Goal: Task Accomplishment & Management: Complete application form

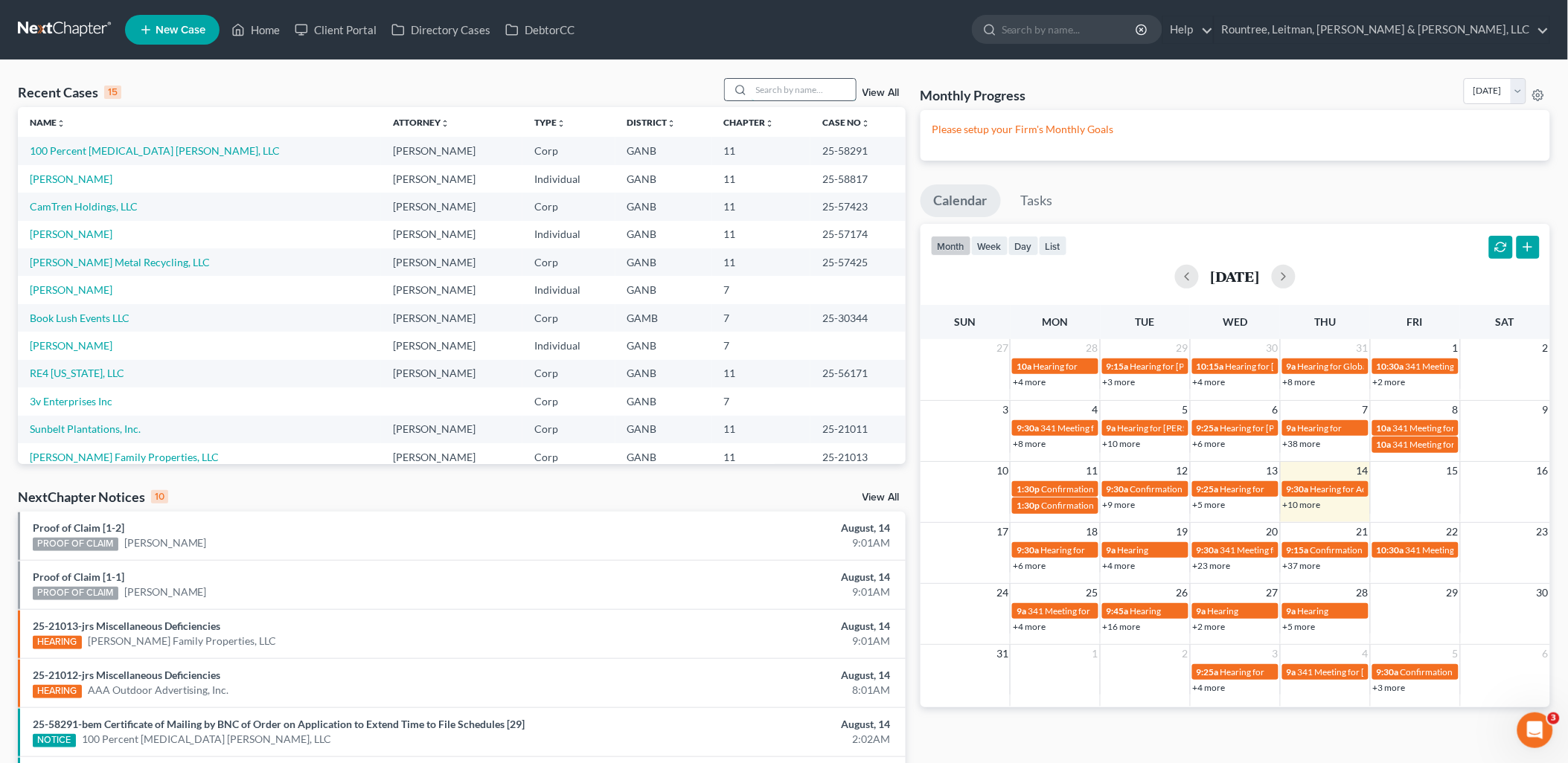
click at [782, 87] on input "search" at bounding box center [804, 90] width 104 height 21
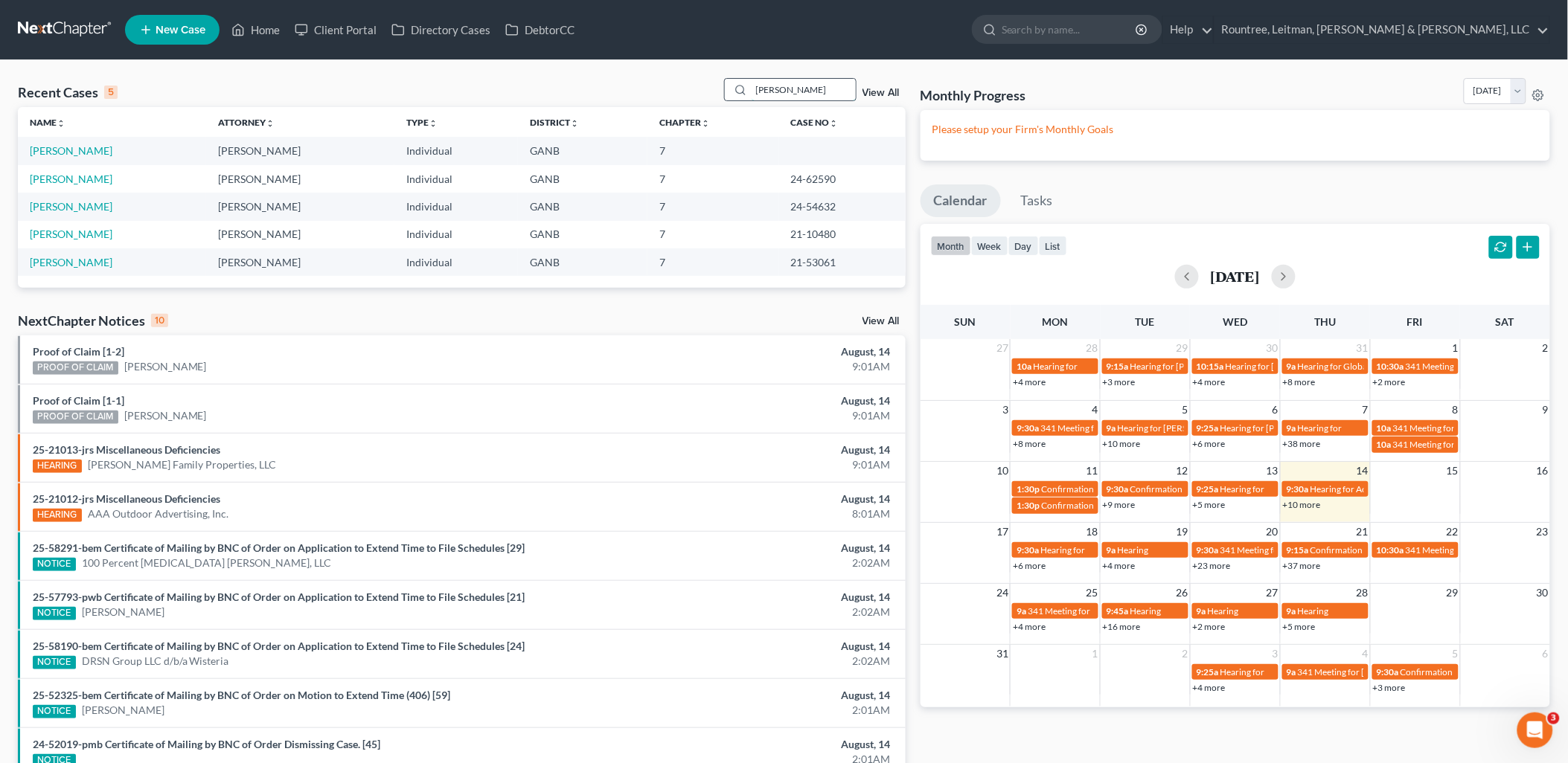
click at [793, 89] on input "scott" at bounding box center [804, 90] width 104 height 21
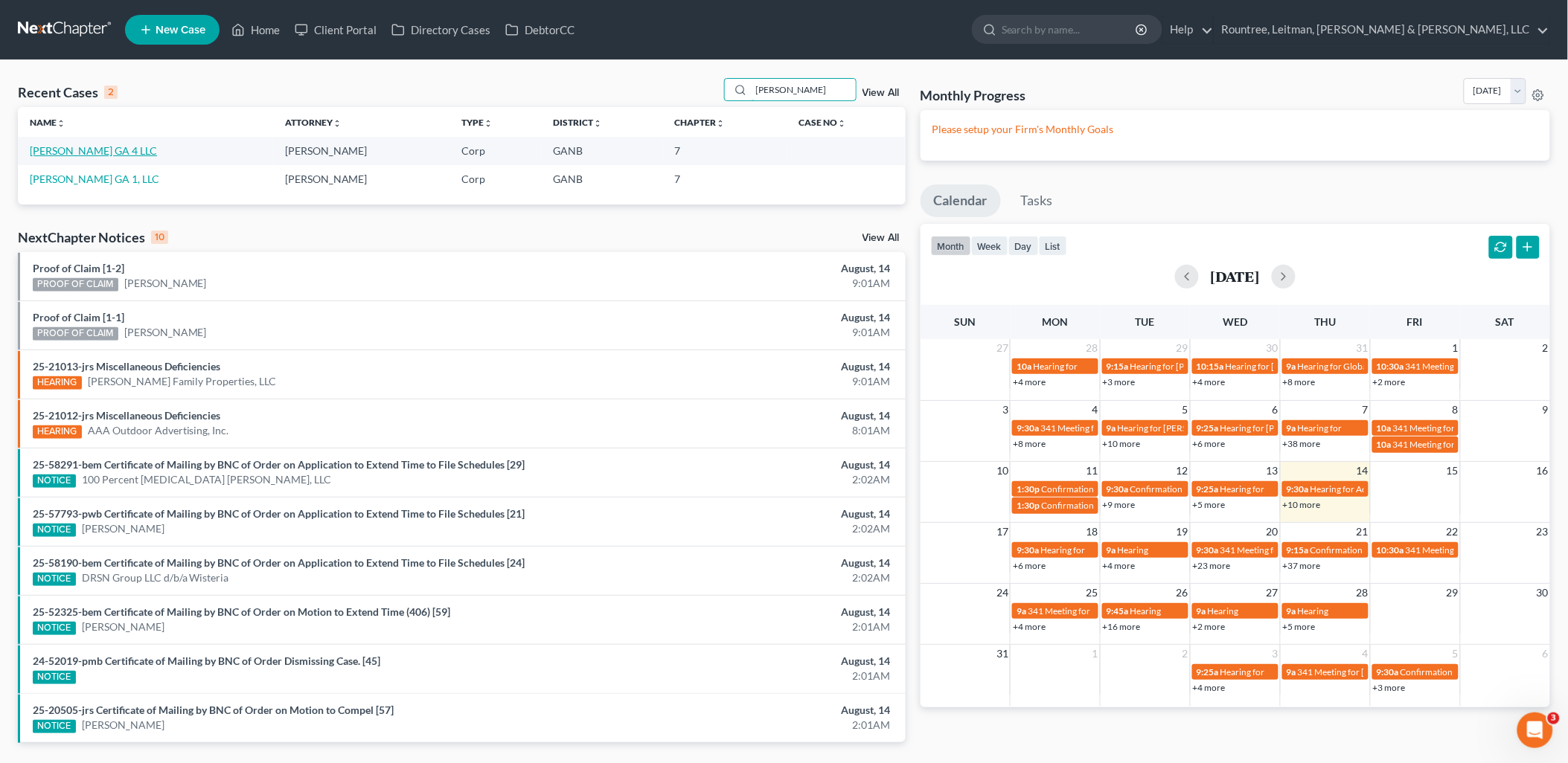
type input "sam g"
click at [77, 153] on link "[PERSON_NAME] GA 4 LLC" at bounding box center [94, 150] width 128 height 13
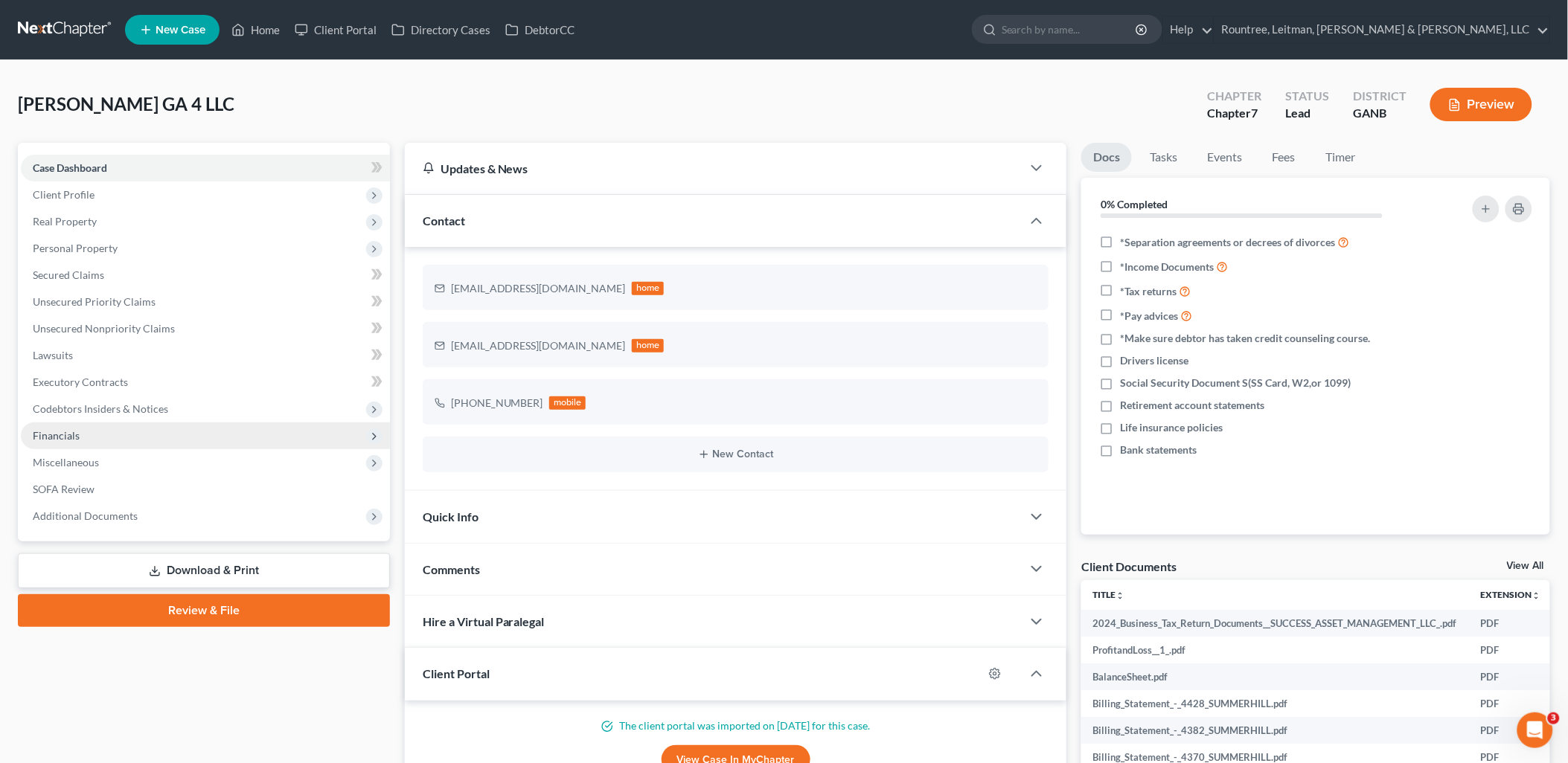
click at [112, 438] on span "Financials" at bounding box center [206, 436] width 369 height 27
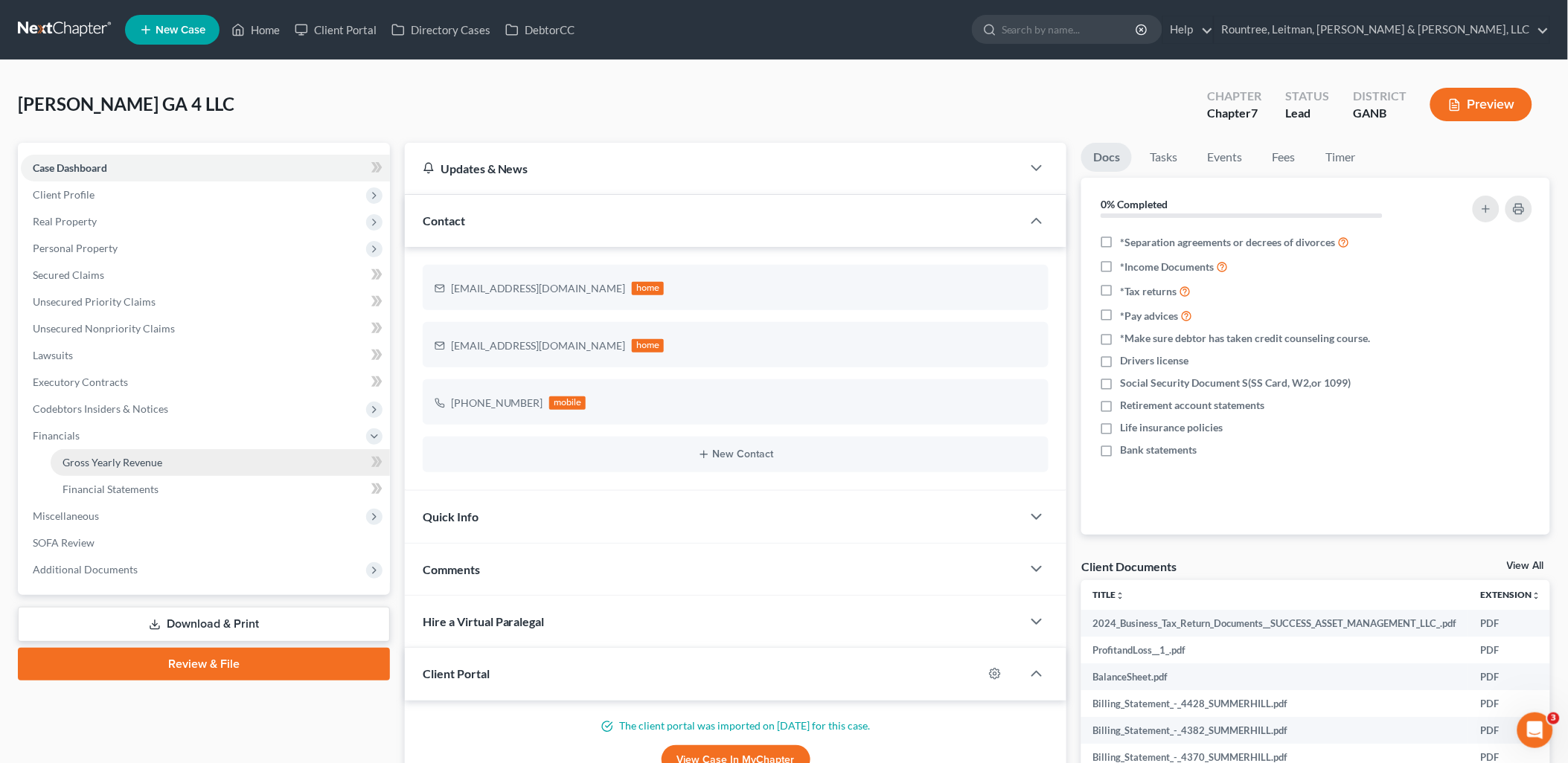
click at [115, 457] on span "Gross Yearly Revenue" at bounding box center [112, 462] width 100 height 13
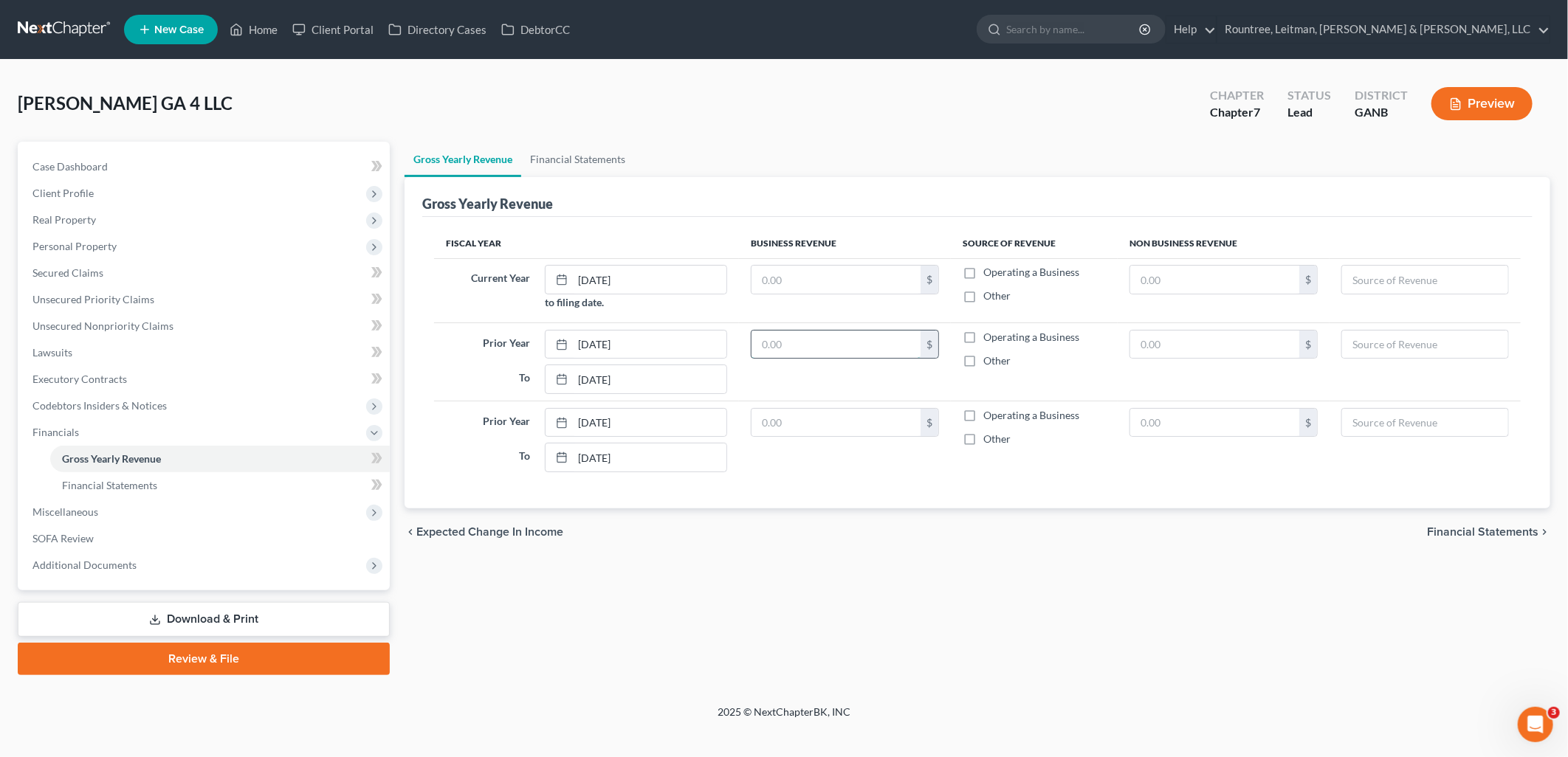
click at [823, 339] on input "text" at bounding box center [836, 344] width 169 height 28
type input "8,562.40"
click at [833, 570] on div "Gross Yearly Revenue Financial Statements Gross Yearly Revenue Fiscal Year Busi…" at bounding box center [977, 408] width 1161 height 534
click at [146, 404] on span "Codebtors Insiders & Notices" at bounding box center [100, 405] width 134 height 12
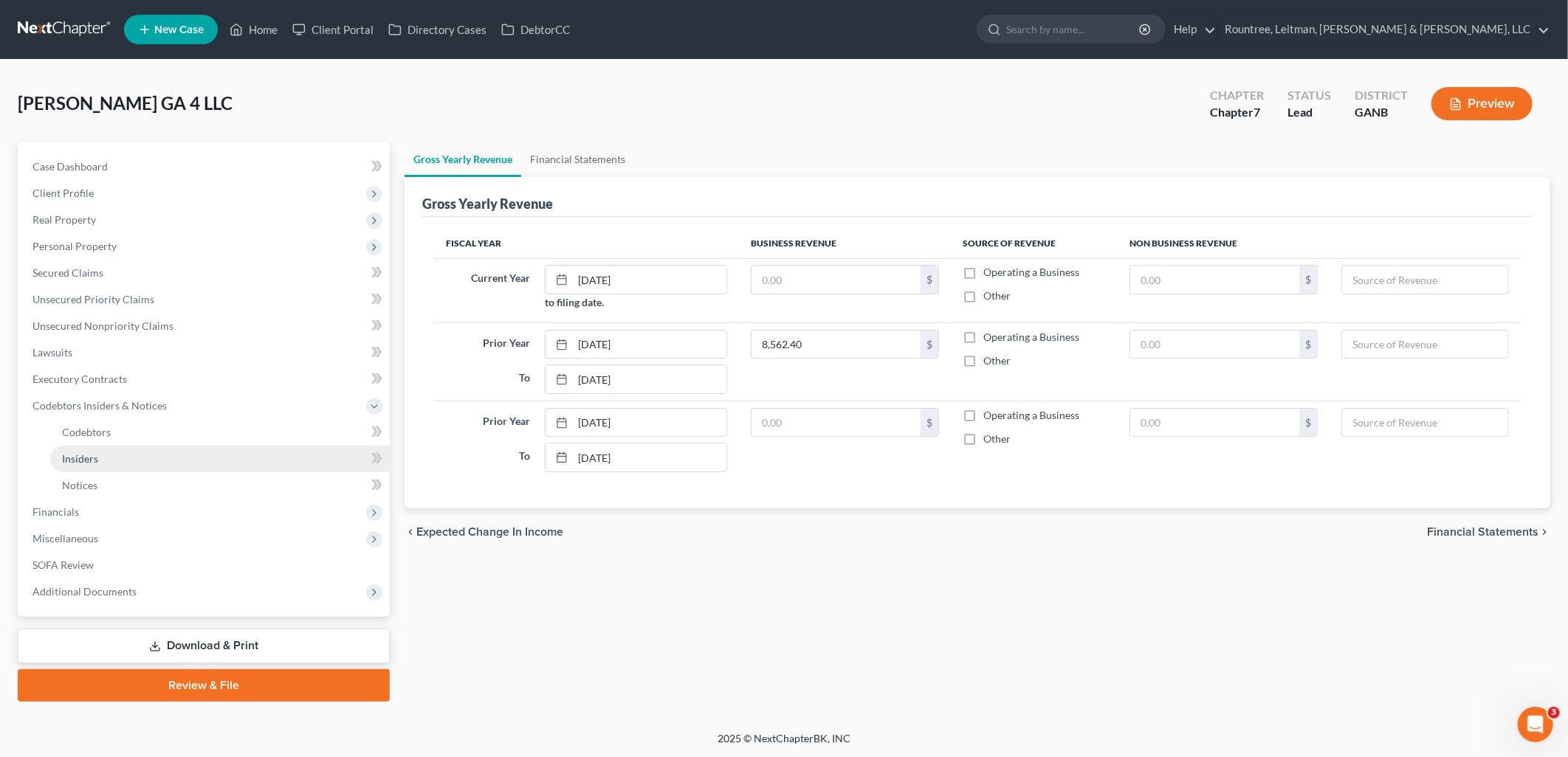
click at [133, 457] on link "Insiders" at bounding box center [219, 459] width 339 height 27
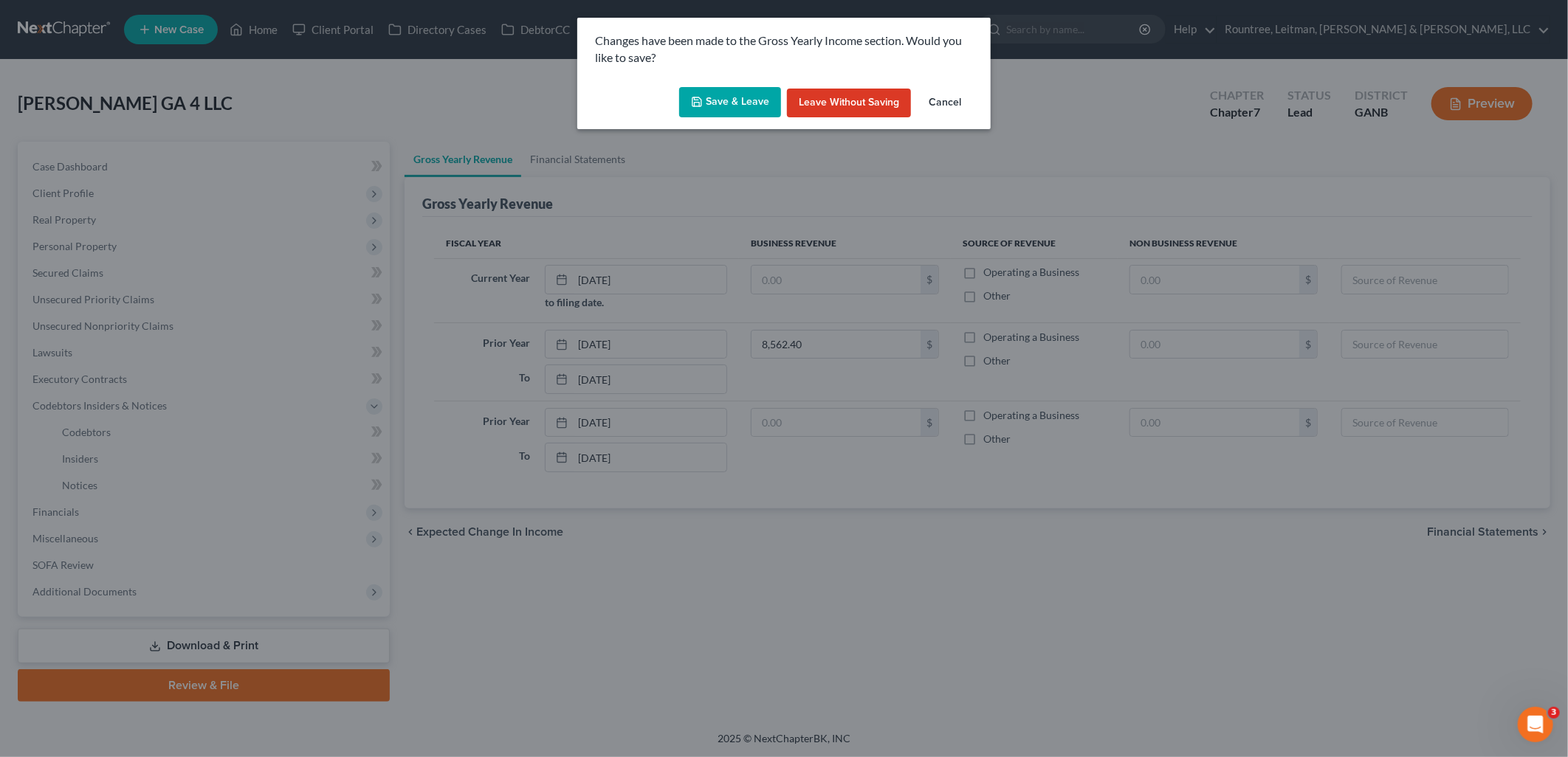
click at [727, 89] on button "Save & Leave" at bounding box center [730, 103] width 102 height 31
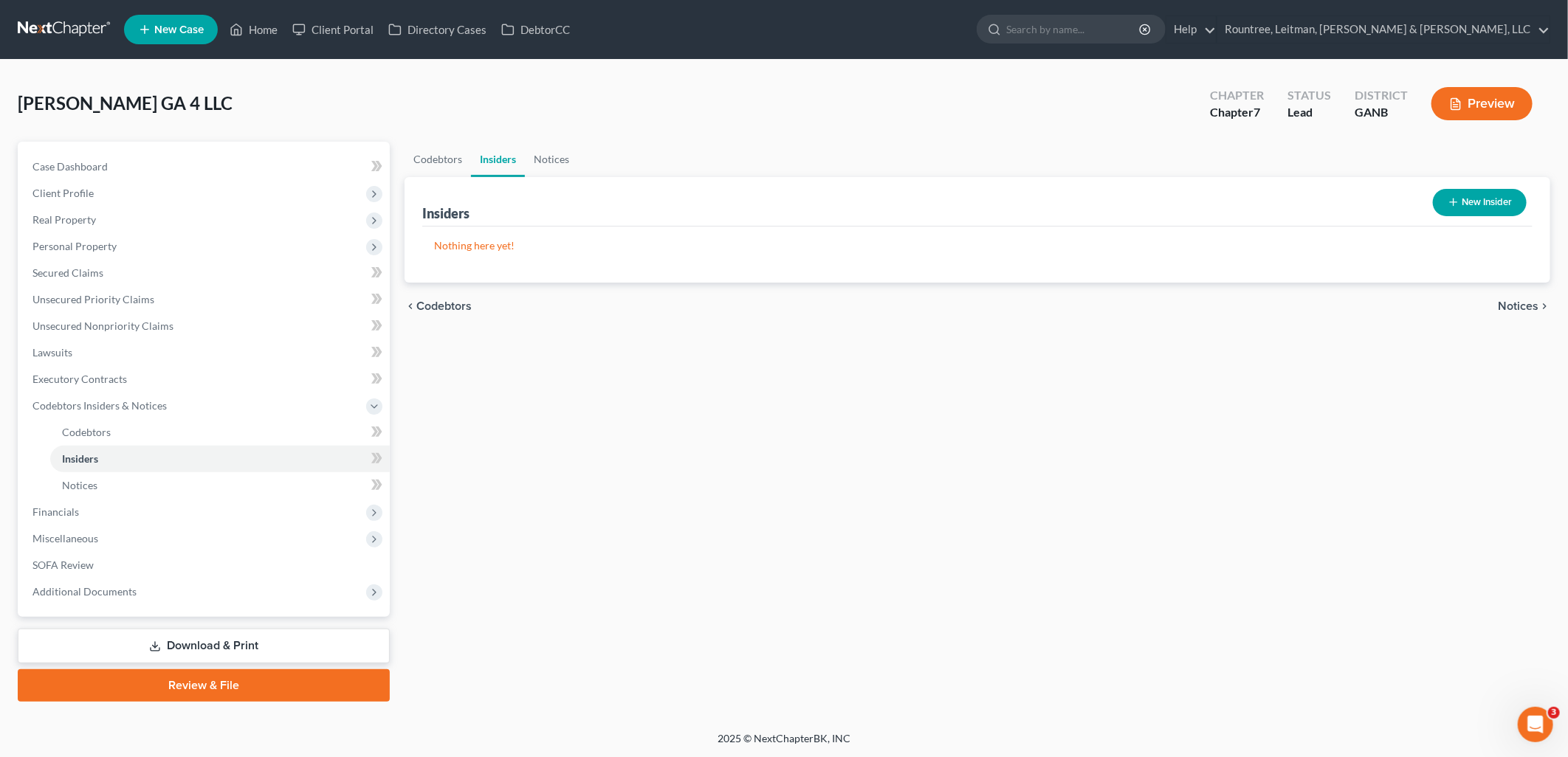
click at [1453, 205] on icon "button" at bounding box center [1453, 202] width 12 height 11
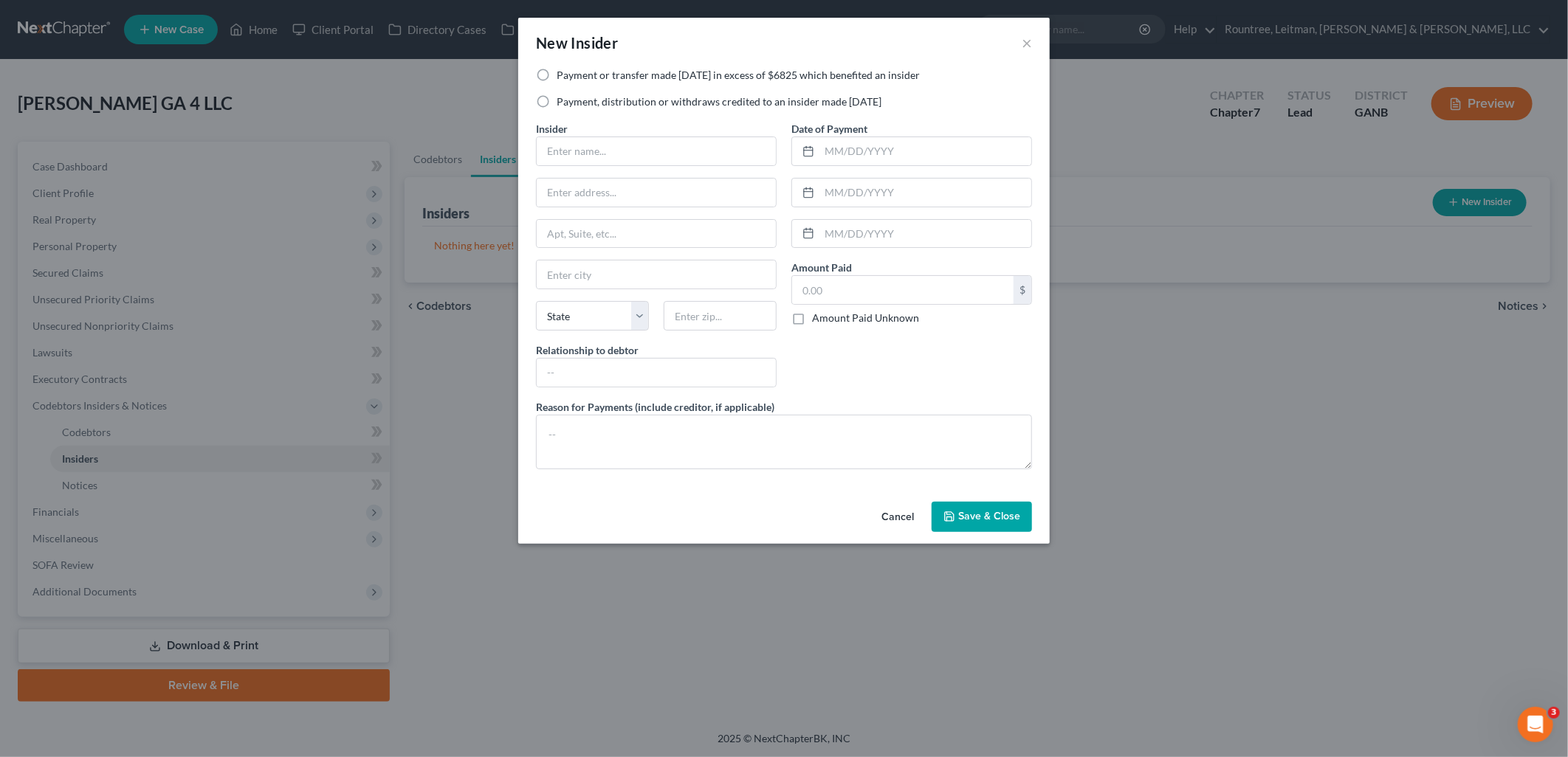
click at [557, 100] on label "Payment, distribution or withdraws credited to an insider made within 1 year" at bounding box center [719, 102] width 325 height 14
click at [563, 100] on input "Payment, distribution or withdraws credited to an insider made within 1 year" at bounding box center [567, 100] width 10 height 10
radio input "true"
click at [591, 160] on input "text" at bounding box center [657, 150] width 240 height 28
type input "Success Asset Management LLC"
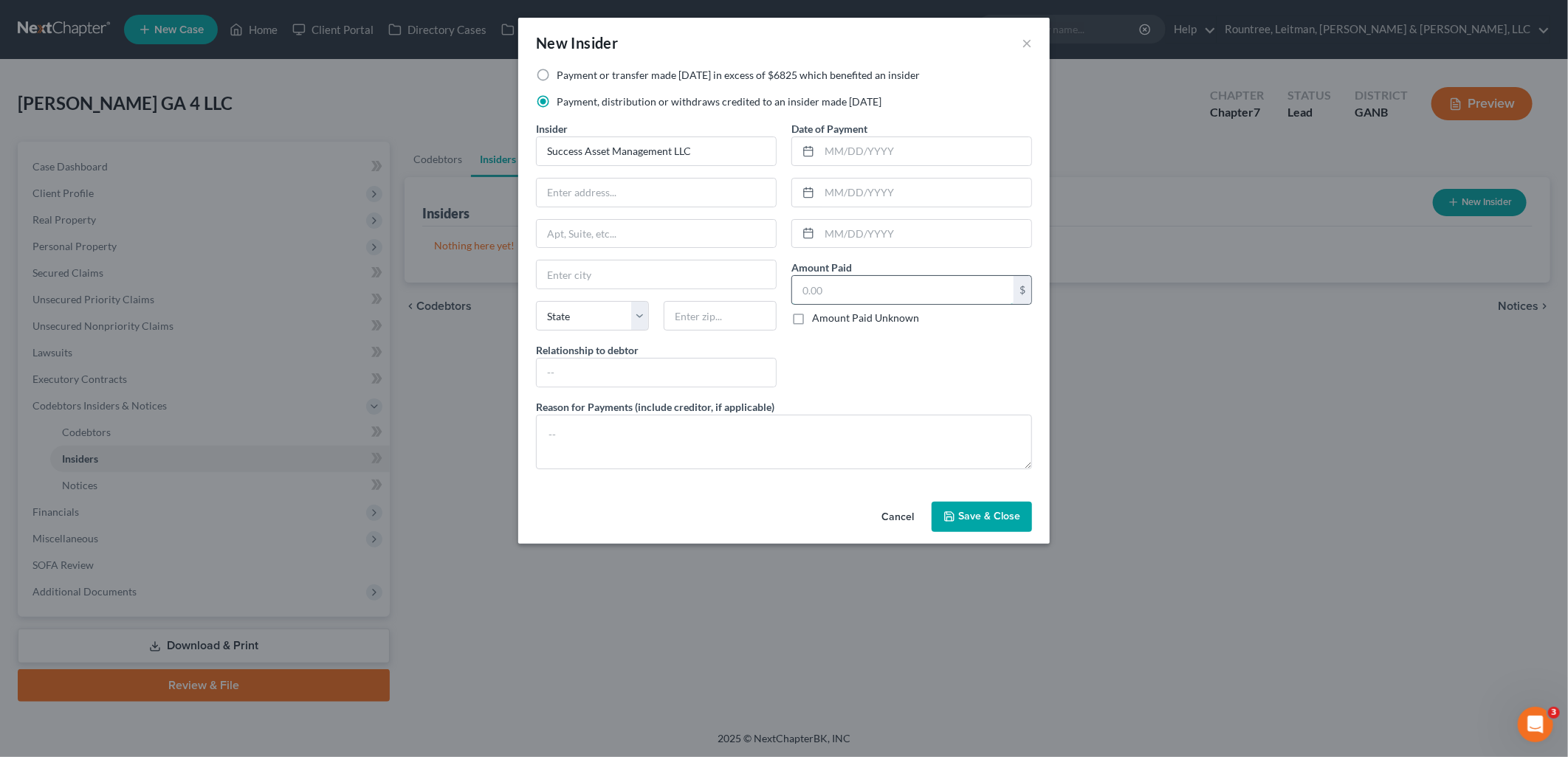
click at [853, 287] on input "text" at bounding box center [902, 289] width 221 height 28
click at [891, 298] on input "text" at bounding box center [902, 289] width 221 height 28
click at [872, 287] on input "85,462.94" at bounding box center [902, 289] width 221 height 28
drag, startPoint x: 943, startPoint y: 328, endPoint x: 933, endPoint y: 322, distance: 11.7
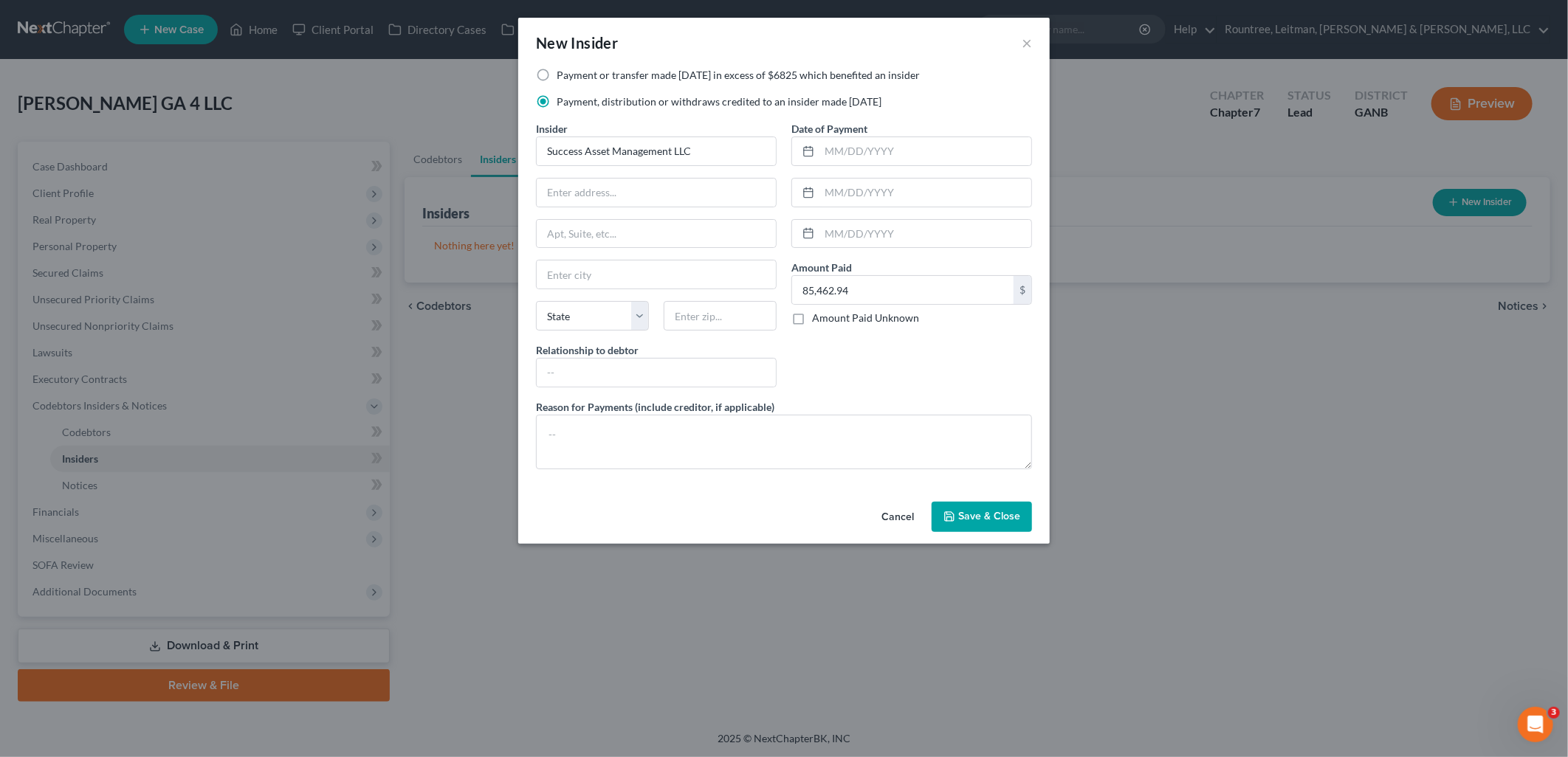
click at [940, 329] on div "Date of Payment Amount Paid 85,462.94 $ Amount Paid Unknown Balance Undetermine…" at bounding box center [911, 260] width 255 height 278
click at [917, 294] on input "85,462.94" at bounding box center [902, 289] width 221 height 28
click at [916, 295] on input "85,462.94" at bounding box center [902, 289] width 221 height 28
type input "85,462.9"
drag, startPoint x: 924, startPoint y: 299, endPoint x: 725, endPoint y: 285, distance: 199.5
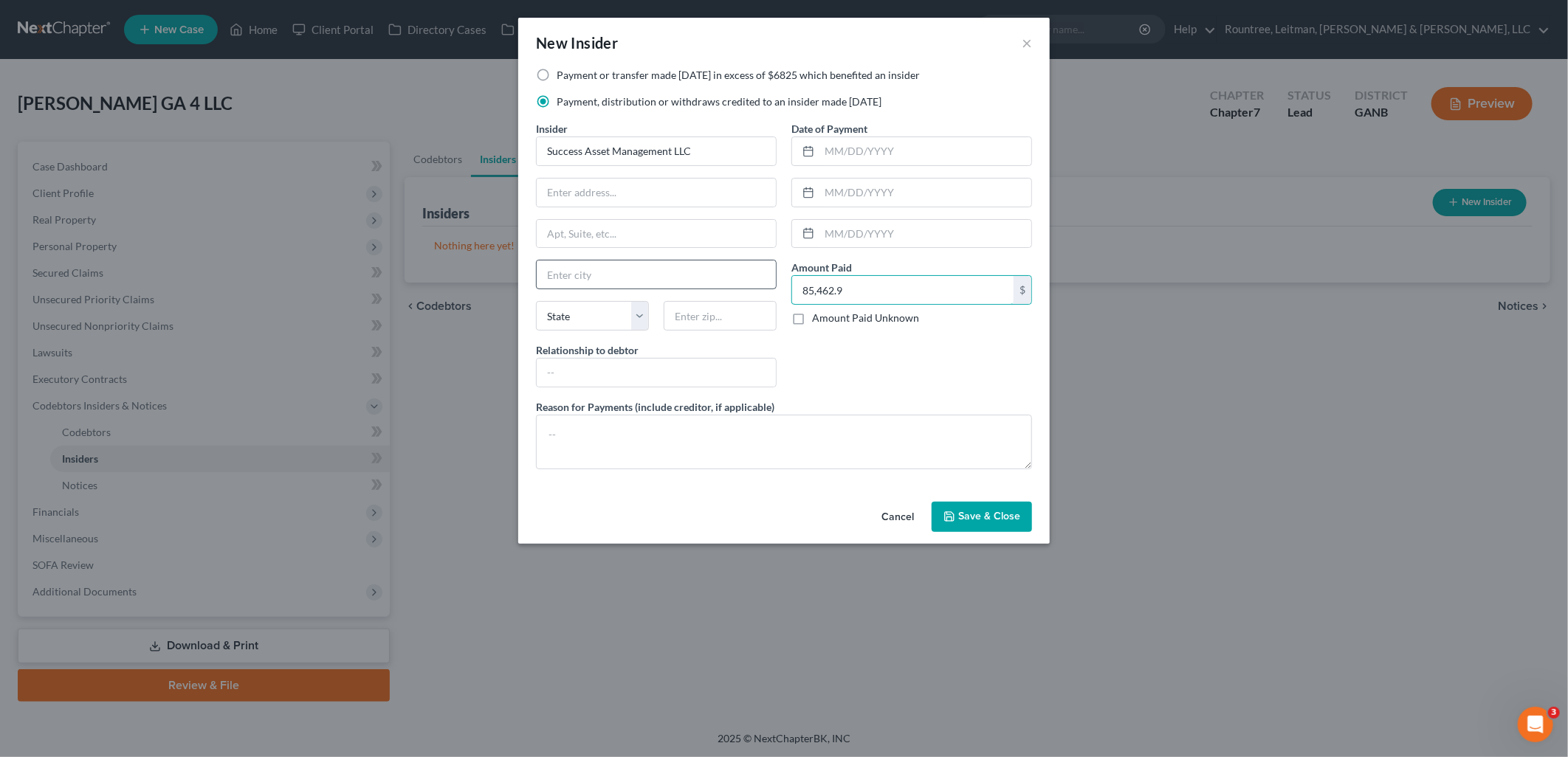
click at [725, 285] on div "Payment or transfer made within 1 year in excess of $6825 which benefited an in…" at bounding box center [783, 274] width 511 height 413
click at [931, 358] on div "Date of Payment Amount Paid $ Amount Paid Unknown Balance Undetermined $ Amount…" at bounding box center [911, 260] width 255 height 278
click at [947, 502] on button "Save & Close" at bounding box center [981, 517] width 101 height 31
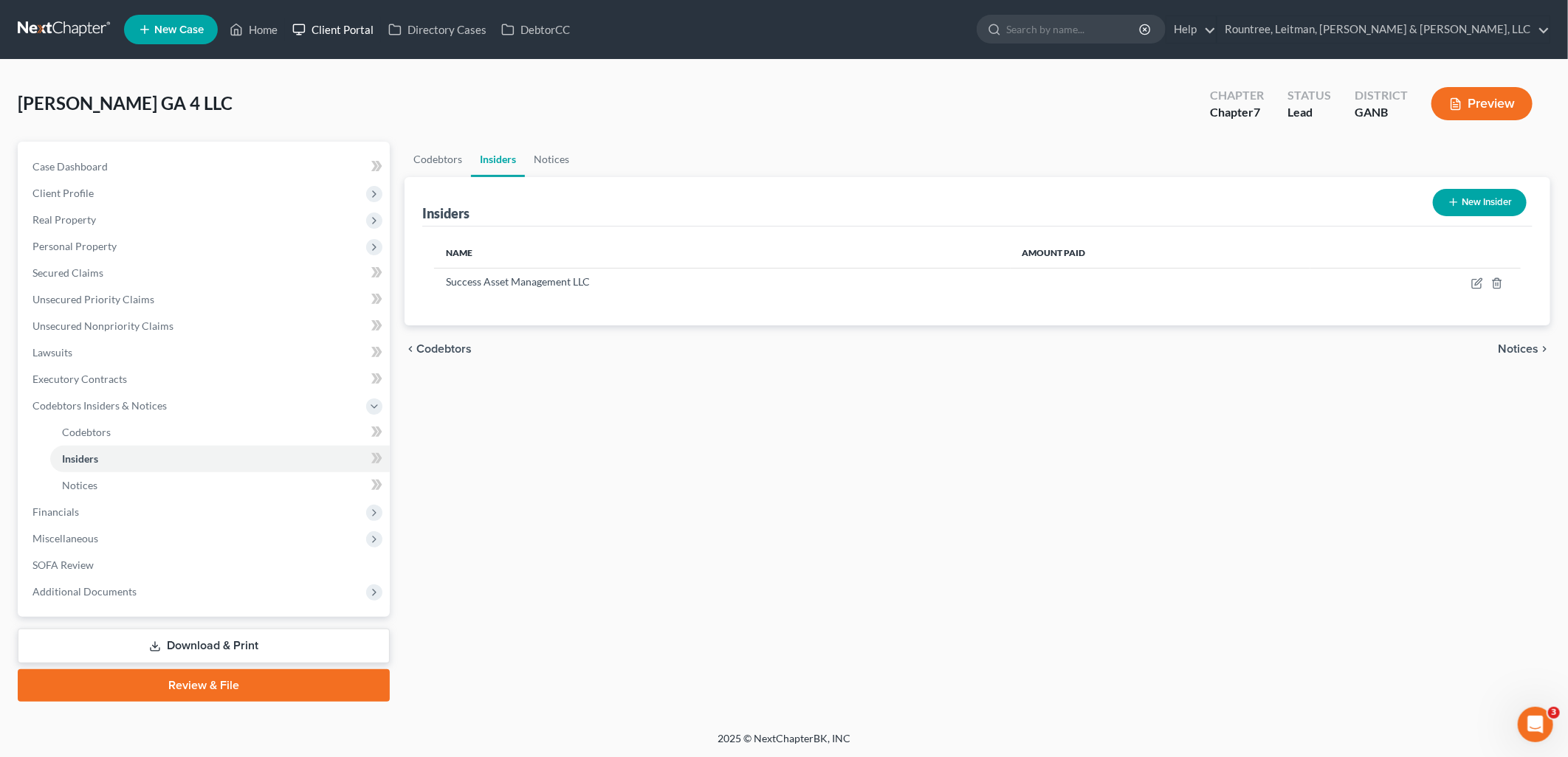
click at [326, 32] on link "Client Portal" at bounding box center [333, 30] width 96 height 27
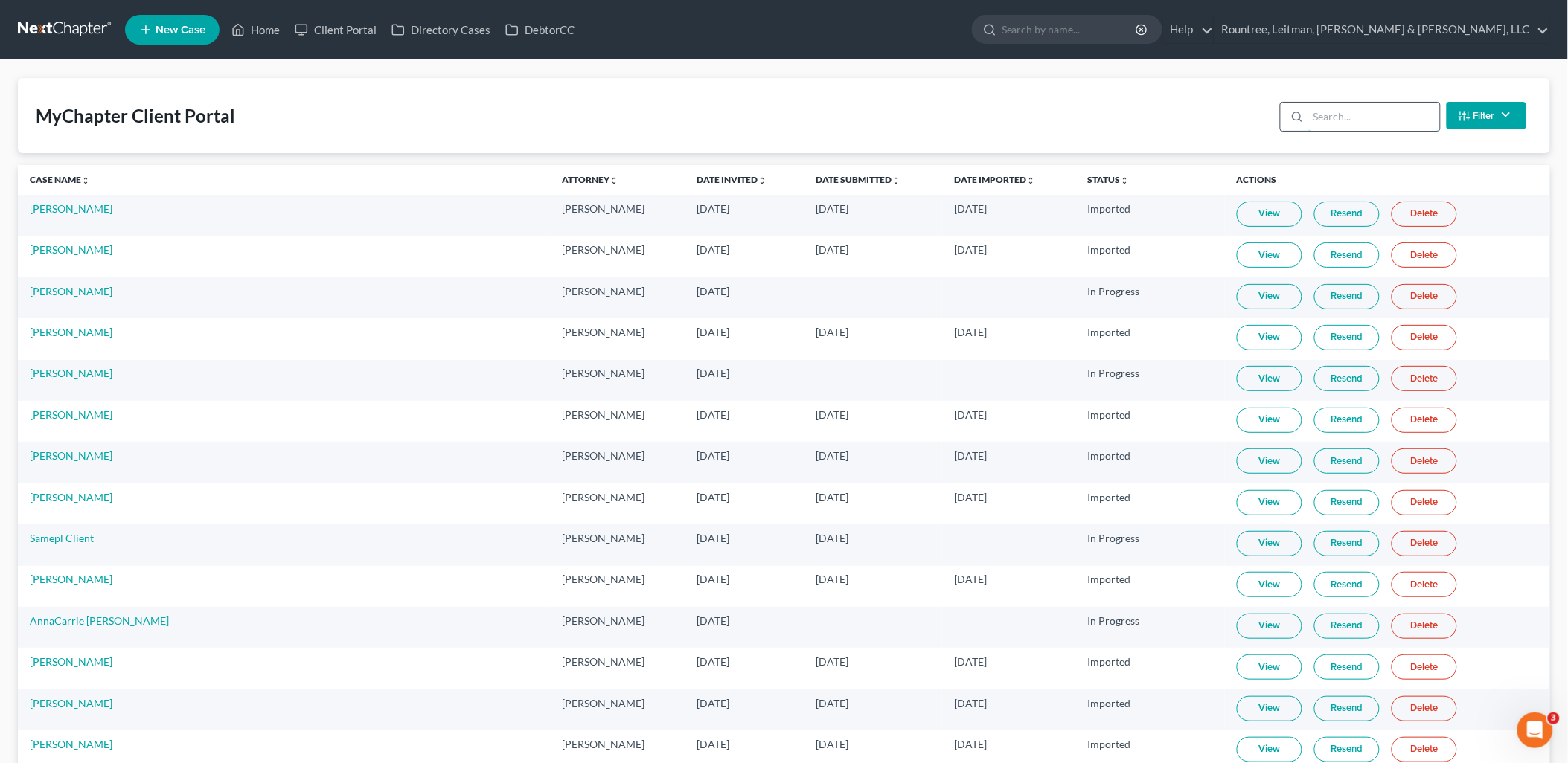
click at [1377, 119] on input "search" at bounding box center [1374, 116] width 131 height 28
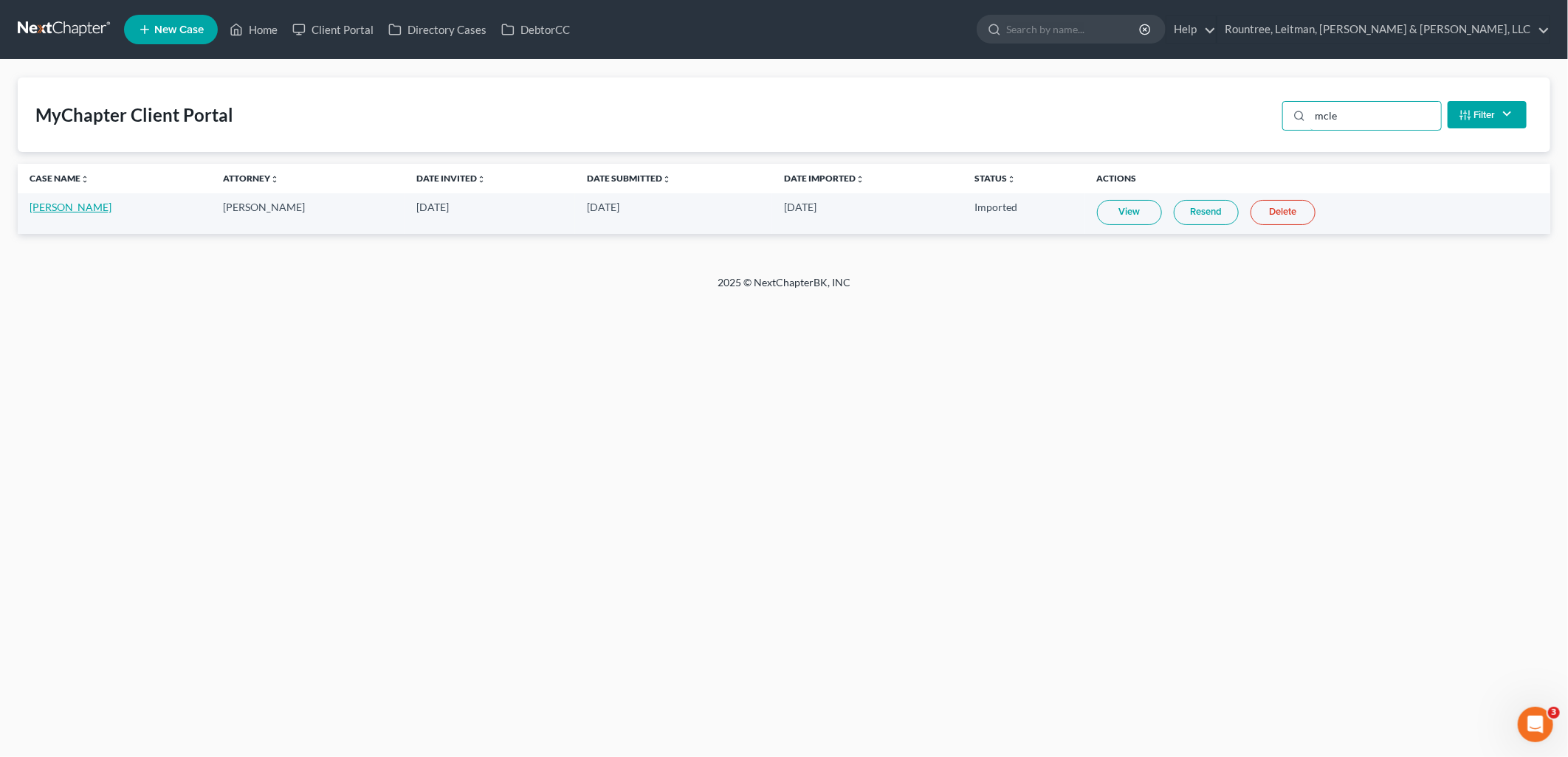
type input "mcle"
click at [87, 208] on link "Jeffery McLean JR" at bounding box center [70, 206] width 81 height 12
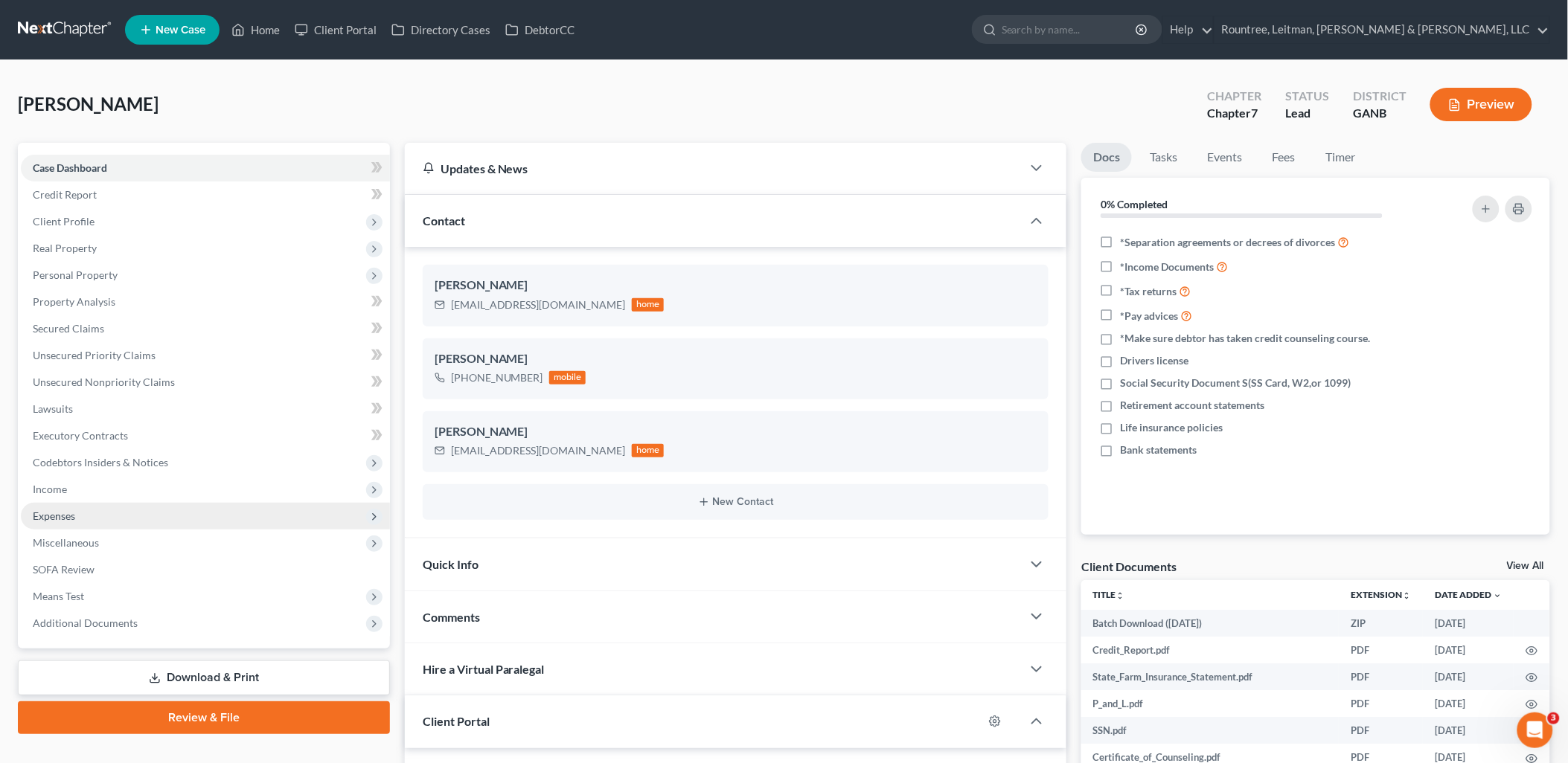
click at [150, 506] on span "Expenses" at bounding box center [206, 517] width 369 height 27
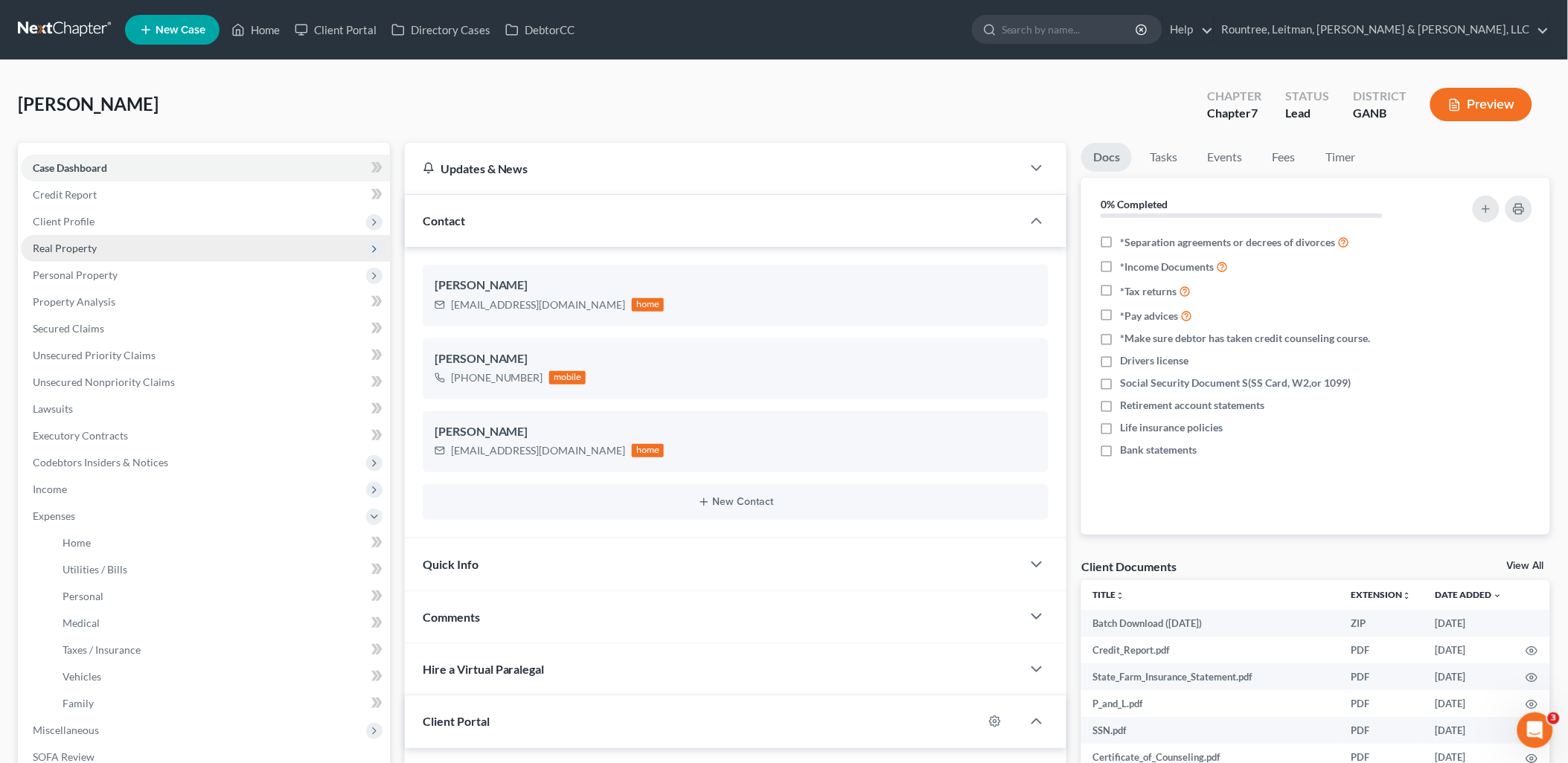
click at [117, 243] on span "Real Property" at bounding box center [206, 248] width 369 height 27
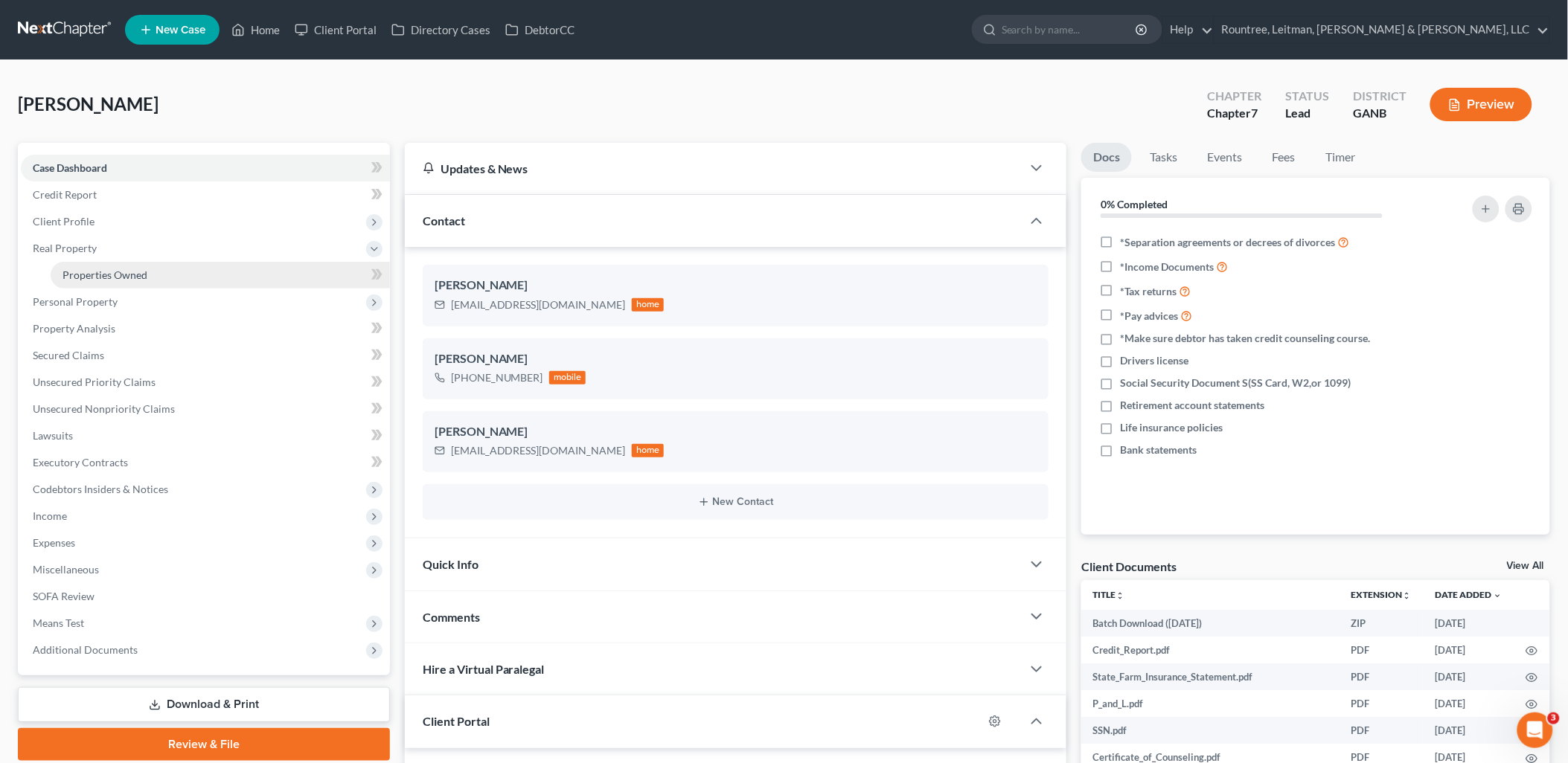
click at [115, 267] on link "Properties Owned" at bounding box center [219, 275] width 339 height 27
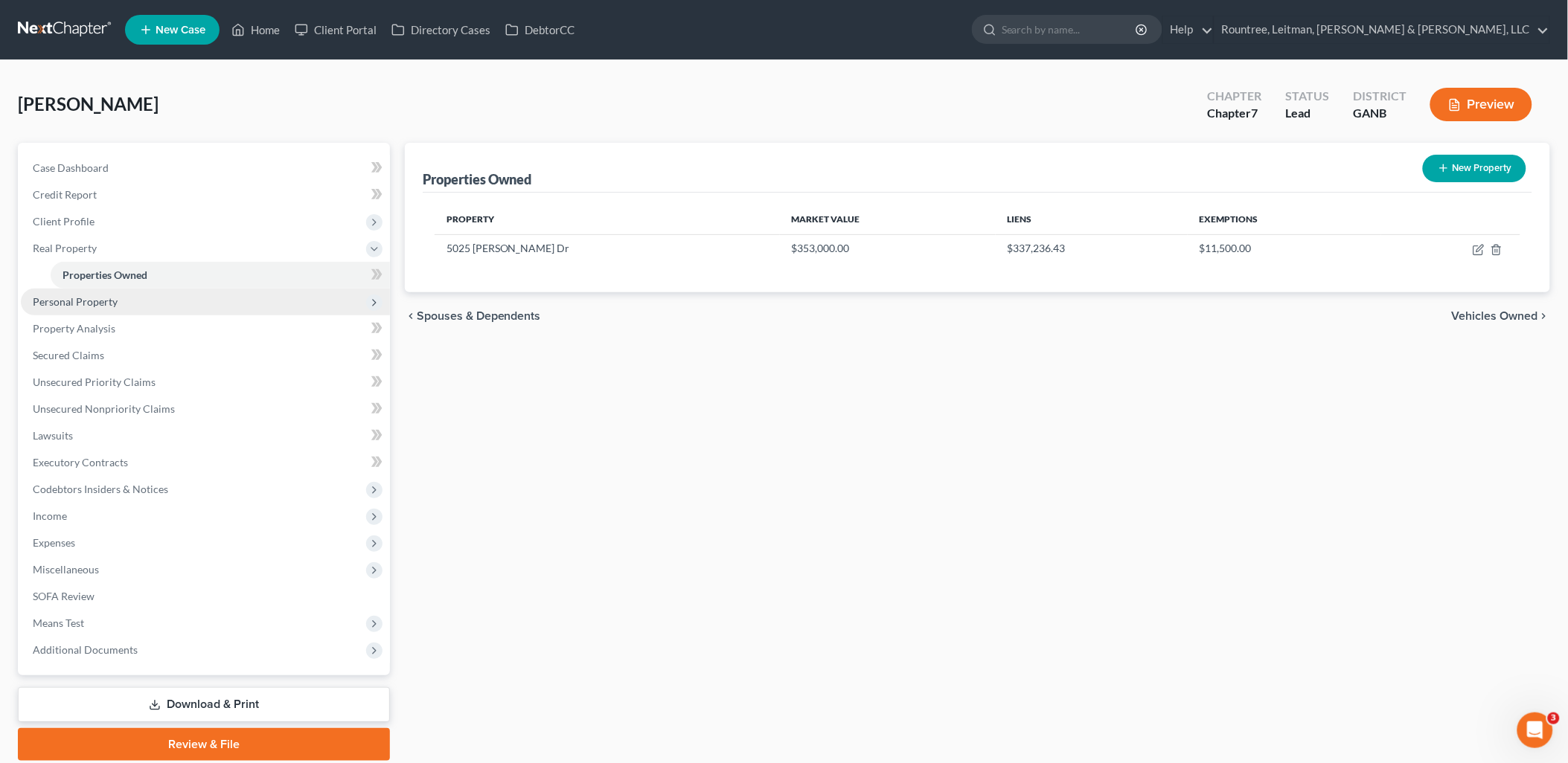
click at [112, 303] on span "Personal Property" at bounding box center [75, 301] width 85 height 13
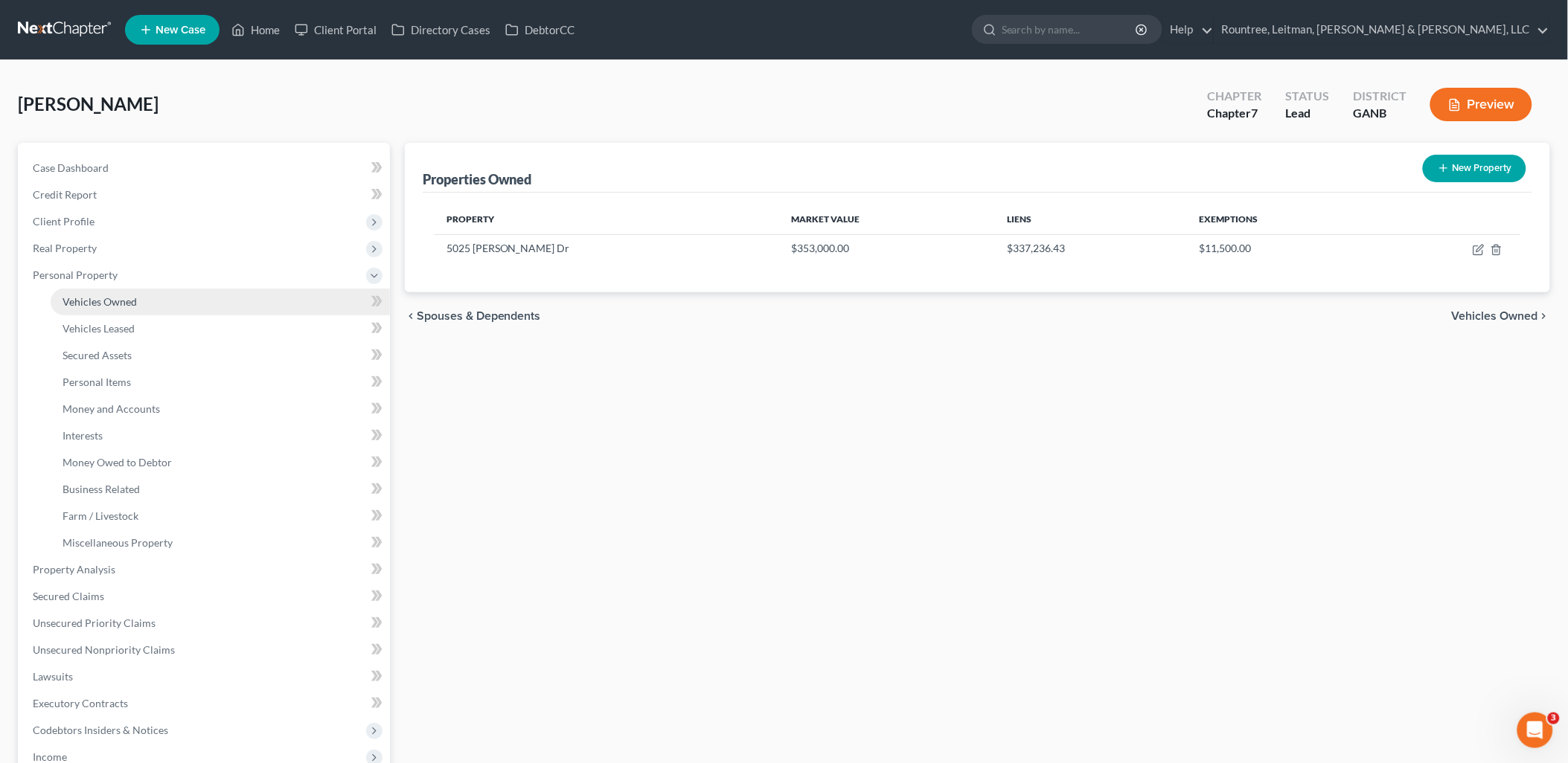
click at [112, 298] on span "Vehicles Owned" at bounding box center [100, 301] width 74 height 13
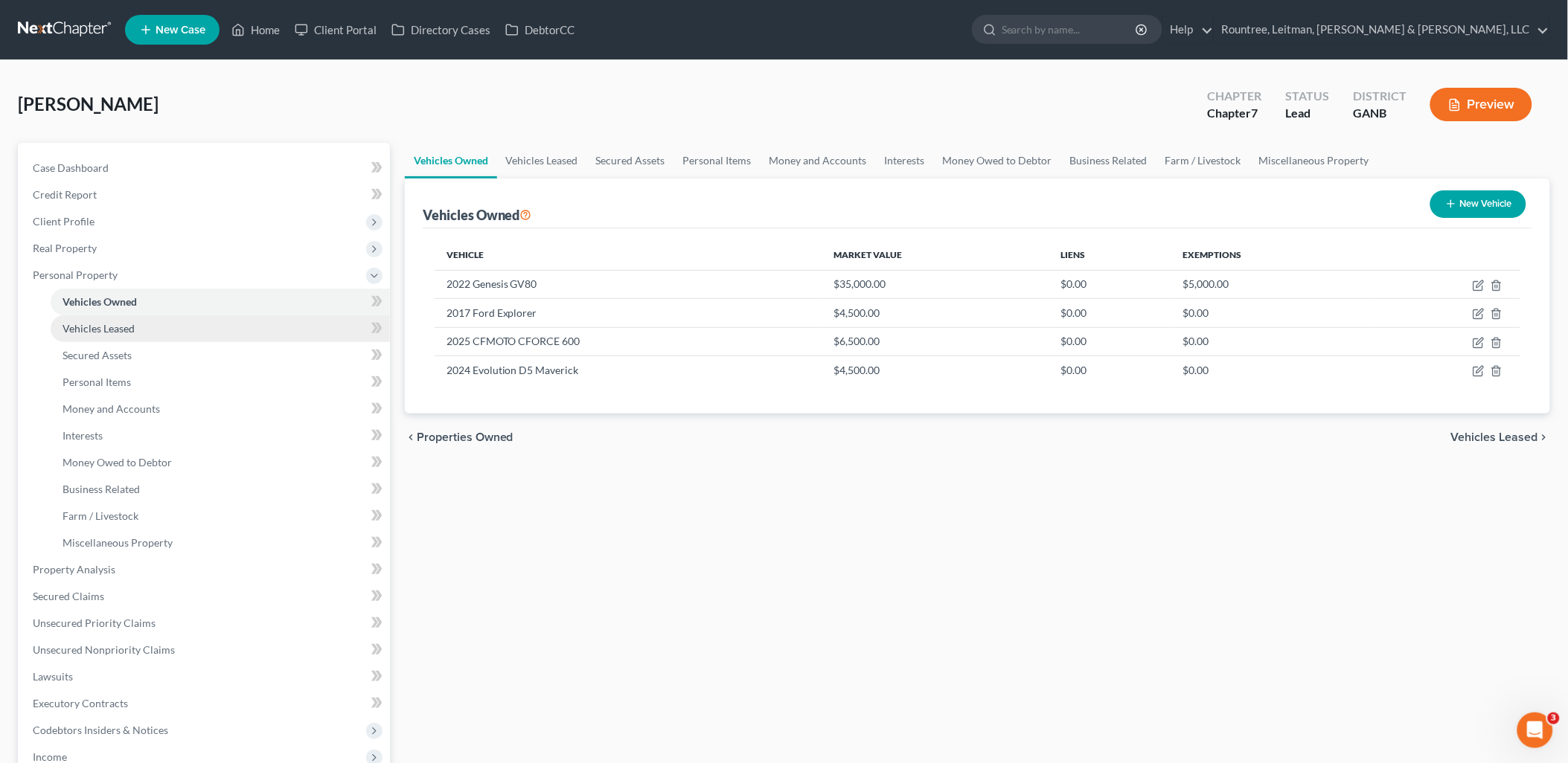
click at [122, 322] on span "Vehicles Leased" at bounding box center [99, 327] width 72 height 13
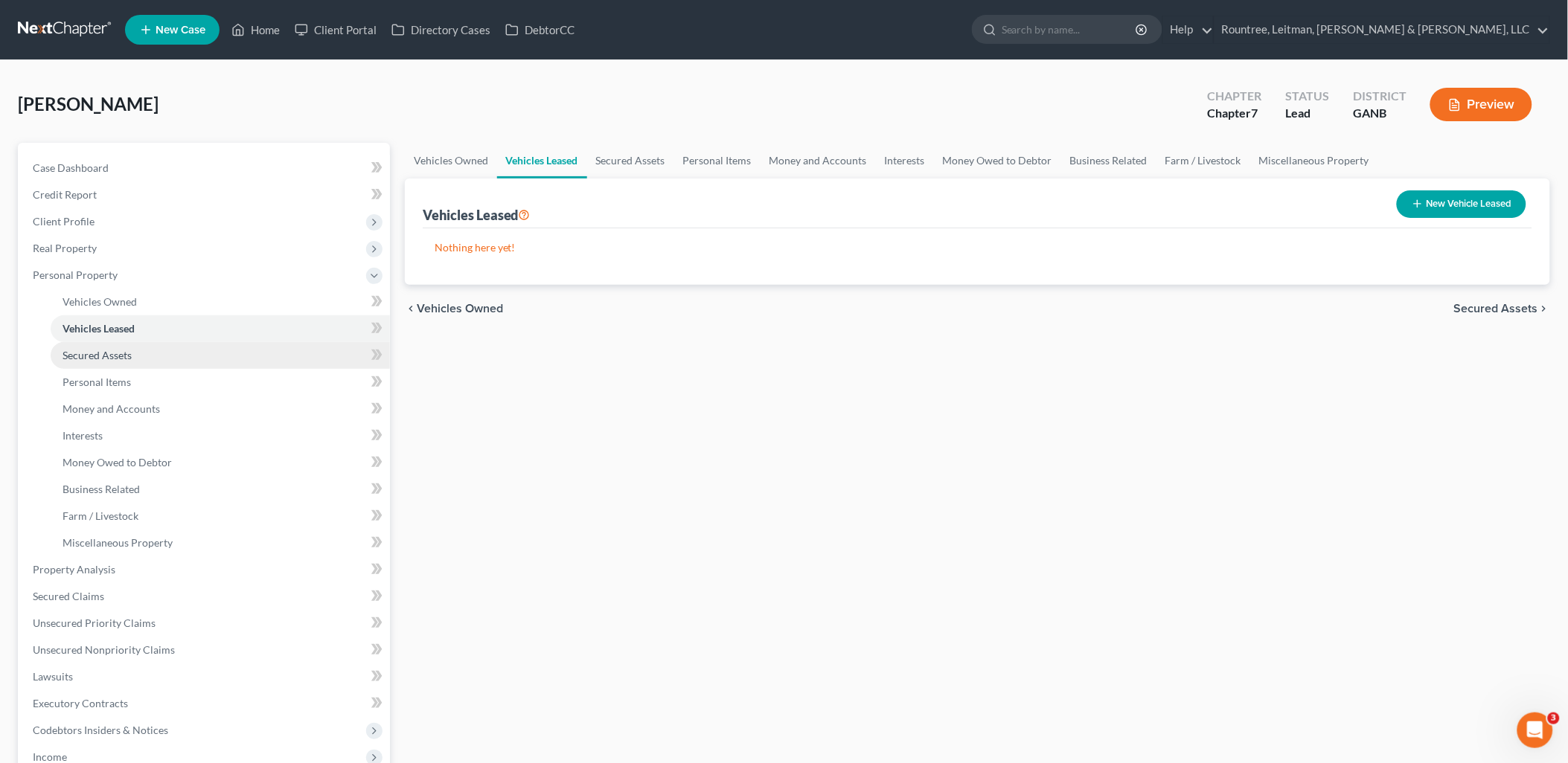
click at [128, 359] on span "Secured Assets" at bounding box center [98, 354] width 70 height 13
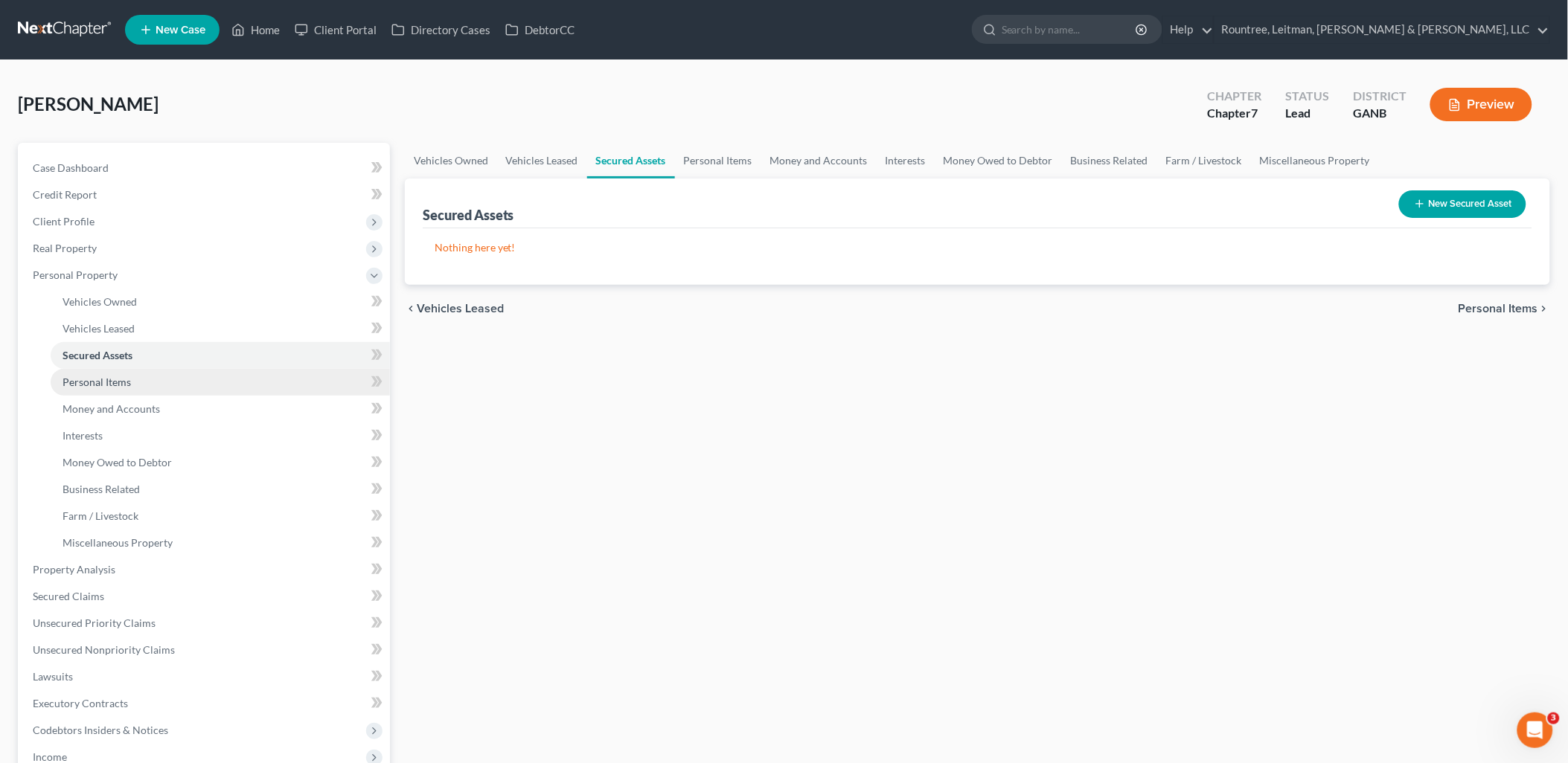
click at [130, 385] on link "Personal Items" at bounding box center [219, 382] width 339 height 27
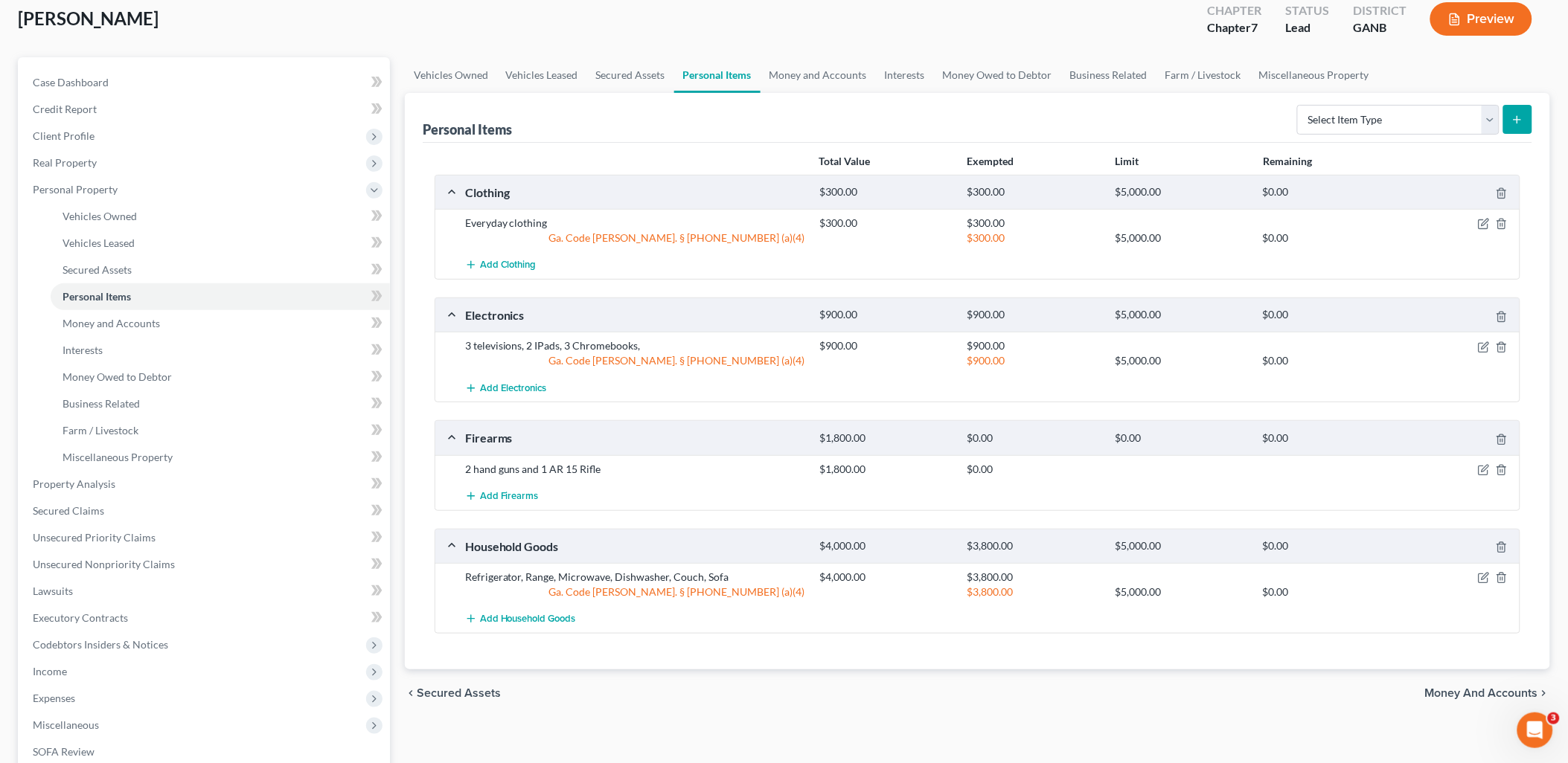
scroll to position [82, 0]
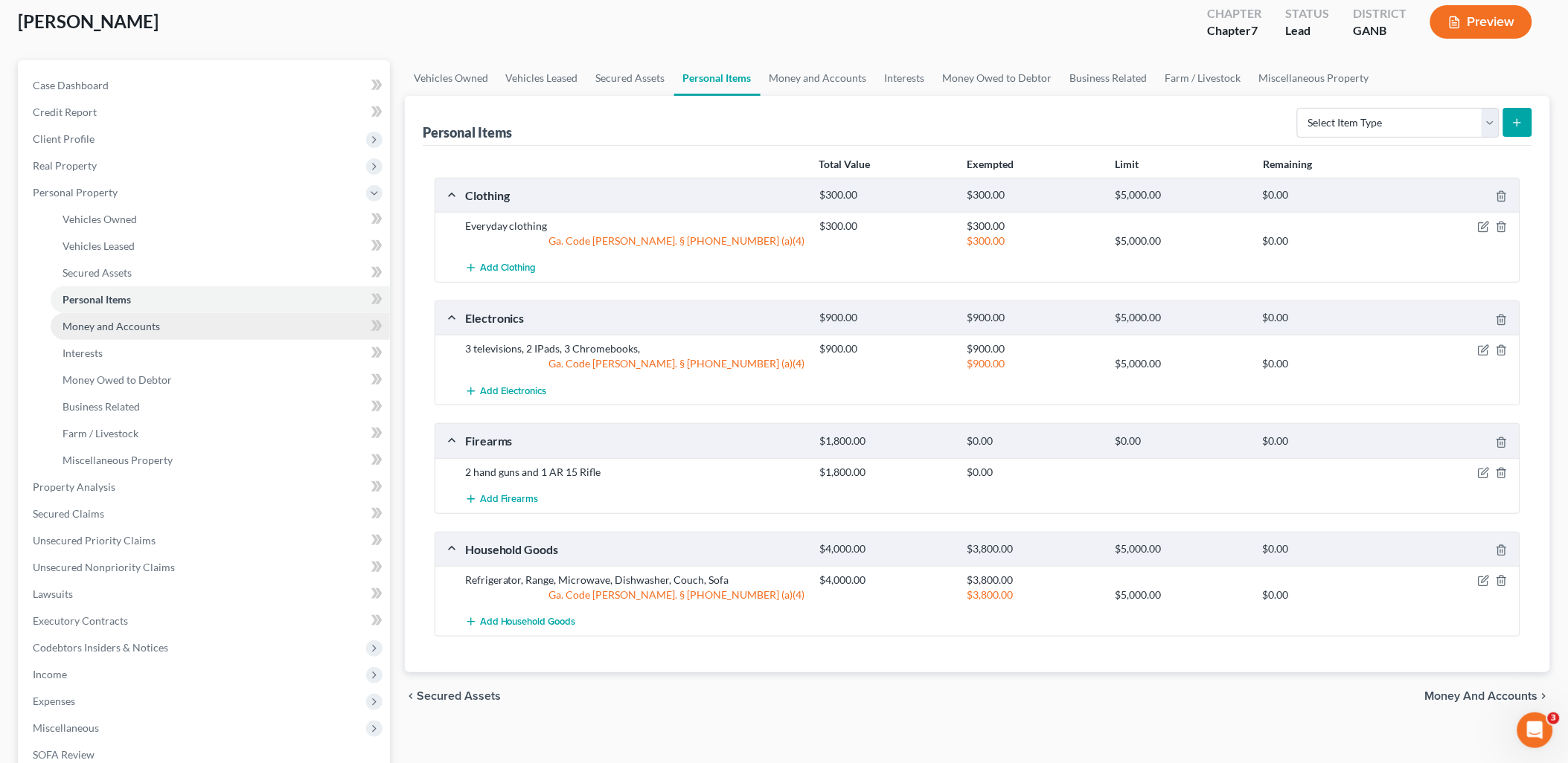
click at [172, 320] on link "Money and Accounts" at bounding box center [219, 326] width 339 height 27
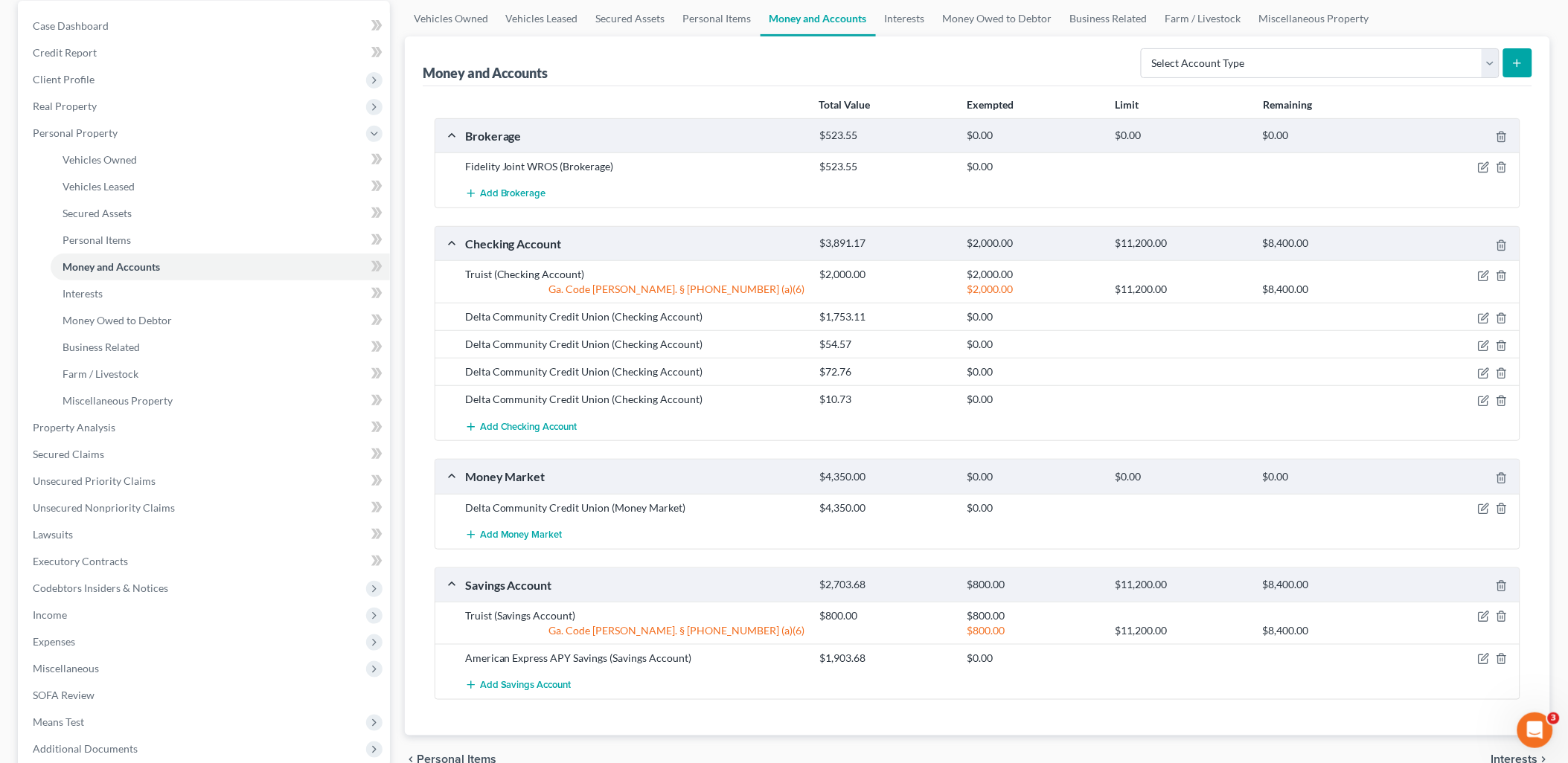
scroll to position [165, 0]
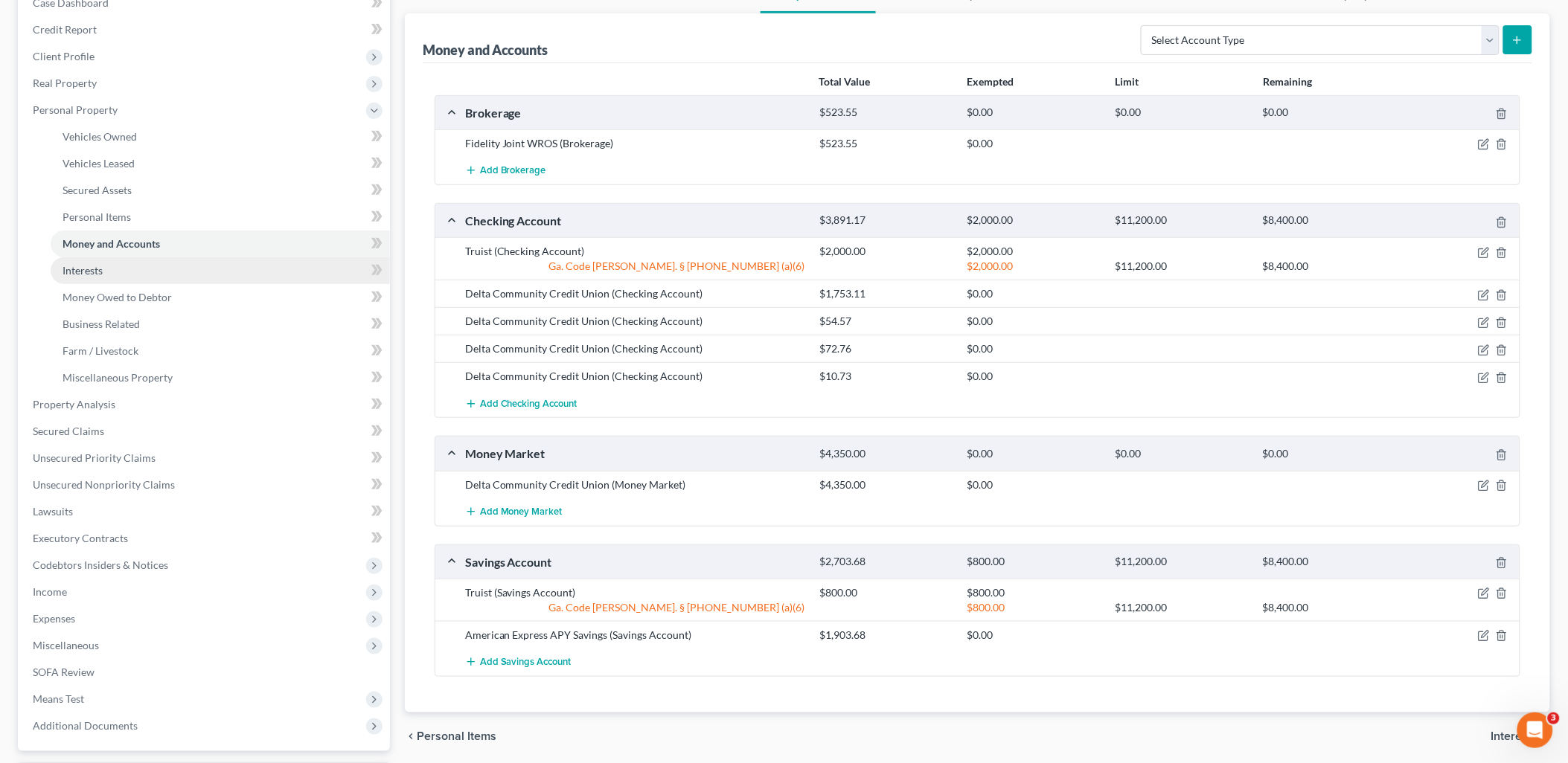
click at [117, 275] on link "Interests" at bounding box center [219, 270] width 339 height 27
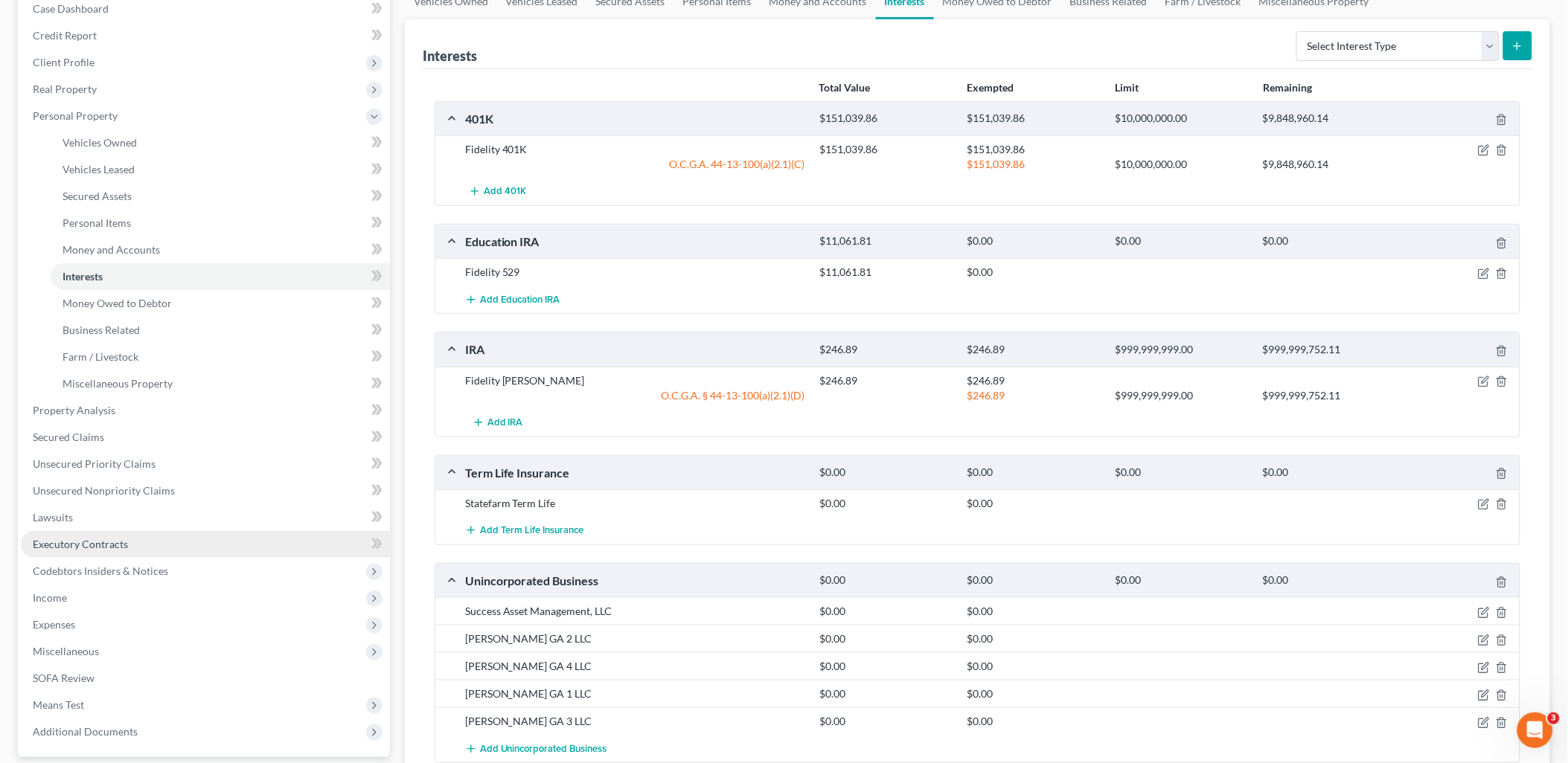
scroll to position [165, 0]
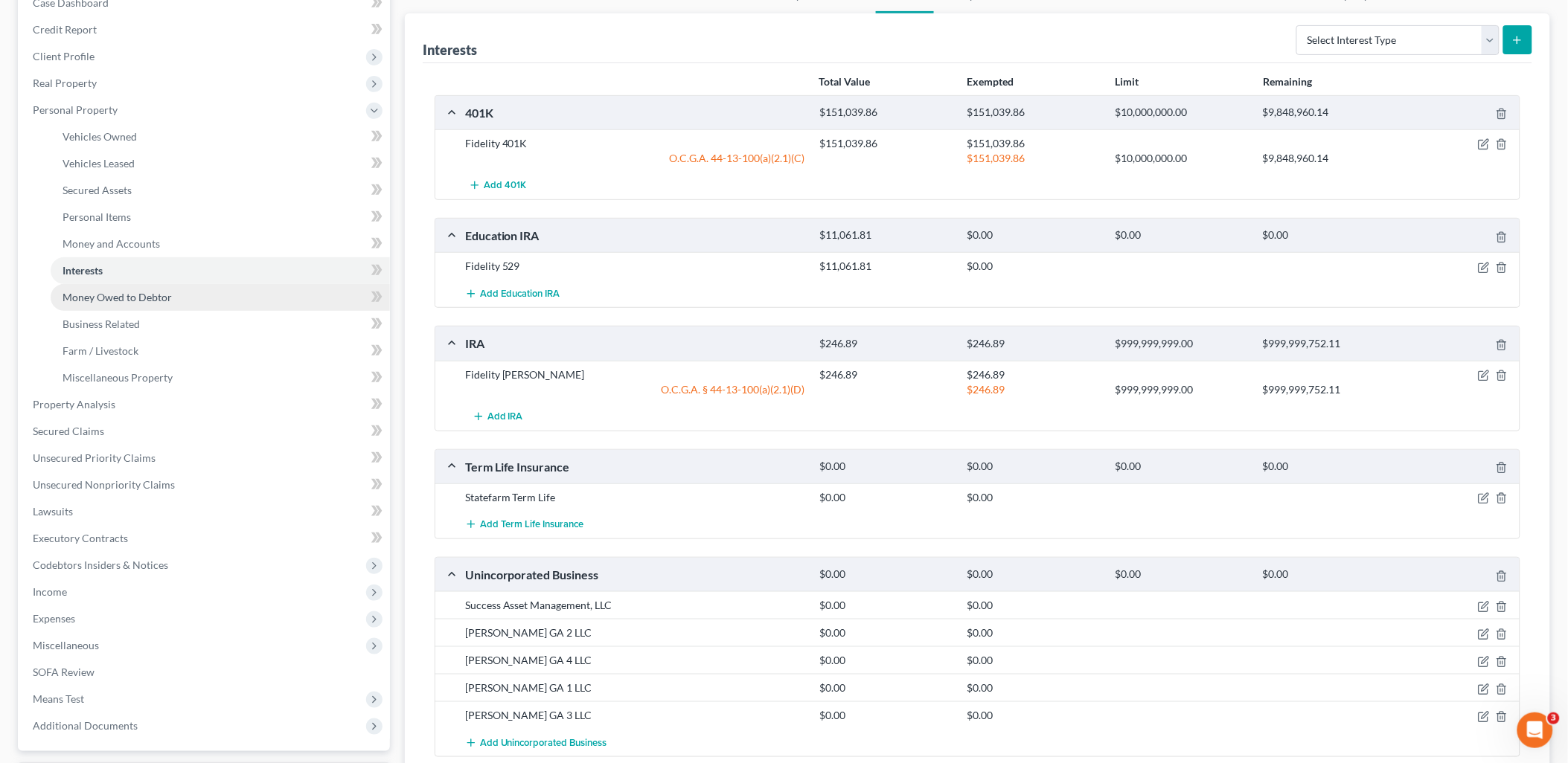
click at [99, 297] on span "Money Owed to Debtor" at bounding box center [117, 297] width 109 height 13
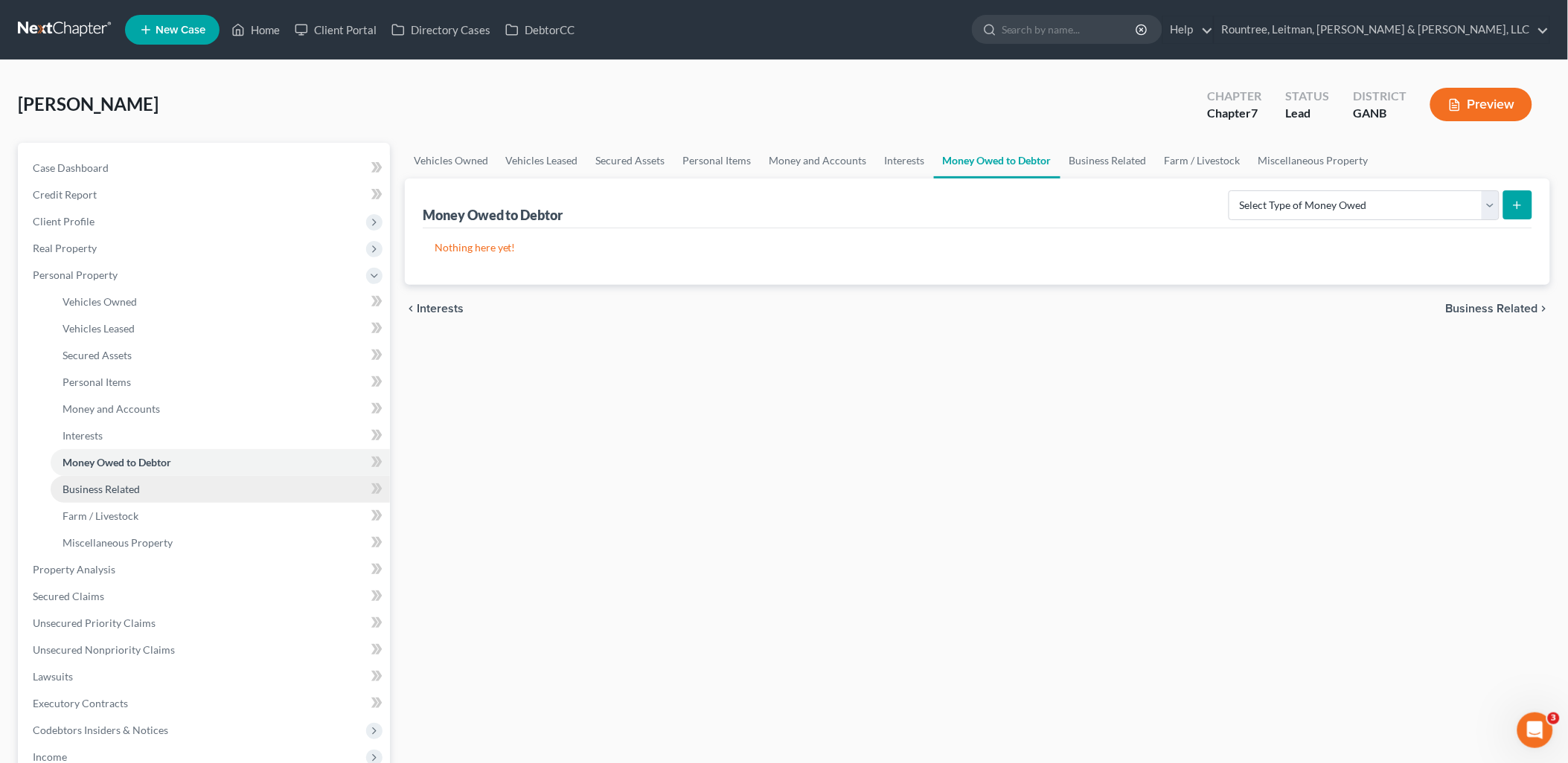
click at [105, 487] on span "Business Related" at bounding box center [101, 489] width 77 height 13
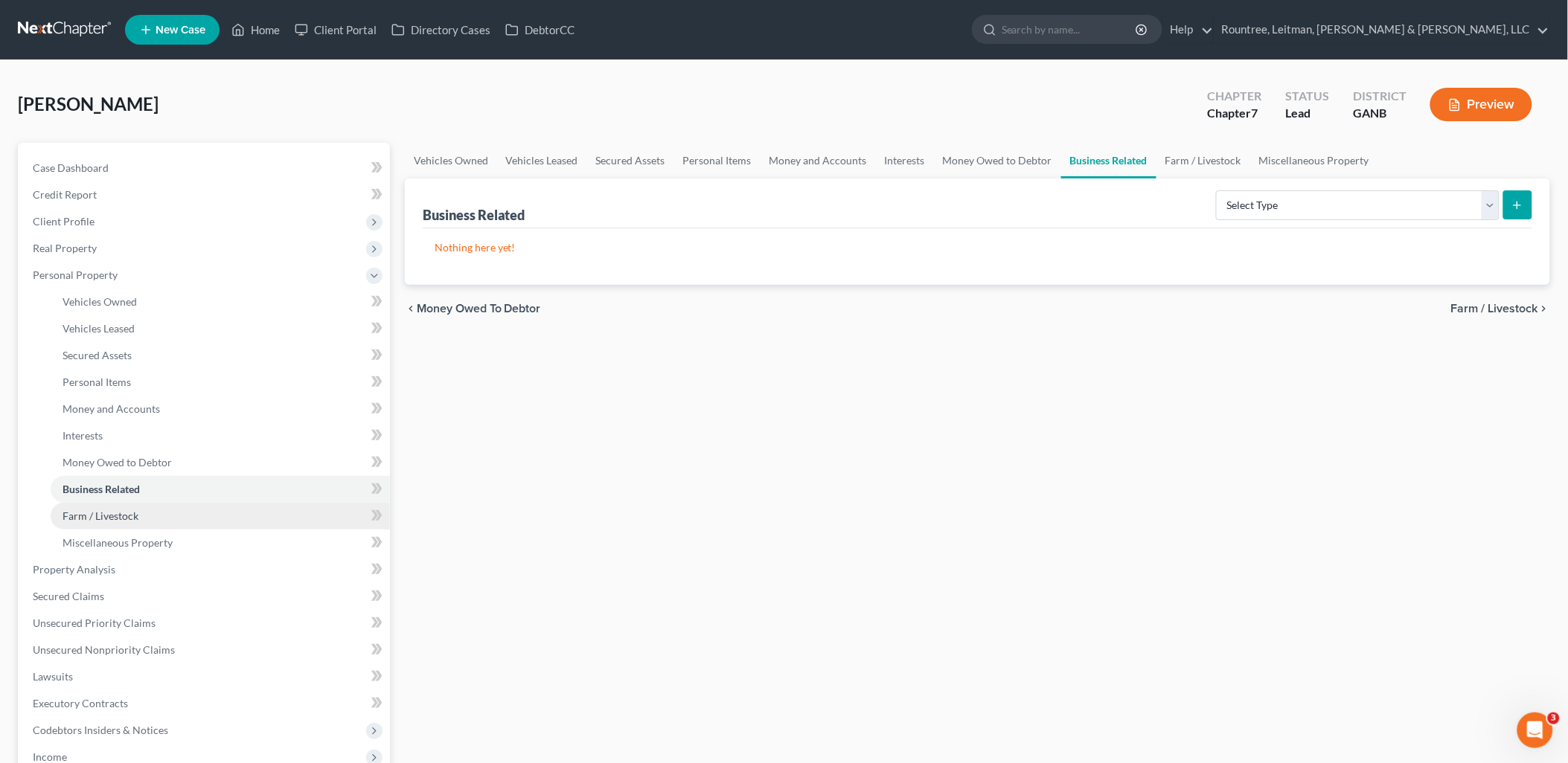
click at [108, 521] on span "Farm / Livestock" at bounding box center [100, 516] width 76 height 13
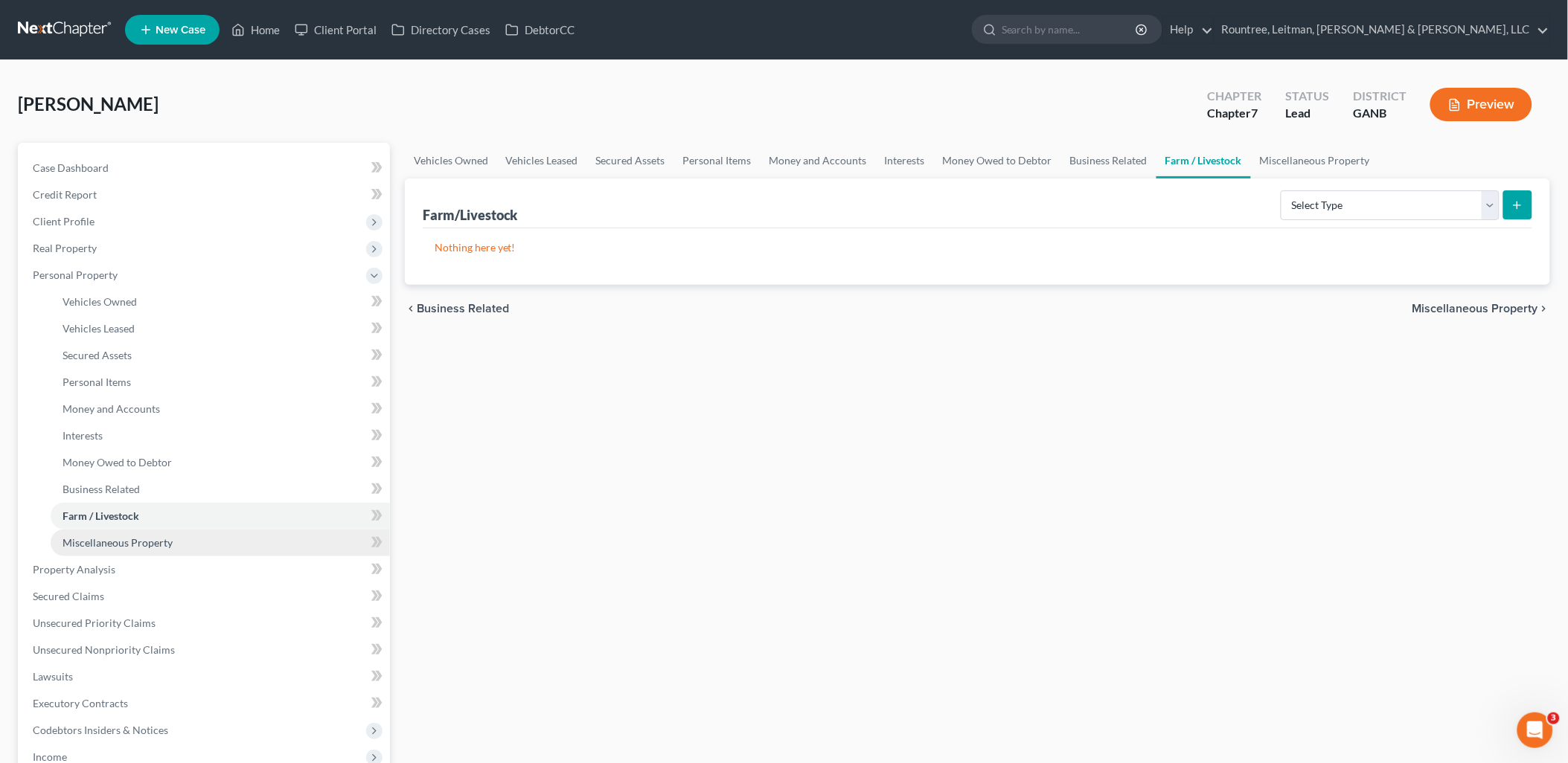
click at [118, 541] on span "Miscellaneous Property" at bounding box center [118, 542] width 110 height 13
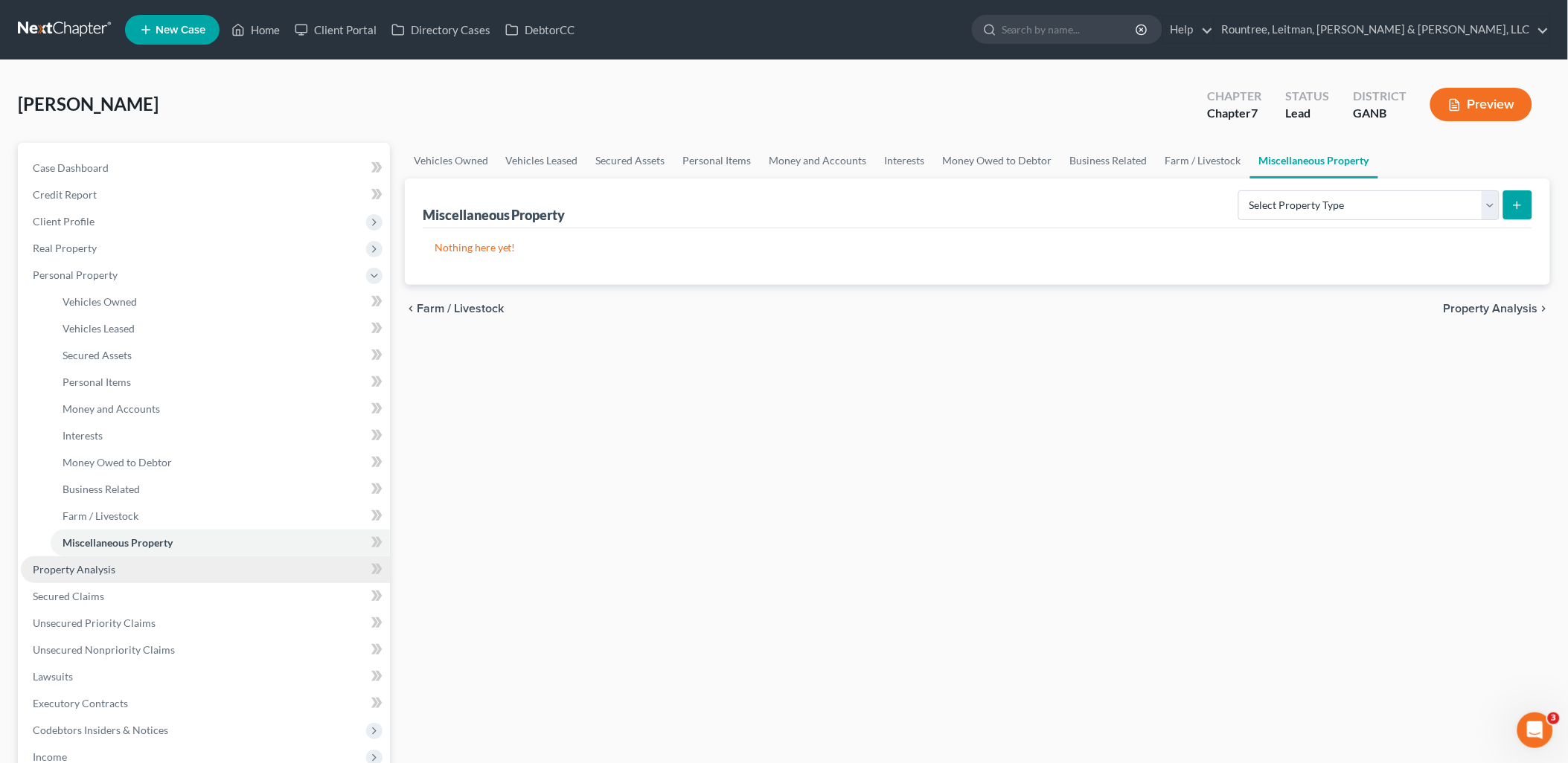
click at [119, 562] on link "Property Analysis" at bounding box center [206, 570] width 369 height 27
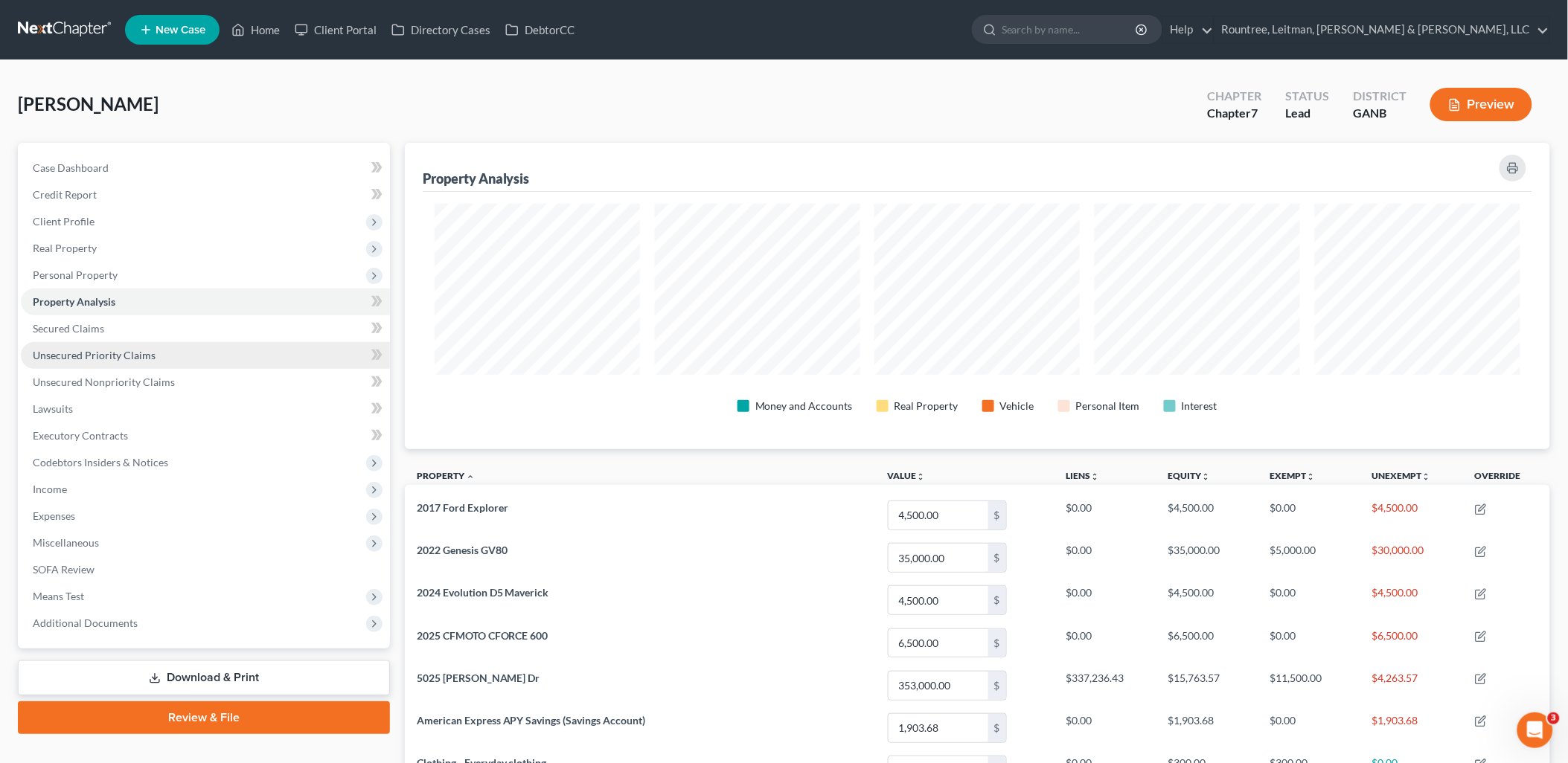
scroll to position [306, 1146]
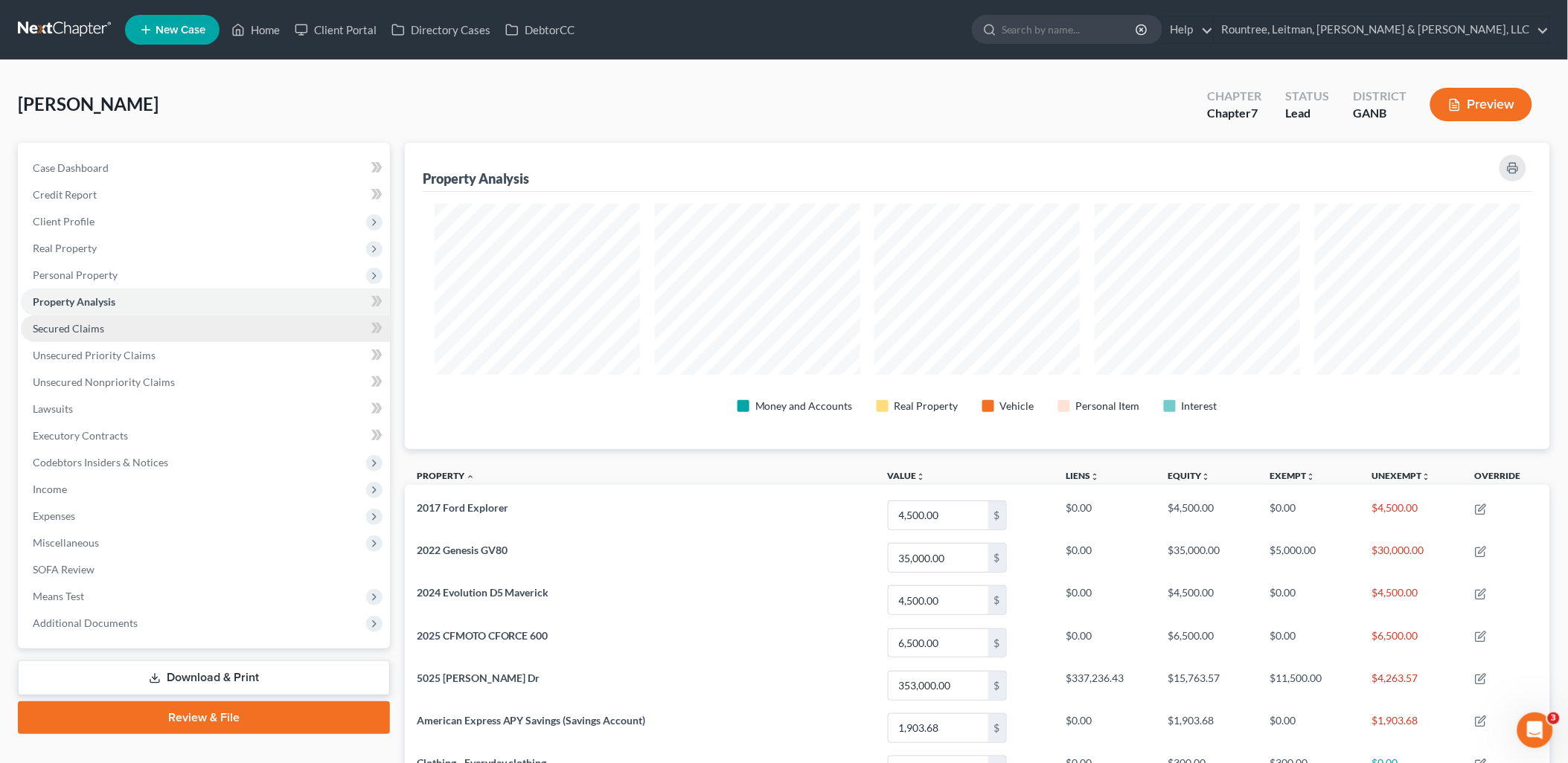
click at [99, 327] on span "Secured Claims" at bounding box center [69, 327] width 71 height 13
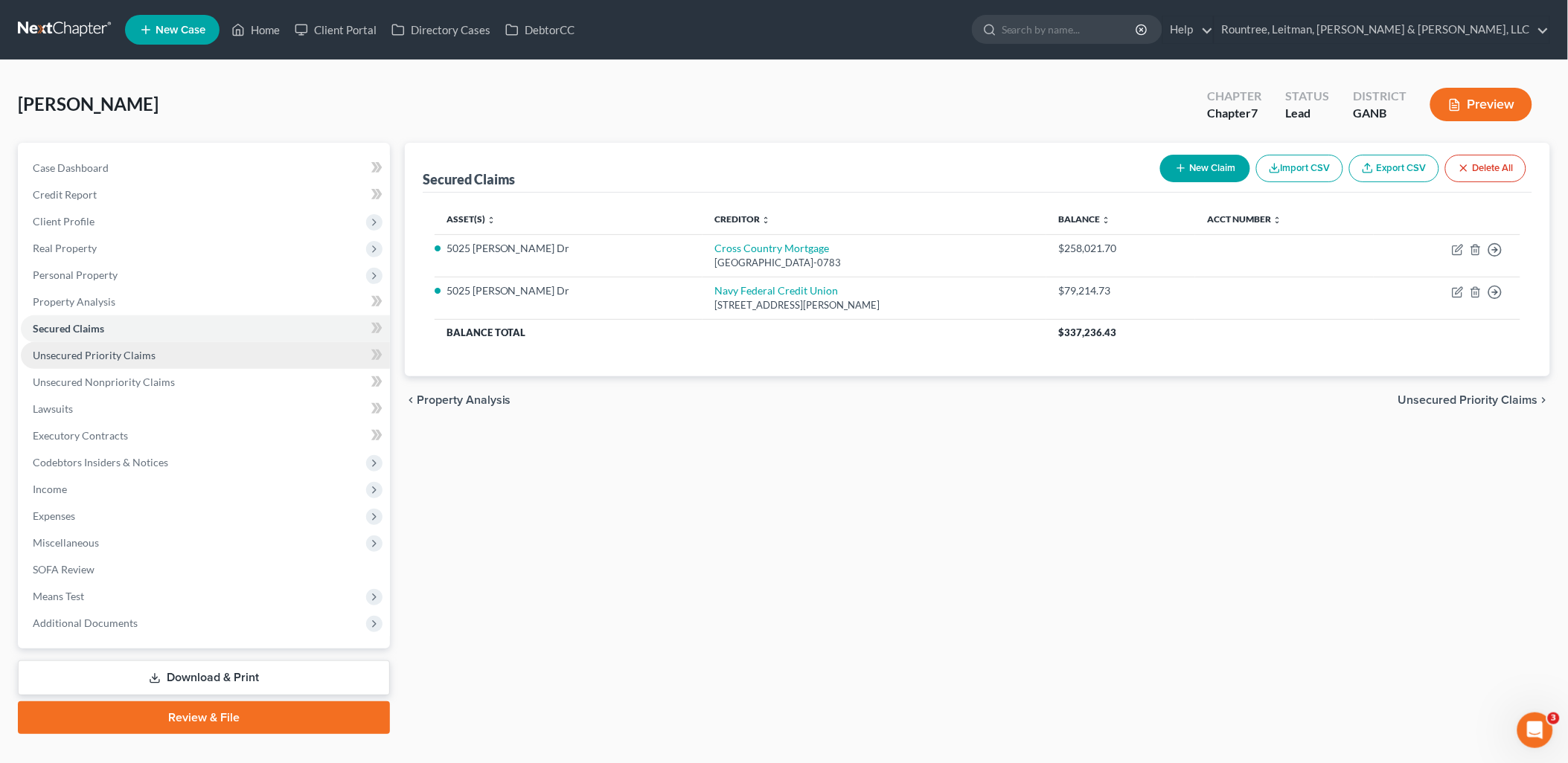
click at [102, 351] on span "Unsecured Priority Claims" at bounding box center [94, 354] width 123 height 13
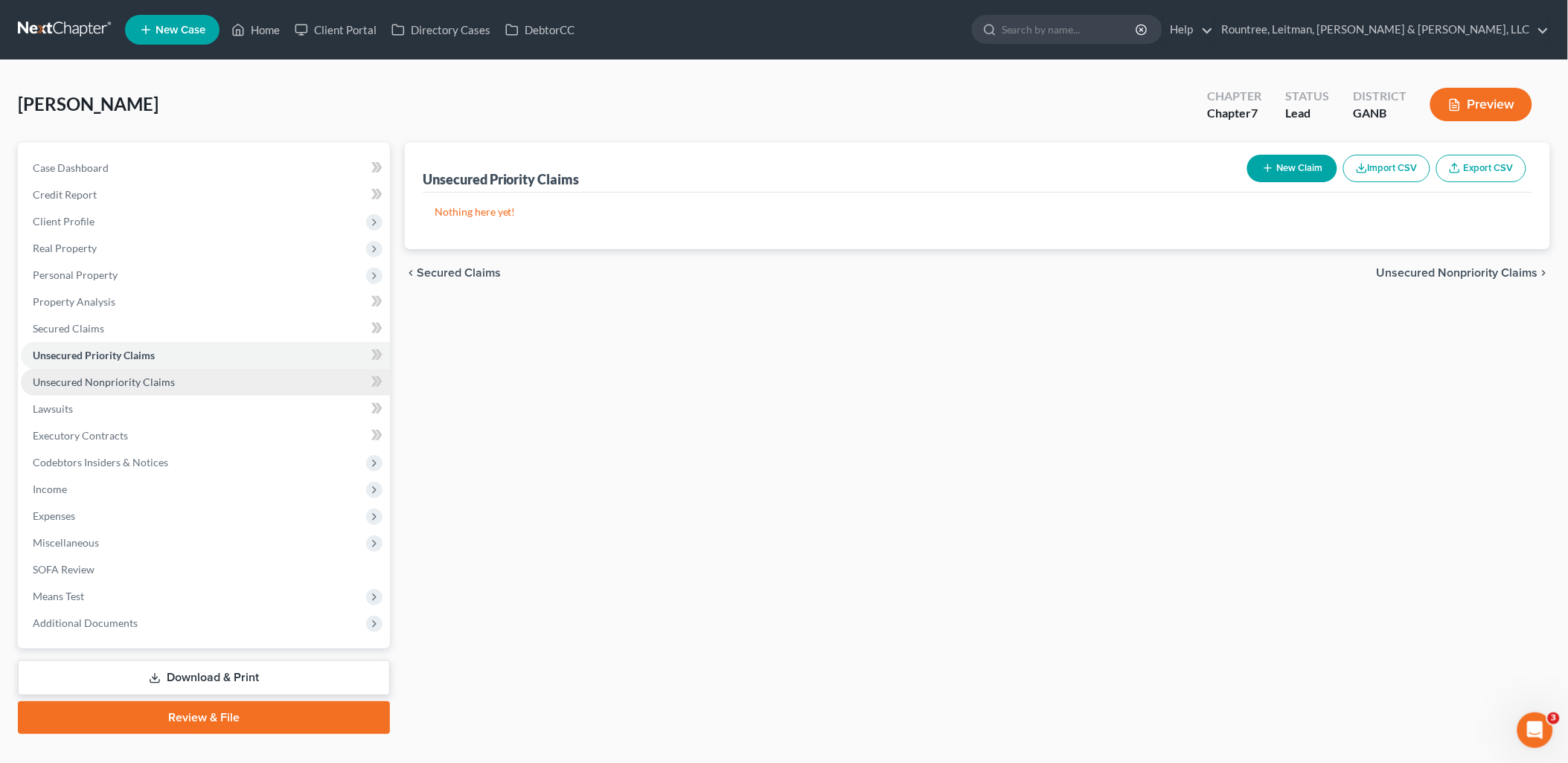
click at [112, 378] on span "Unsecured Nonpriority Claims" at bounding box center [103, 382] width 142 height 13
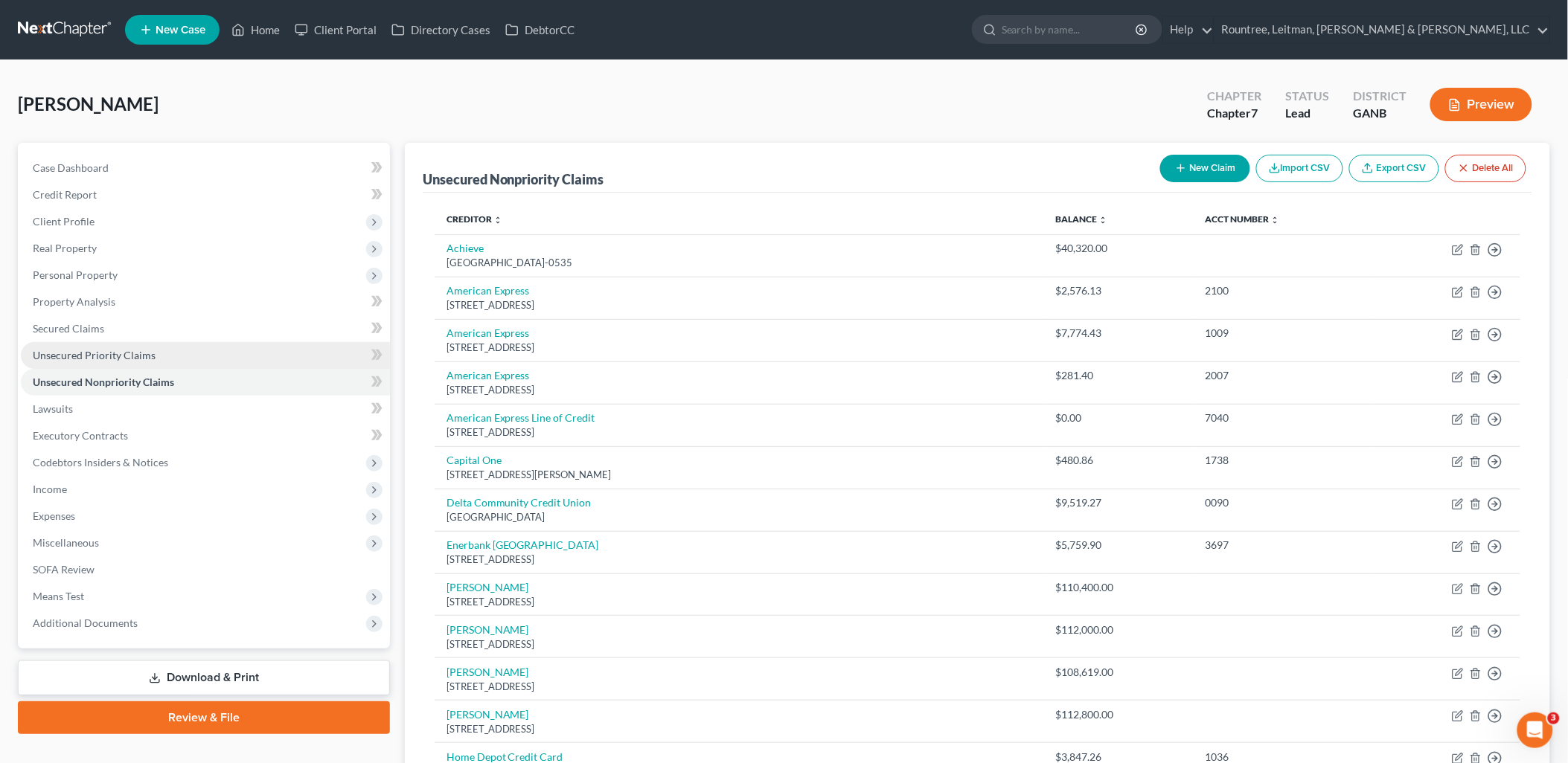
click at [112, 352] on span "Unsecured Priority Claims" at bounding box center [94, 354] width 123 height 13
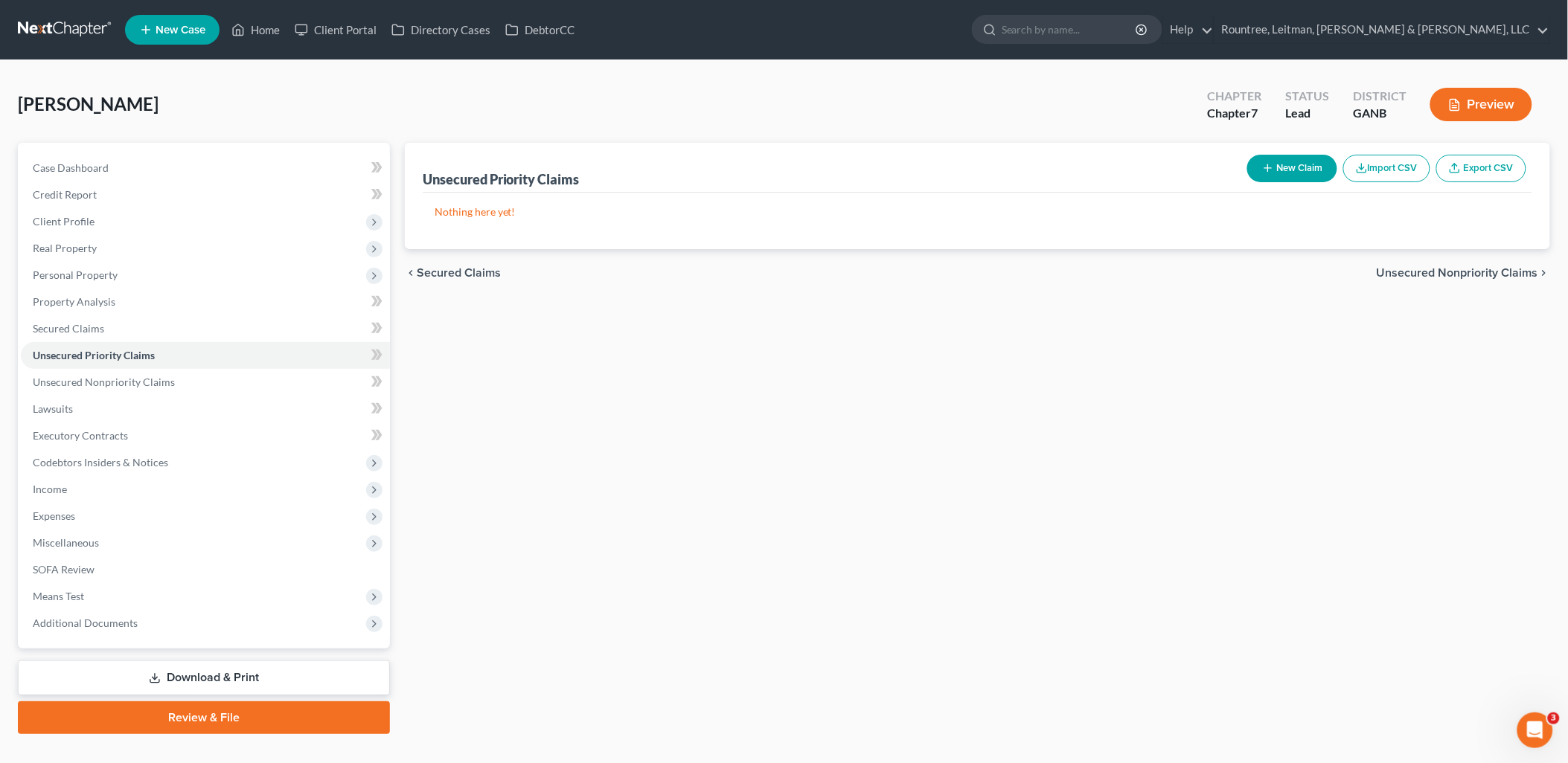
click at [1269, 176] on button "New Claim" at bounding box center [1292, 168] width 90 height 27
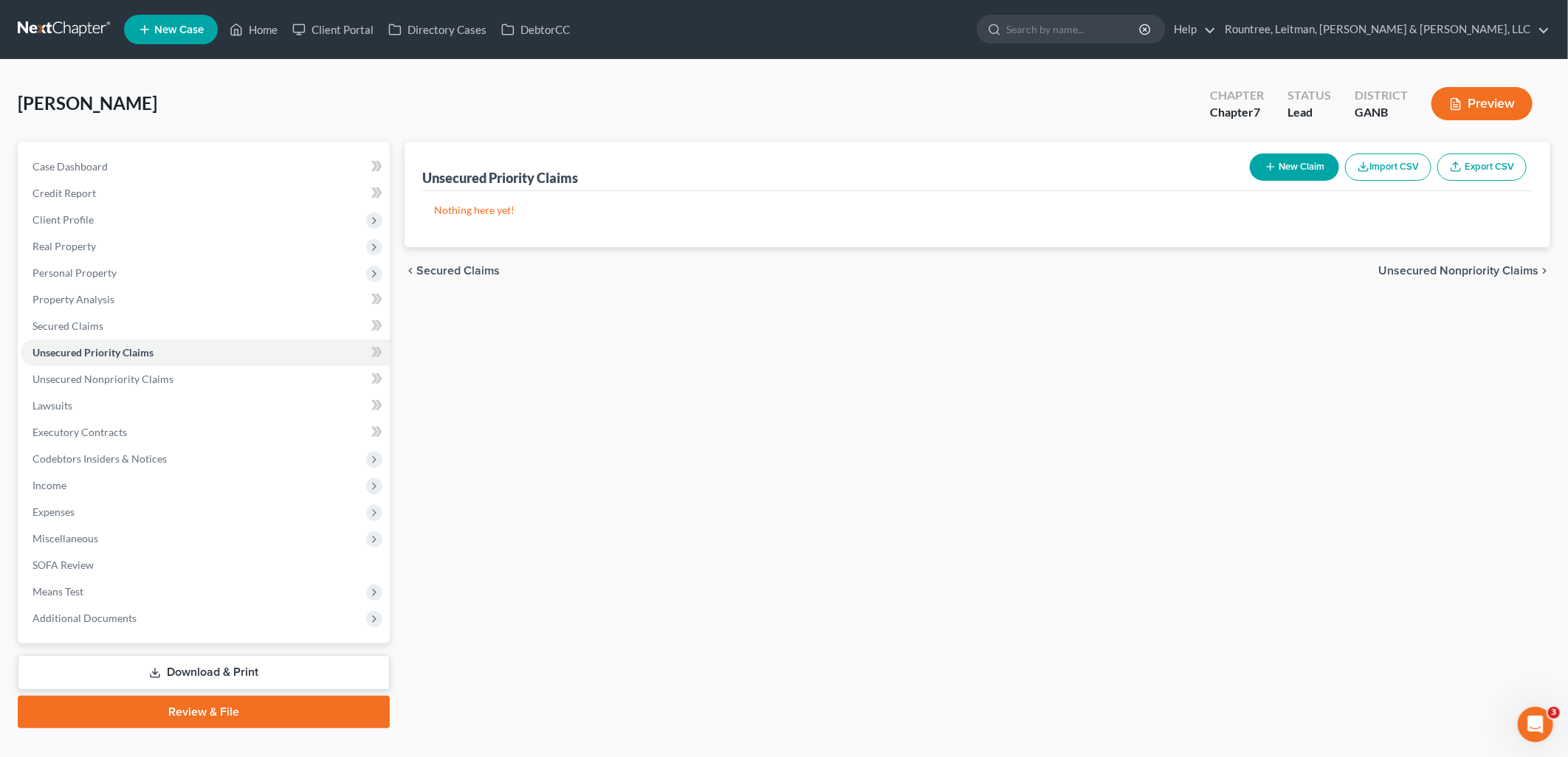
select select "0"
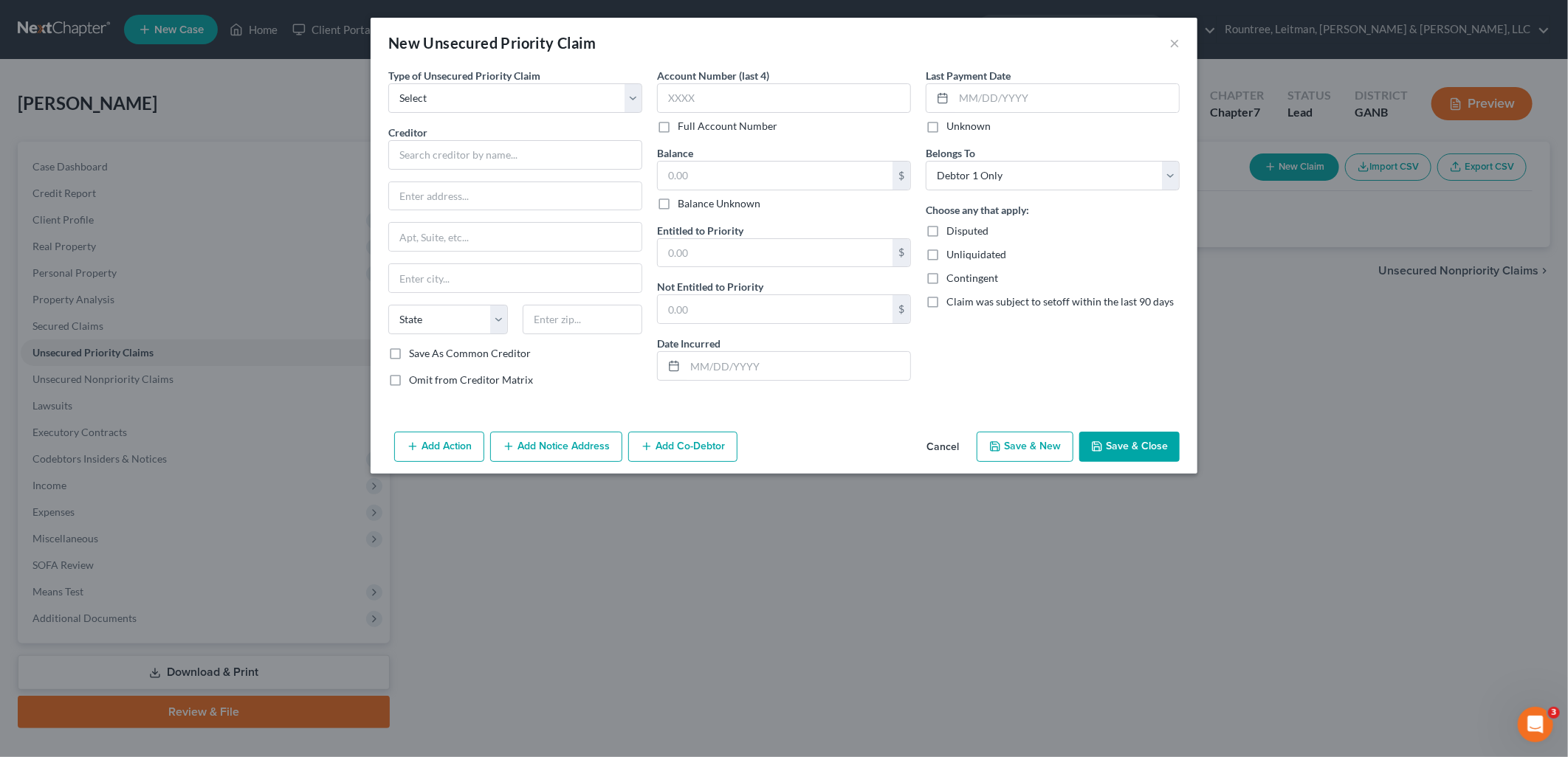
click at [449, 81] on label "Type of Unsecured Priority Claim *" at bounding box center [464, 76] width 152 height 15
click at [449, 89] on select "Select Taxes & Other Government Units Domestic Support Obligations Extensions o…" at bounding box center [515, 98] width 254 height 30
select select "0"
click at [388, 83] on select "Select Taxes & Other Government Units Domestic Support Obligations Extensions o…" at bounding box center [515, 98] width 254 height 30
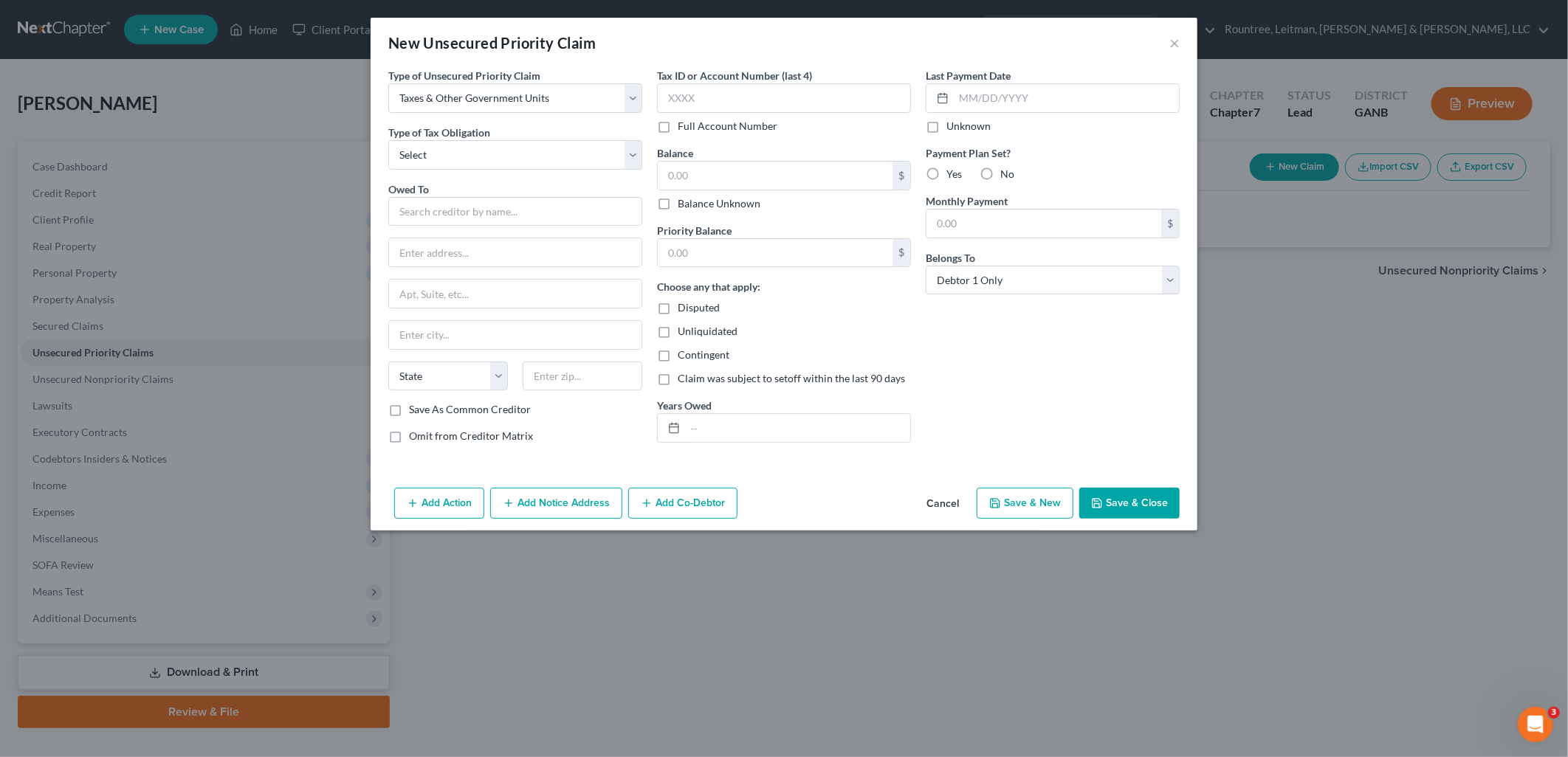
select select "0"
click at [388, 140] on select "Select Federal City State Franchise Tax Board Other" at bounding box center [515, 154] width 254 height 30
click at [441, 210] on input "text" at bounding box center [515, 212] width 254 height 30
type input "G"
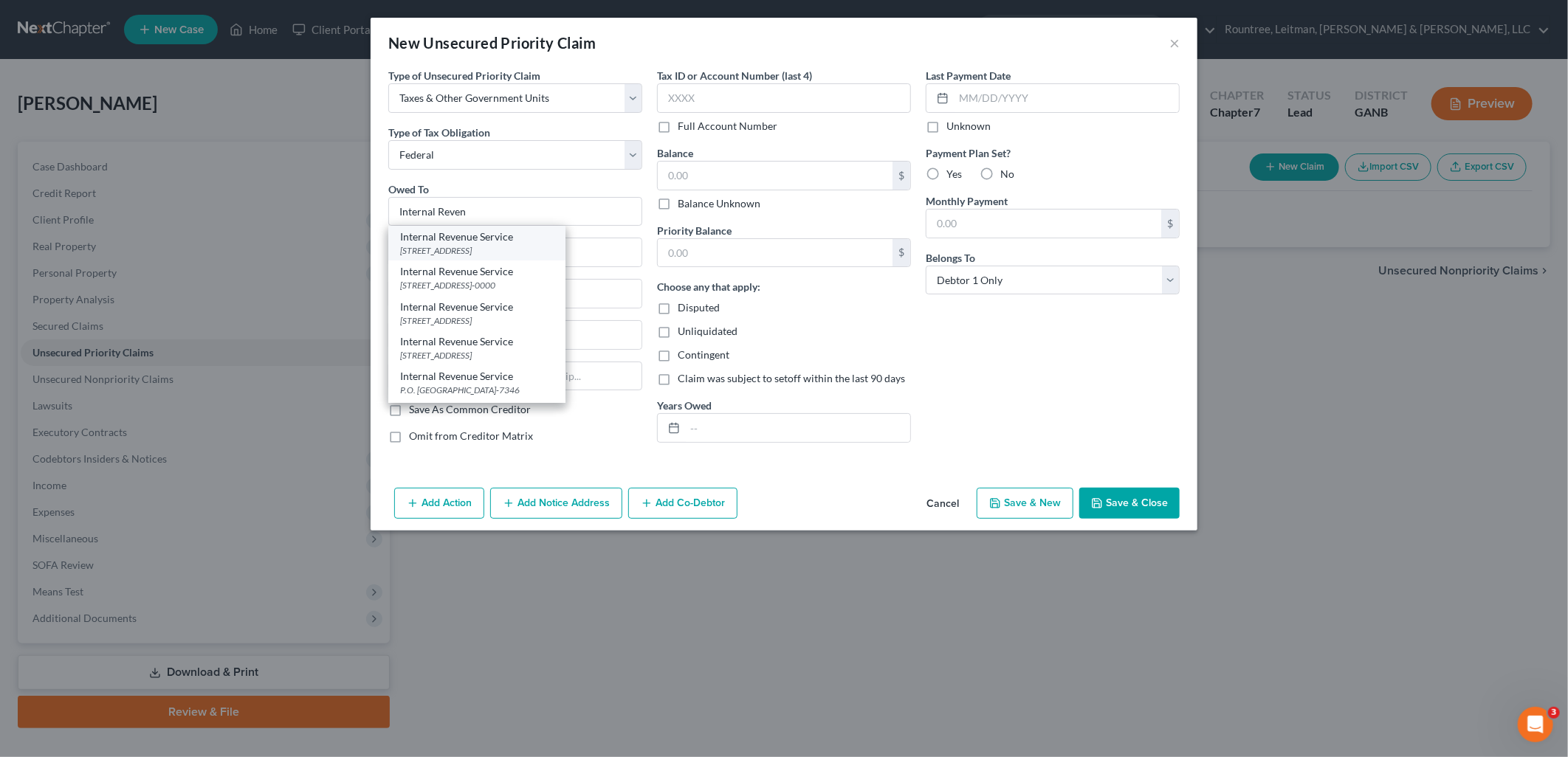
click at [483, 239] on div "Internal Revenue Service" at bounding box center [476, 237] width 153 height 14
type input "Internal Revenue Service"
type input "PO BOX 7346"
type input "Philadelphia"
select select "39"
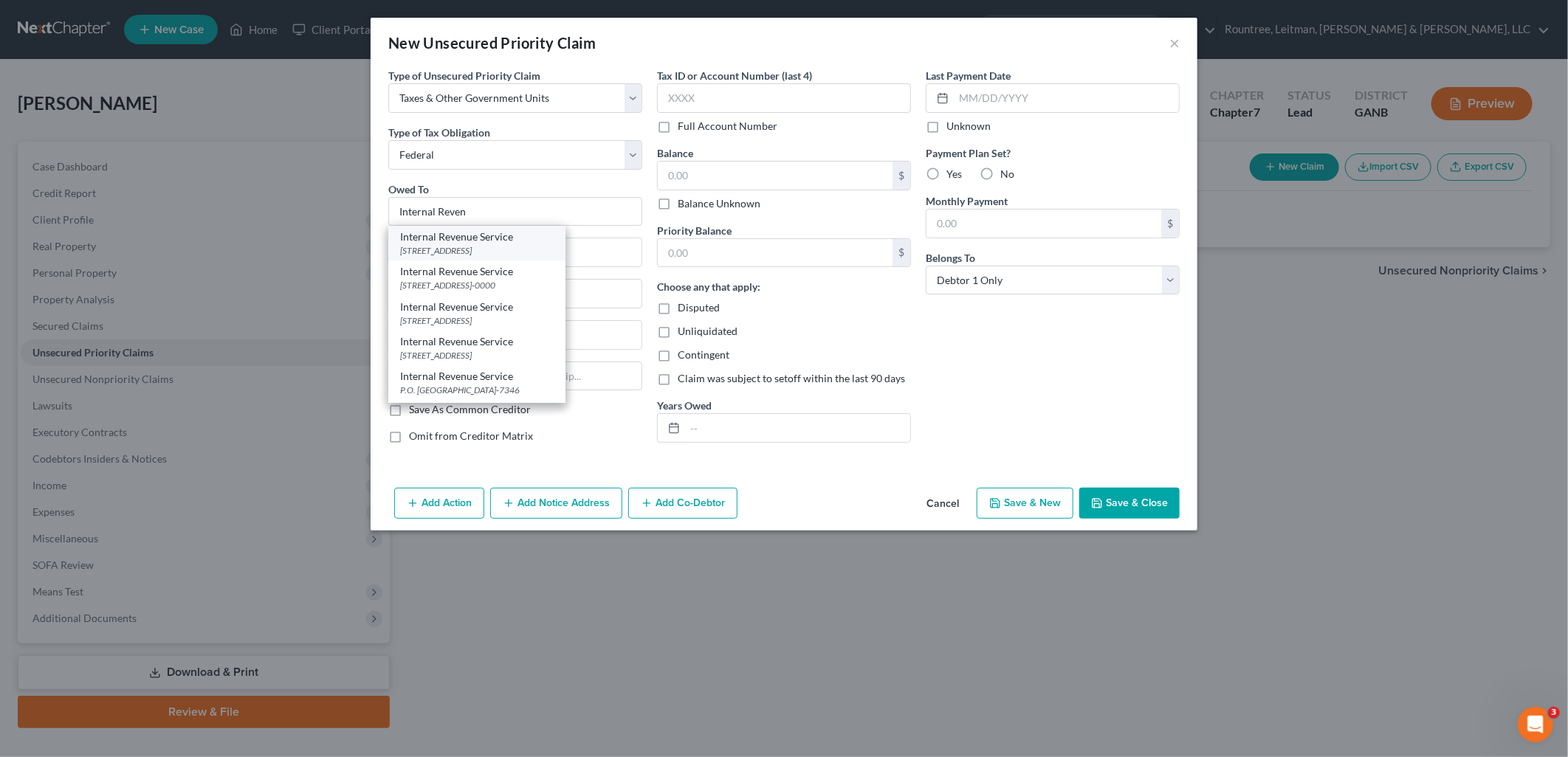
type input "19101"
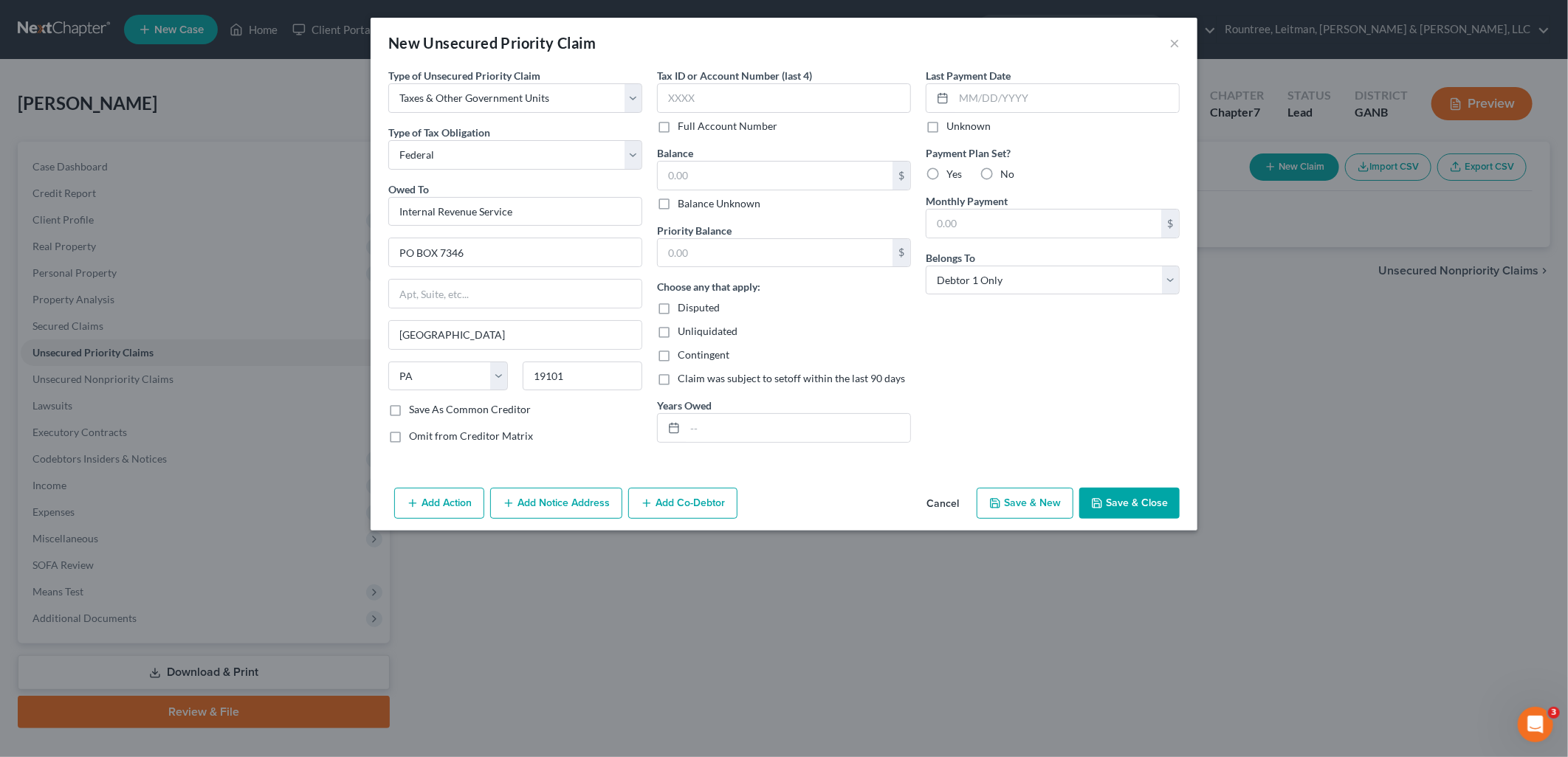
click at [1050, 516] on button "Save & New" at bounding box center [1025, 503] width 97 height 31
select select "0"
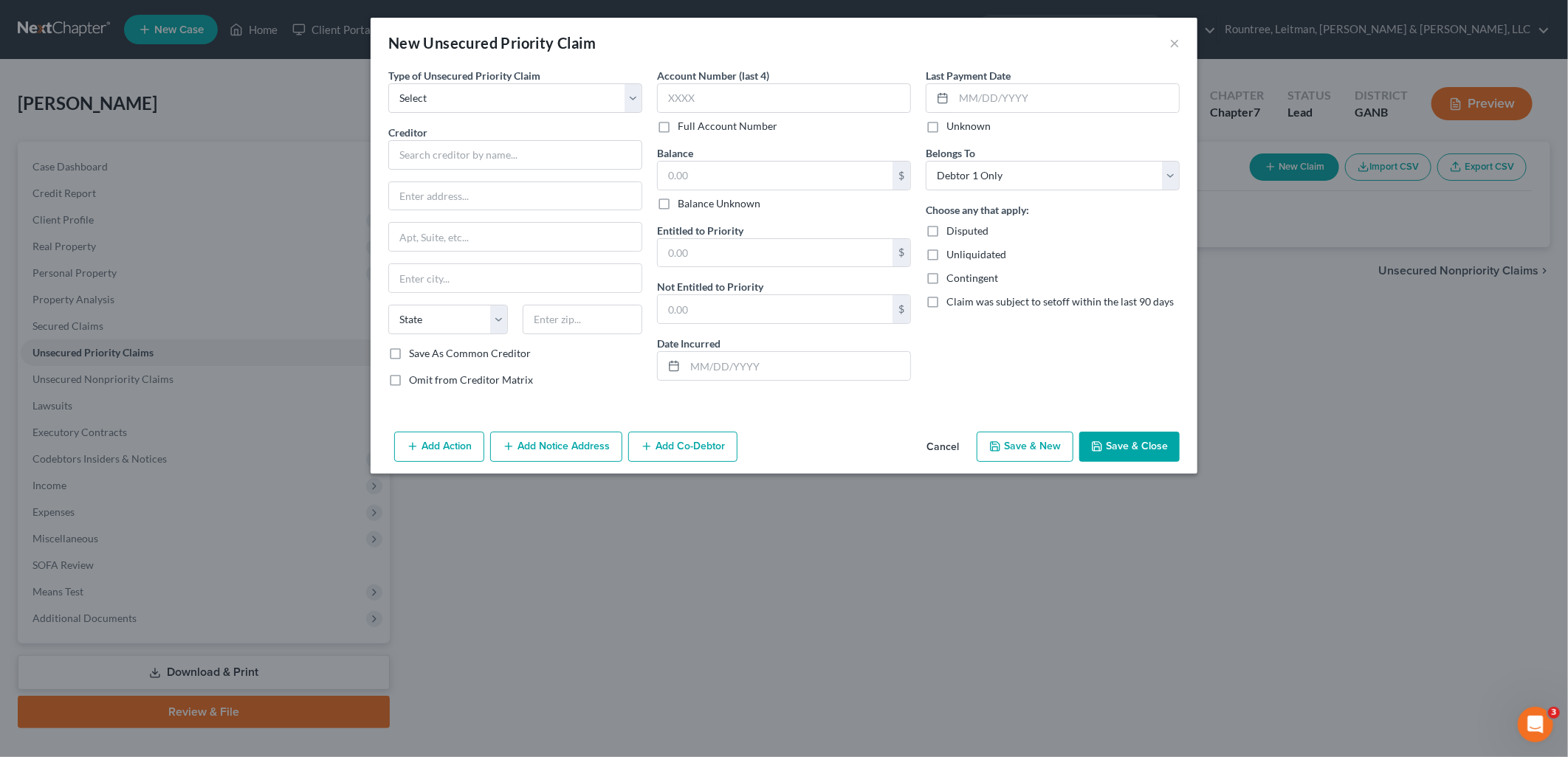
type input "0.00"
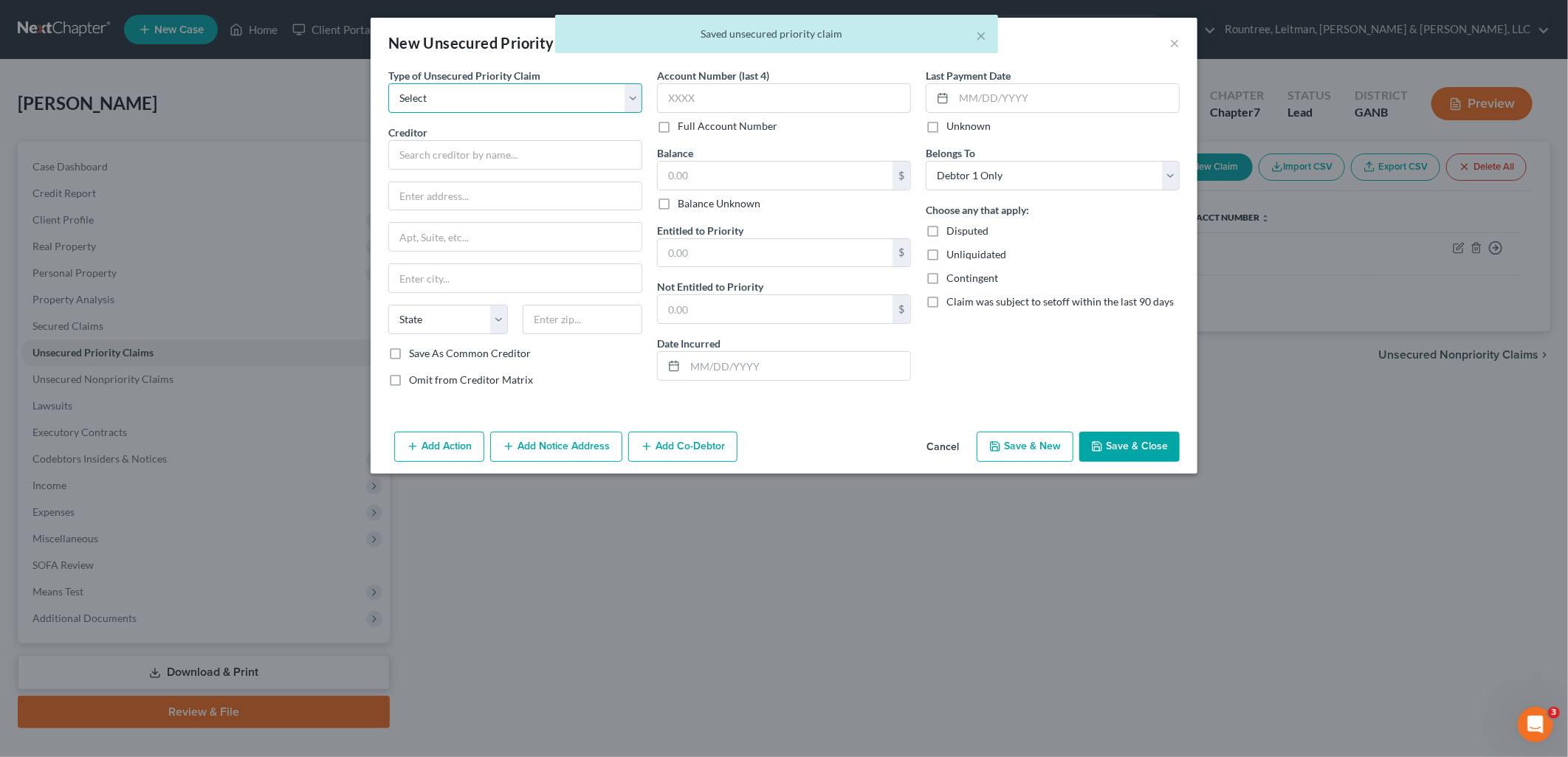
click at [417, 106] on select "Select Taxes & Other Government Units Domestic Support Obligations Extensions o…" at bounding box center [515, 98] width 254 height 30
select select "0"
click at [388, 83] on select "Select Taxes & Other Government Units Domestic Support Obligations Extensions o…" at bounding box center [515, 98] width 254 height 30
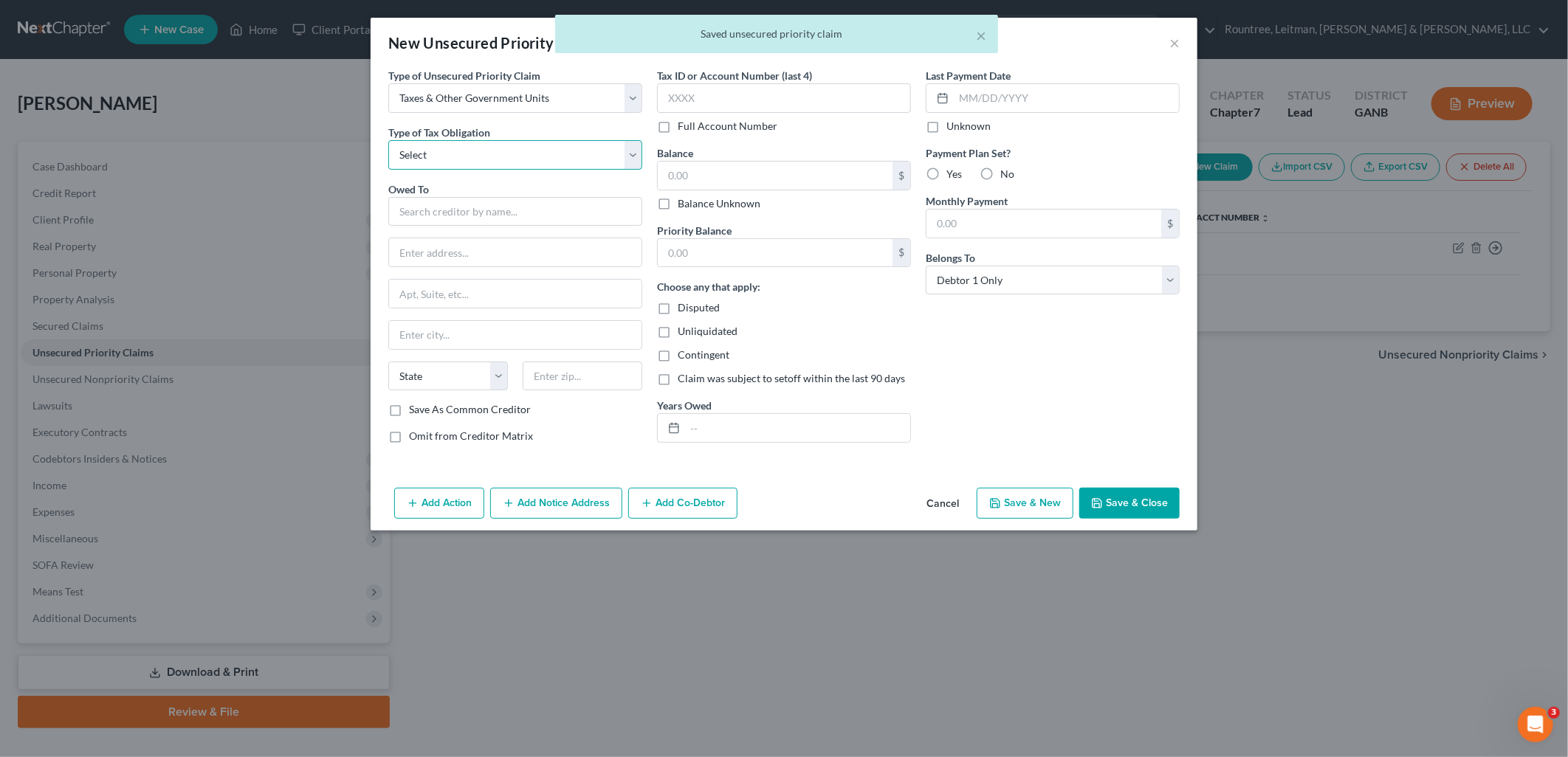
click at [431, 155] on select "Select Federal City State Franchise Tax Board Other" at bounding box center [515, 154] width 254 height 30
select select "2"
click at [388, 140] on select "Select Federal City State Franchise Tax Board Other" at bounding box center [515, 154] width 254 height 30
click at [453, 211] on input "text" at bounding box center [515, 212] width 254 height 30
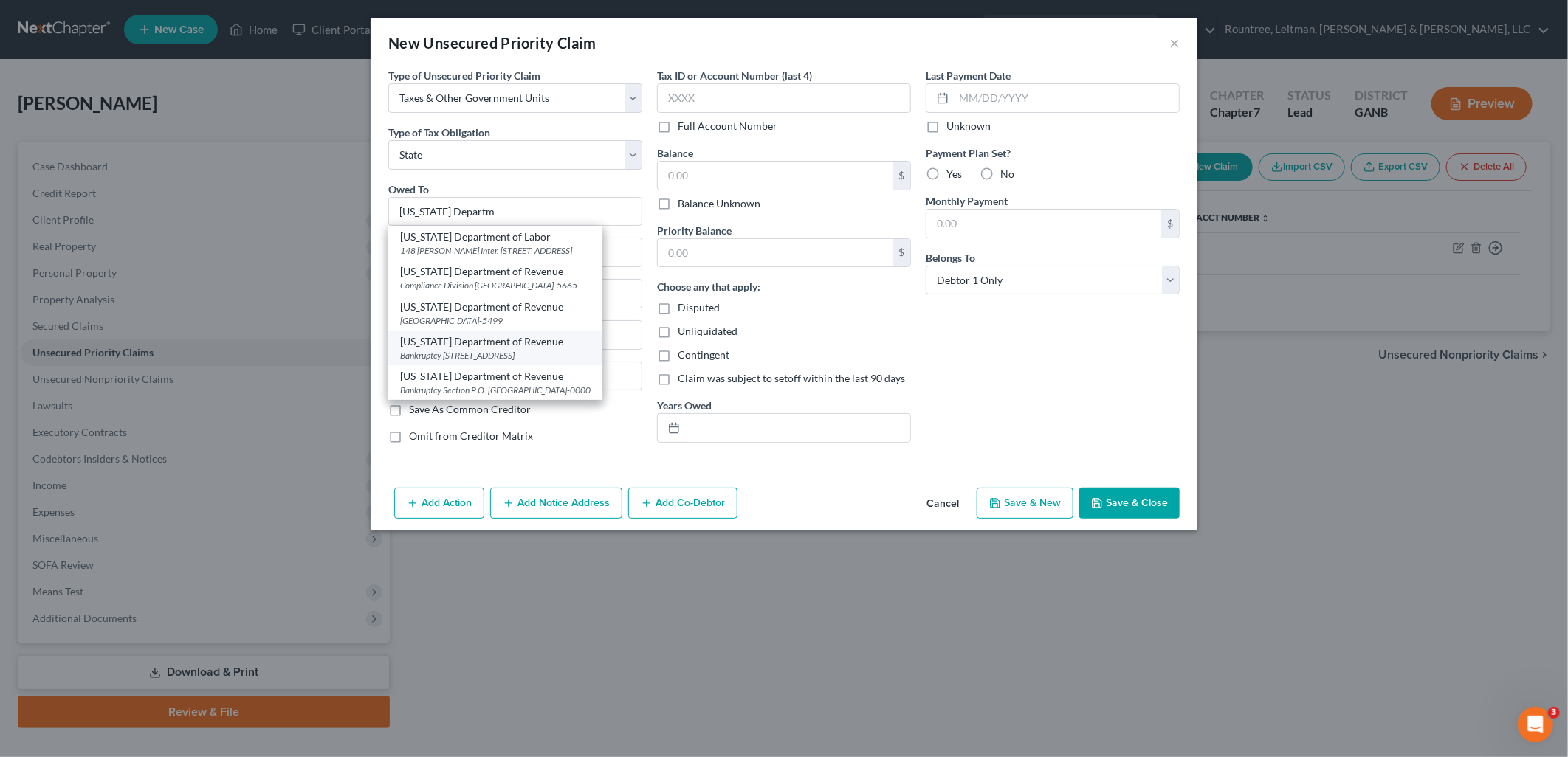
click at [544, 361] on div "Bankruptcy 2595 Century Parkway NE, Suite 339, Atlanta, GA 30345" at bounding box center [495, 355] width 191 height 12
type input "Georgia Department of Revenue"
type input "Bankruptcy"
type input "2595 Century Parkway NE, Suite 339"
type input "Atlanta"
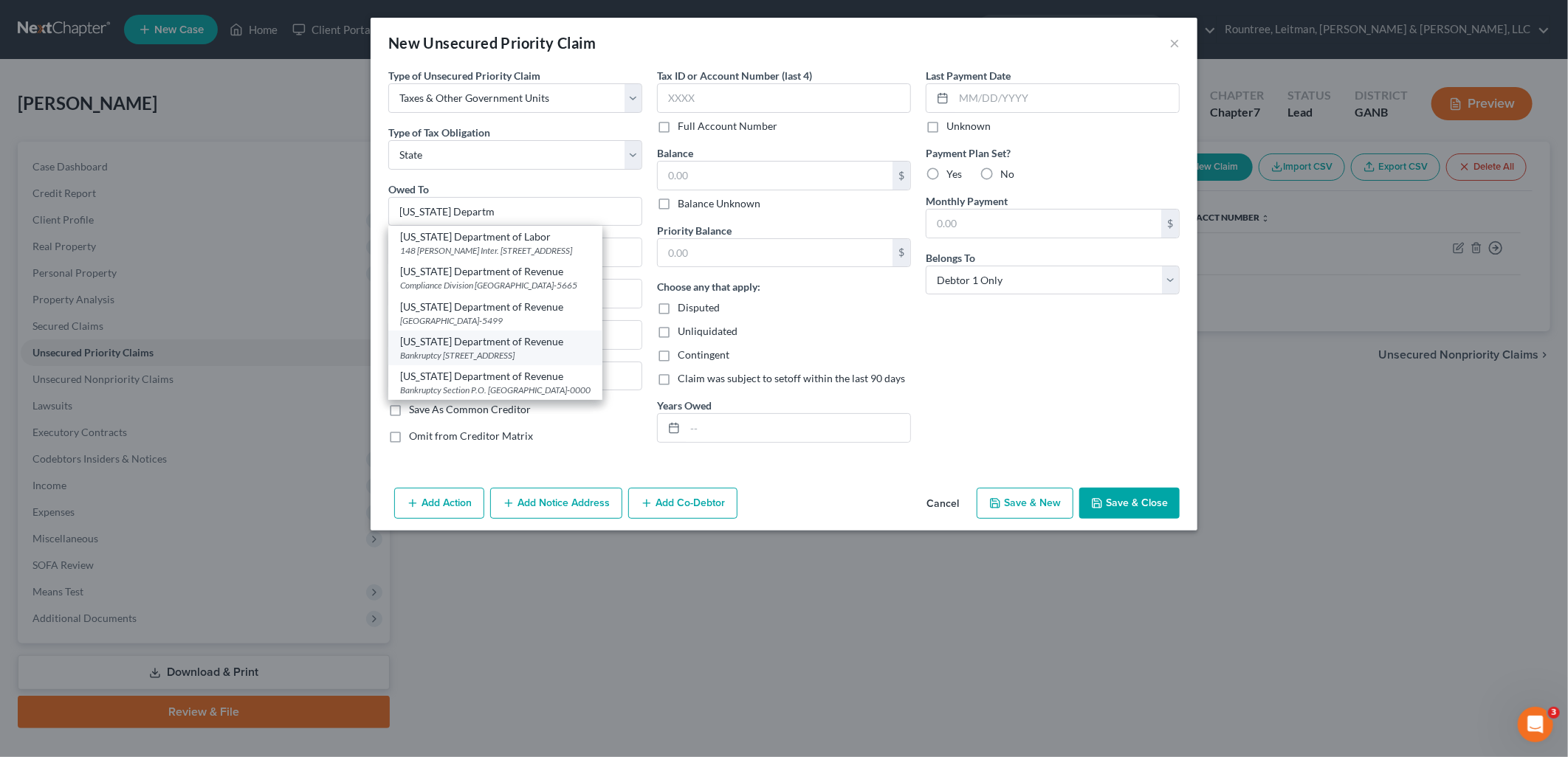
select select "10"
type input "30345"
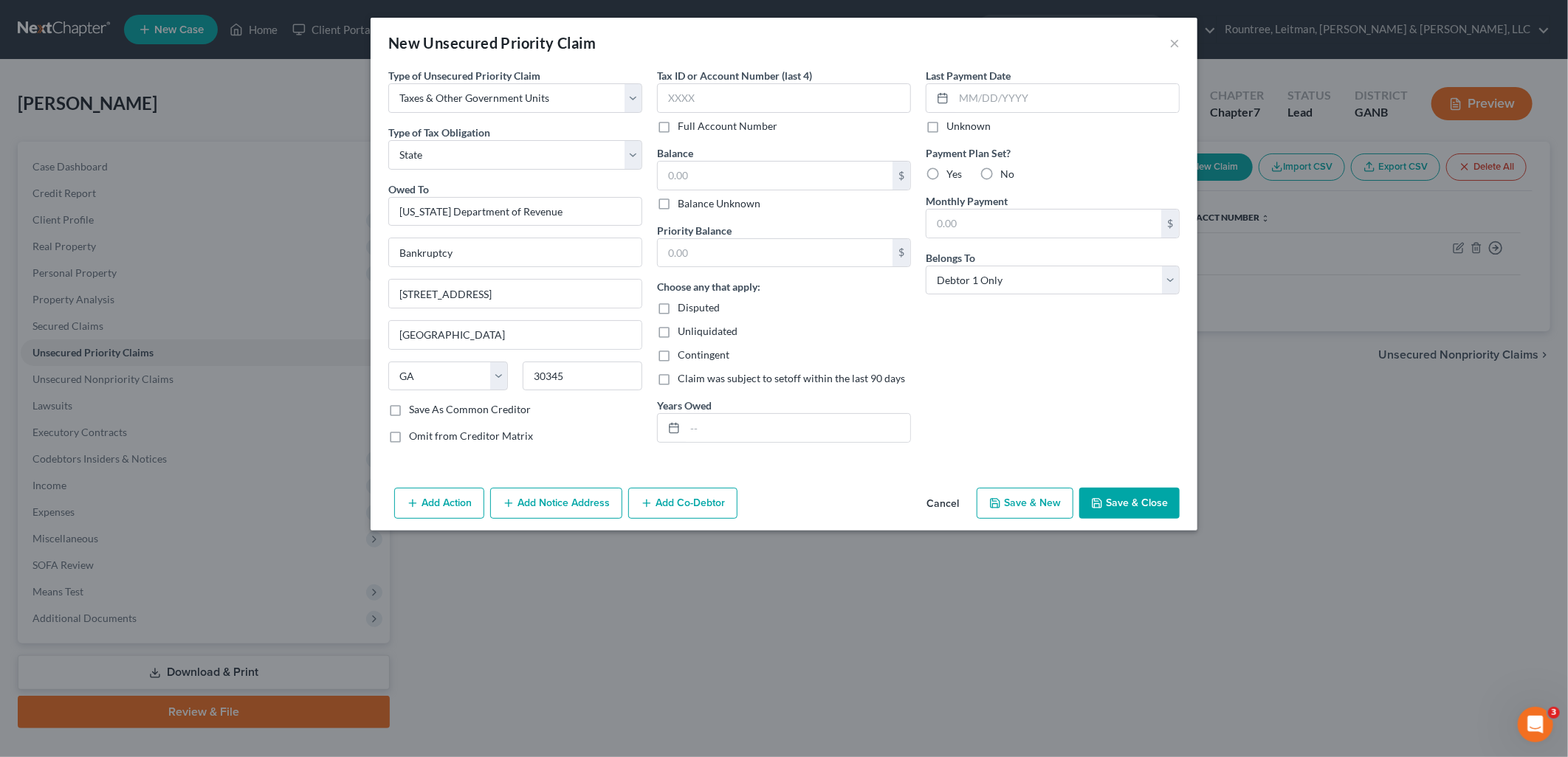
click at [1020, 506] on button "Save & New" at bounding box center [1025, 503] width 97 height 31
select select "0"
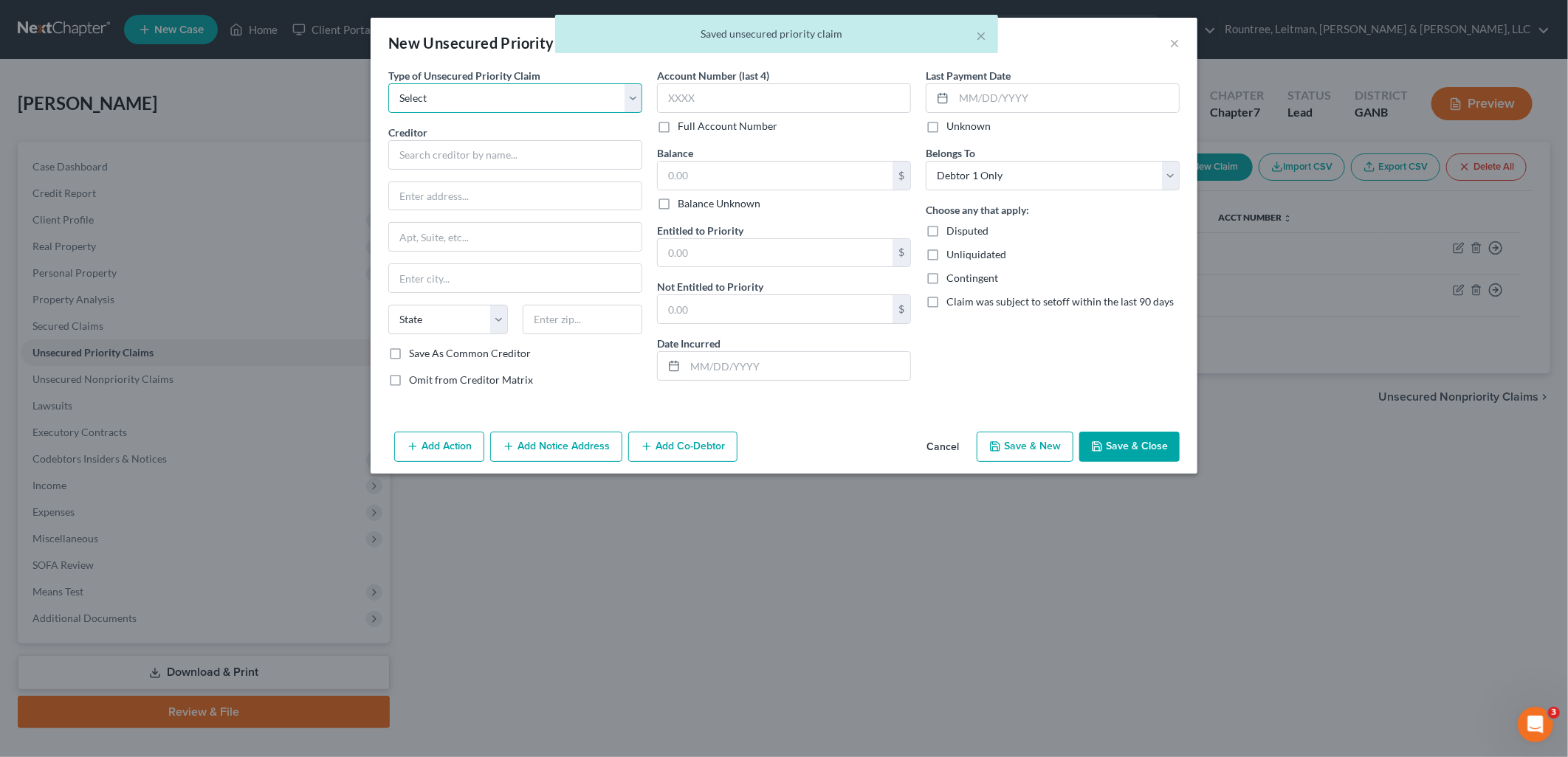
click at [504, 102] on select "Select Taxes & Other Government Units Domestic Support Obligations Extensions o…" at bounding box center [515, 98] width 254 height 30
select select "0"
click at [388, 83] on select "Select Taxes & Other Government Units Domestic Support Obligations Extensions o…" at bounding box center [515, 98] width 254 height 30
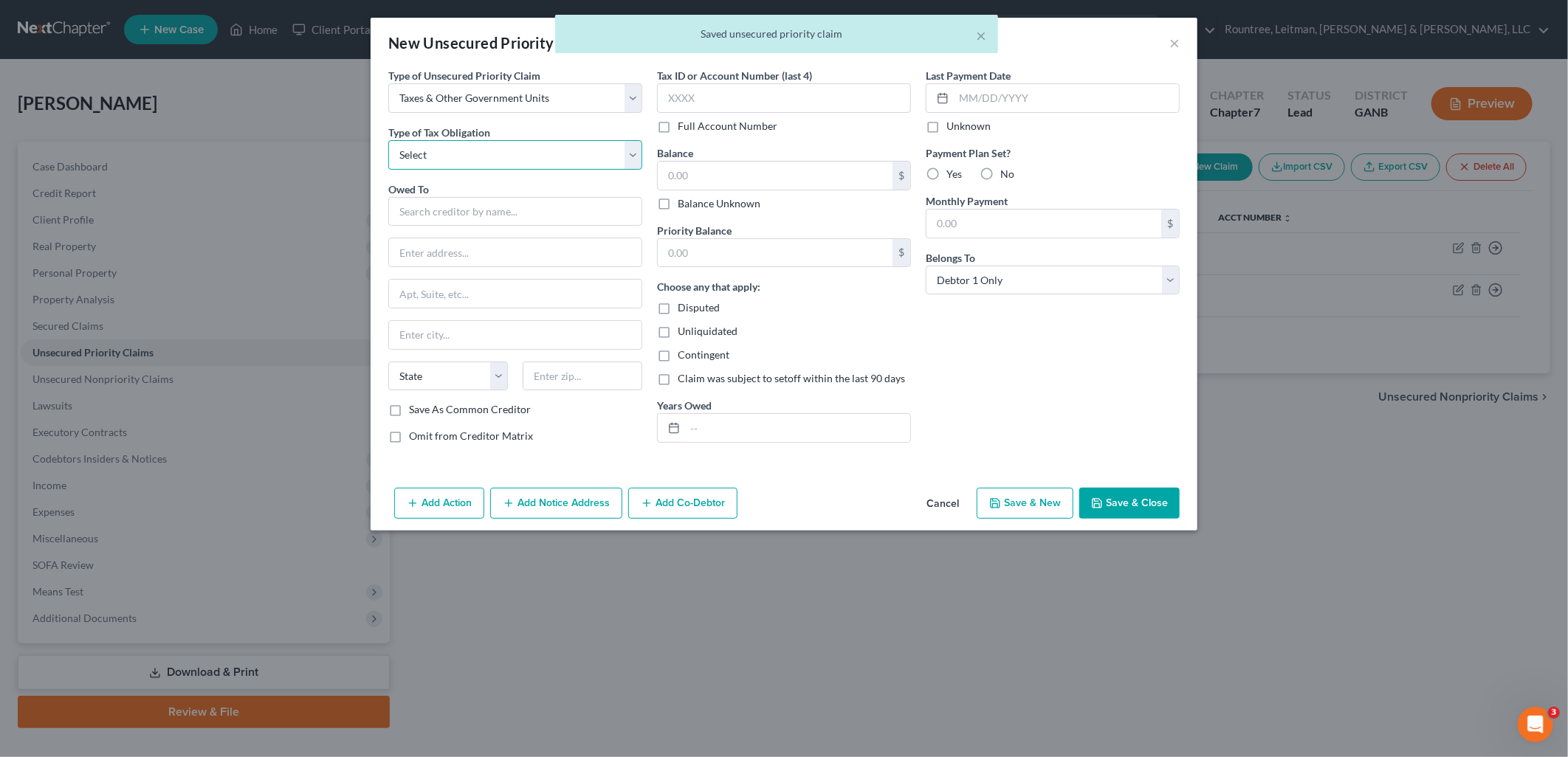
click at [473, 152] on select "Select Federal City State Franchise Tax Board Other" at bounding box center [515, 154] width 254 height 30
select select "2"
click at [388, 140] on select "Select Federal City State Franchise Tax Board Other" at bounding box center [515, 154] width 254 height 30
click at [464, 217] on input "text" at bounding box center [515, 212] width 254 height 30
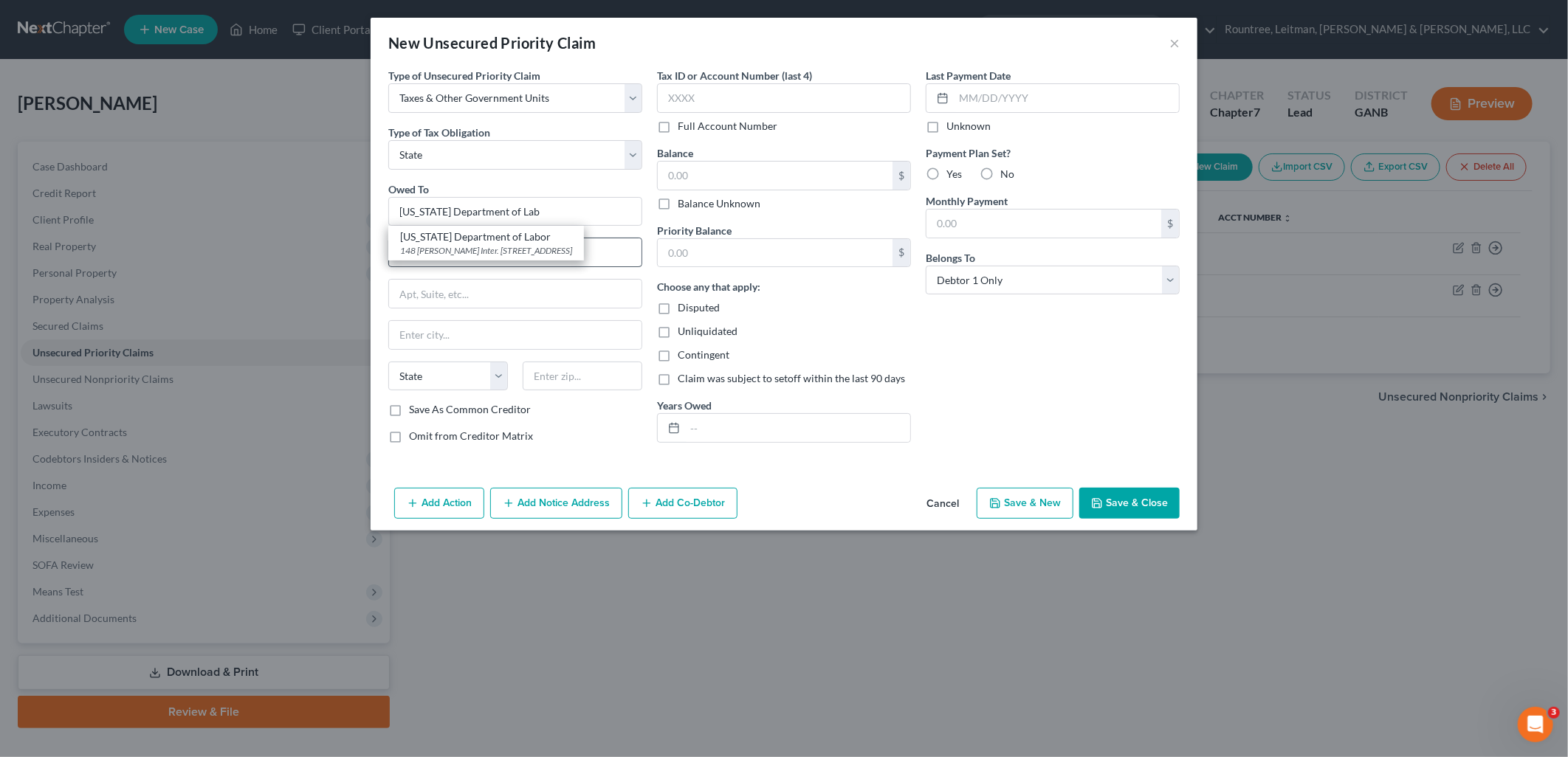
click at [483, 242] on div "Georgia Department of Labor" at bounding box center [485, 237] width 172 height 14
type input "Georgia Department of Labor"
type input "148 Andrew Young Inter. Blvd"
type input "Room 738"
type input "Atlanta"
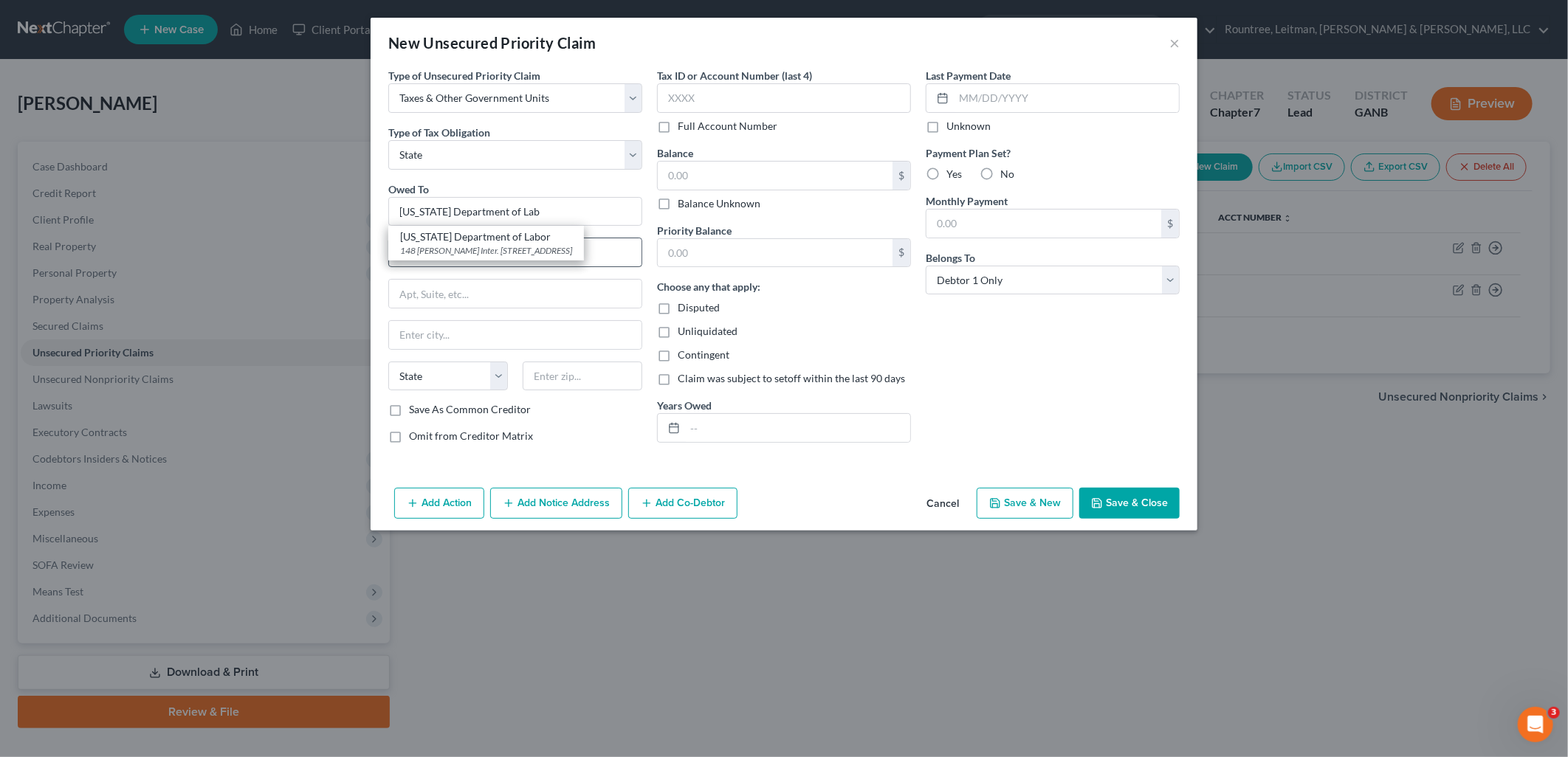
select select "10"
type input "30303-0000"
click at [1110, 512] on button "Save & Close" at bounding box center [1129, 503] width 101 height 31
type input "0.00"
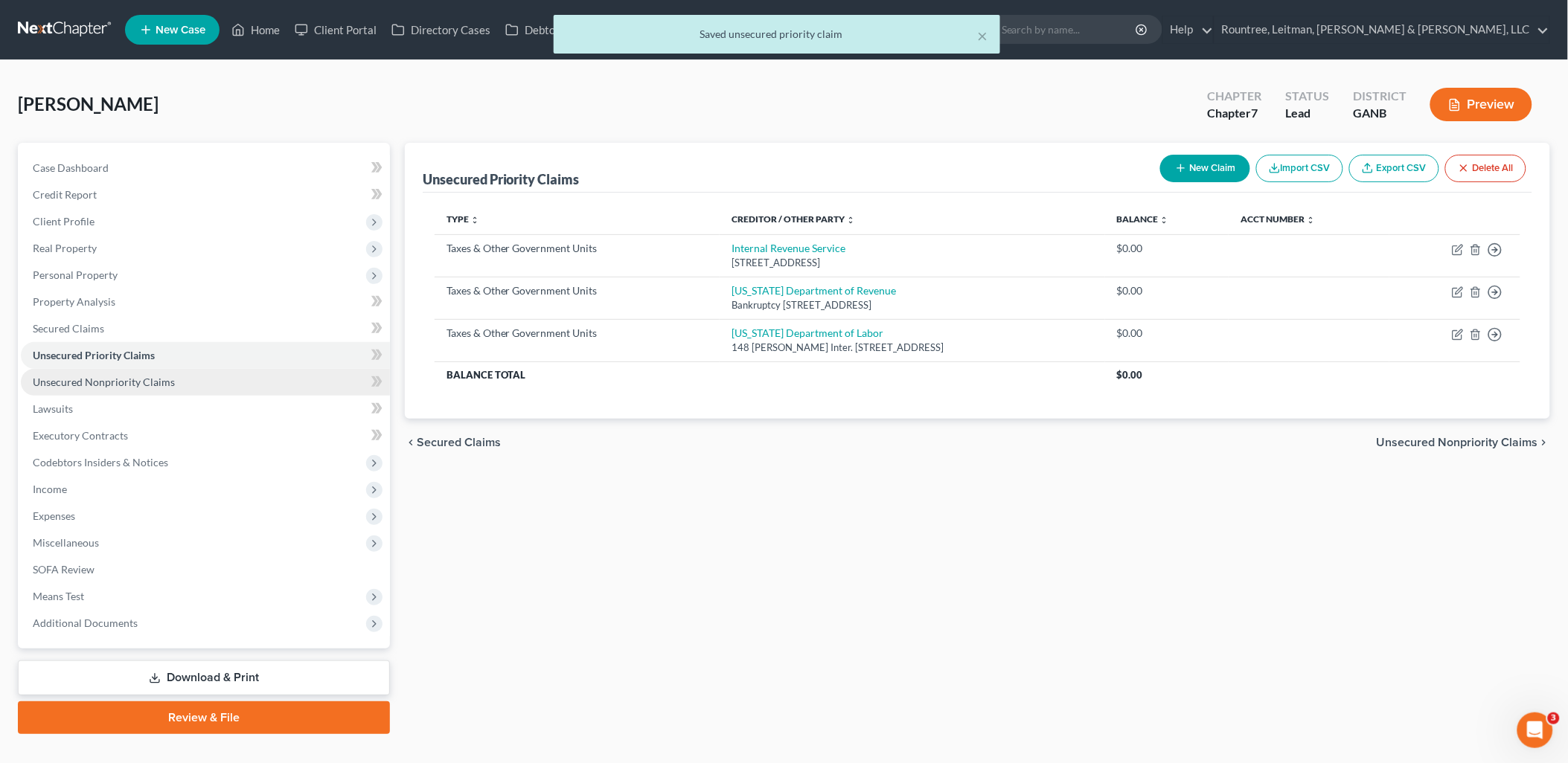
click at [196, 383] on link "Unsecured Nonpriority Claims" at bounding box center [206, 382] width 369 height 27
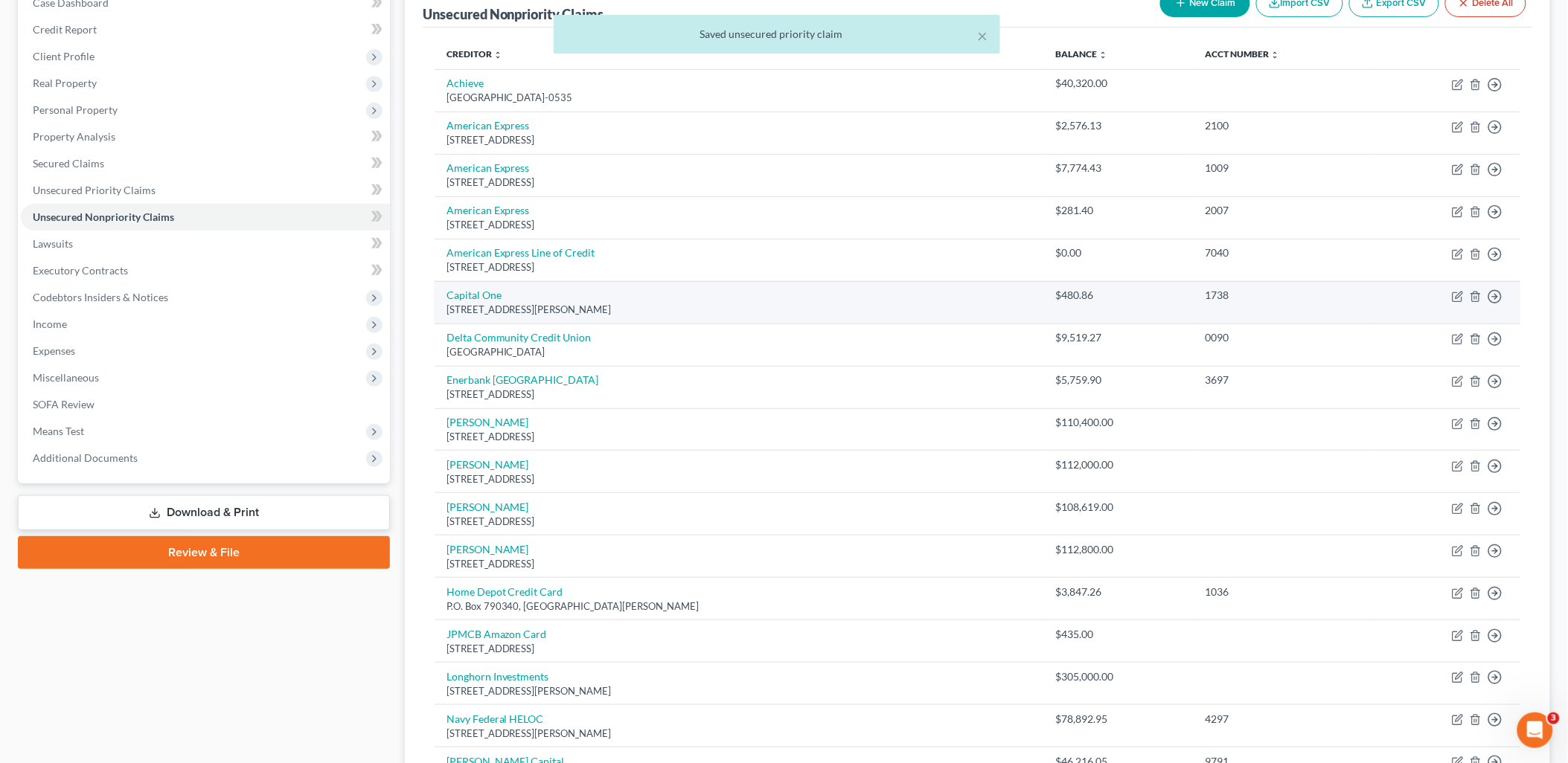
scroll to position [247, 0]
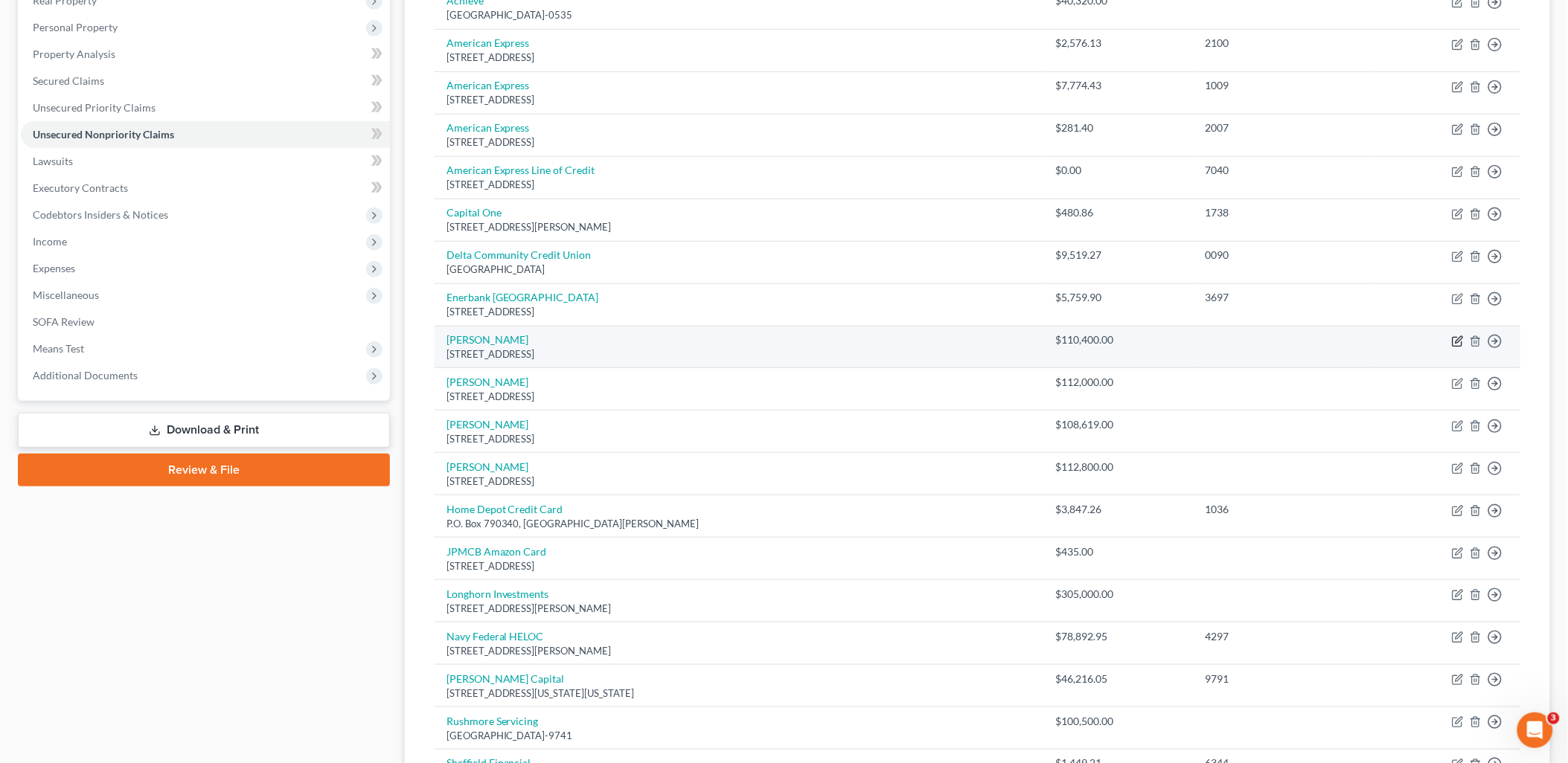
click at [1452, 342] on icon "button" at bounding box center [1458, 341] width 12 height 12
select select "45"
select select "14"
select select "3"
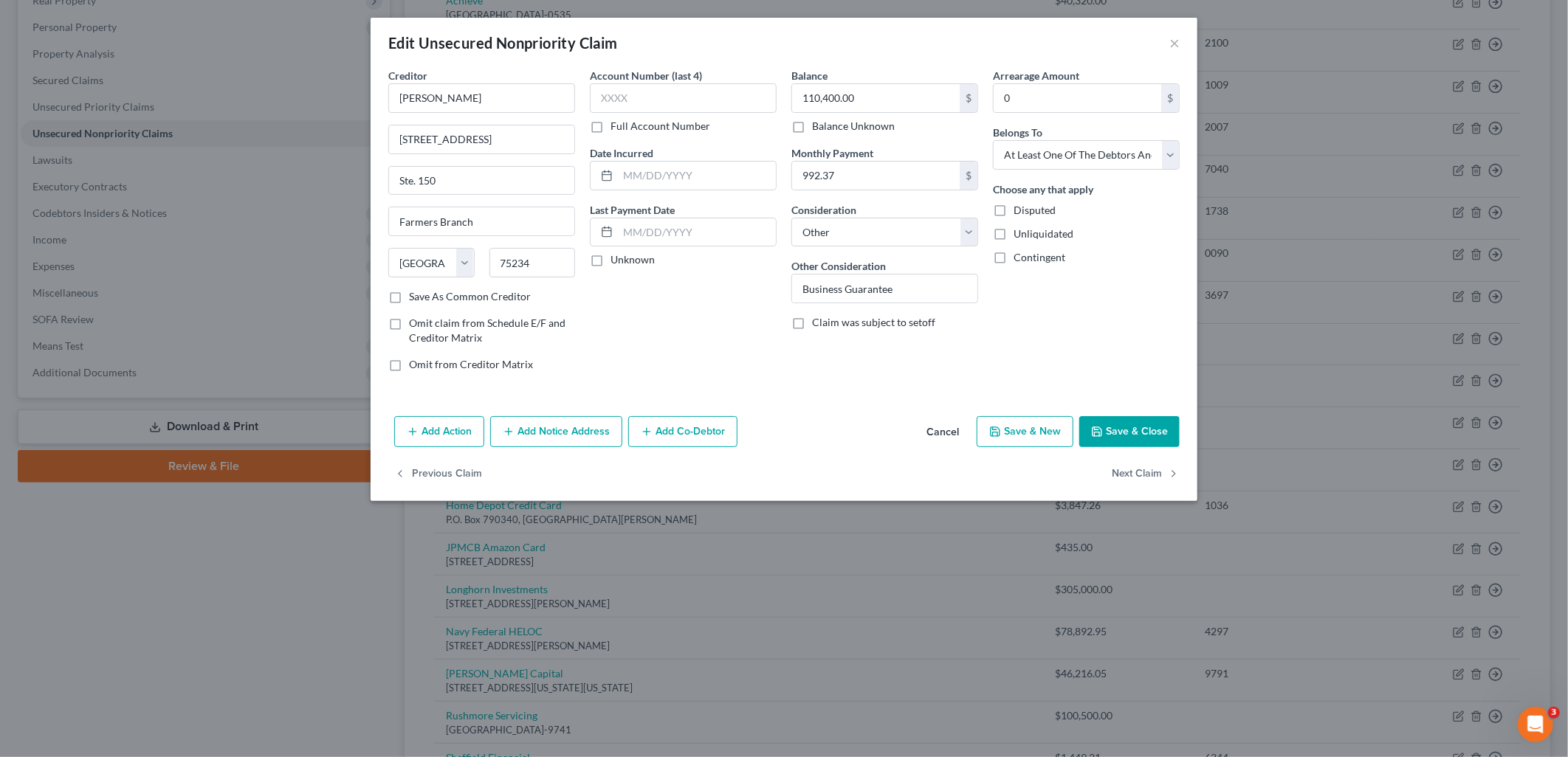
click at [1129, 428] on button "Save & Close" at bounding box center [1129, 431] width 101 height 31
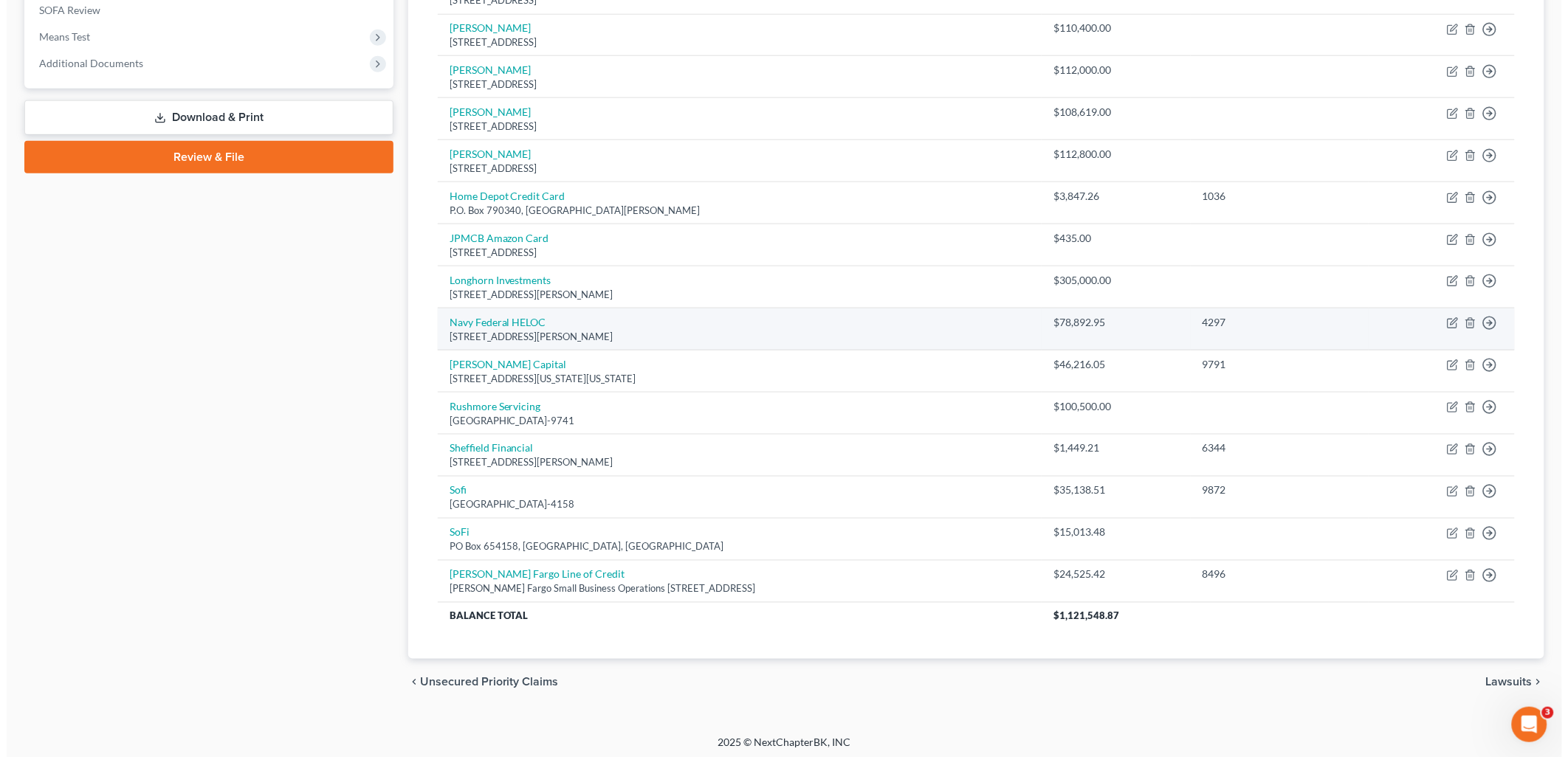
scroll to position [561, 0]
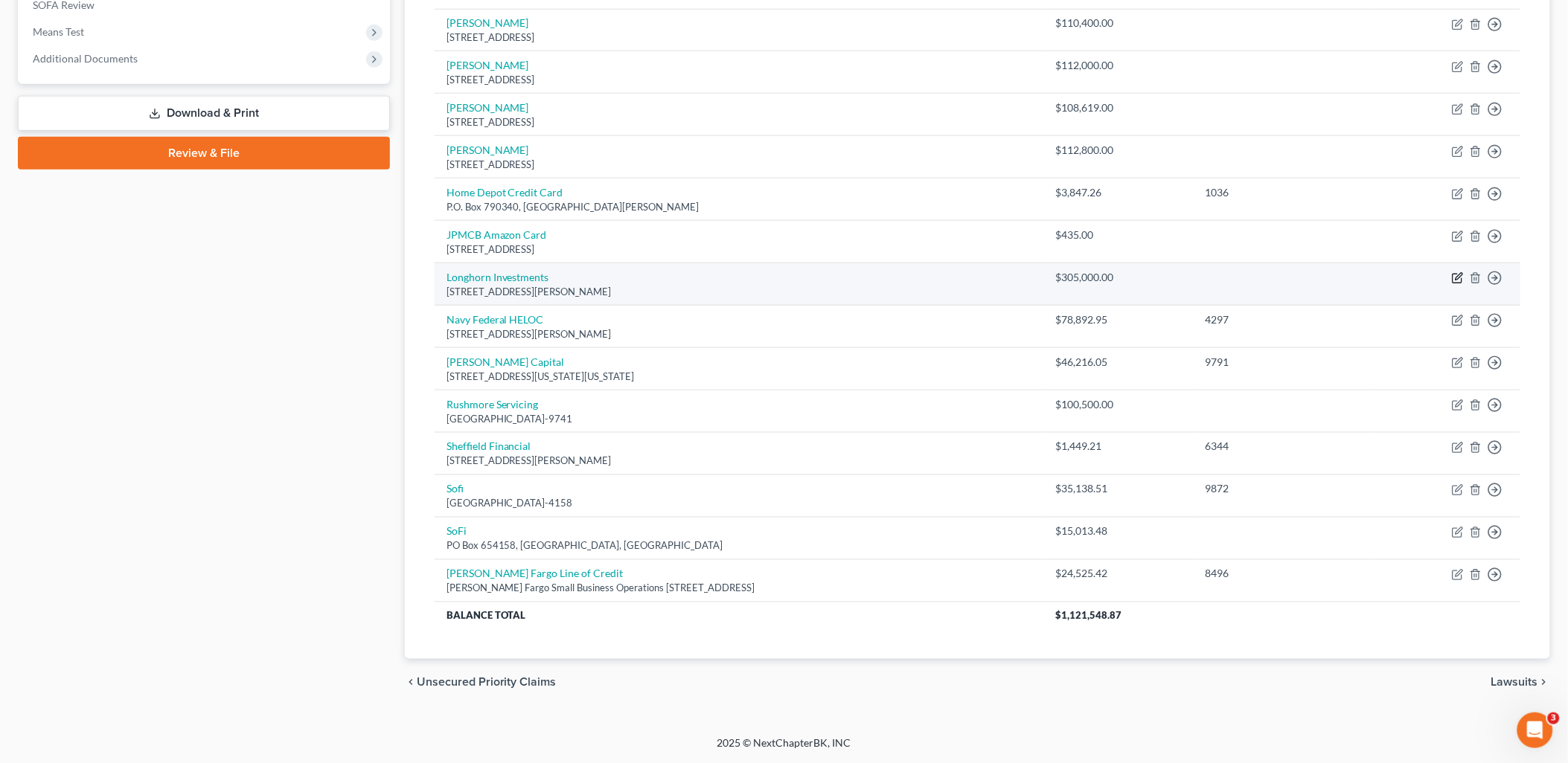
click at [1455, 277] on icon "button" at bounding box center [1458, 278] width 12 height 12
select select "45"
select select "0"
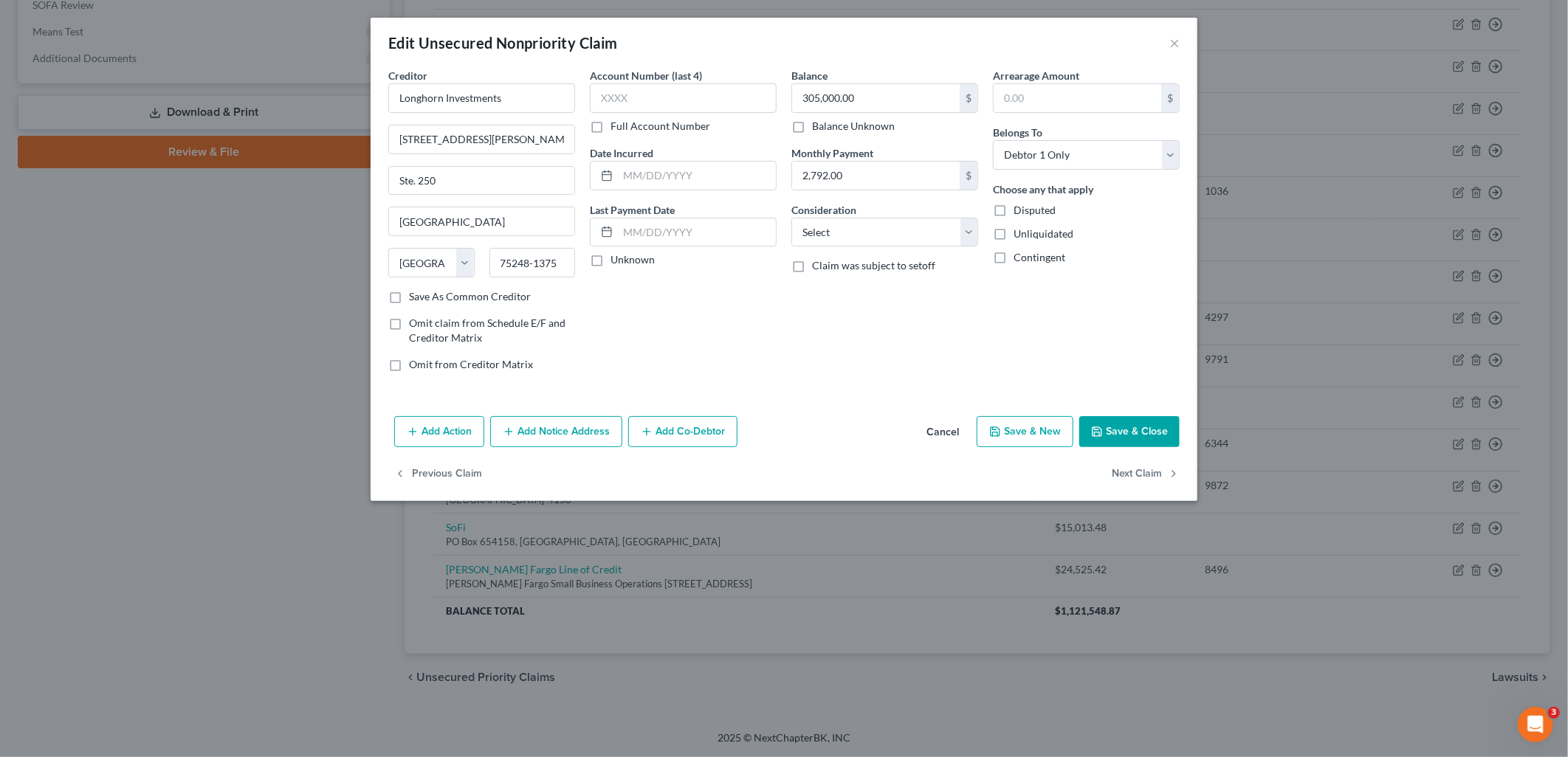
click at [927, 249] on div "Balance 305,000.00 $ Balance Unknown Balance Undetermined 305,000.00 $ Balance …" at bounding box center [885, 226] width 201 height 316
click at [920, 234] on select "Select Cable / Satellite Services Collection Agency Credit Card Debt Debt Couns…" at bounding box center [885, 232] width 187 height 30
select select "14"
click at [792, 218] on select "Select Cable / Satellite Services Collection Agency Credit Card Debt Debt Couns…" at bounding box center [885, 232] width 187 height 30
click at [897, 289] on input "text" at bounding box center [884, 287] width 185 height 28
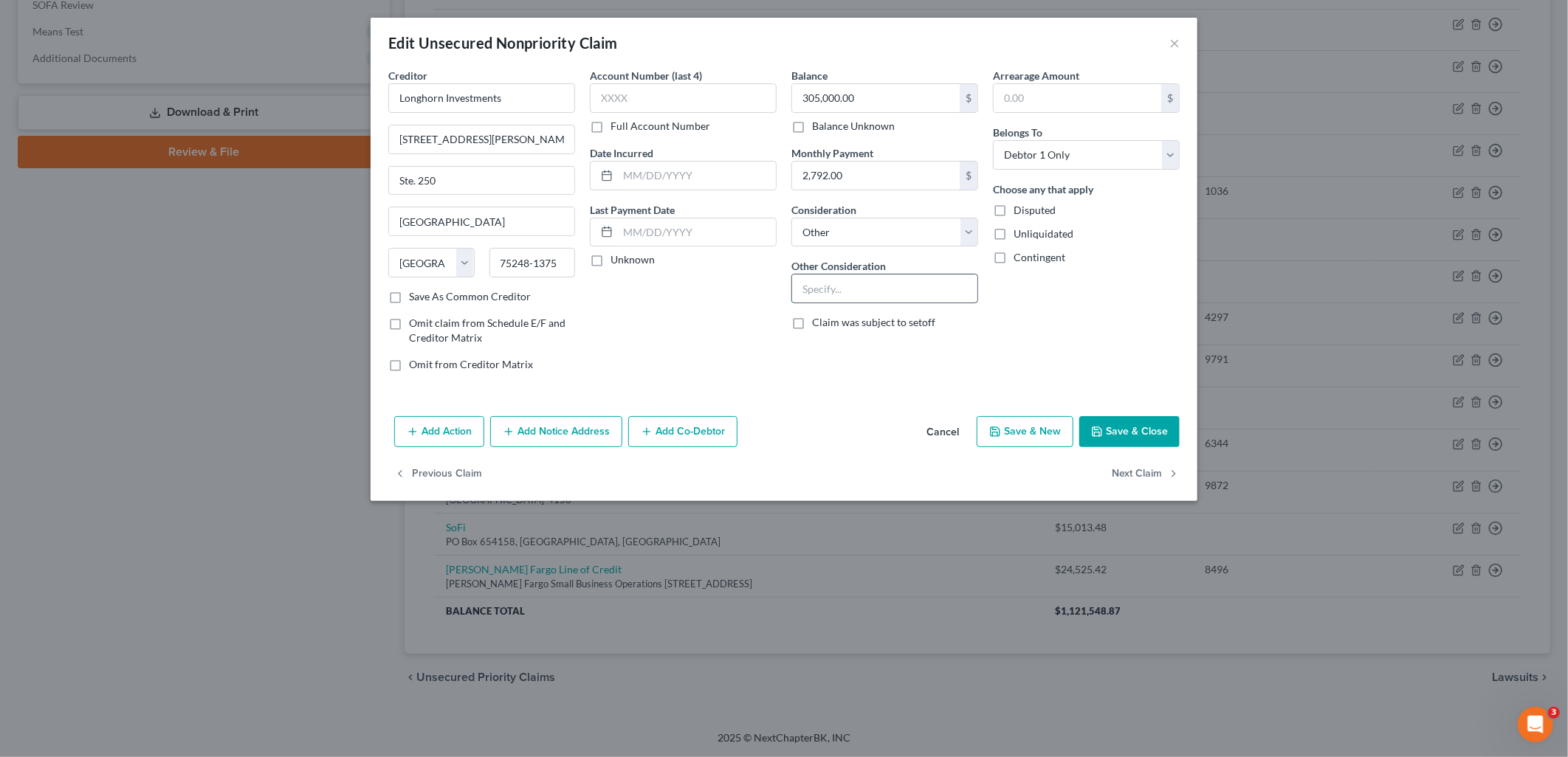
type input "Business Guarantee"
type input "0"
select select "3"
click at [695, 429] on button "Add Co-Debtor" at bounding box center [682, 431] width 109 height 31
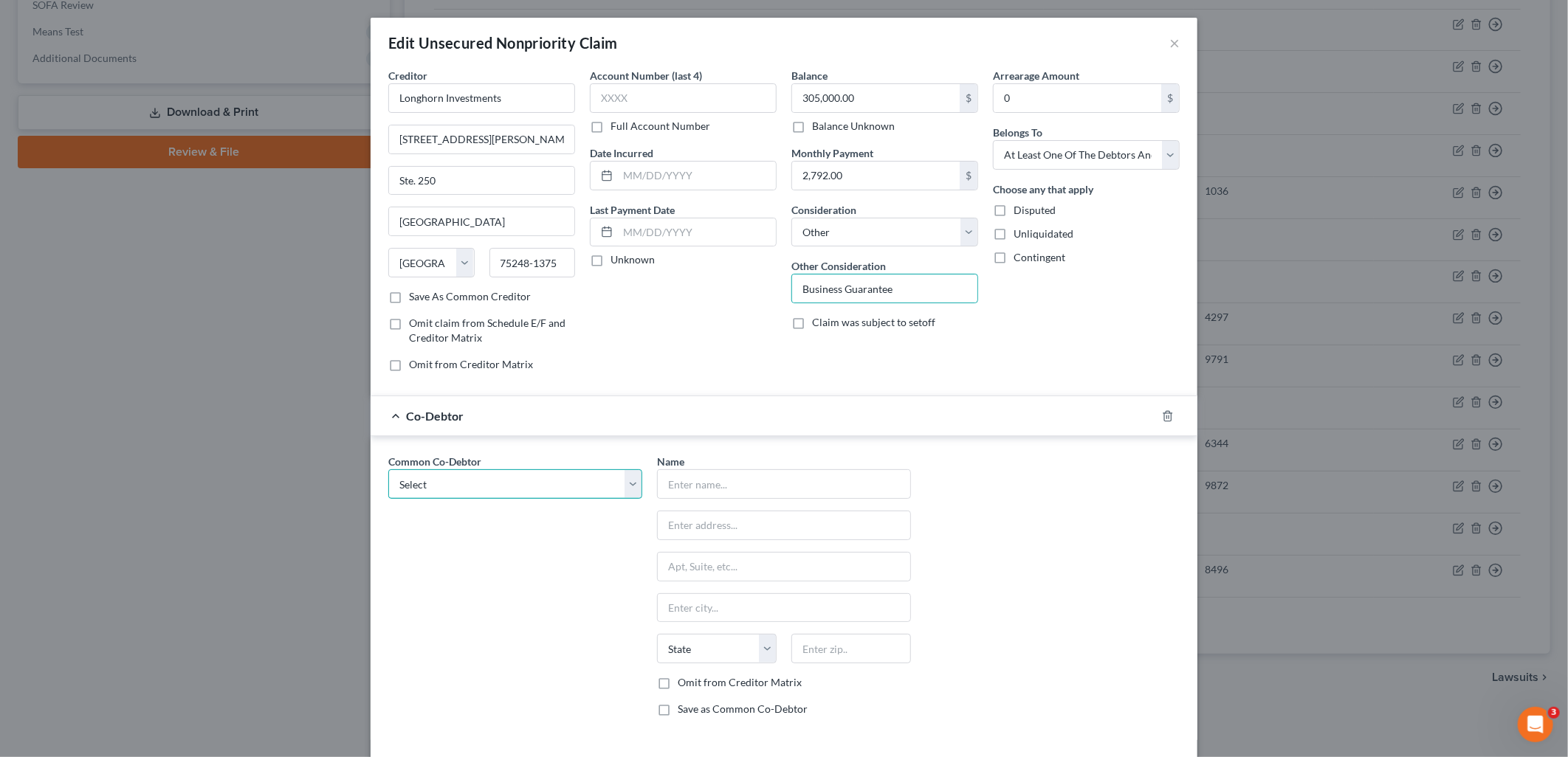
click at [556, 491] on select "Select Success Asset Management" at bounding box center [515, 484] width 254 height 30
click at [570, 464] on div "Common Co-Debtor Select Success Asset Management" at bounding box center [515, 476] width 254 height 45
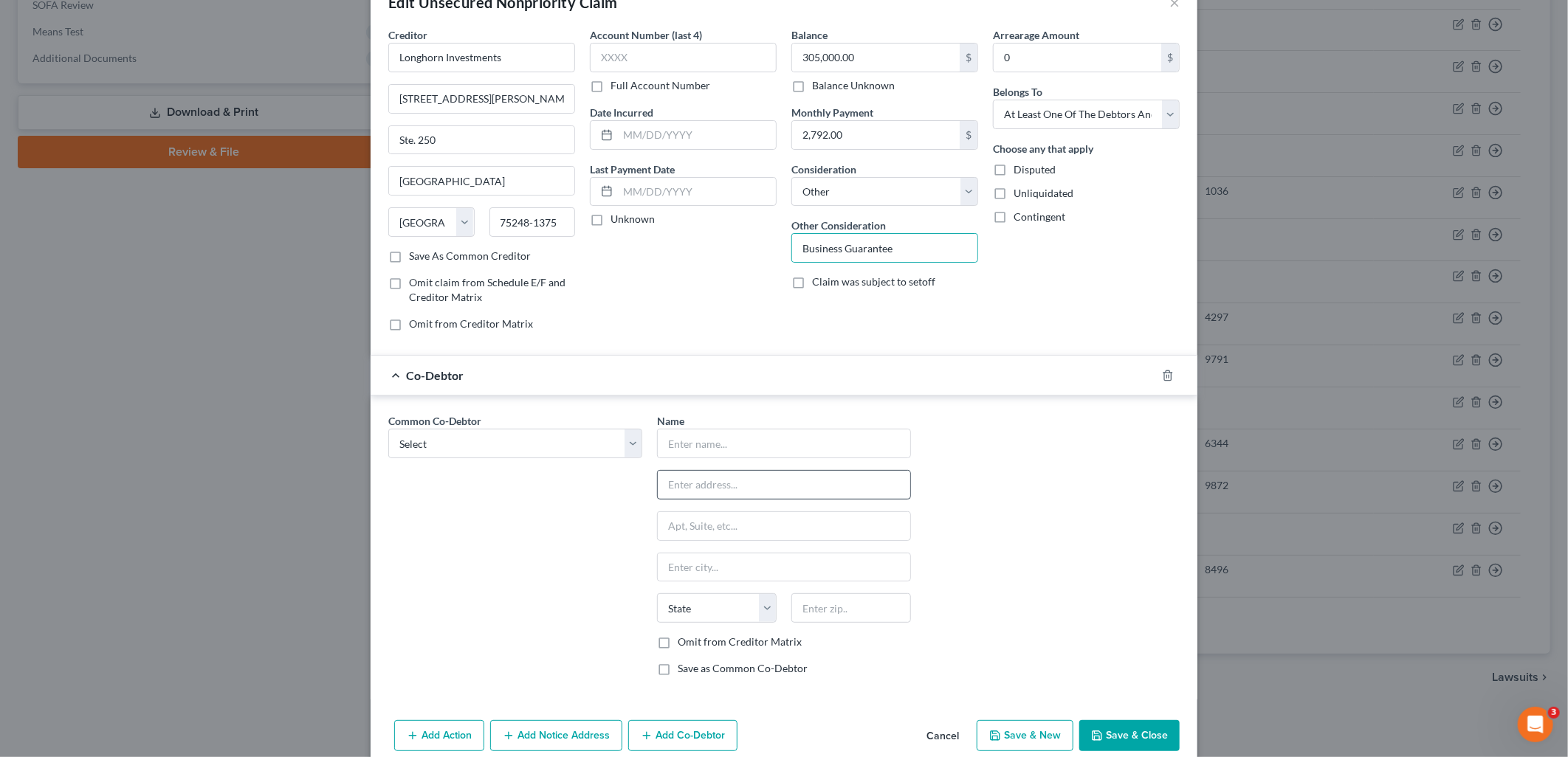
scroll to position [81, 0]
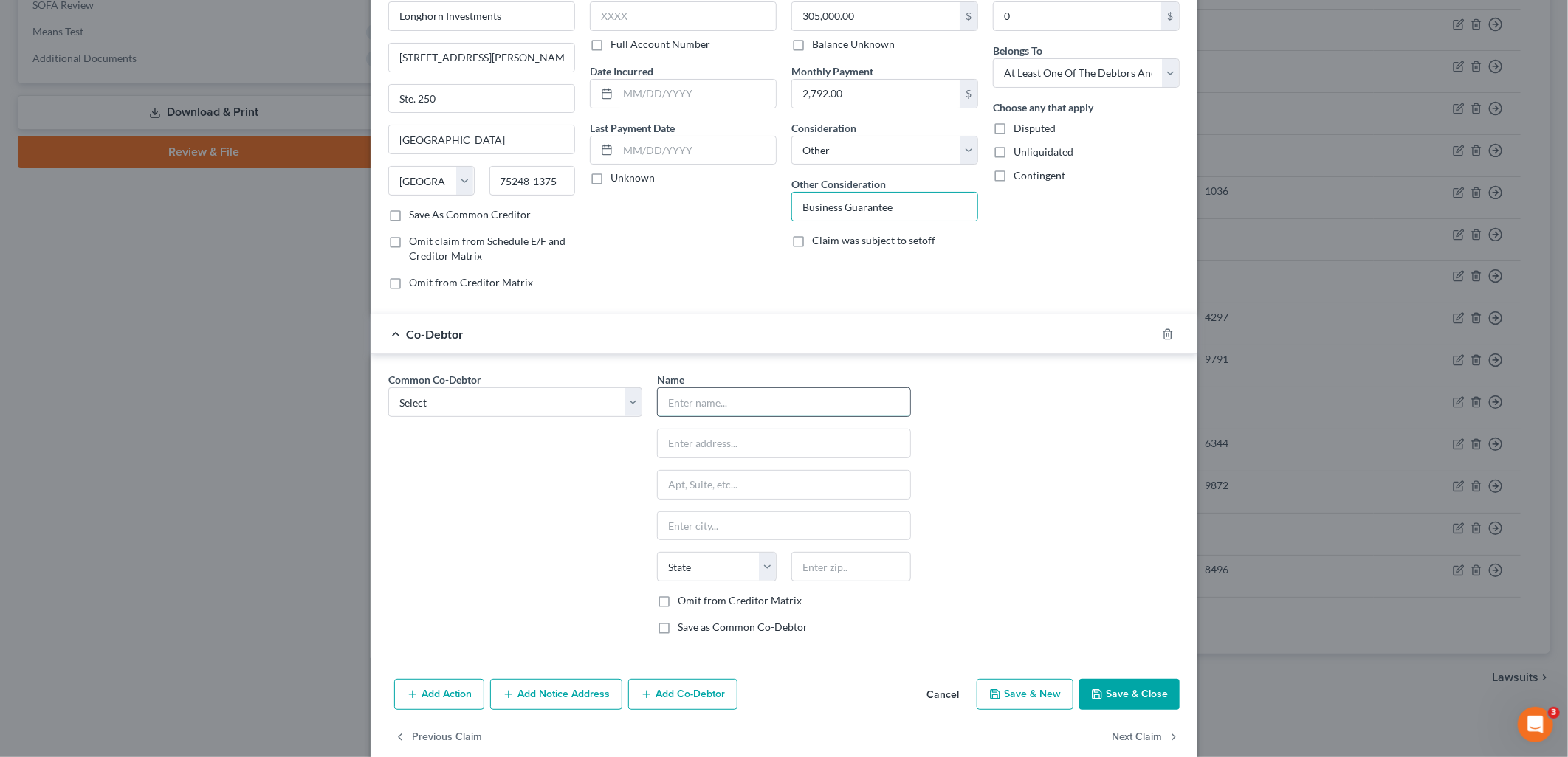
click at [756, 412] on input "text" at bounding box center [783, 401] width 252 height 28
type input "SAM GA 1 LLC"
click at [678, 631] on label "Save as Common Co-Debtor" at bounding box center [743, 627] width 130 height 14
click at [683, 630] on input "Save as Common Co-Debtor" at bounding box center [688, 625] width 10 height 10
checkbox input "true"
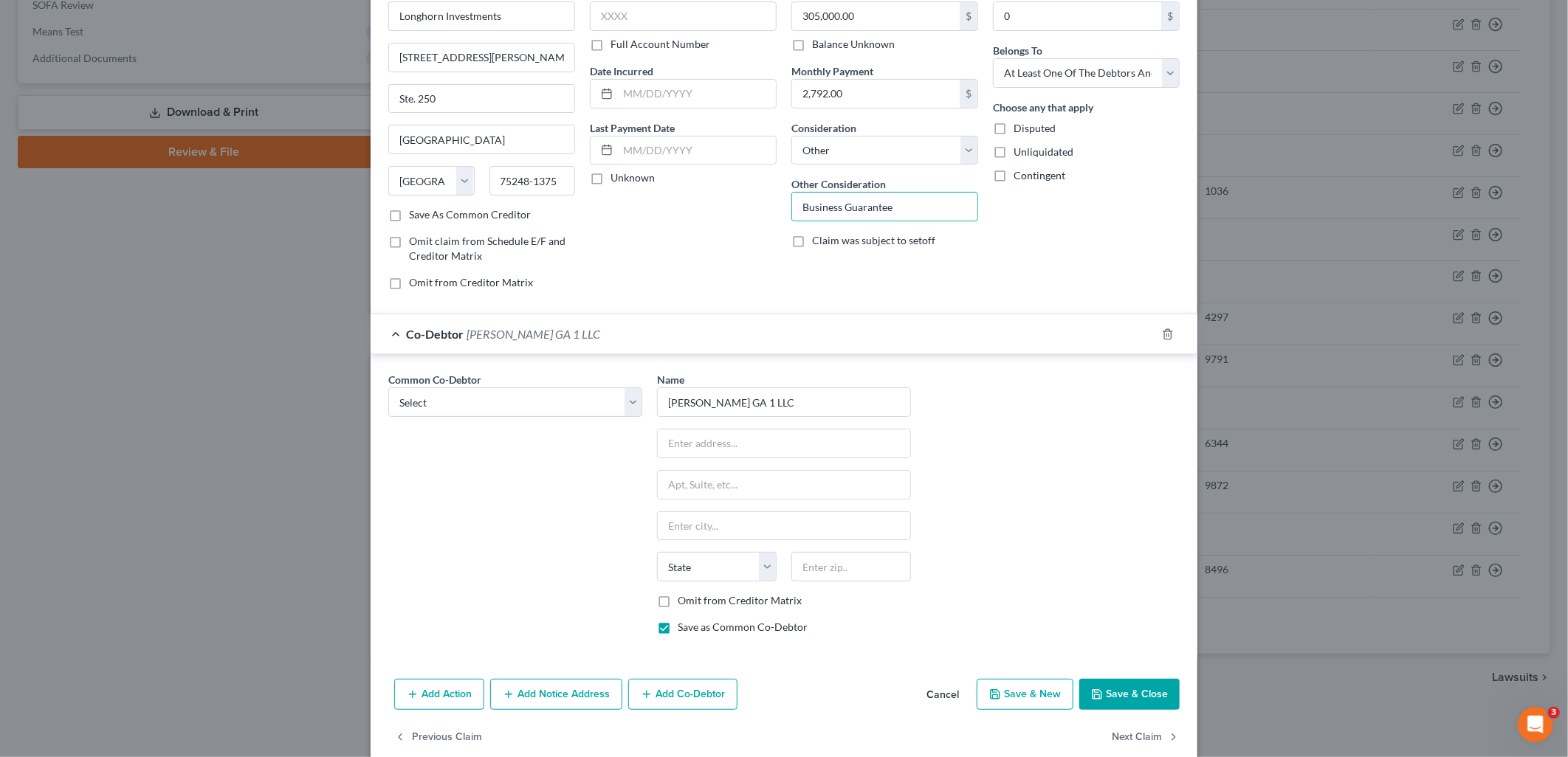
click at [1109, 694] on button "Save & Close" at bounding box center [1129, 695] width 101 height 31
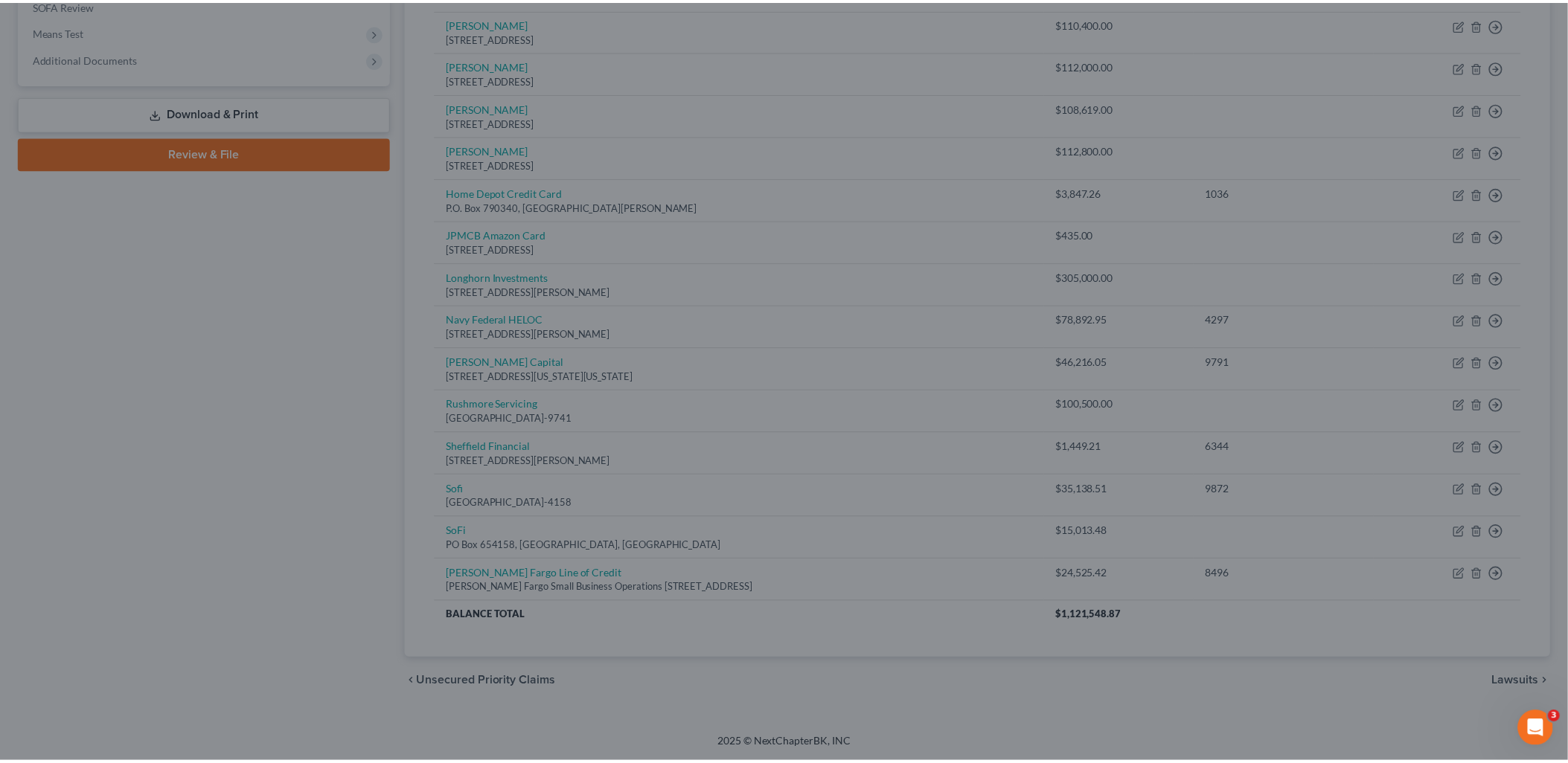
scroll to position [0, 0]
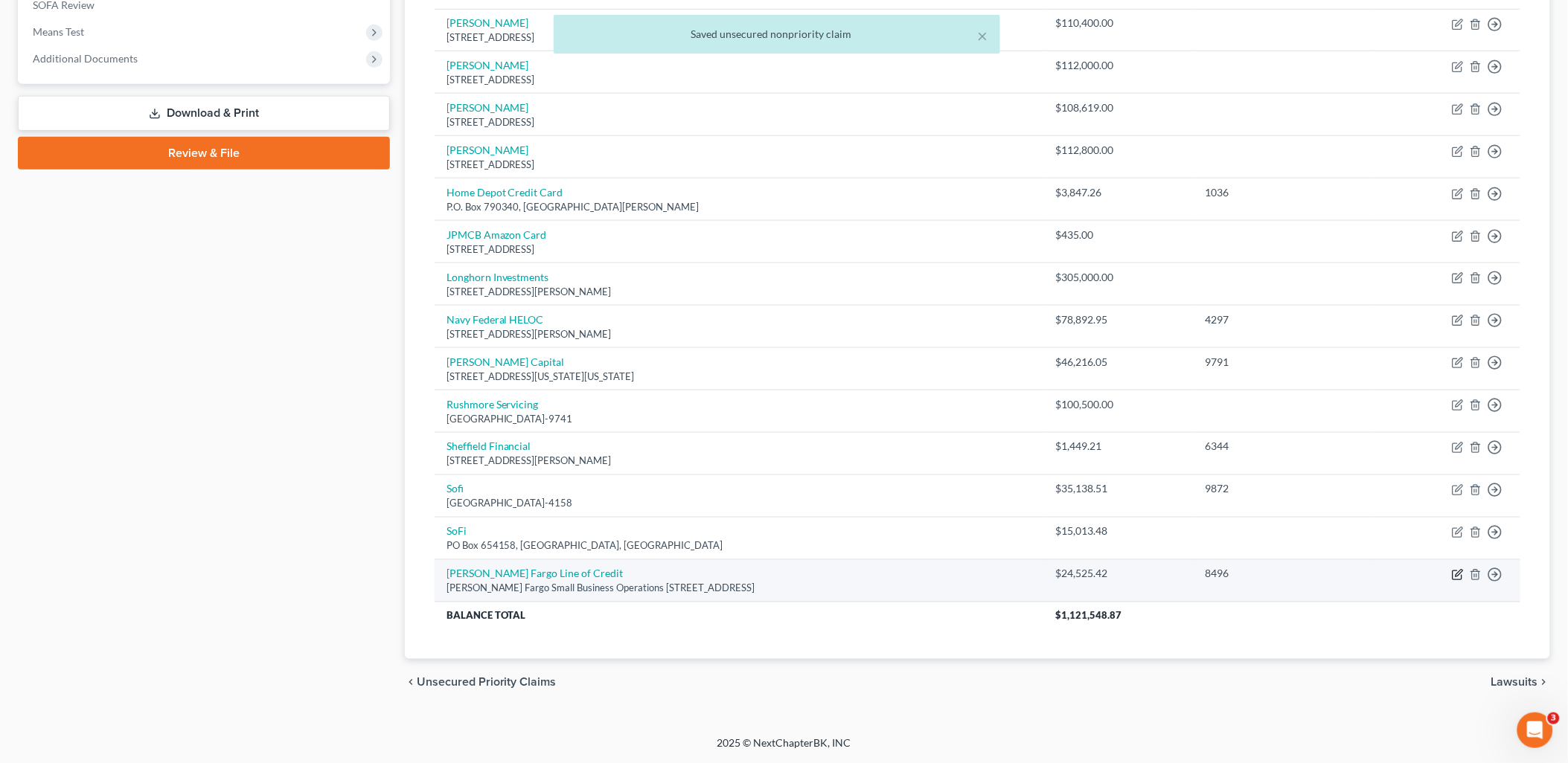
click at [1455, 576] on icon "button" at bounding box center [1458, 575] width 12 height 12
select select "3"
select select "14"
select select "0"
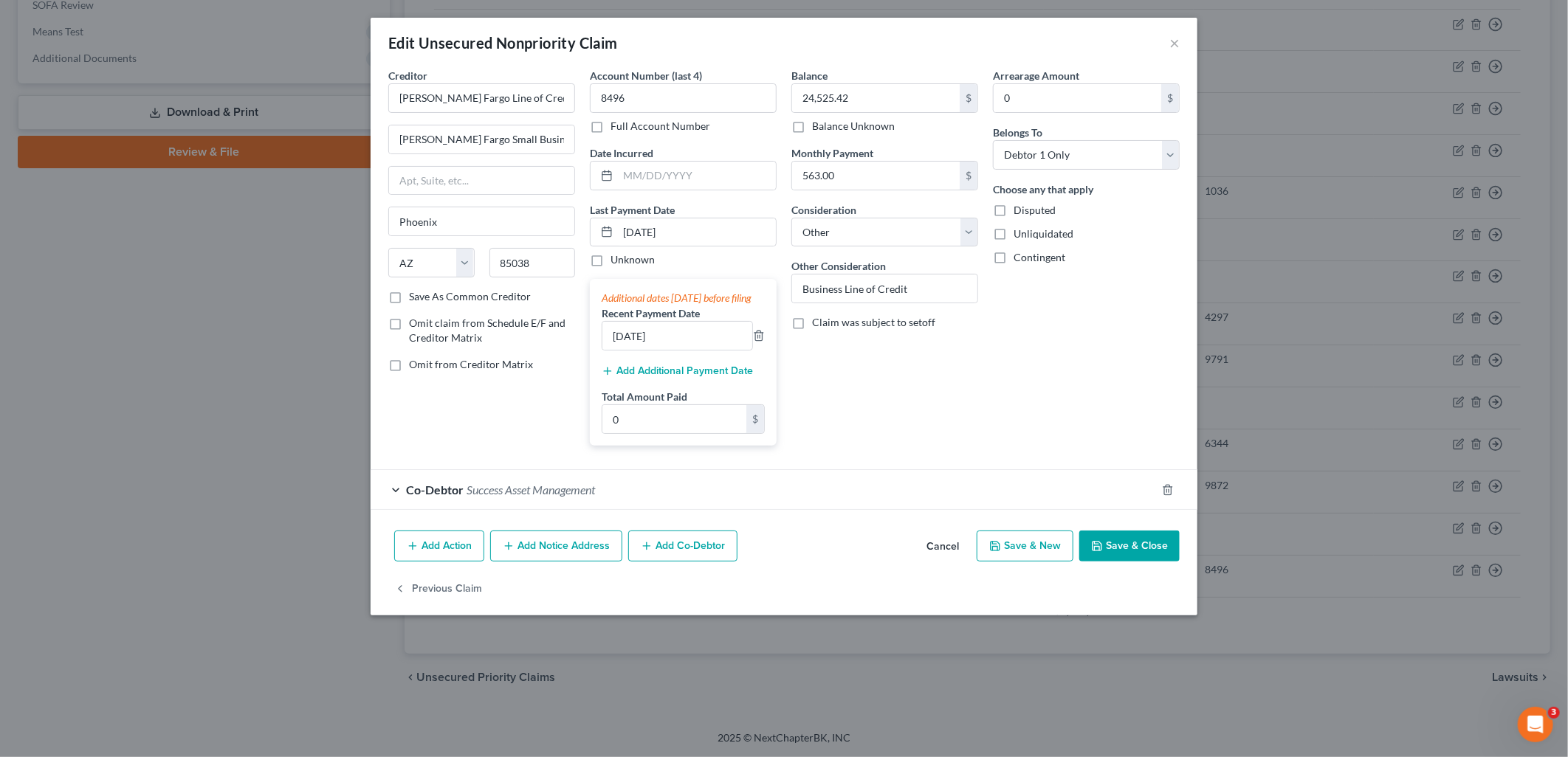
click at [1119, 562] on button "Save & Close" at bounding box center [1129, 546] width 101 height 31
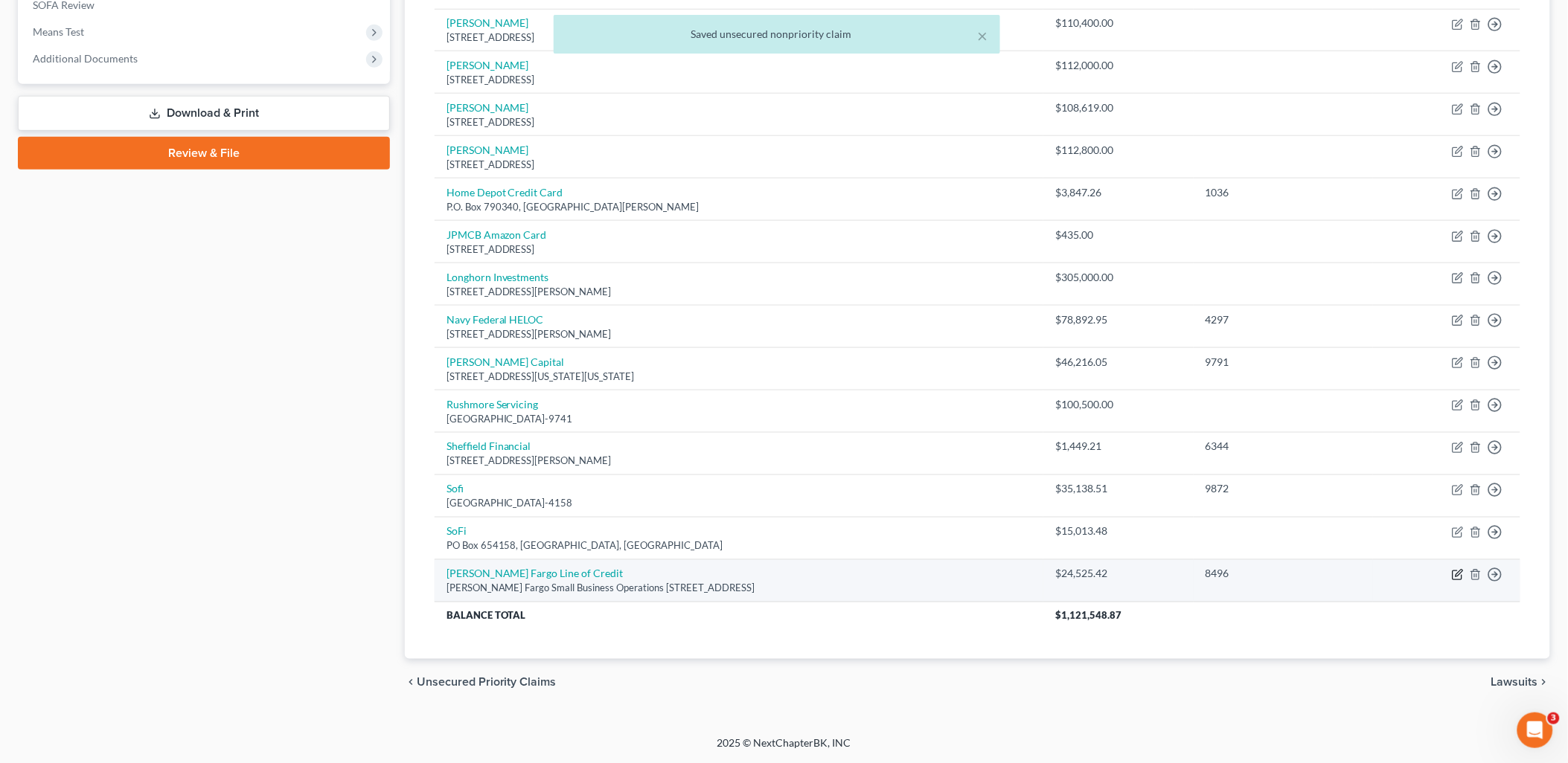
click at [1454, 575] on icon "button" at bounding box center [1458, 575] width 12 height 12
select select "3"
select select "14"
select select "0"
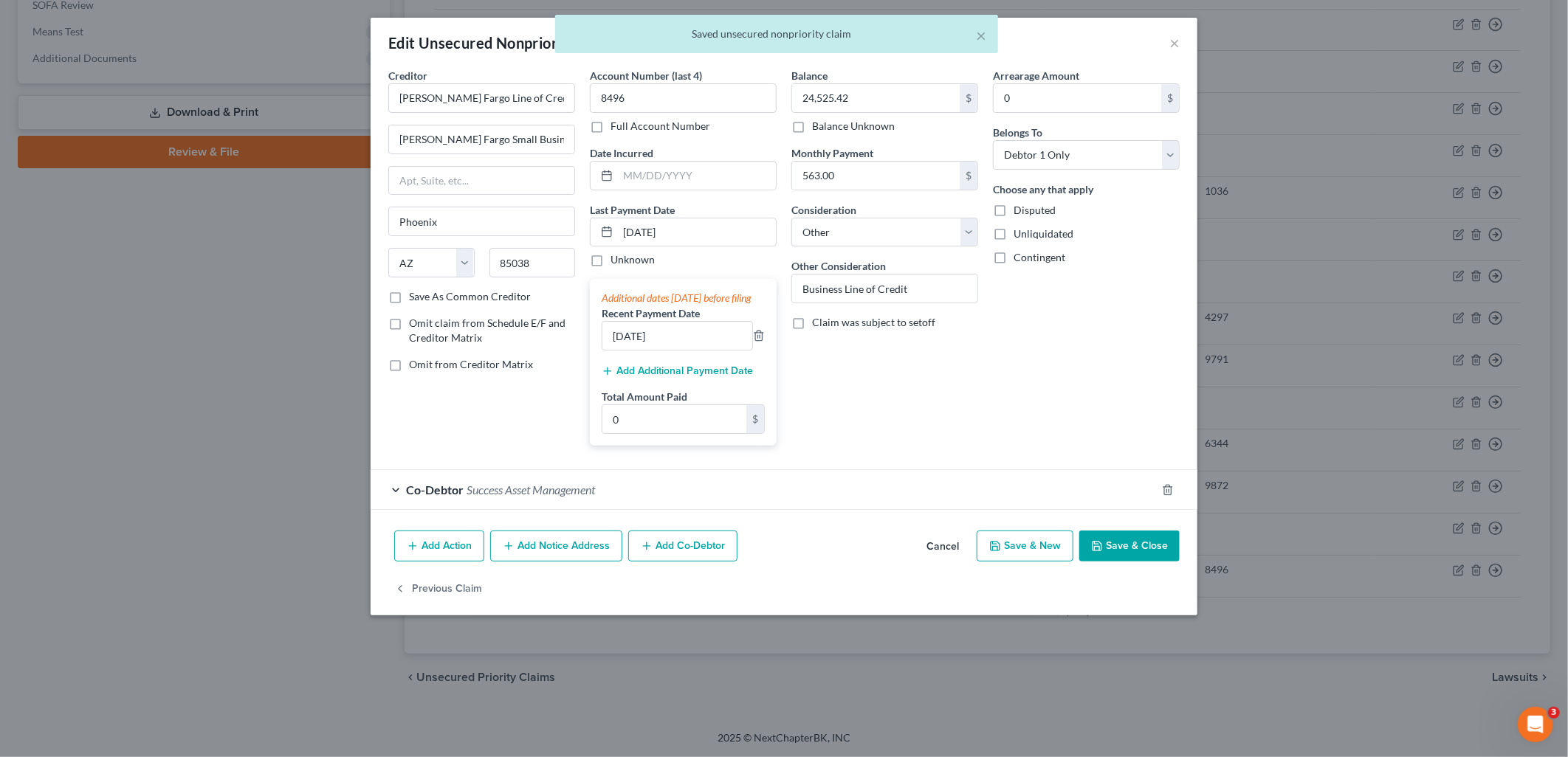
click at [1161, 557] on button "Save & Close" at bounding box center [1129, 546] width 101 height 31
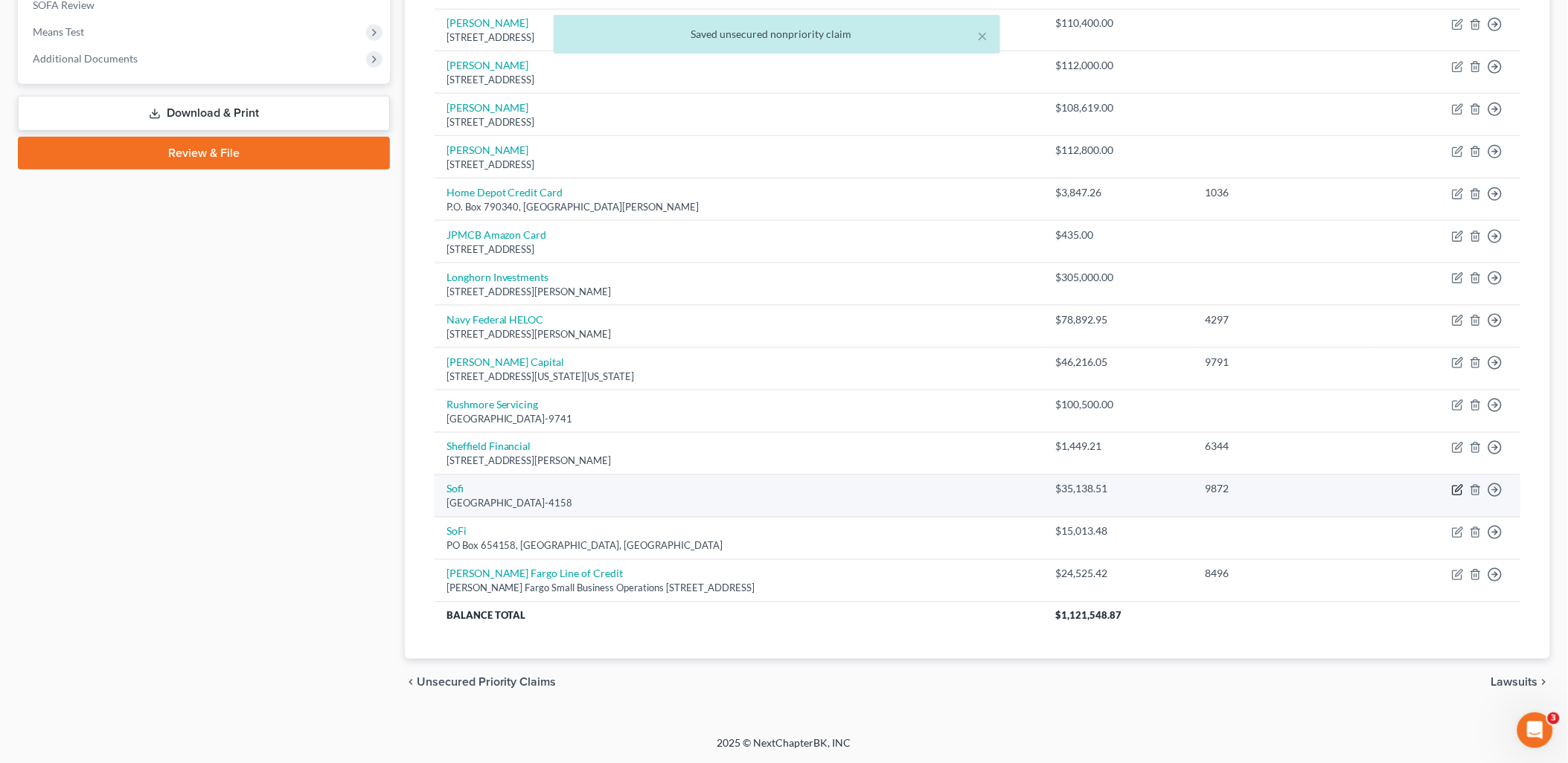
click at [1463, 489] on icon "button" at bounding box center [1458, 490] width 12 height 12
select select "45"
select select "14"
select select "0"
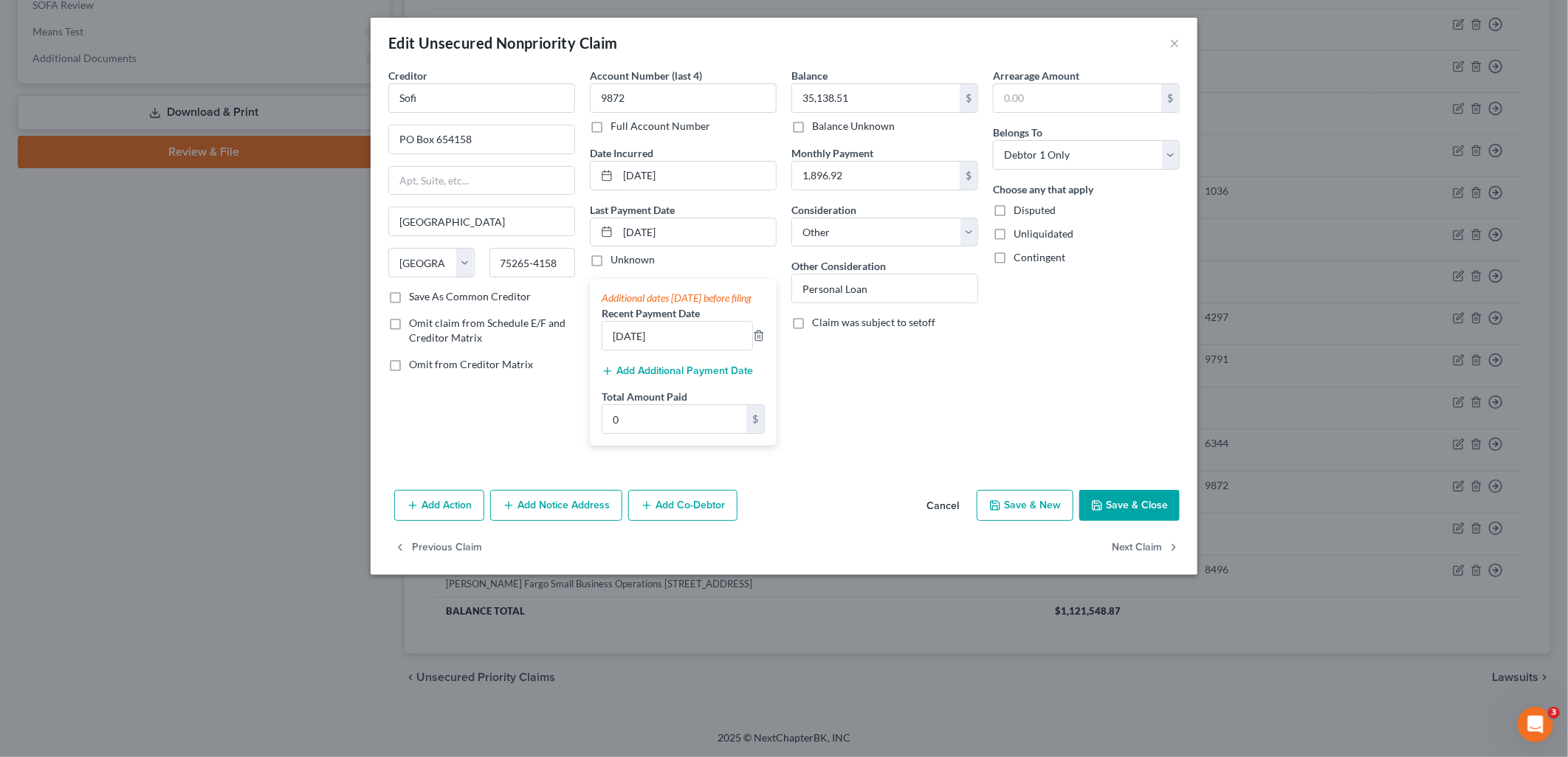
click at [1149, 518] on button "Save & Close" at bounding box center [1129, 505] width 101 height 31
type input "0"
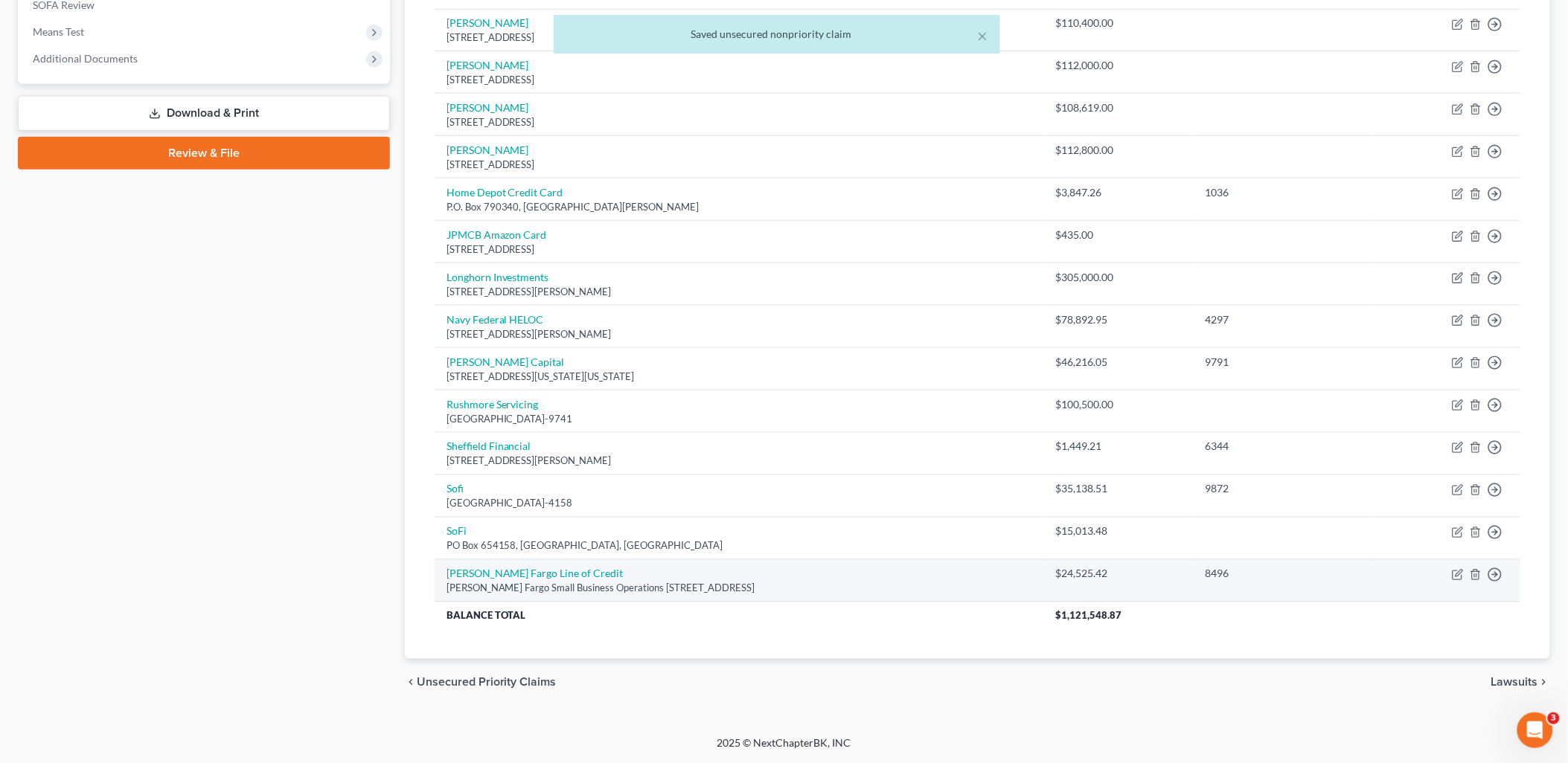
scroll to position [482, 0]
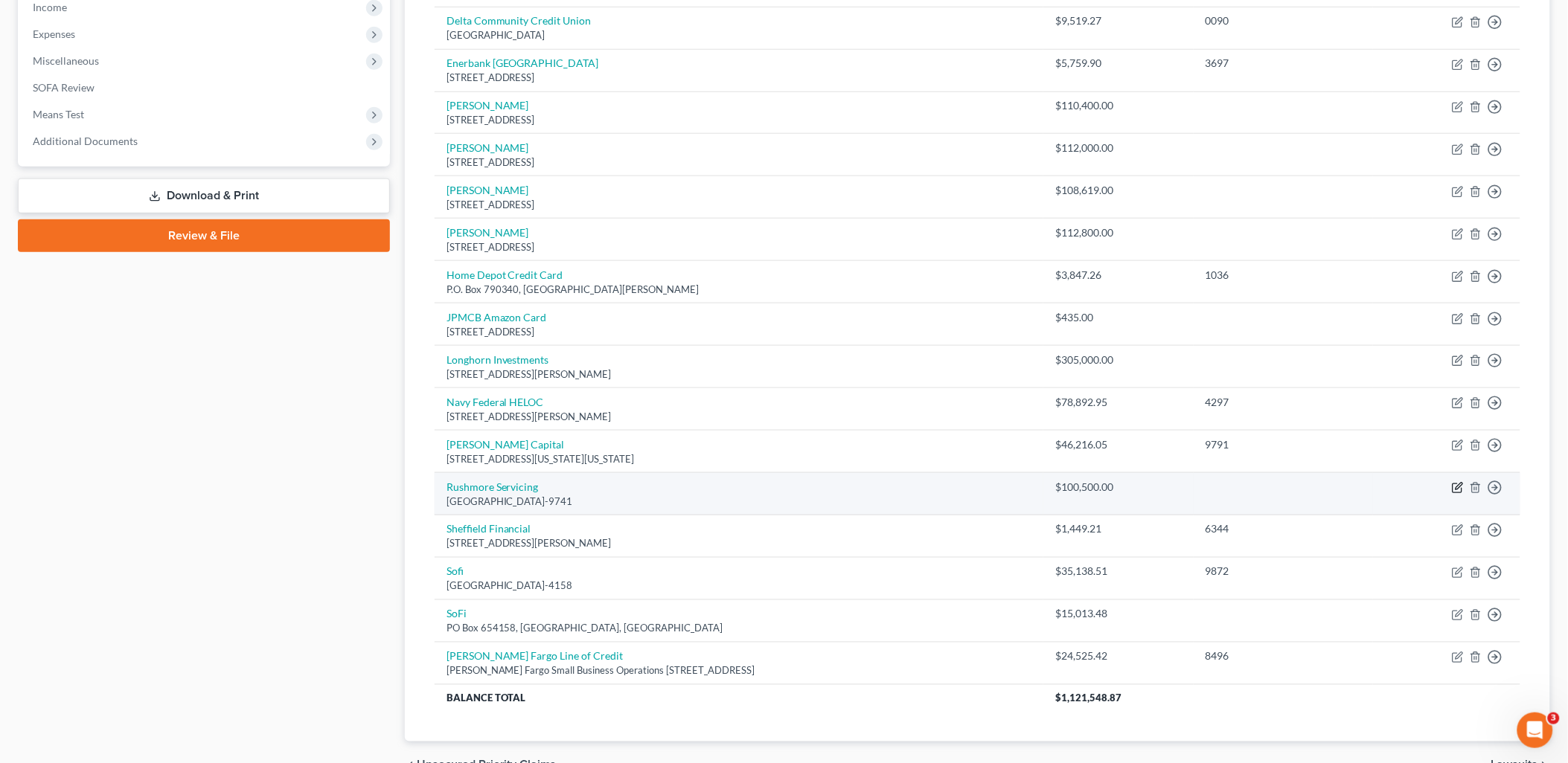
click at [1454, 494] on icon "button" at bounding box center [1458, 488] width 12 height 12
select select "45"
select select "0"
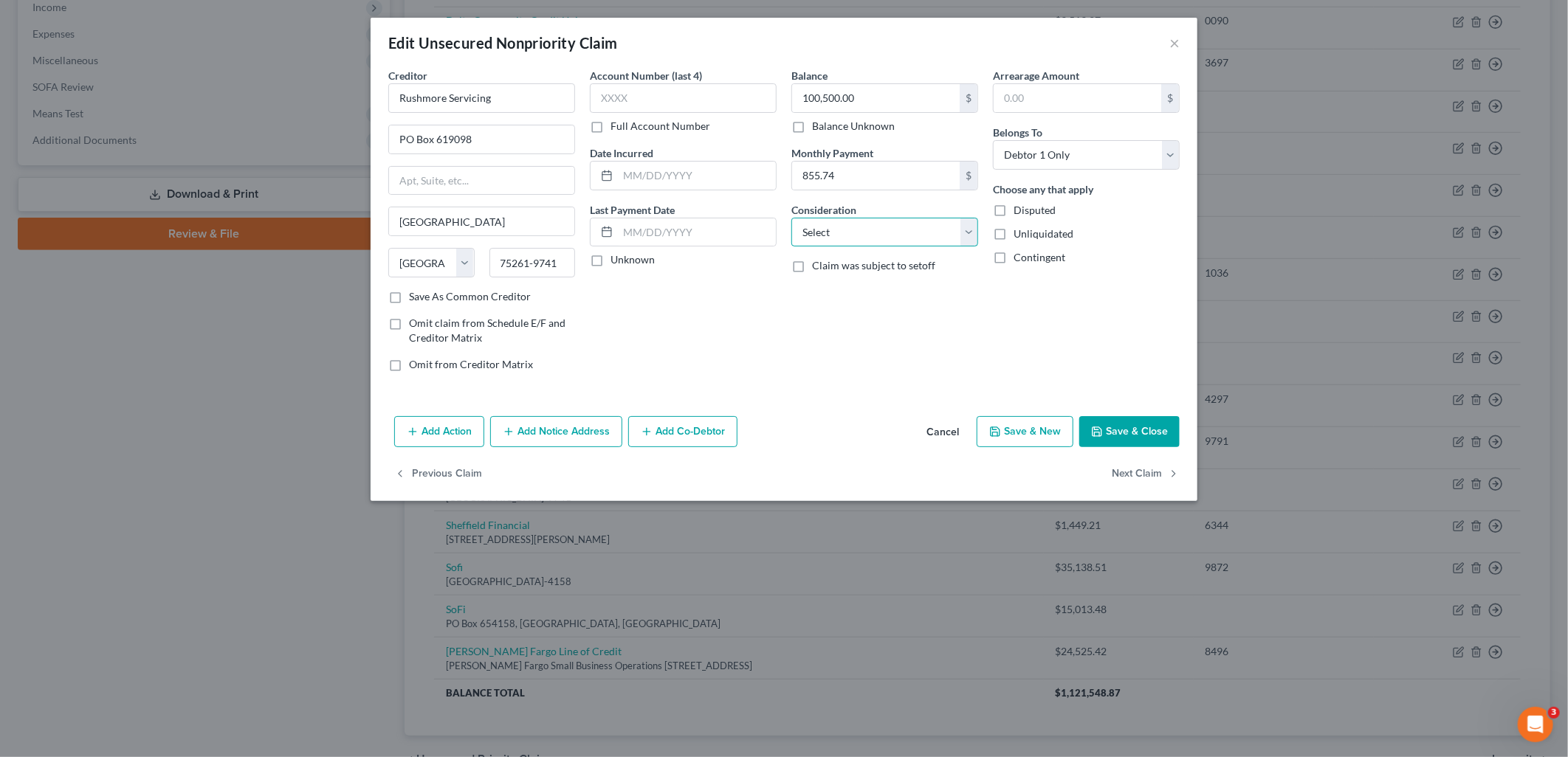
click at [837, 232] on select "Select Cable / Satellite Services Collection Agency Credit Card Debt Debt Couns…" at bounding box center [885, 232] width 187 height 30
select select "14"
click at [792, 218] on select "Select Cable / Satellite Services Collection Agency Credit Card Debt Debt Couns…" at bounding box center [885, 232] width 187 height 30
click at [901, 285] on input "text" at bounding box center [884, 287] width 185 height 28
type input "Business Guarantee"
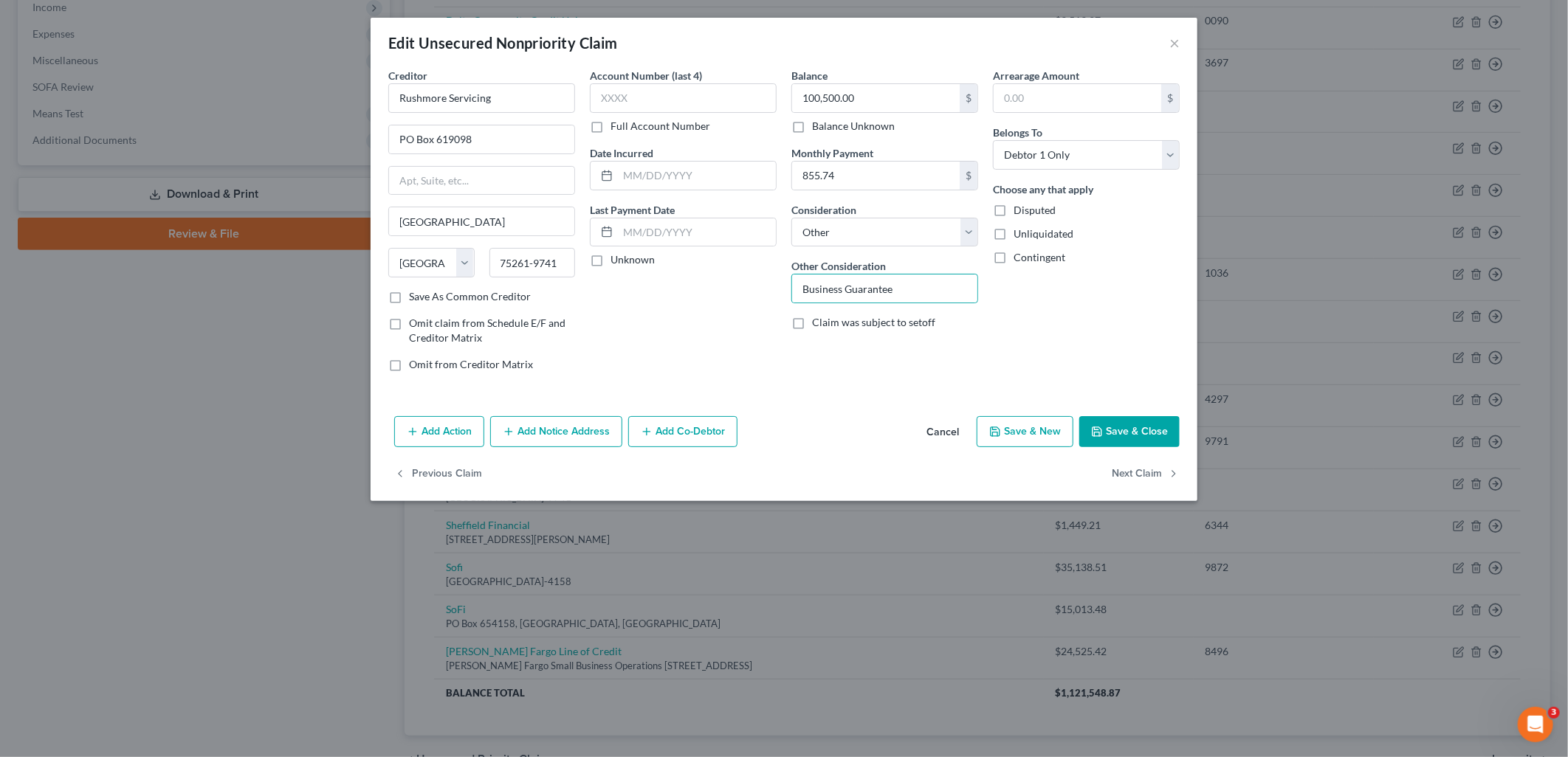
click at [758, 341] on div "Account Number (last 4) Full Account Number Date Incurred Last Payment Date Unk…" at bounding box center [683, 226] width 201 height 316
click at [1157, 424] on button "Save & Close" at bounding box center [1129, 431] width 101 height 31
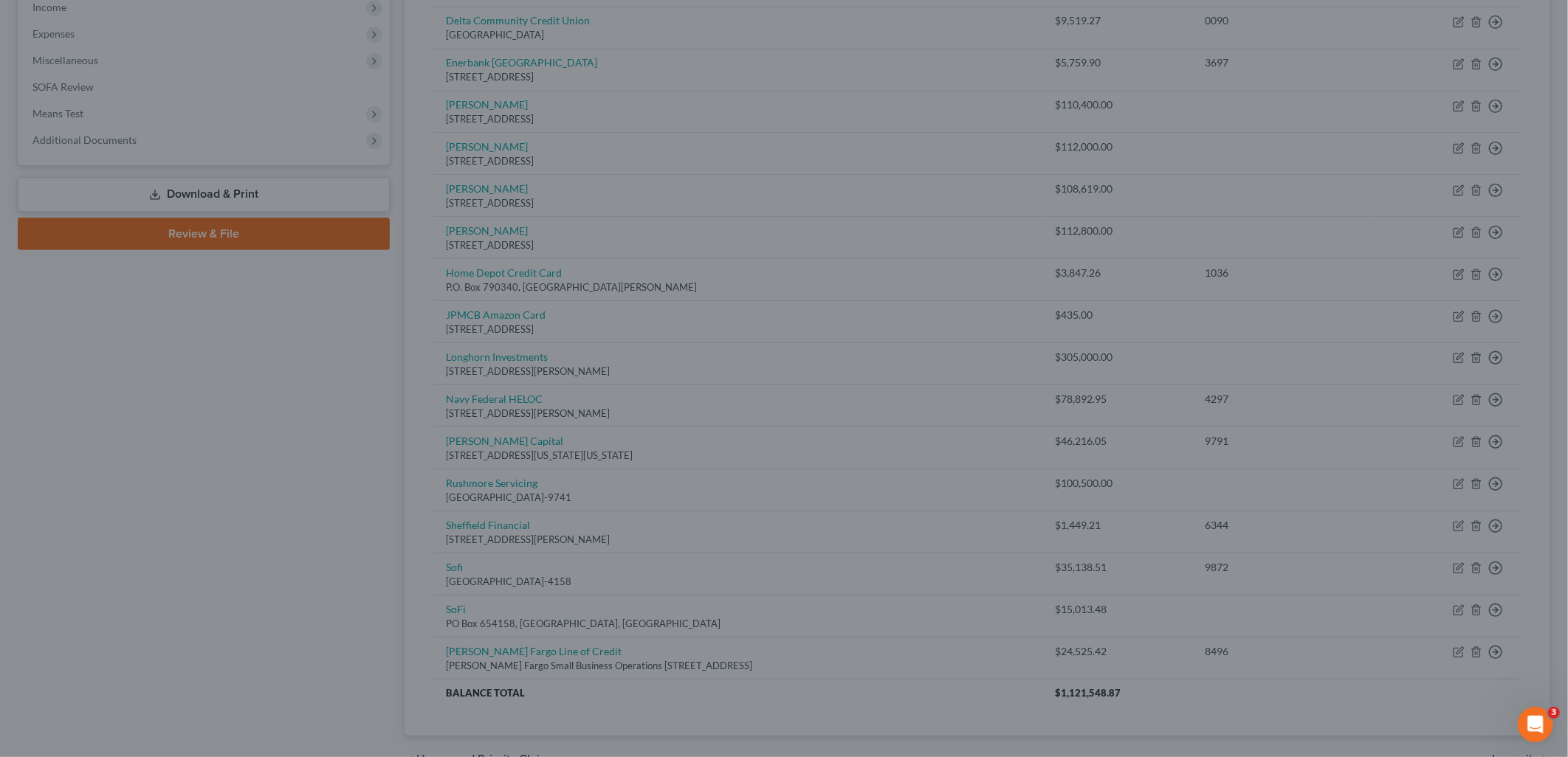
type input "0"
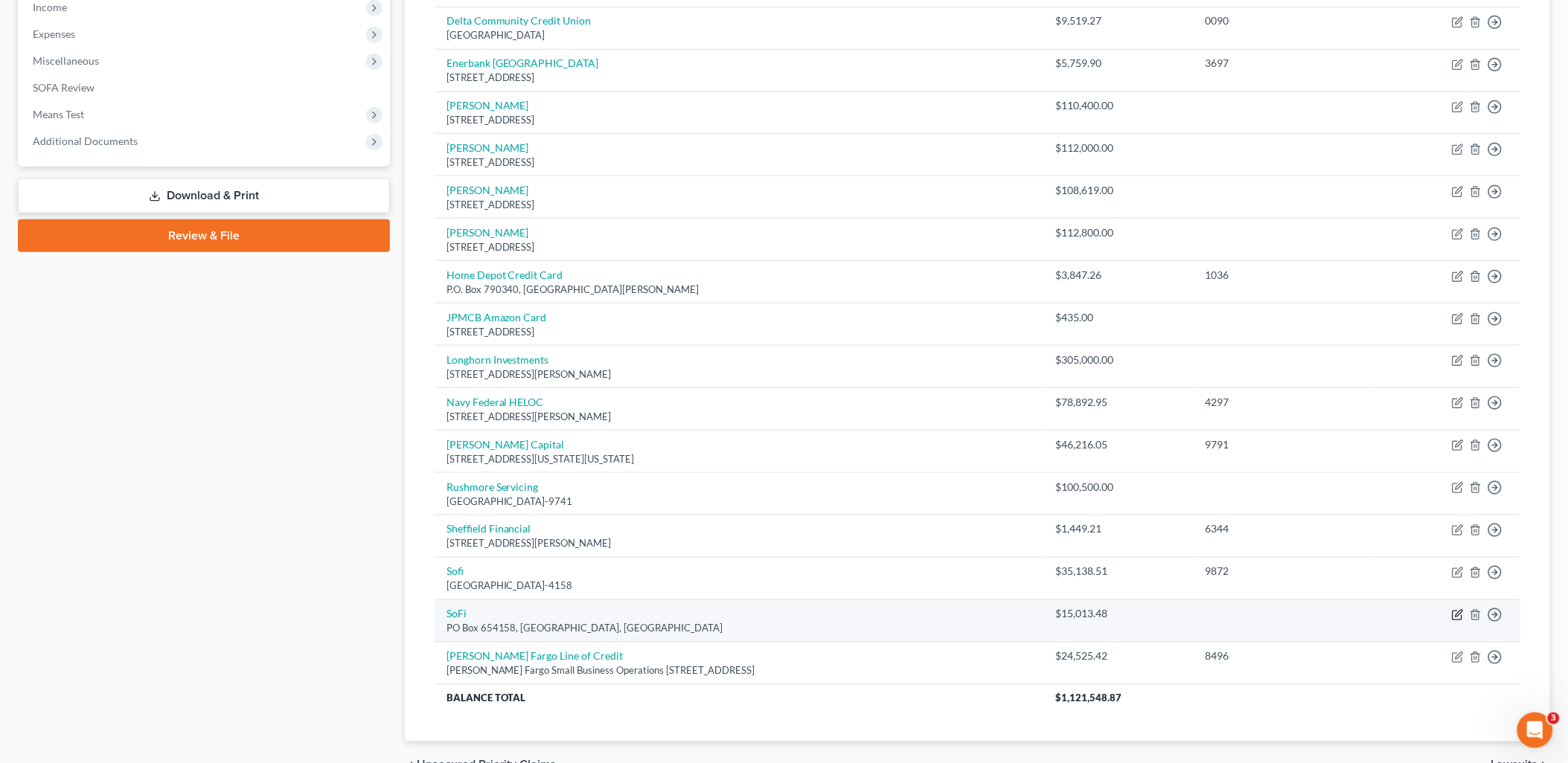
click at [1453, 613] on icon "button" at bounding box center [1456, 615] width 9 height 9
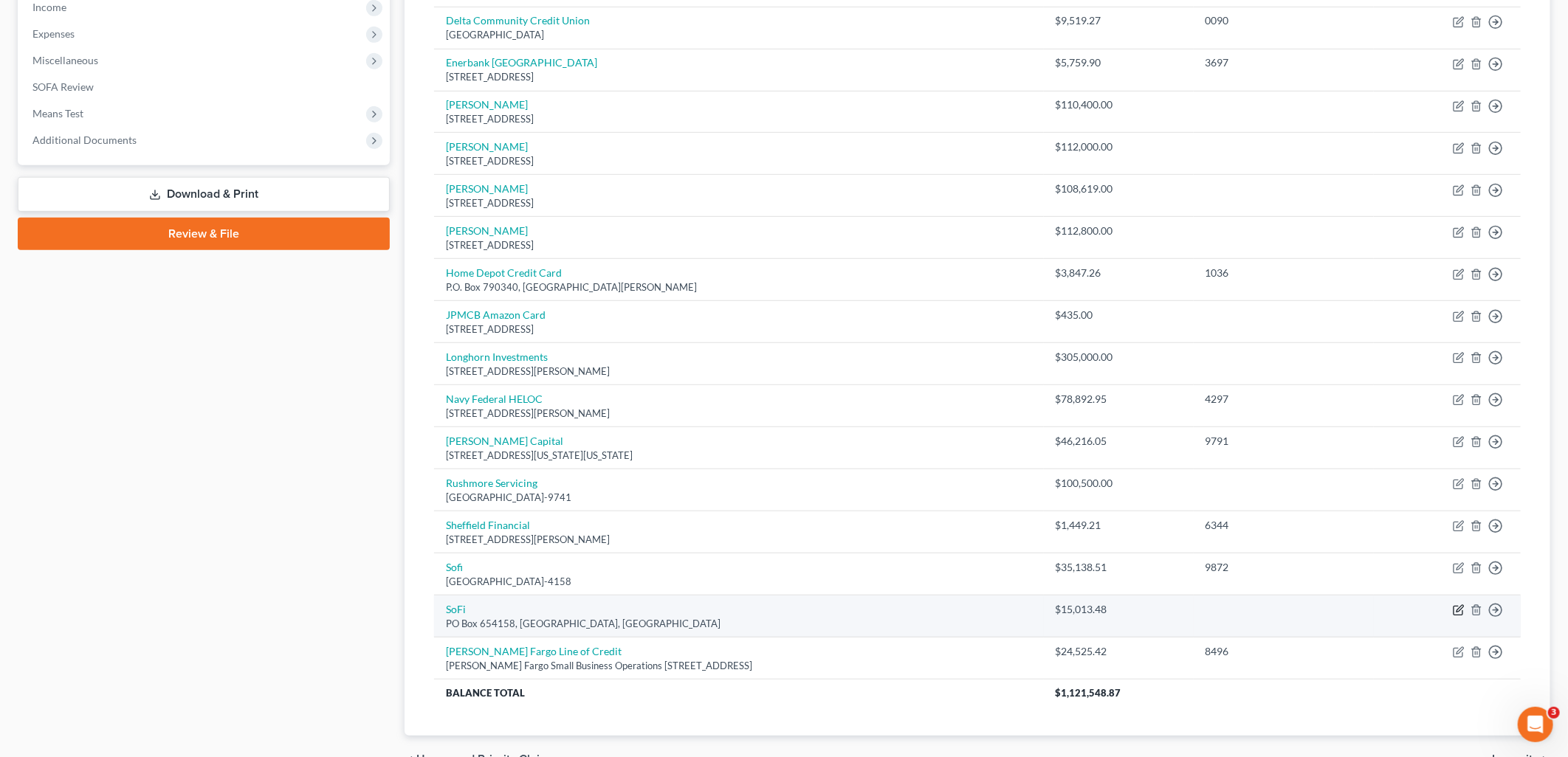
select select "45"
select select "14"
select select "0"
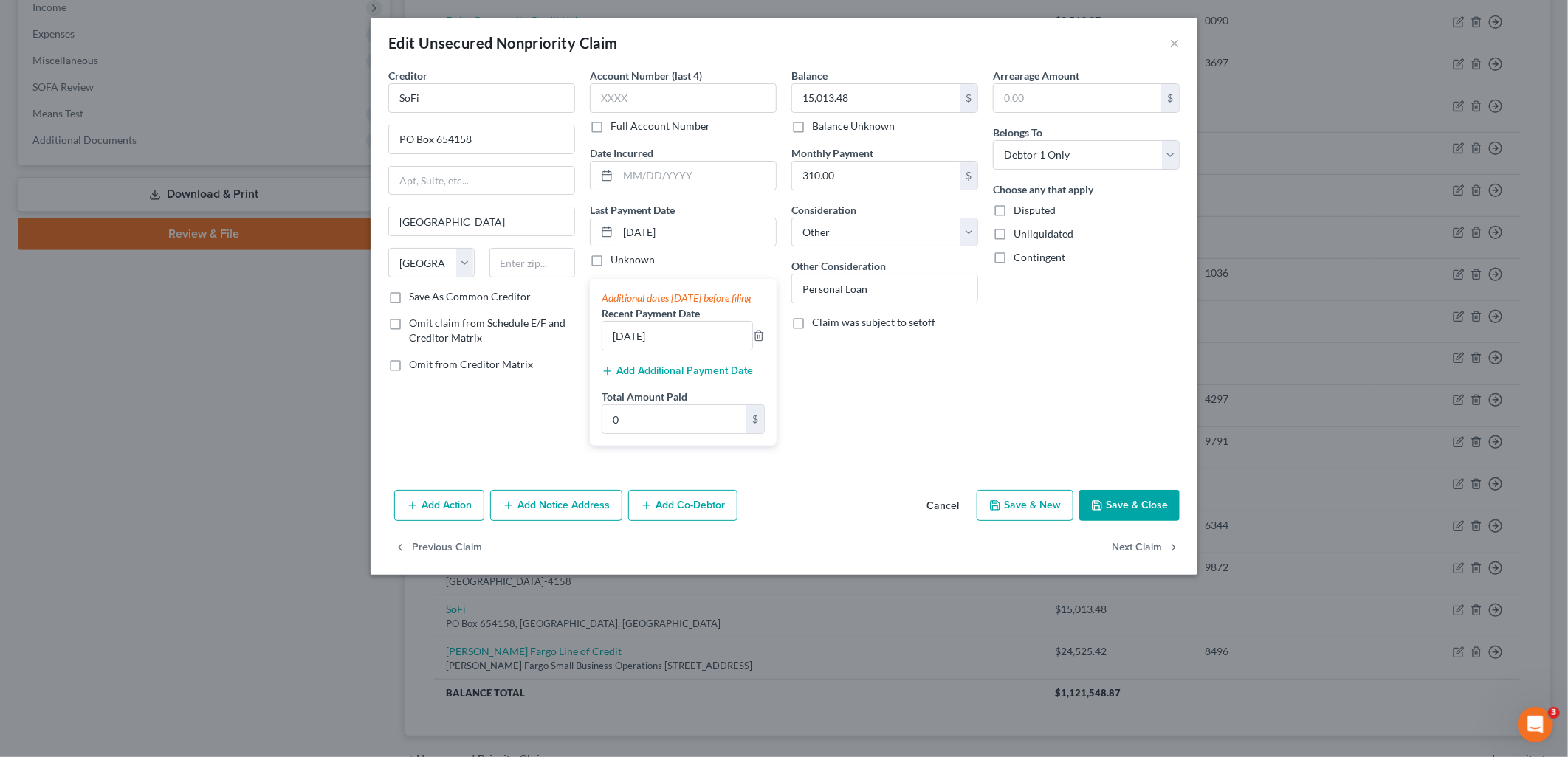
click at [949, 521] on button "Cancel" at bounding box center [942, 506] width 57 height 30
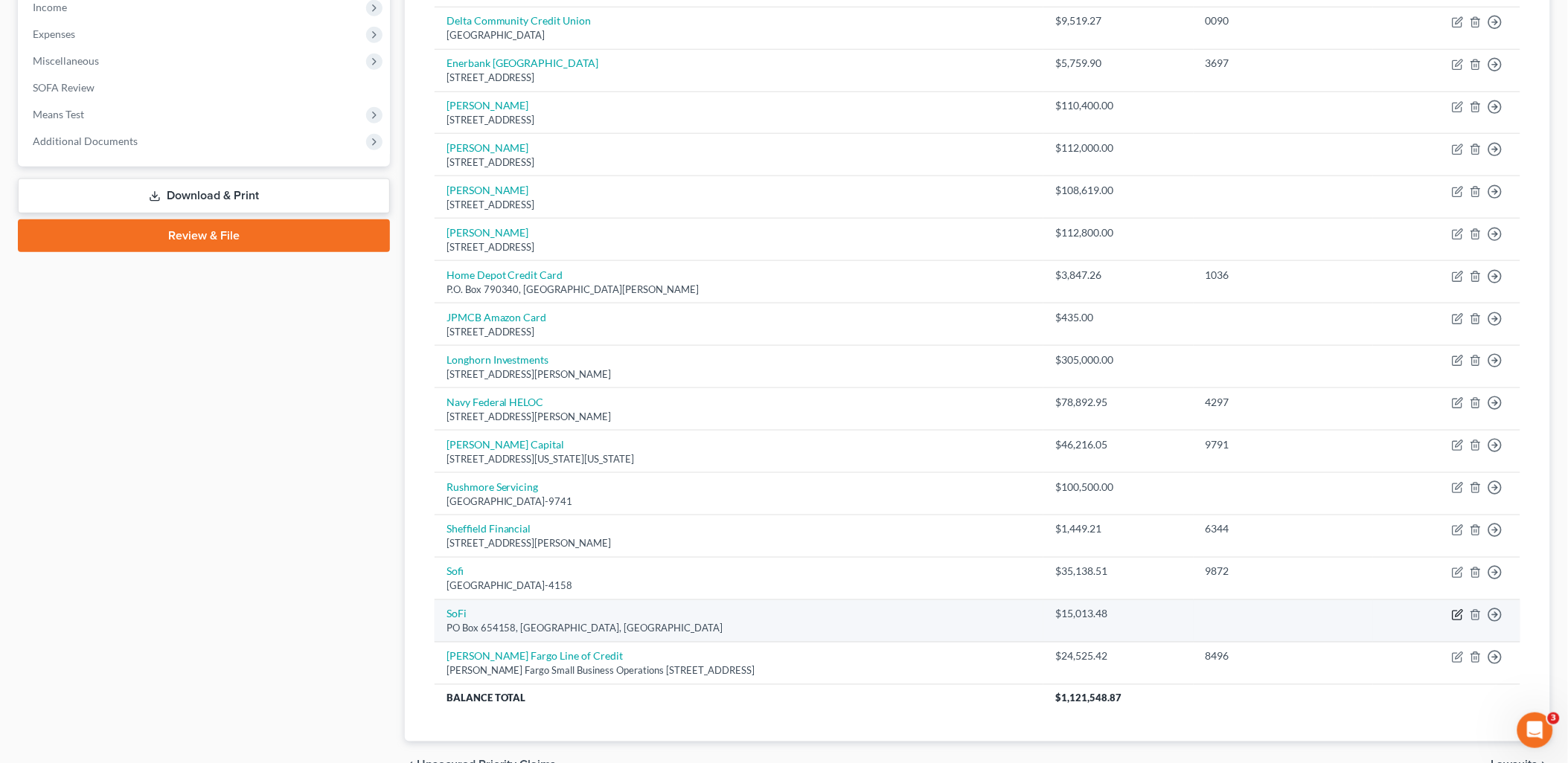
click at [1457, 614] on icon "button" at bounding box center [1458, 613] width 7 height 7
select select "45"
select select "14"
select select "0"
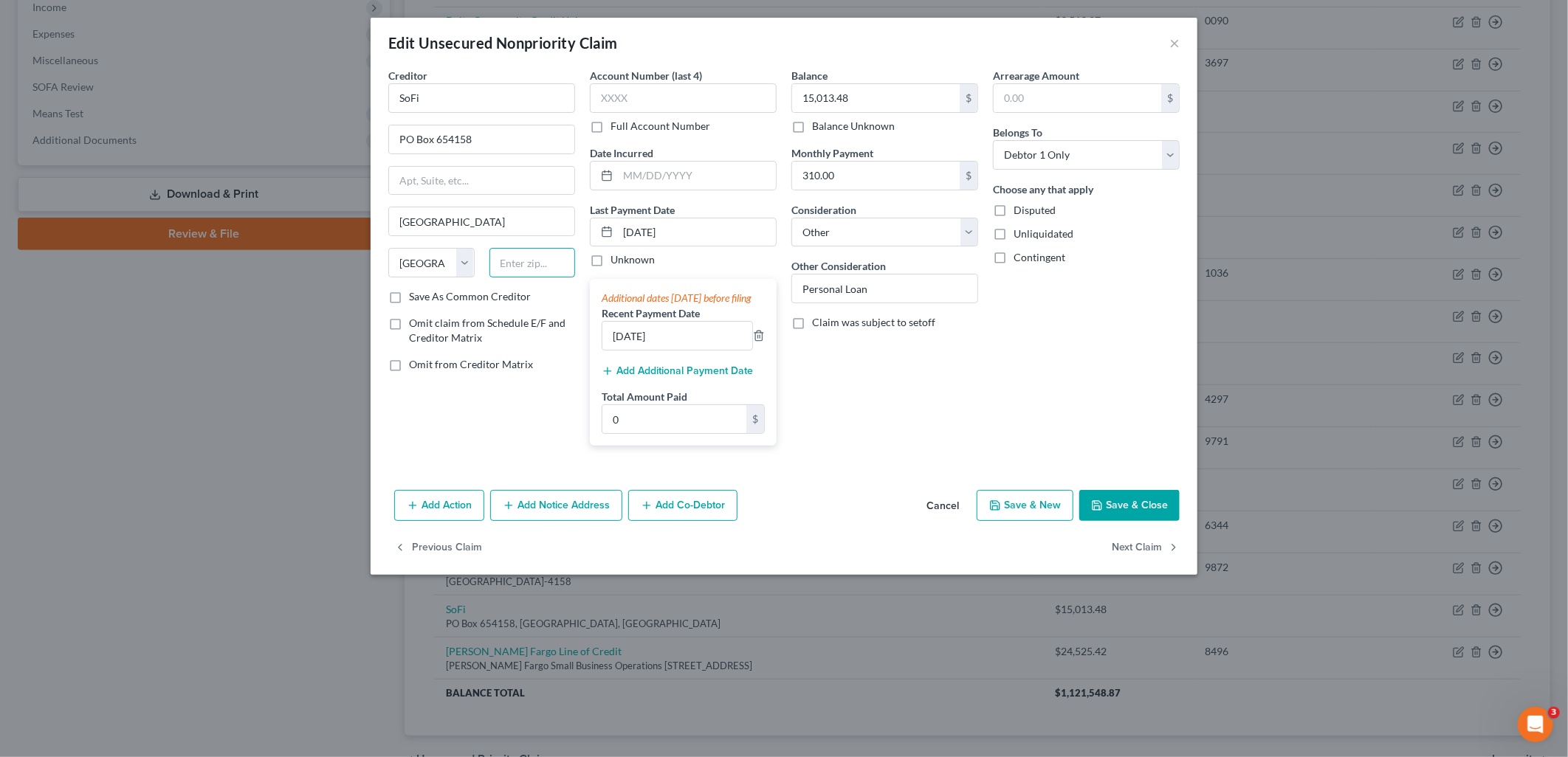
click at [550, 274] on input "text" at bounding box center [533, 263] width 86 height 30
type input "75265"
click at [438, 457] on div "Creditor * SoFi PO Box 654158 Dallas State AL AK AR AZ CA CO CT DE DC FL GA GU …" at bounding box center [481, 263] width 201 height 390
click at [1148, 521] on button "Save & Close" at bounding box center [1129, 505] width 101 height 31
type input "0"
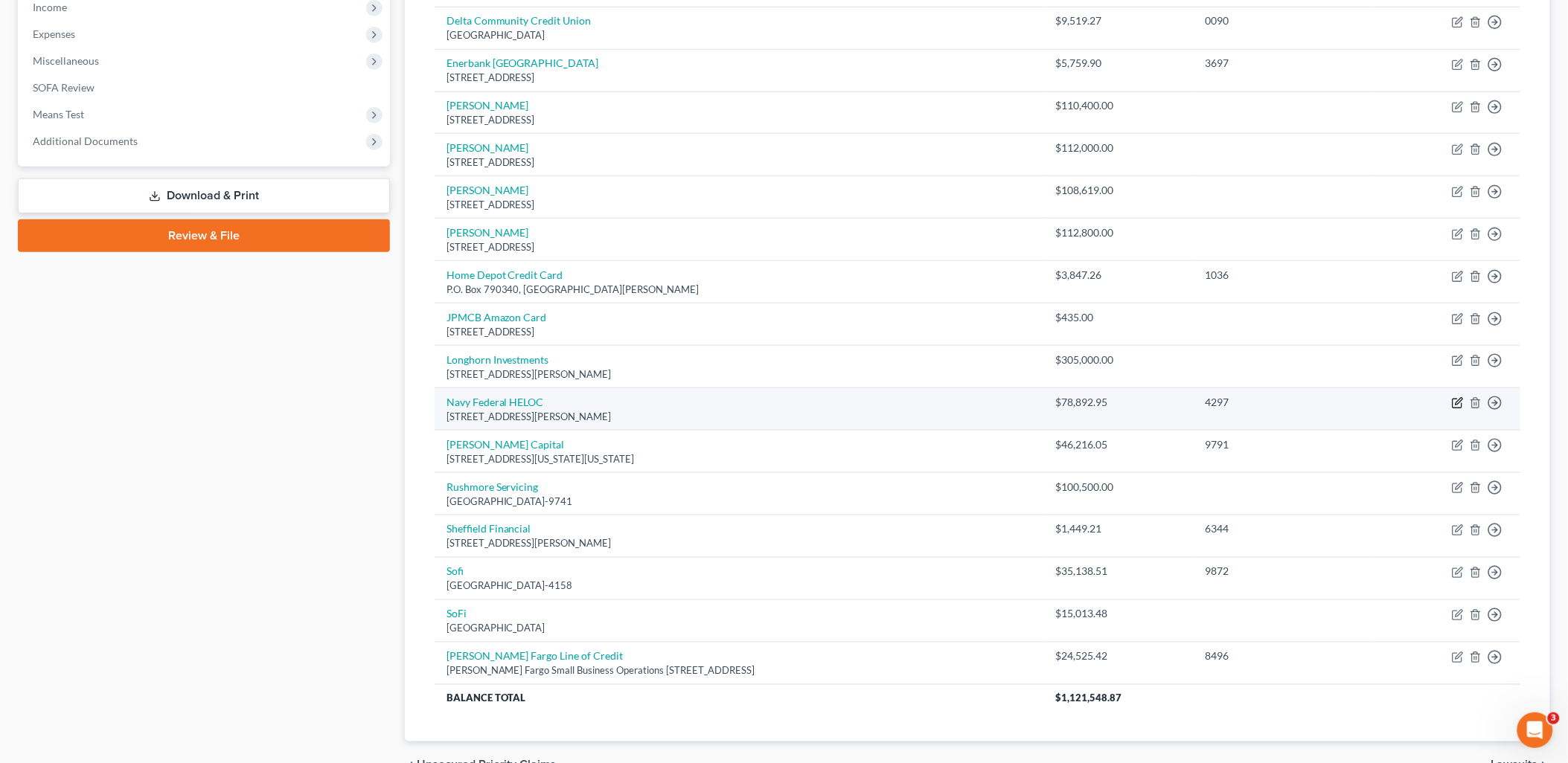
click at [1456, 400] on icon "button" at bounding box center [1458, 403] width 12 height 12
select select "48"
select select "11"
select select "0"
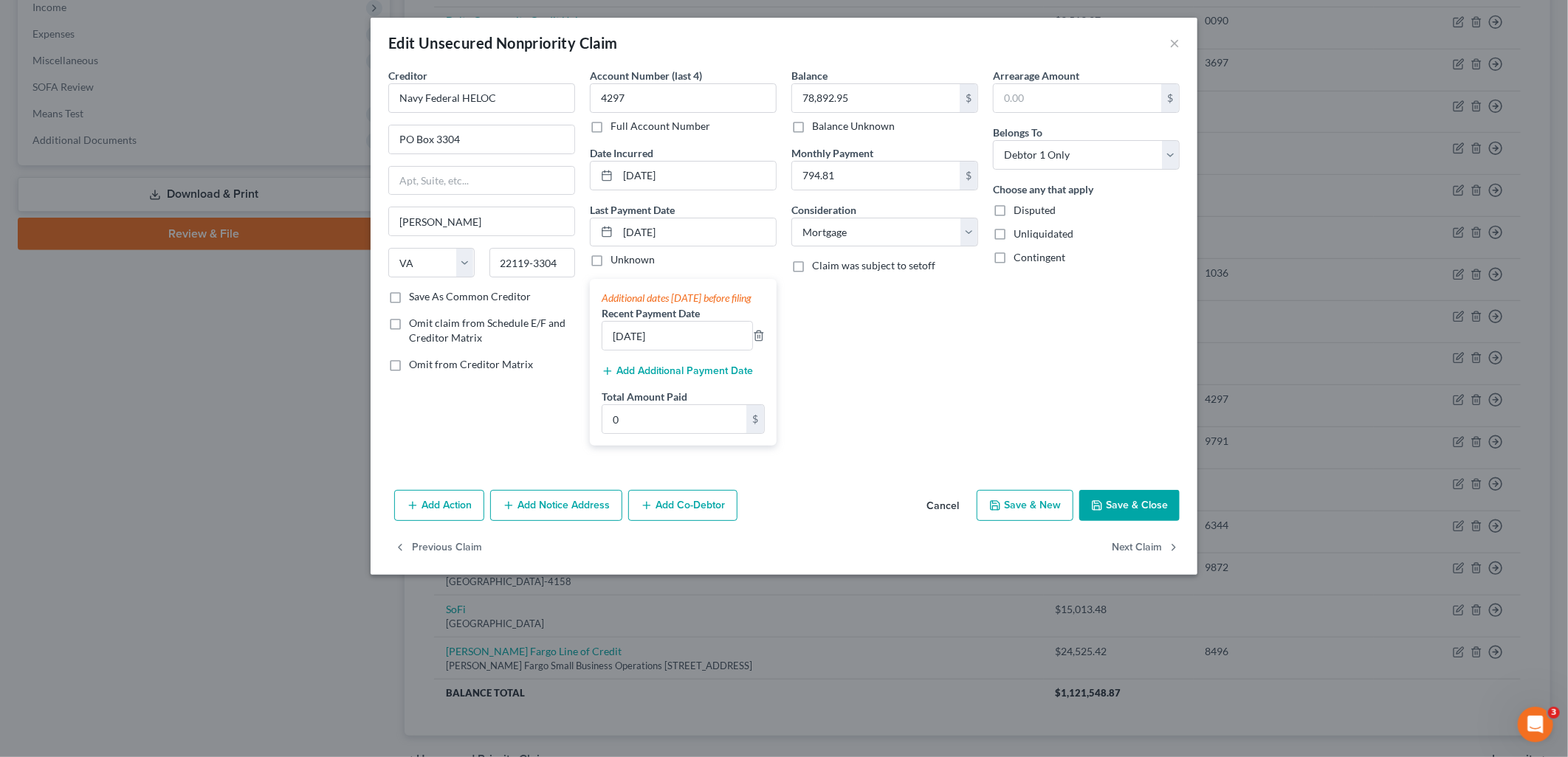
click at [935, 518] on button "Cancel" at bounding box center [942, 506] width 57 height 30
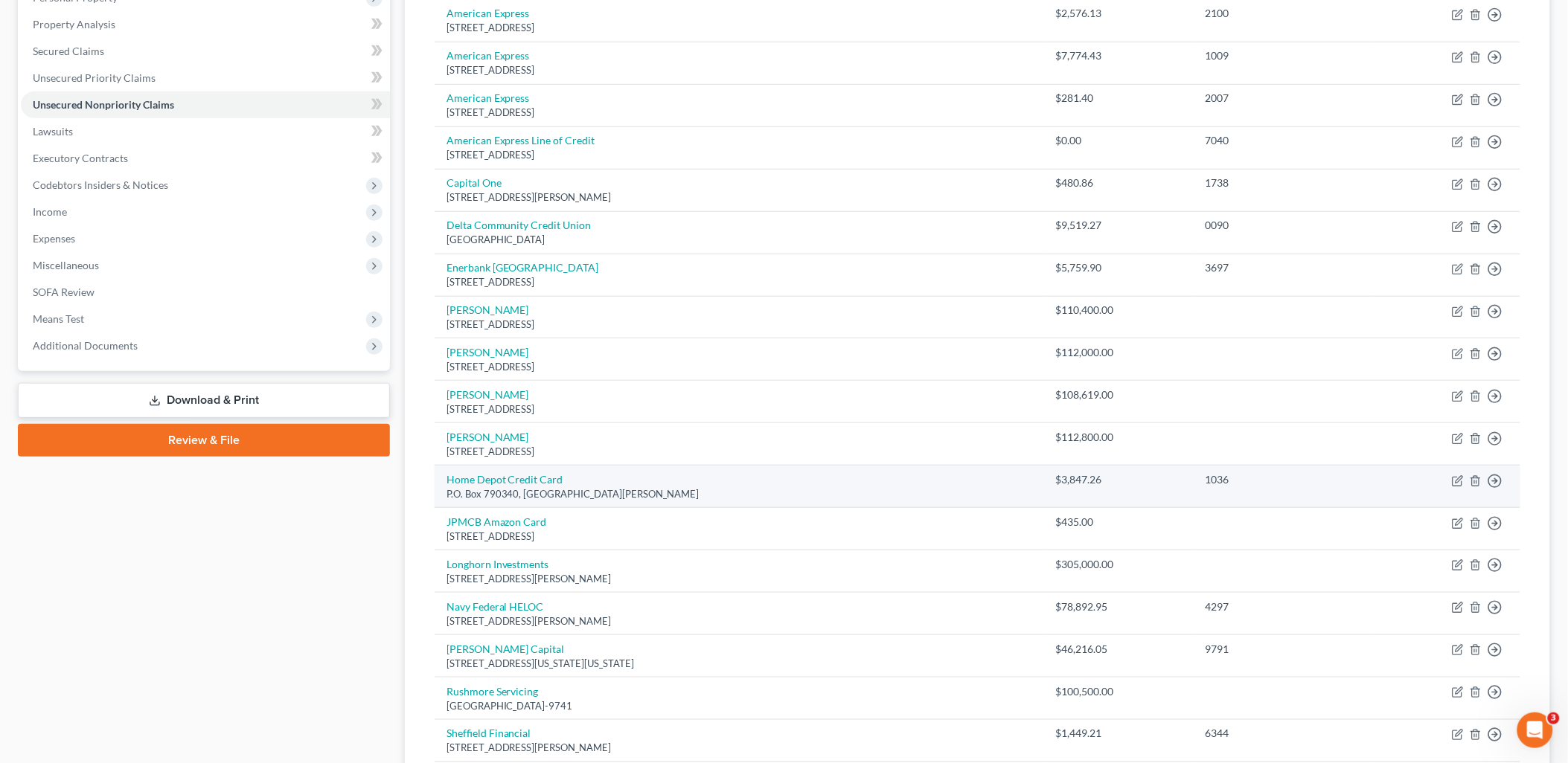
scroll to position [235, 0]
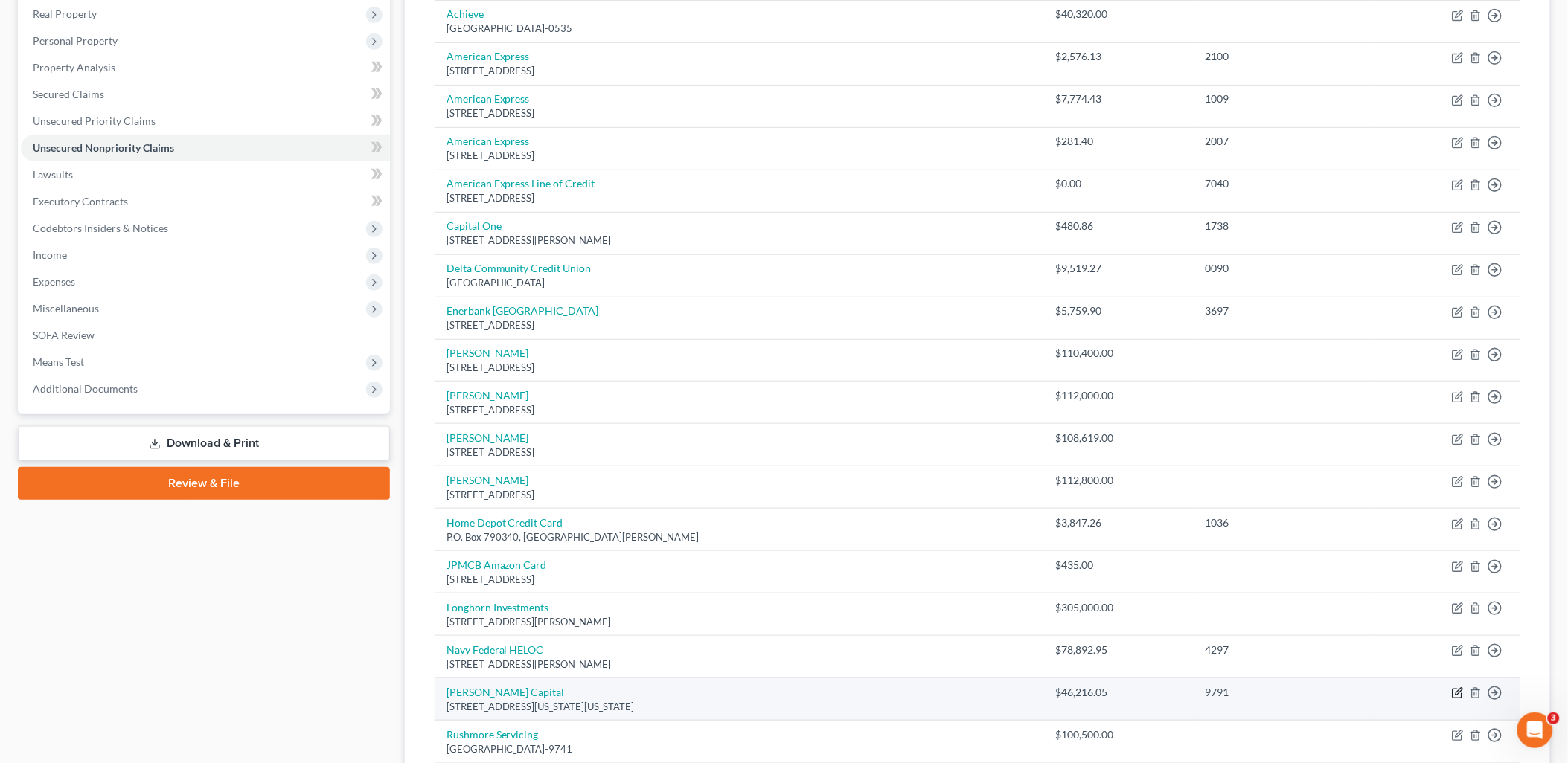
click at [1457, 697] on icon "button" at bounding box center [1456, 693] width 9 height 9
select select "35"
select select "14"
select select "0"
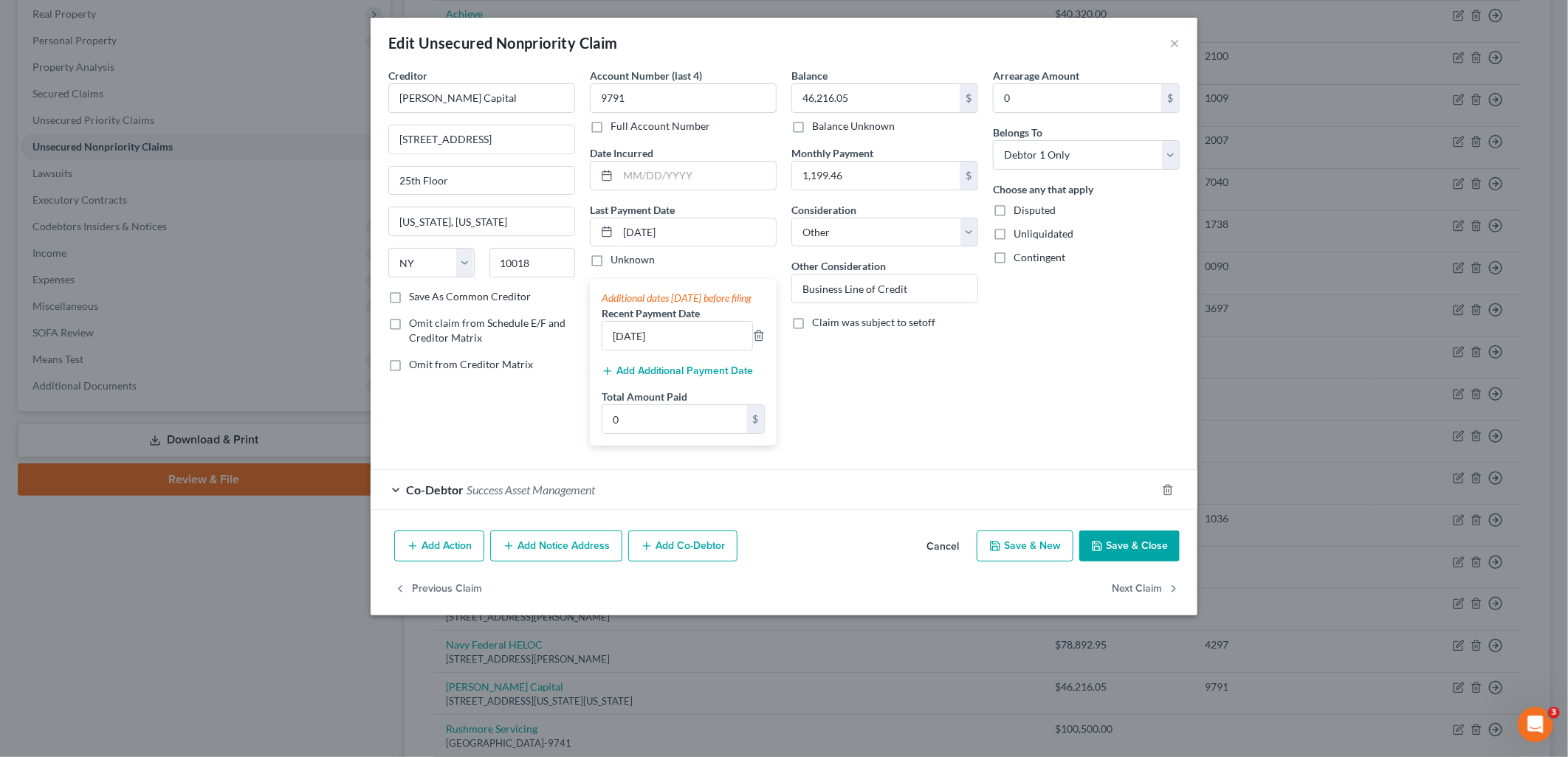
click at [1124, 562] on button "Save & Close" at bounding box center [1129, 546] width 101 height 31
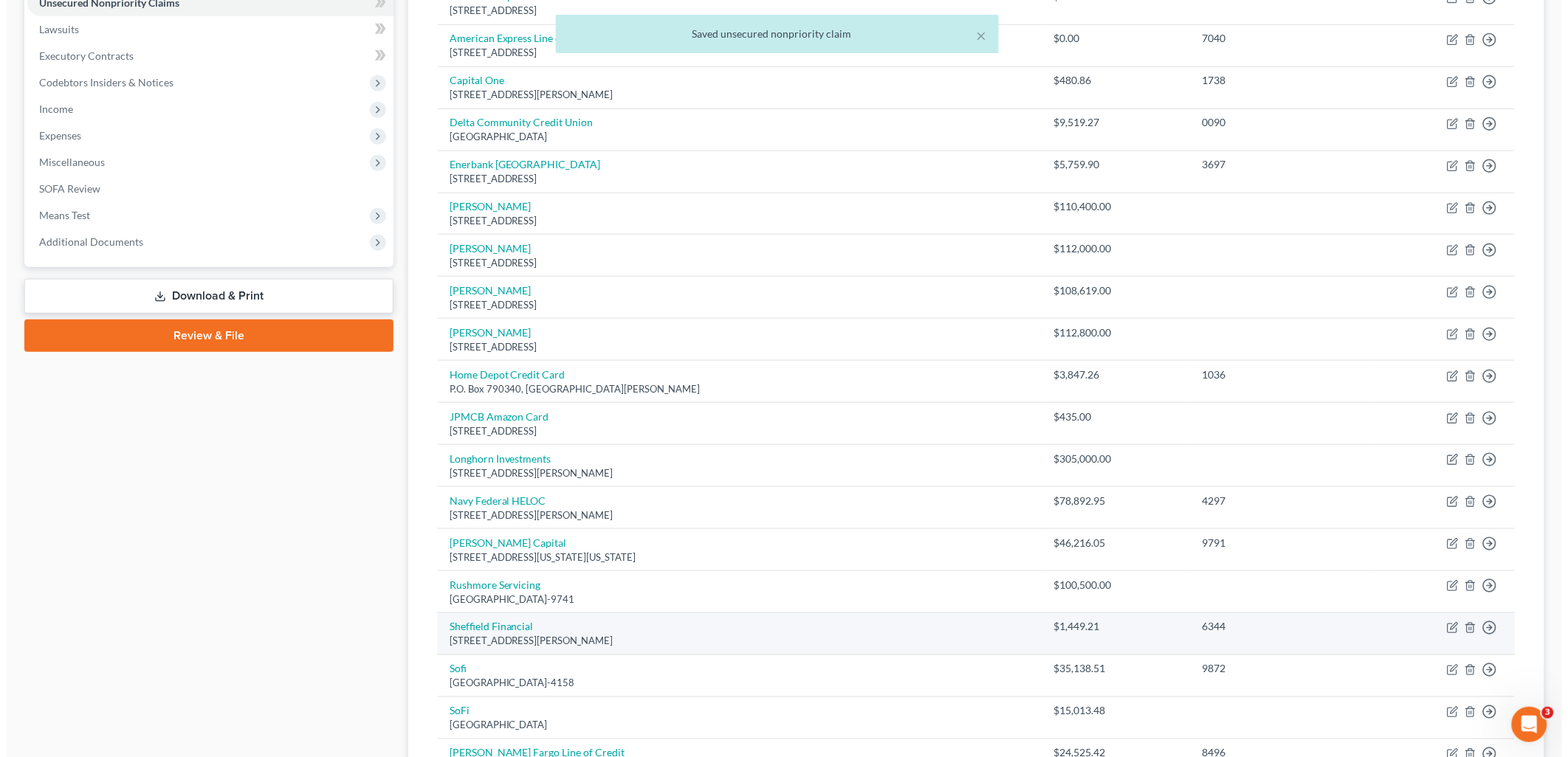
scroll to position [397, 0]
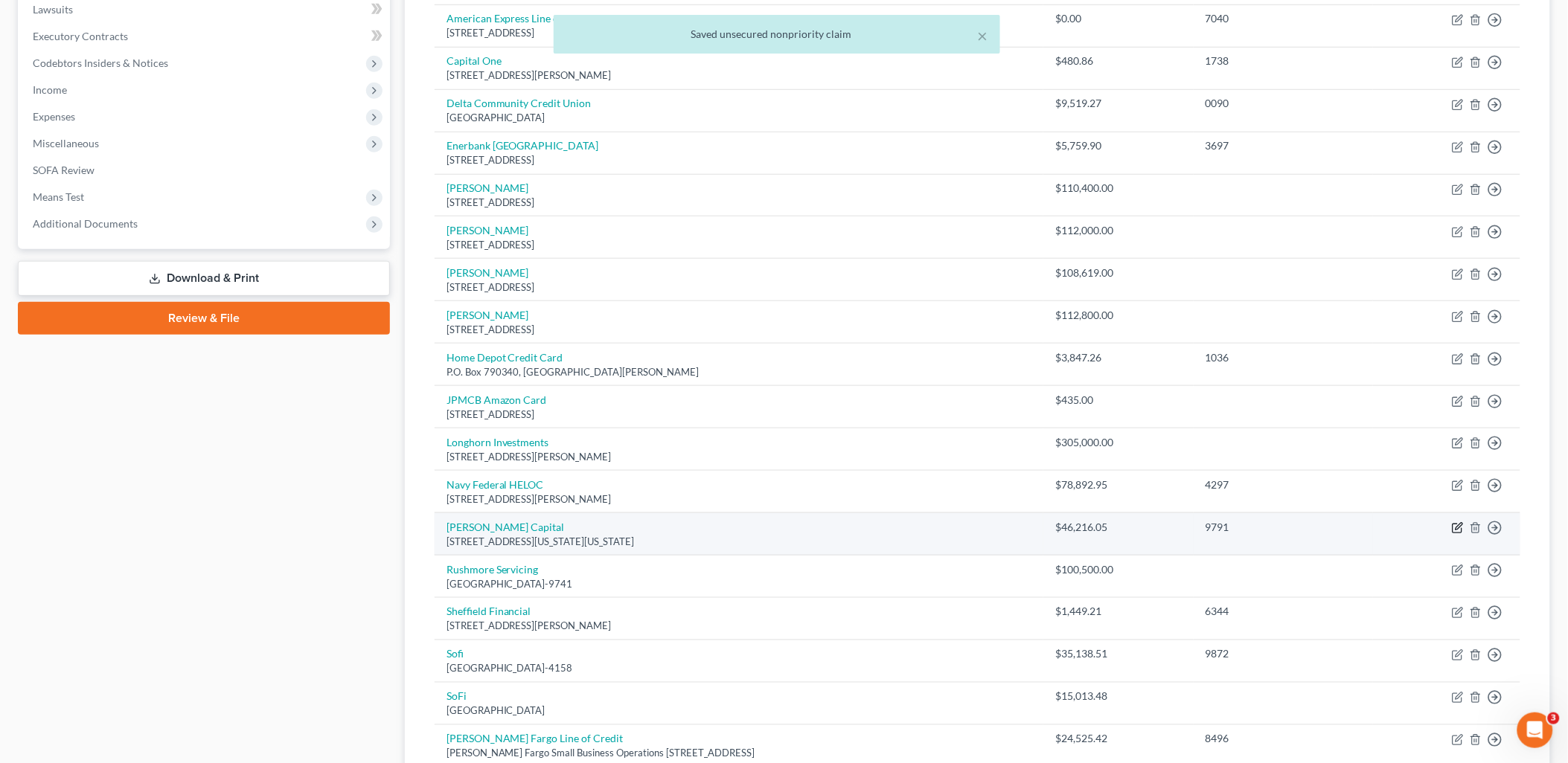
click at [1454, 526] on icon "button" at bounding box center [1458, 528] width 12 height 12
select select "35"
select select "14"
select select "0"
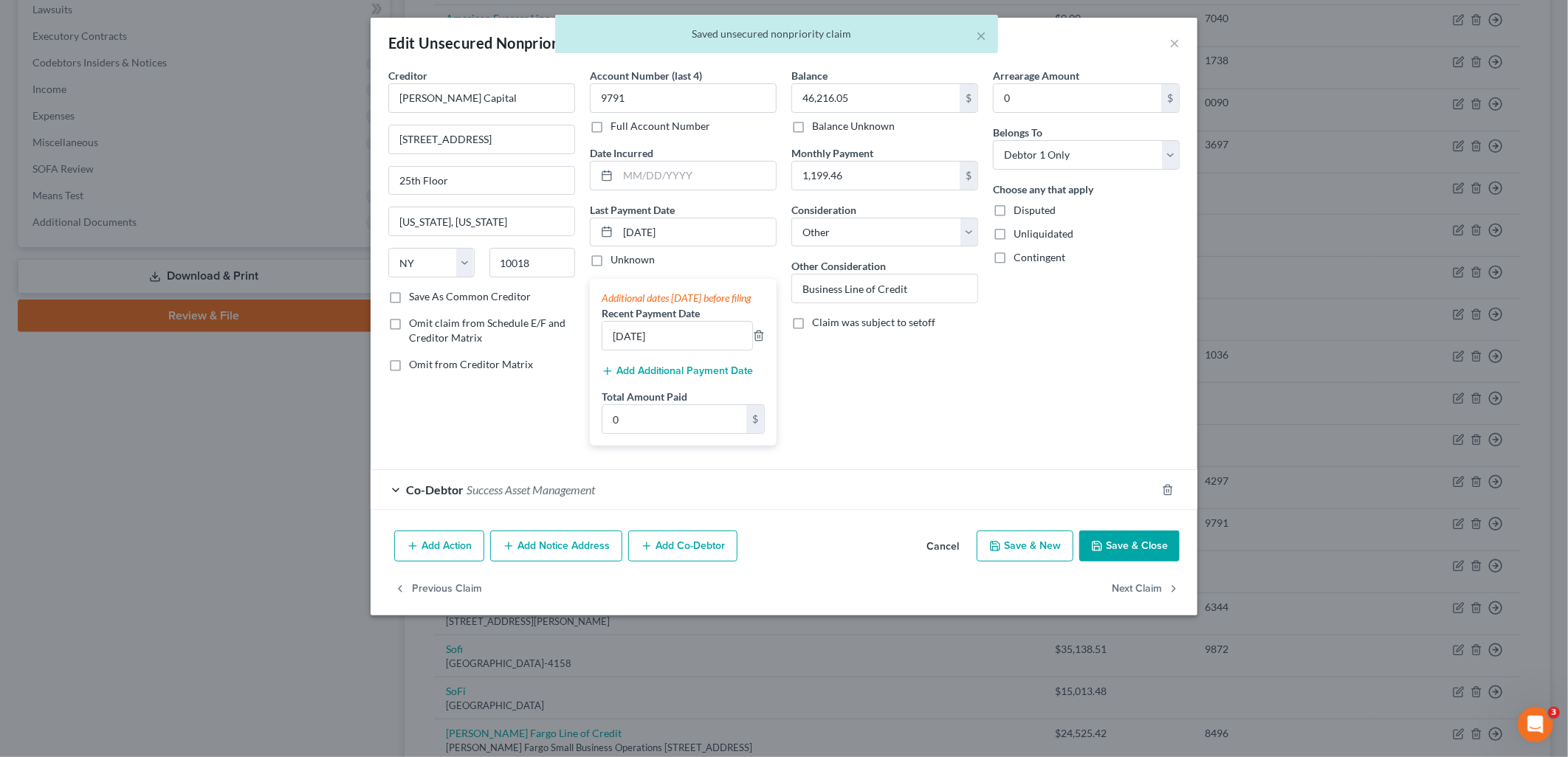
click at [1125, 557] on button "Save & Close" at bounding box center [1129, 546] width 101 height 31
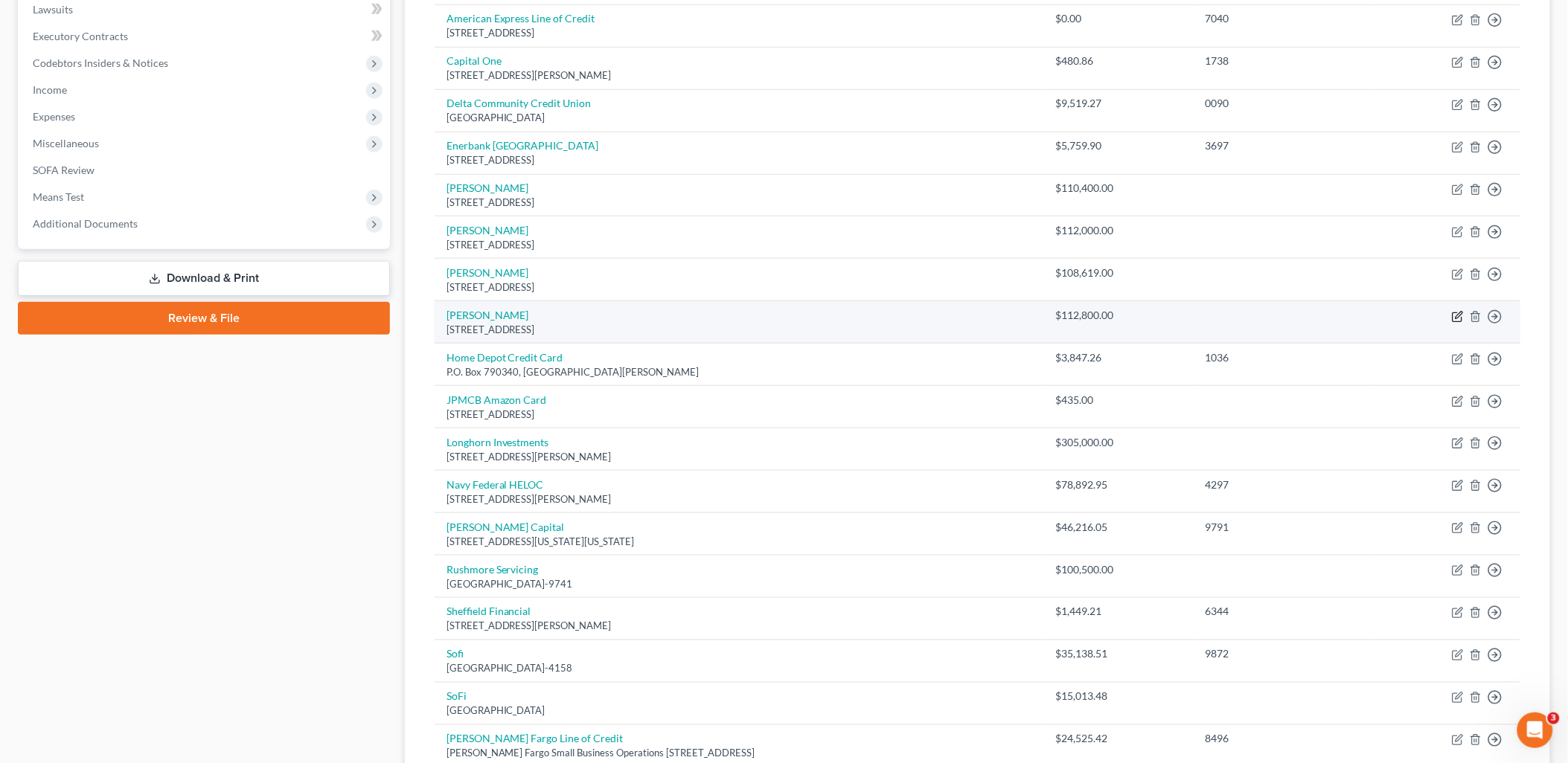
click at [1452, 316] on icon "button" at bounding box center [1458, 317] width 12 height 12
select select "10"
select select "0"
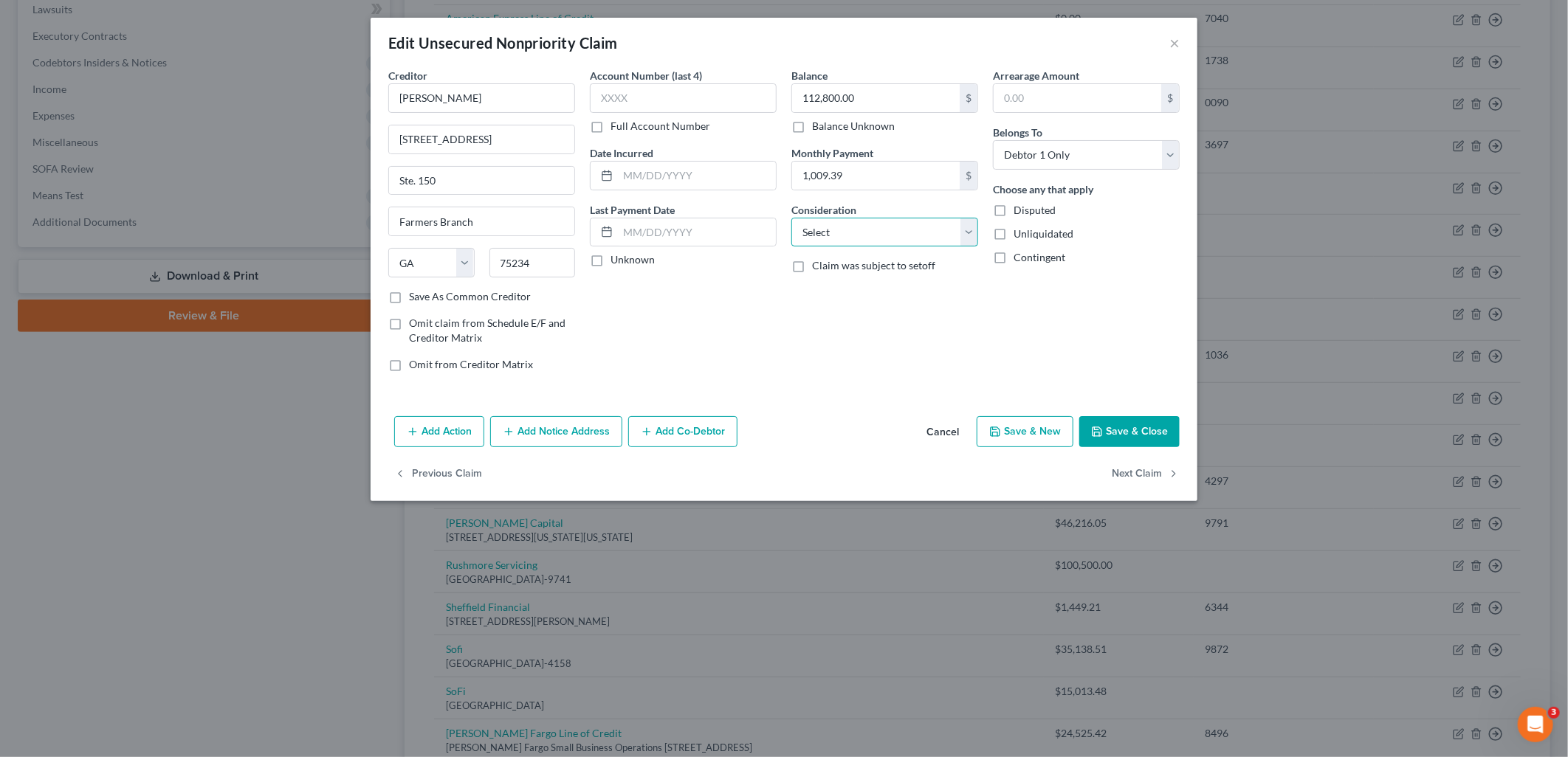
click at [859, 219] on select "Select Cable / Satellite Services Collection Agency Credit Card Debt Debt Couns…" at bounding box center [885, 232] width 187 height 30
select select "14"
click at [792, 218] on select "Select Cable / Satellite Services Collection Agency Credit Card Debt Debt Couns…" at bounding box center [885, 232] width 187 height 30
click at [903, 289] on input "text" at bounding box center [884, 287] width 185 height 28
type input "Business Guarantee"
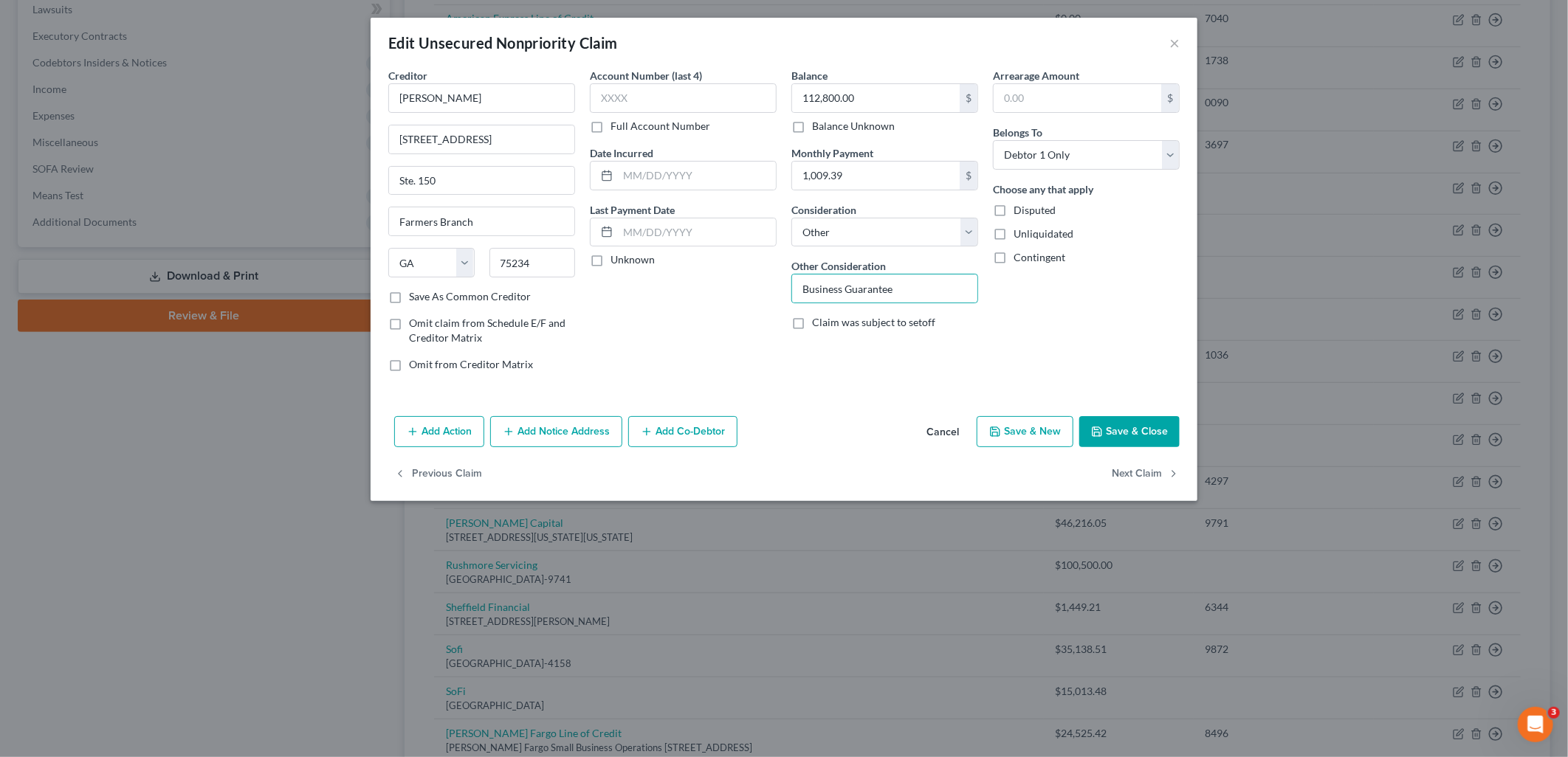
click at [1051, 297] on div "Arrearage Amount $ Belongs To * Select Debtor 1 Only Debtor 2 Only Debtor 1 And…" at bounding box center [1086, 226] width 201 height 316
click at [1103, 160] on select "Select Debtor 1 Only Debtor 2 Only Debtor 1 And Debtor 2 Only At Least One Of T…" at bounding box center [1086, 154] width 187 height 30
select select "3"
click at [993, 140] on select "Select Debtor 1 Only Debtor 2 Only Debtor 1 And Debtor 2 Only At Least One Of T…" at bounding box center [1086, 154] width 187 height 30
click at [695, 436] on button "Add Co-Debtor" at bounding box center [682, 431] width 109 height 31
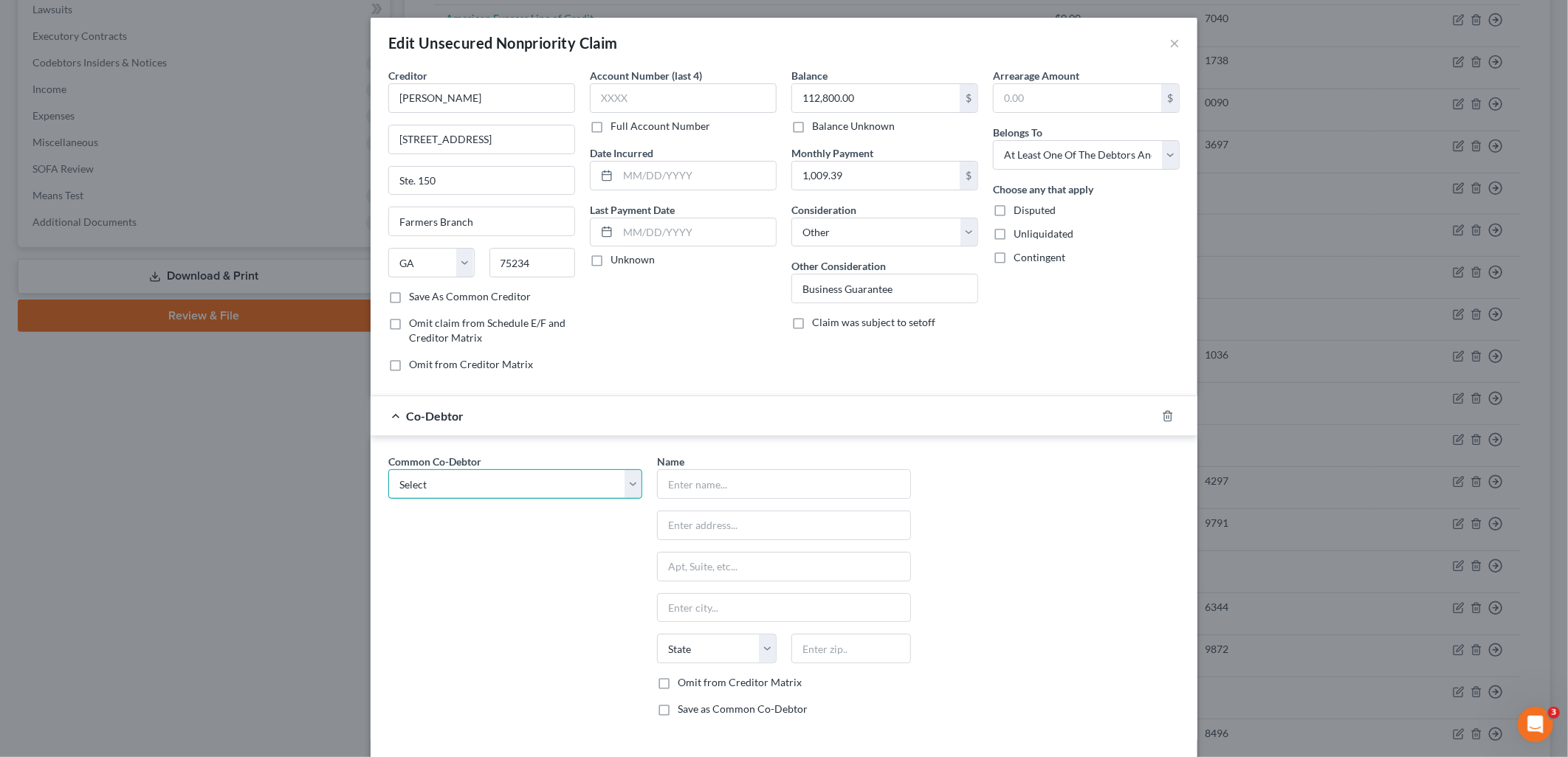
click at [534, 488] on select "Select Success Asset Management SAM GA 1 LLC" at bounding box center [515, 484] width 254 height 30
drag, startPoint x: 534, startPoint y: 488, endPoint x: 576, endPoint y: 493, distance: 42.3
click at [534, 488] on select "Select Success Asset Management SAM GA 1 LLC" at bounding box center [515, 484] width 254 height 30
click at [775, 502] on div "Name * State AL AK AR AZ CA CO CT DE DC FL GA GU HI ID IL IN IA KS KY LA ME MD …" at bounding box center [784, 591] width 268 height 274
click at [766, 490] on input "text" at bounding box center [783, 484] width 252 height 28
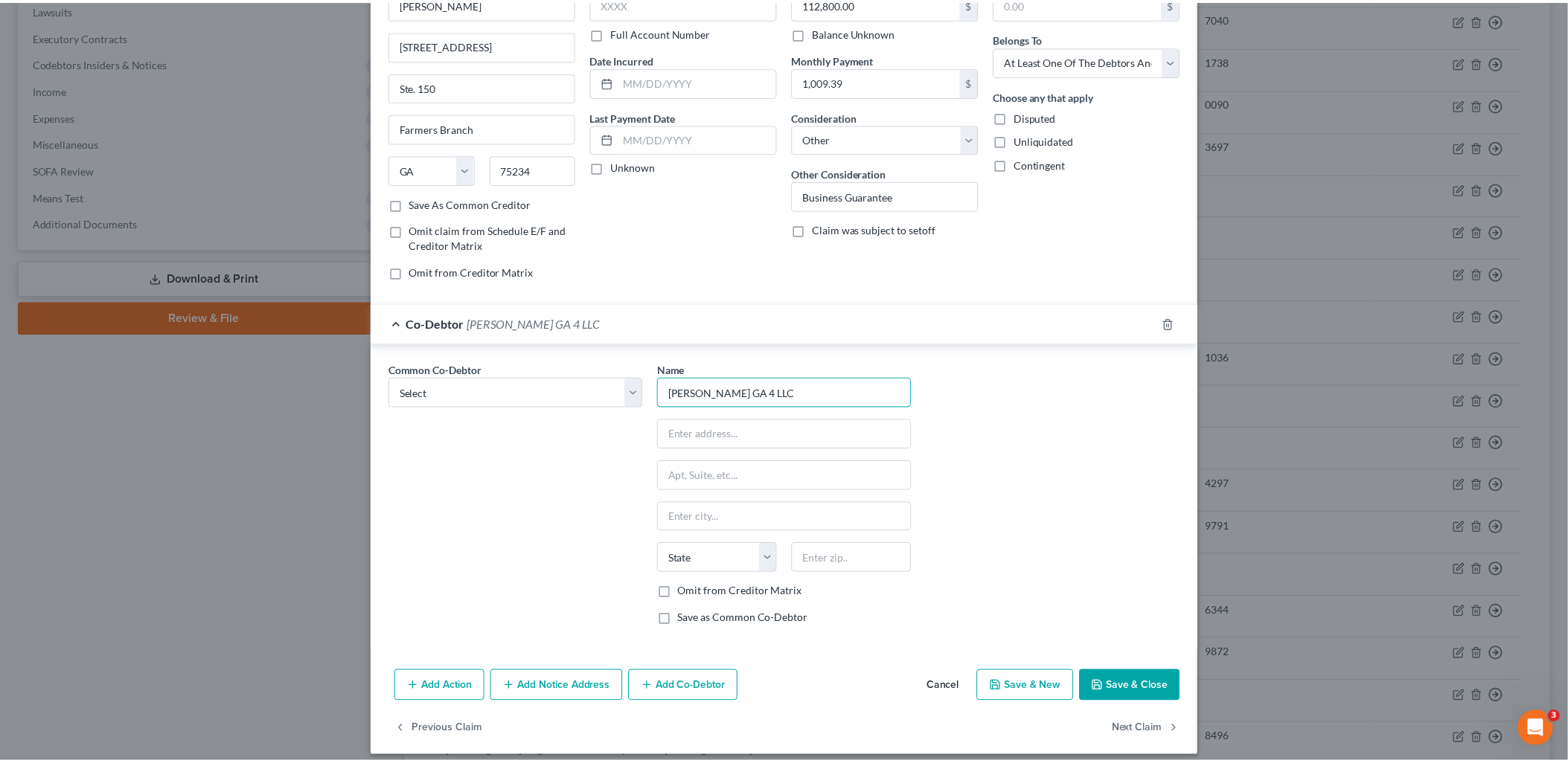
scroll to position [108, 0]
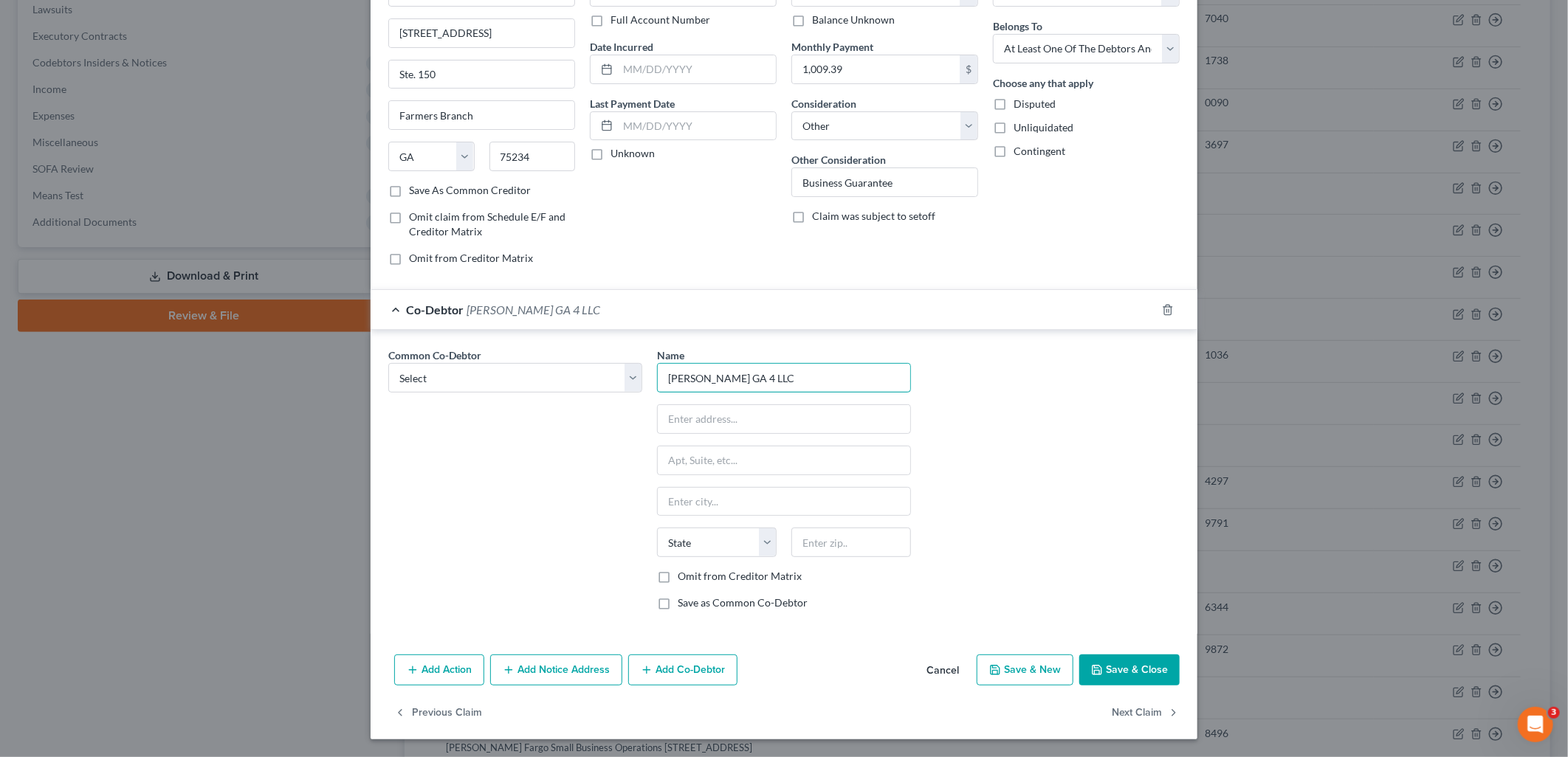
type input "[PERSON_NAME] GA 4 LLC"
click at [678, 604] on label "Save as Common Co-Debtor" at bounding box center [743, 603] width 130 height 14
click at [683, 604] on input "Save as Common Co-Debtor" at bounding box center [688, 601] width 10 height 10
checkbox input "true"
click at [1132, 666] on button "Save & Close" at bounding box center [1129, 670] width 101 height 31
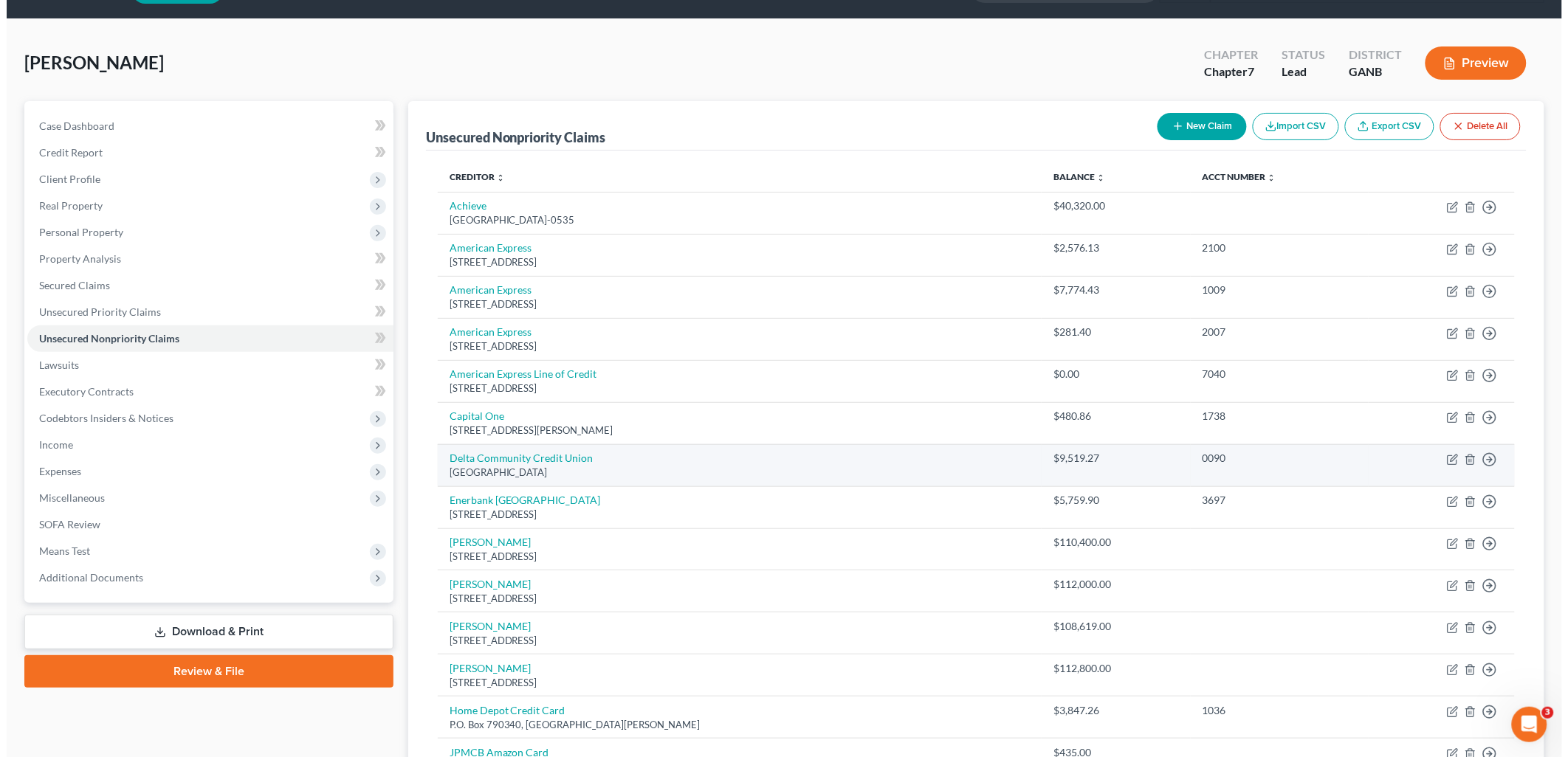
scroll to position [81, 0]
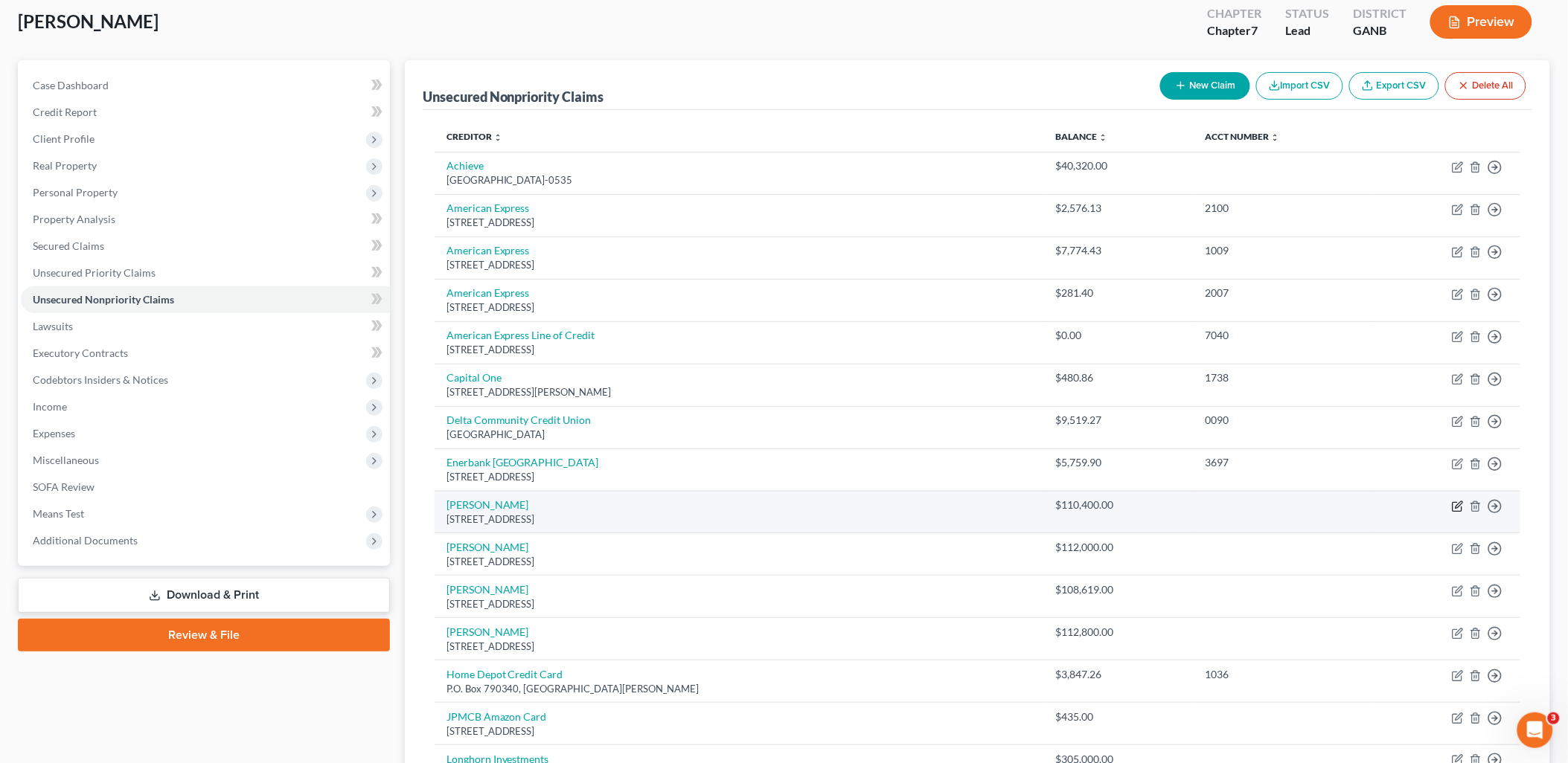
click at [1453, 507] on icon "button" at bounding box center [1458, 506] width 12 height 12
select select "45"
select select "14"
select select "3"
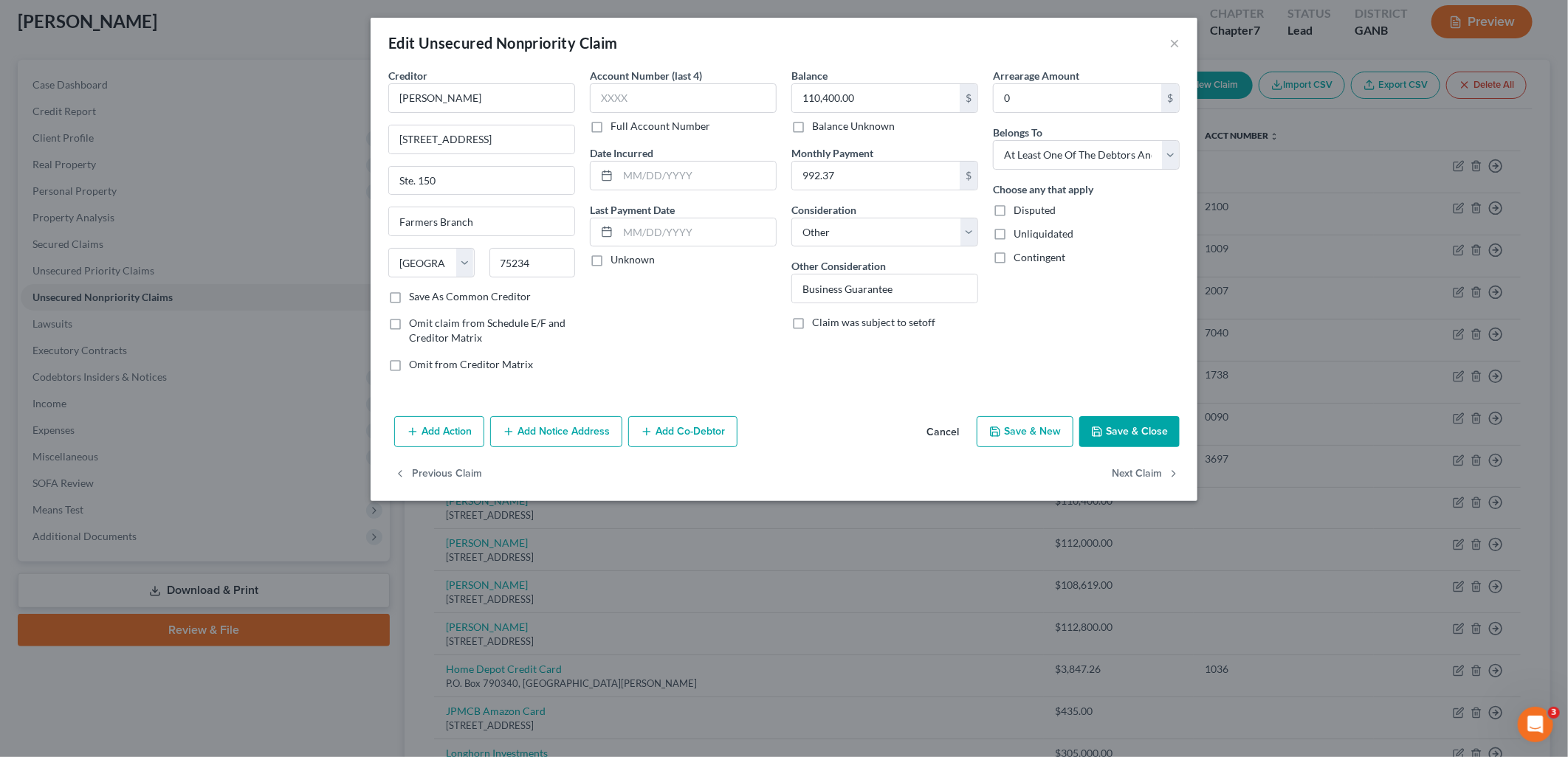
click at [1134, 436] on button "Save & Close" at bounding box center [1129, 431] width 101 height 31
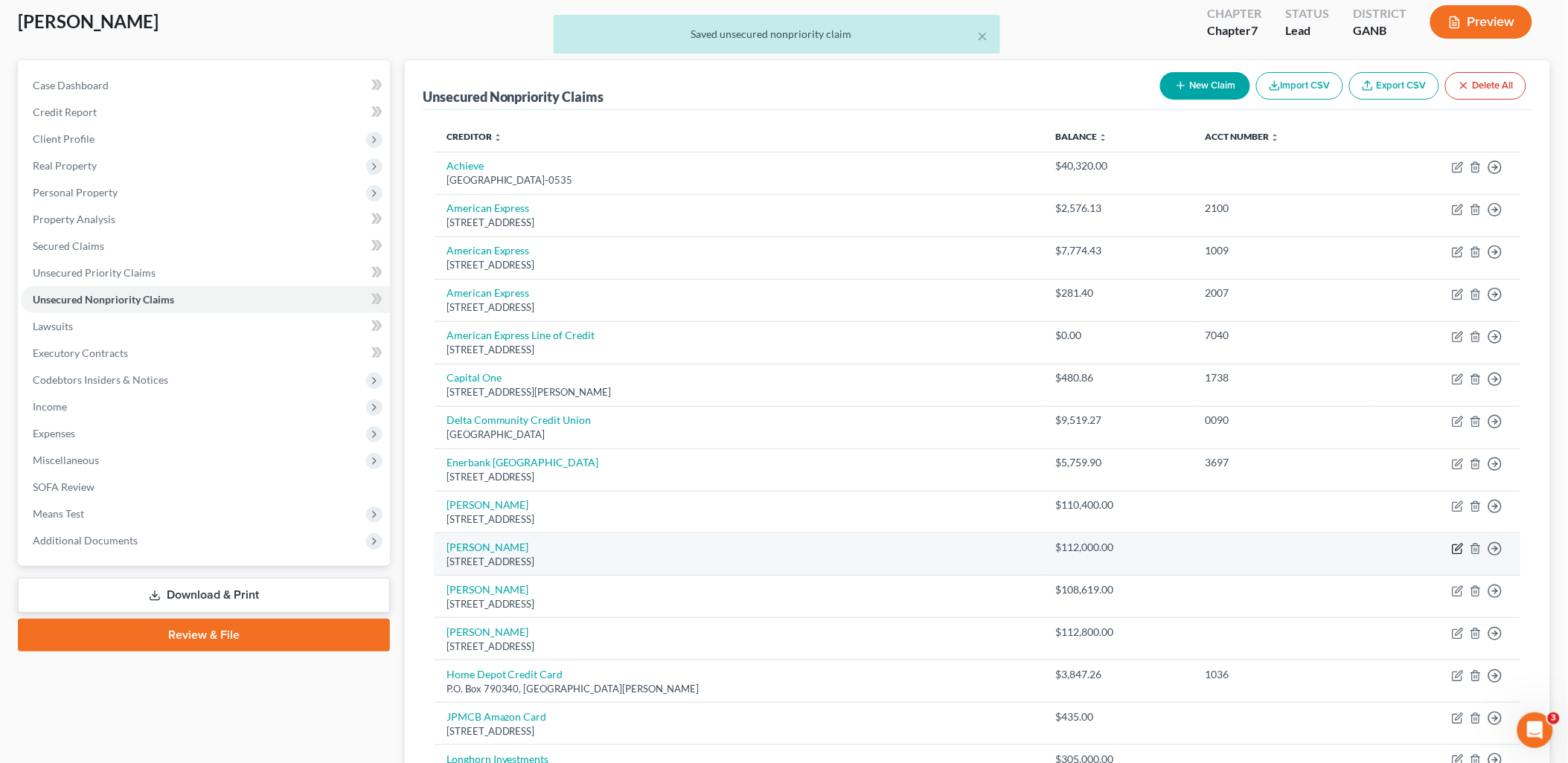
click at [1459, 551] on icon "button" at bounding box center [1458, 547] width 7 height 7
select select "45"
select select "0"
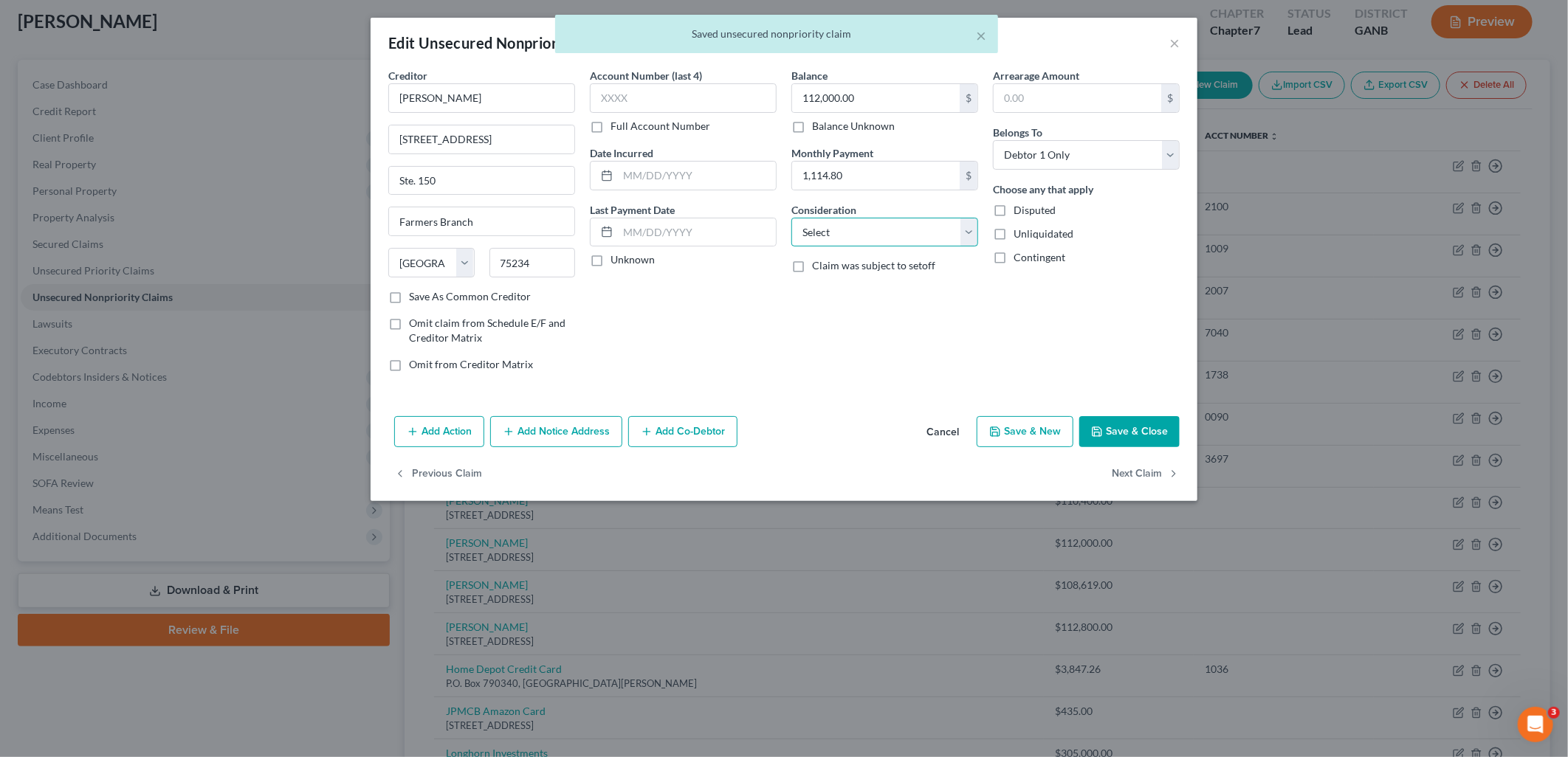
click at [879, 226] on select "Select Cable / Satellite Services Collection Agency Credit Card Debt Debt Couns…" at bounding box center [885, 232] width 187 height 30
select select "14"
click at [792, 218] on select "Select Cable / Satellite Services Collection Agency Credit Card Debt Debt Couns…" at bounding box center [885, 232] width 187 height 30
click at [853, 285] on input "text" at bounding box center [884, 287] width 185 height 28
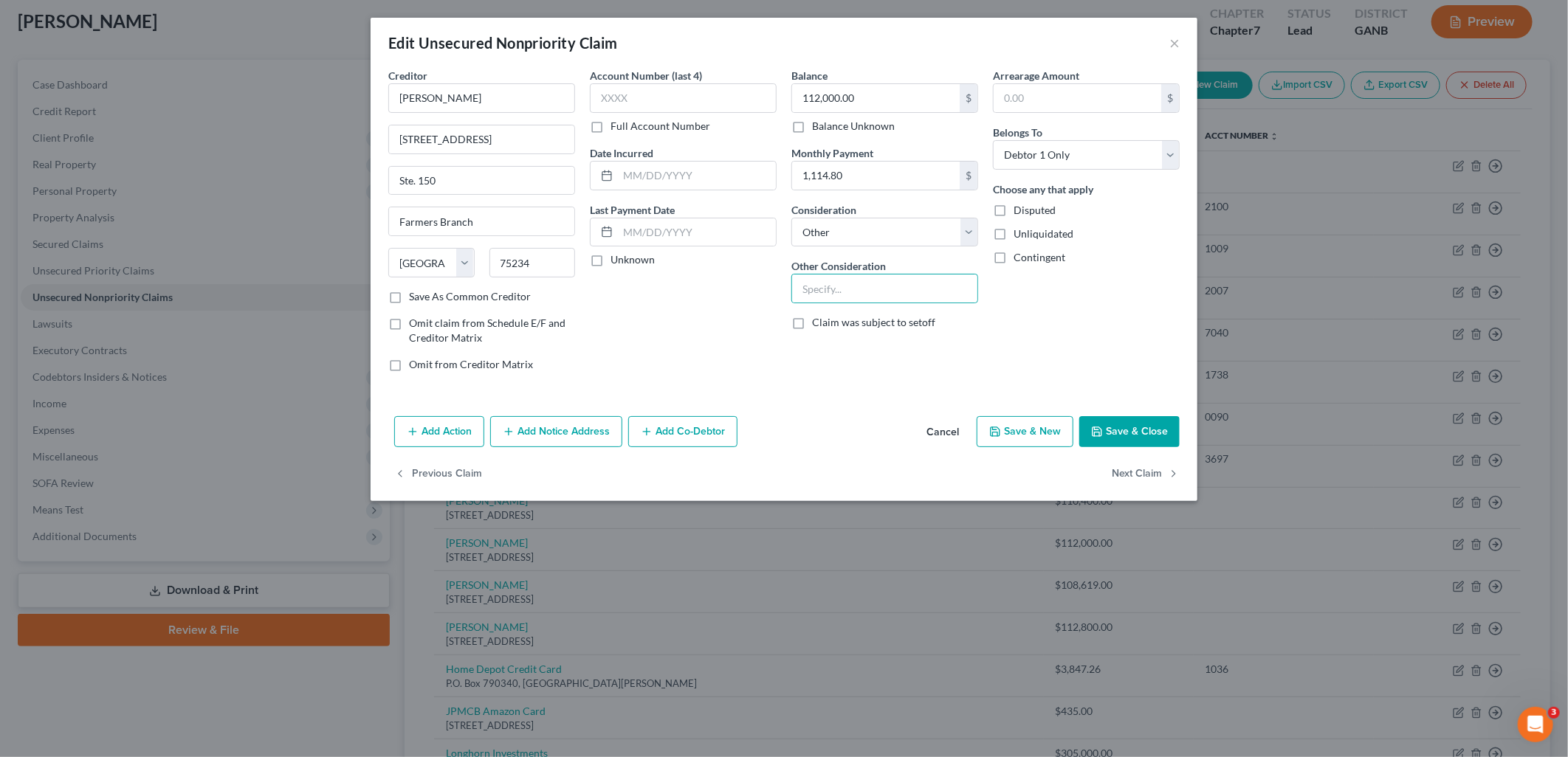
drag, startPoint x: 744, startPoint y: 326, endPoint x: 753, endPoint y: 326, distance: 9.0
click at [744, 326] on div "Account Number (last 4) Full Account Number Date Incurred Last Payment Date Unk…" at bounding box center [683, 226] width 201 height 316
click at [875, 291] on input "text" at bounding box center [884, 287] width 185 height 28
type input "Business Guarantee"
click at [685, 307] on div "Account Number (last 4) Full Account Number Date Incurred Last Payment Date Unk…" at bounding box center [683, 226] width 201 height 316
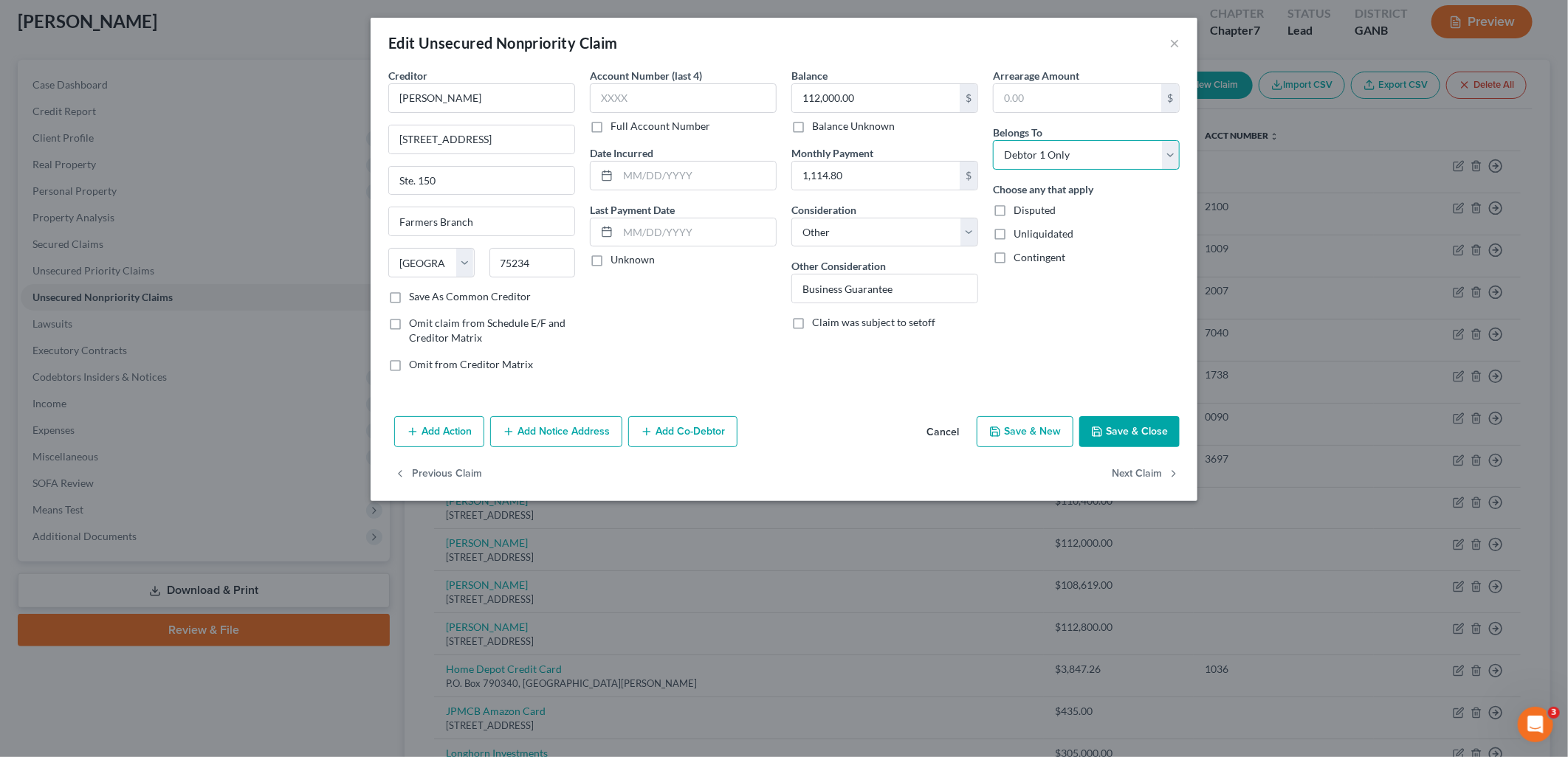
click at [1091, 153] on select "Select Debtor 1 Only Debtor 2 Only Debtor 1 And Debtor 2 Only At Least One Of T…" at bounding box center [1086, 154] width 187 height 30
select select "3"
click at [993, 140] on select "Select Debtor 1 Only Debtor 2 Only Debtor 1 And Debtor 2 Only At Least One Of T…" at bounding box center [1086, 154] width 187 height 30
click at [677, 432] on button "Add Co-Debtor" at bounding box center [682, 431] width 109 height 31
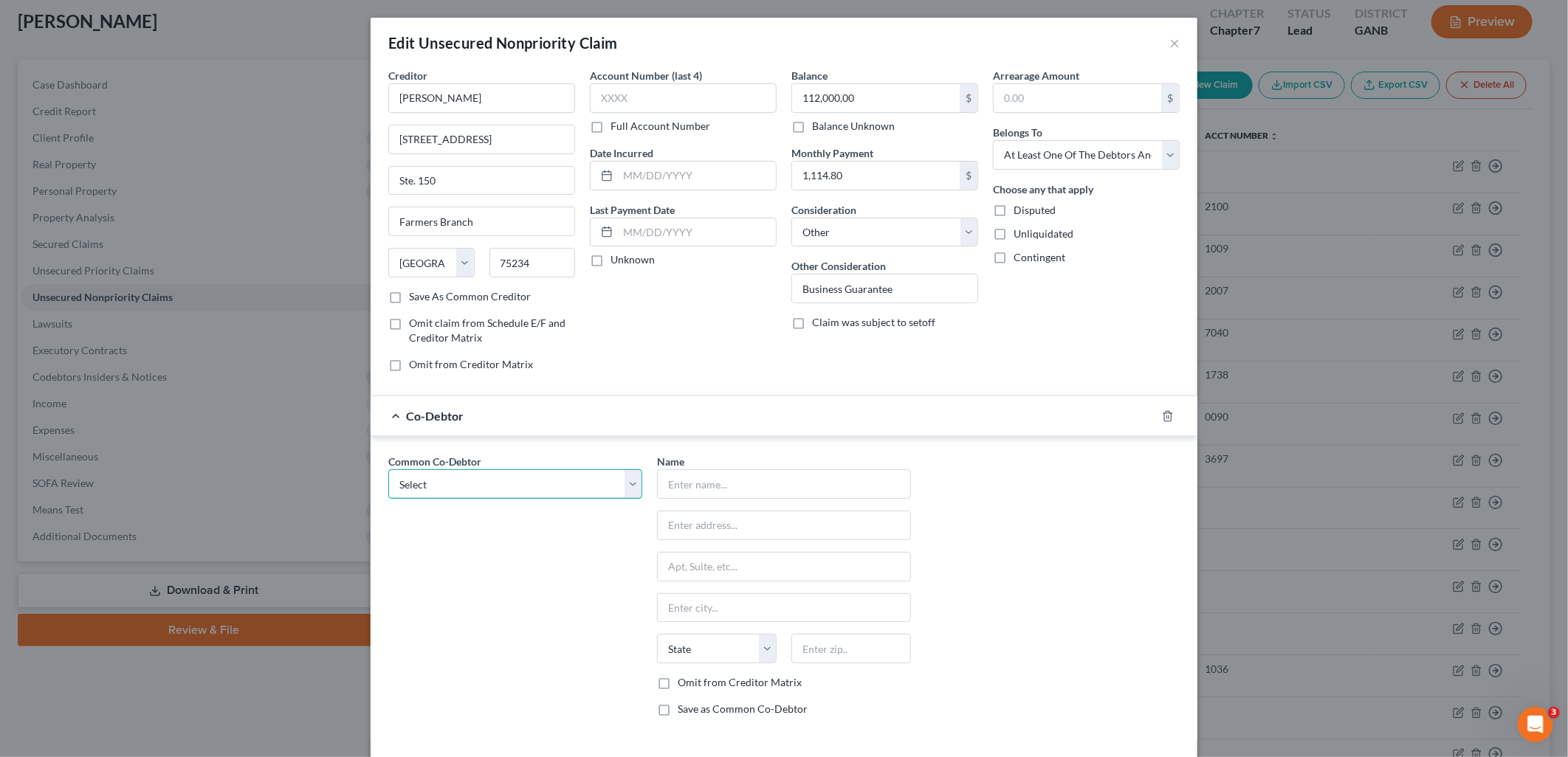
click at [579, 478] on select "Select Success Asset Management SAM GA 1 LLC SAM GA 4 LLC" at bounding box center [515, 484] width 254 height 30
select select "2"
click at [388, 470] on select "Select Success Asset Management SAM GA 1 LLC SAM GA 4 LLC" at bounding box center [515, 484] width 254 height 30
type input "[PERSON_NAME] GA 4 LLC"
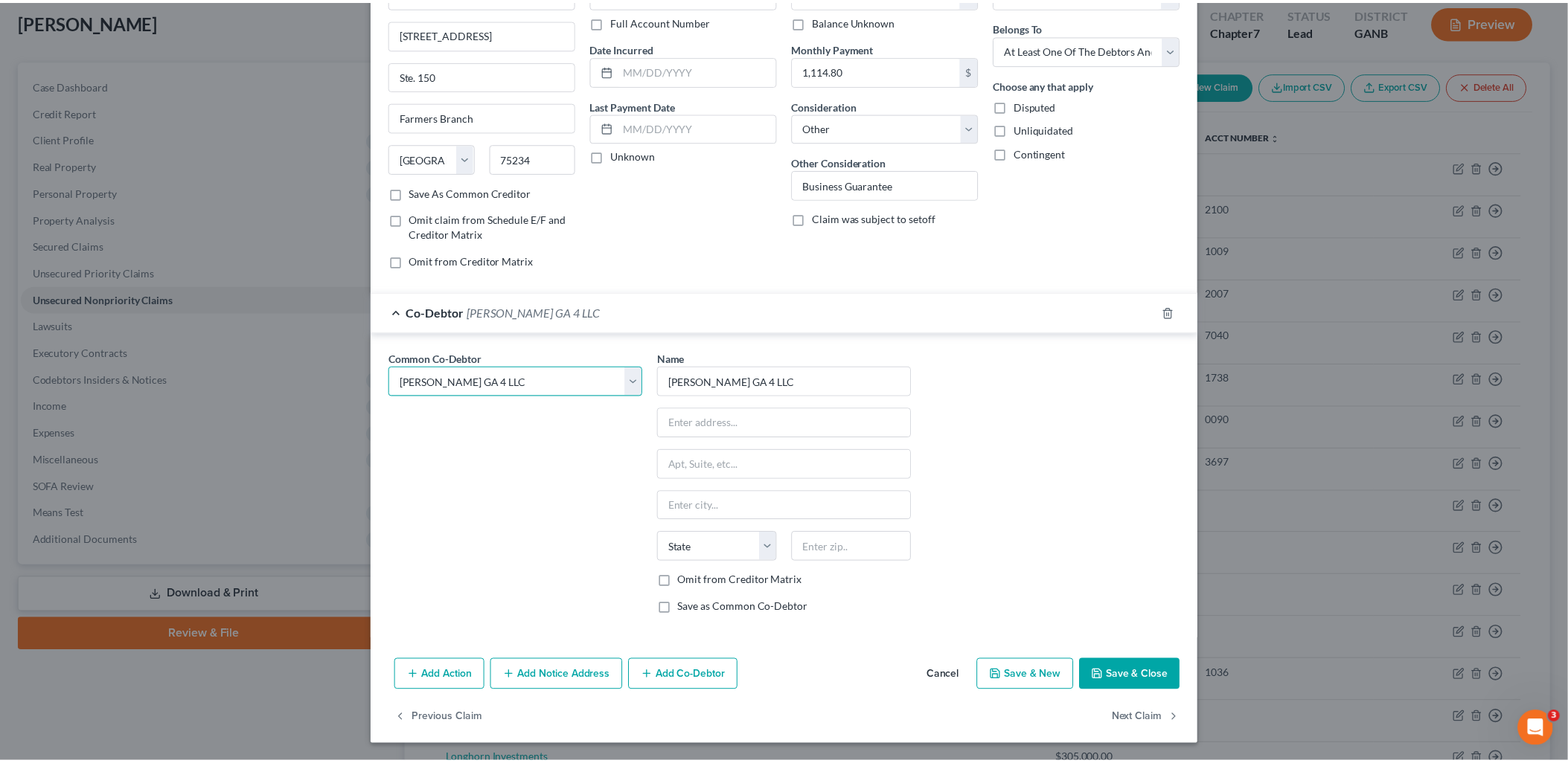
scroll to position [108, 0]
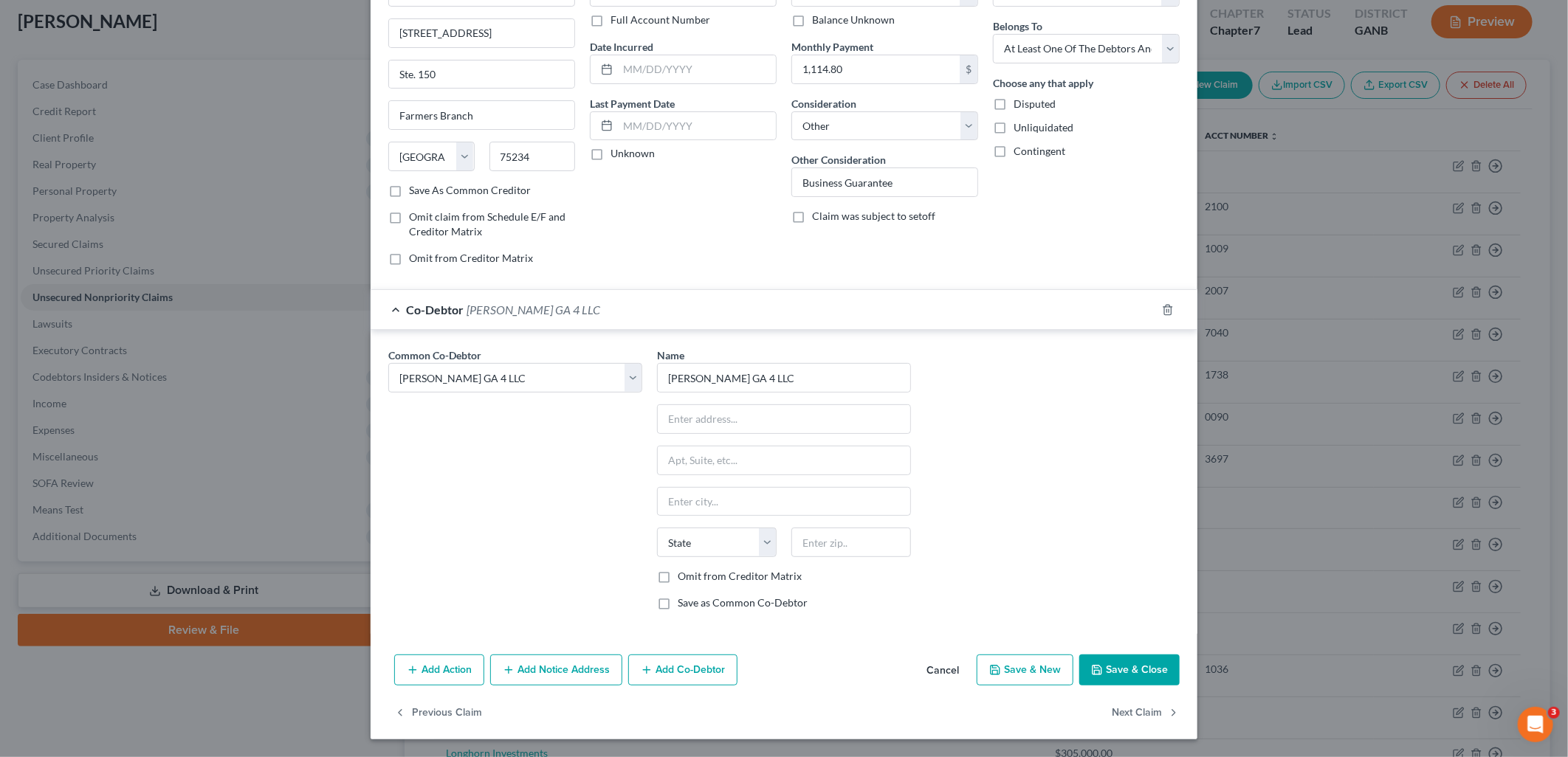
click at [1135, 675] on button "Save & Close" at bounding box center [1129, 670] width 101 height 31
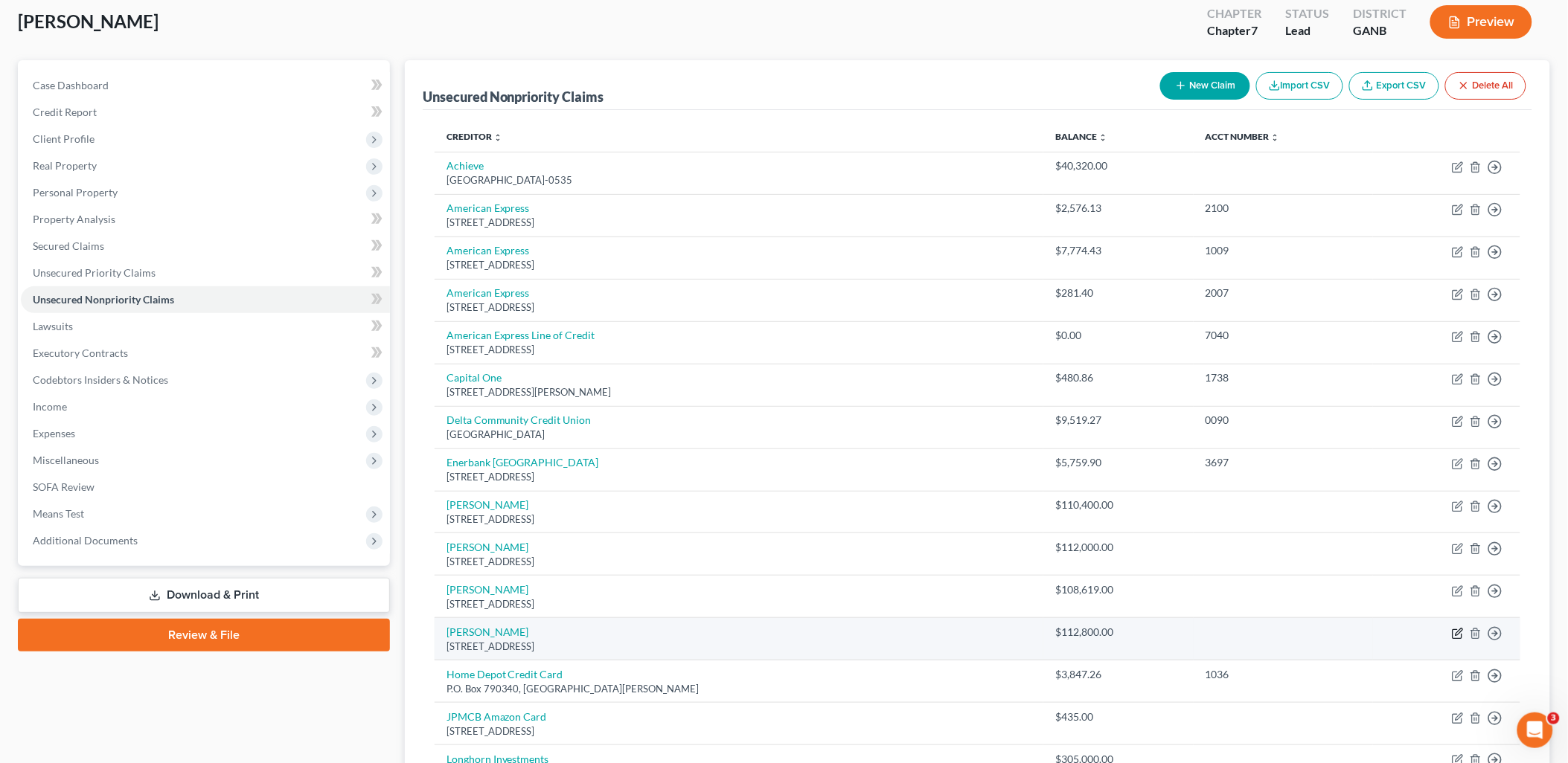
click at [1457, 638] on icon "button" at bounding box center [1456, 634] width 9 height 9
select select "10"
select select "14"
select select "3"
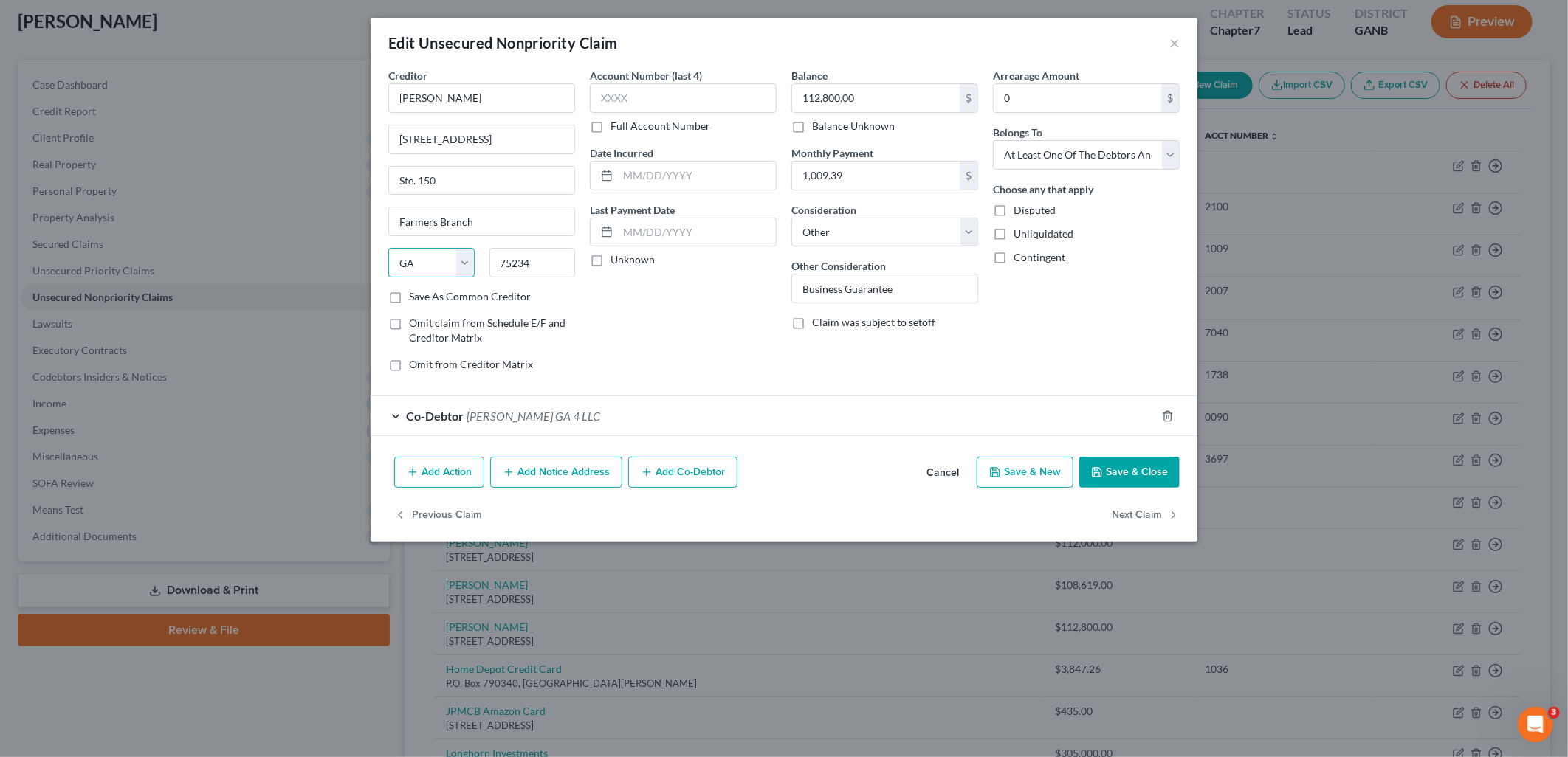
click at [422, 264] on select "State AL AK AR AZ CA CO CT DE DC FL GA GU HI ID IL IN IA KS KY LA ME MD MA MI M…" at bounding box center [431, 263] width 86 height 30
select select "45"
click at [388, 248] on select "State AL AK AR AZ CA CO CT DE DC FL GA GU HI ID IL IN IA KS KY LA ME MD MA MI M…" at bounding box center [431, 263] width 86 height 30
click at [1132, 470] on button "Save & Close" at bounding box center [1129, 472] width 101 height 31
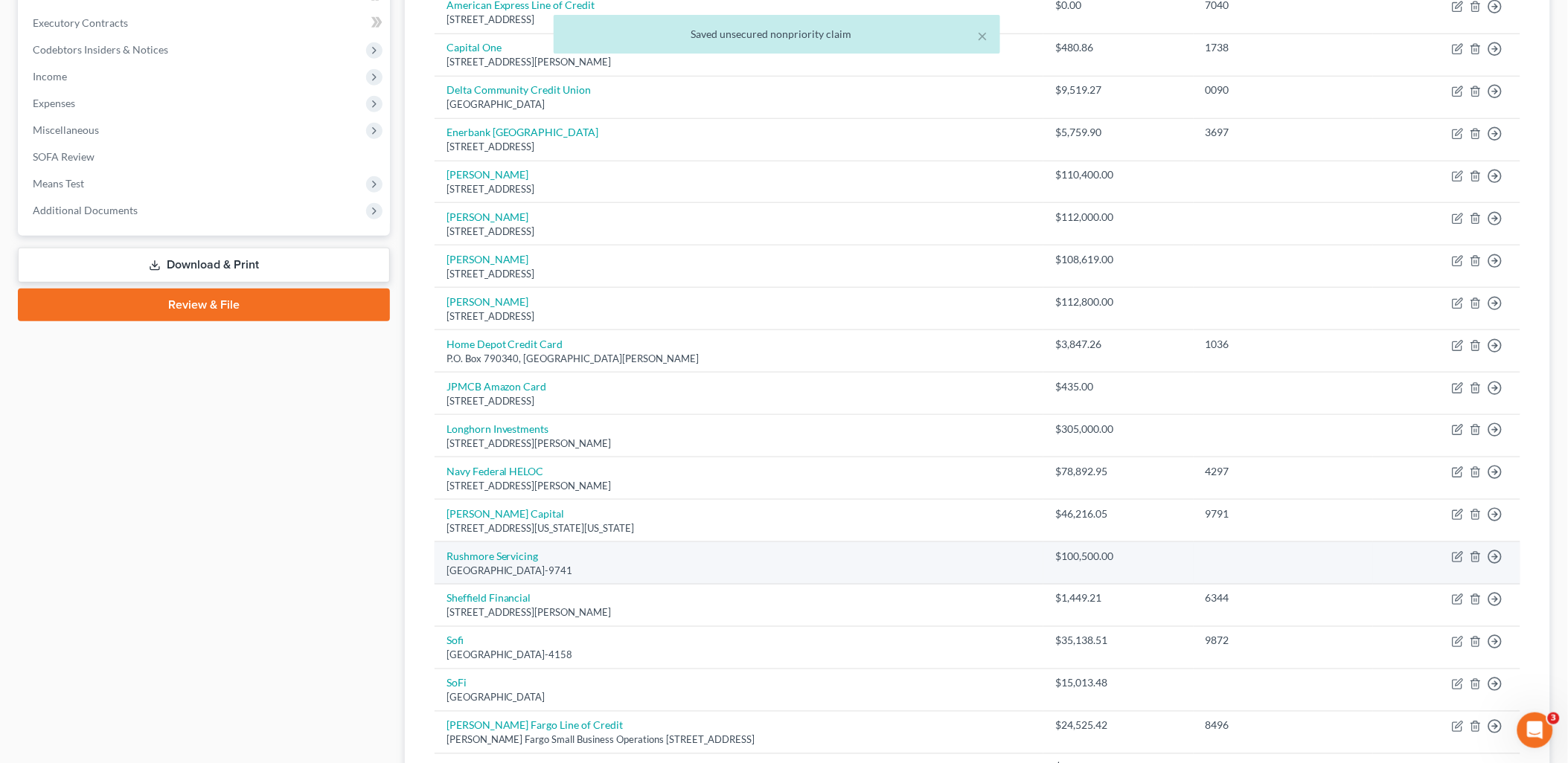
scroll to position [82, 0]
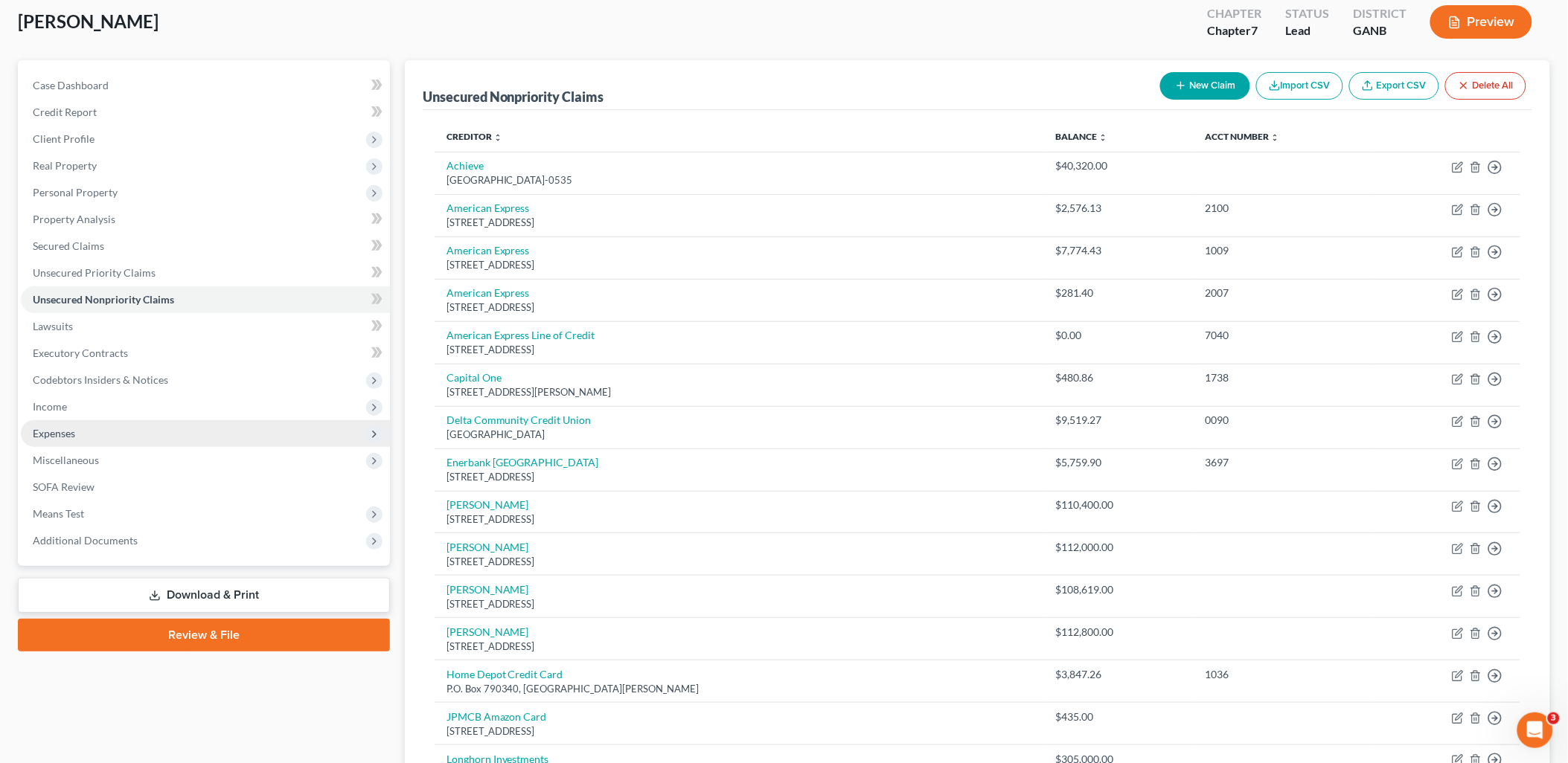
click at [117, 426] on span "Expenses" at bounding box center [206, 434] width 369 height 27
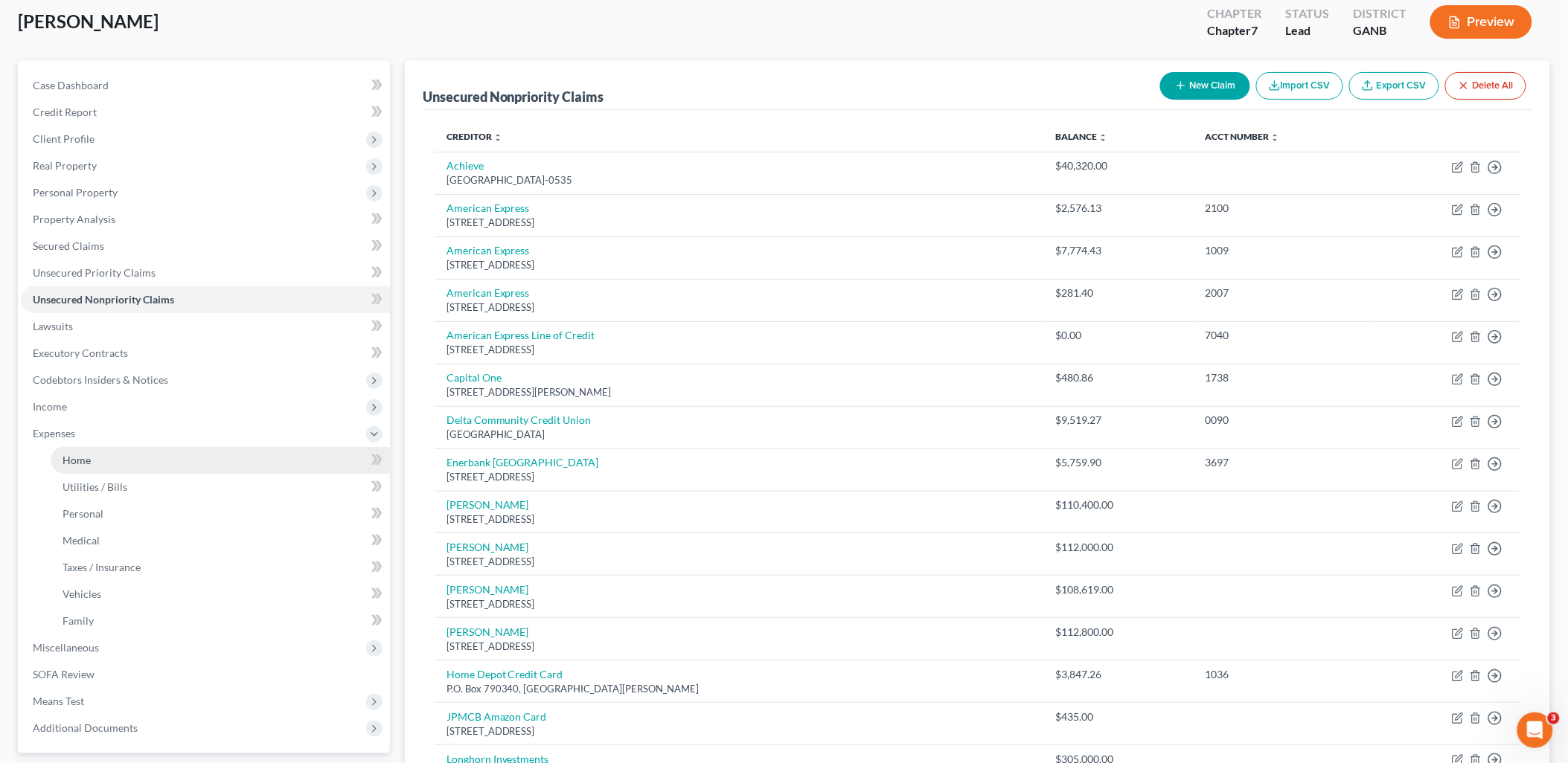
click at [124, 458] on link "Home" at bounding box center [219, 461] width 339 height 27
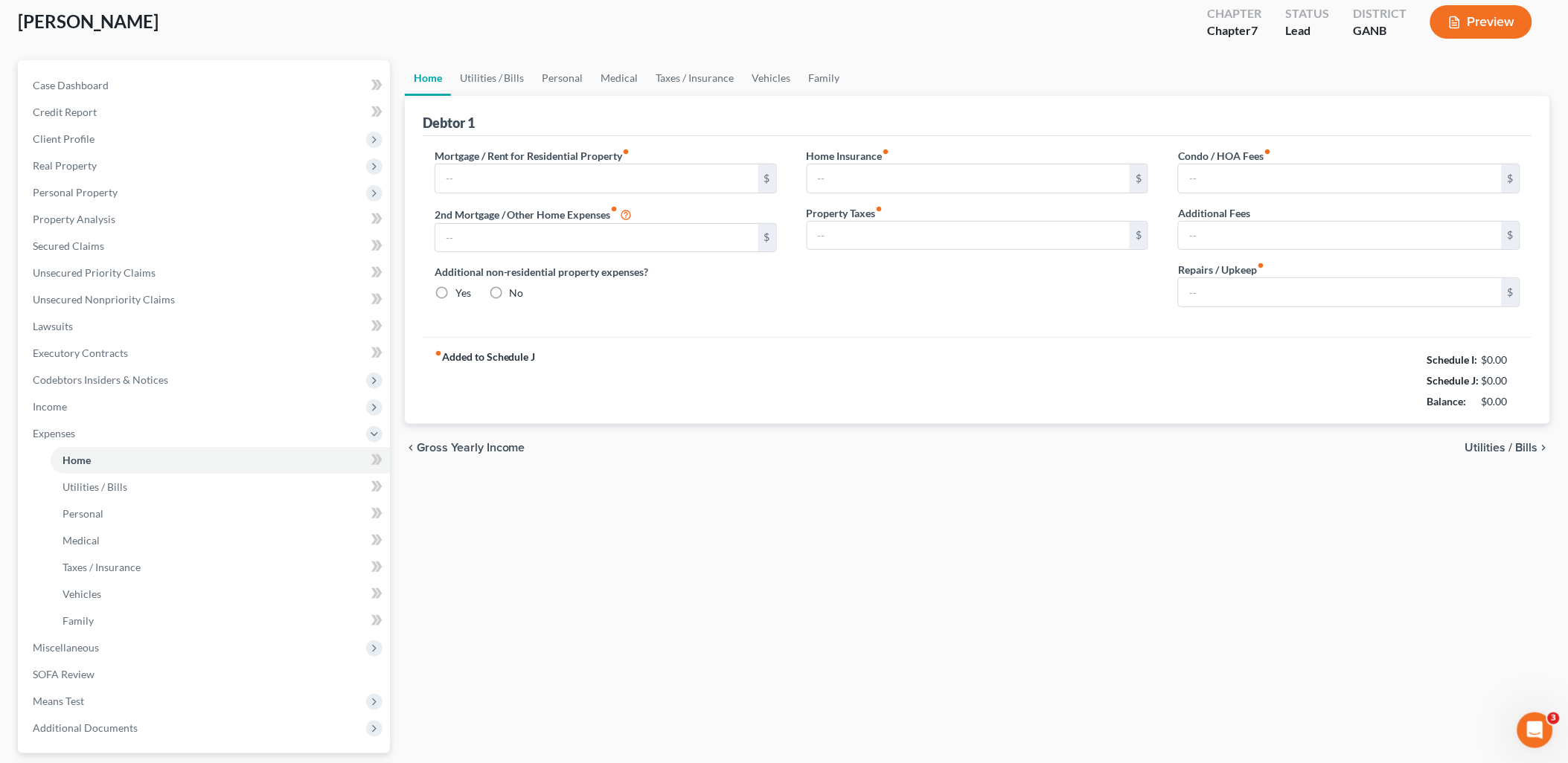
type input "1,911.00"
type input "794.00"
radio input "true"
type input "0.00"
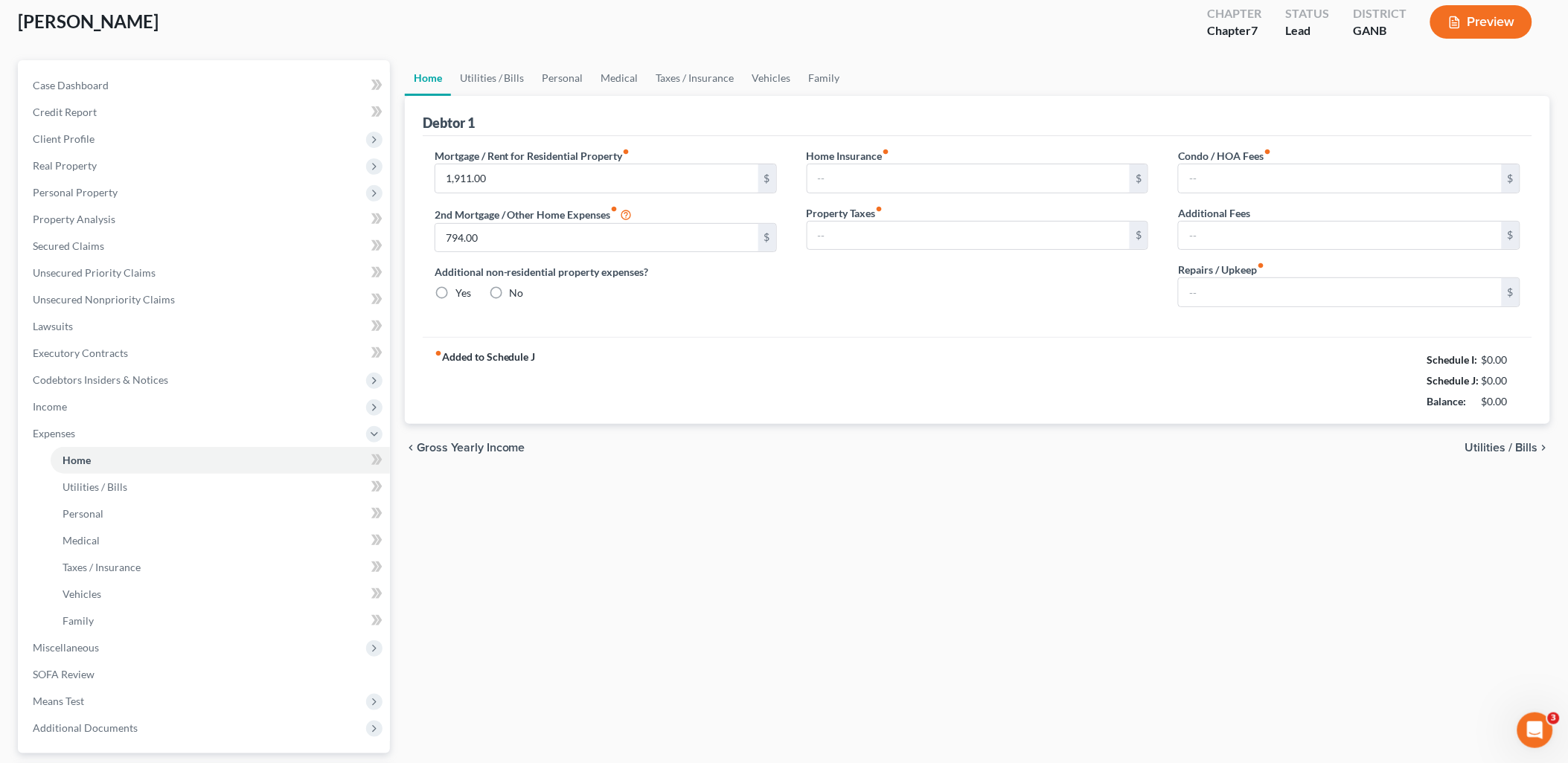
type input "49.50"
type input "0.00"
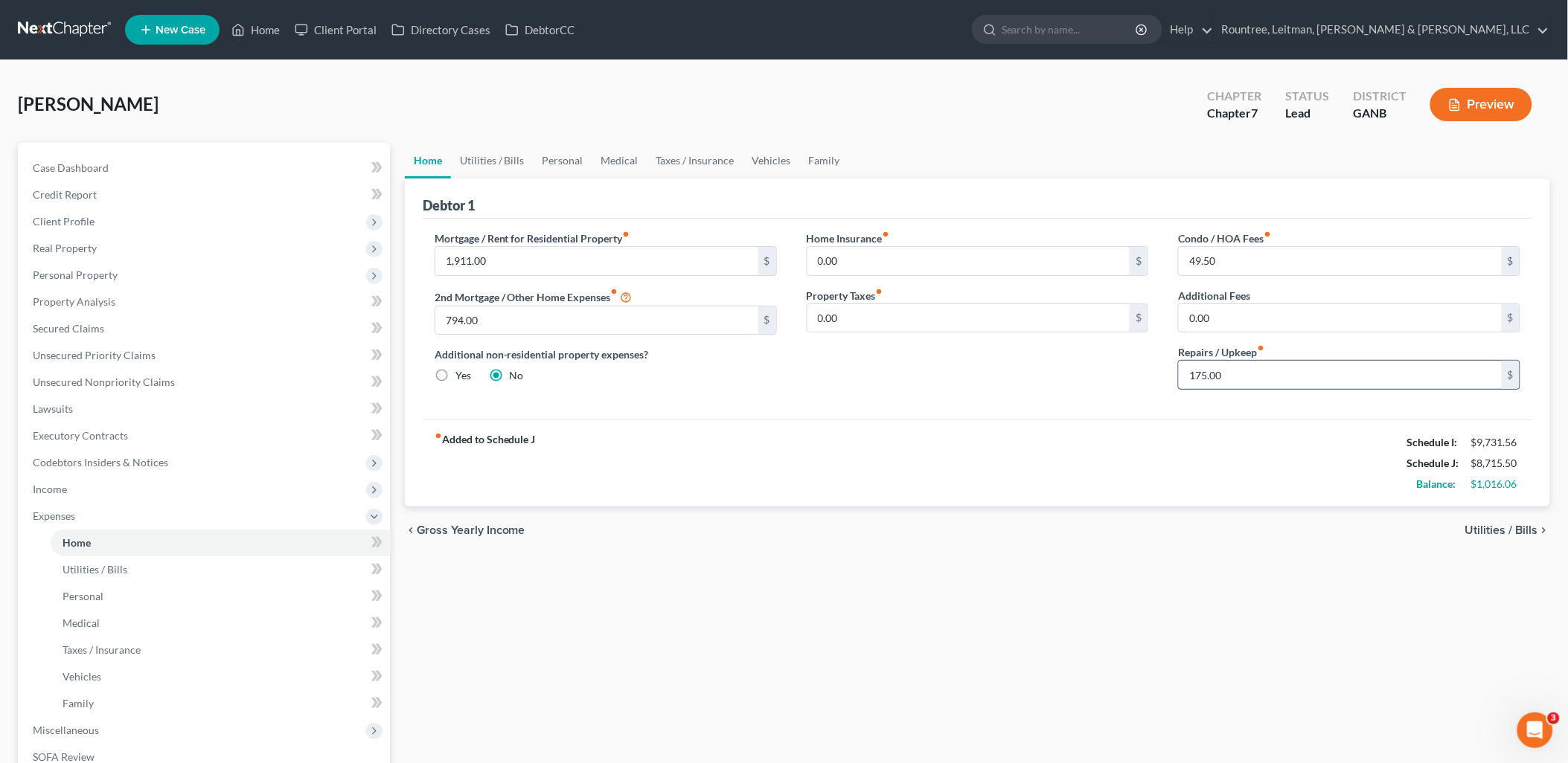
click at [1274, 370] on input "175.00" at bounding box center [1340, 375] width 323 height 28
type input "475"
click at [1134, 448] on div "fiber_manual_record Added to Schedule J Schedule I: $9,731.56 Schedule J: $9,01…" at bounding box center [977, 463] width 1109 height 87
click at [568, 162] on link "Personal" at bounding box center [562, 160] width 59 height 36
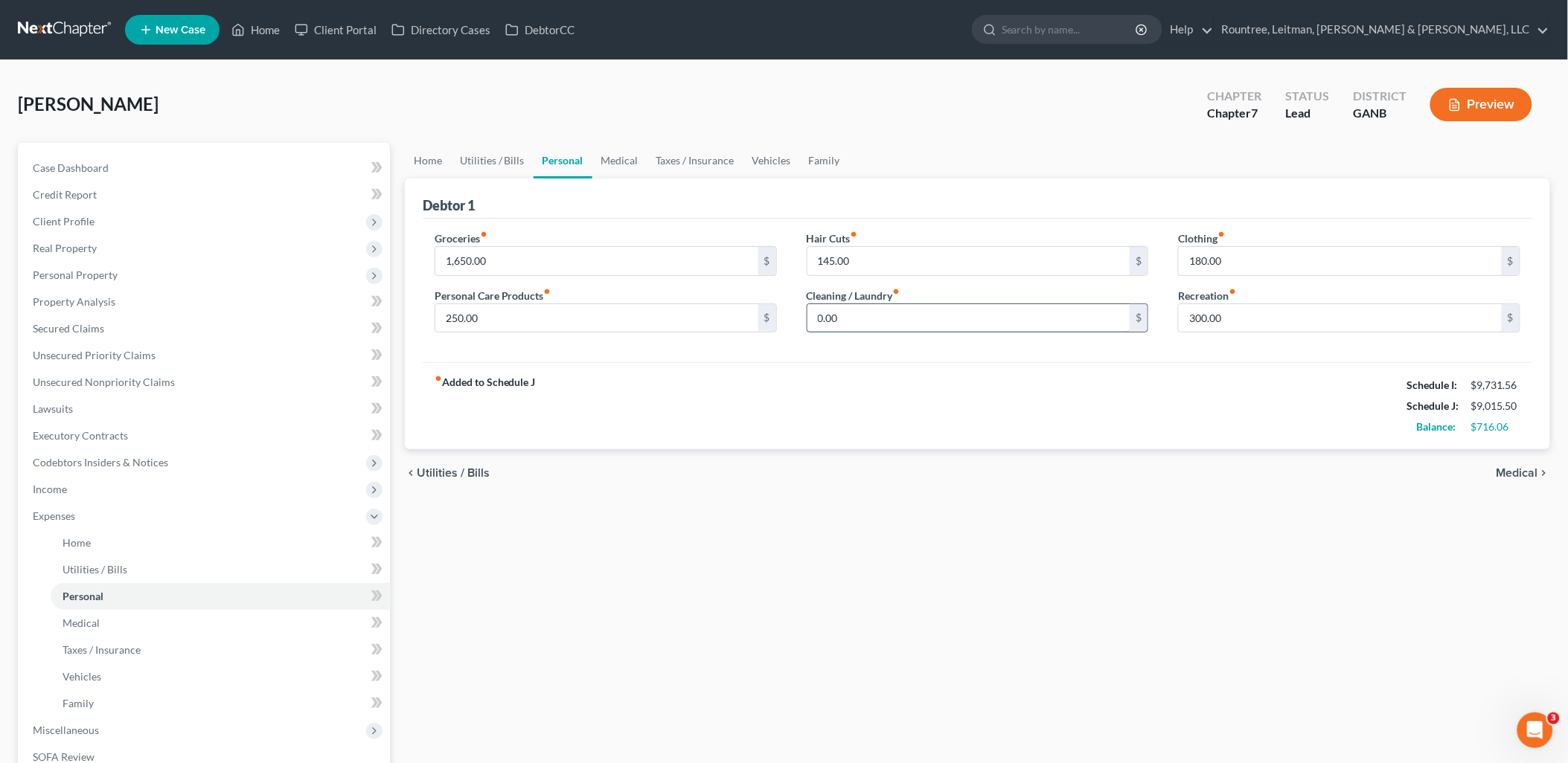
click at [856, 325] on input "0.00" at bounding box center [969, 318] width 323 height 28
type input "200"
click at [802, 446] on div "fiber_manual_record Added to Schedule J Schedule I: $9,731.56 Schedule J: $9,21…" at bounding box center [977, 406] width 1109 height 87
click at [1247, 318] on input "300.00" at bounding box center [1340, 318] width 323 height 28
type input "100"
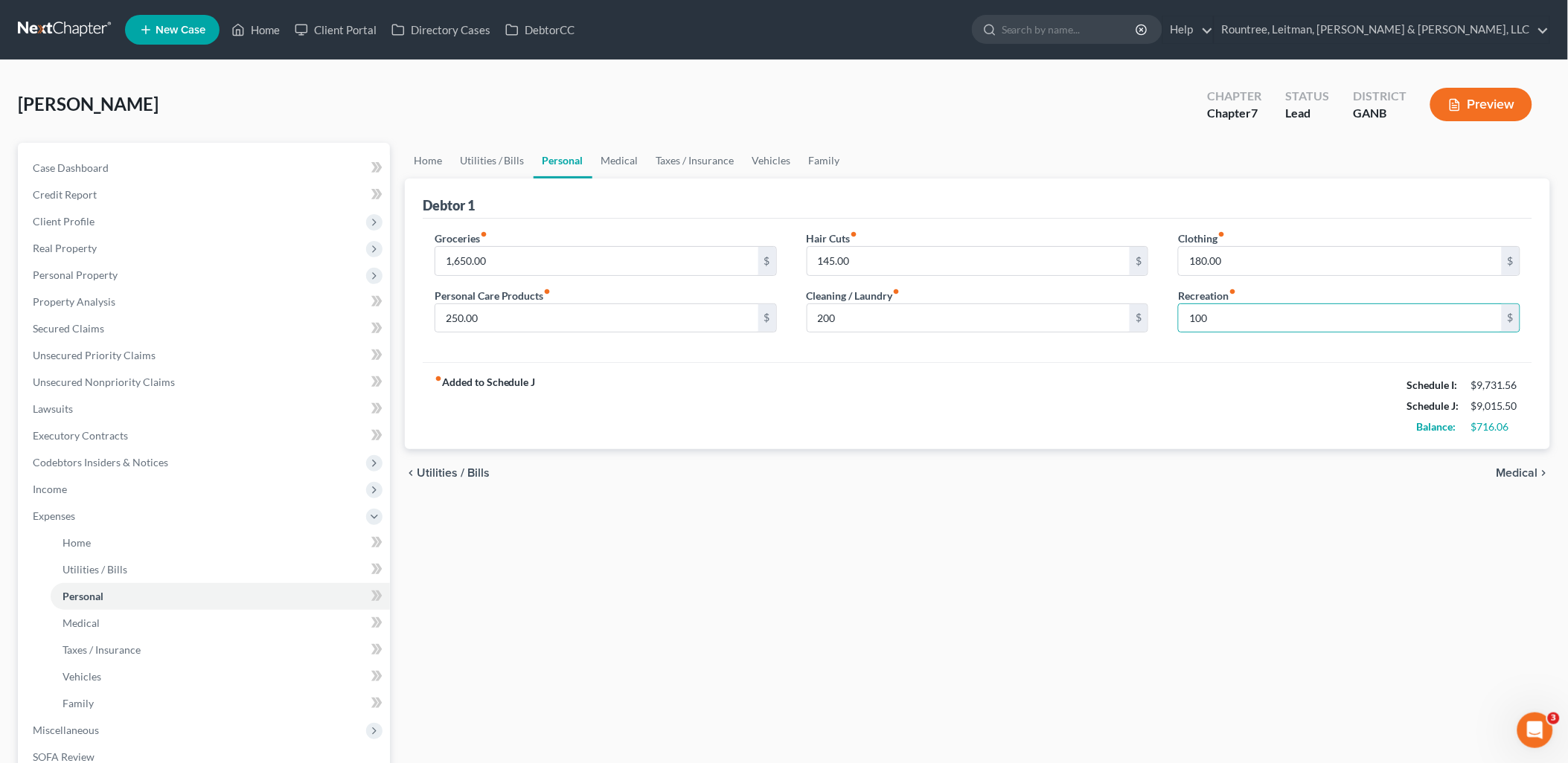
click at [1116, 481] on div "chevron_left Utilities / Bills Medical chevron_right" at bounding box center [977, 472] width 1145 height 47
click at [1258, 256] on input "180.00" at bounding box center [1340, 261] width 323 height 28
type input "280"
click at [1144, 429] on div "fiber_manual_record Added to Schedule J Schedule I: $9,731.56 Schedule J: $9,11…" at bounding box center [977, 406] width 1109 height 87
click at [620, 161] on link "Medical" at bounding box center [619, 160] width 55 height 36
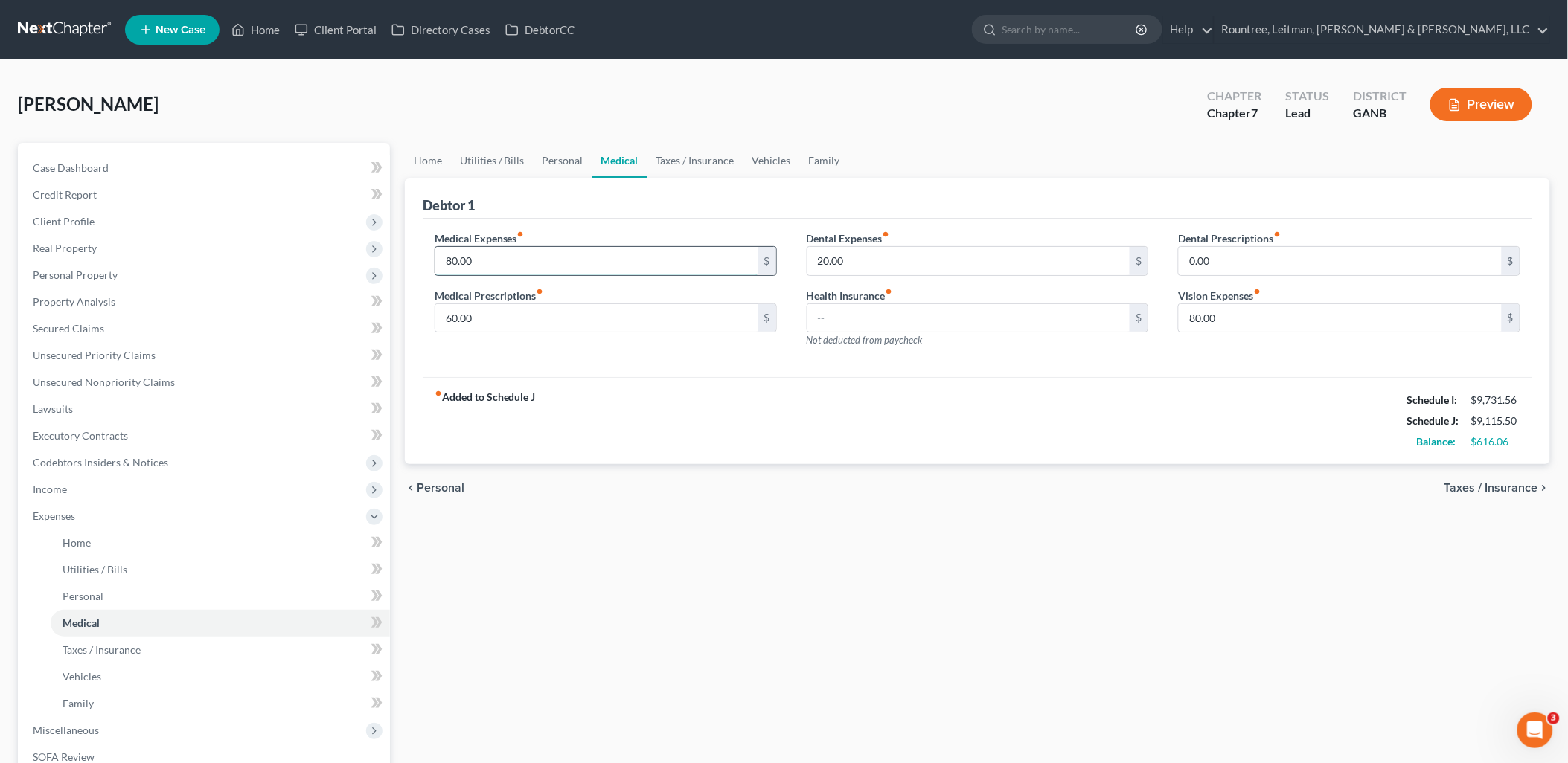
click at [673, 264] on input "80.00" at bounding box center [597, 261] width 323 height 28
type input "180"
click at [720, 553] on div "Home Utilities / Bills Personal Medical Taxes / Insurance Vehicles Family Debto…" at bounding box center [977, 532] width 1160 height 778
click at [534, 156] on link "Personal" at bounding box center [562, 160] width 59 height 36
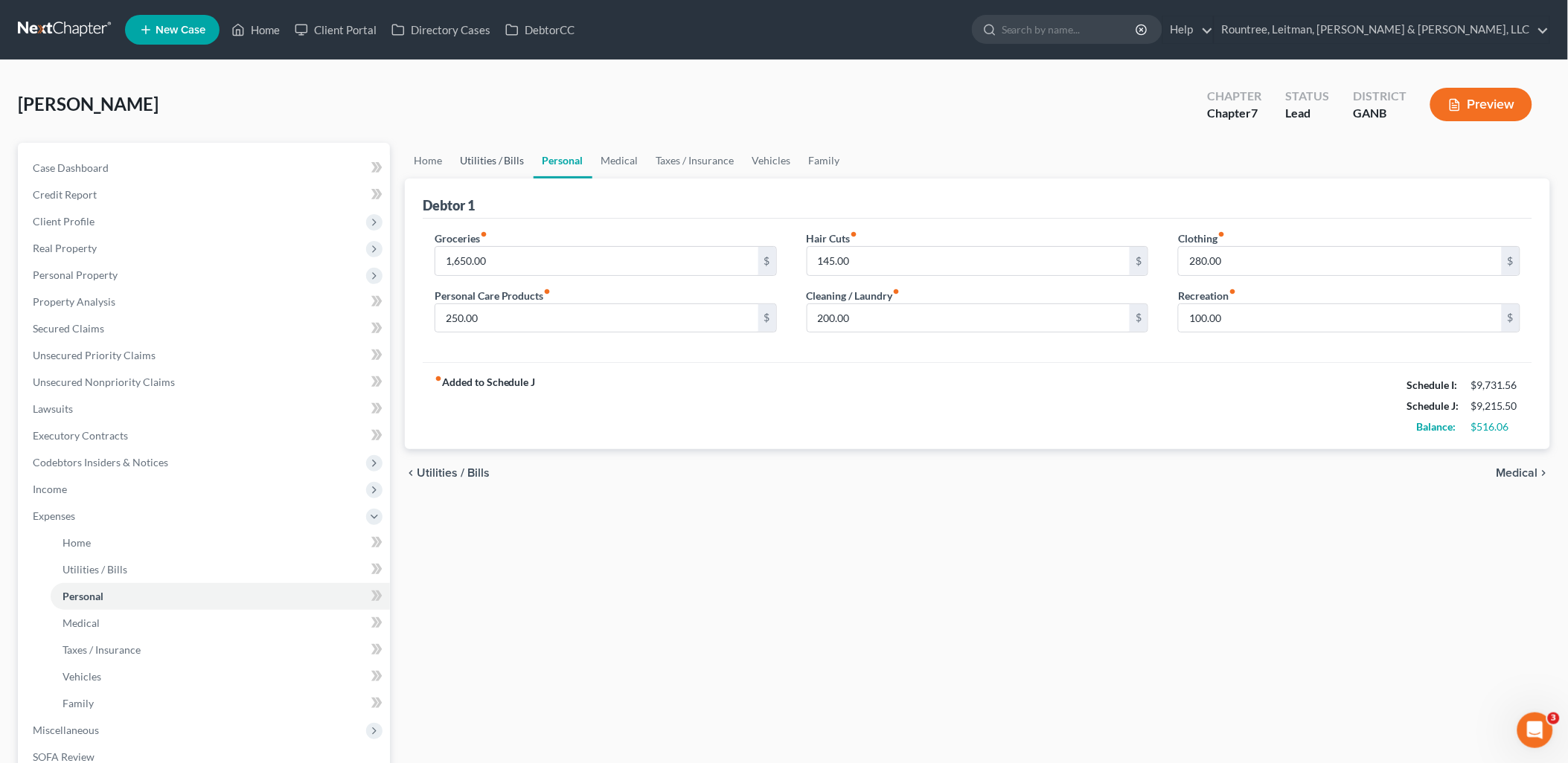
click at [480, 166] on link "Utilities / Bills" at bounding box center [492, 160] width 82 height 36
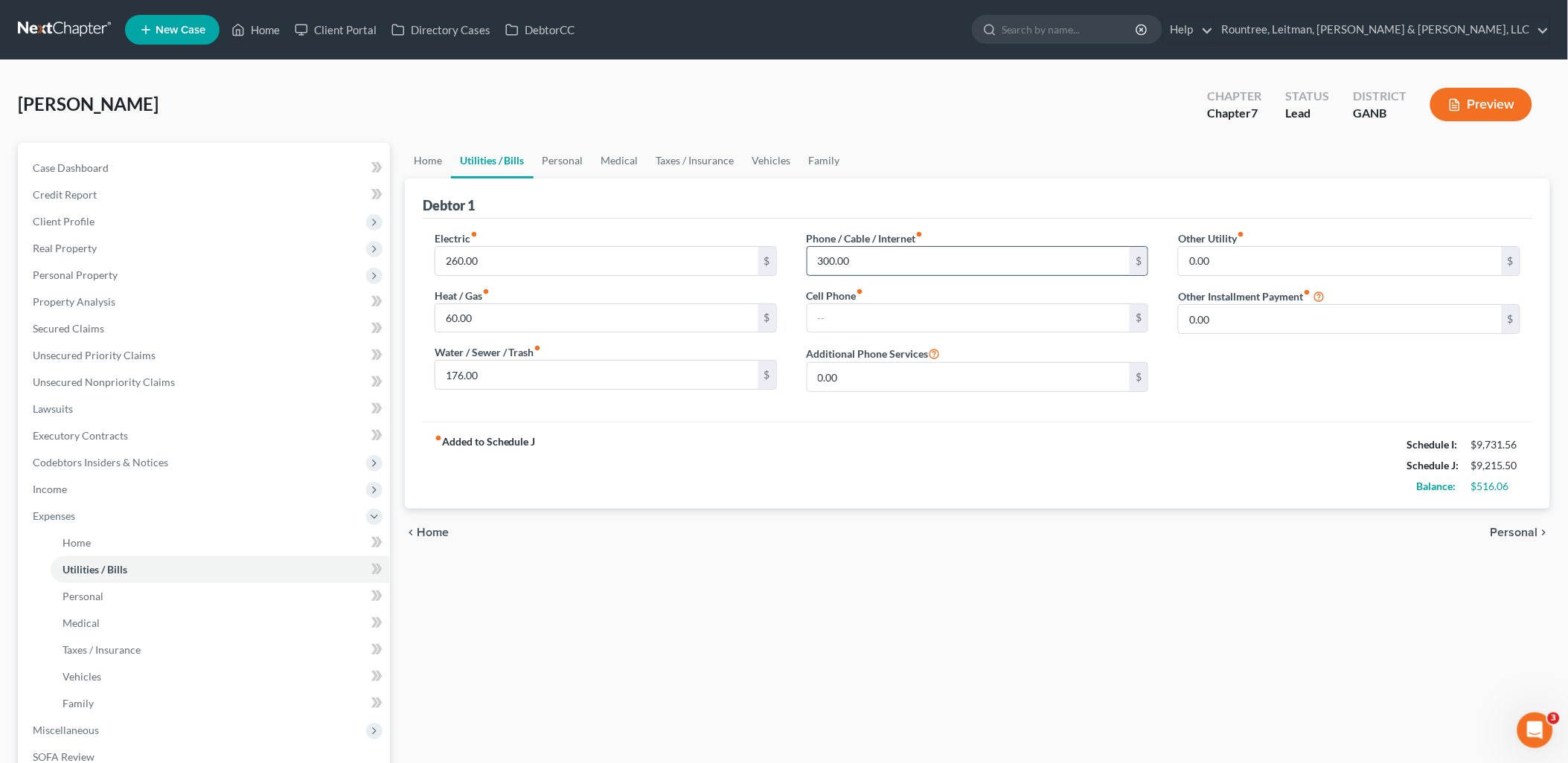
click at [882, 259] on input "300.00" at bounding box center [969, 261] width 323 height 28
type input "500"
drag, startPoint x: 1012, startPoint y: 581, endPoint x: 1002, endPoint y: 577, distance: 10.8
click at [1003, 578] on div "Home Utilities / Bills Personal Medical Taxes / Insurance Vehicles Family Debto…" at bounding box center [977, 532] width 1160 height 778
click at [507, 257] on input "260.00" at bounding box center [597, 261] width 323 height 28
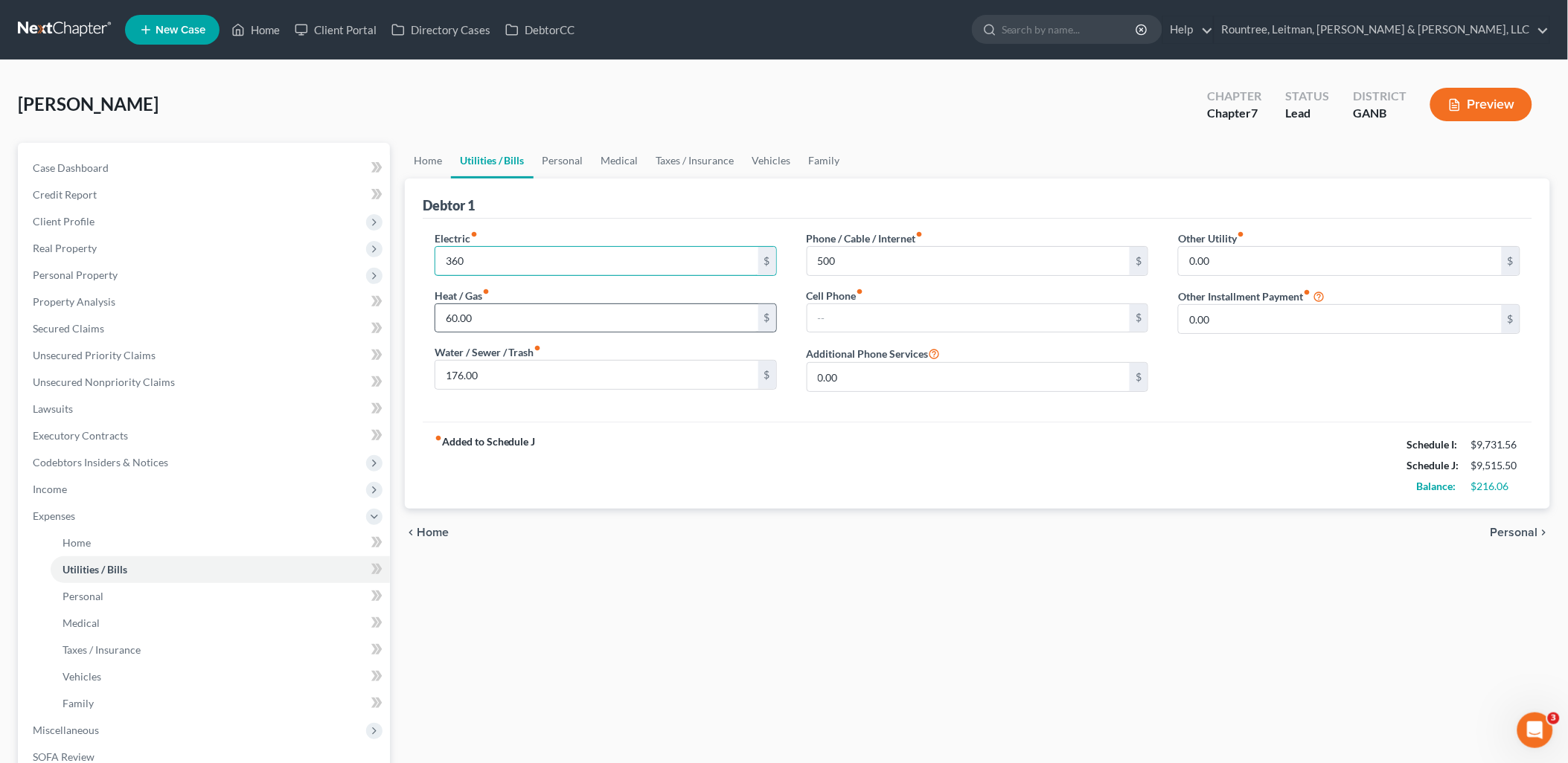
type input "360"
click at [495, 331] on div "60.00 $" at bounding box center [606, 318] width 342 height 30
click at [495, 325] on input "60.00" at bounding box center [597, 318] width 323 height 28
type input "160"
click at [820, 503] on div "fiber_manual_record Added to Schedule J Schedule I: $9,731.56 Schedule J: $9,61…" at bounding box center [977, 466] width 1109 height 87
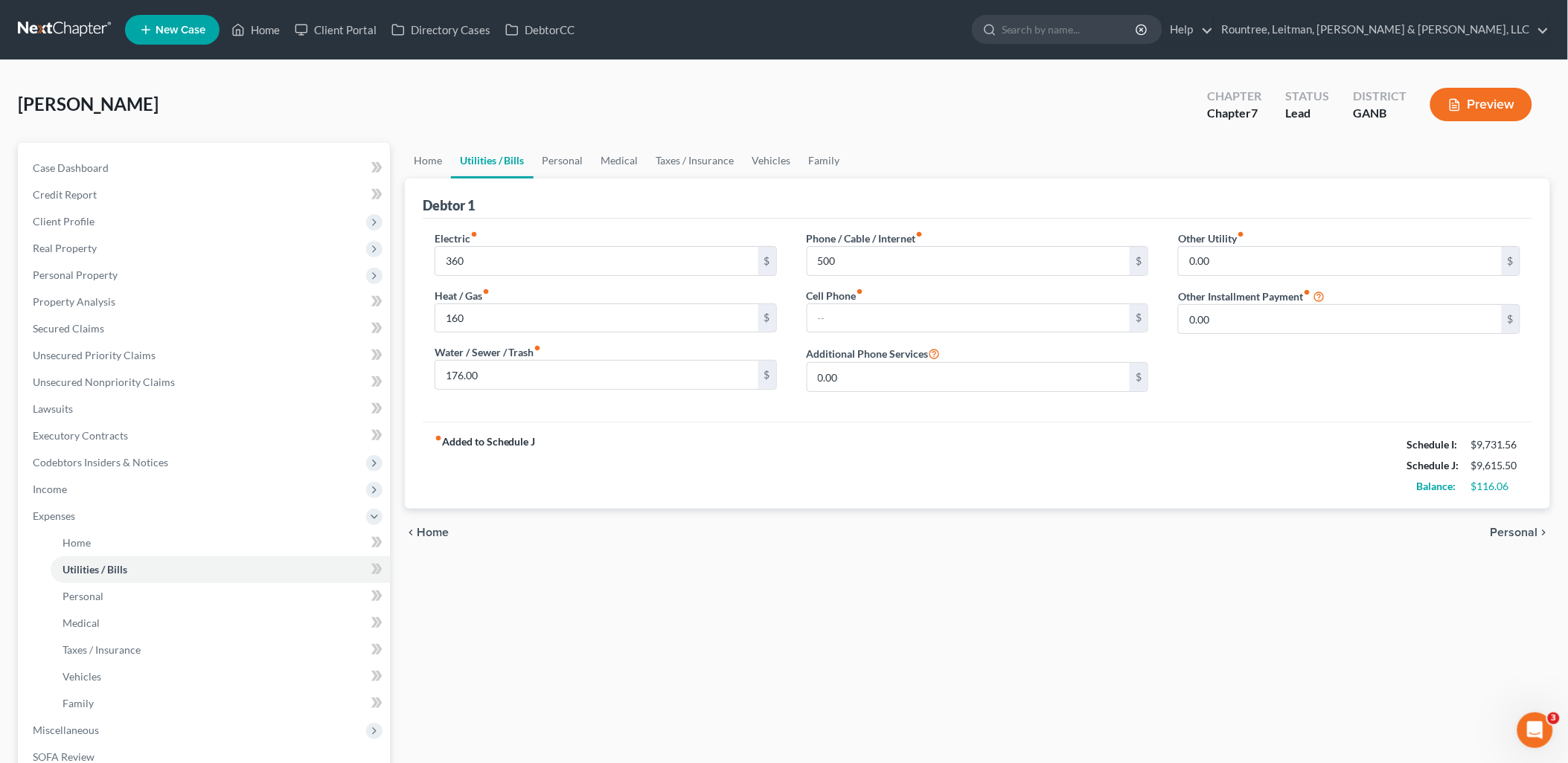
click at [828, 536] on div "chevron_left Home Personal chevron_right" at bounding box center [977, 532] width 1145 height 47
click at [434, 164] on link "Home" at bounding box center [428, 160] width 46 height 36
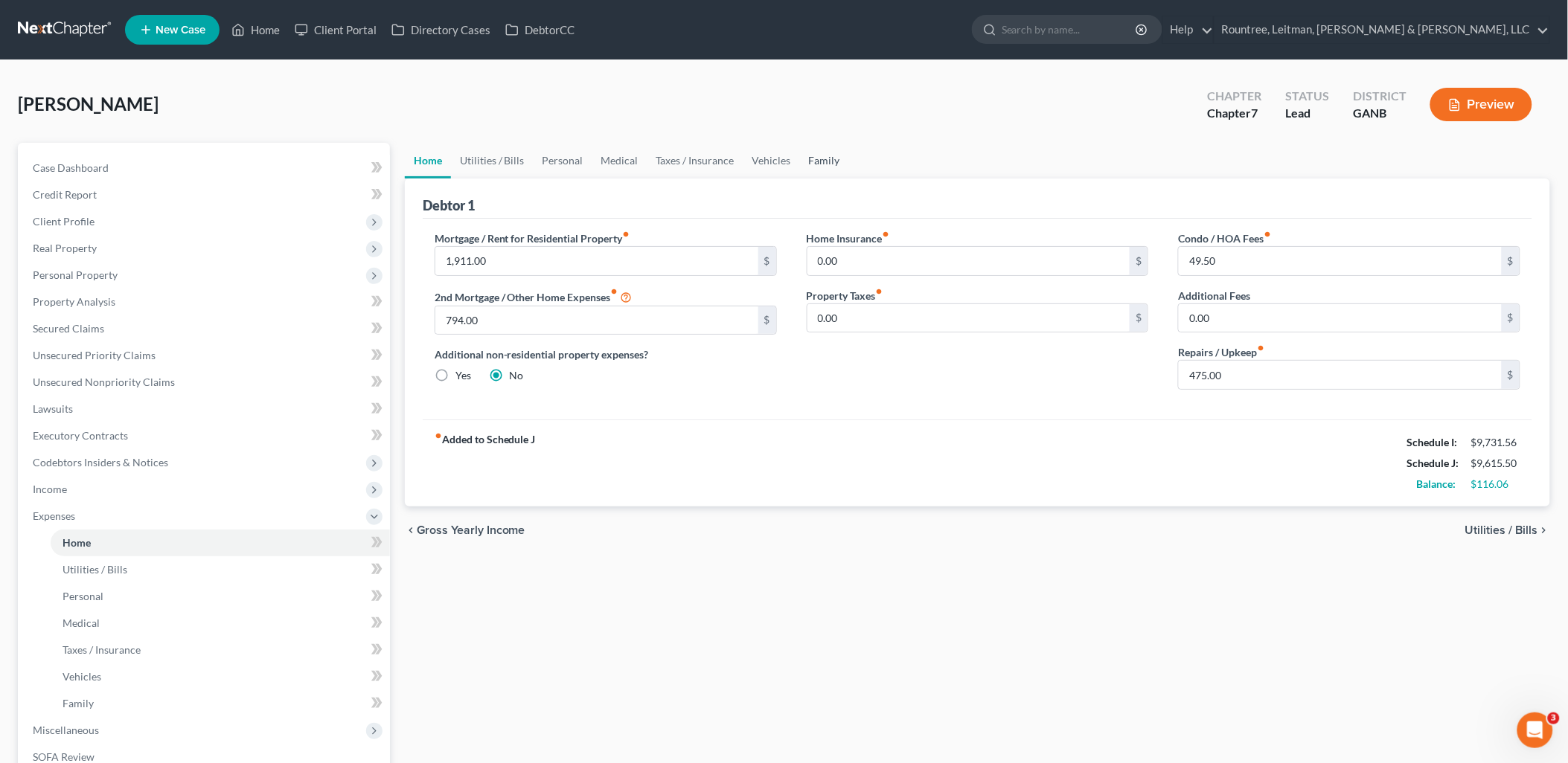
click at [820, 161] on link "Family" at bounding box center [824, 160] width 49 height 36
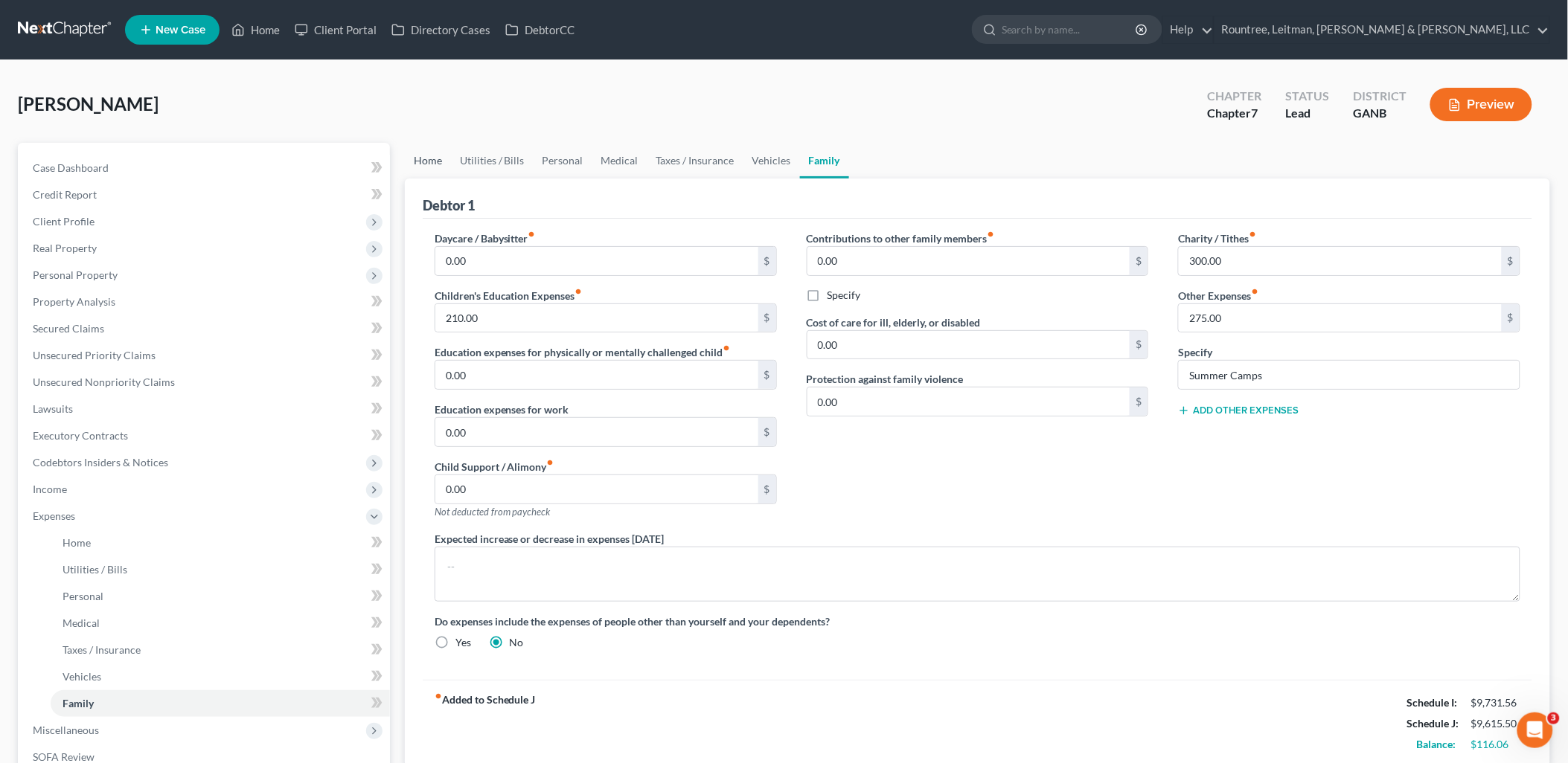
click at [412, 159] on link "Home" at bounding box center [428, 160] width 46 height 36
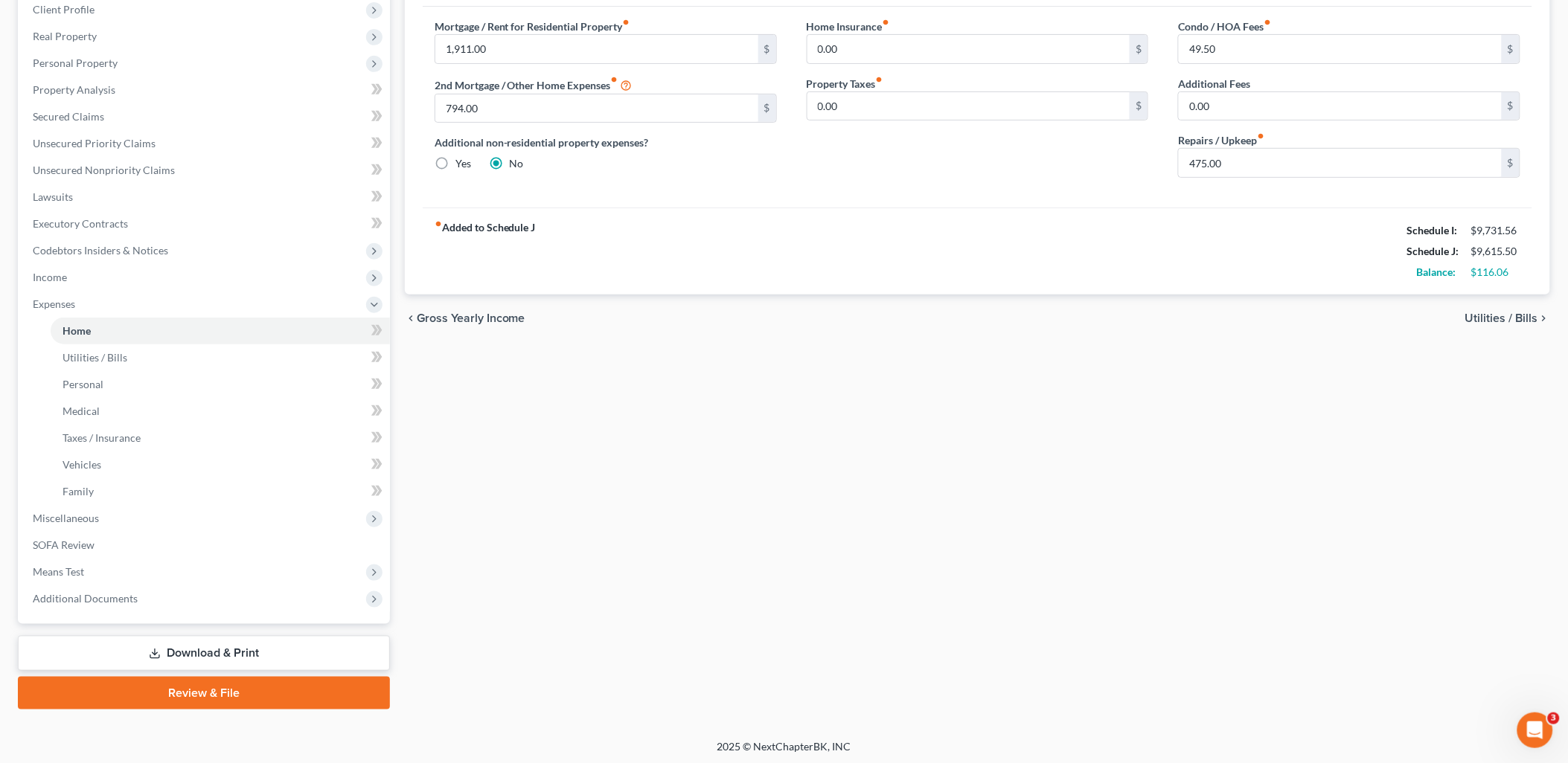
scroll to position [212, 0]
click at [85, 279] on span "Income" at bounding box center [206, 277] width 369 height 27
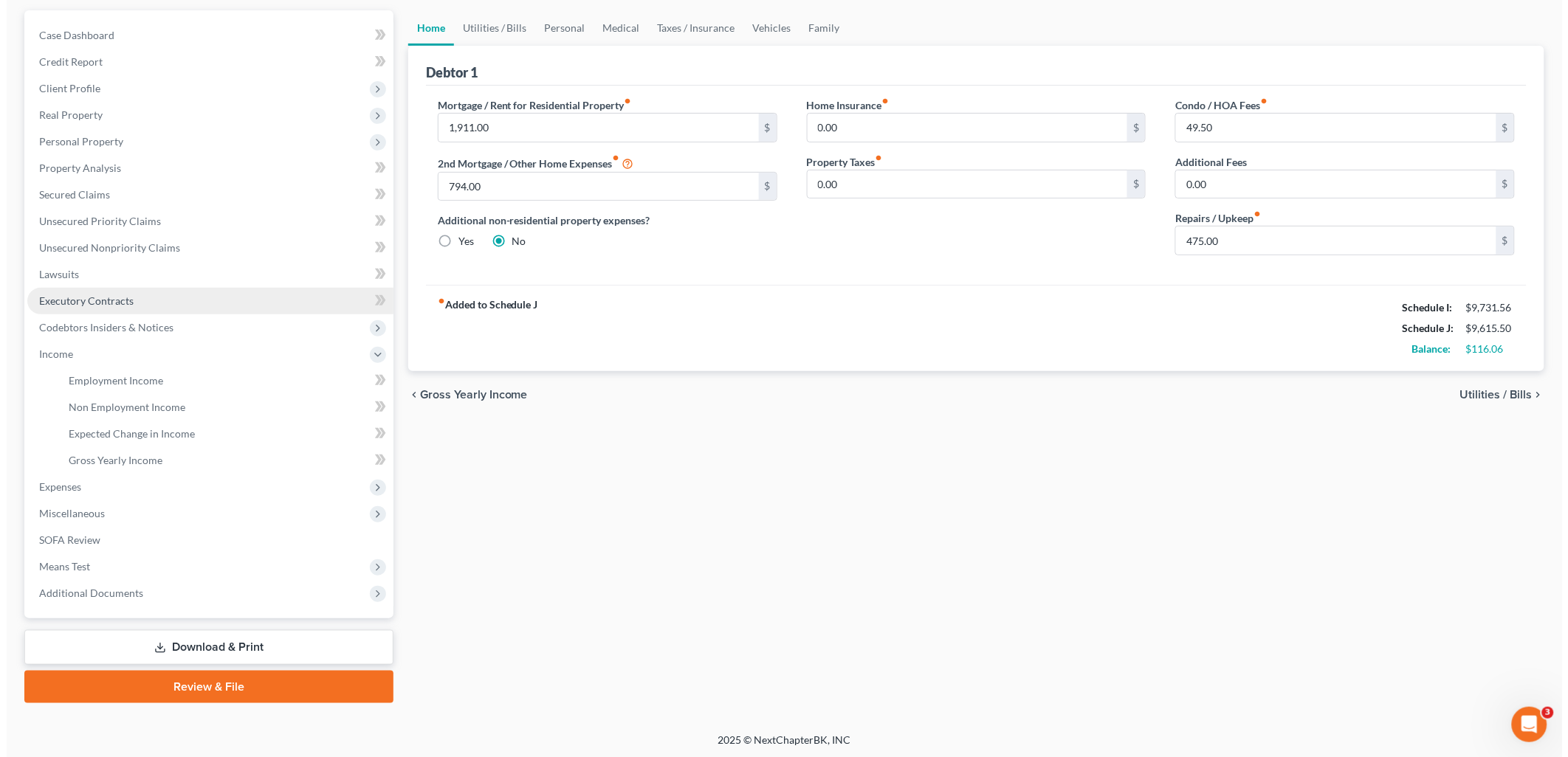
scroll to position [130, 0]
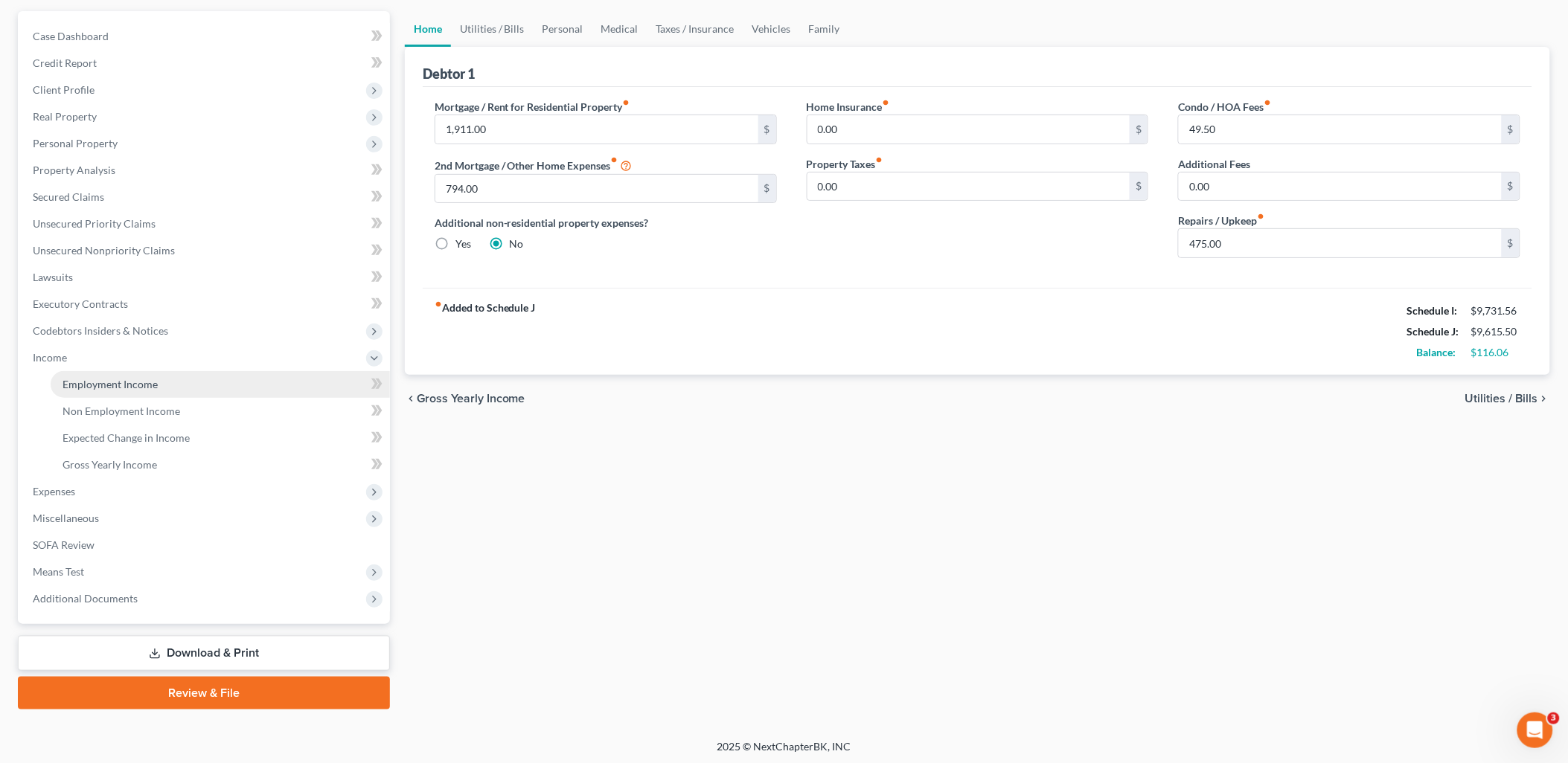
click at [101, 382] on span "Employment Income" at bounding box center [110, 383] width 96 height 13
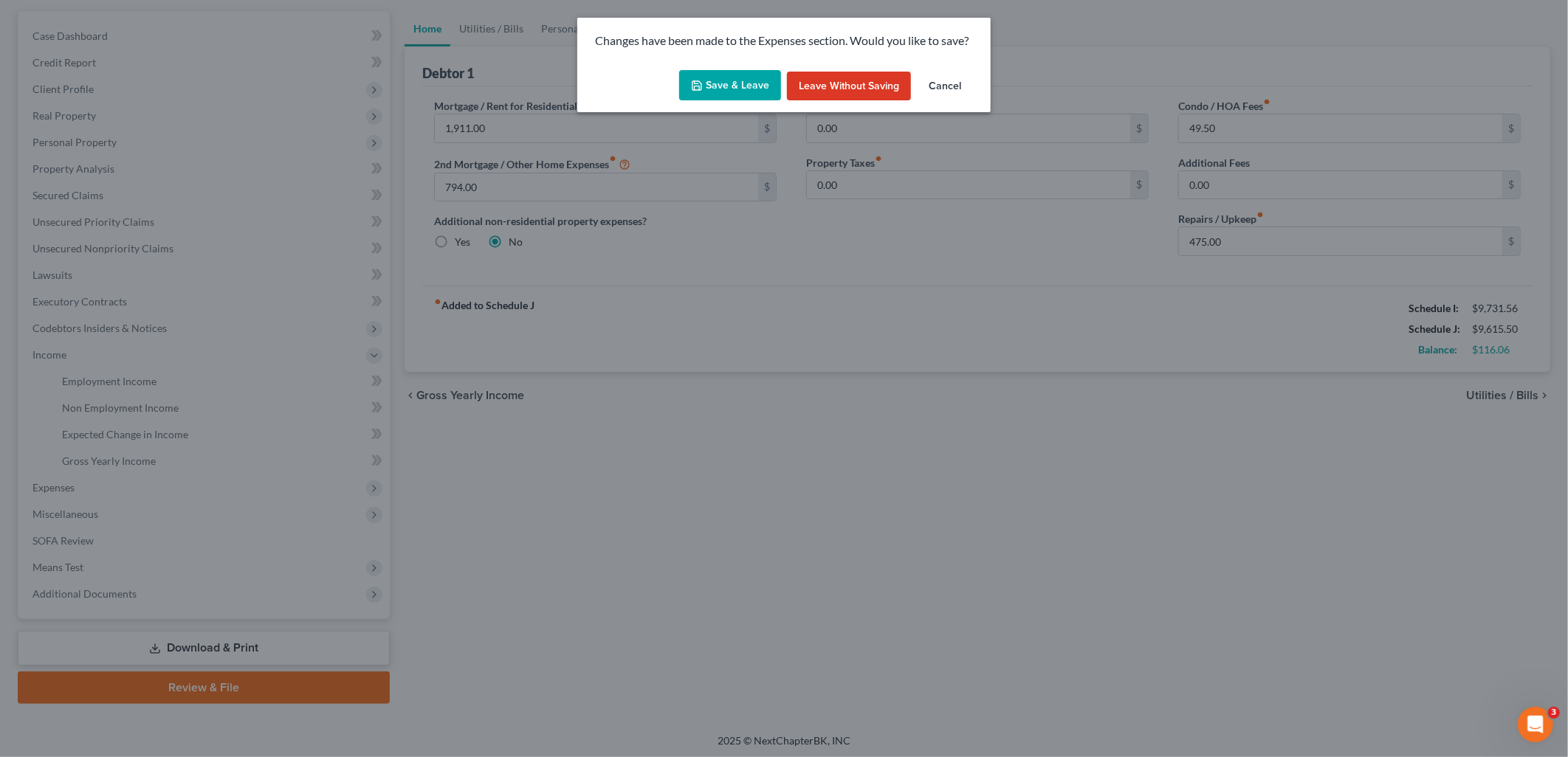
click at [721, 85] on button "Save & Leave" at bounding box center [730, 85] width 102 height 31
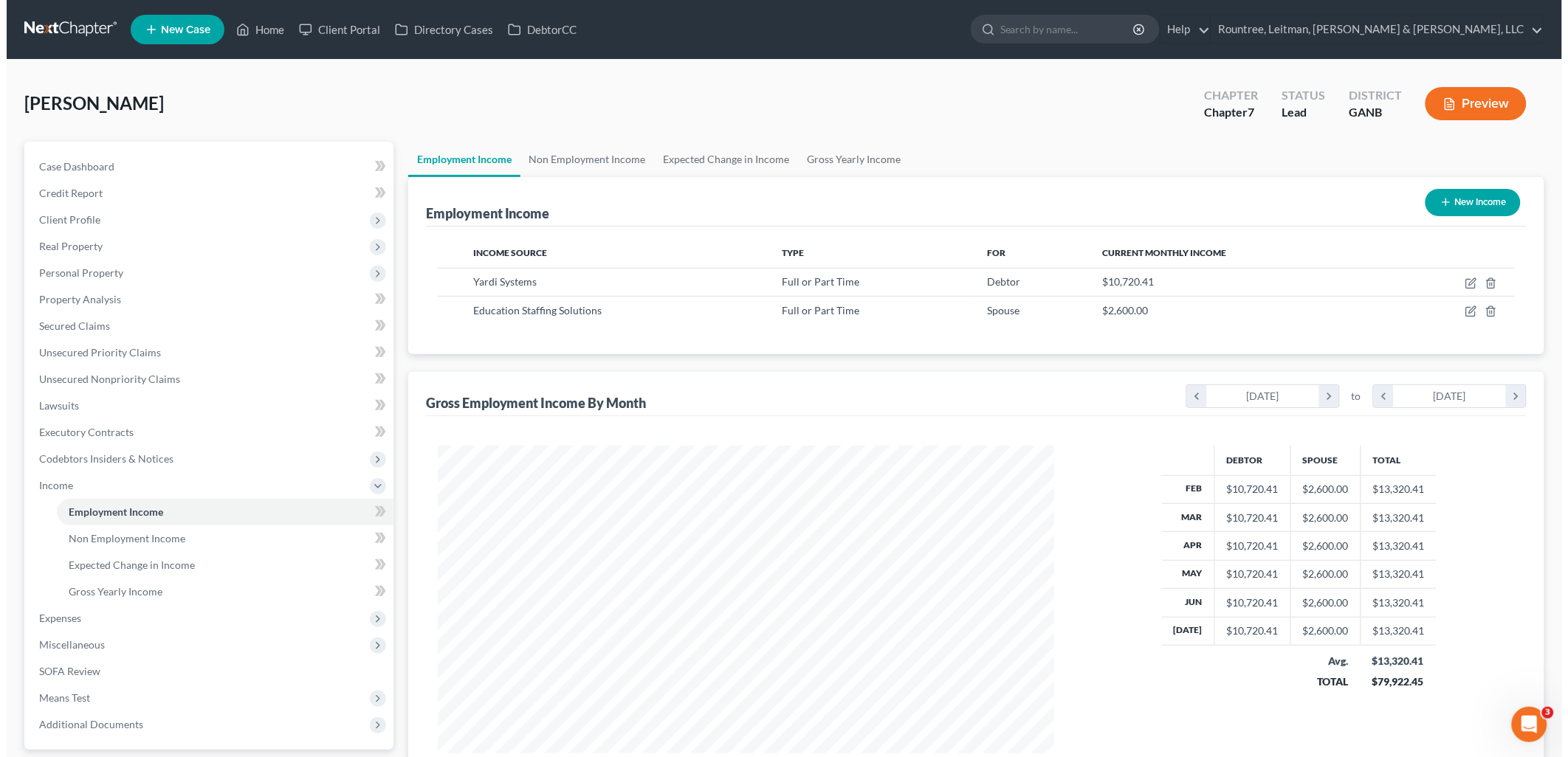
scroll to position [308, 646]
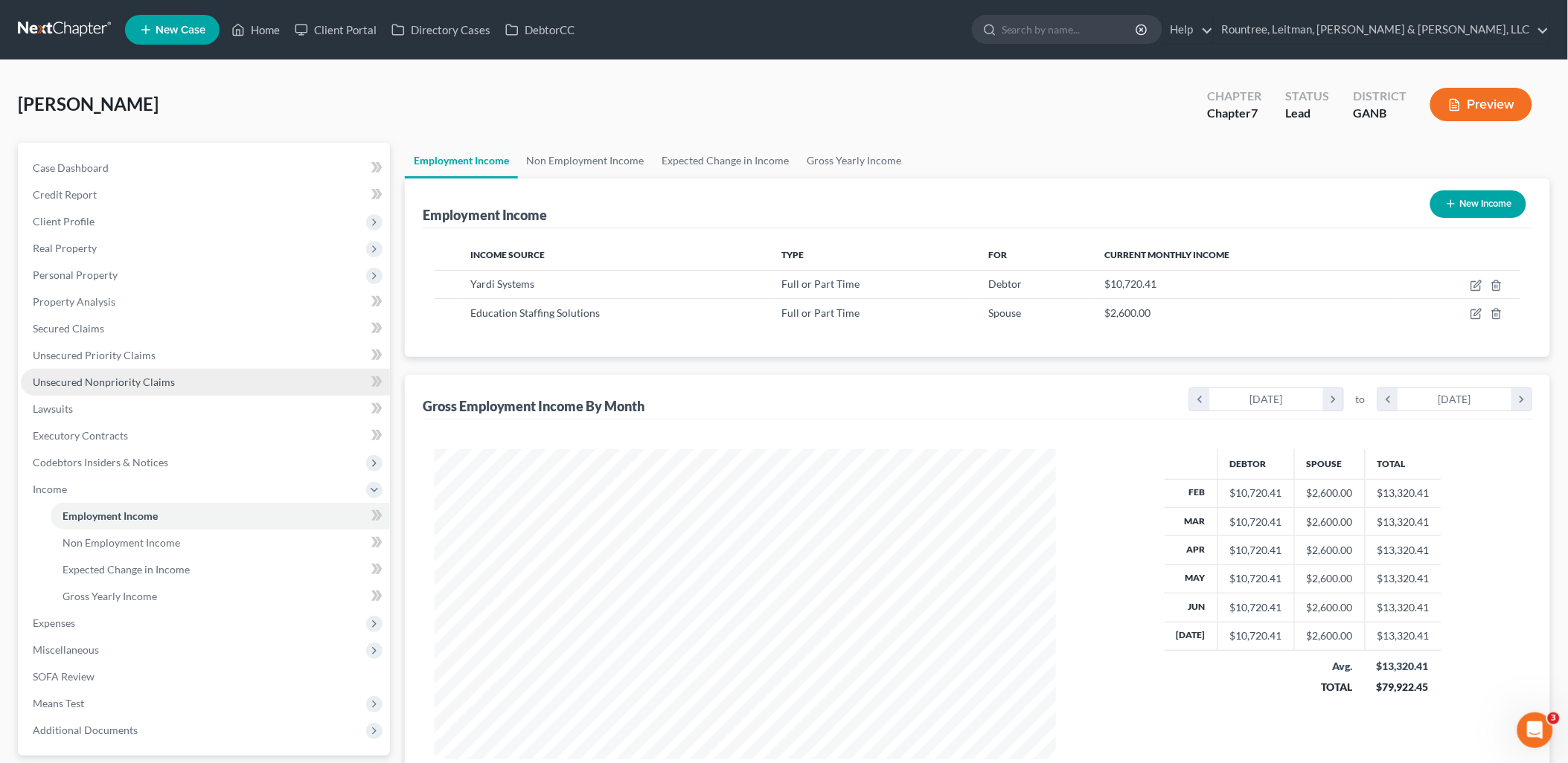
click at [125, 383] on span "Unsecured Nonpriority Claims" at bounding box center [103, 382] width 142 height 13
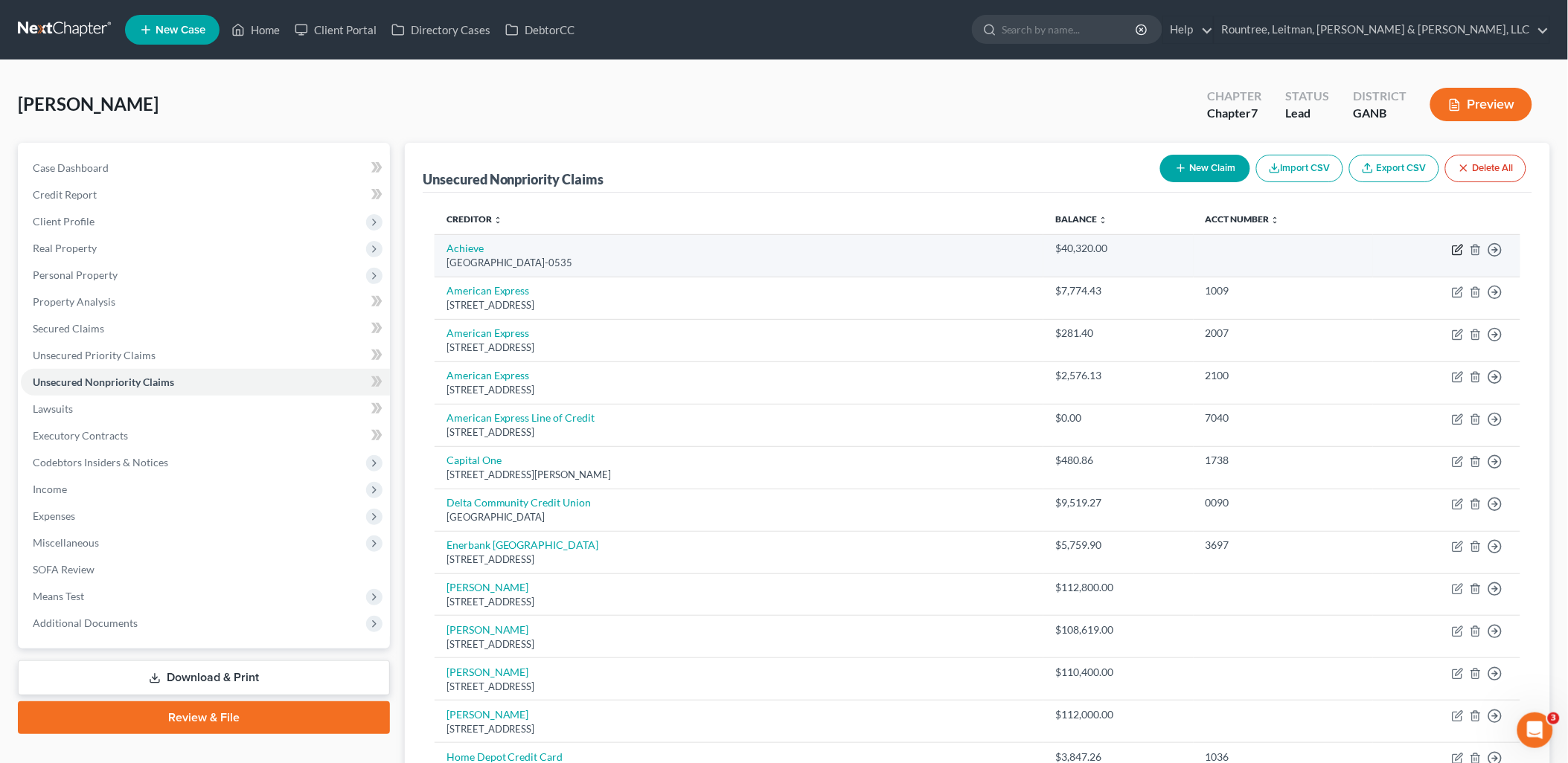
click at [1455, 246] on icon "button" at bounding box center [1458, 250] width 12 height 12
select select "4"
select select "14"
select select "0"
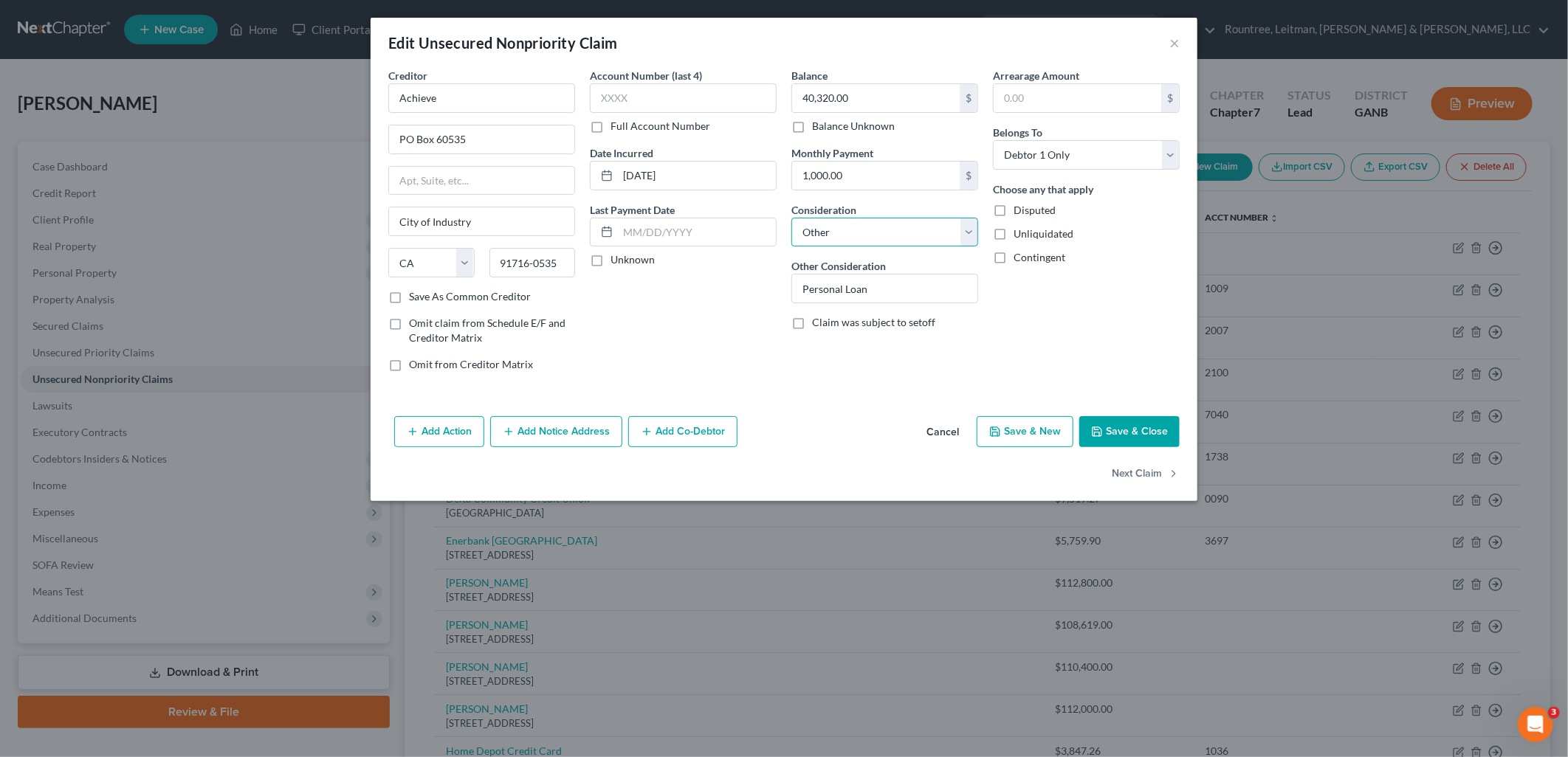
click at [890, 226] on select "Select Cable / Satellite Services Collection Agency Credit Card Debt Debt Couns…" at bounding box center [885, 232] width 187 height 30
select select "10"
click at [792, 218] on select "Select Cable / Satellite Services Collection Agency Credit Card Debt Debt Couns…" at bounding box center [885, 232] width 187 height 30
click at [1141, 432] on button "Save & Close" at bounding box center [1129, 431] width 101 height 31
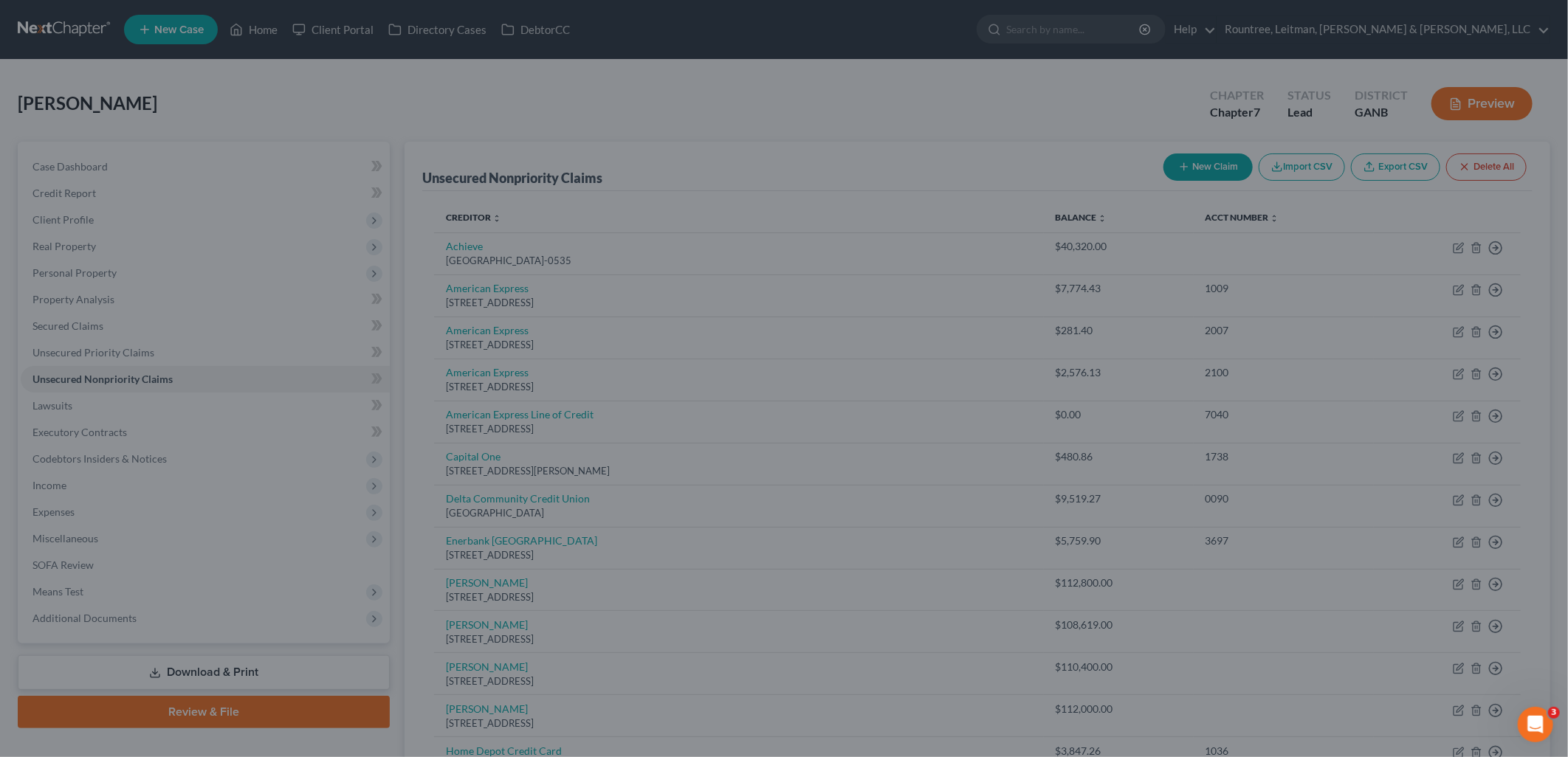
type input "0"
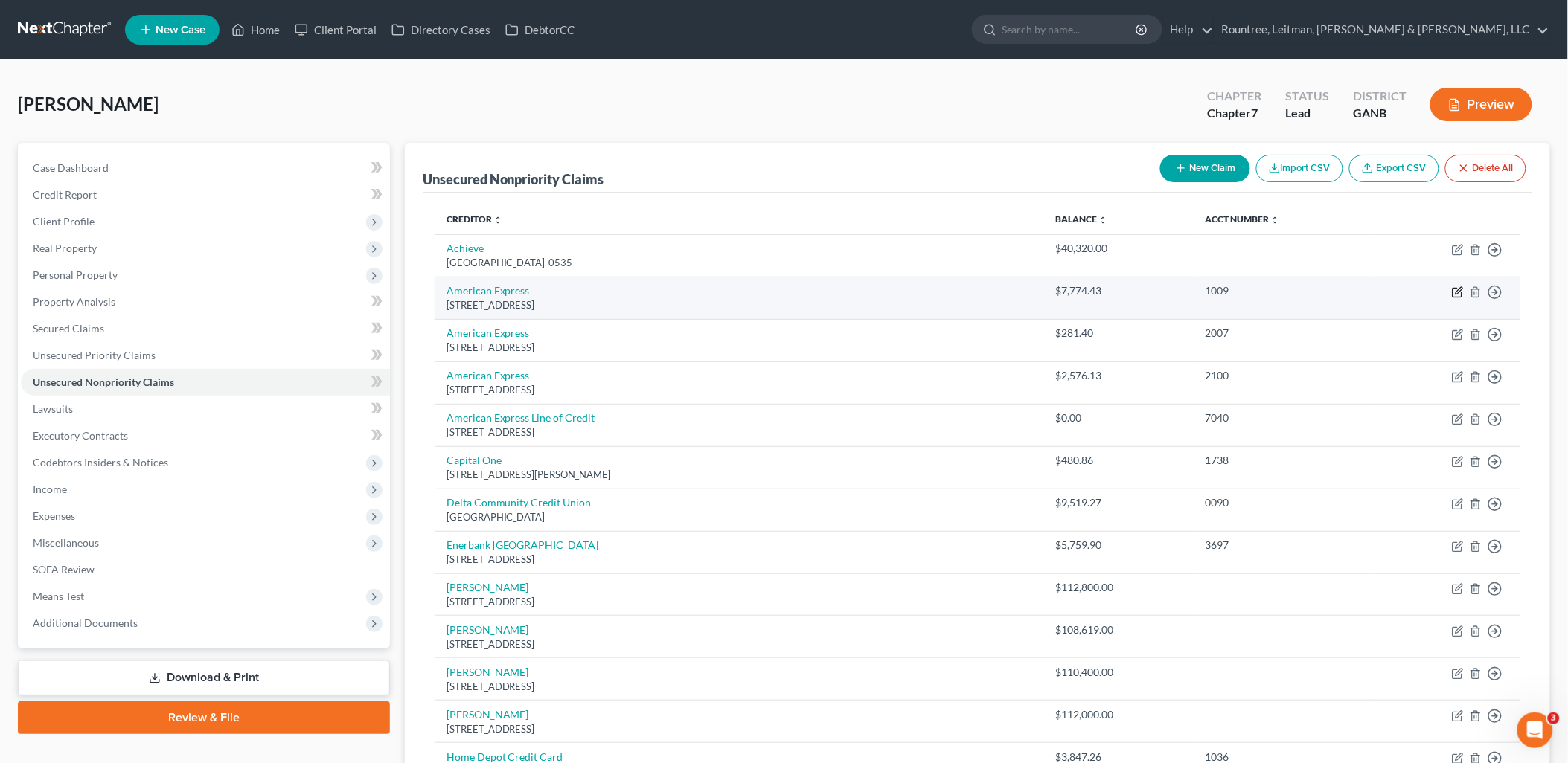
click at [1460, 292] on icon "button" at bounding box center [1458, 290] width 7 height 7
select select "45"
select select "14"
select select "0"
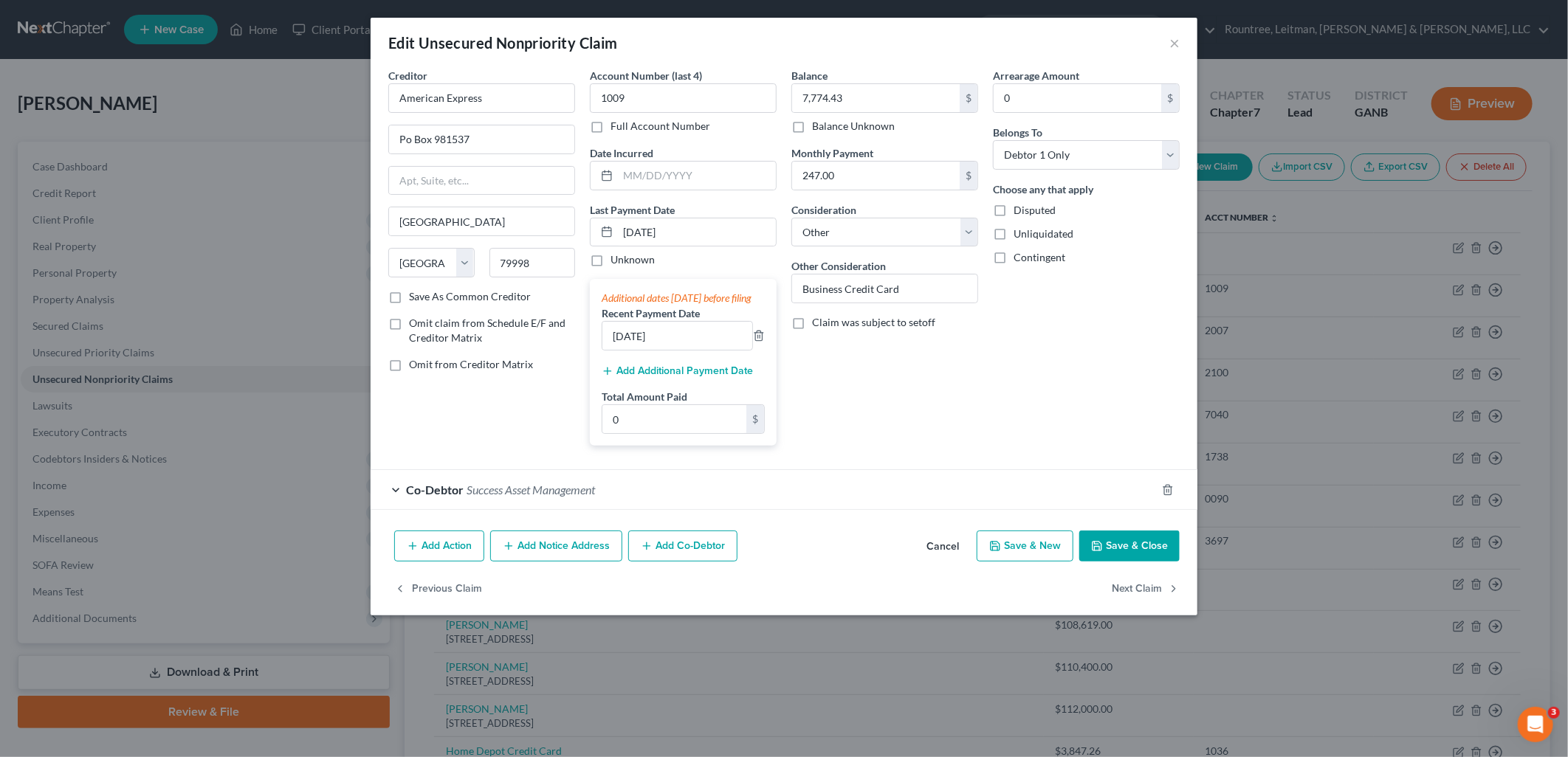
click at [1139, 562] on button "Save & Close" at bounding box center [1129, 546] width 101 height 31
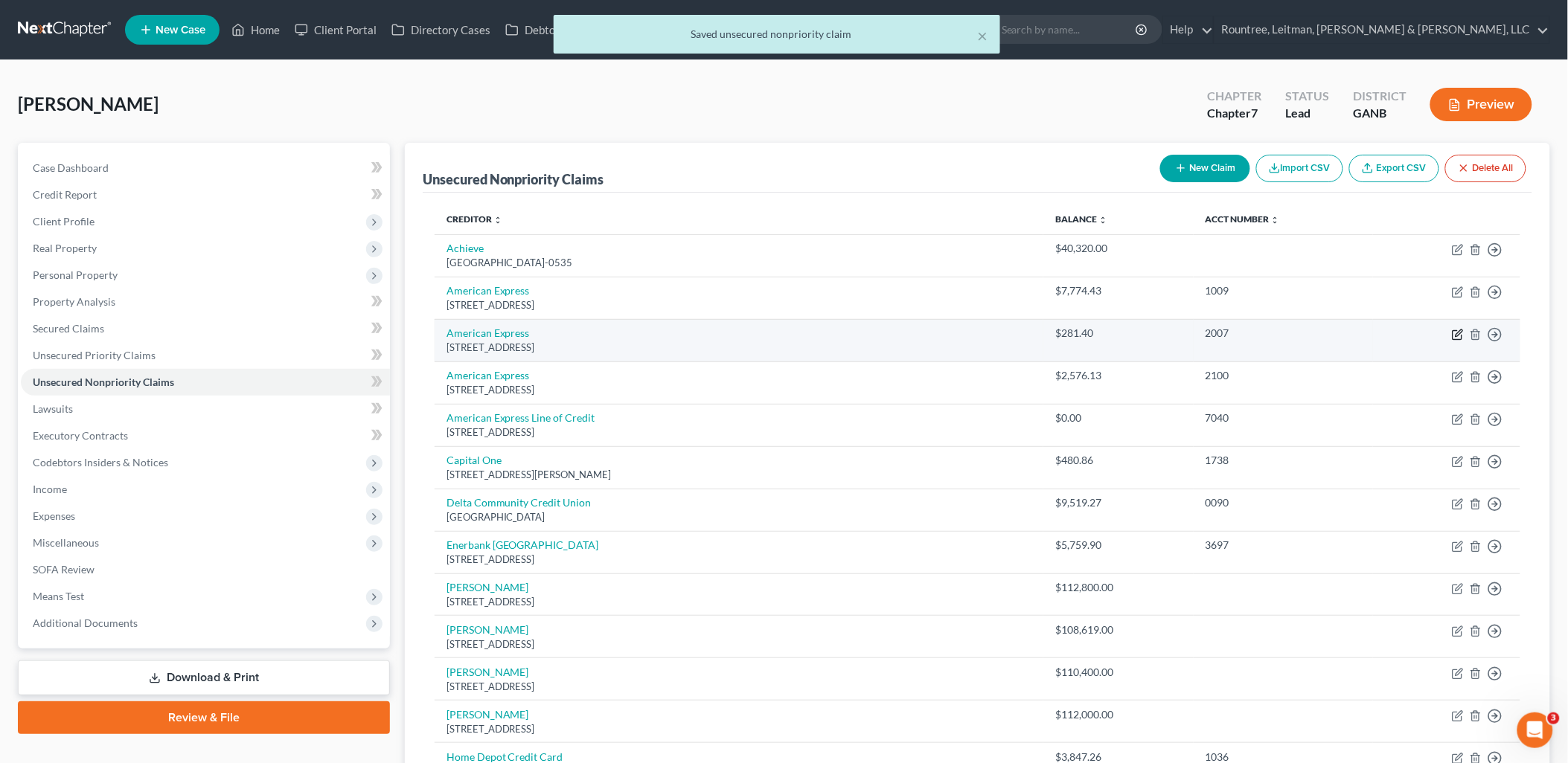
click at [1456, 337] on icon "button" at bounding box center [1458, 334] width 12 height 12
select select "45"
select select "2"
select select "0"
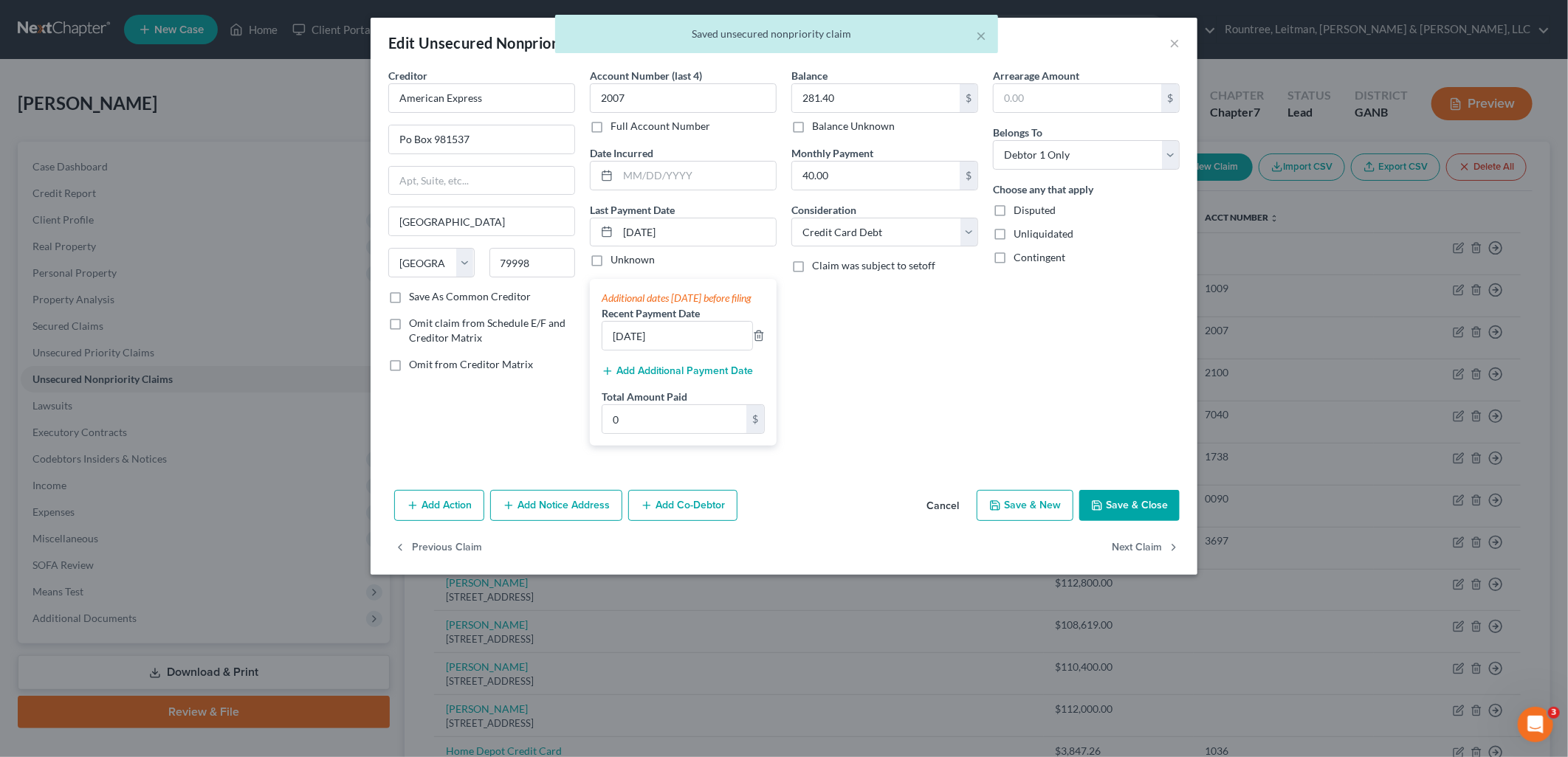
click at [1133, 521] on button "Save & Close" at bounding box center [1129, 505] width 101 height 31
type input "0"
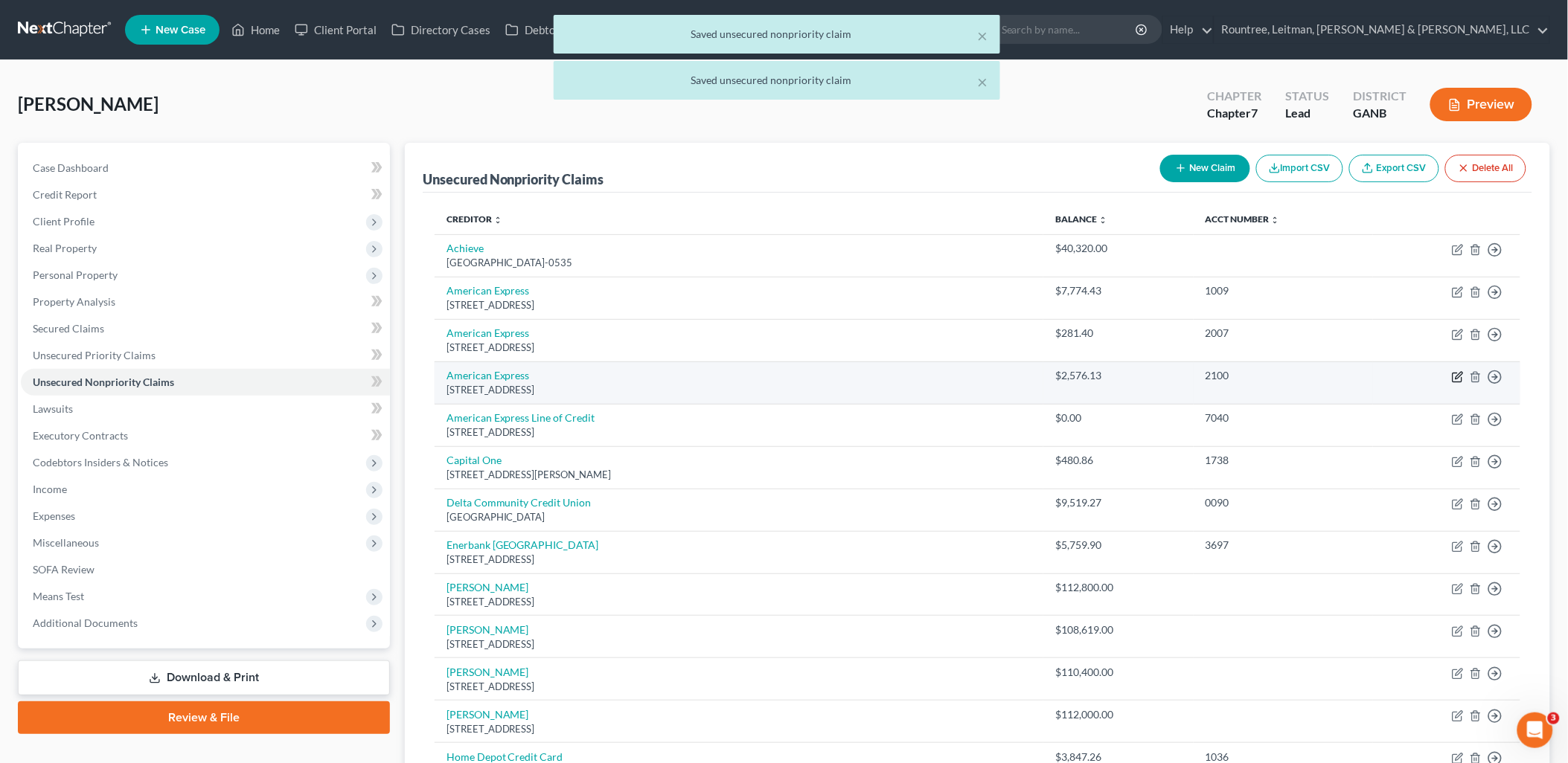
click at [1453, 381] on icon "button" at bounding box center [1456, 377] width 9 height 9
select select "45"
select select "2"
select select "0"
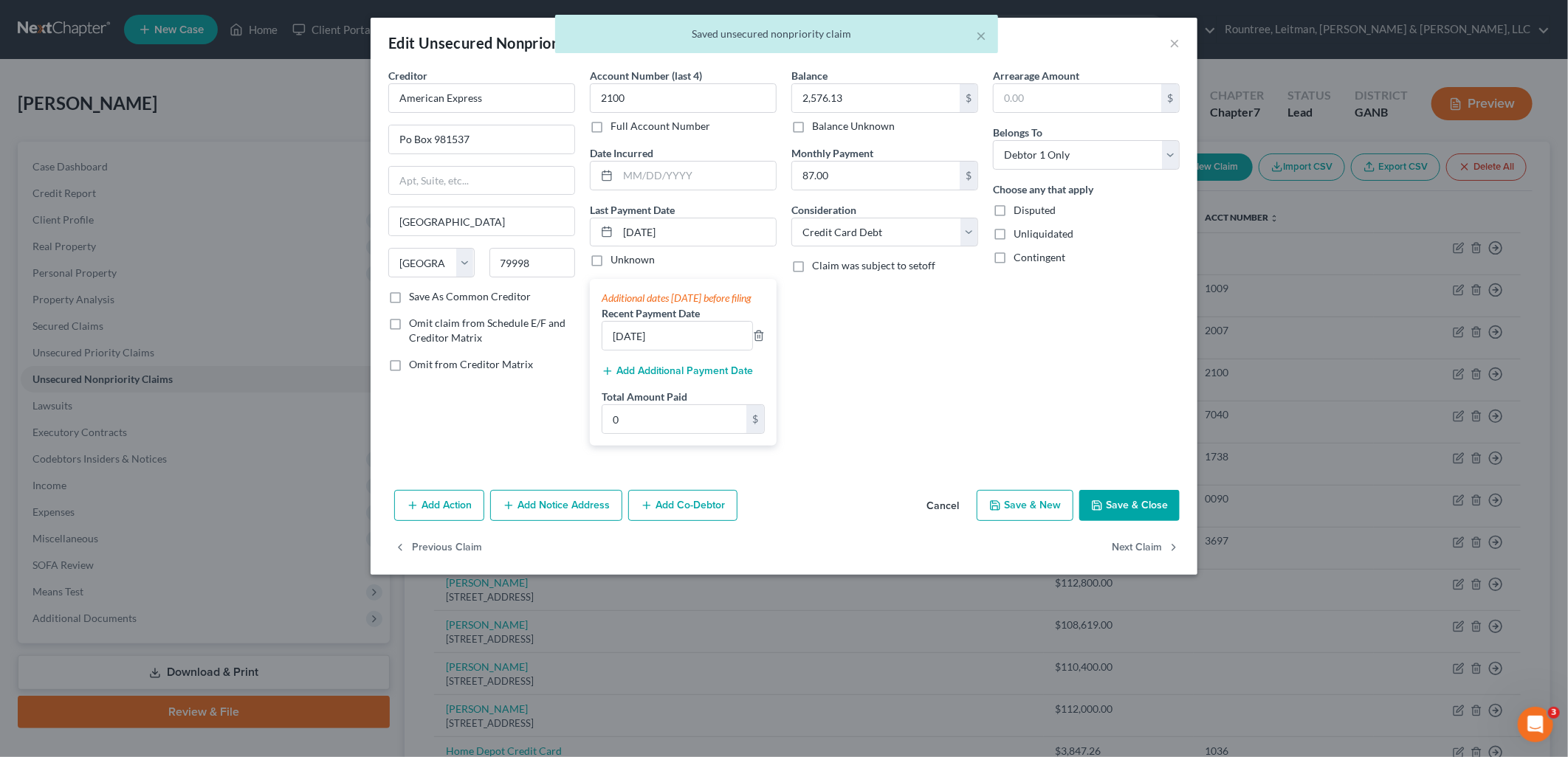
click at [1154, 521] on button "Save & Close" at bounding box center [1129, 505] width 101 height 31
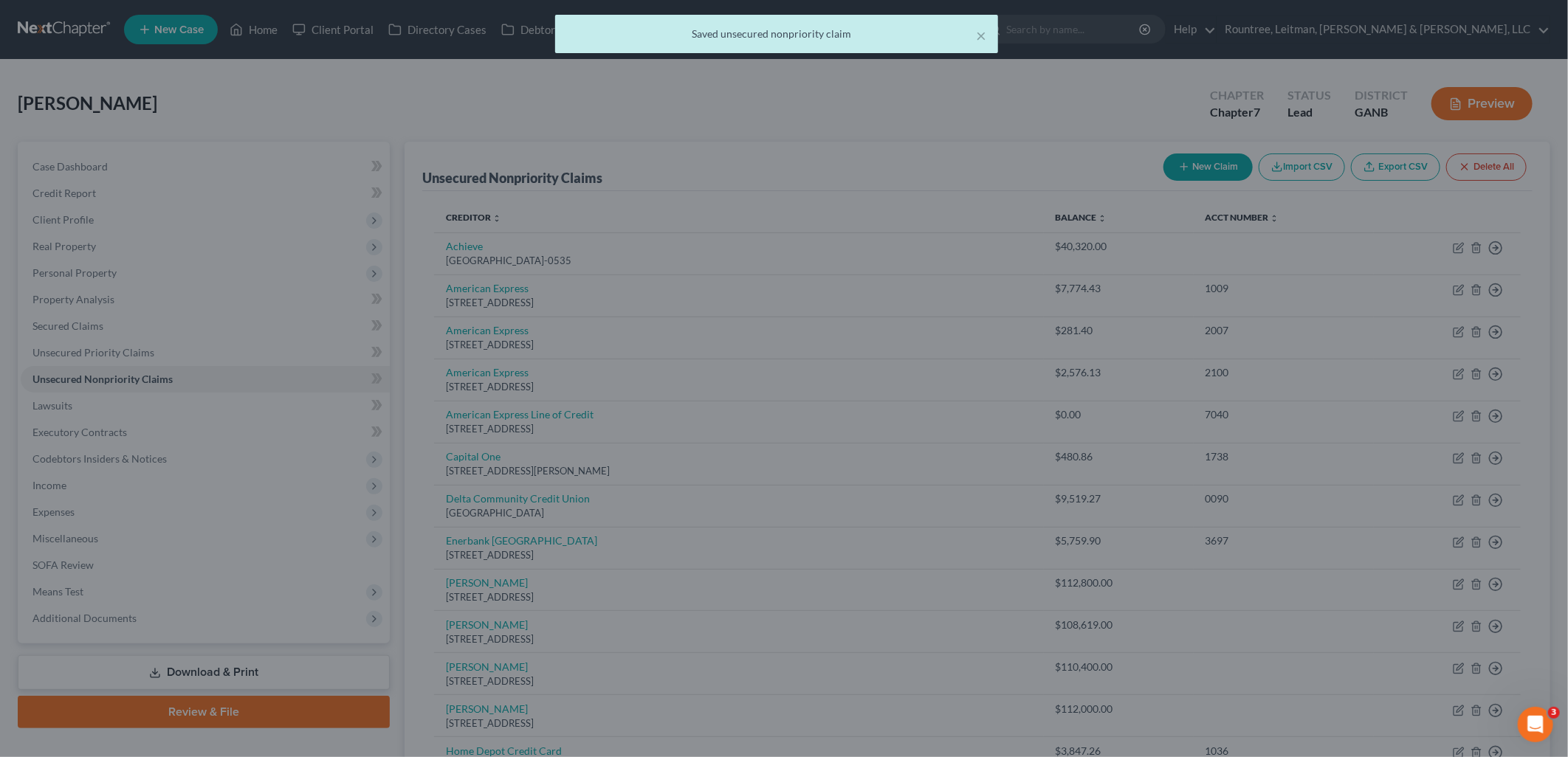
type input "0"
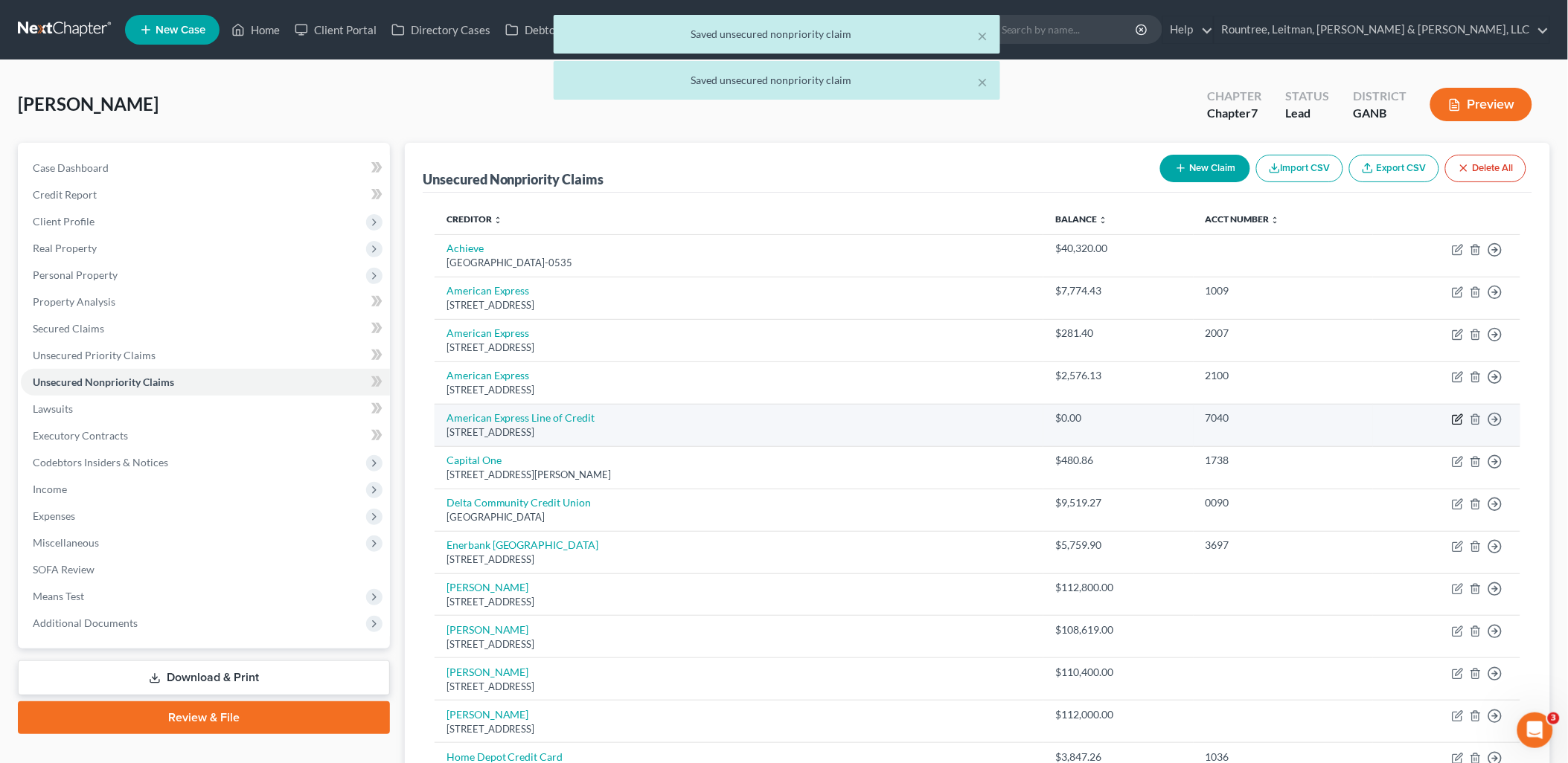
click at [1455, 421] on icon "button" at bounding box center [1458, 419] width 12 height 12
select select "45"
select select "14"
select select "0"
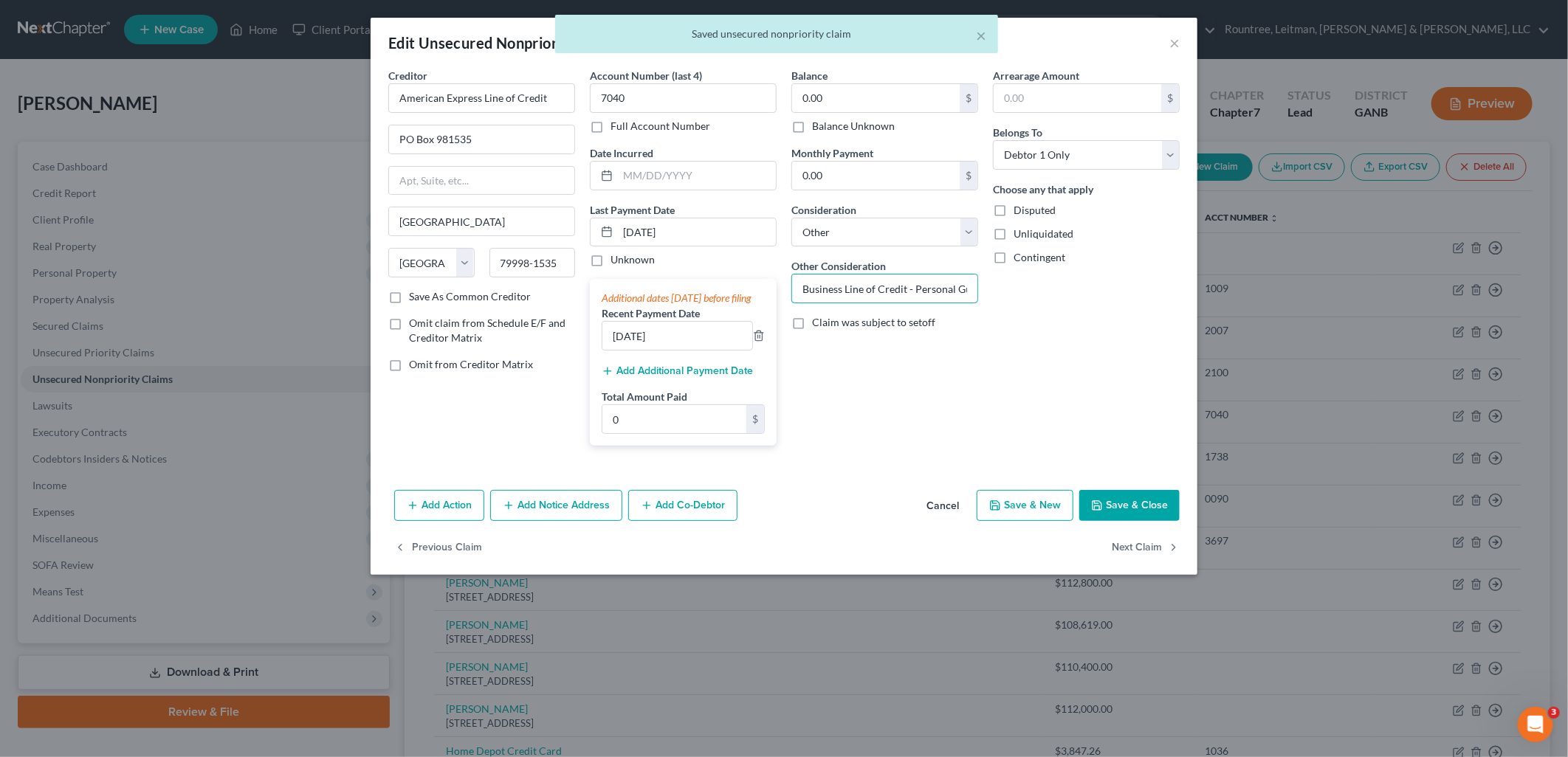
drag, startPoint x: 916, startPoint y: 290, endPoint x: 924, endPoint y: 318, distance: 29.1
click at [913, 290] on input "Business Line of Credit - Personal Guaranty" at bounding box center [884, 287] width 185 height 28
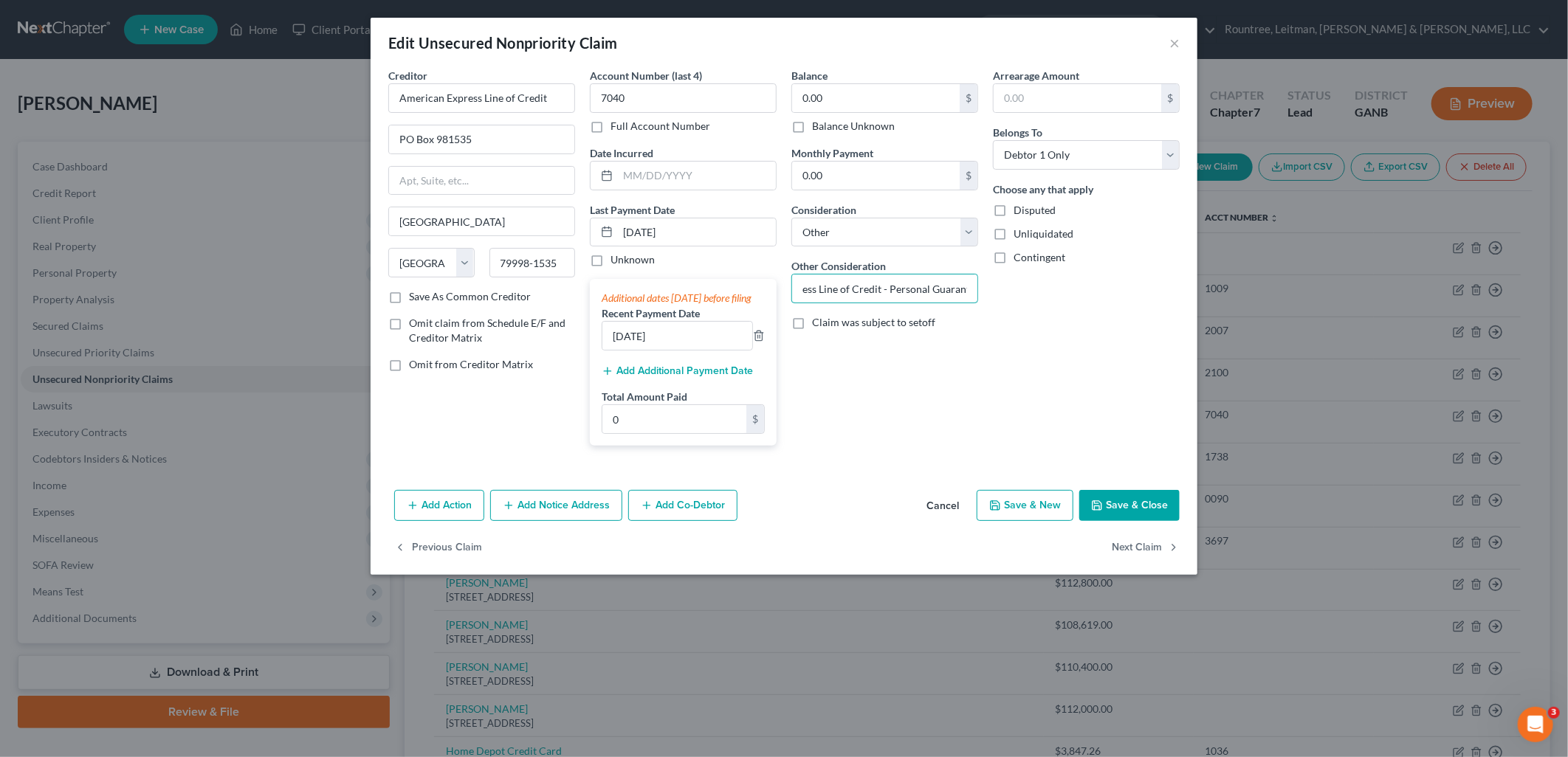
scroll to position [0, 31]
drag, startPoint x: 967, startPoint y: 285, endPoint x: 874, endPoint y: 291, distance: 93.2
click at [874, 291] on input "Business Line of Credit - Personal Guaranty" at bounding box center [884, 287] width 185 height 28
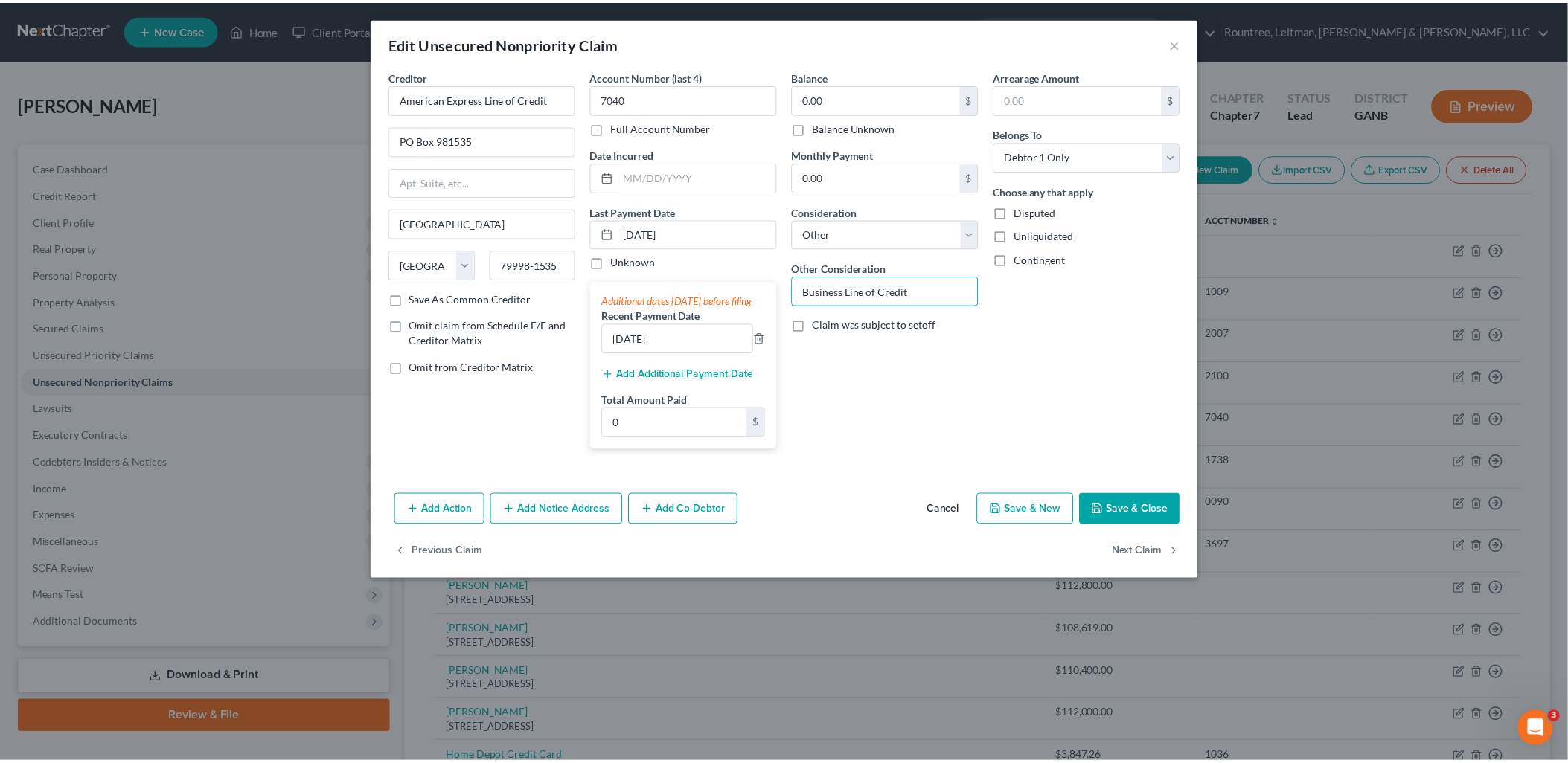
scroll to position [0, 0]
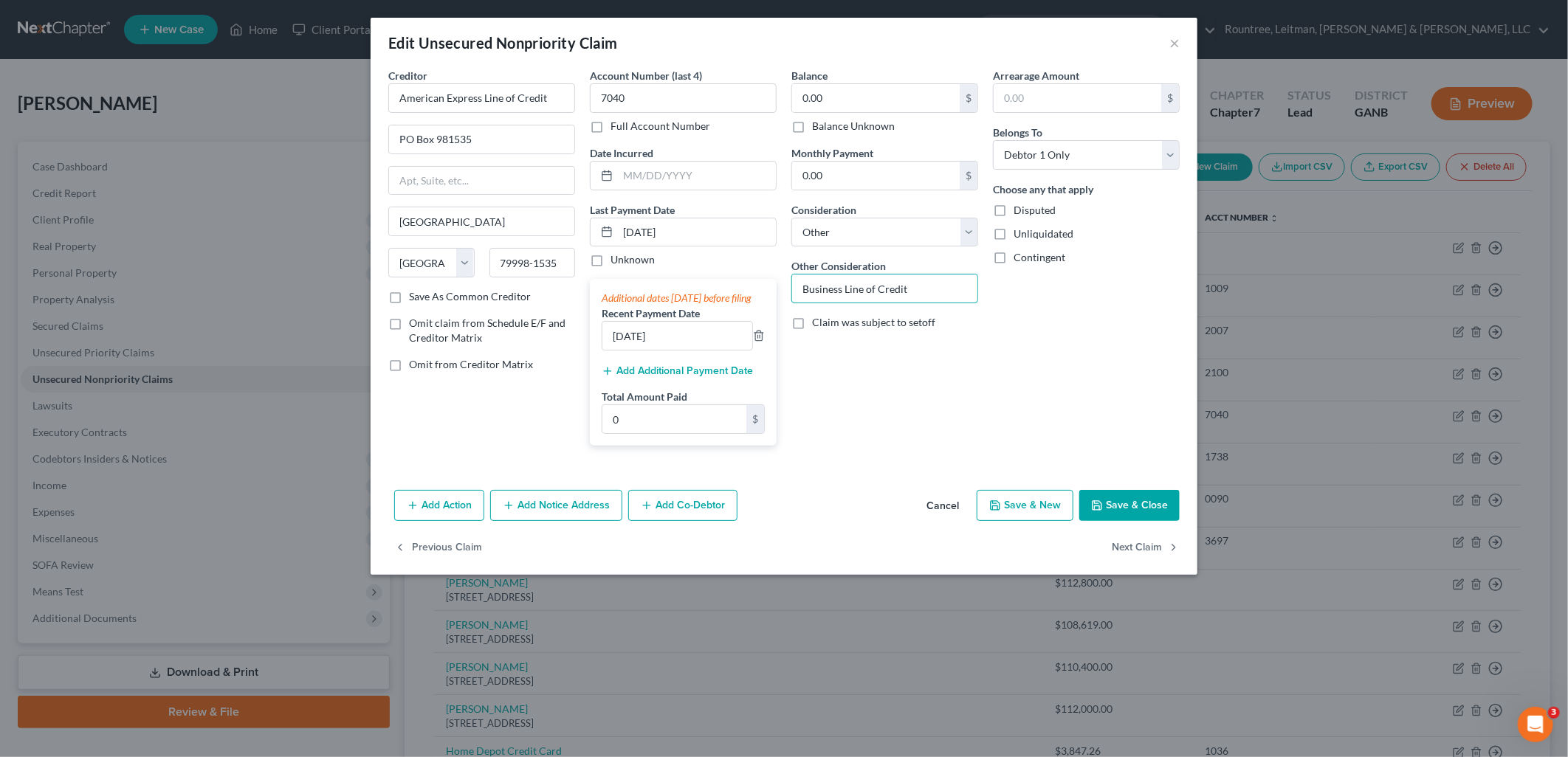
type input "Business Line of Credit"
click at [1120, 349] on div "Arrearage Amount $ Belongs To * Select Debtor 1 Only Debtor 2 Only Debtor 1 And…" at bounding box center [1086, 263] width 201 height 390
click at [1122, 512] on button "Save & Close" at bounding box center [1129, 505] width 101 height 31
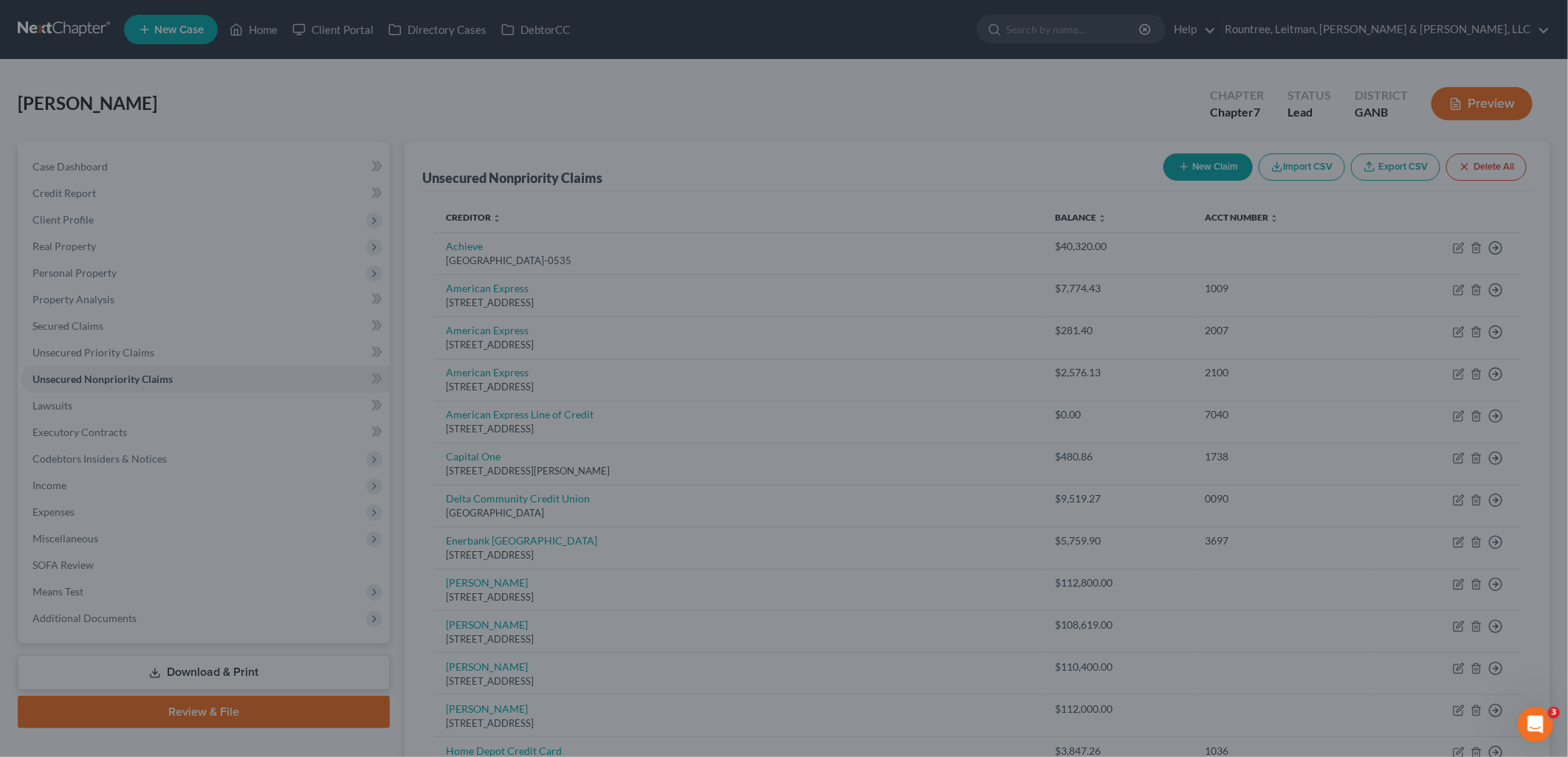
type input "0"
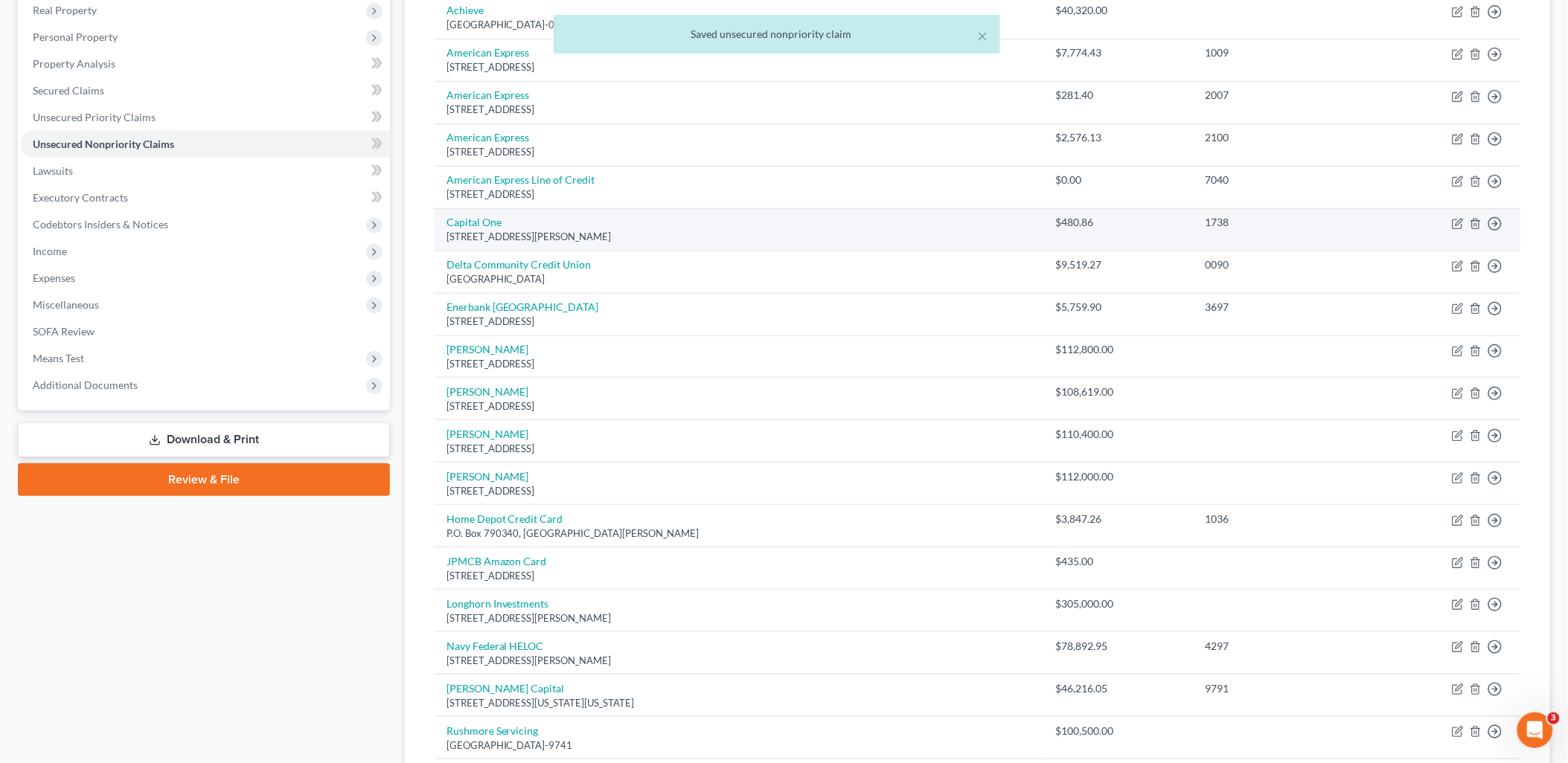
scroll to position [247, 0]
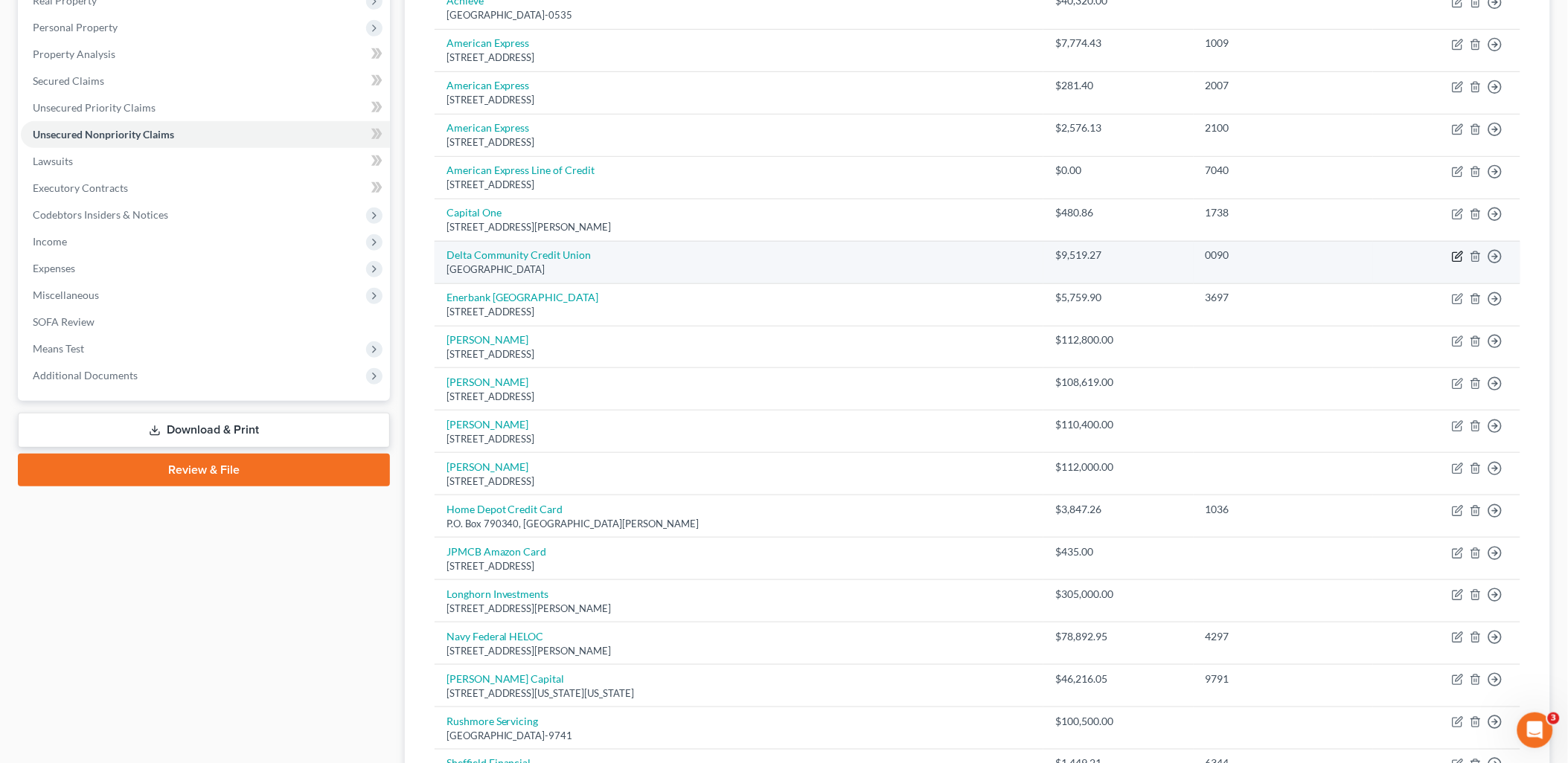
click at [1454, 256] on icon "button" at bounding box center [1458, 257] width 12 height 12
select select "10"
select select "2"
select select "0"
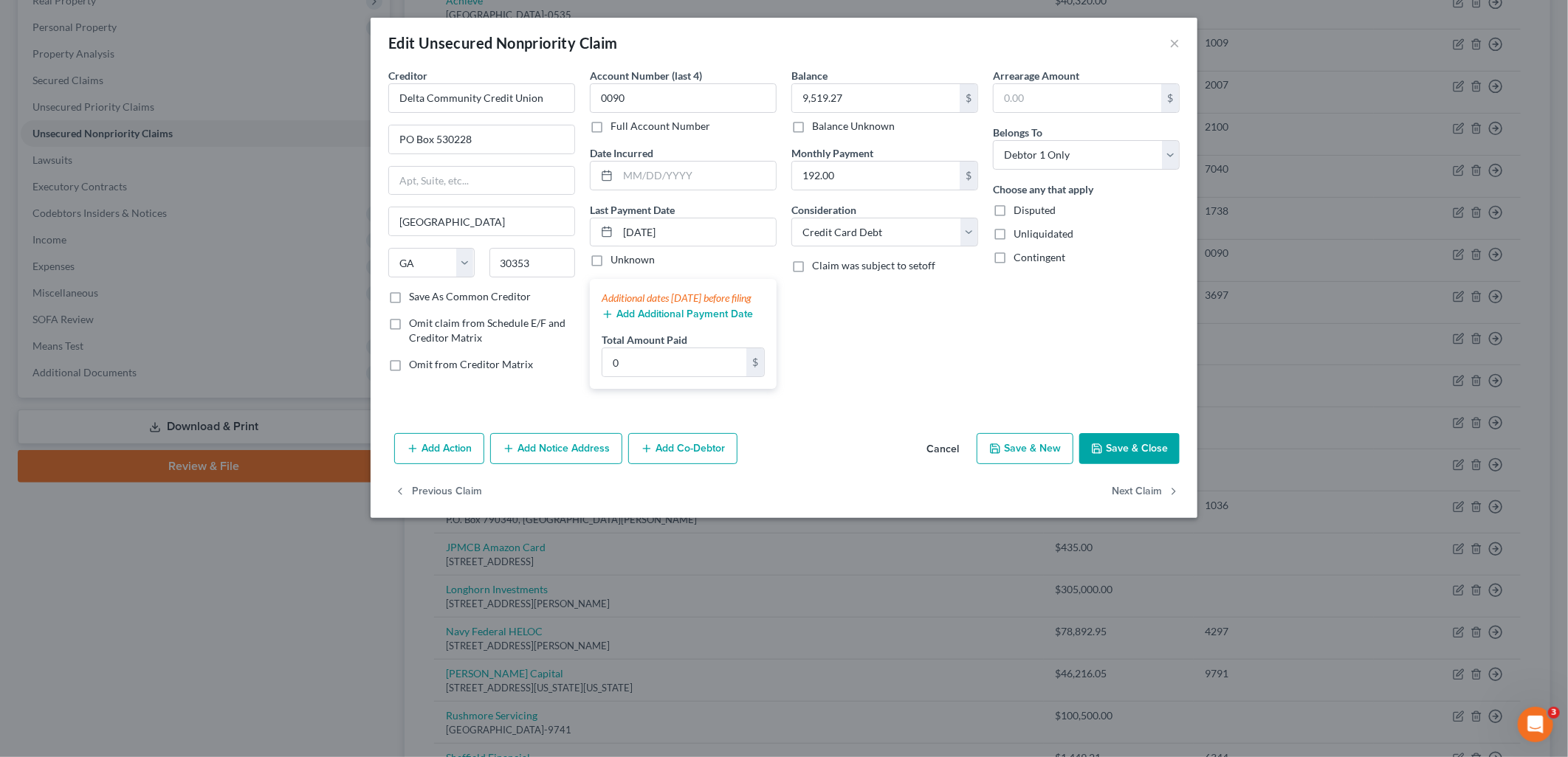
click at [1145, 464] on button "Save & Close" at bounding box center [1129, 448] width 101 height 31
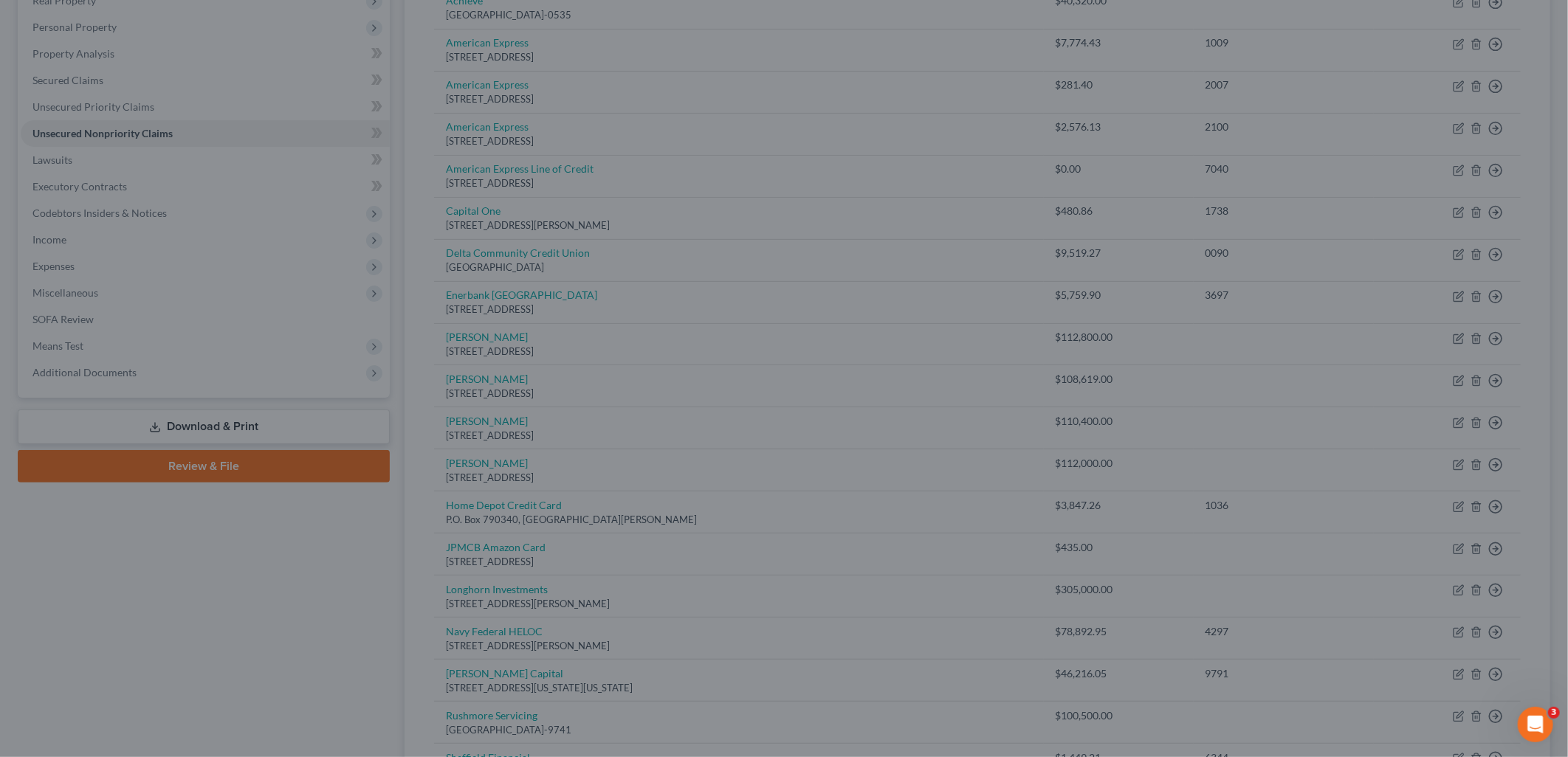
type input "0"
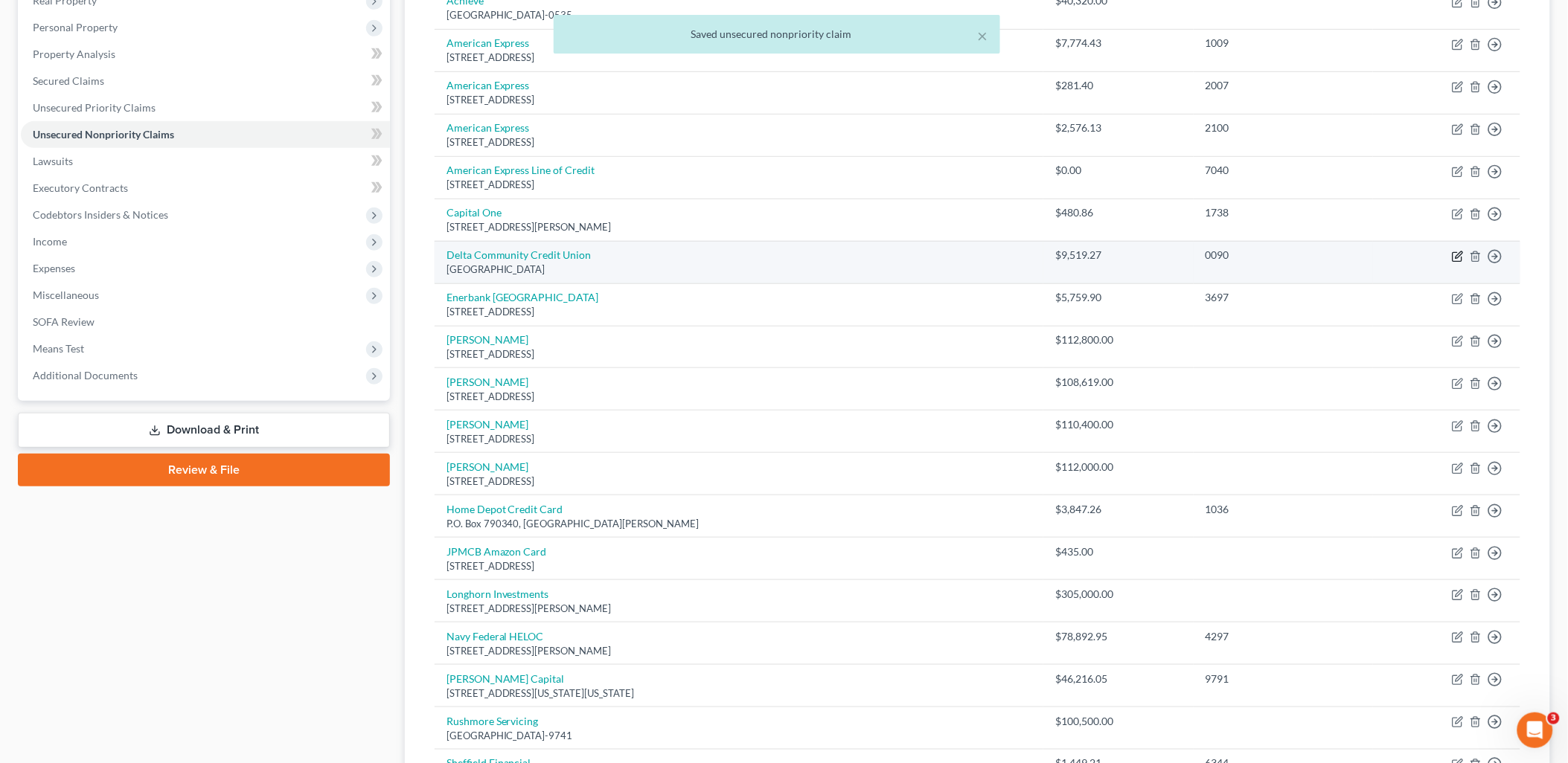
click at [1455, 255] on icon "button" at bounding box center [1458, 257] width 12 height 12
select select "10"
select select "2"
select select "0"
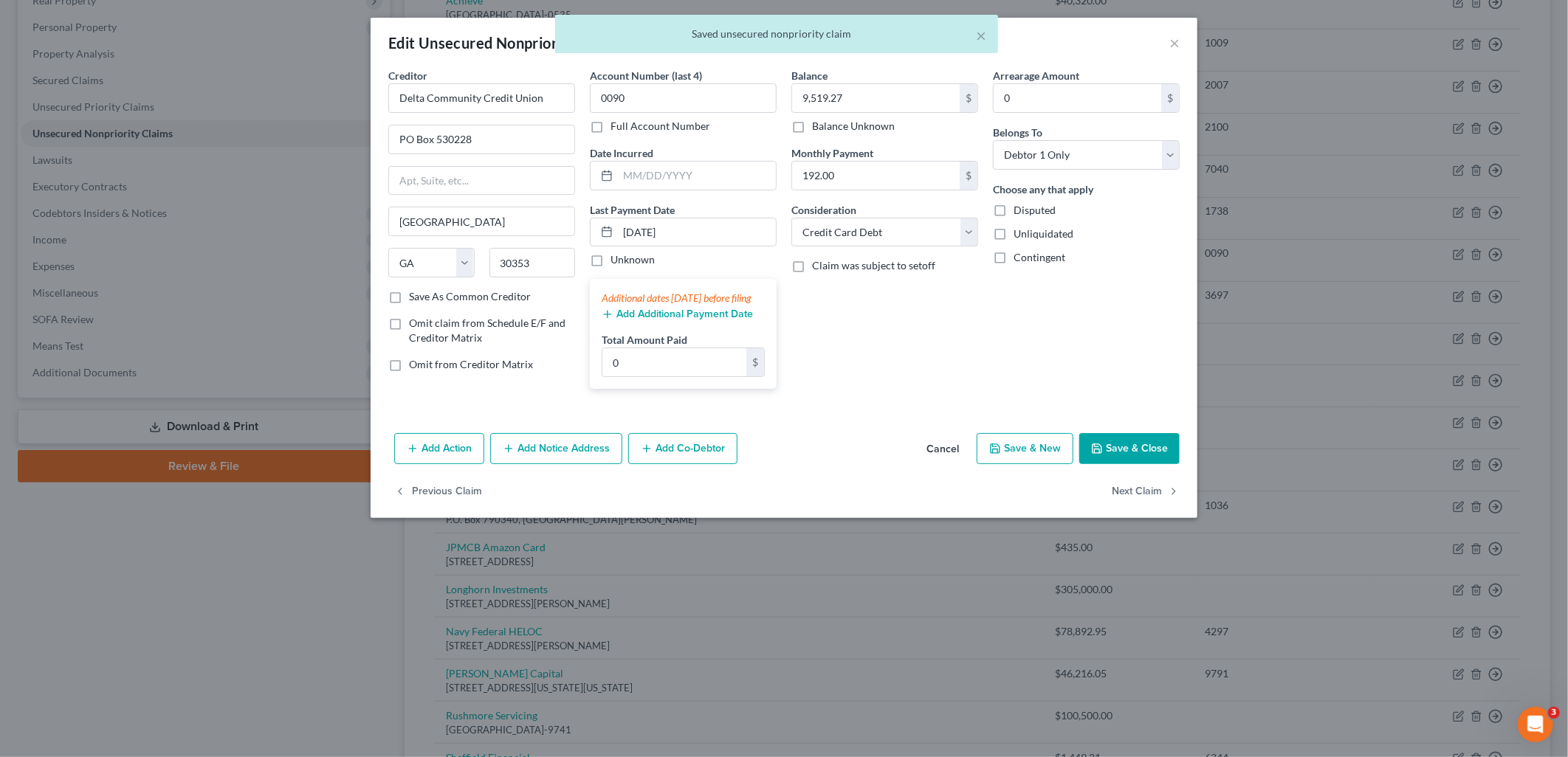
click at [1161, 464] on button "Save & Close" at bounding box center [1129, 448] width 101 height 31
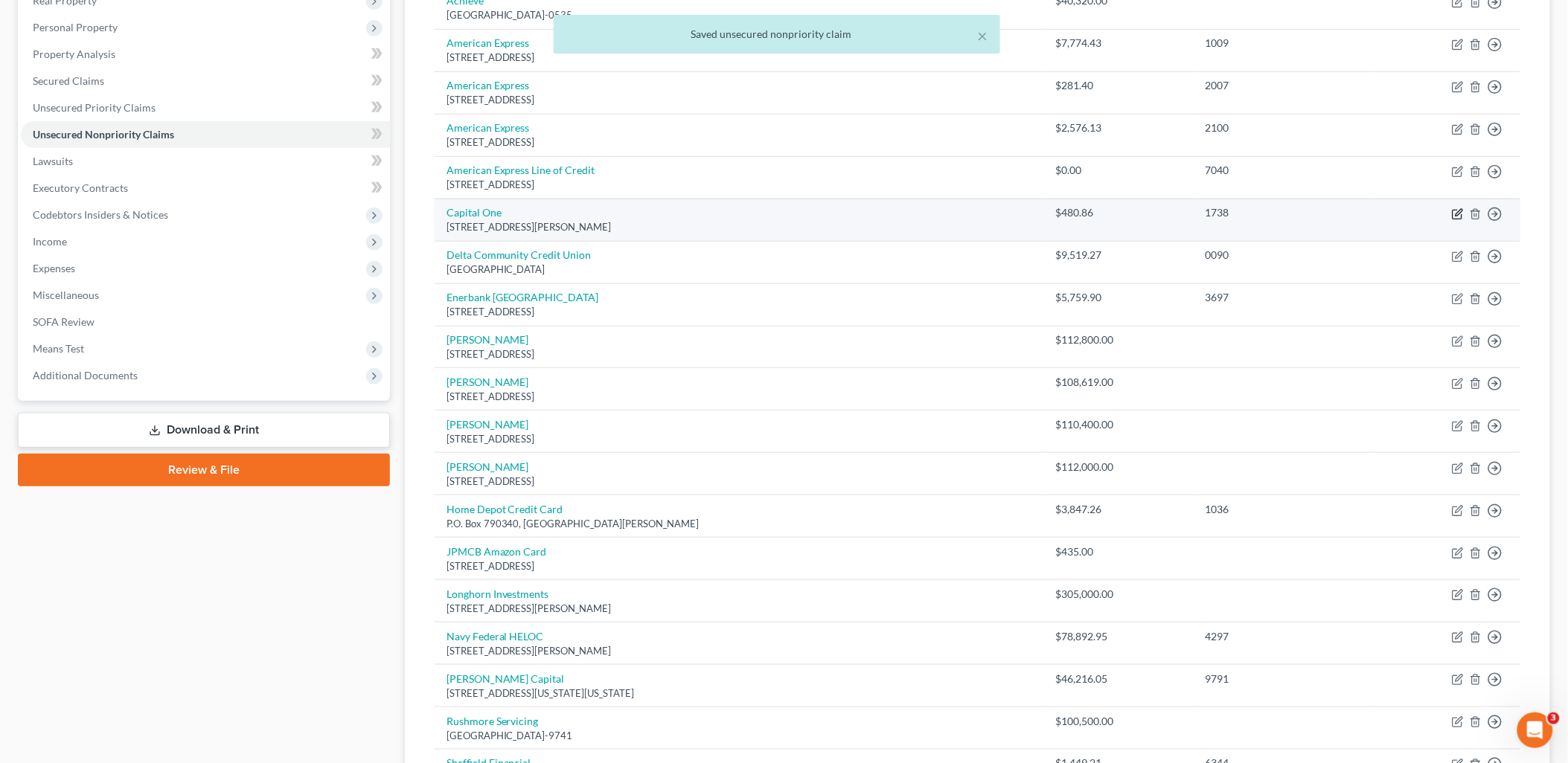
click at [1455, 212] on icon "button" at bounding box center [1458, 214] width 12 height 12
select select "28"
select select "14"
select select "0"
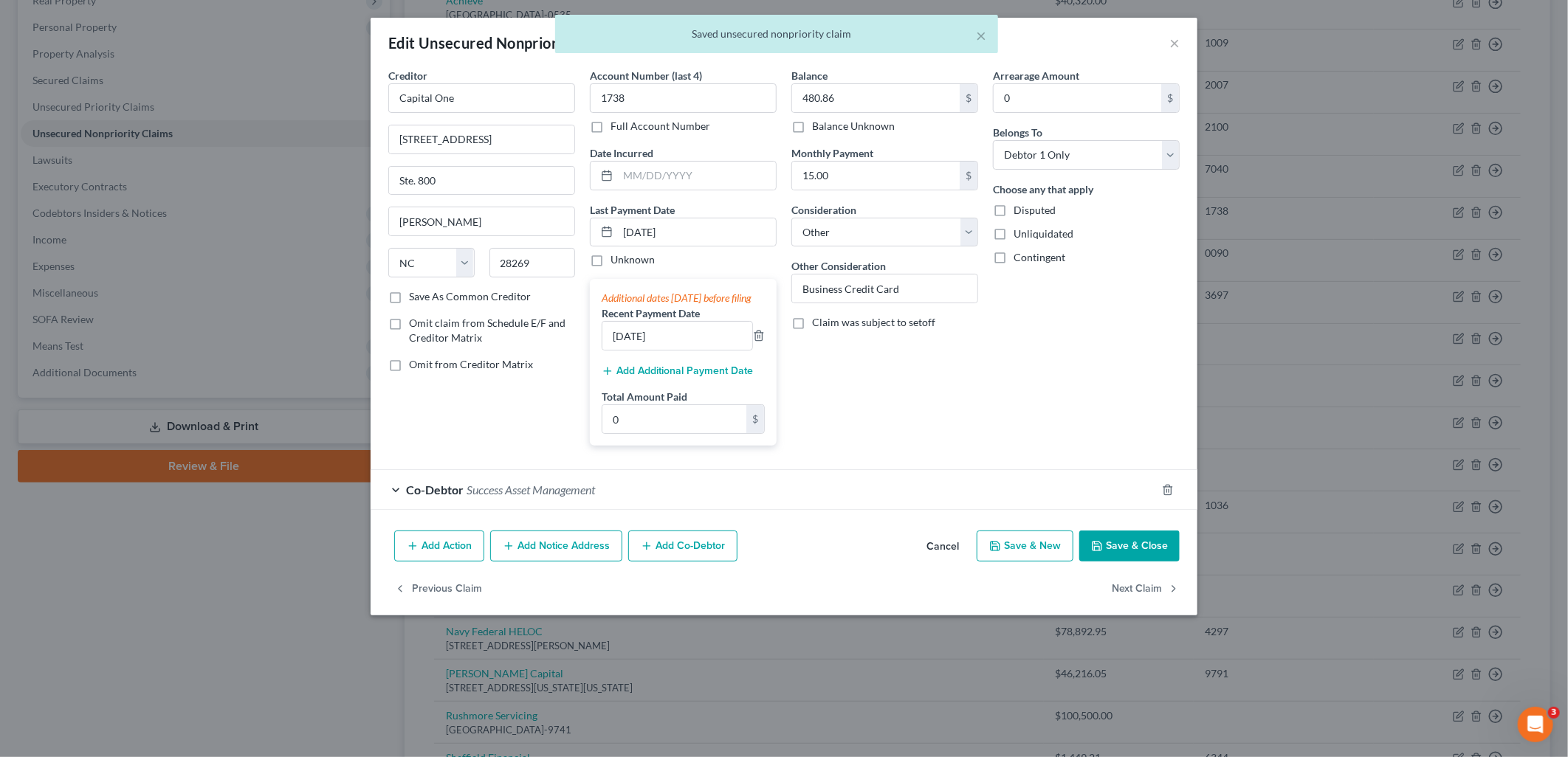
click at [1129, 561] on button "Save & Close" at bounding box center [1129, 546] width 101 height 31
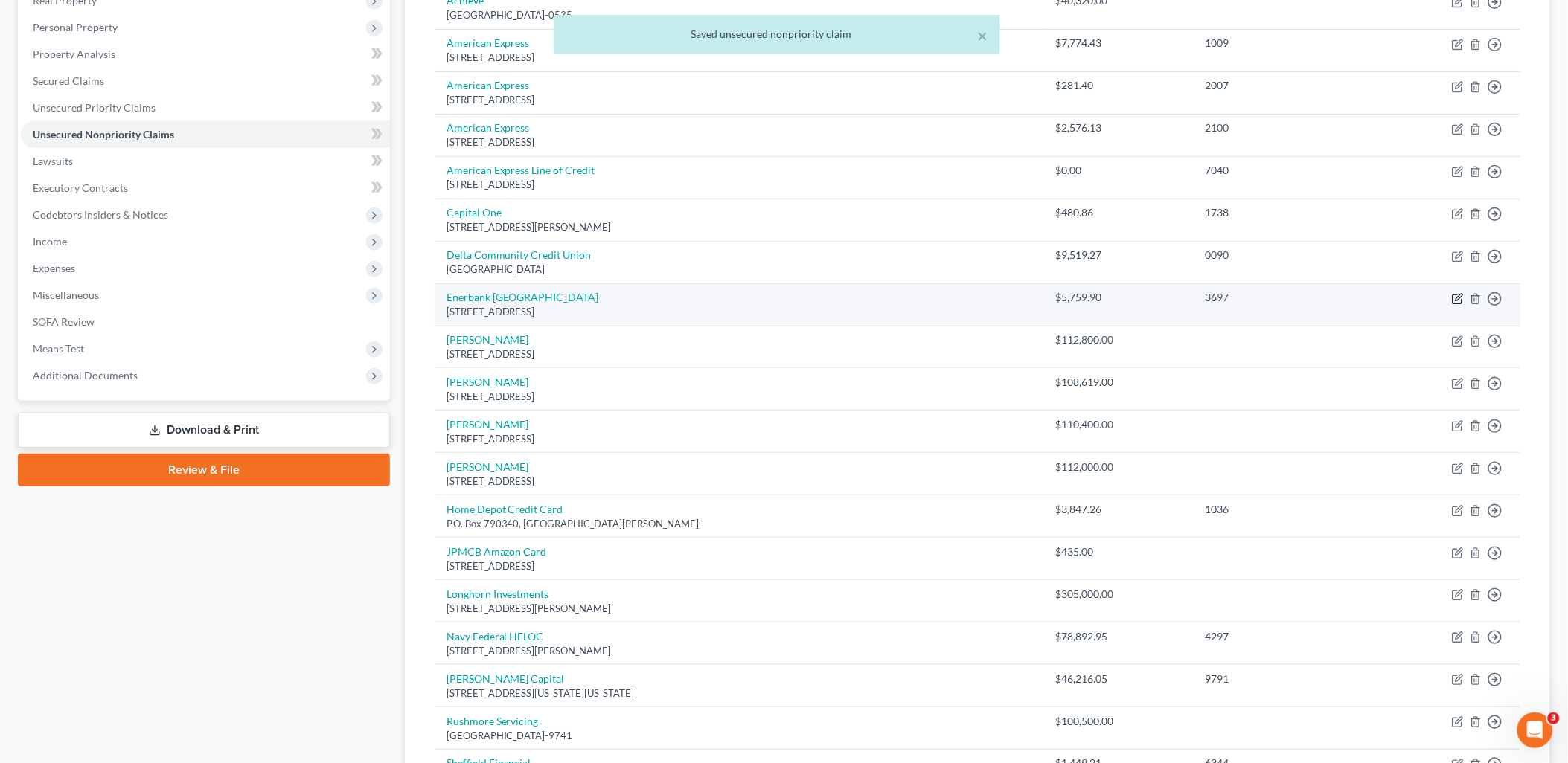
click at [1455, 298] on icon "button" at bounding box center [1458, 298] width 12 height 12
select select "46"
select select "20"
select select "0"
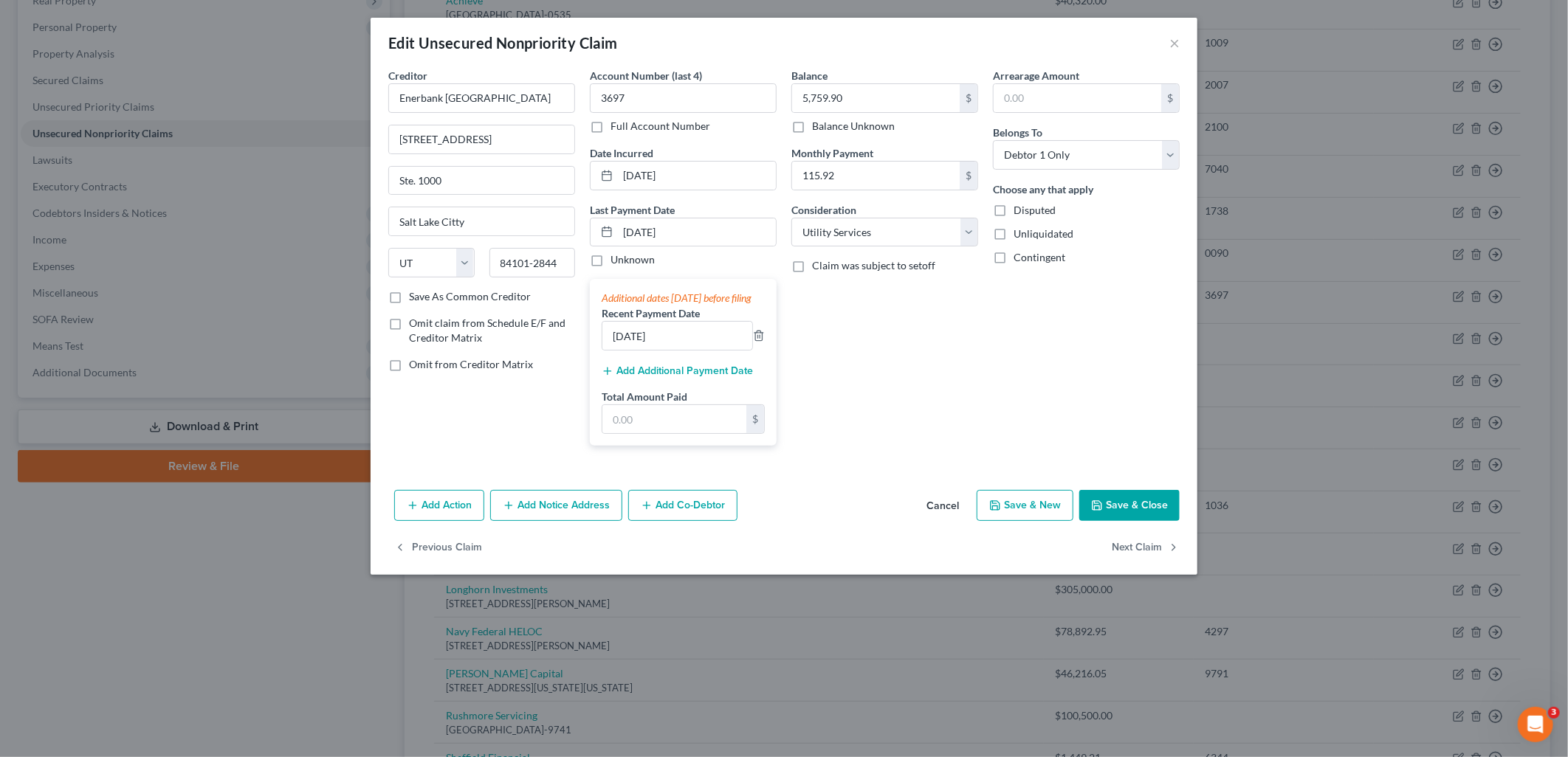
click at [1137, 516] on button "Save & Close" at bounding box center [1129, 505] width 101 height 31
type input "0"
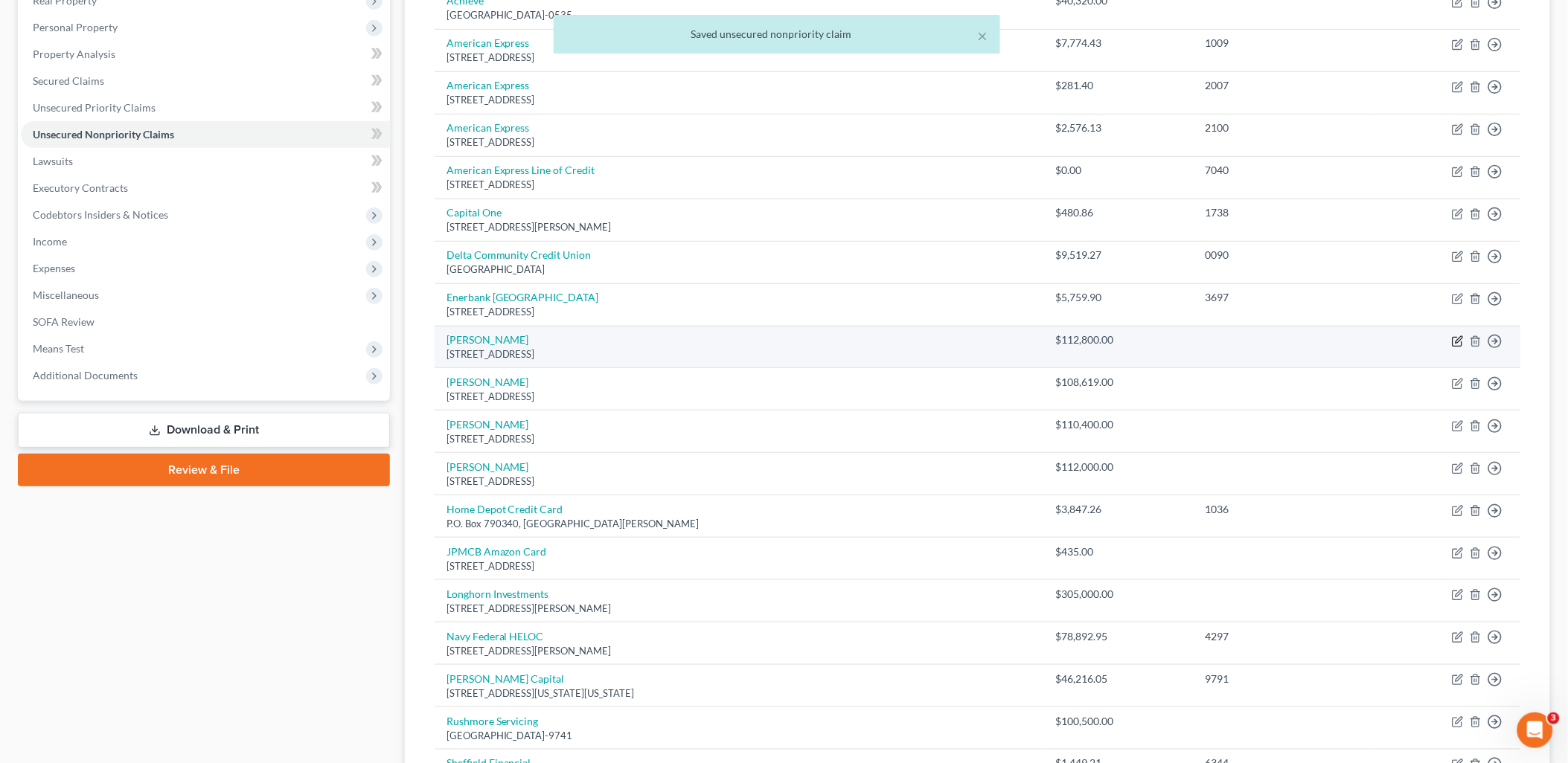
click at [1455, 338] on icon "button" at bounding box center [1458, 341] width 12 height 12
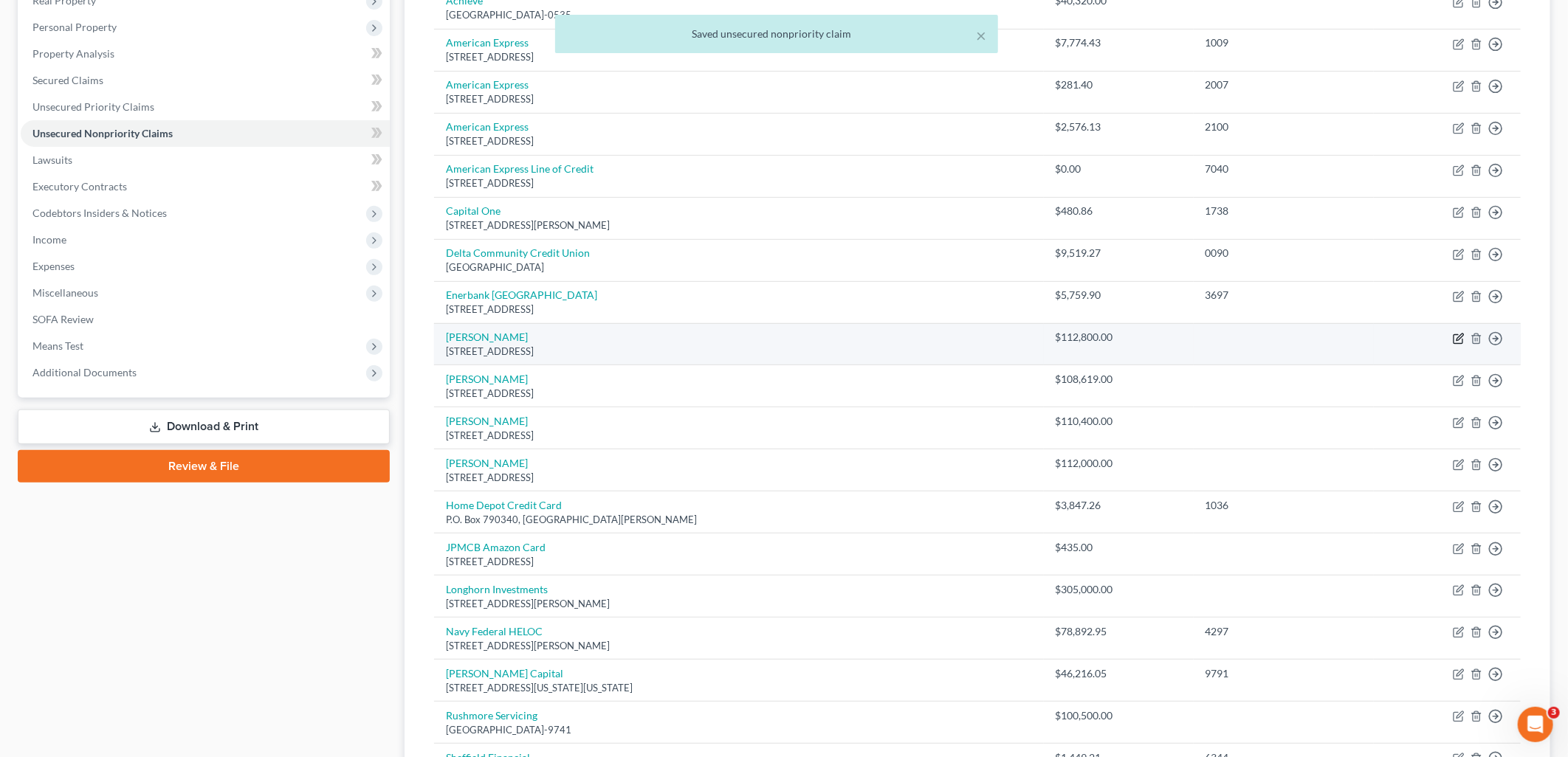
select select "45"
select select "14"
select select "3"
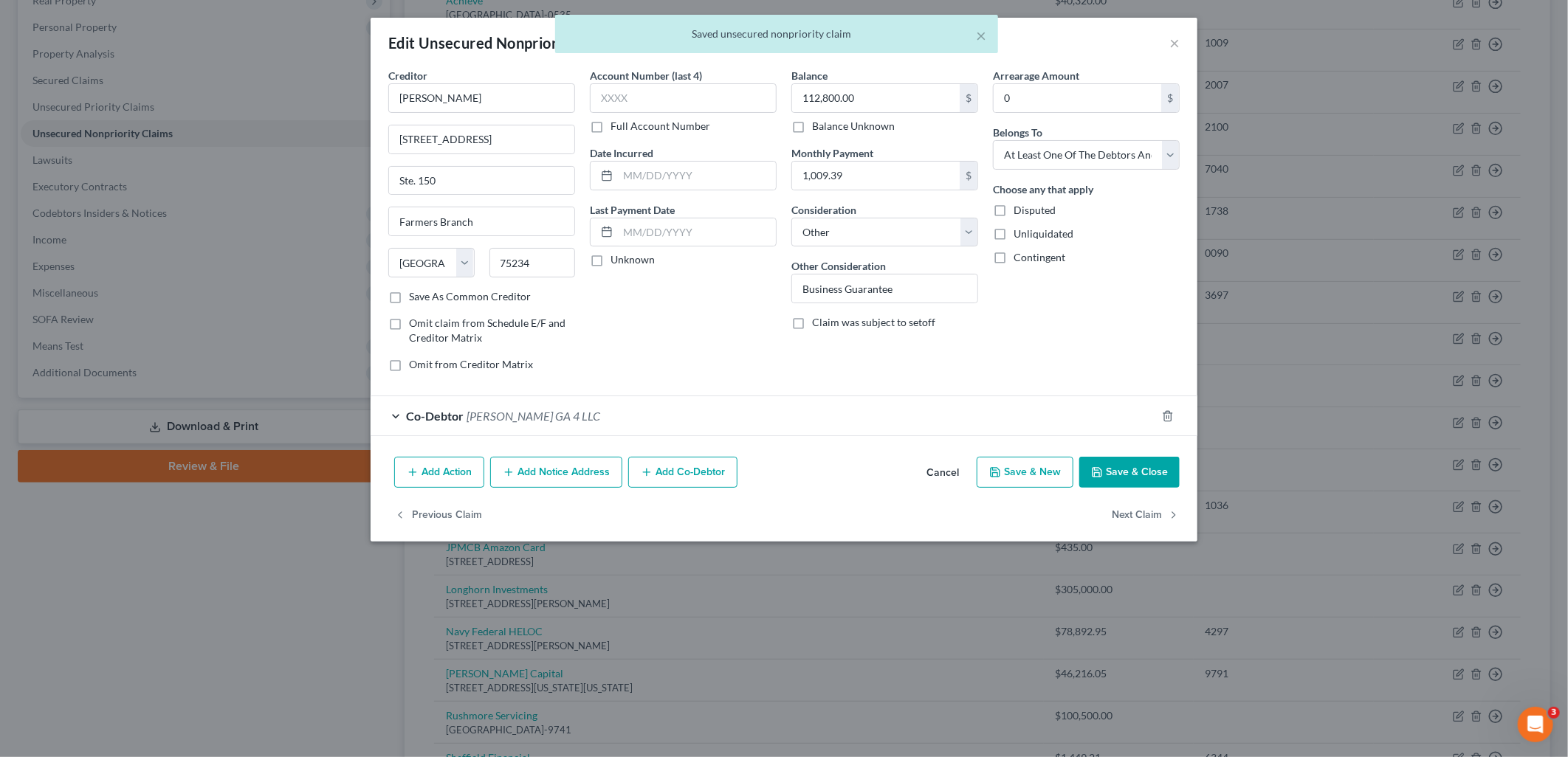
click at [1167, 464] on button "Save & Close" at bounding box center [1129, 472] width 101 height 31
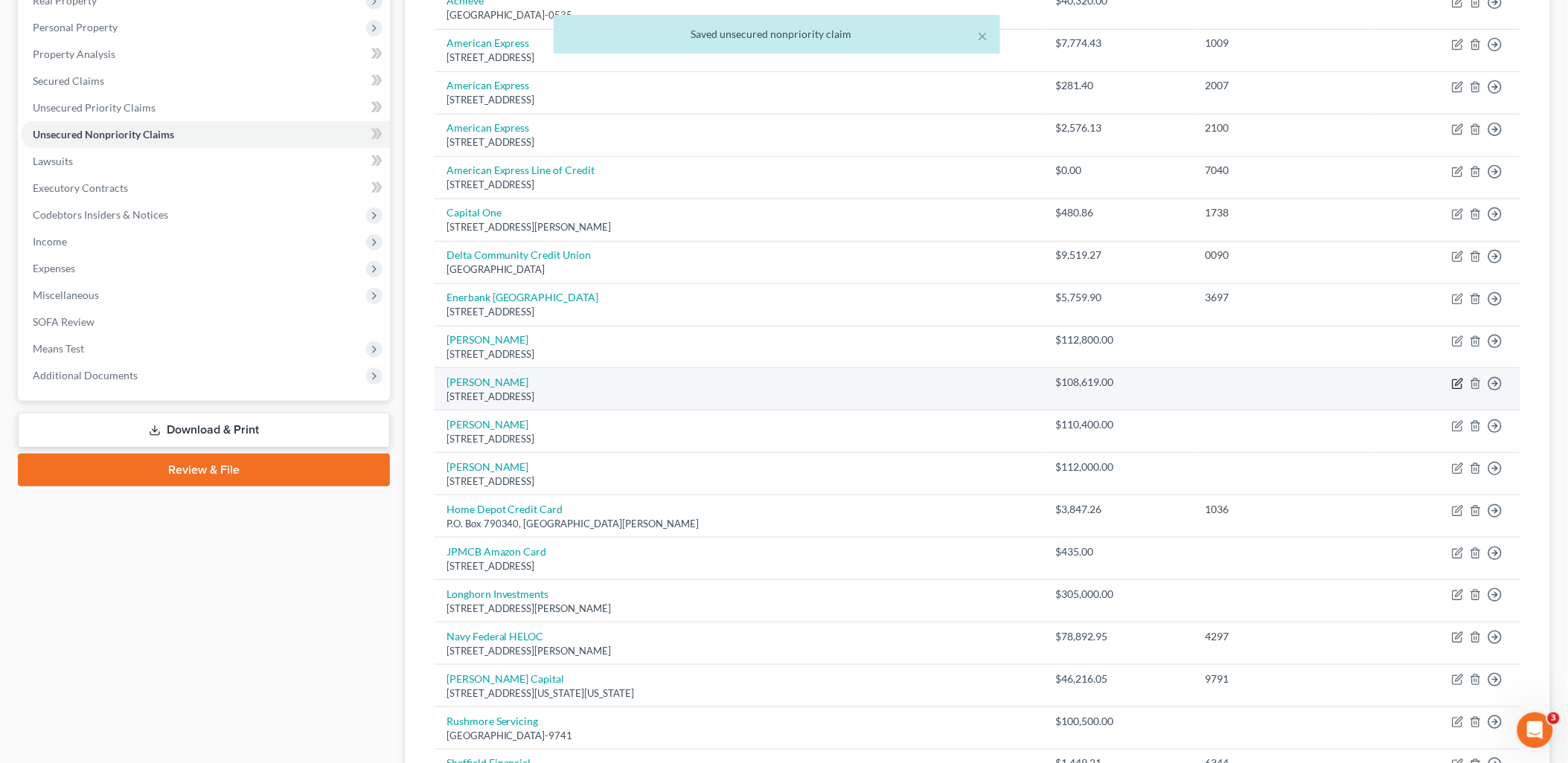
click at [1459, 381] on icon "button" at bounding box center [1458, 383] width 12 height 12
select select "45"
select select "0"
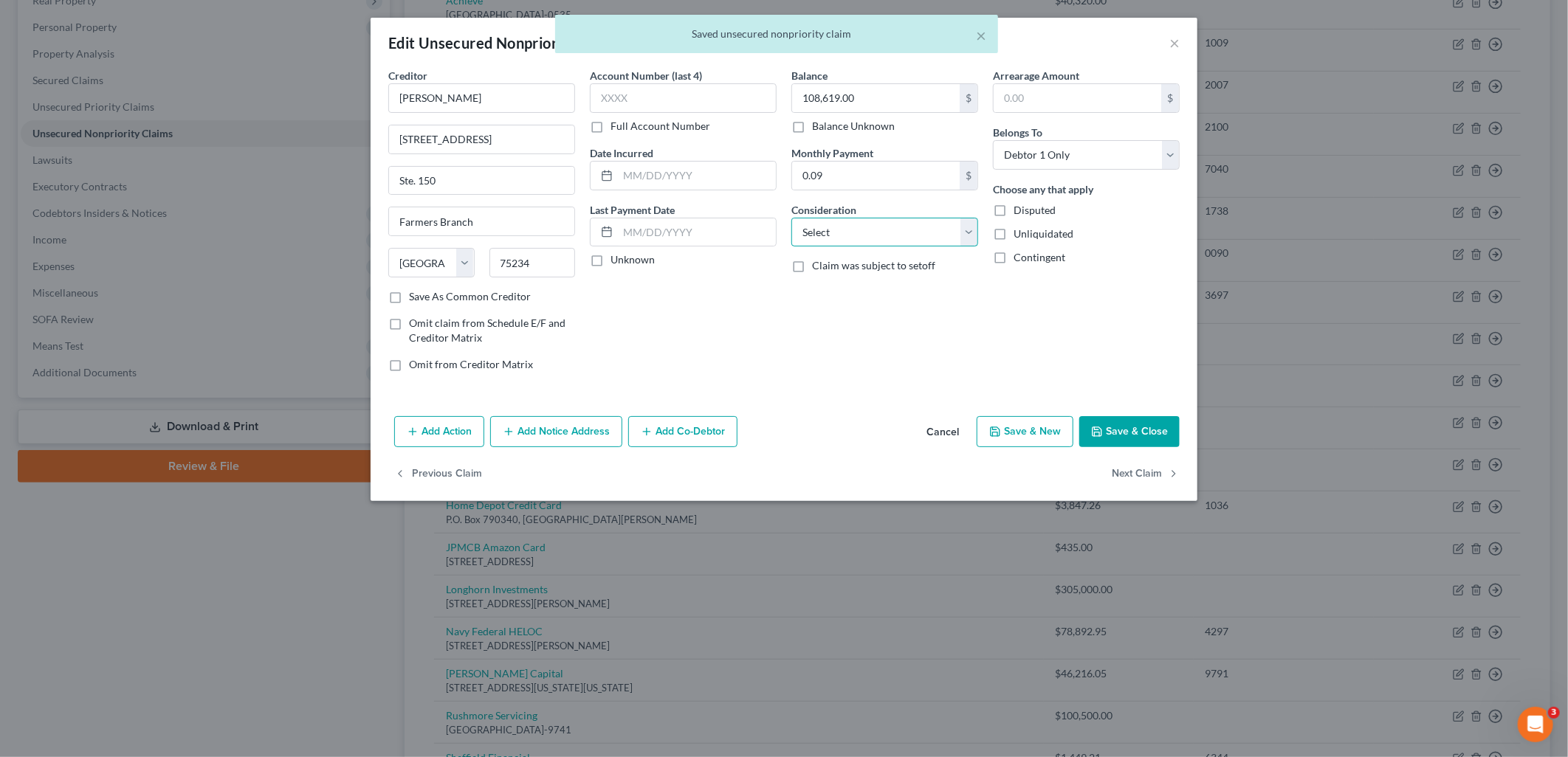
click at [872, 244] on select "Select Cable / Satellite Services Collection Agency Credit Card Debt Debt Couns…" at bounding box center [885, 232] width 187 height 30
select select "14"
click at [792, 218] on select "Select Cable / Satellite Services Collection Agency Credit Card Debt Debt Couns…" at bounding box center [885, 232] width 187 height 30
click at [920, 289] on input "text" at bounding box center [884, 287] width 185 height 28
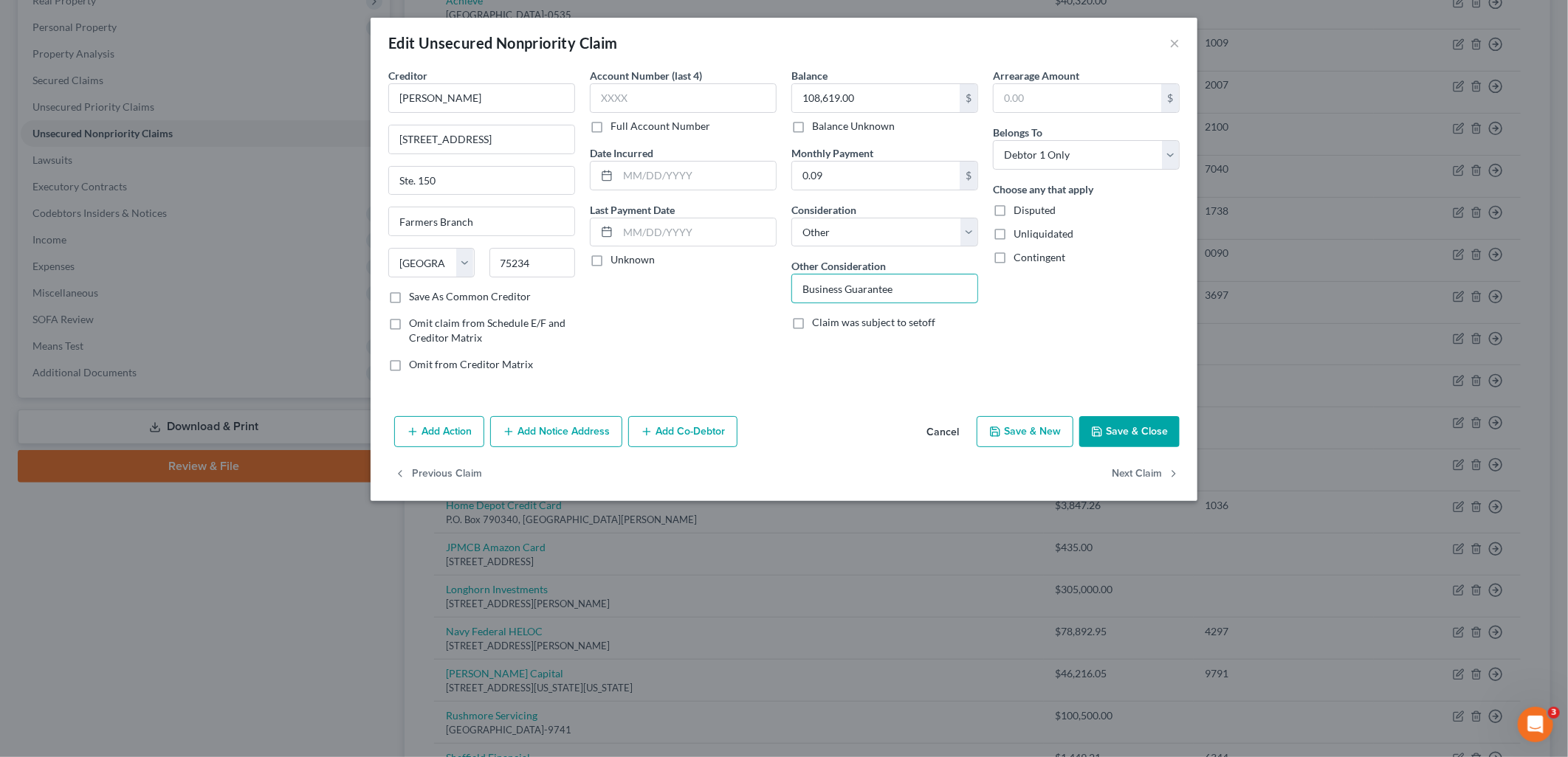
type input "Business Guarantee"
click at [1110, 286] on div "Arrearage Amount $ Belongs To * Select Debtor 1 Only Debtor 2 Only Debtor 1 And…" at bounding box center [1086, 226] width 201 height 316
click at [1142, 445] on button "Save & Close" at bounding box center [1129, 431] width 101 height 31
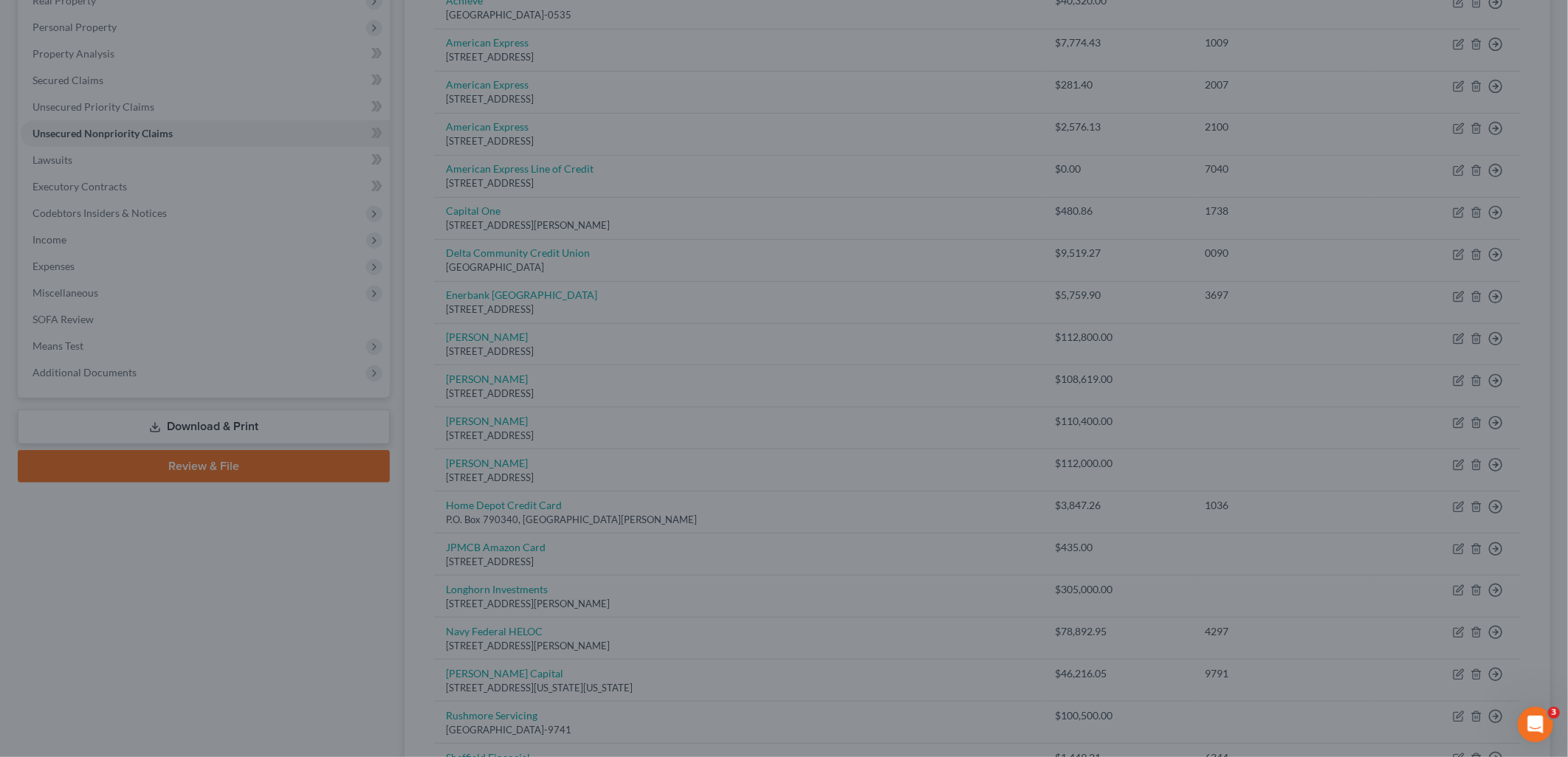
type input "0"
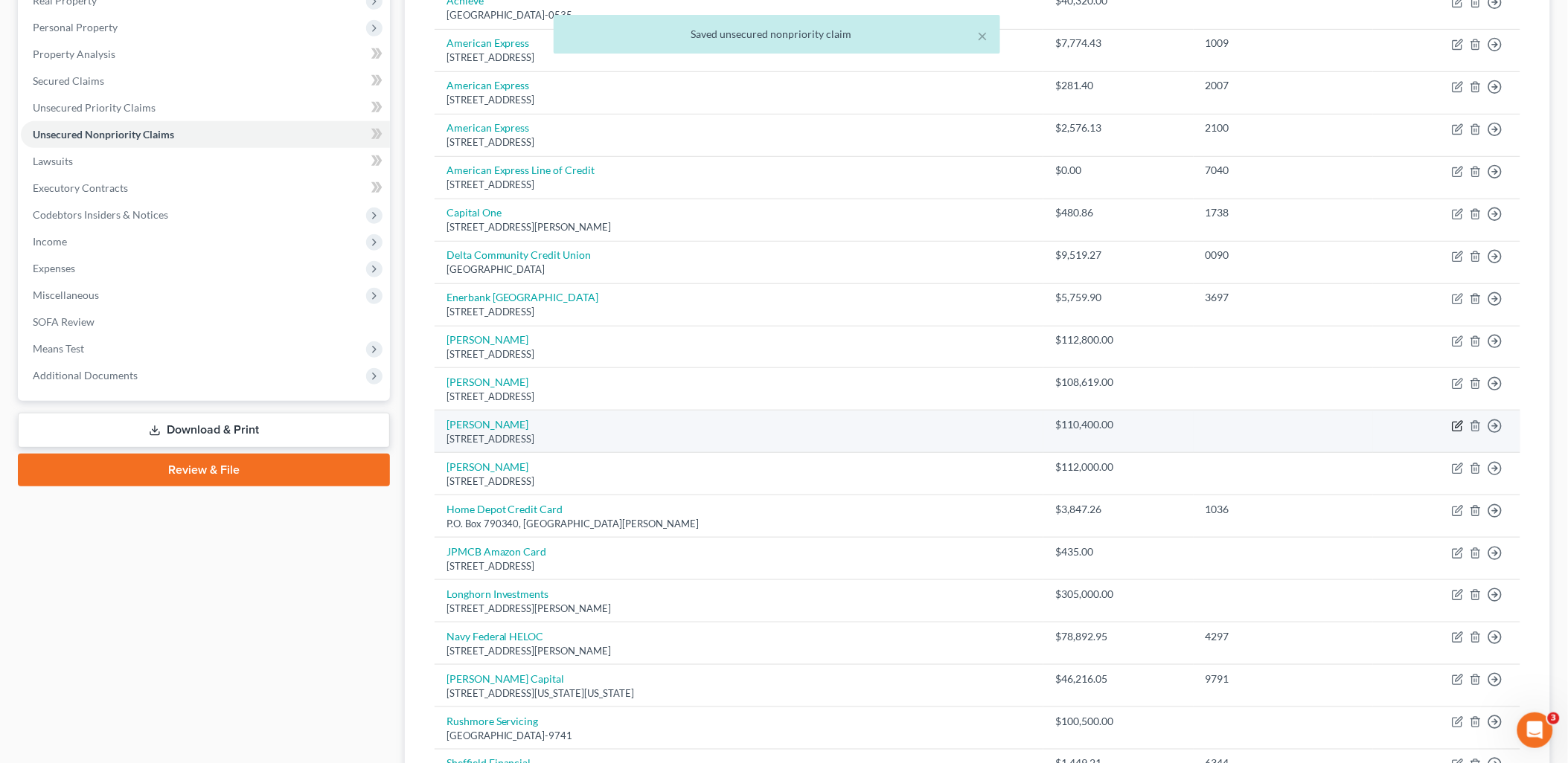
click at [1459, 428] on icon "button" at bounding box center [1458, 426] width 12 height 12
select select "45"
select select "14"
select select "3"
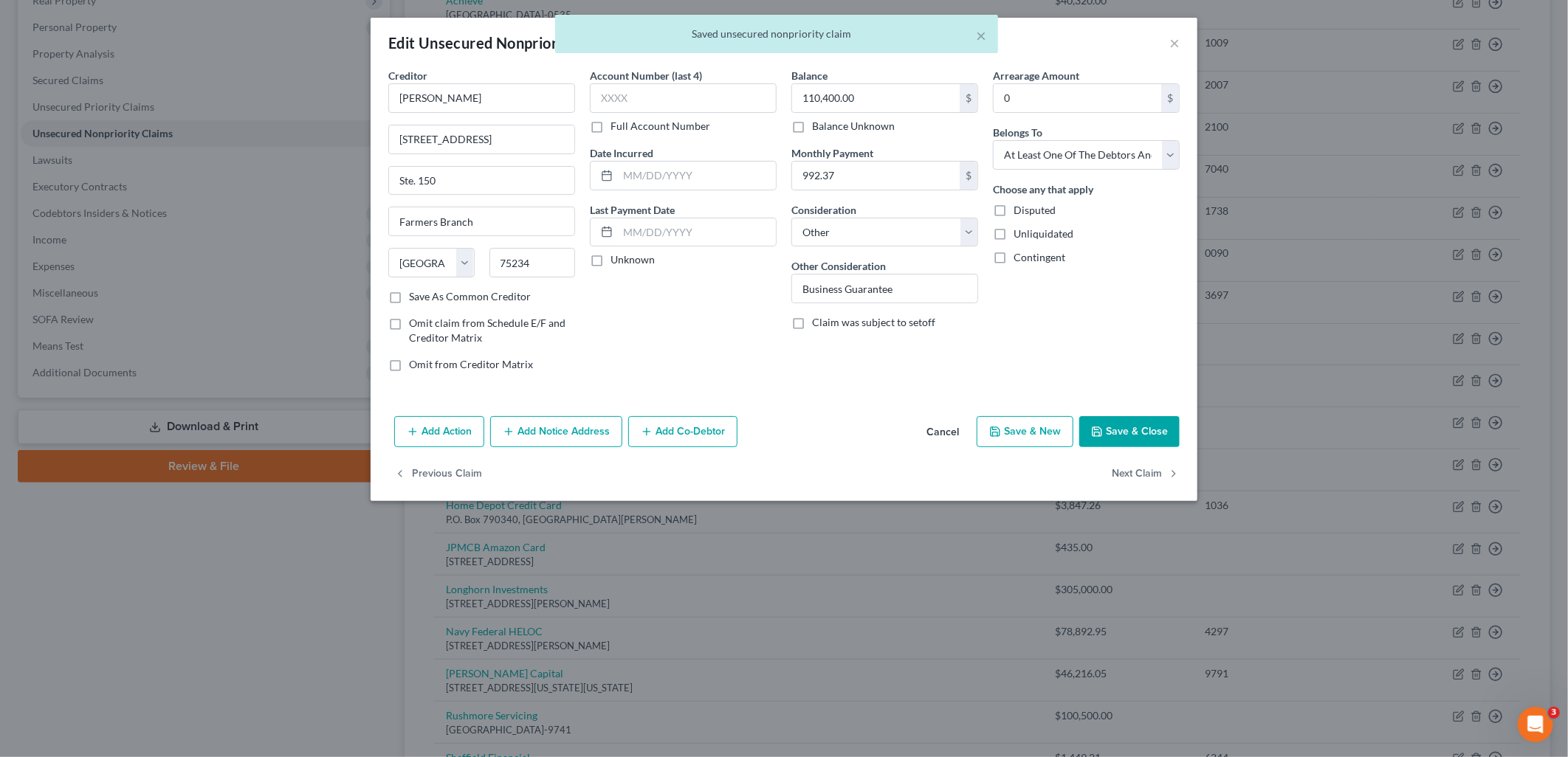
click at [1151, 430] on button "Save & Close" at bounding box center [1129, 431] width 101 height 31
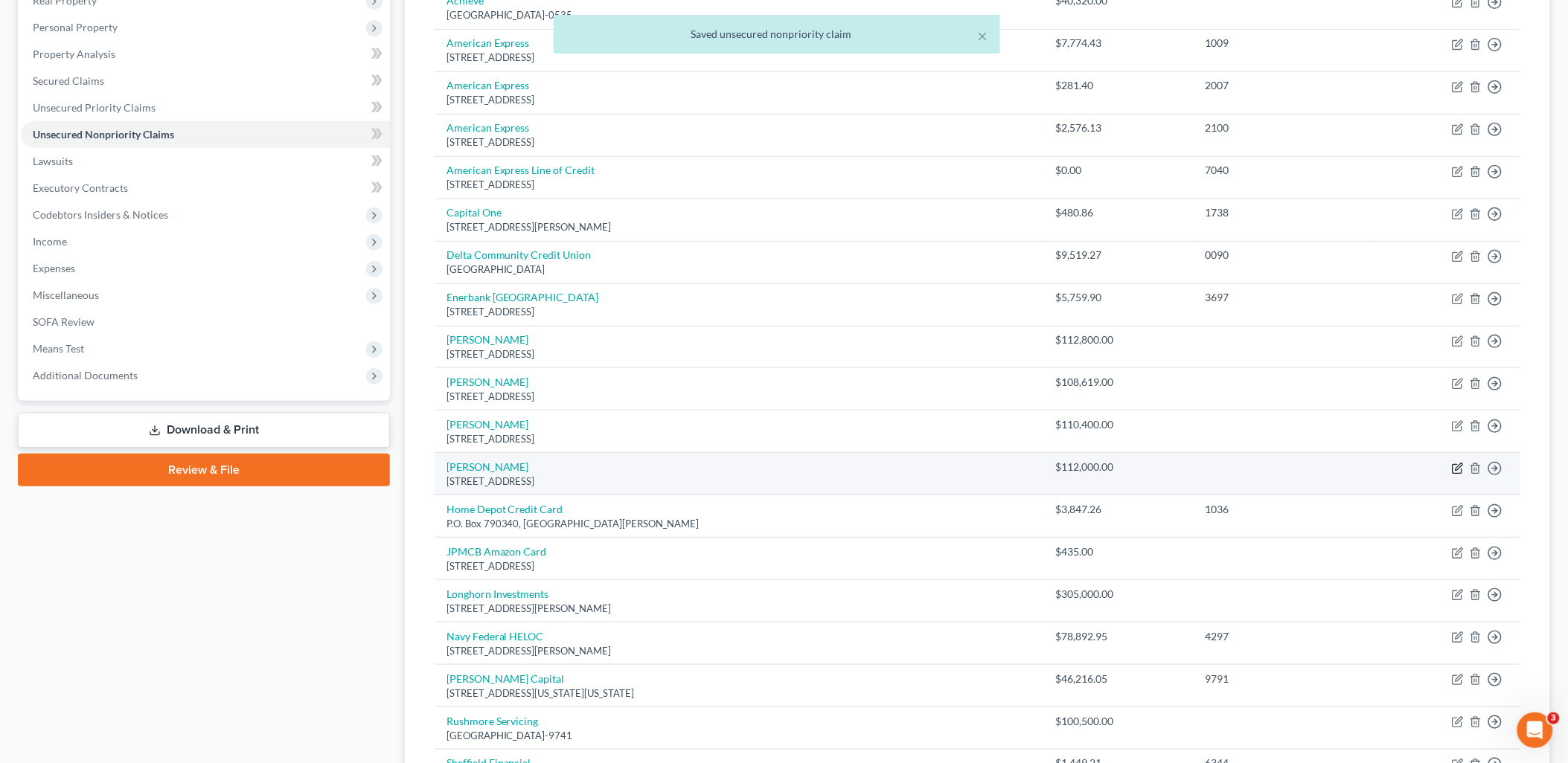
click at [1455, 466] on icon "button" at bounding box center [1458, 468] width 12 height 12
select select "45"
select select "14"
select select "3"
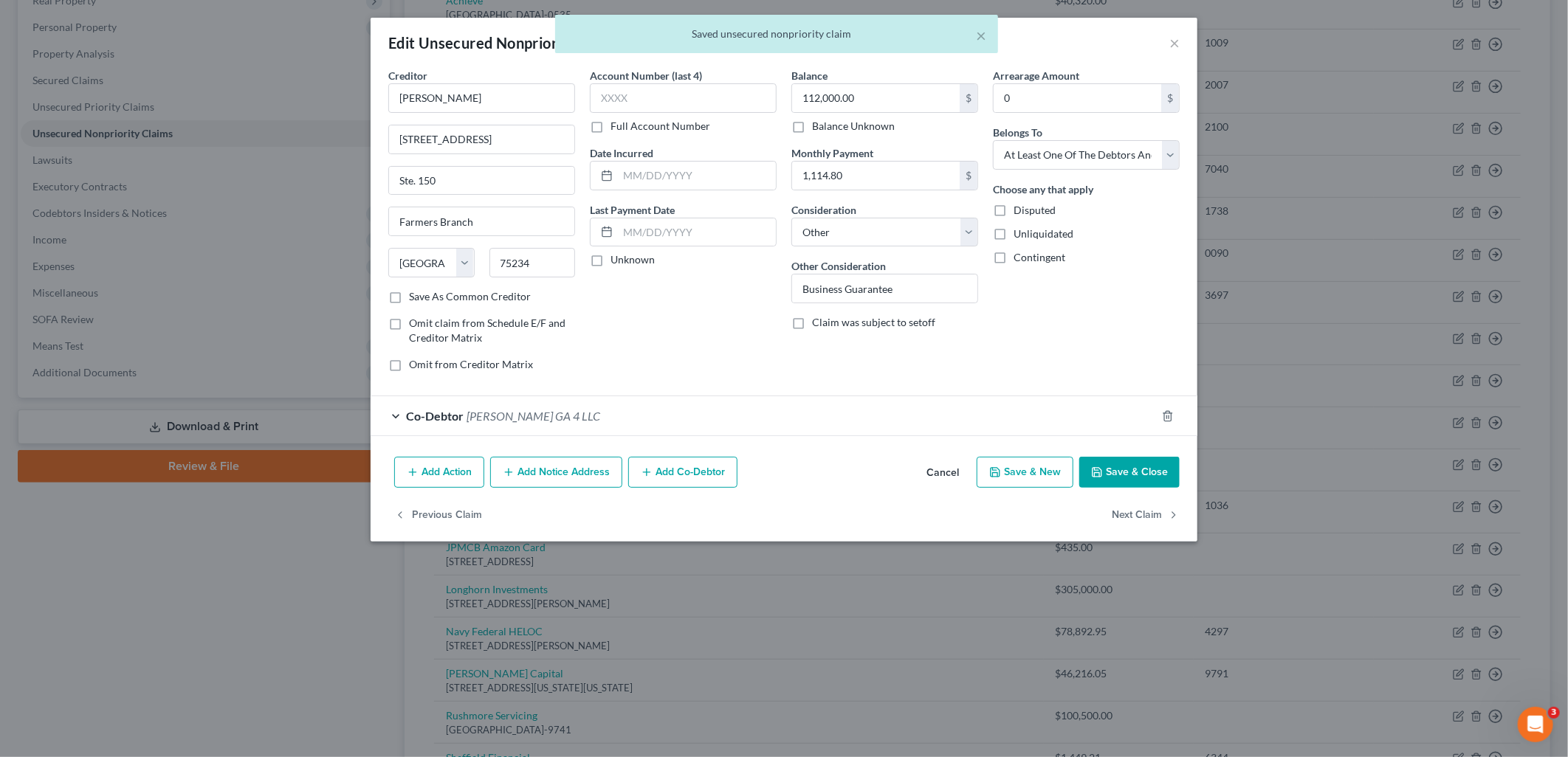
click at [1161, 481] on button "Save & Close" at bounding box center [1129, 472] width 101 height 31
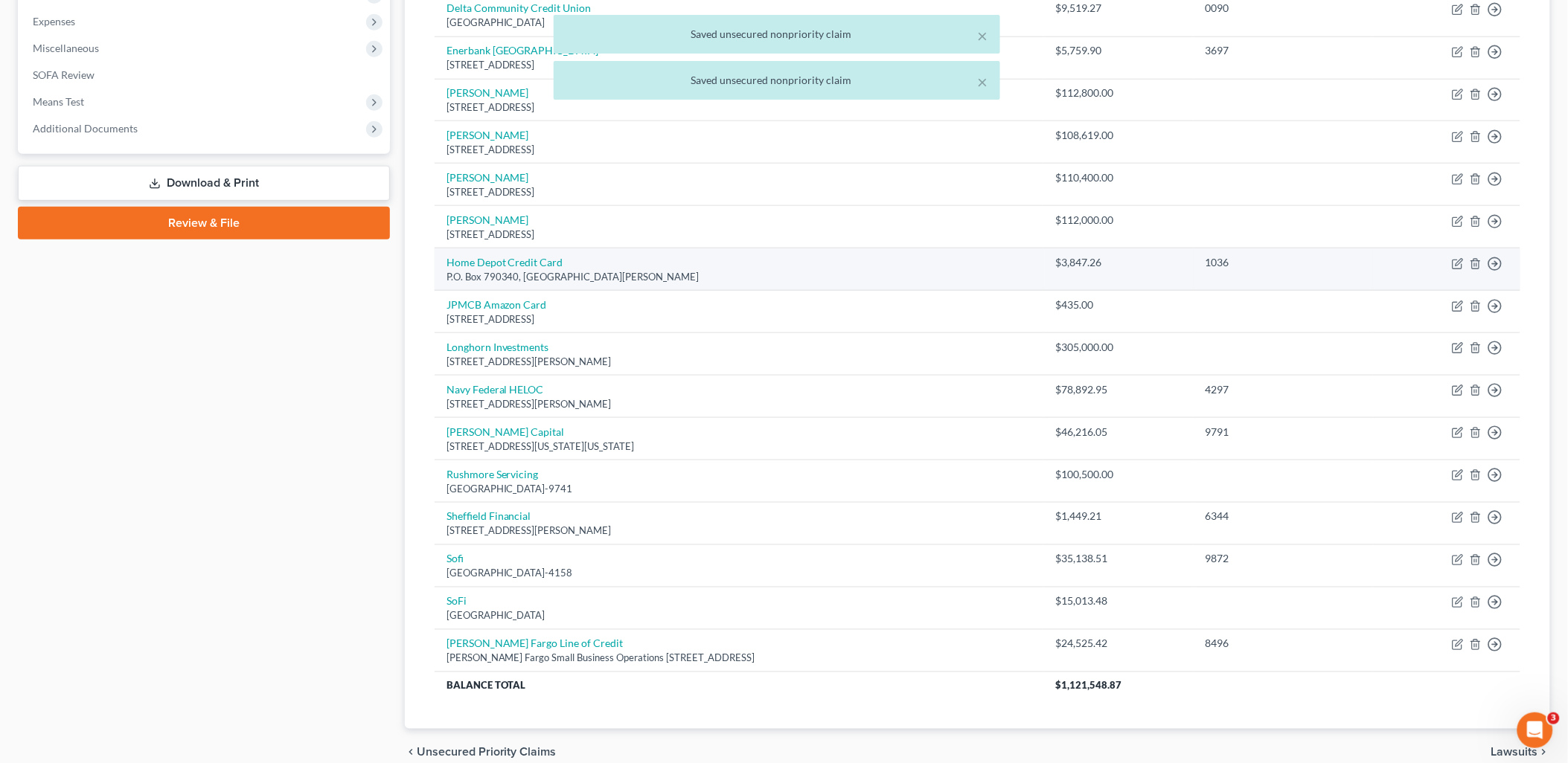
scroll to position [495, 0]
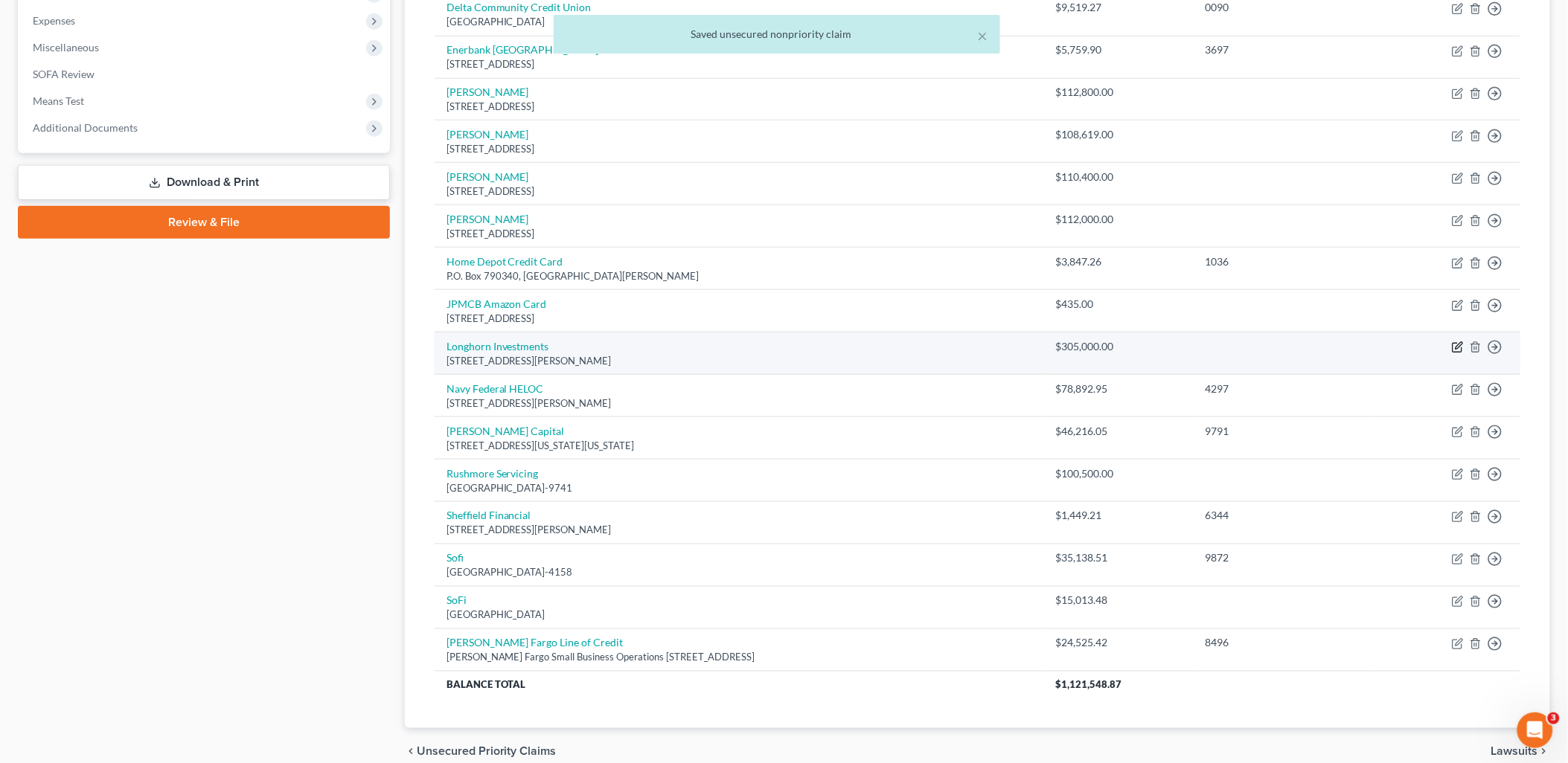
click at [1456, 352] on icon "button" at bounding box center [1458, 348] width 12 height 12
select select "45"
select select "14"
select select "3"
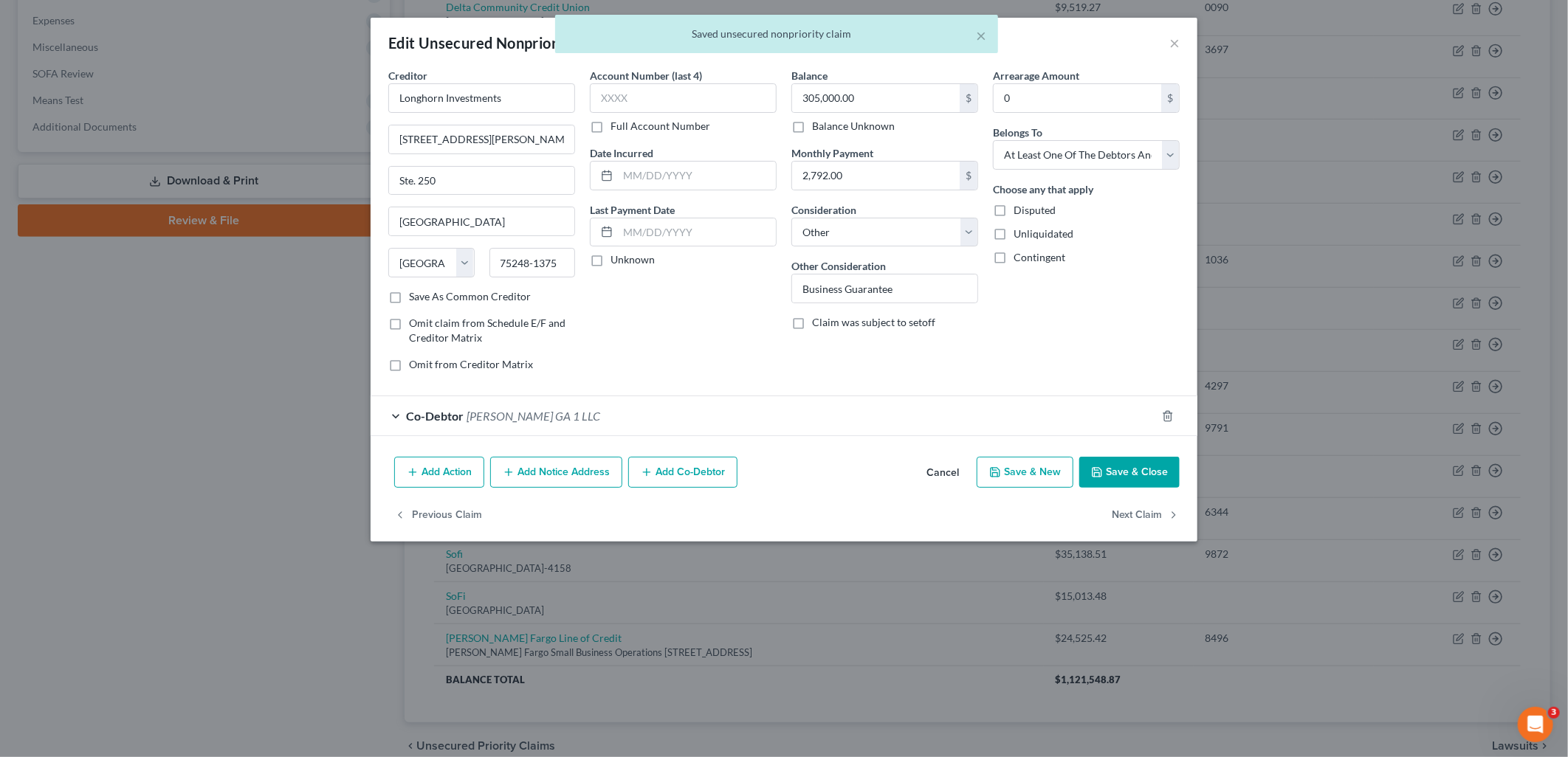
click at [1157, 478] on button "Save & Close" at bounding box center [1129, 472] width 101 height 31
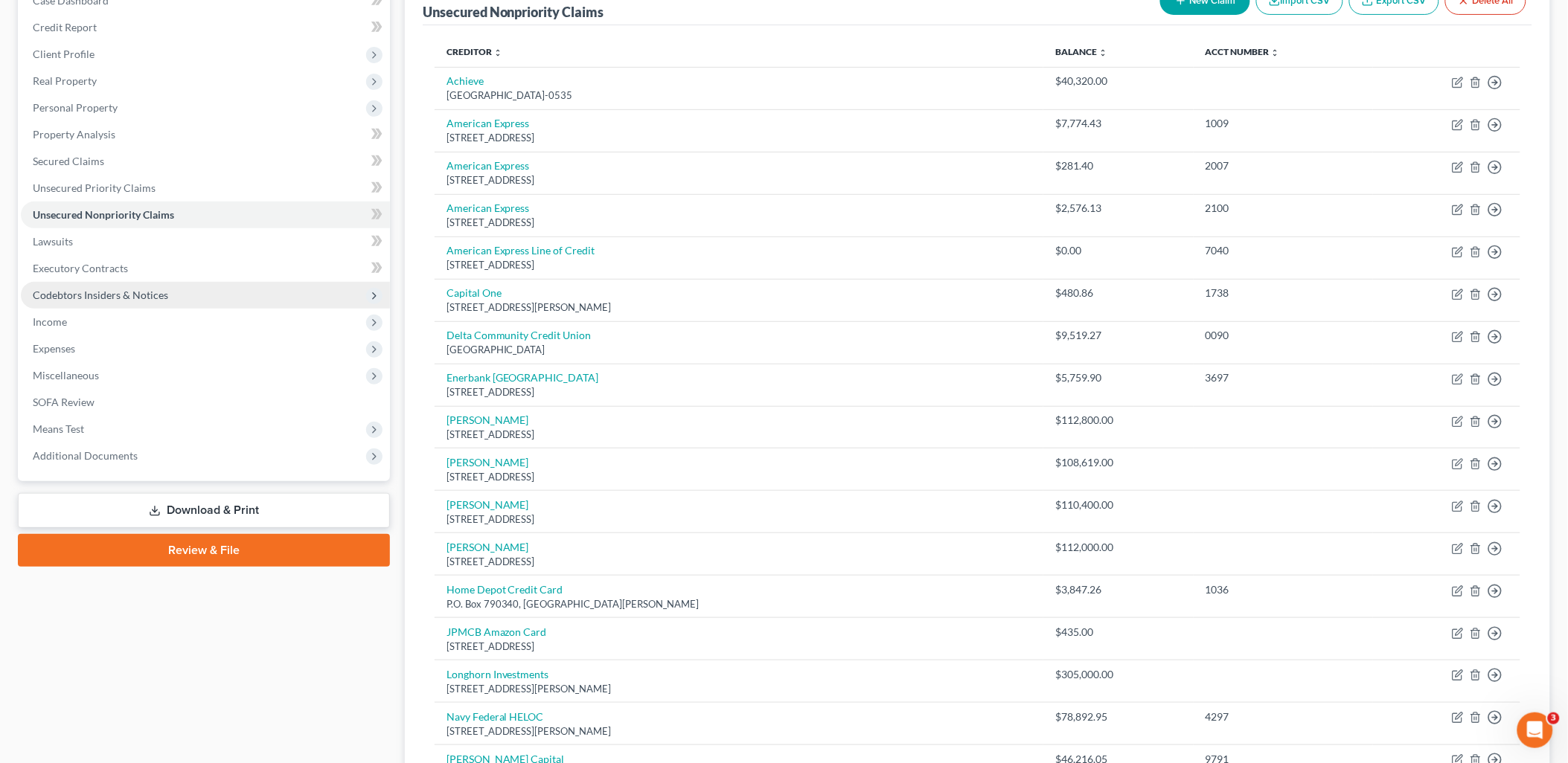
scroll to position [152, 0]
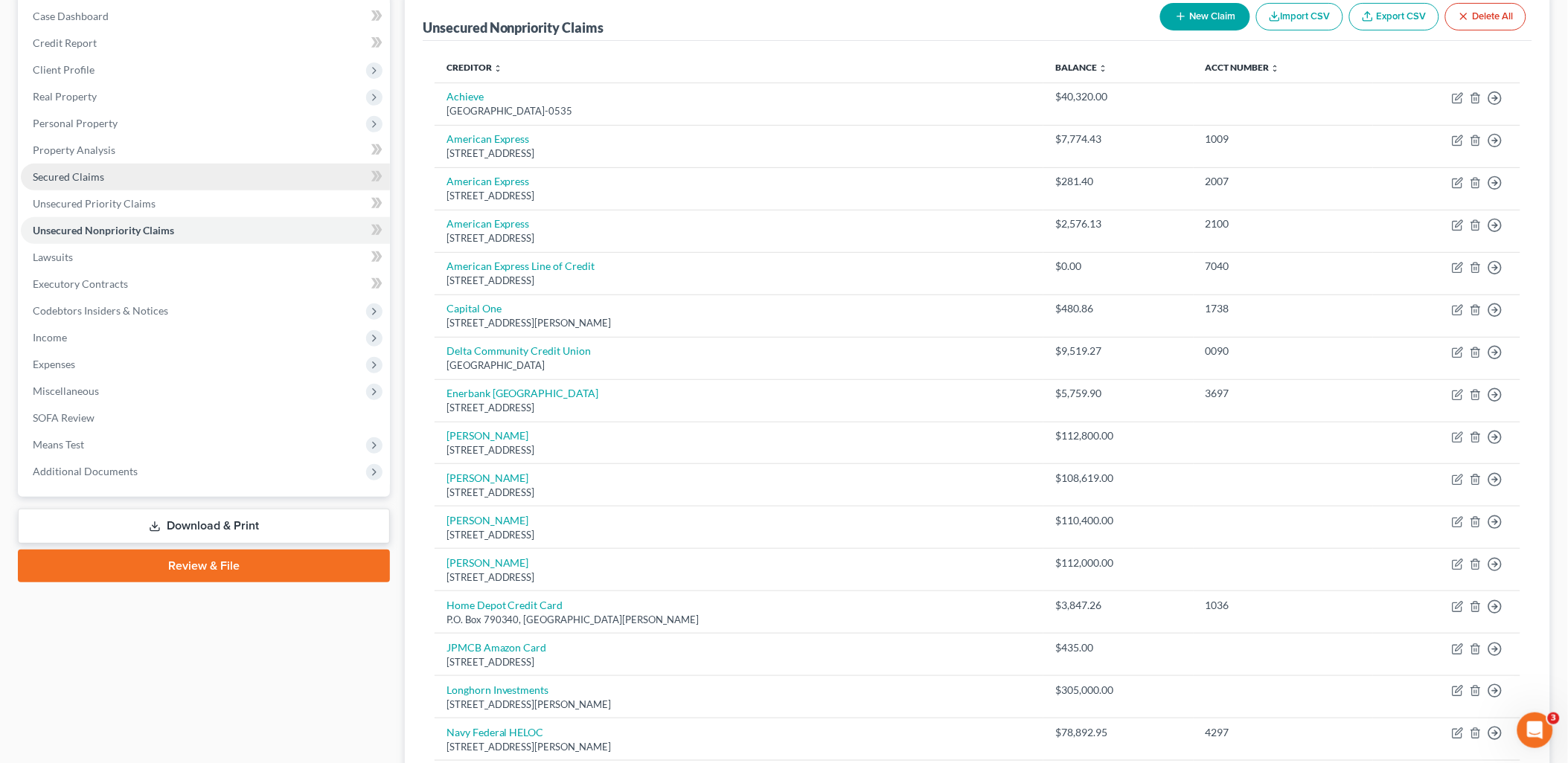
click at [124, 183] on link "Secured Claims" at bounding box center [206, 177] width 369 height 27
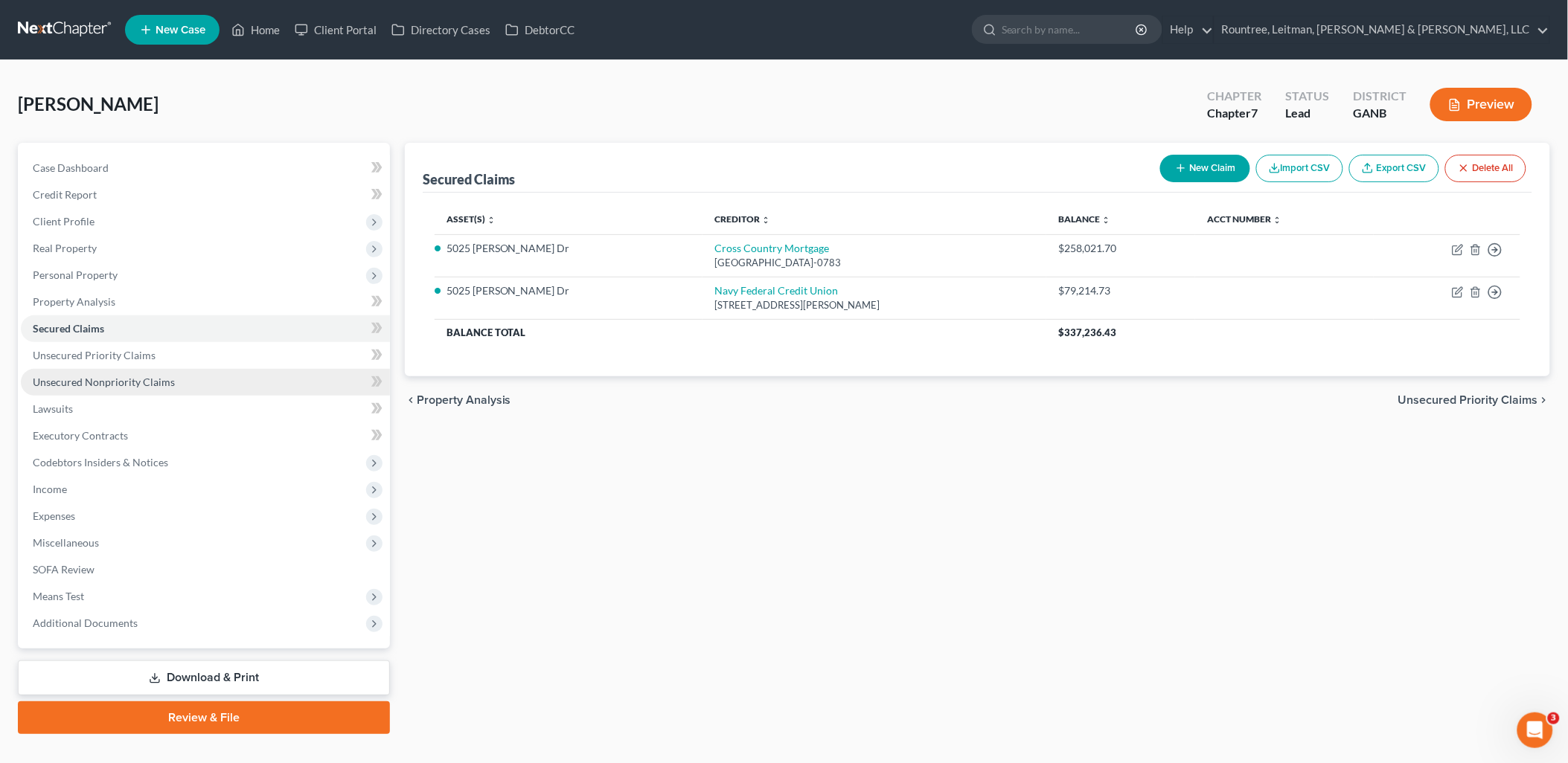
click at [212, 376] on link "Unsecured Nonpriority Claims" at bounding box center [206, 382] width 369 height 27
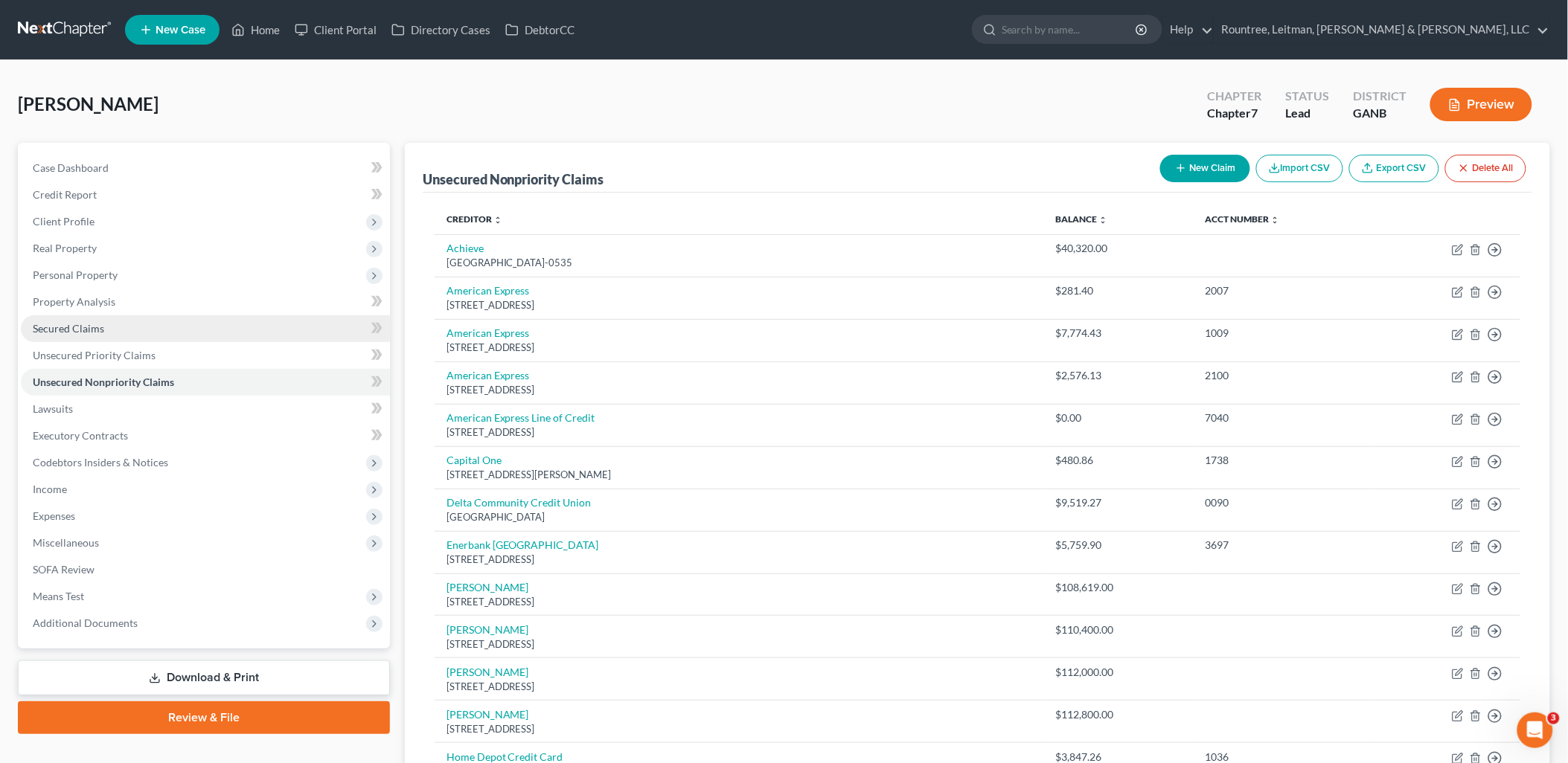
click at [119, 327] on link "Secured Claims" at bounding box center [206, 329] width 369 height 27
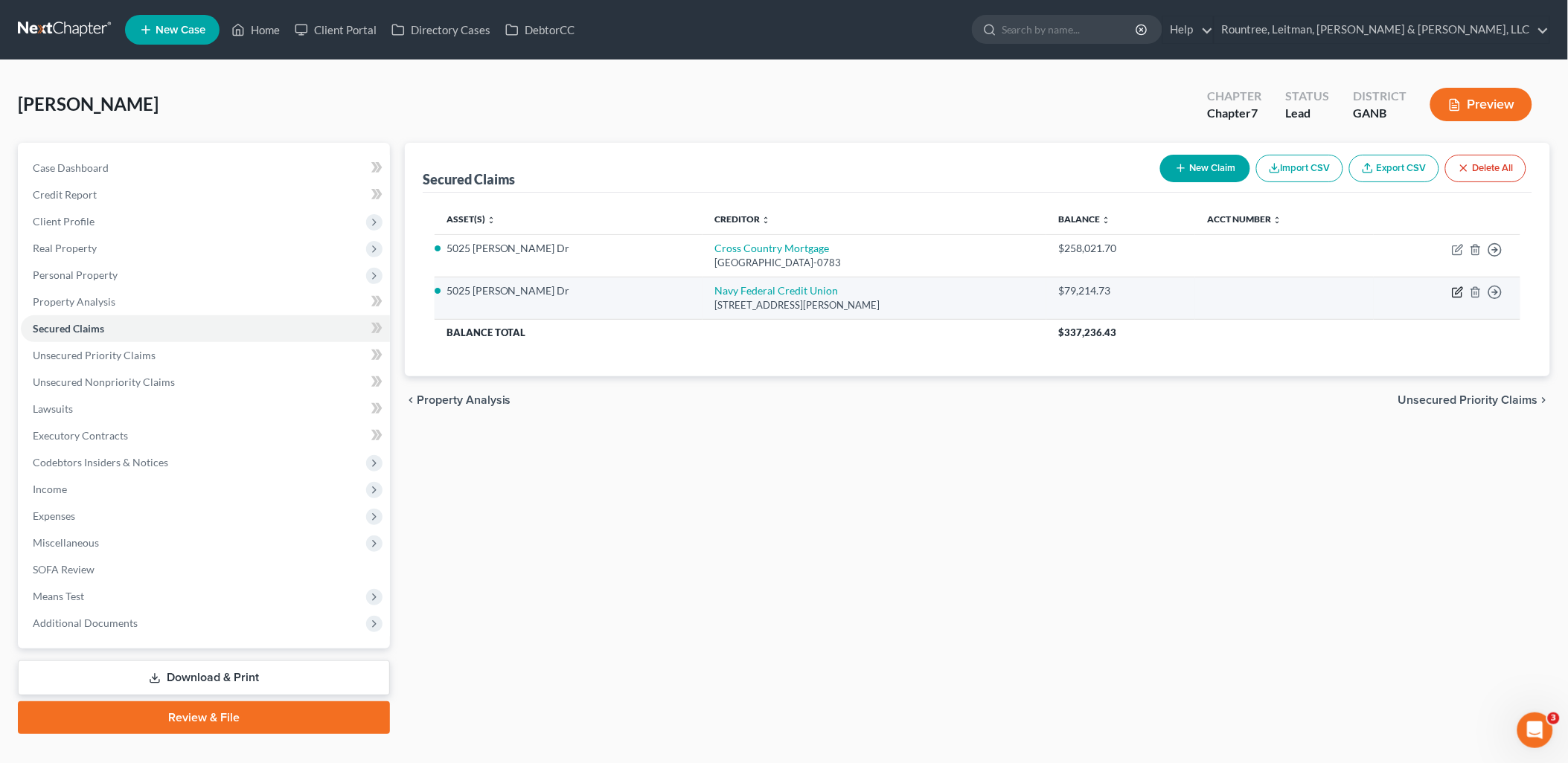
click at [1453, 293] on icon "button" at bounding box center [1456, 293] width 9 height 9
select select "48"
select select "2"
select select "0"
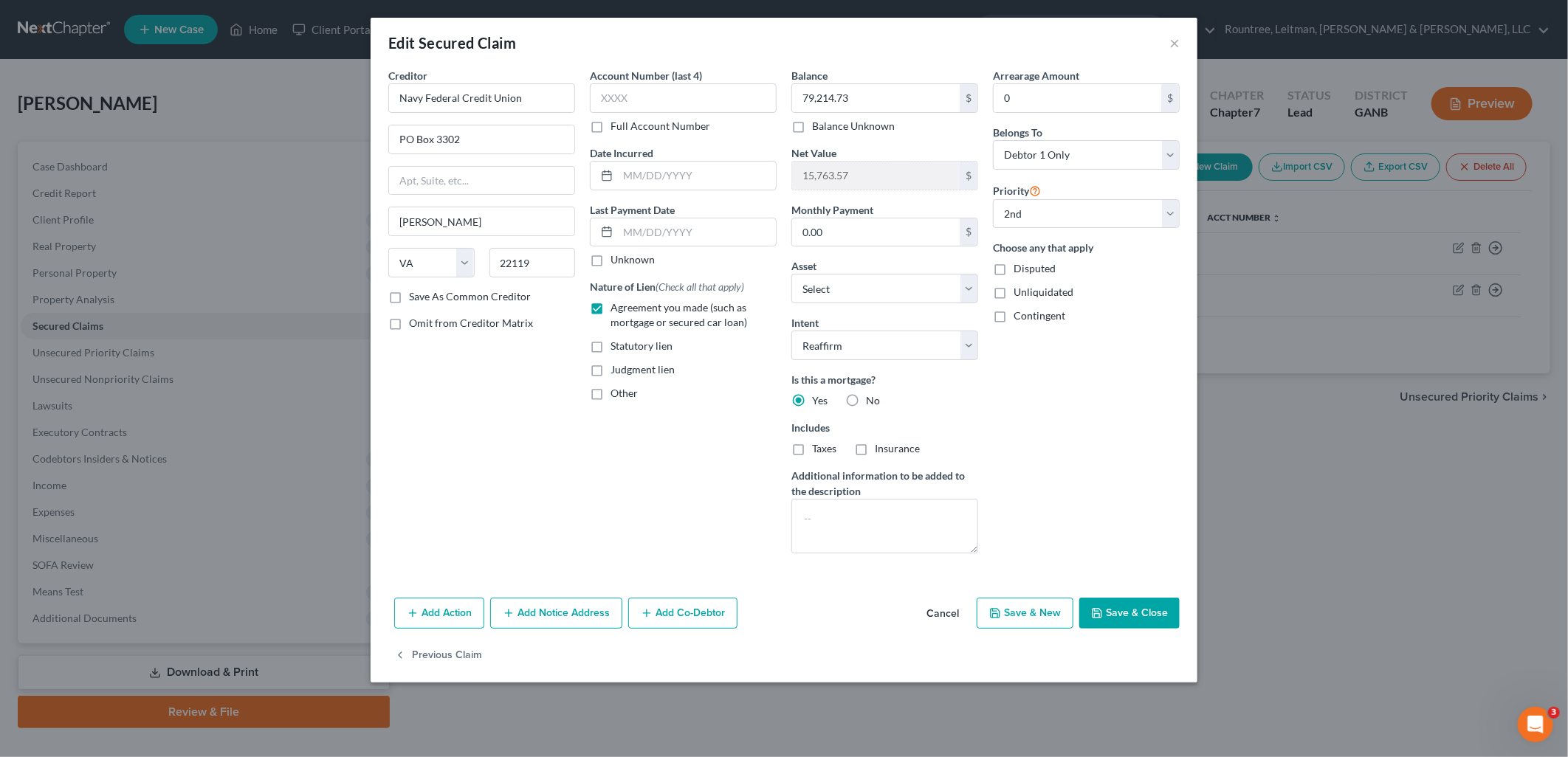
click at [1145, 606] on button "Save & Close" at bounding box center [1129, 613] width 101 height 31
select select "1"
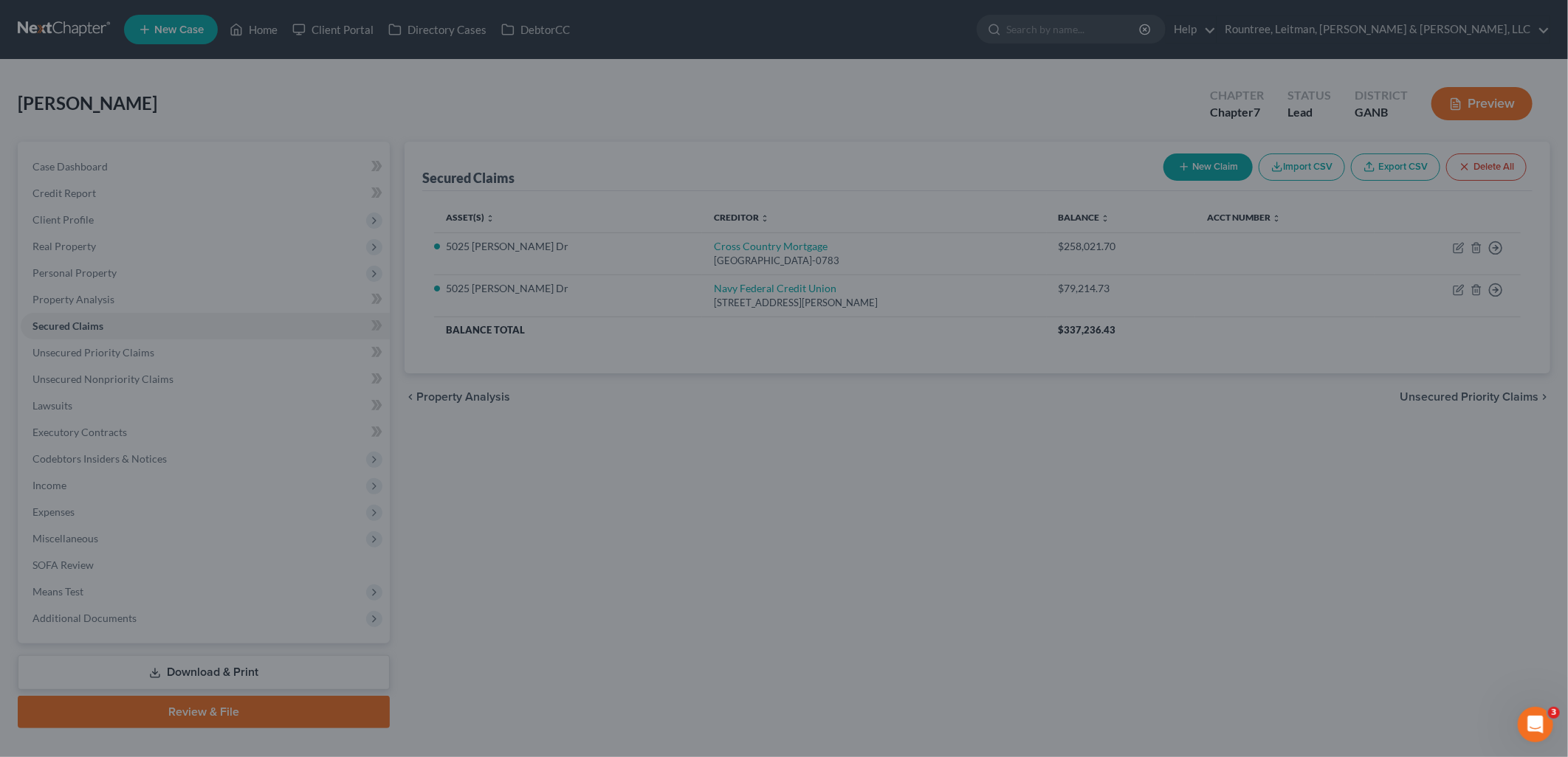
select select "4"
select select "0"
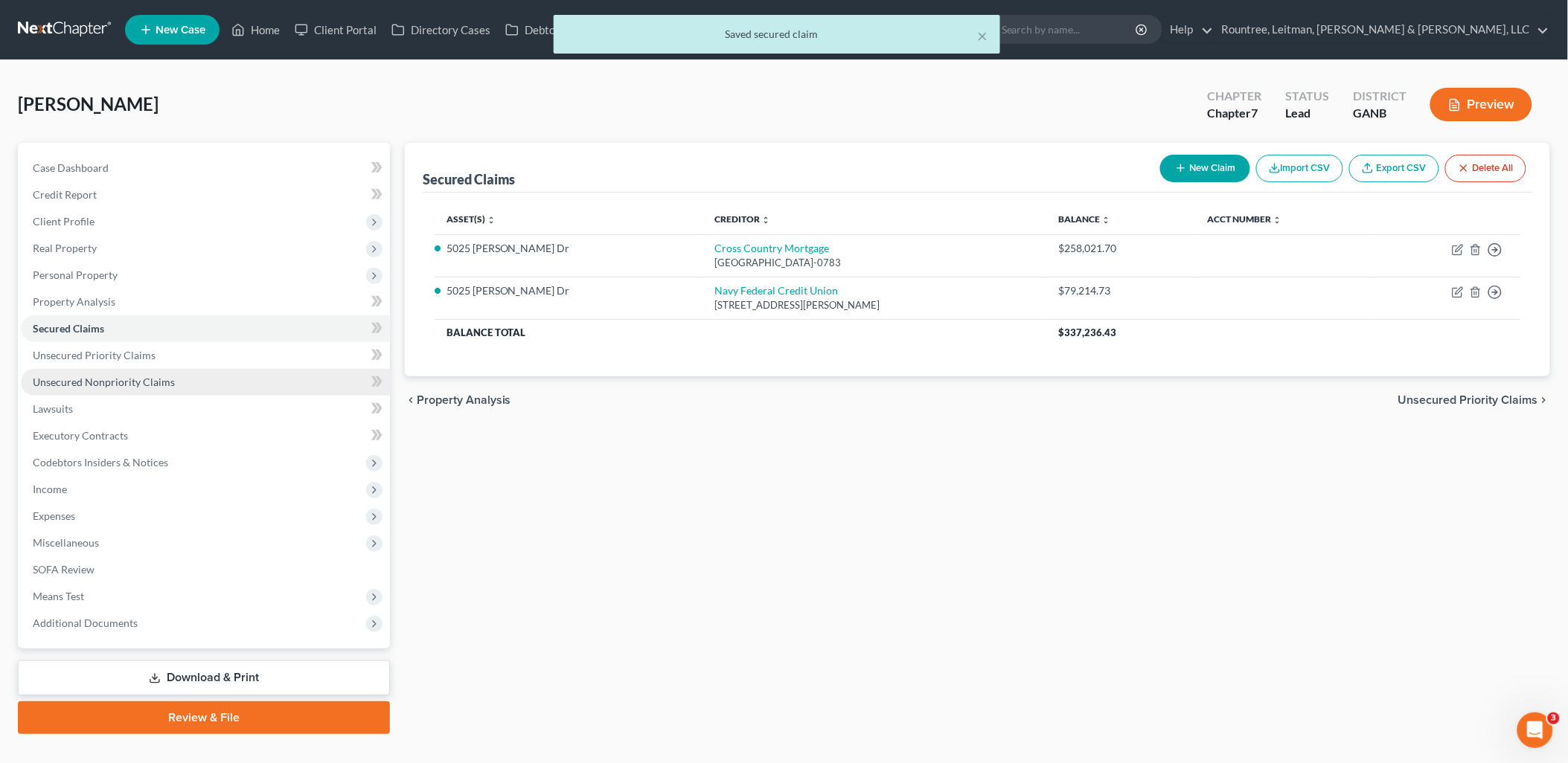
click at [146, 376] on span "Unsecured Nonpriority Claims" at bounding box center [103, 382] width 142 height 13
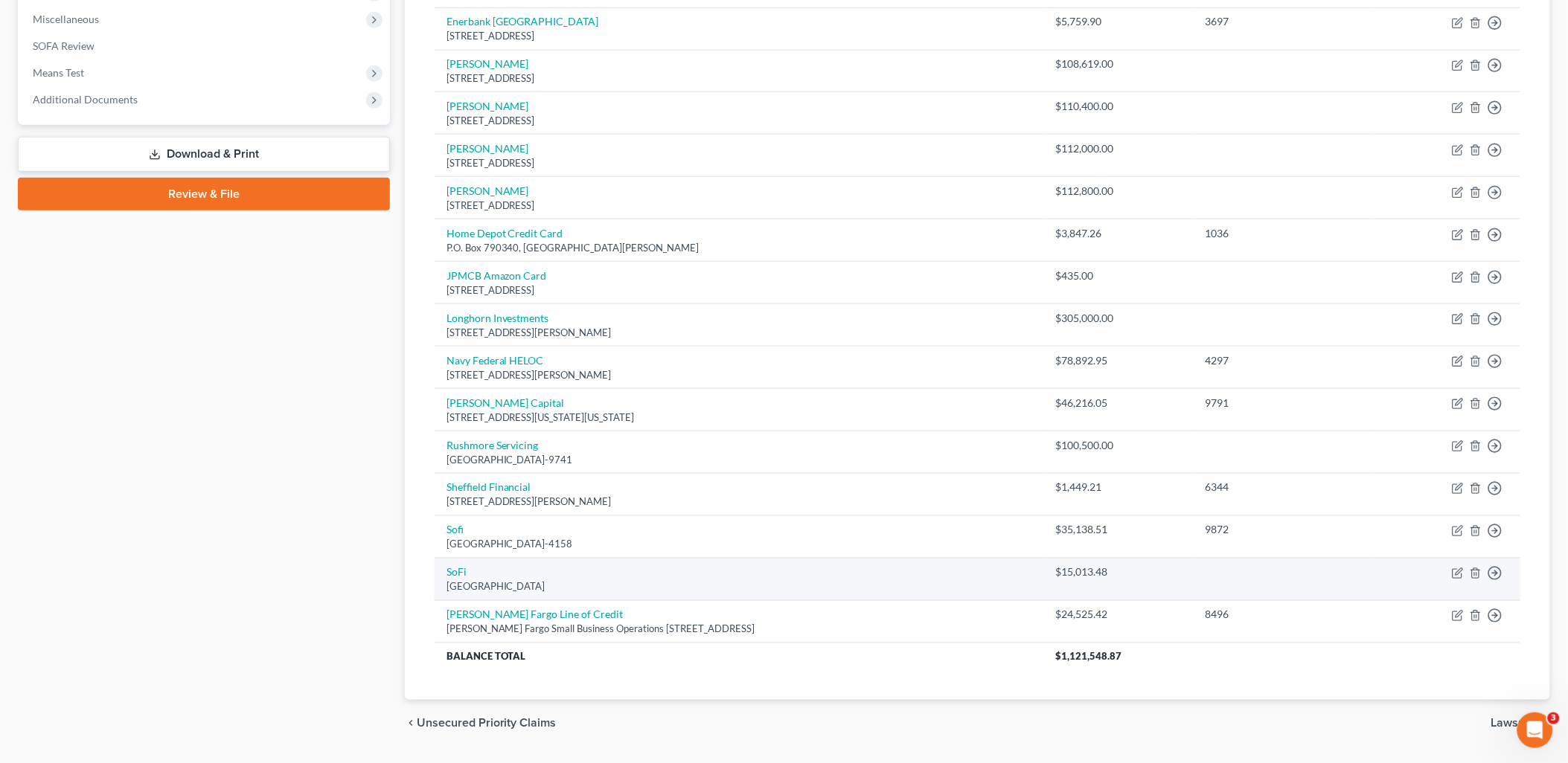
scroll to position [482, 0]
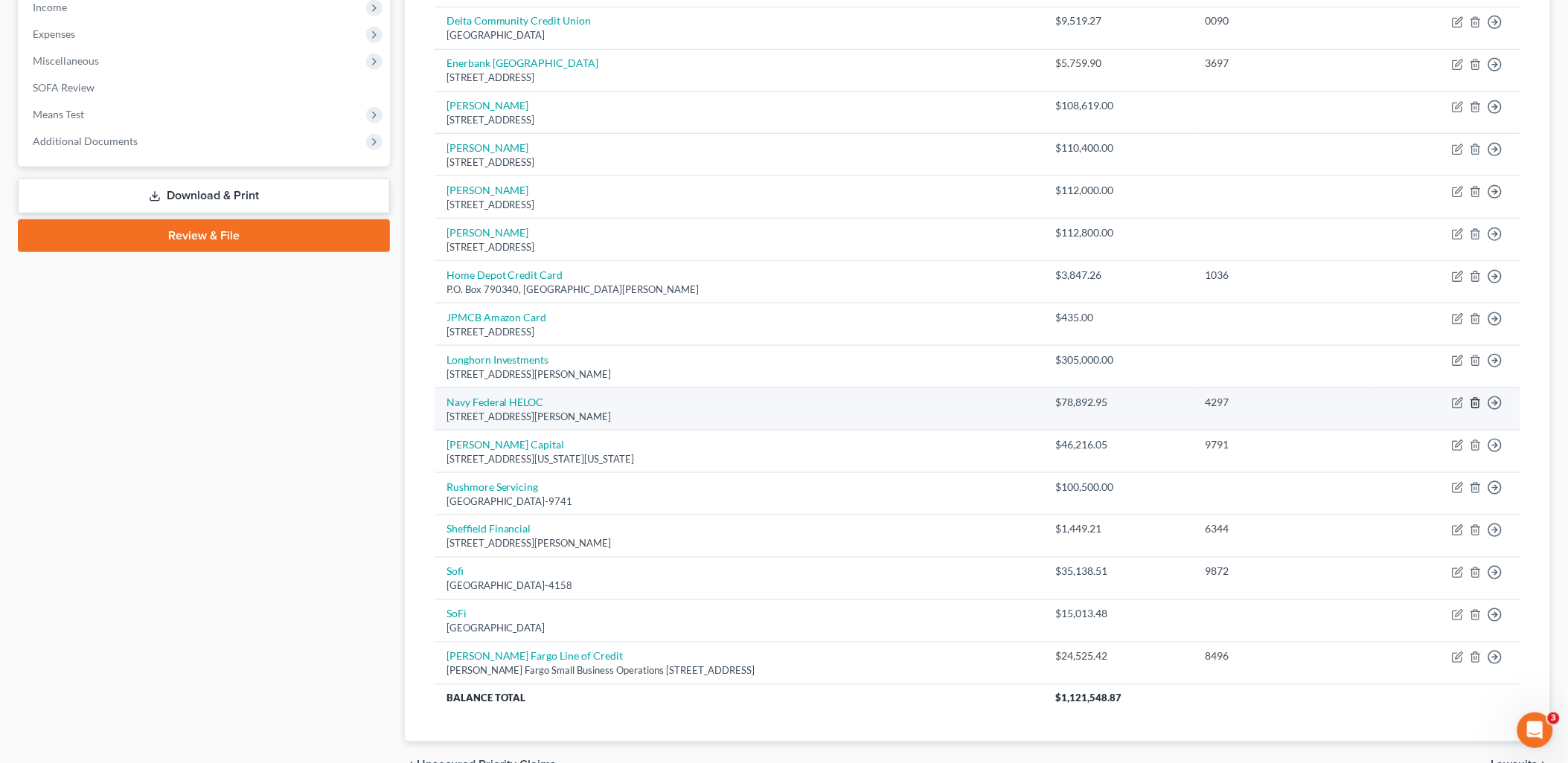
click at [1474, 404] on line "button" at bounding box center [1474, 404] width 0 height 3
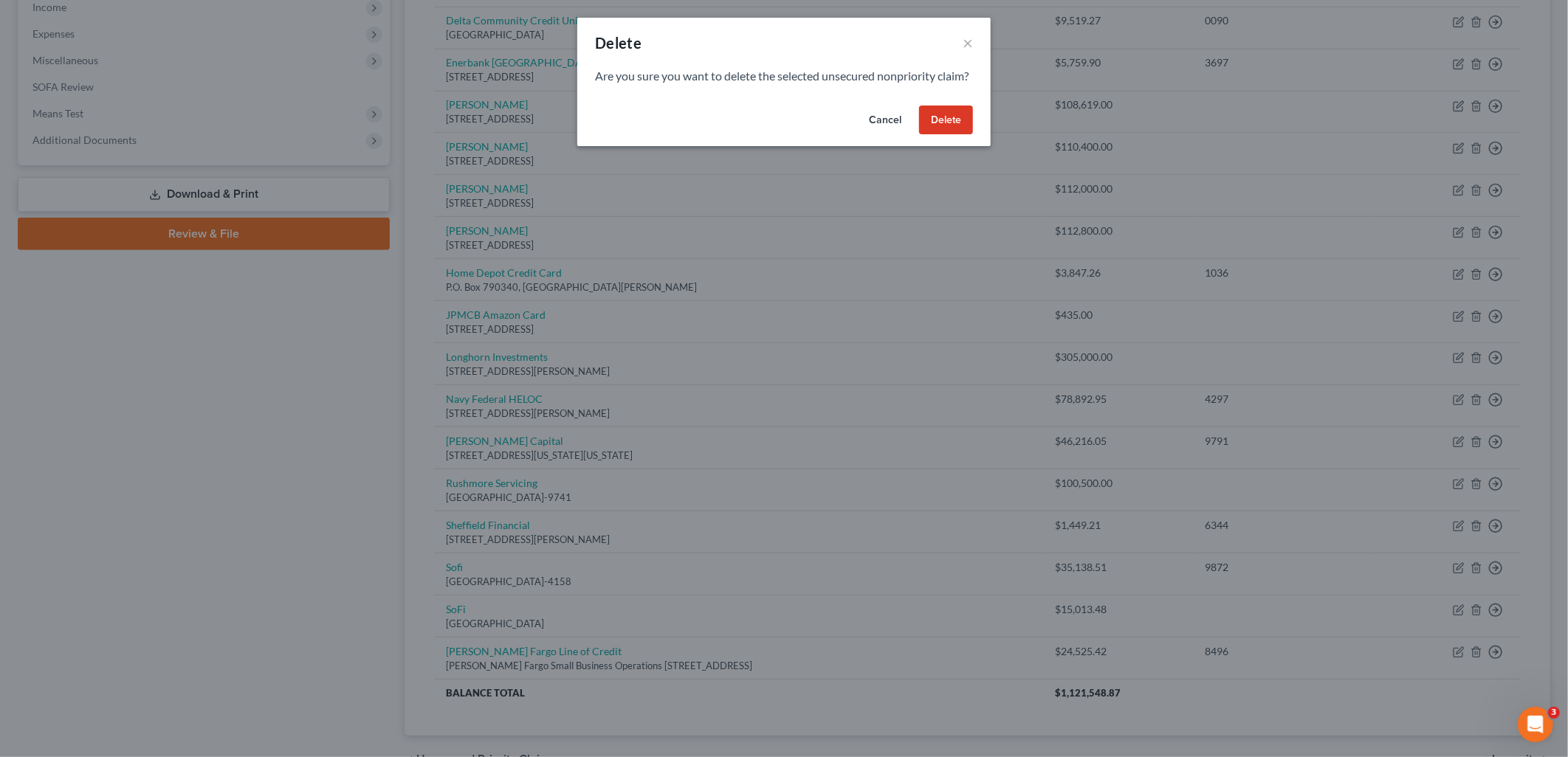
click at [949, 135] on button "Delete" at bounding box center [946, 120] width 54 height 30
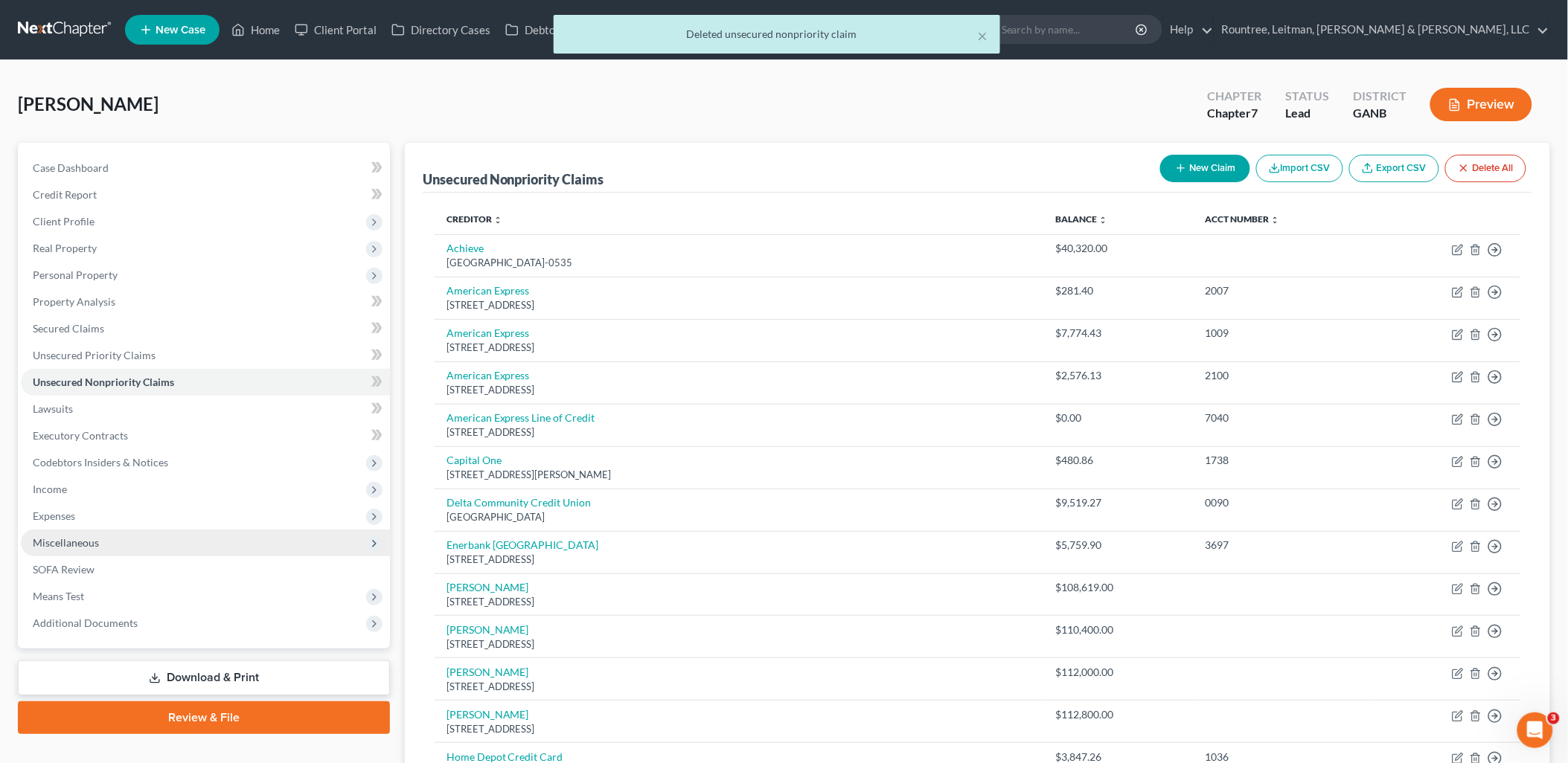
scroll to position [82, 0]
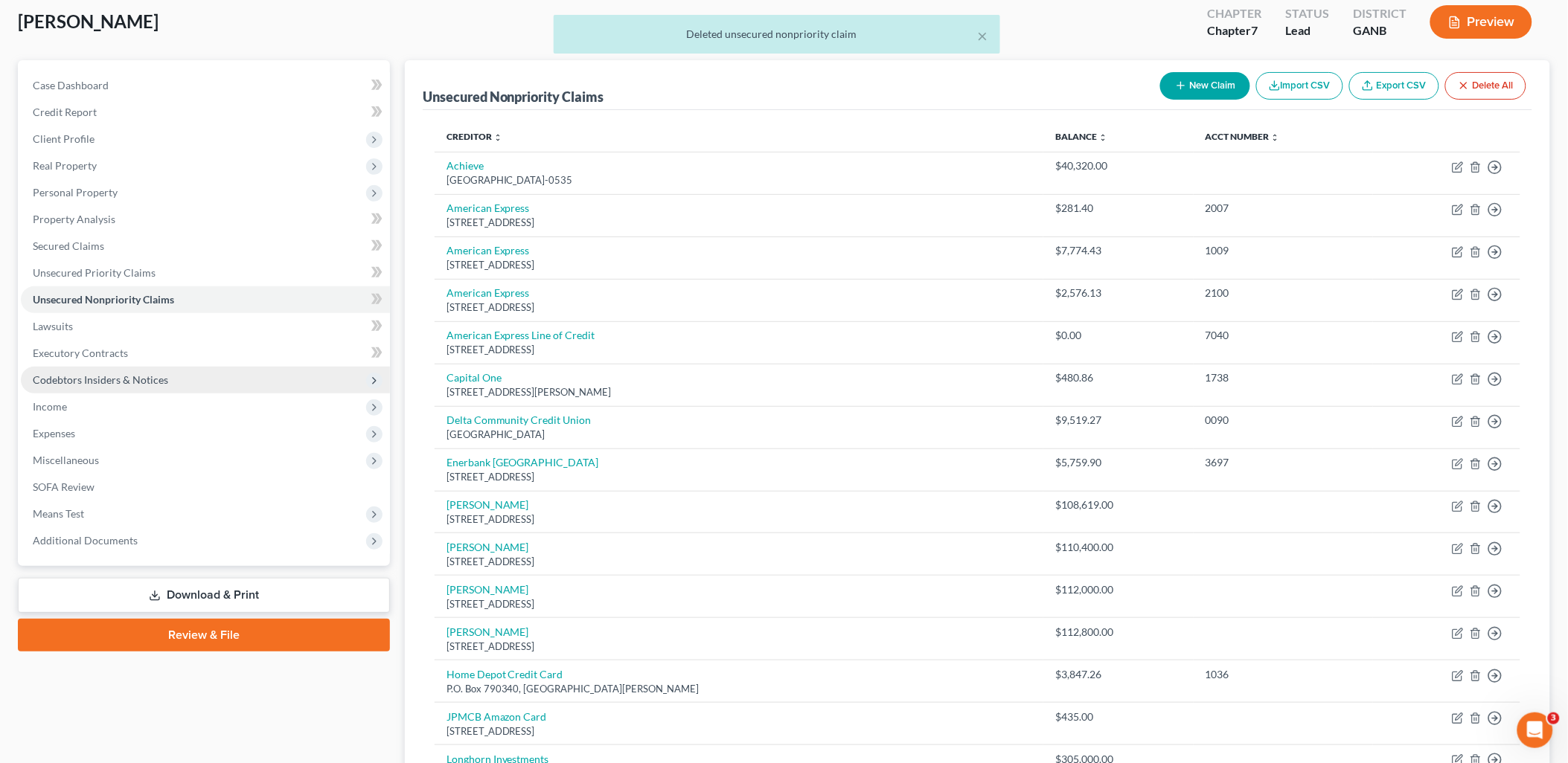
click at [166, 383] on span "Codebtors Insiders & Notices" at bounding box center [206, 381] width 369 height 27
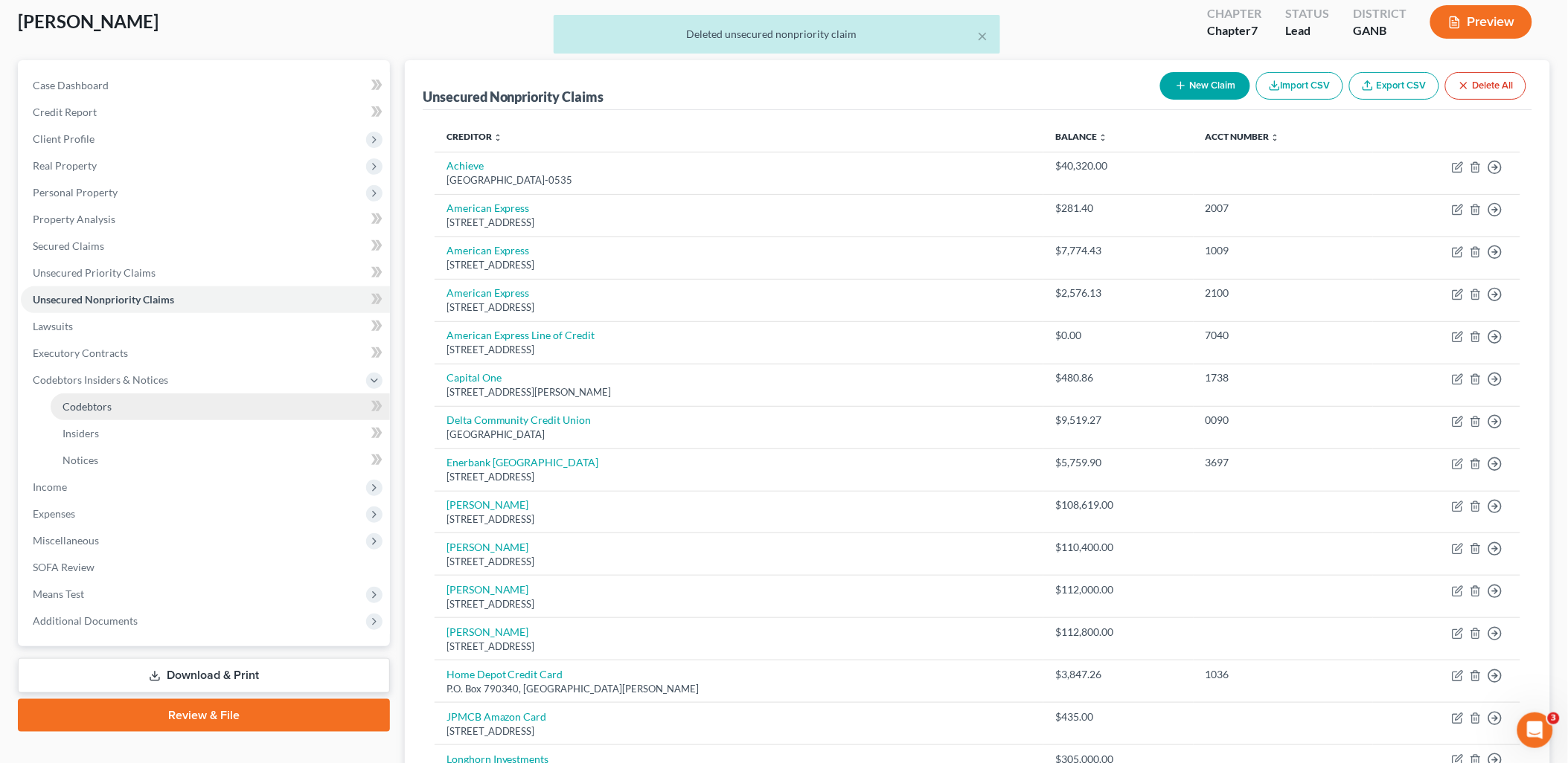
click at [154, 418] on link "Codebtors" at bounding box center [219, 407] width 339 height 27
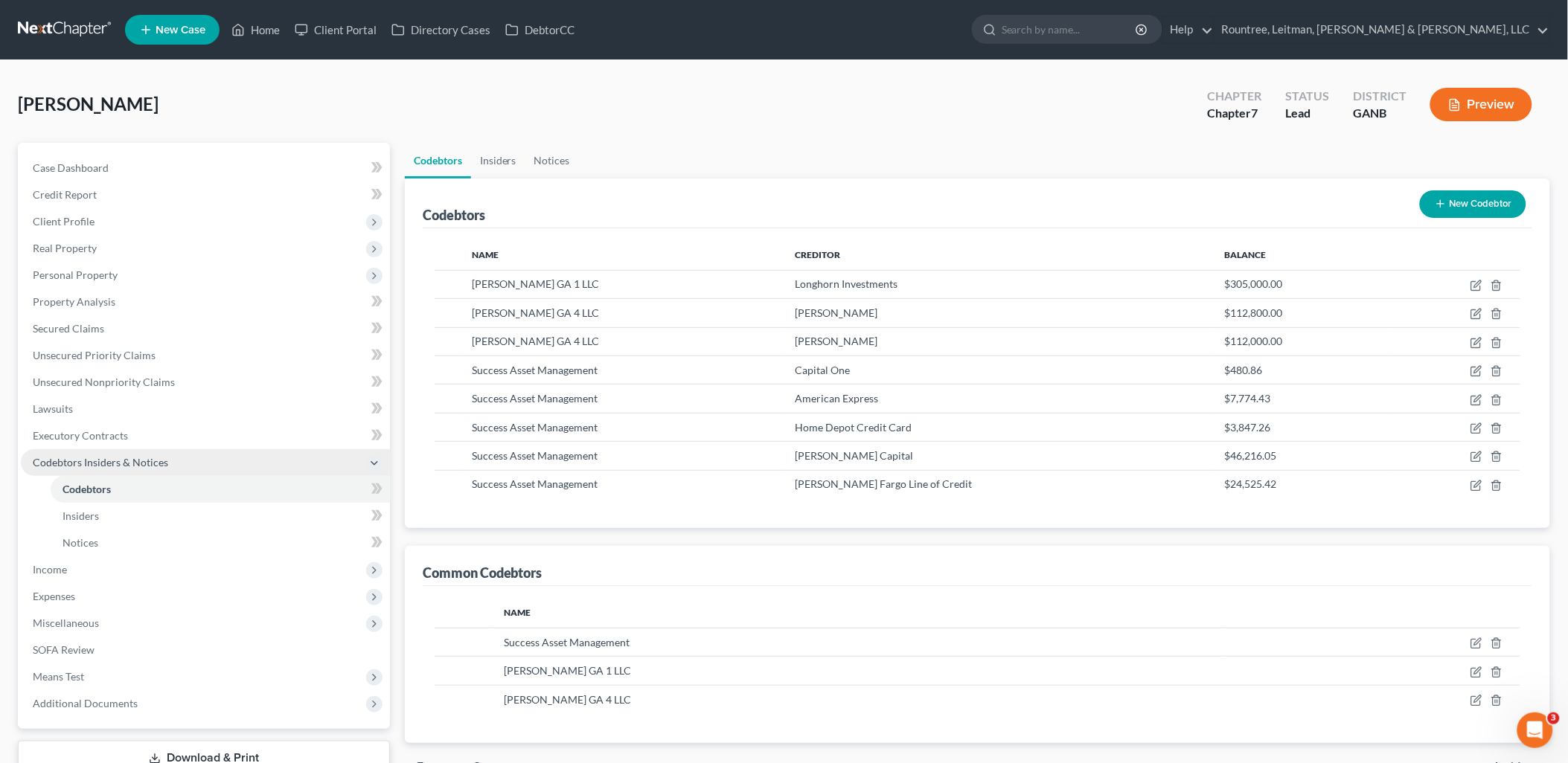
click at [136, 452] on span "Codebtors Insiders & Notices" at bounding box center [206, 463] width 369 height 27
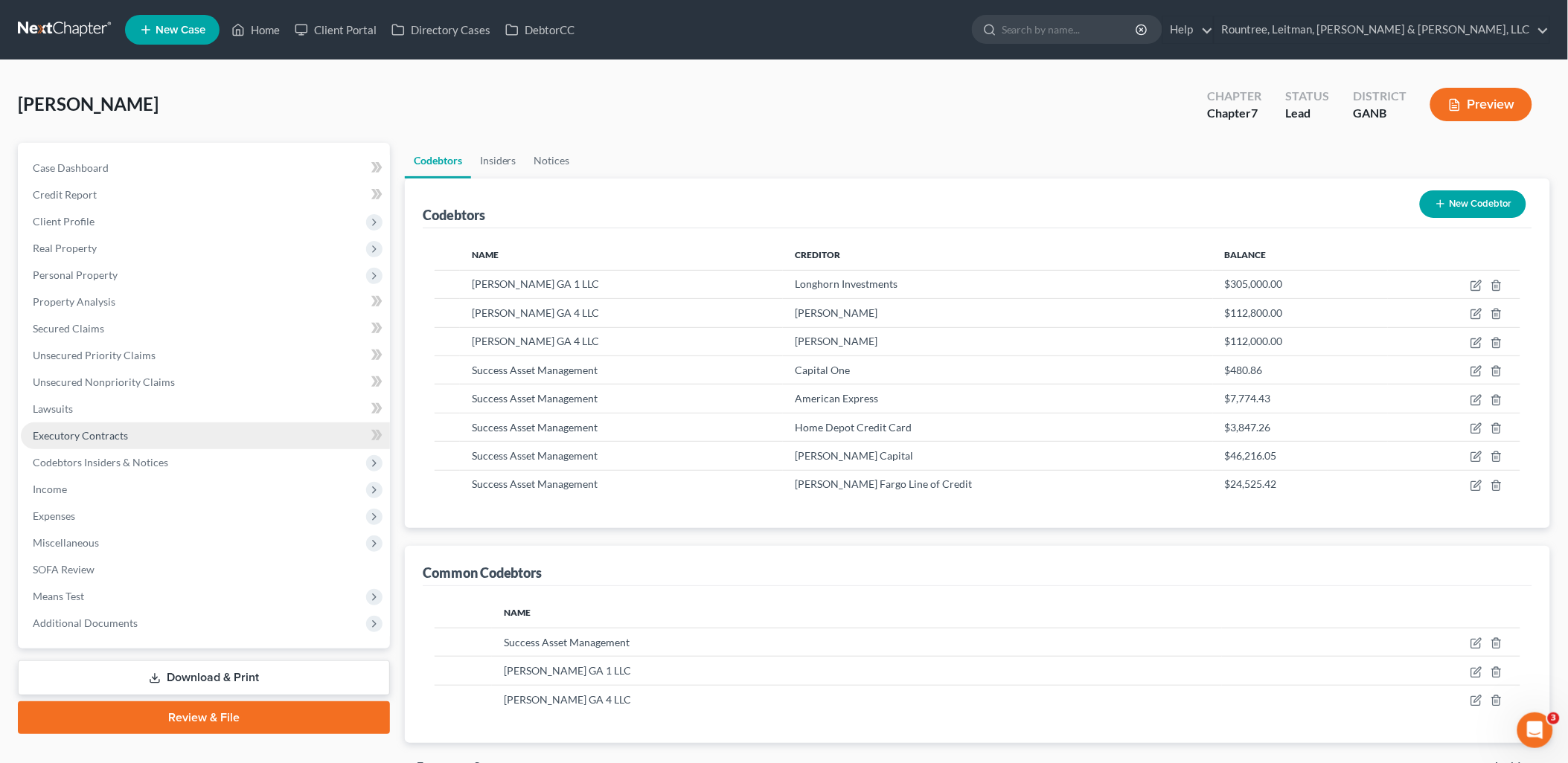
click at [134, 434] on link "Executory Contracts" at bounding box center [206, 436] width 369 height 27
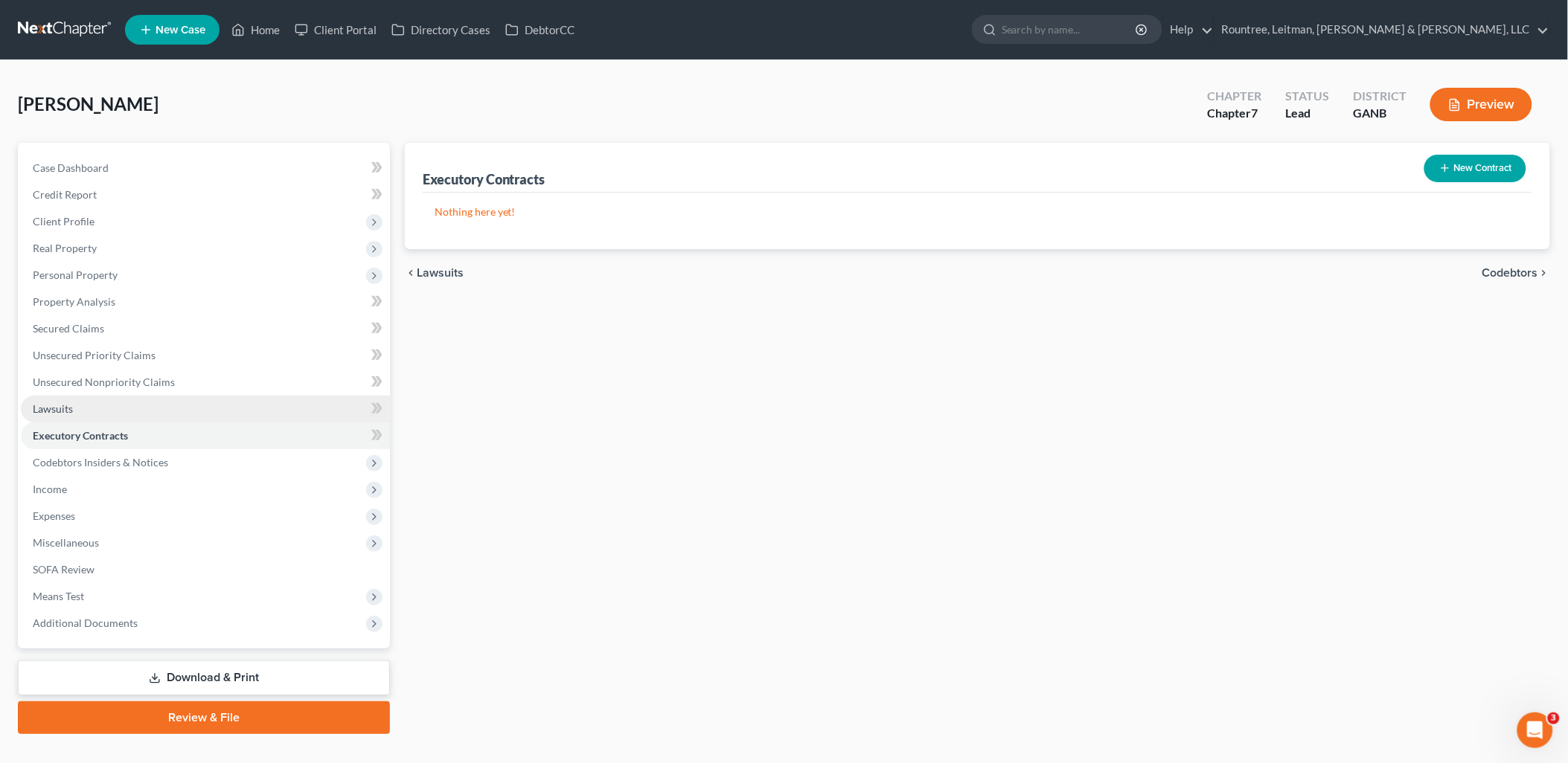
click at [121, 403] on link "Lawsuits" at bounding box center [206, 410] width 369 height 27
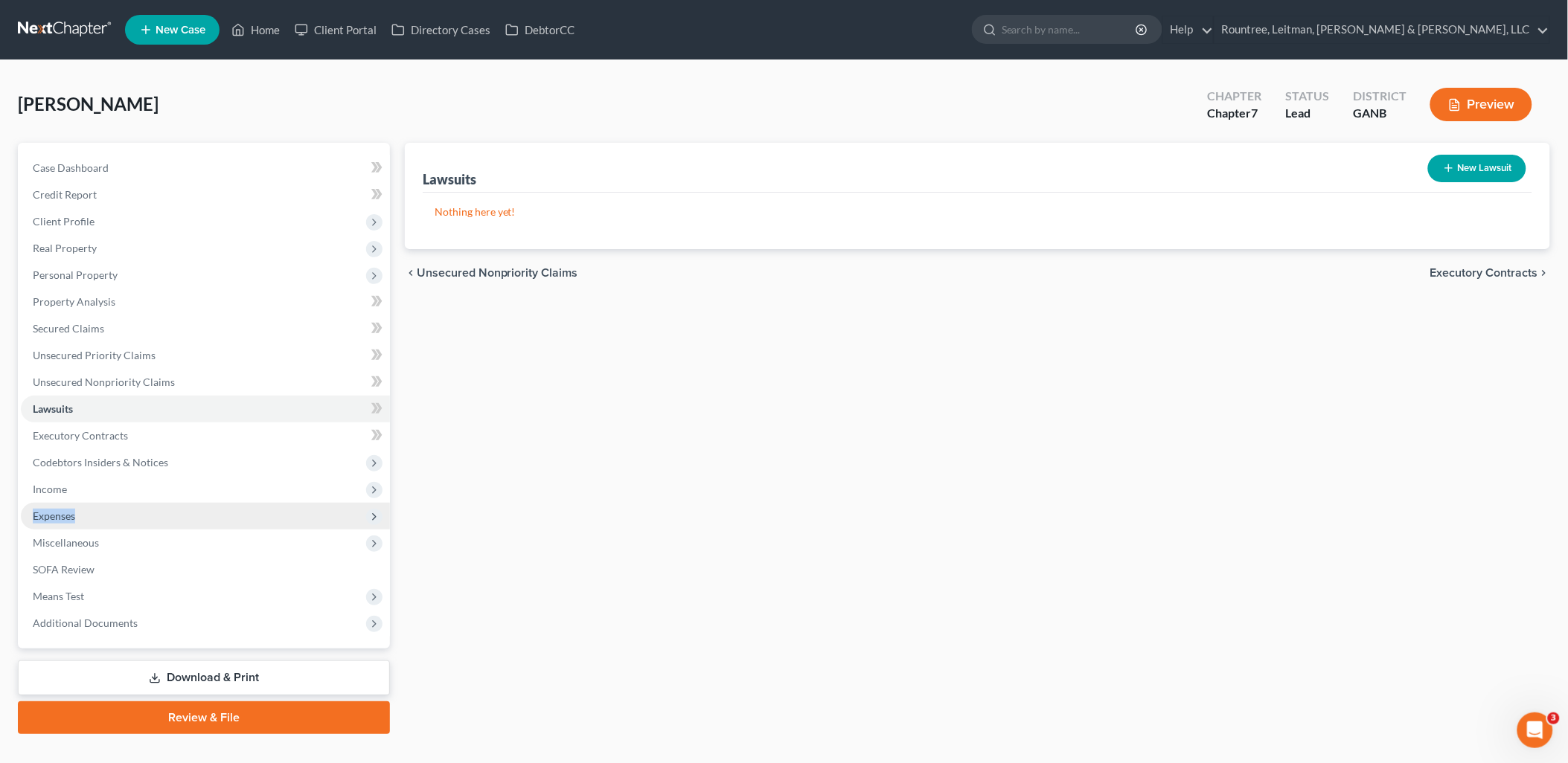
click at [114, 502] on ul "Case Dashboard Payments Invoices Payments Payments Credit Report Client Profile" at bounding box center [206, 395] width 369 height 482
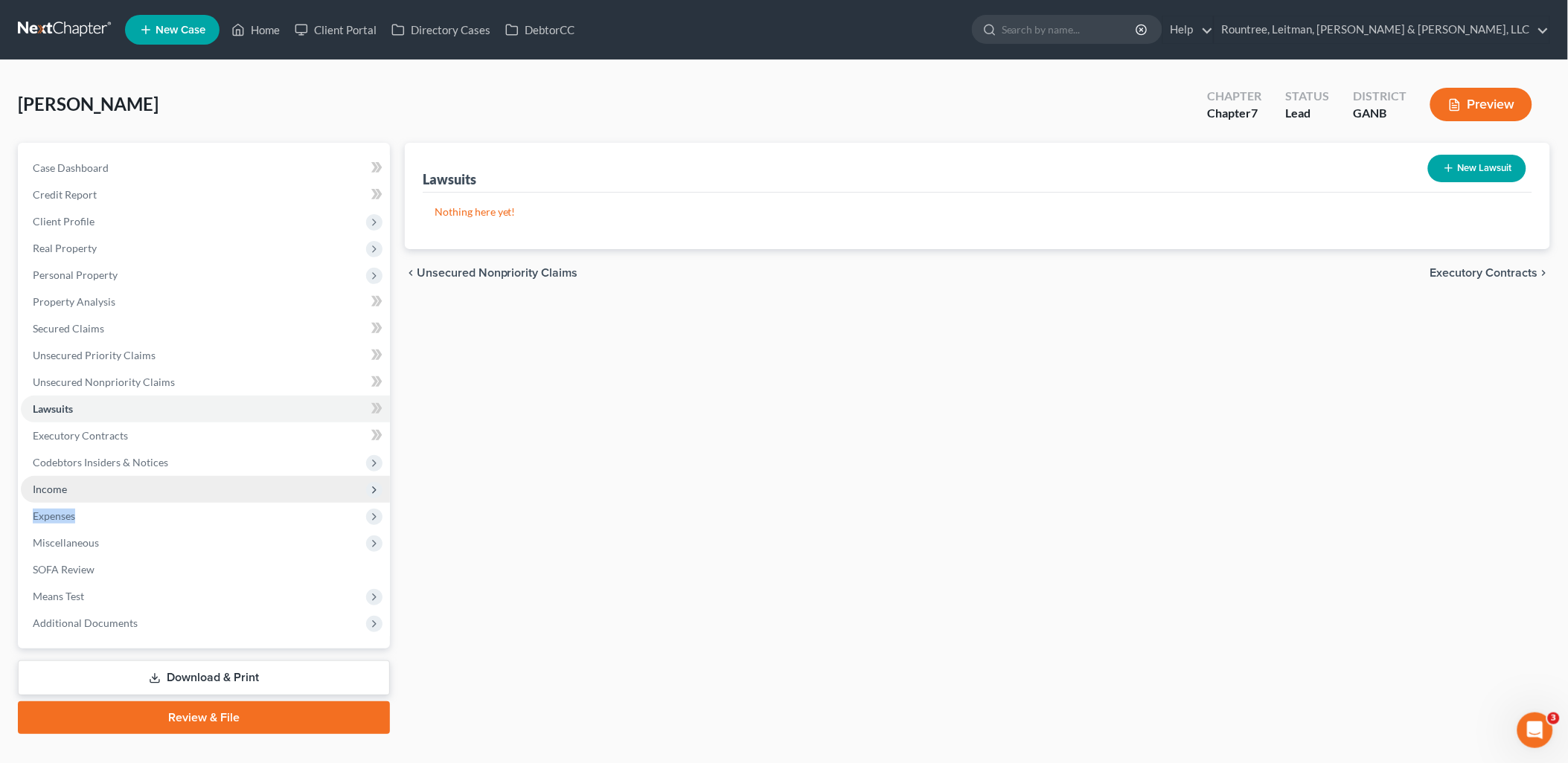
drag, startPoint x: 114, startPoint y: 502, endPoint x: 114, endPoint y: 487, distance: 15.0
click at [114, 487] on span "Income" at bounding box center [206, 490] width 369 height 27
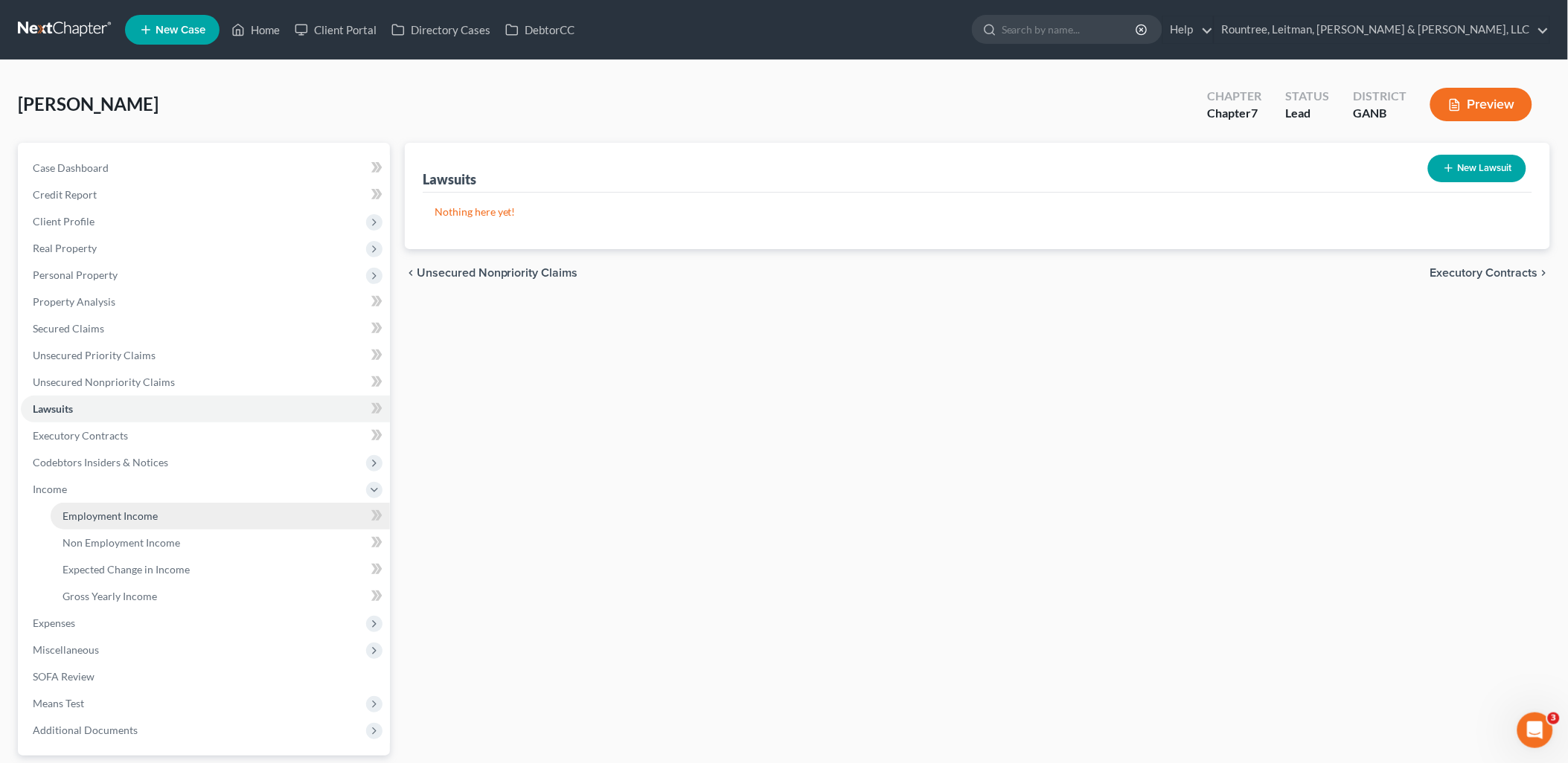
click at [112, 515] on span "Employment Income" at bounding box center [110, 516] width 96 height 13
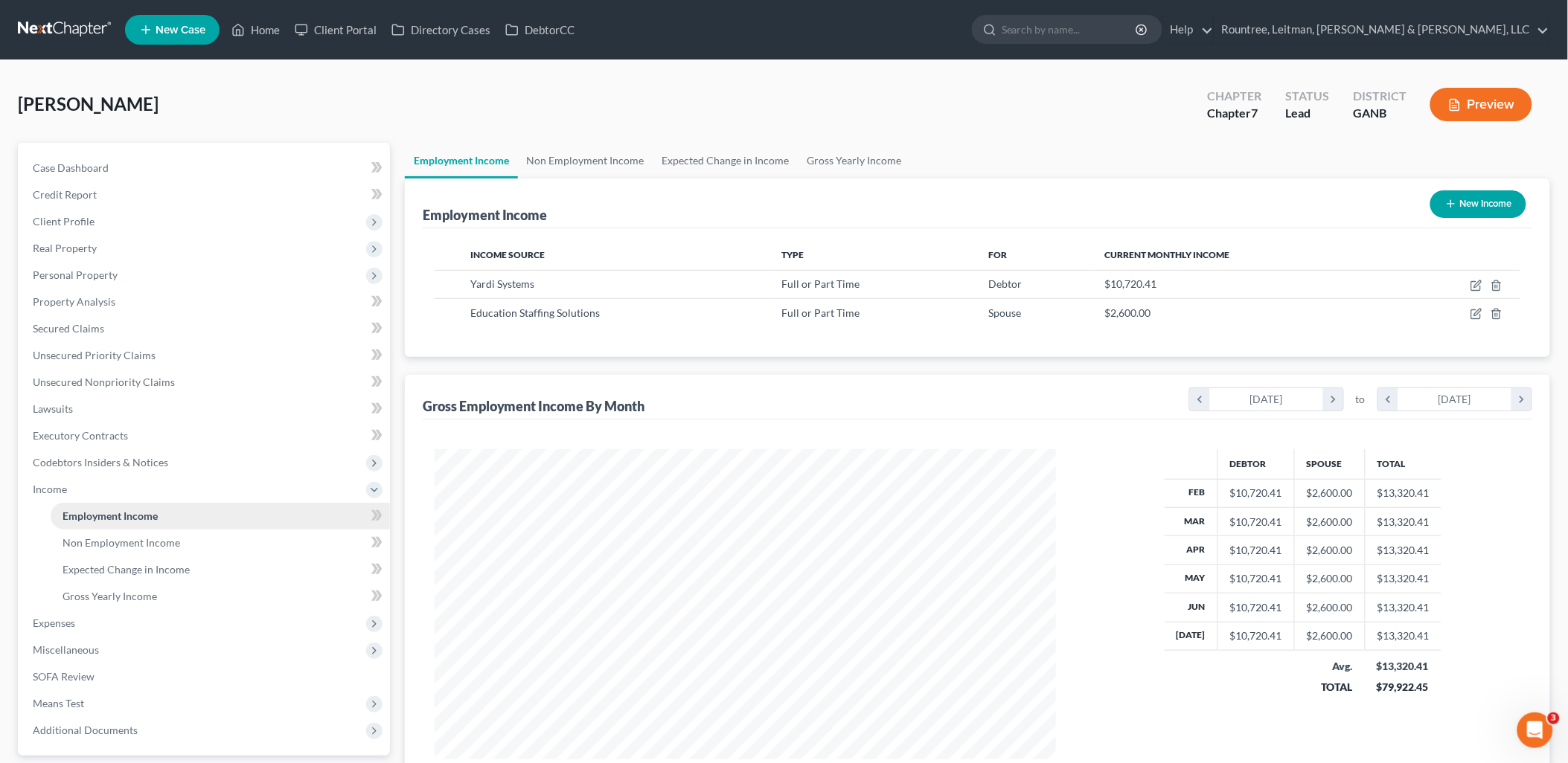
scroll to position [310, 651]
click at [125, 547] on span "Non Employment Income" at bounding box center [122, 542] width 118 height 13
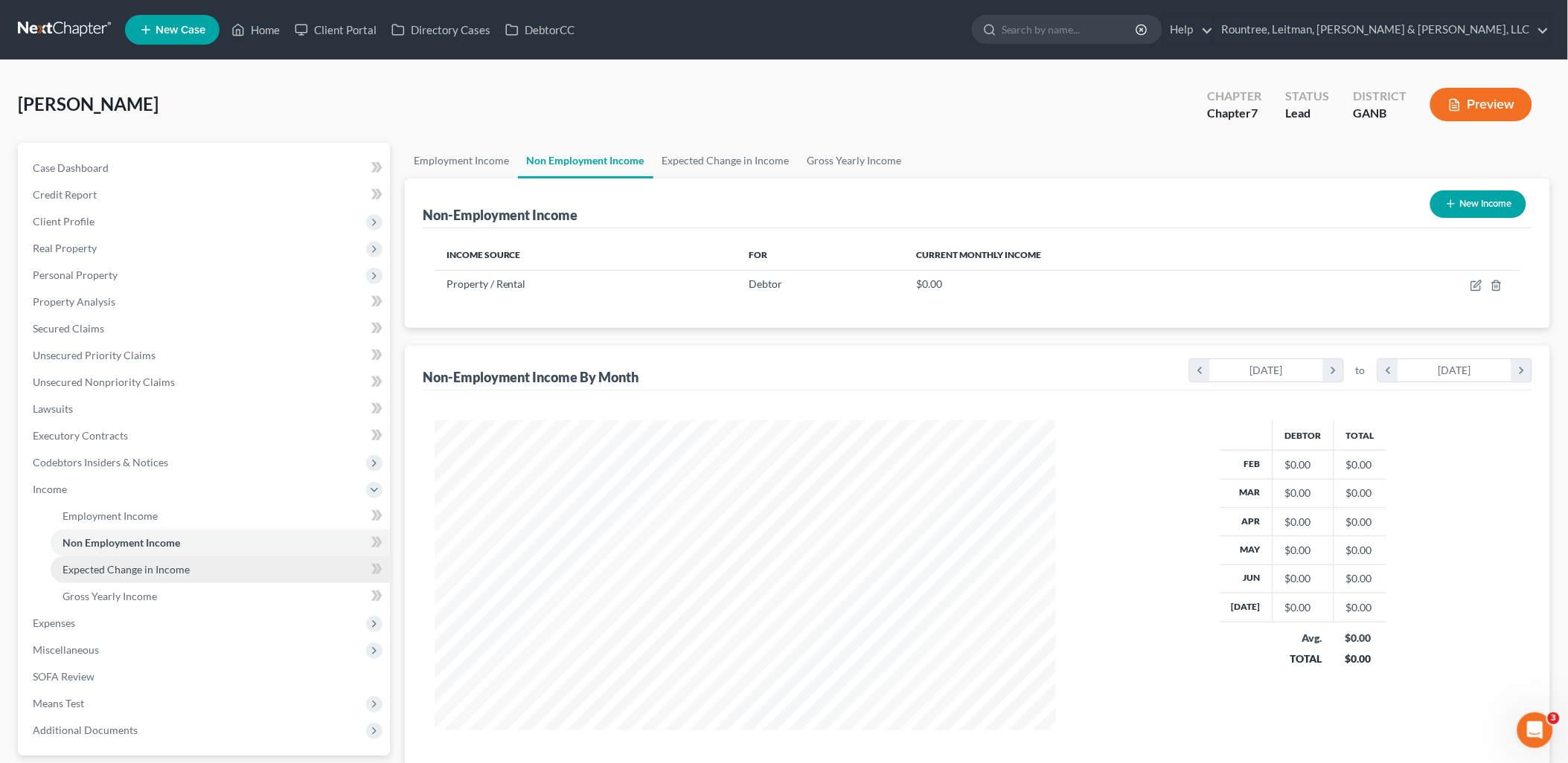
click at [129, 569] on span "Expected Change in Income" at bounding box center [127, 569] width 128 height 13
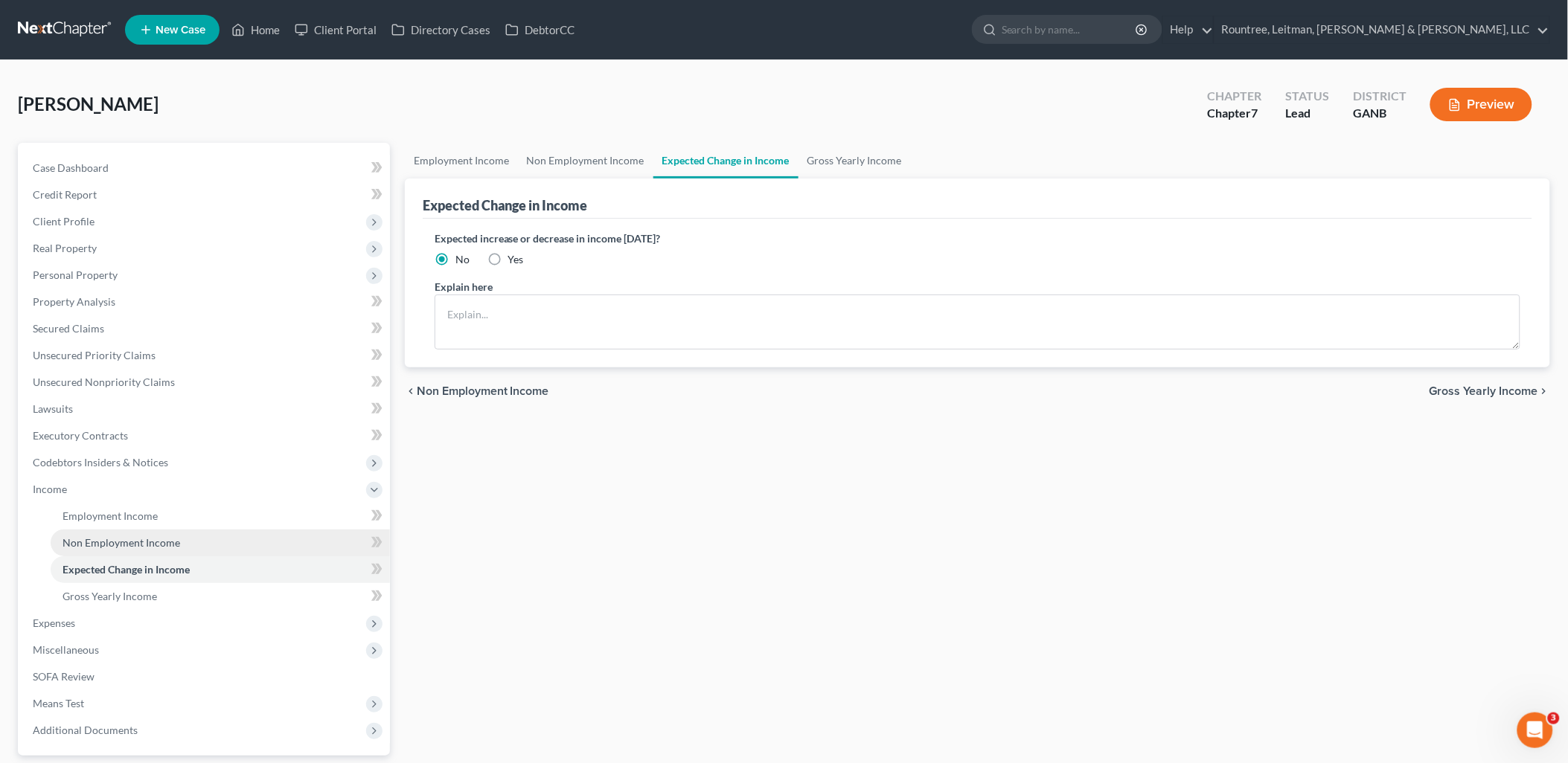
click at [128, 545] on span "Non Employment Income" at bounding box center [122, 542] width 118 height 13
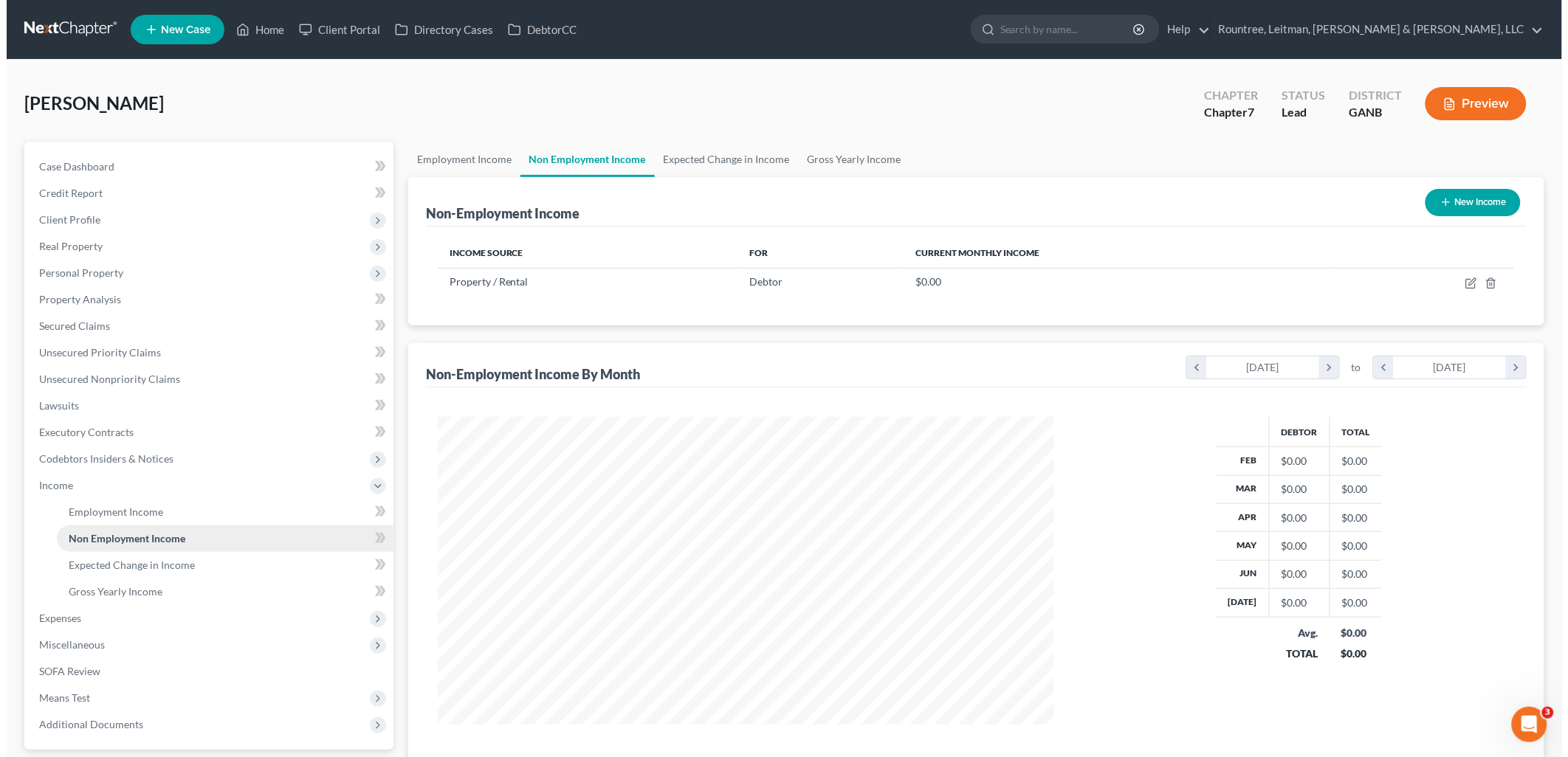
scroll to position [308, 646]
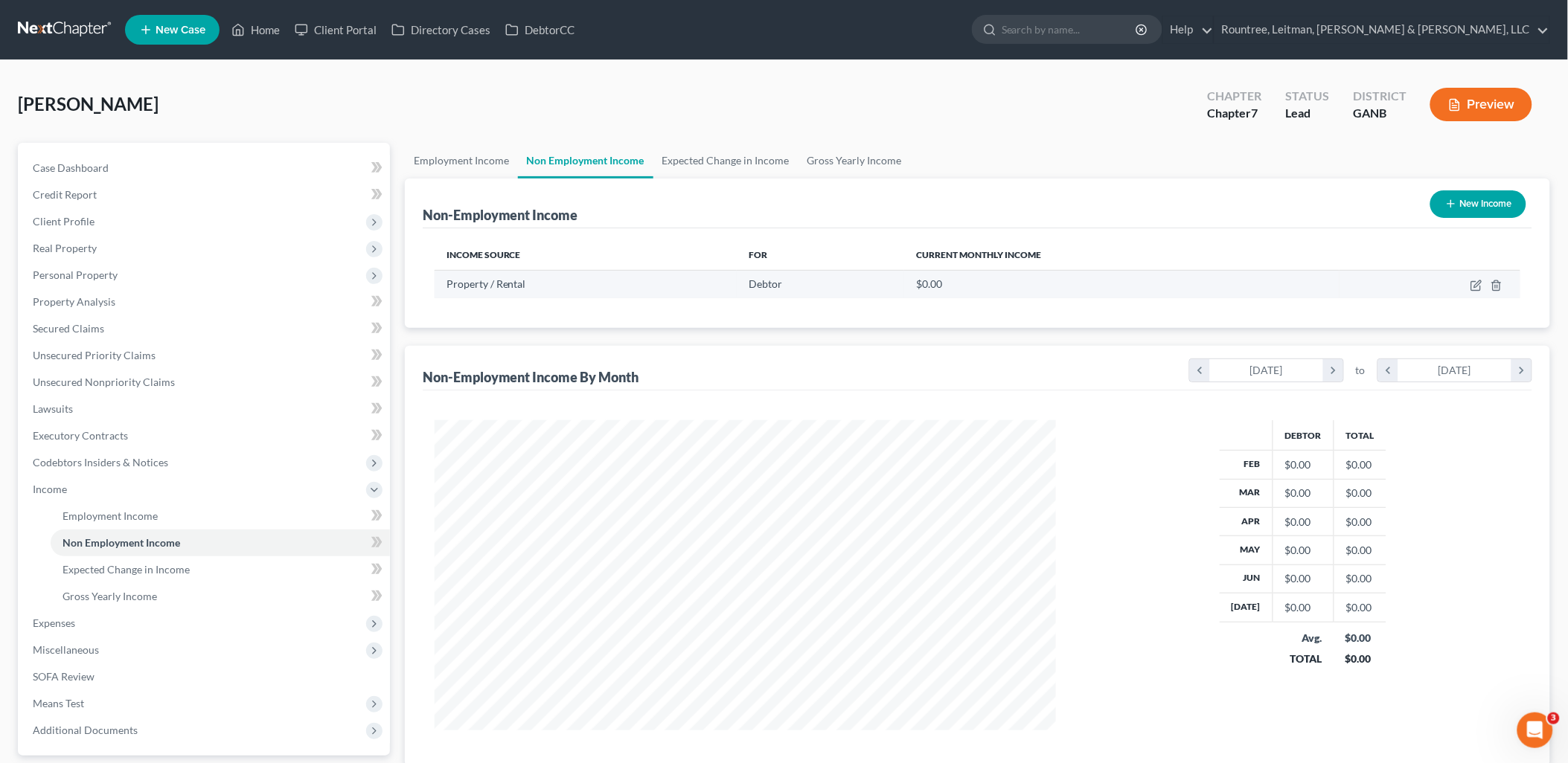
click at [1469, 285] on td at bounding box center [1429, 284] width 181 height 28
click at [1471, 285] on icon "button" at bounding box center [1476, 286] width 12 height 12
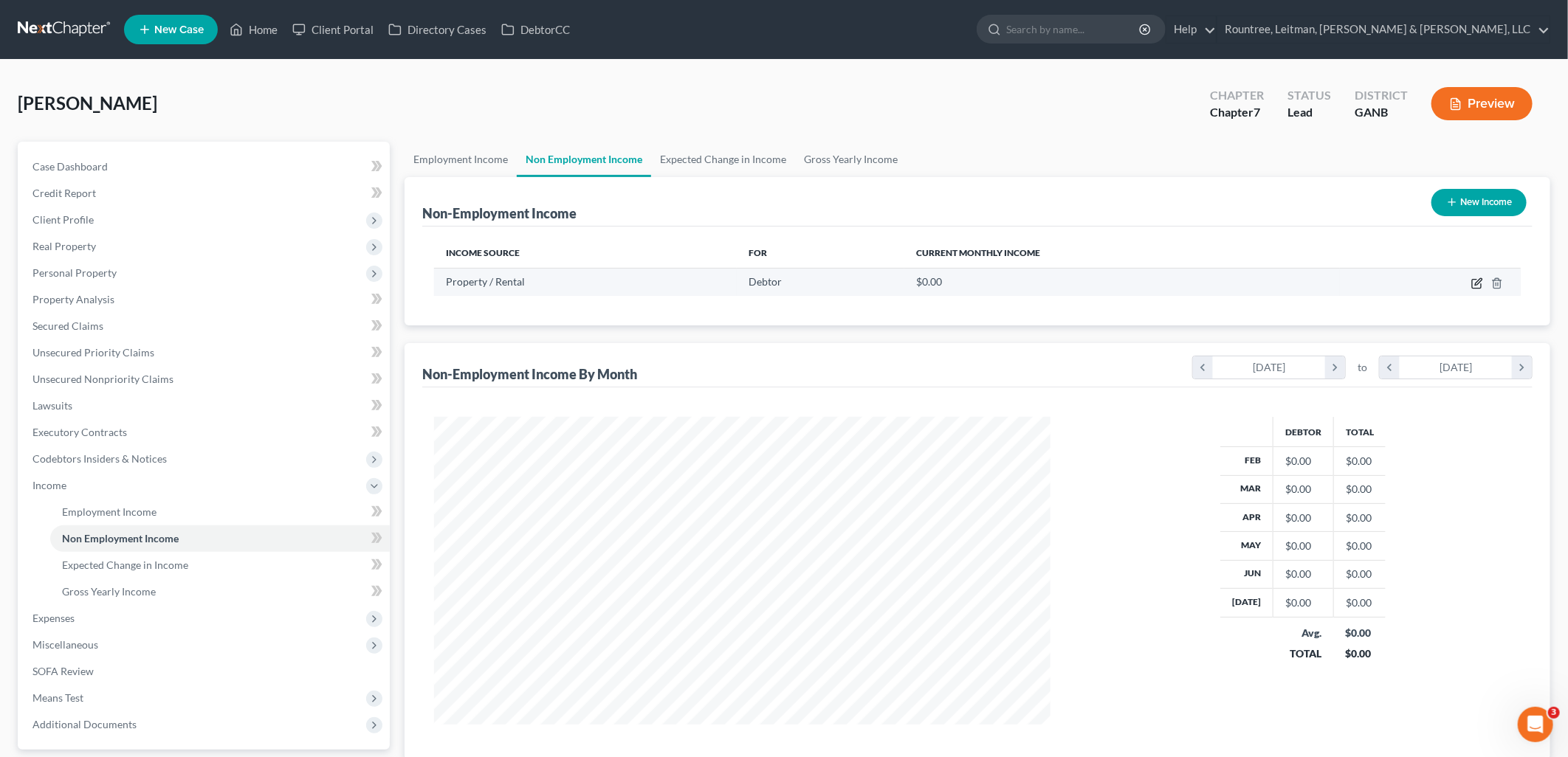
select select "9"
select select "0"
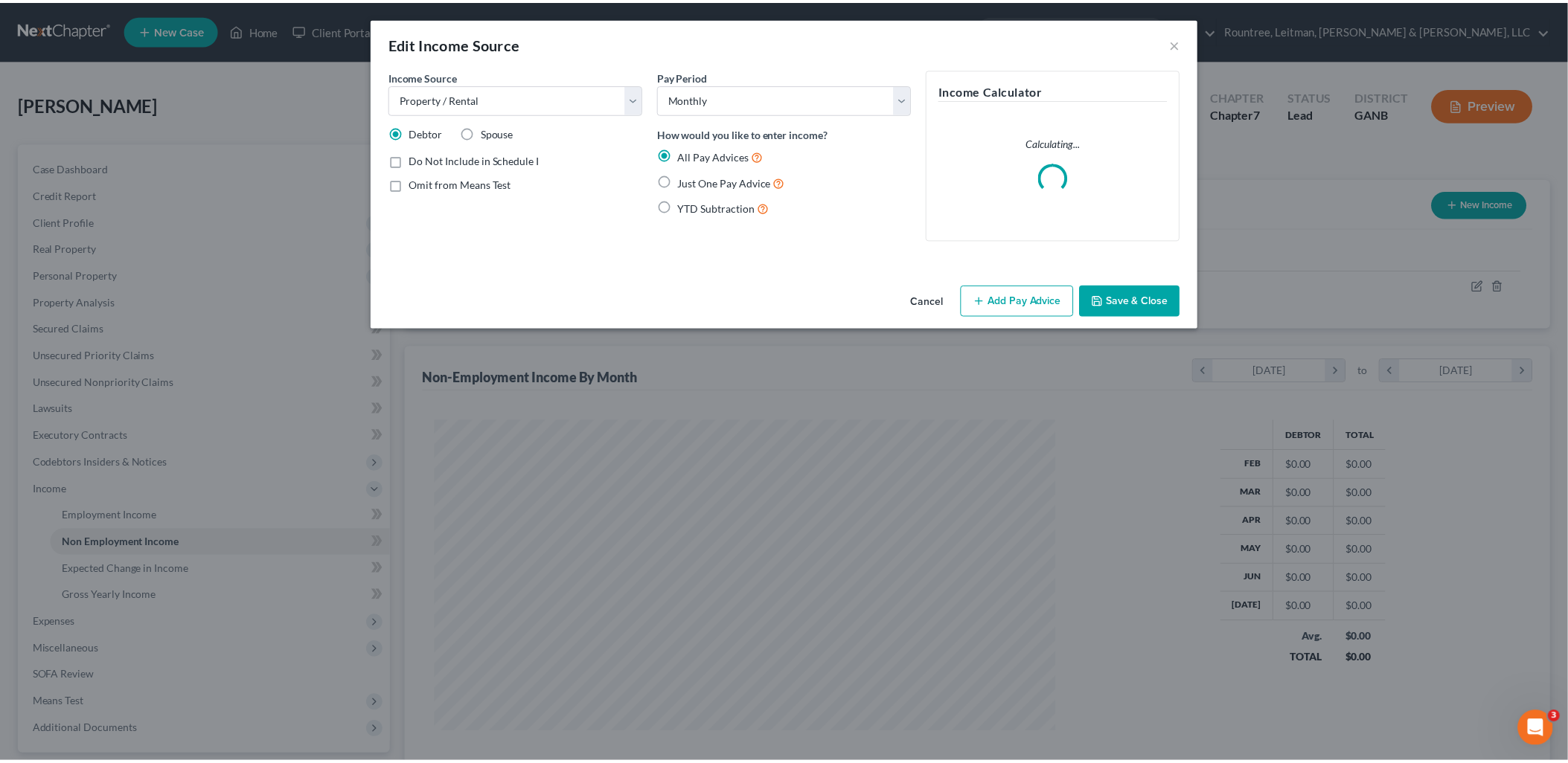
scroll to position [313, 656]
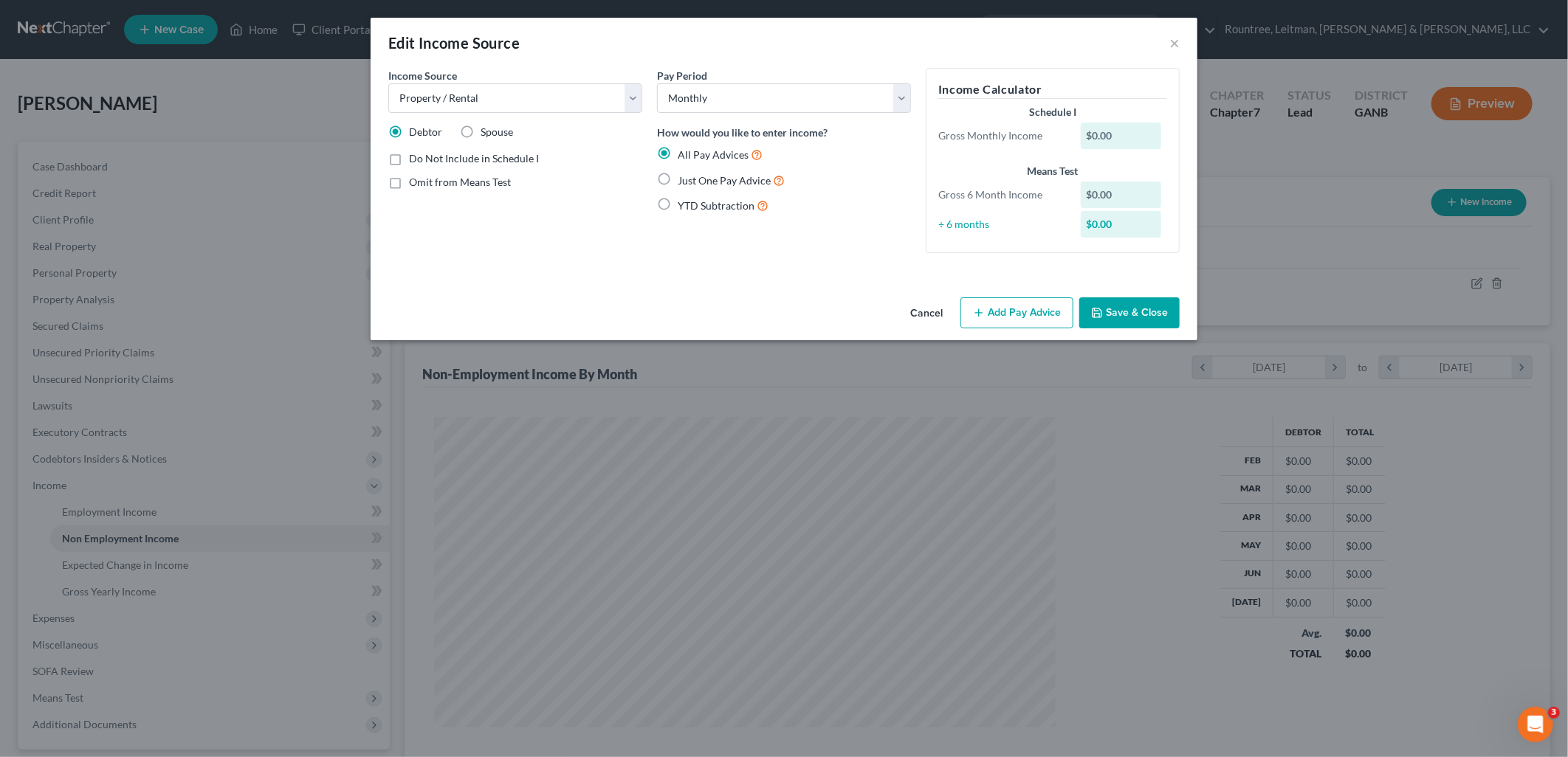
click at [933, 299] on button "Cancel" at bounding box center [926, 313] width 57 height 30
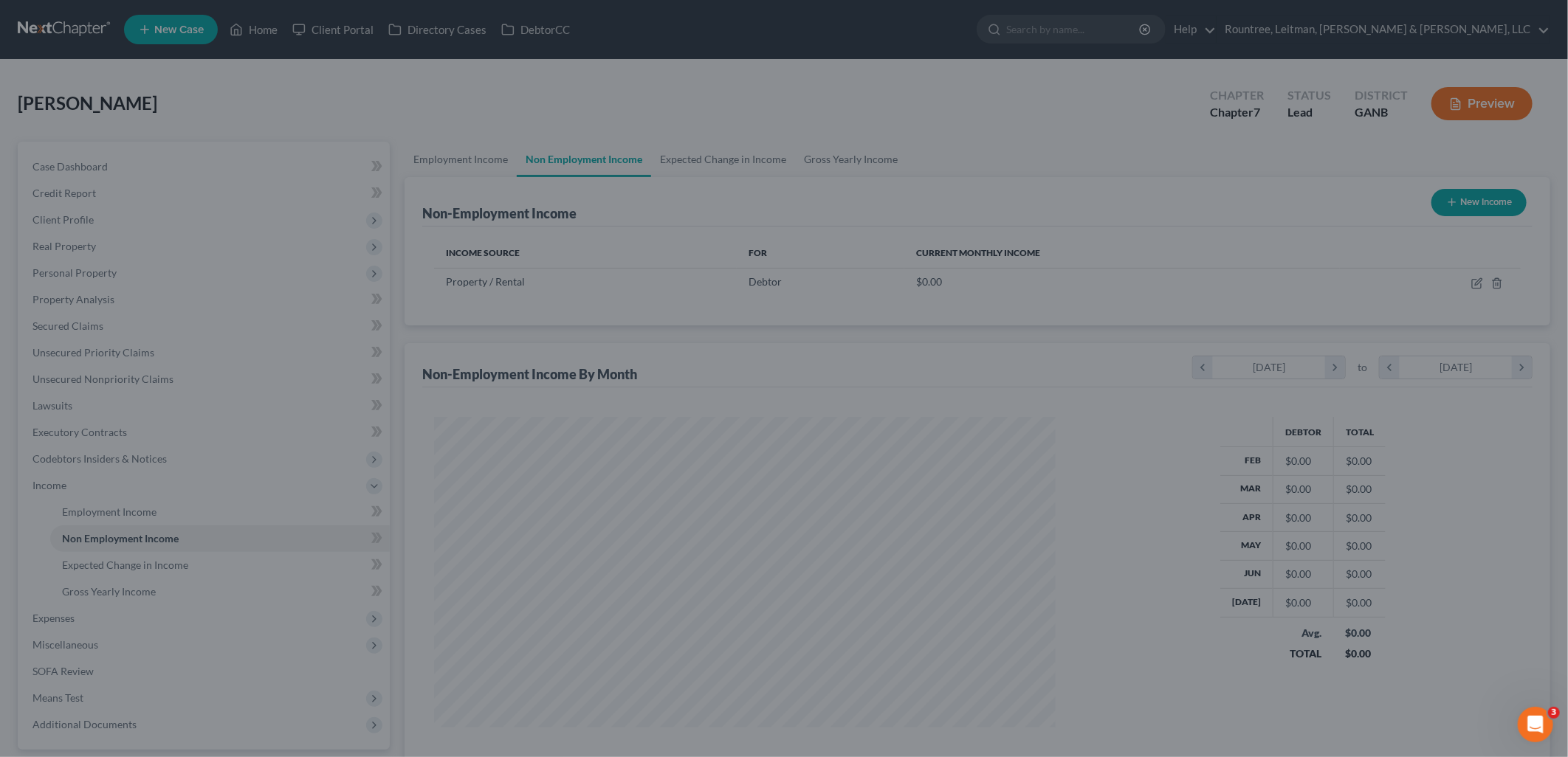
scroll to position [737676, 737498]
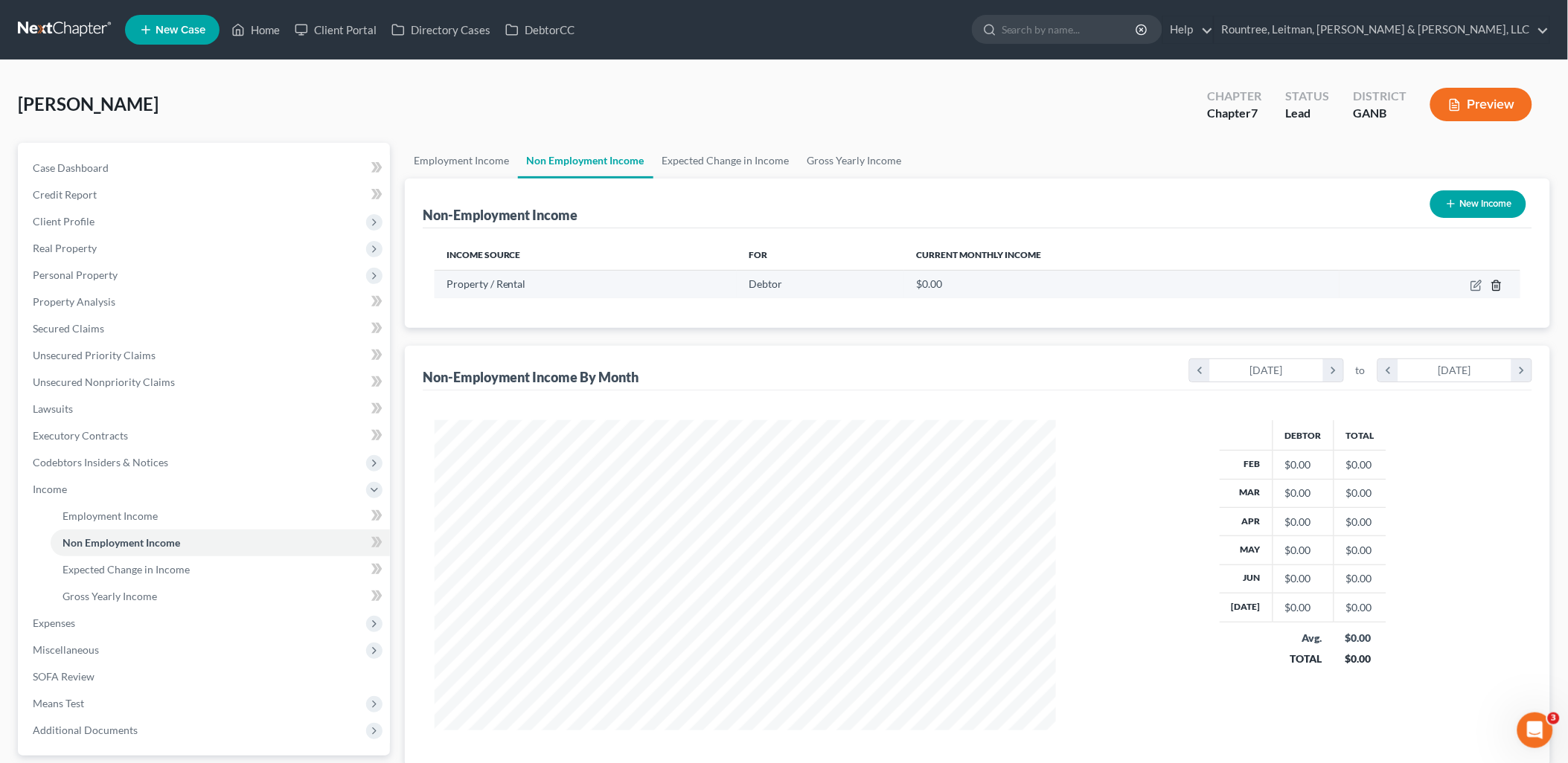
click at [1494, 283] on icon "button" at bounding box center [1497, 286] width 12 height 12
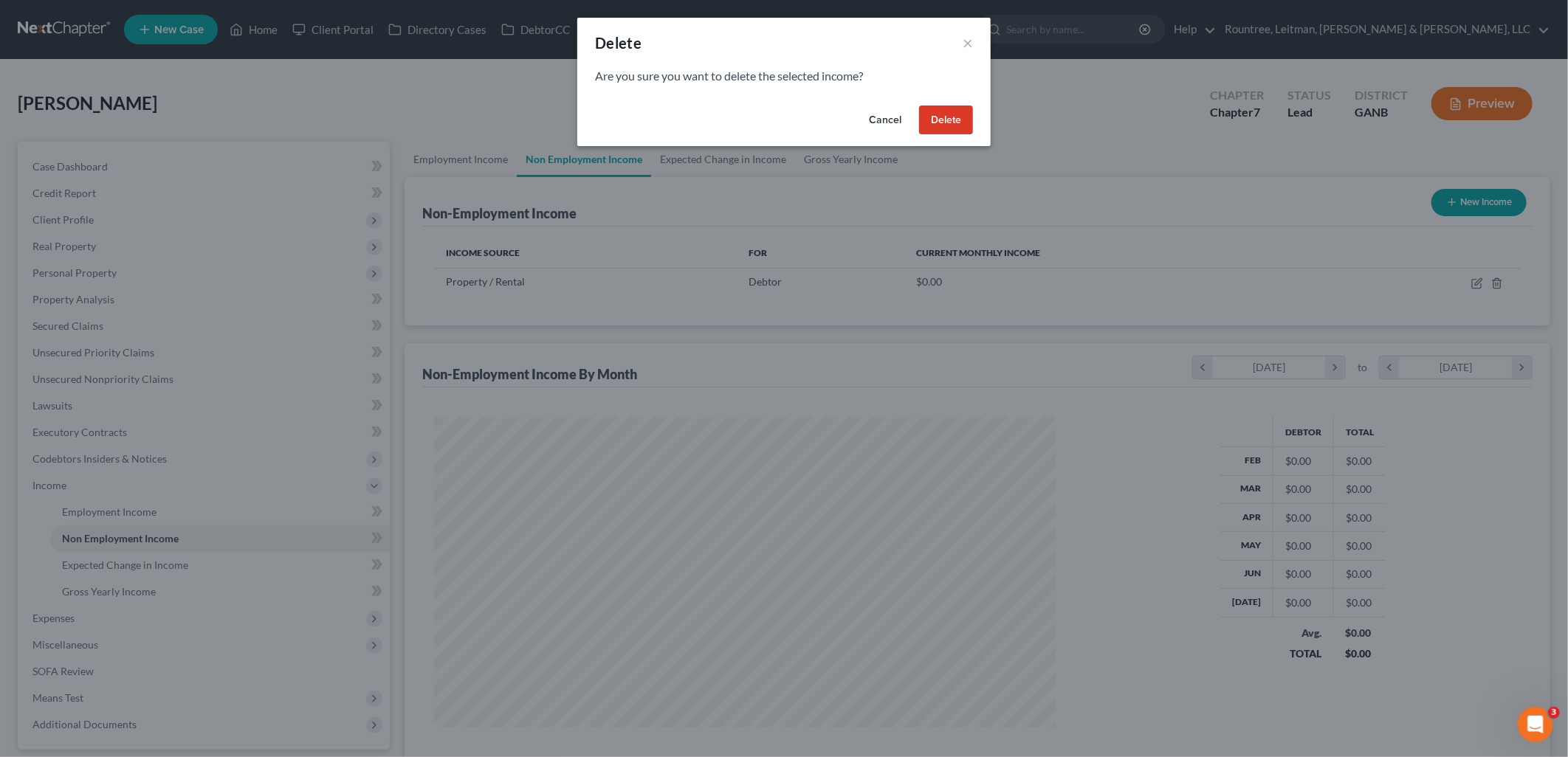
click at [969, 124] on button "Delete" at bounding box center [946, 120] width 54 height 30
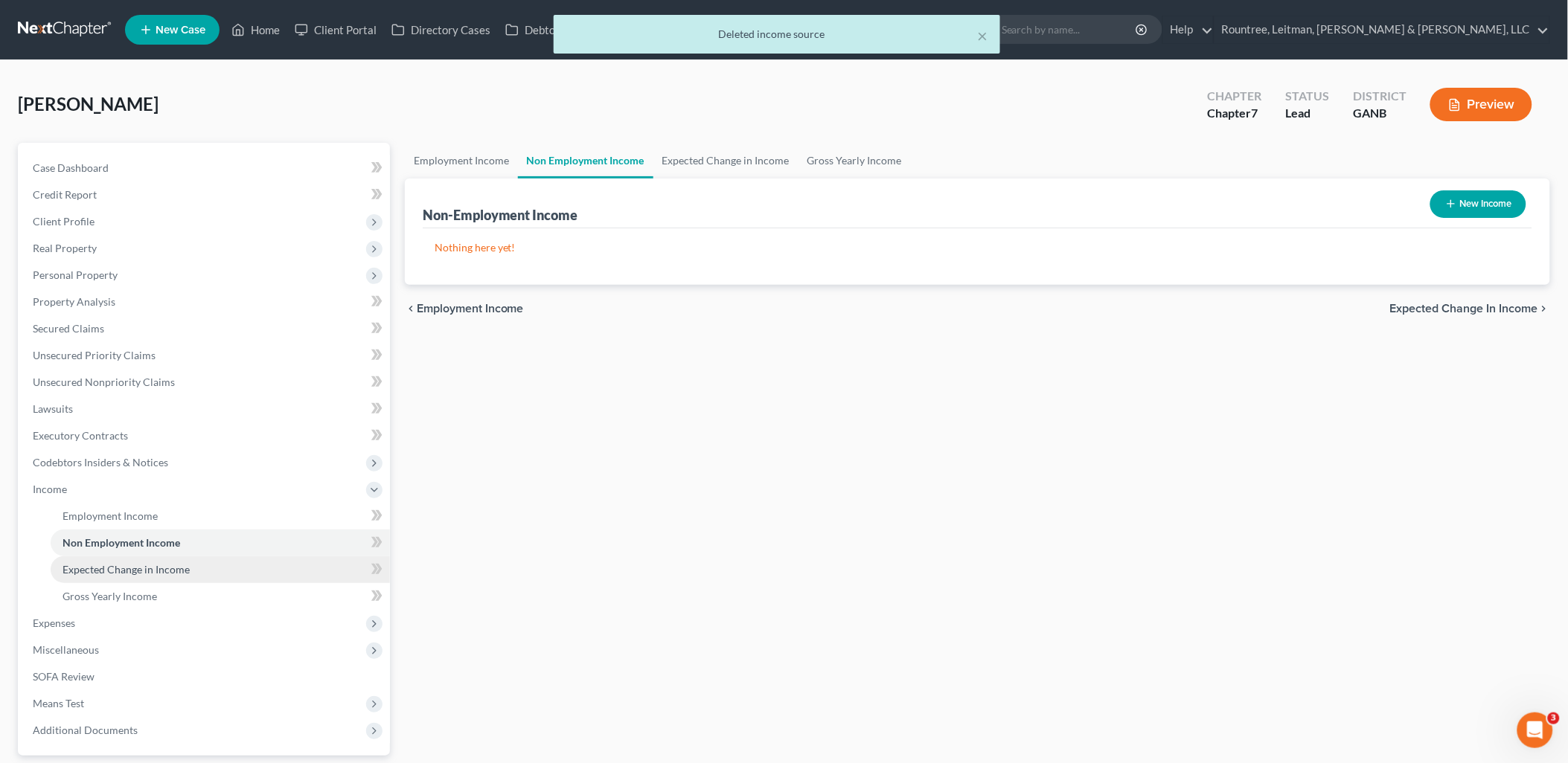
click at [191, 575] on link "Expected Change in Income" at bounding box center [219, 570] width 339 height 27
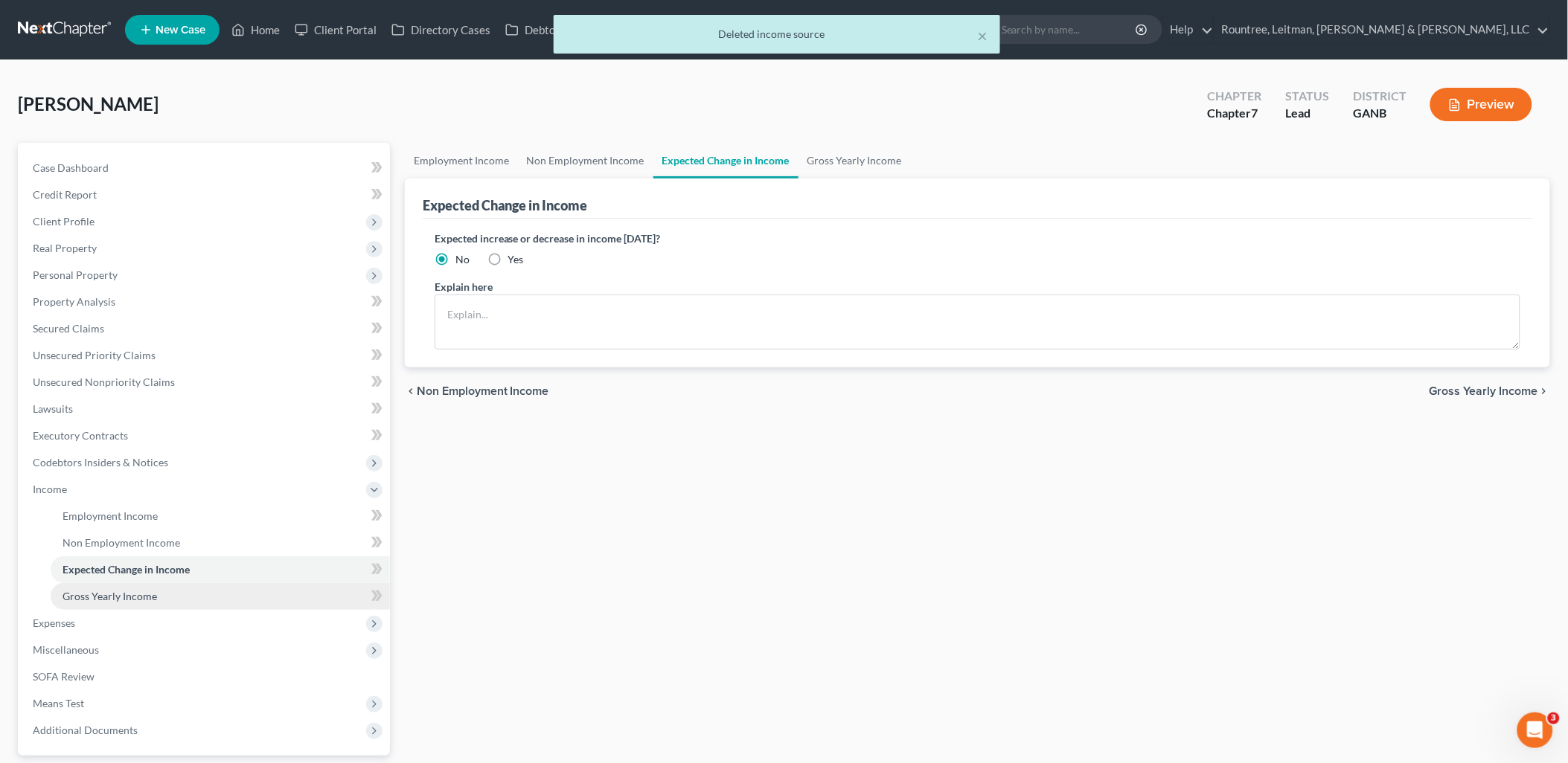
click at [168, 603] on link "Gross Yearly Income" at bounding box center [219, 597] width 339 height 27
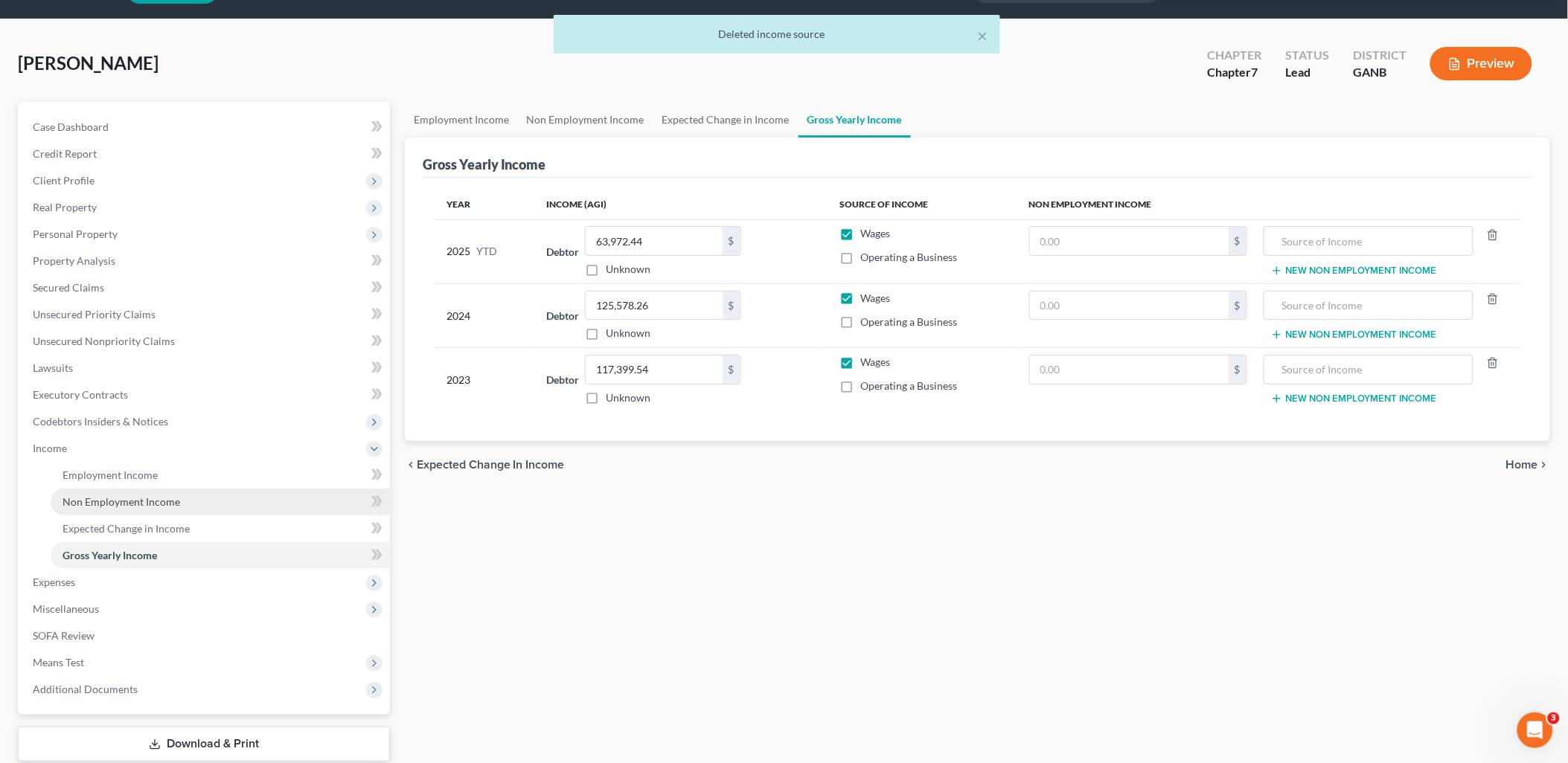
scroll to position [82, 0]
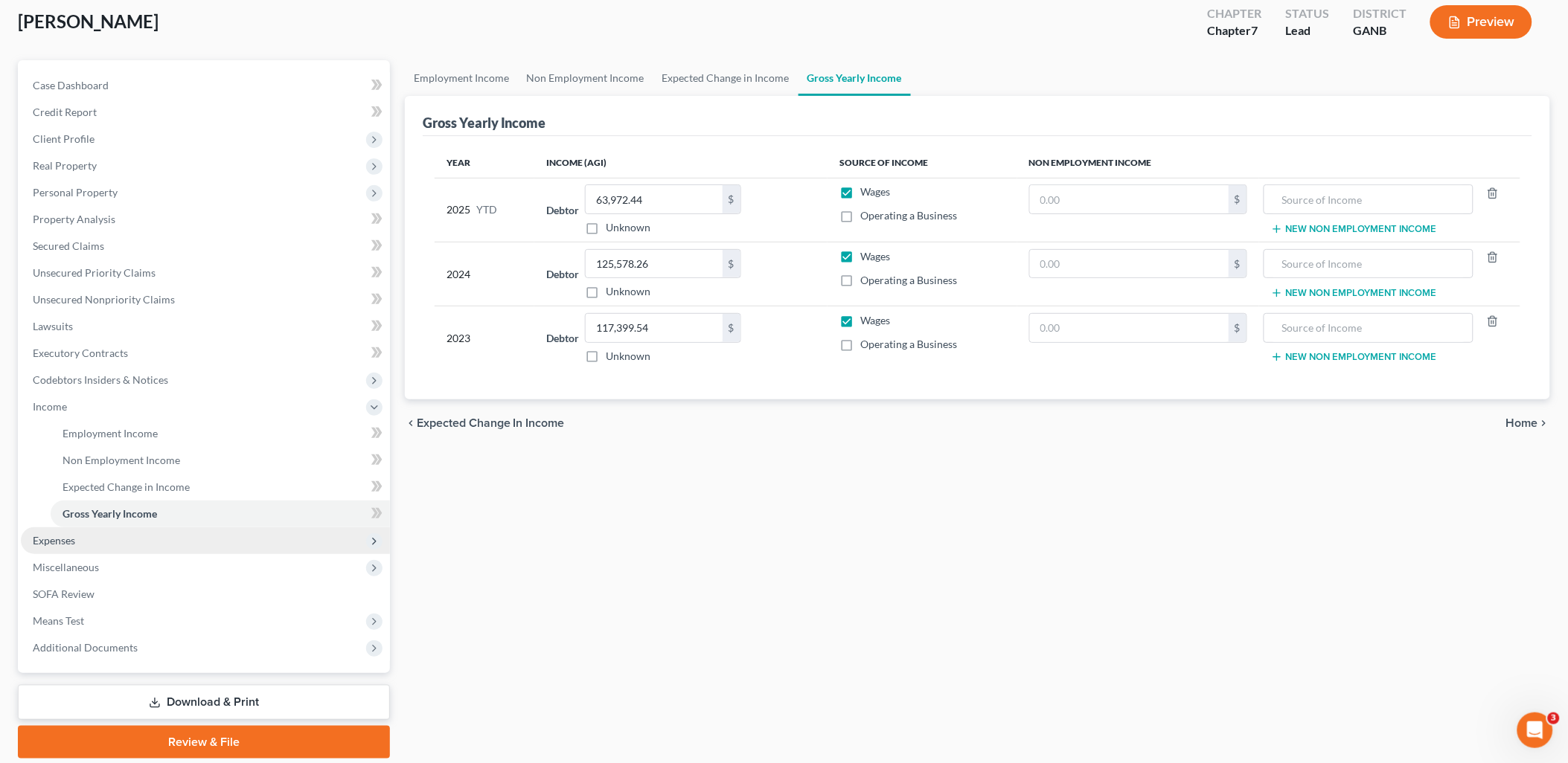
click at [116, 543] on span "Expenses" at bounding box center [206, 541] width 369 height 27
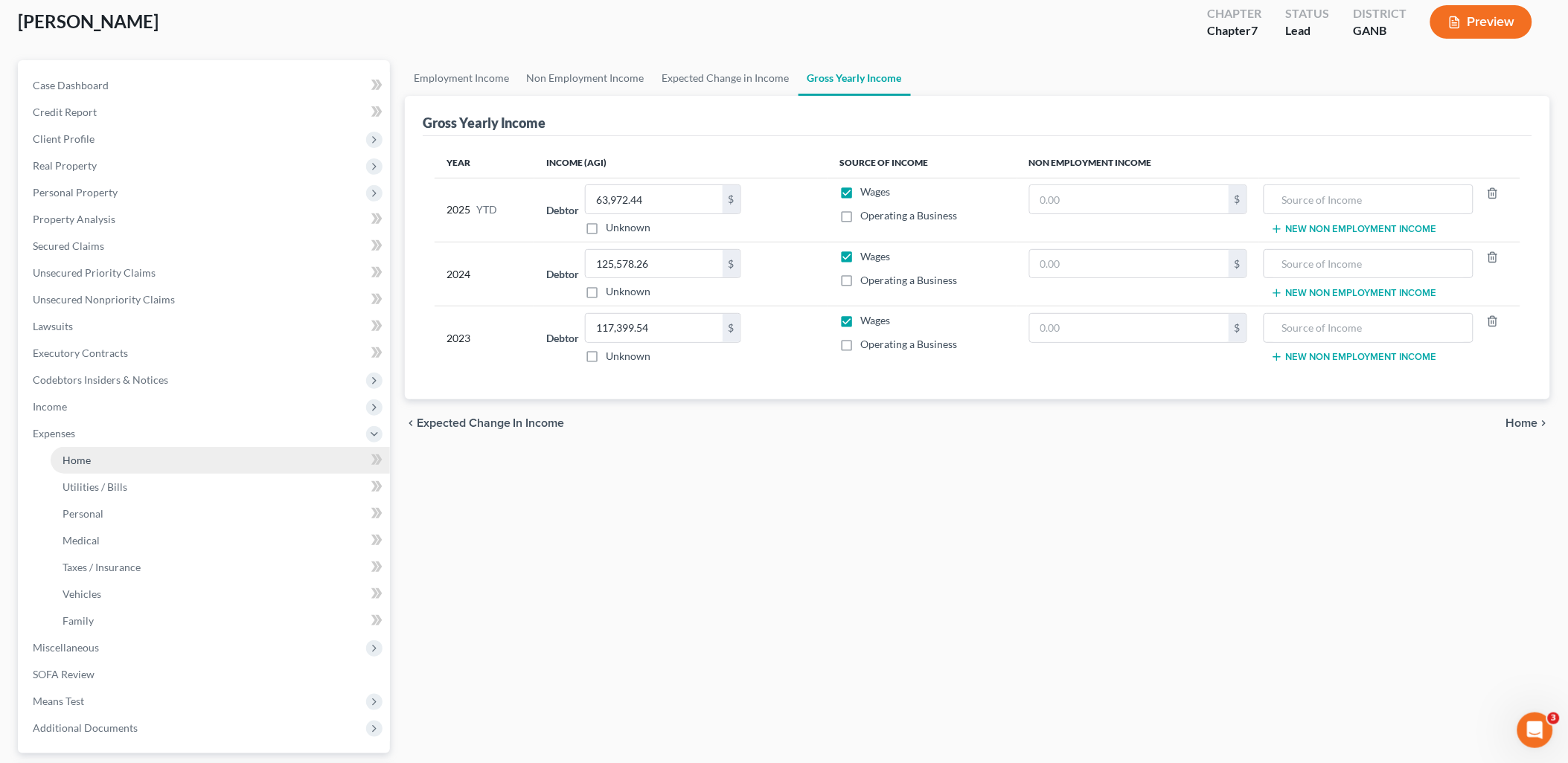
click at [107, 465] on link "Home" at bounding box center [219, 461] width 339 height 27
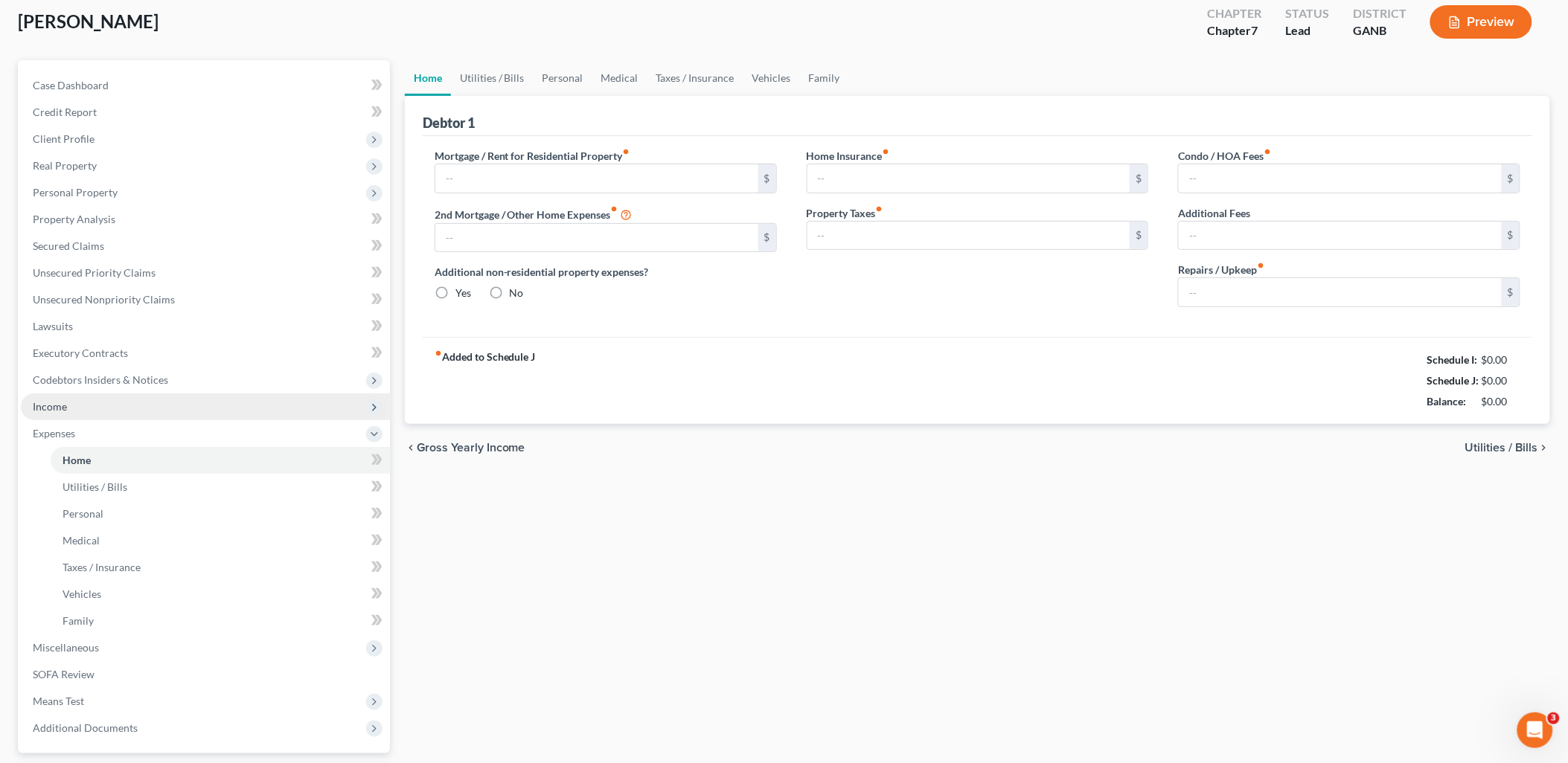
type input "1,911.00"
type input "794.00"
radio input "true"
type input "0.00"
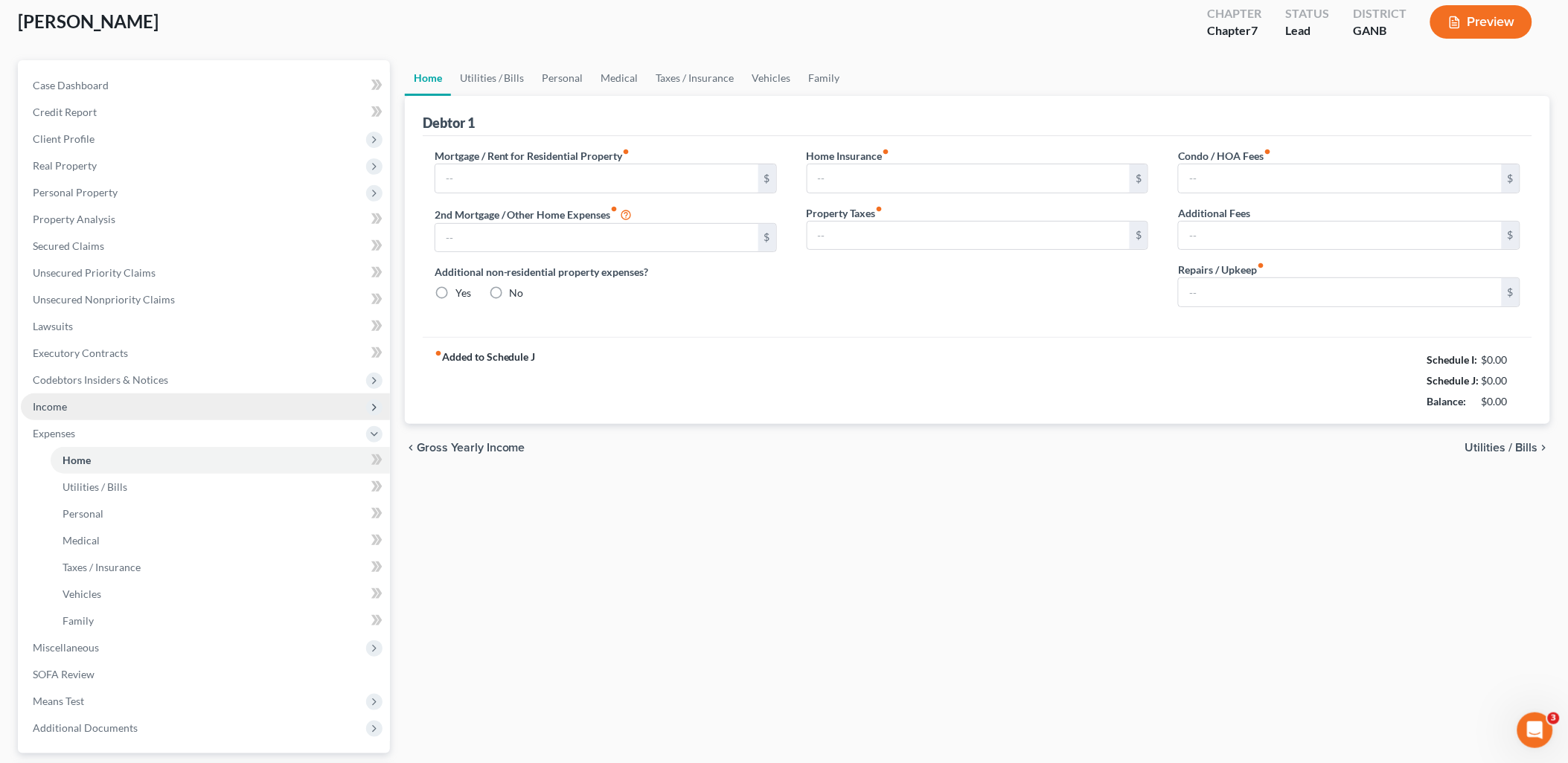
type input "49.50"
type input "0.00"
type input "475.00"
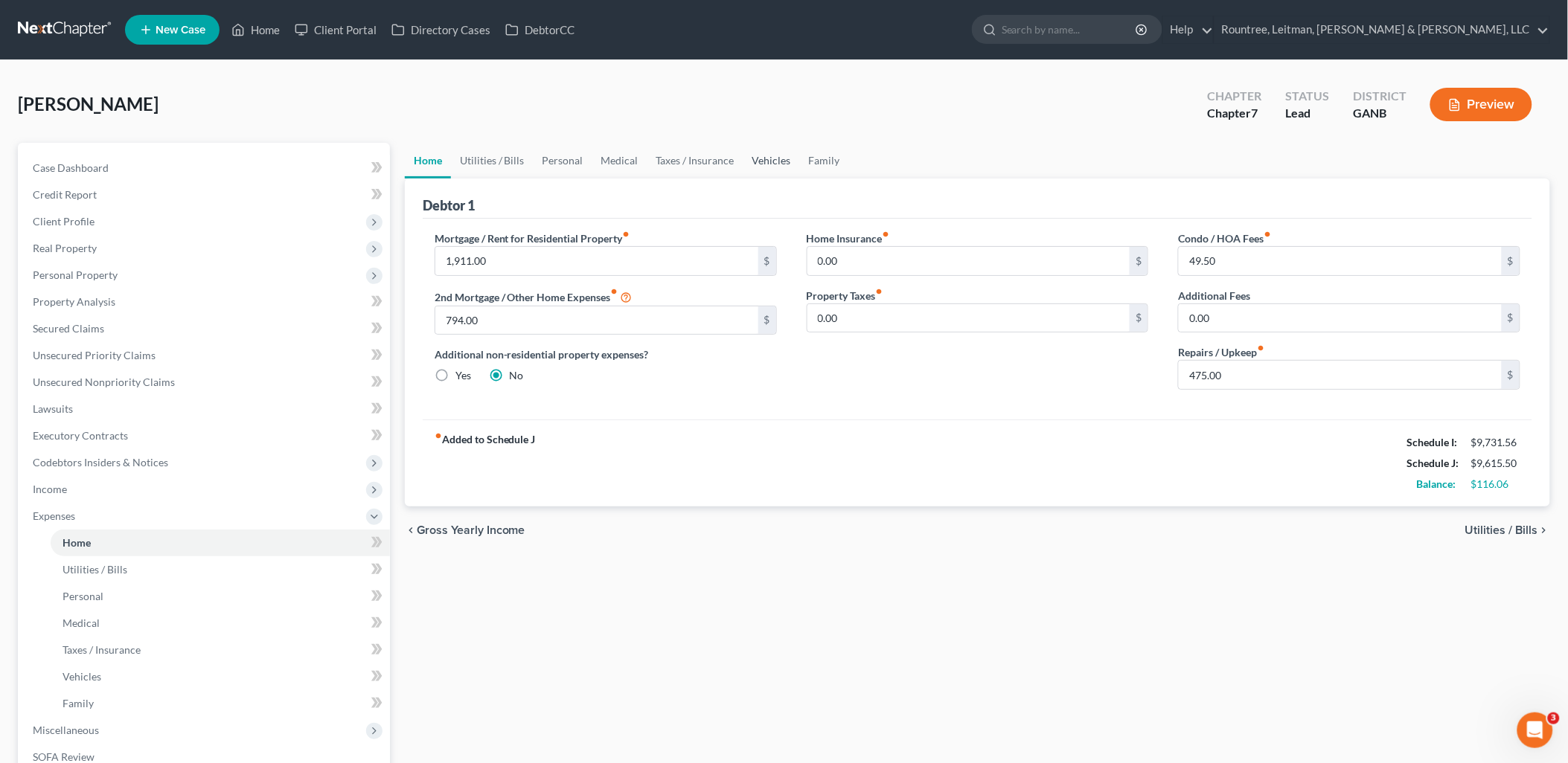
click at [765, 162] on link "Vehicles" at bounding box center [771, 160] width 57 height 36
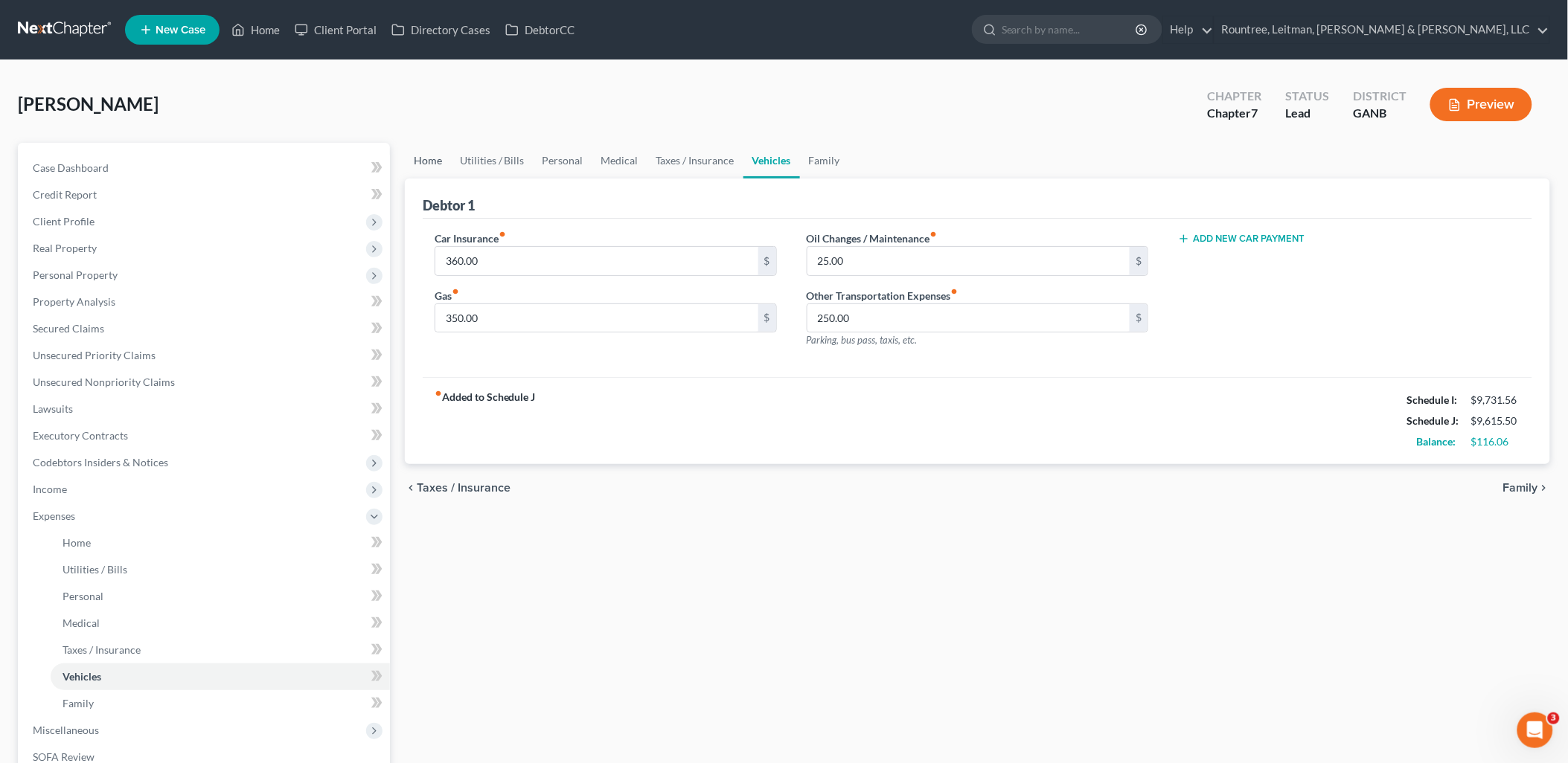
click at [429, 160] on link "Home" at bounding box center [428, 160] width 46 height 36
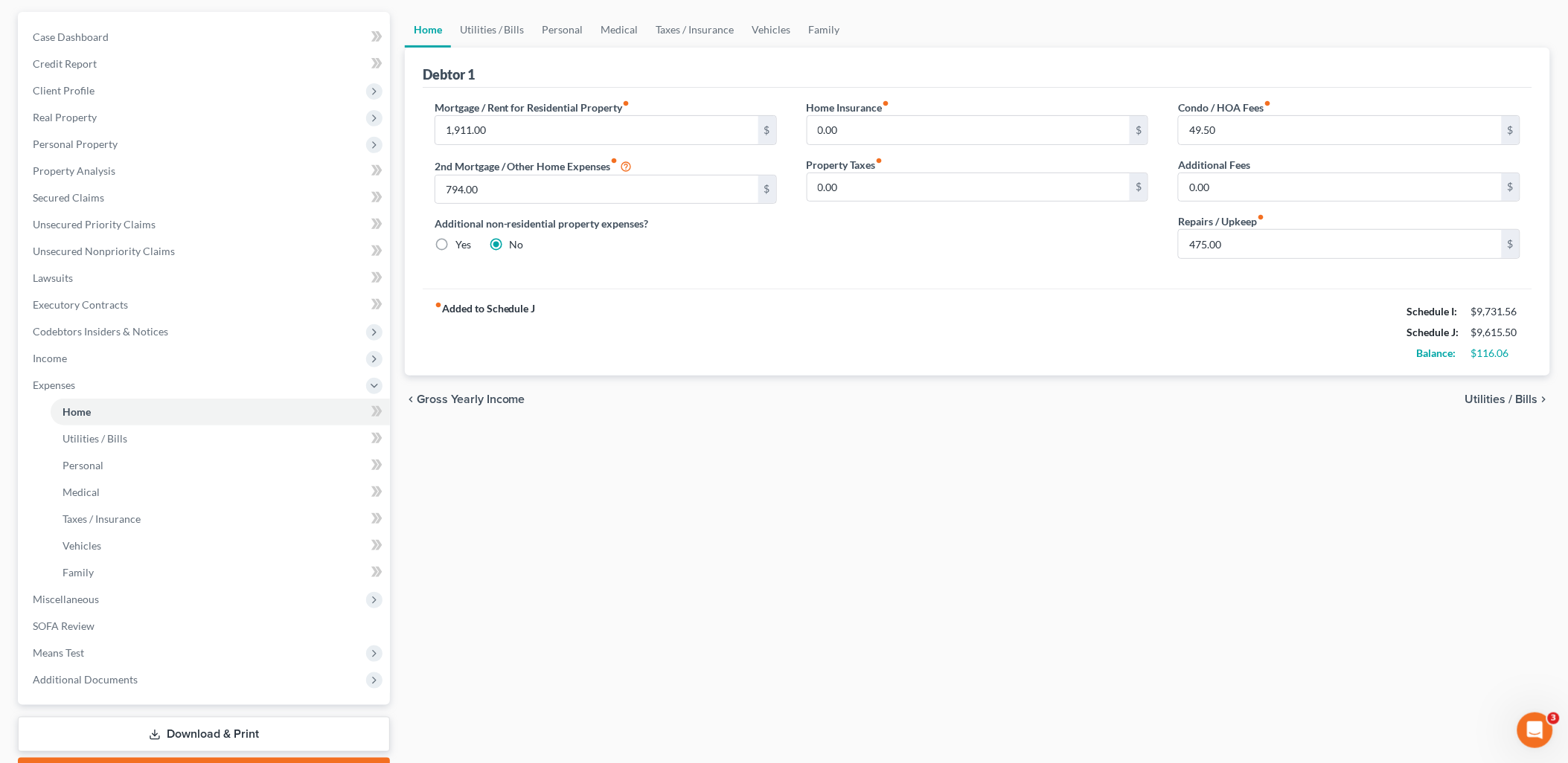
scroll to position [212, 0]
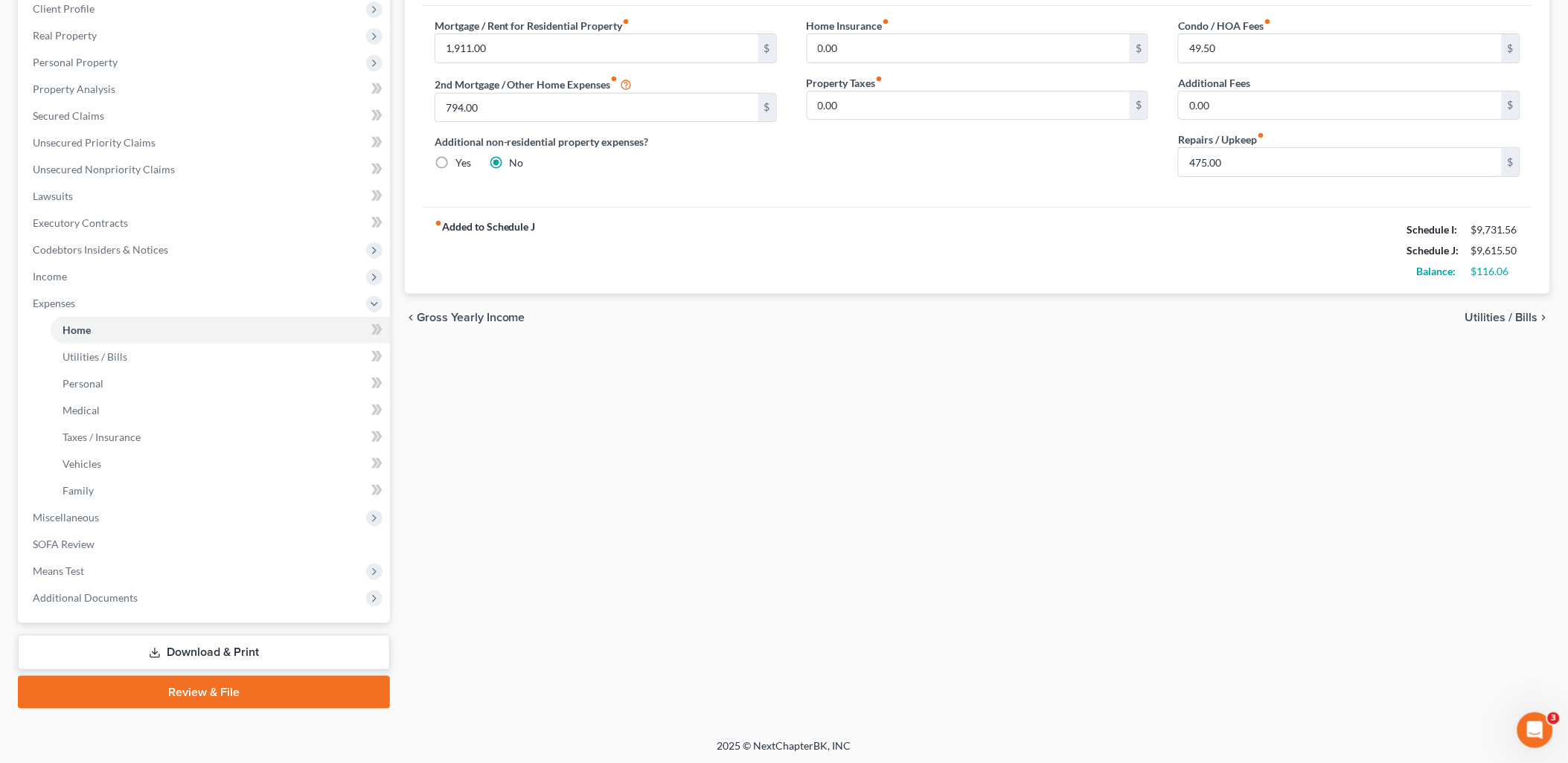
click at [251, 651] on link "Download & Print" at bounding box center [203, 653] width 372 height 35
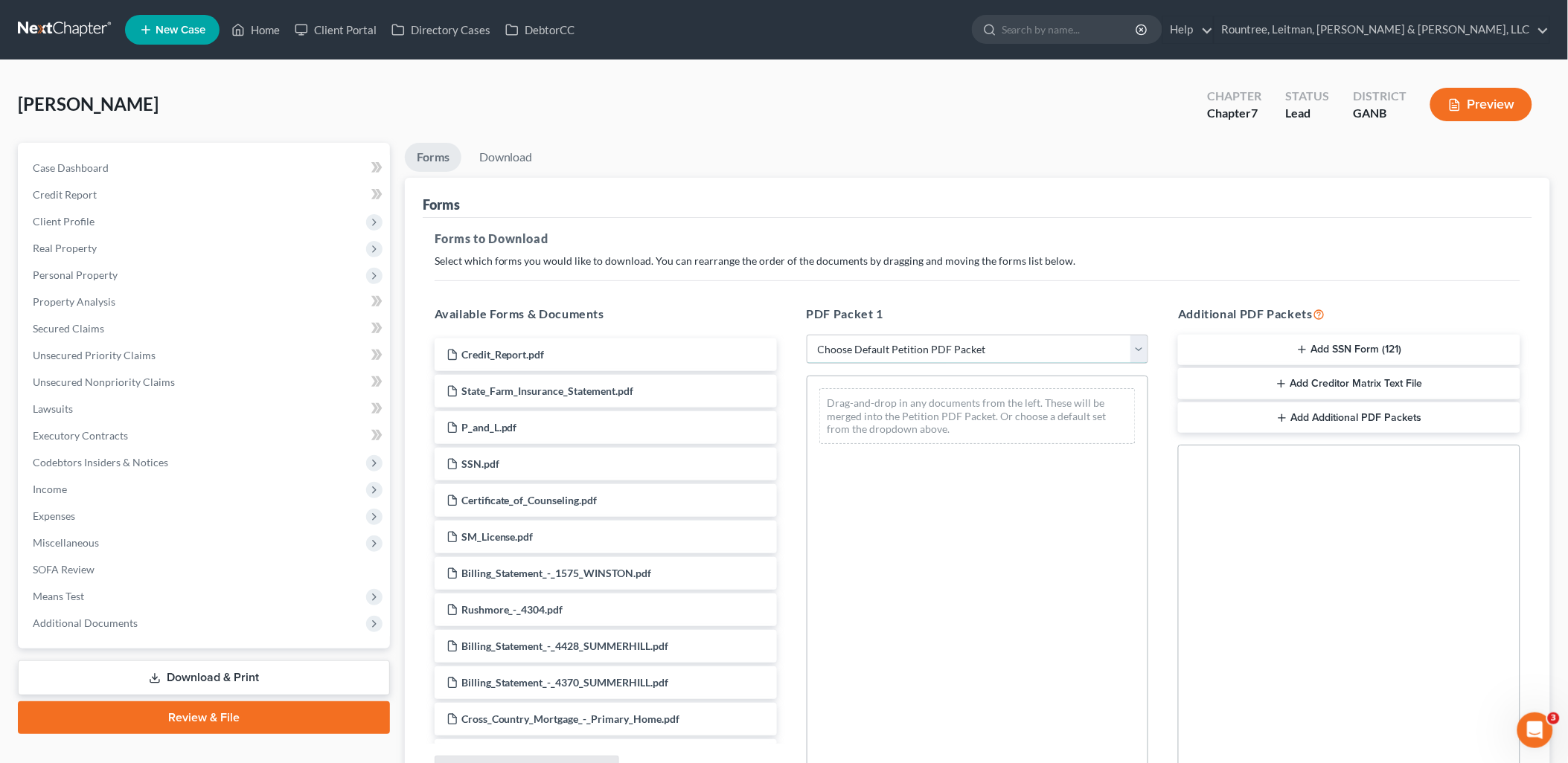
click at [908, 346] on select "Choose Default Petition PDF Packet Complete Bankruptcy Petition (all forms and …" at bounding box center [978, 350] width 342 height 30
click at [906, 346] on select "Choose Default Petition PDF Packet Complete Bankruptcy Petition (all forms and …" at bounding box center [978, 350] width 342 height 30
click at [147, 488] on span "Income" at bounding box center [206, 490] width 369 height 27
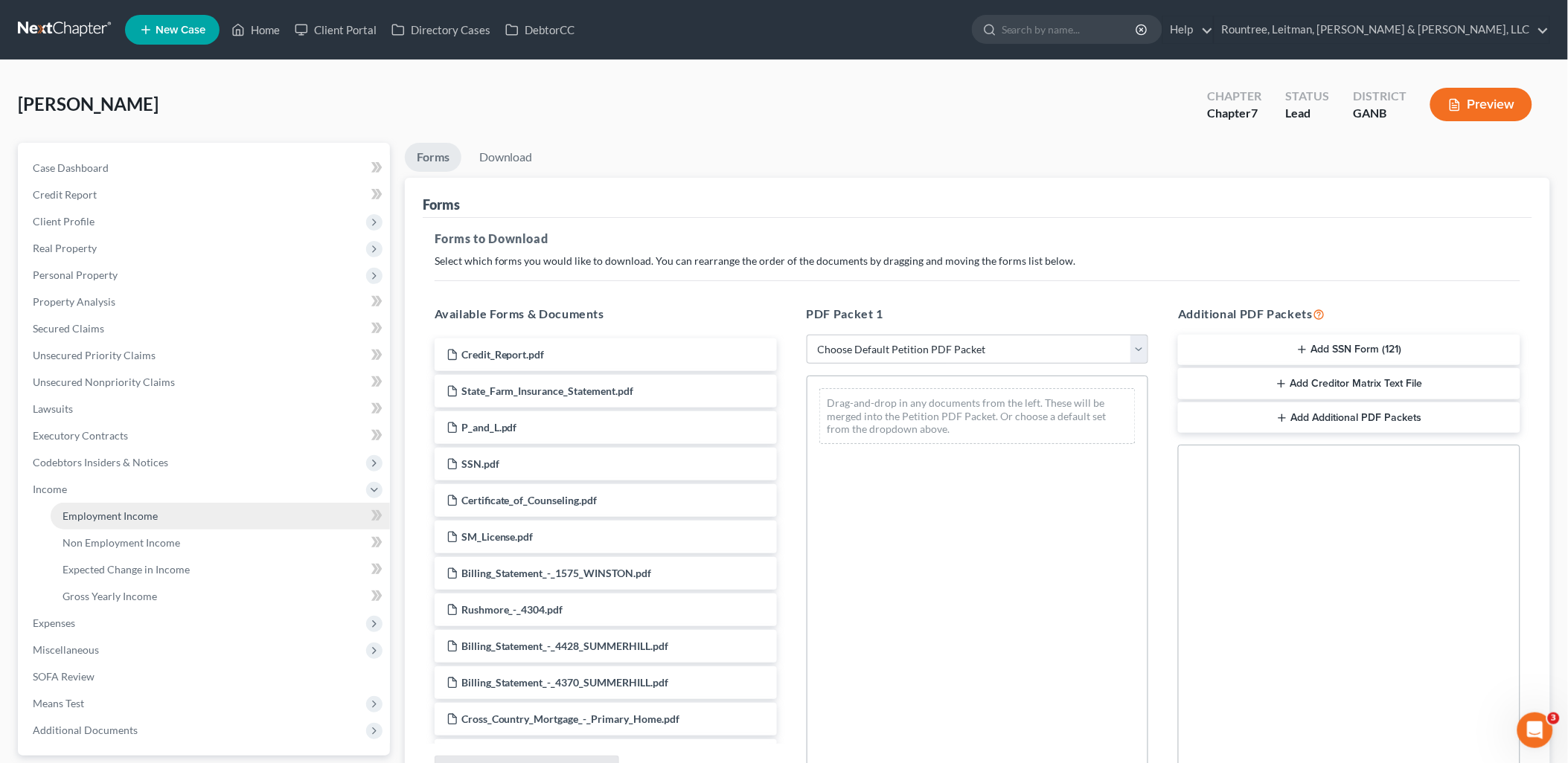
click at [136, 510] on span "Employment Income" at bounding box center [110, 516] width 96 height 13
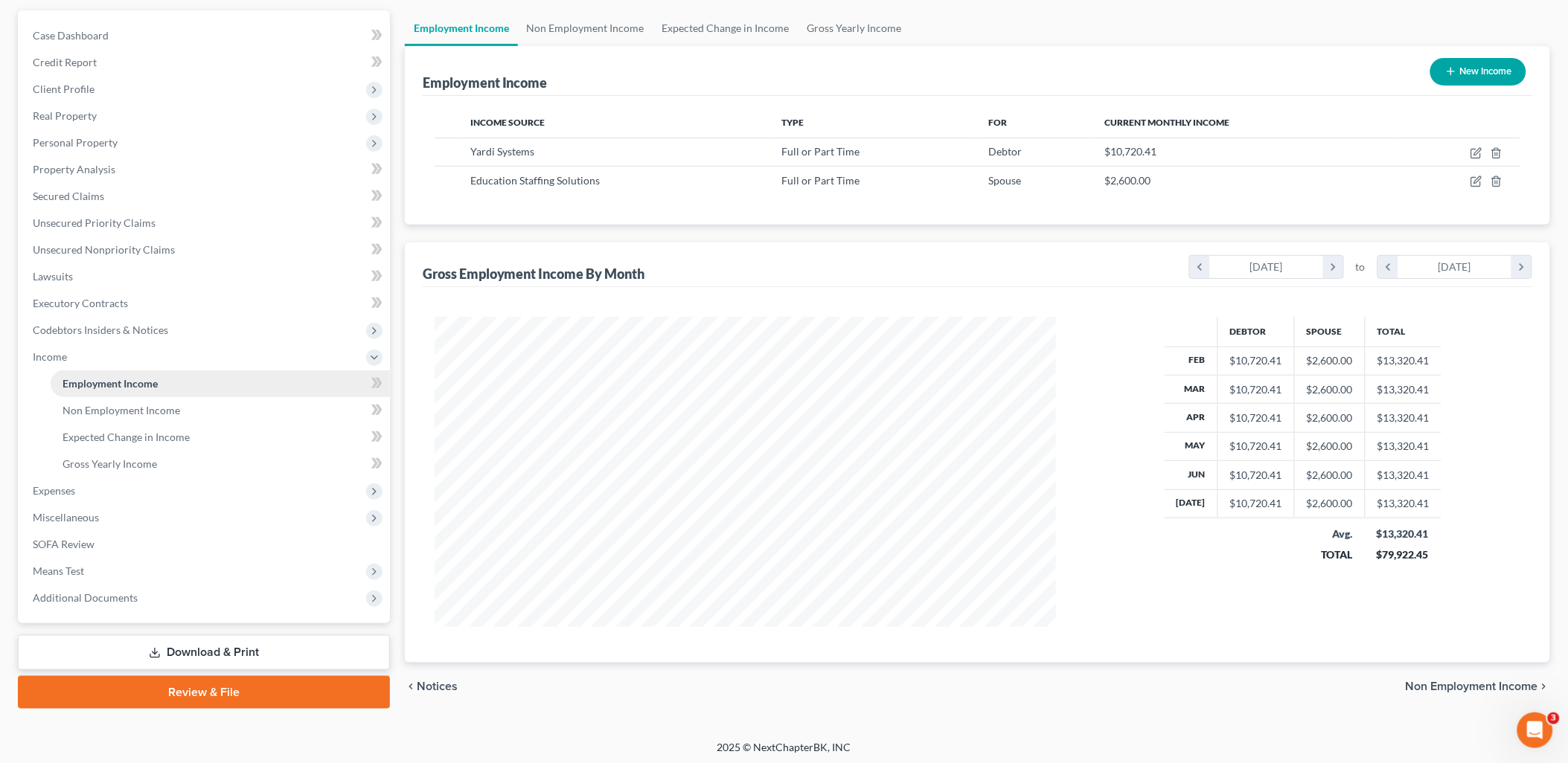
scroll to position [135, 0]
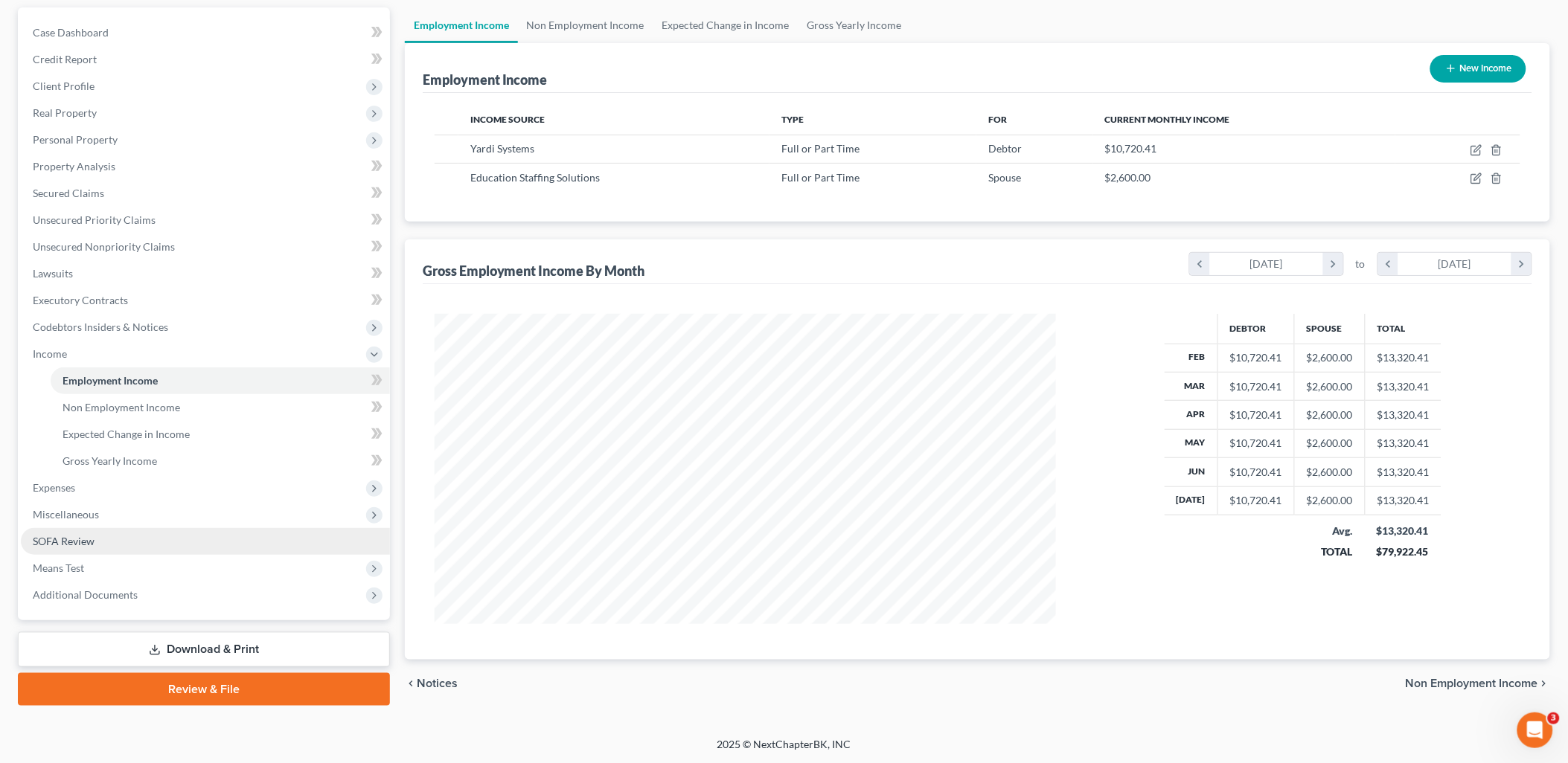
click at [158, 546] on link "SOFA Review" at bounding box center [206, 542] width 369 height 27
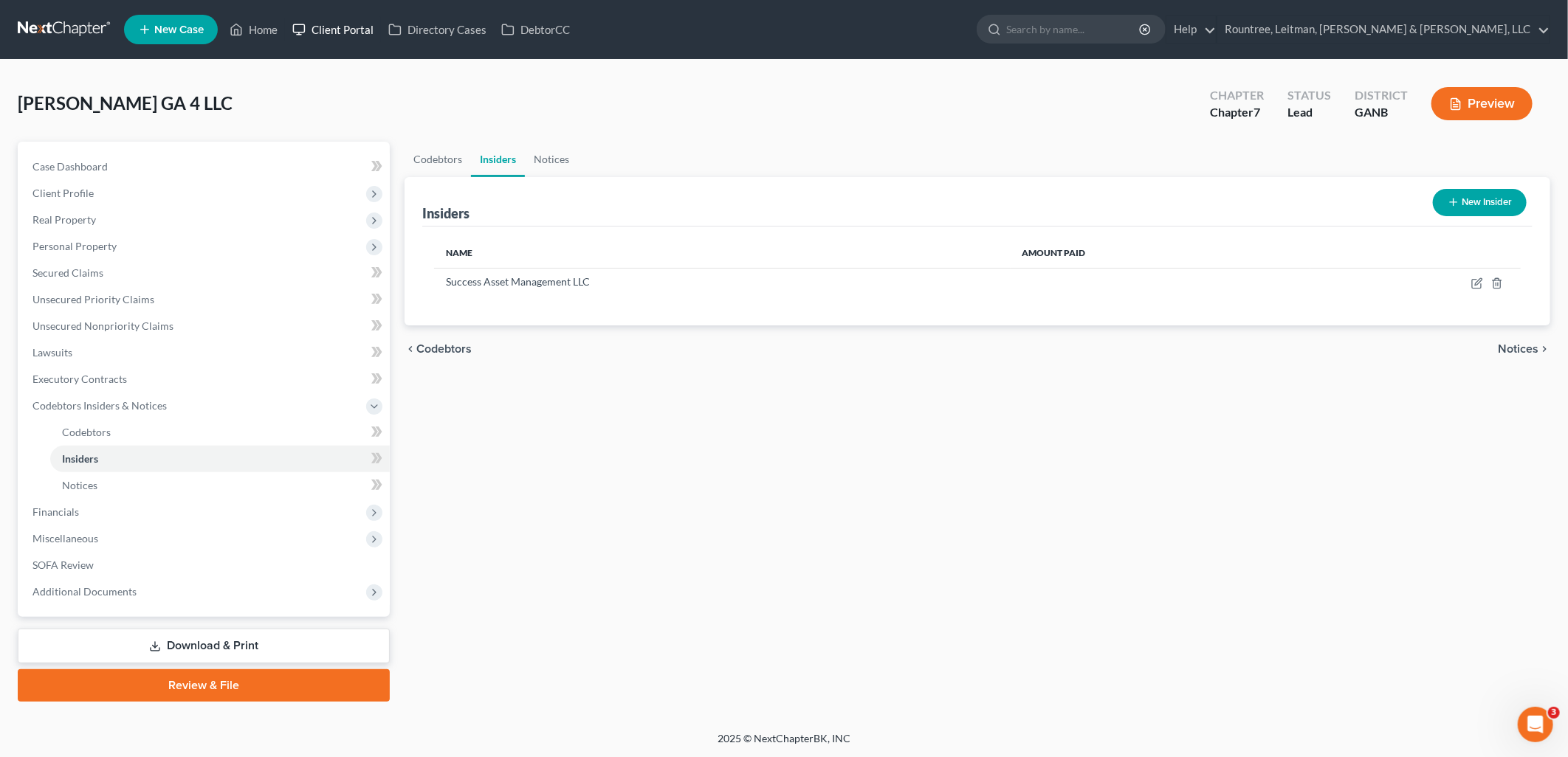
click at [338, 31] on link "Client Portal" at bounding box center [333, 30] width 96 height 27
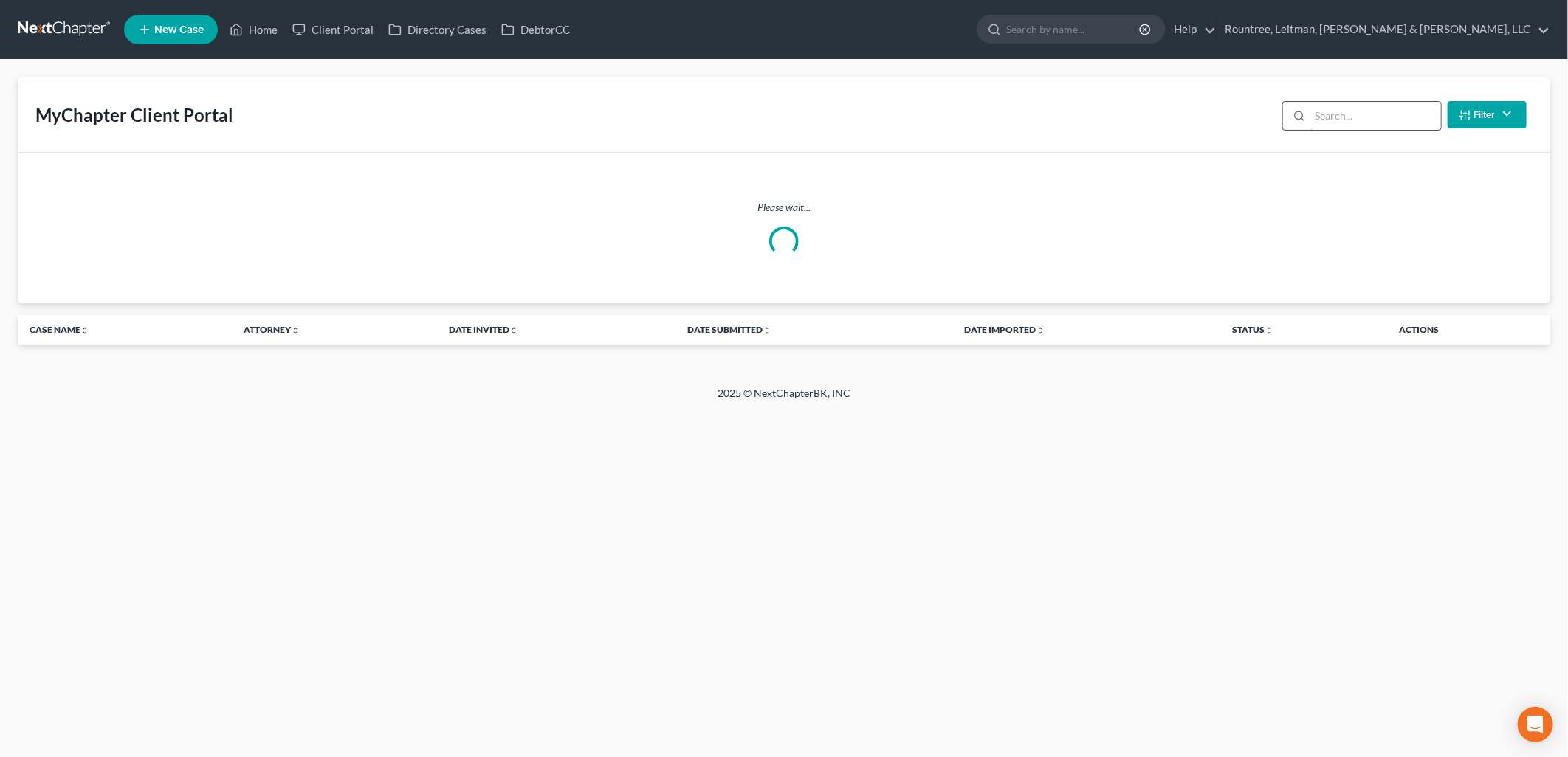
click at [1338, 113] on input "search" at bounding box center [1375, 115] width 130 height 28
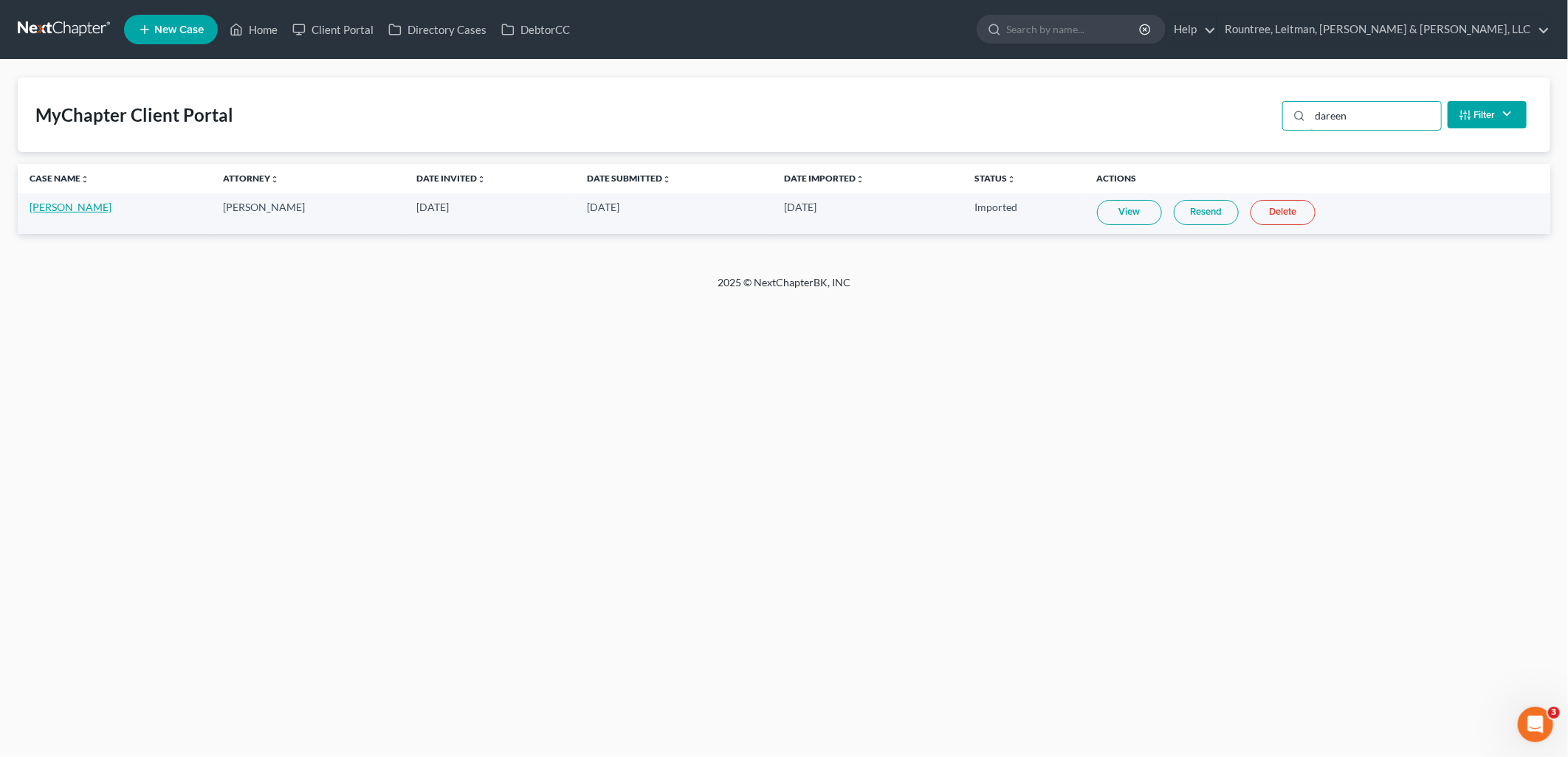
type input "dareen"
click at [47, 207] on link "Dareen Anderson" at bounding box center [70, 206] width 81 height 12
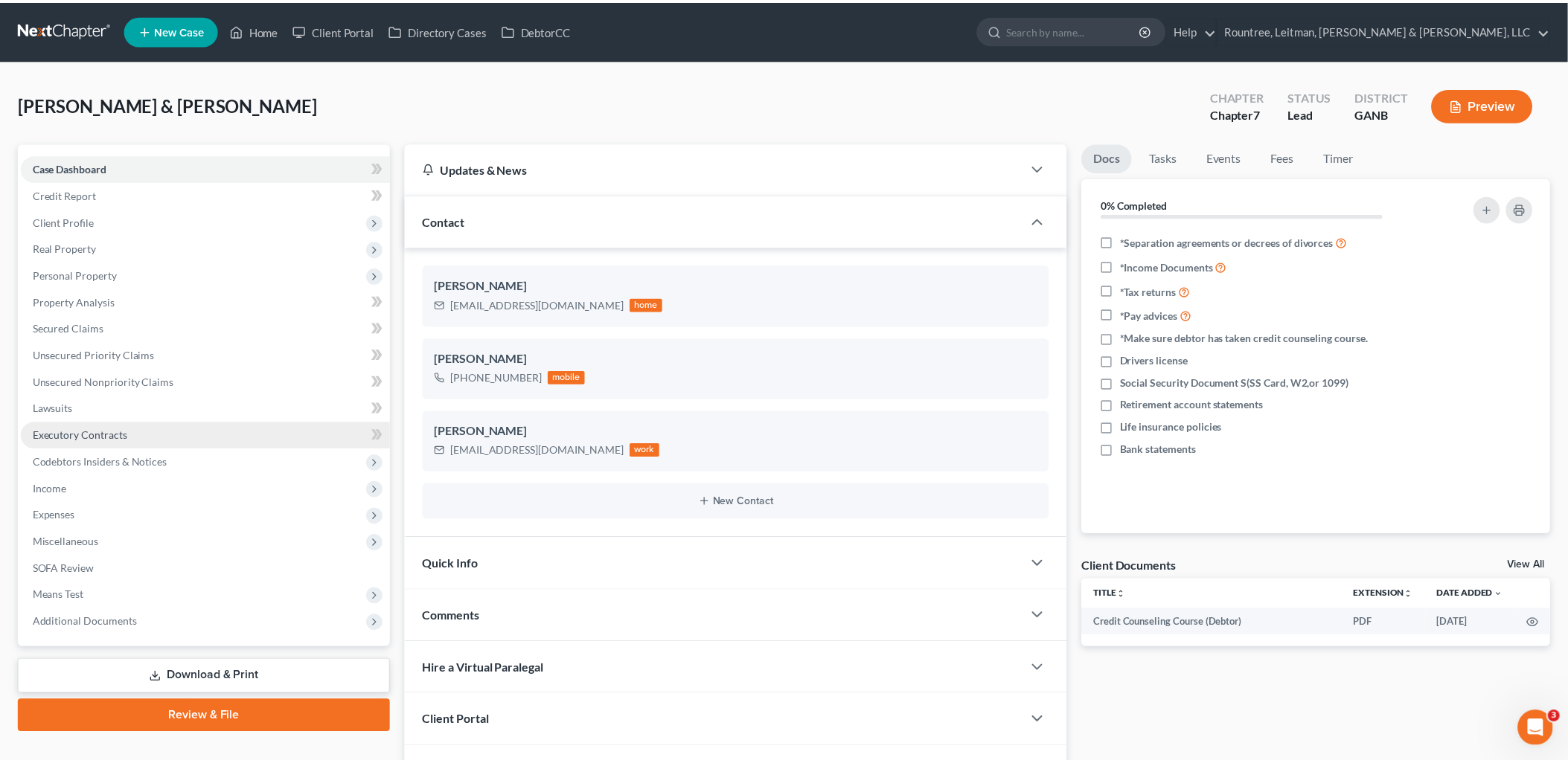
scroll to position [145, 0]
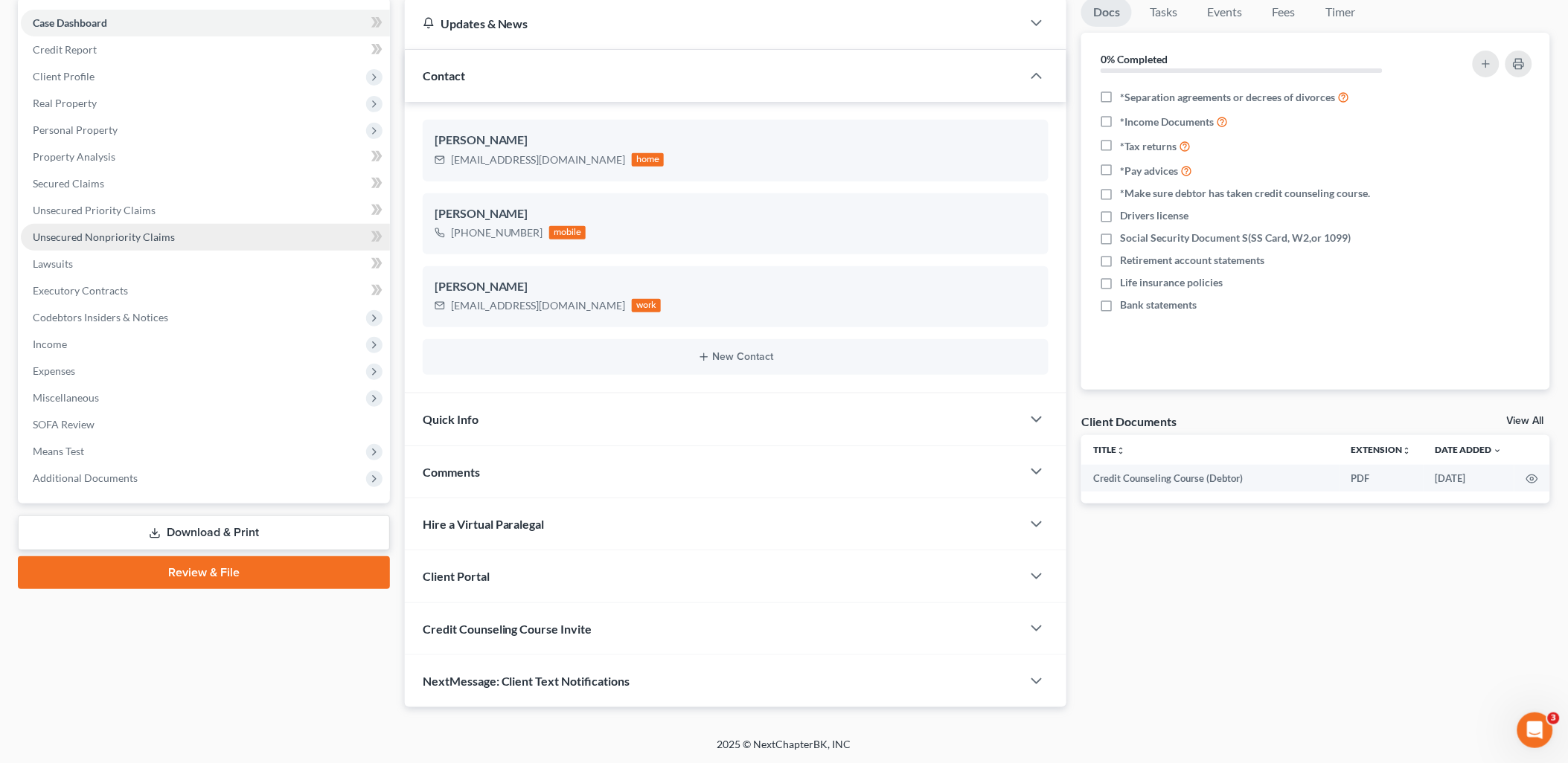
click at [222, 231] on link "Unsecured Nonpriority Claims" at bounding box center [206, 238] width 369 height 27
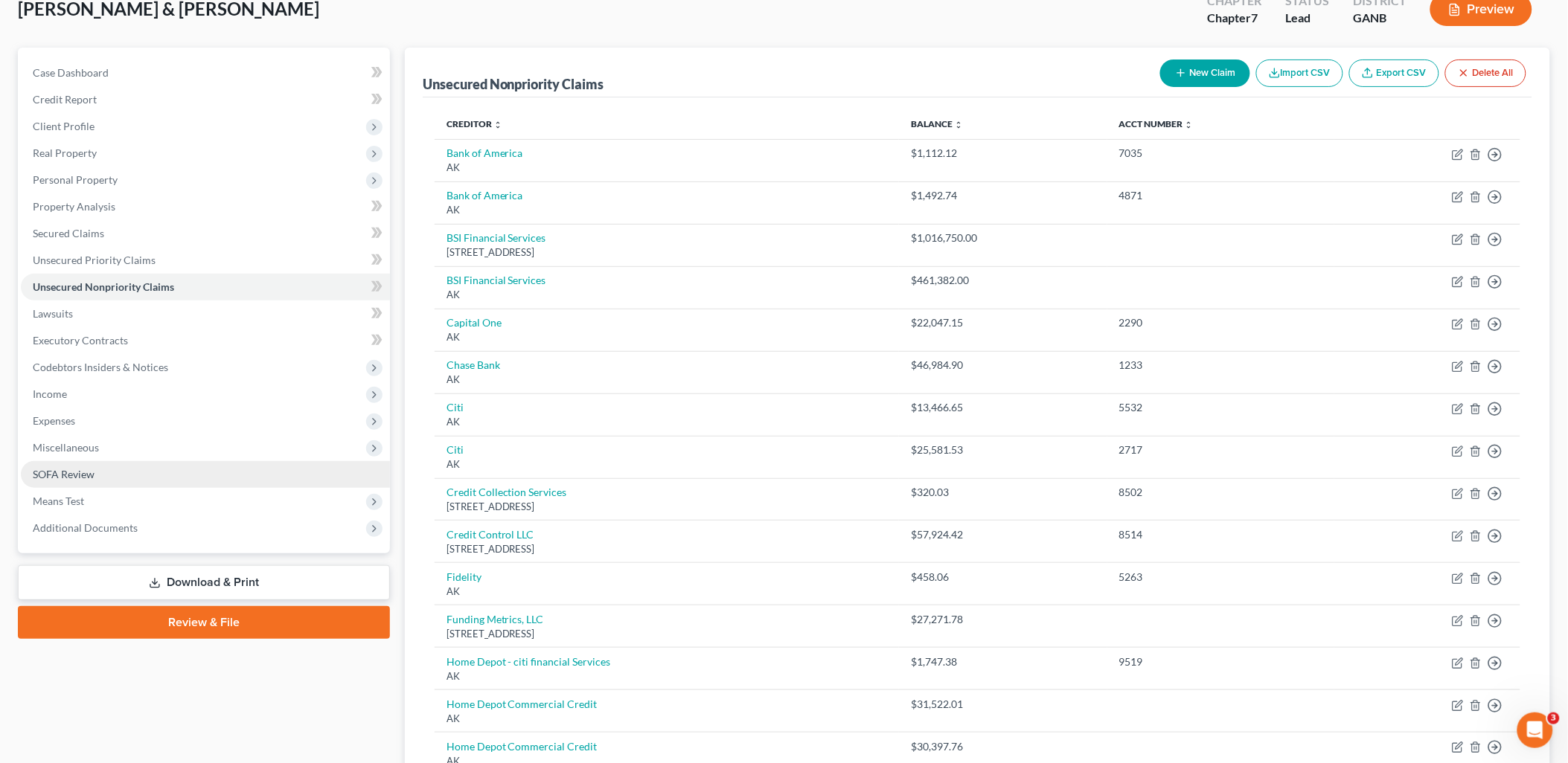
scroll to position [82, 0]
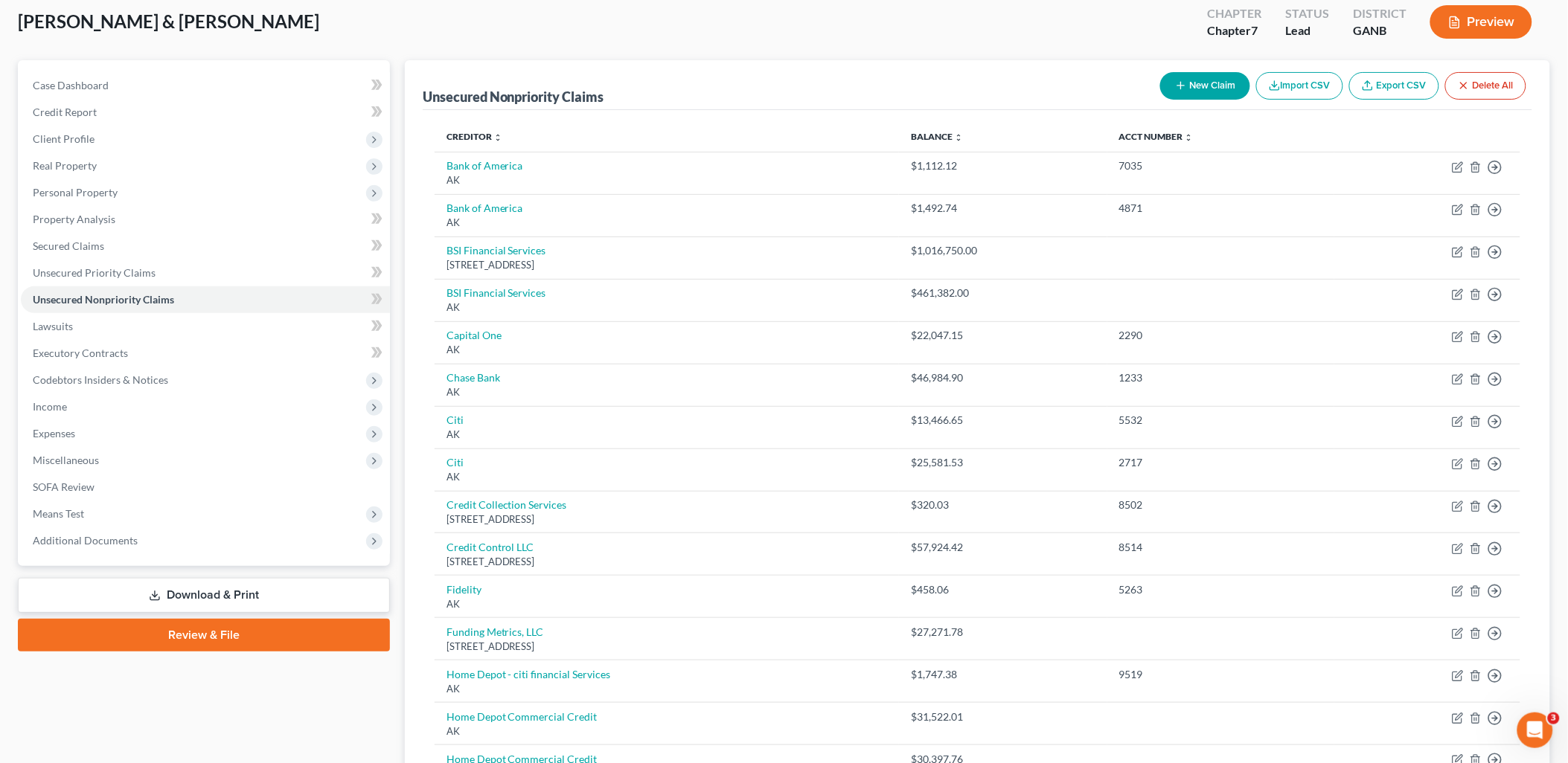
click at [261, 586] on link "Download & Print" at bounding box center [203, 595] width 372 height 35
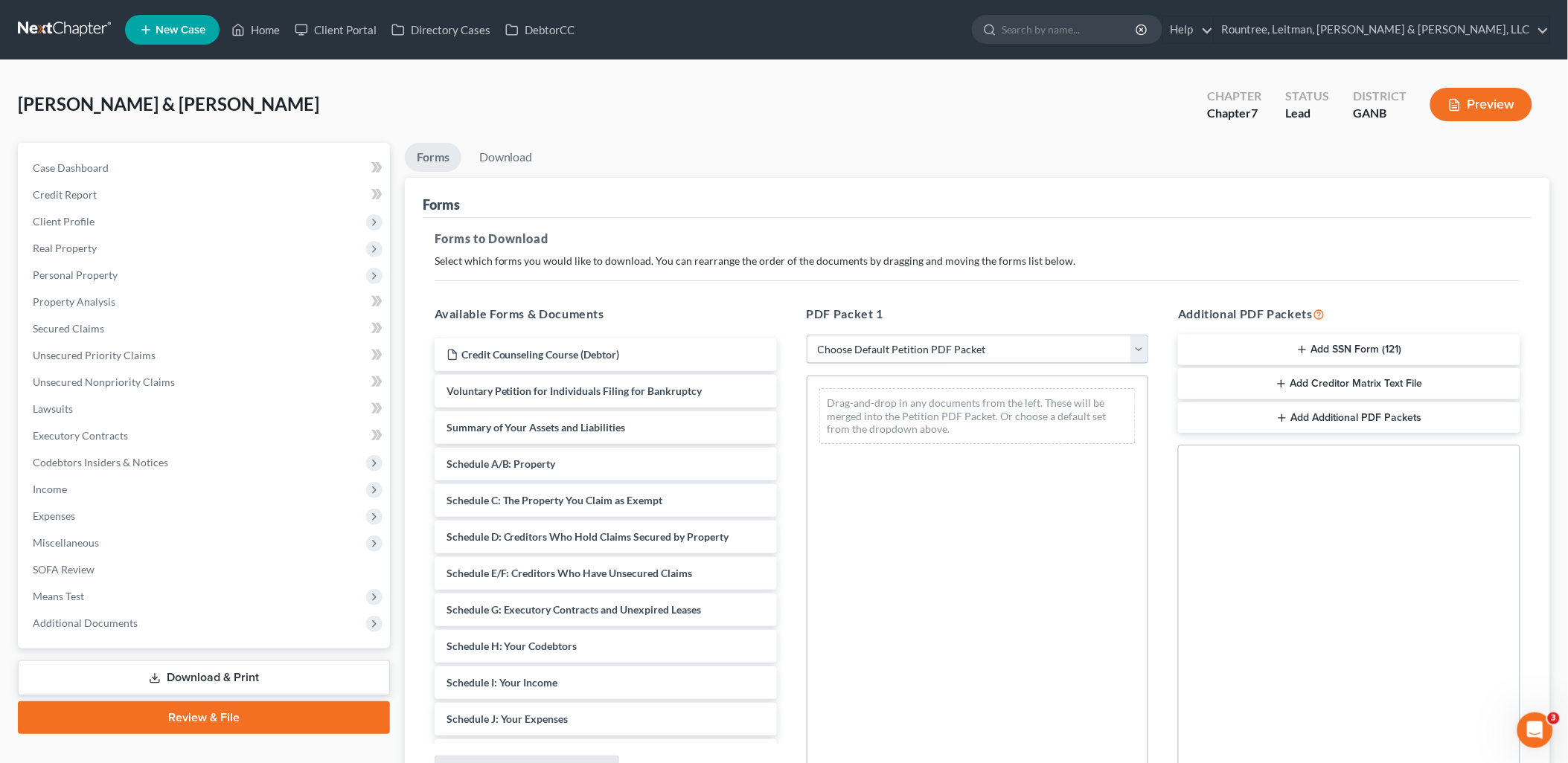
click at [919, 344] on select "Choose Default Petition PDF Packet Complete Bankruptcy Petition (all forms and …" at bounding box center [978, 350] width 342 height 30
select select "0"
click at [807, 335] on select "Choose Default Petition PDF Packet Complete Bankruptcy Petition (all forms and …" at bounding box center [978, 350] width 342 height 30
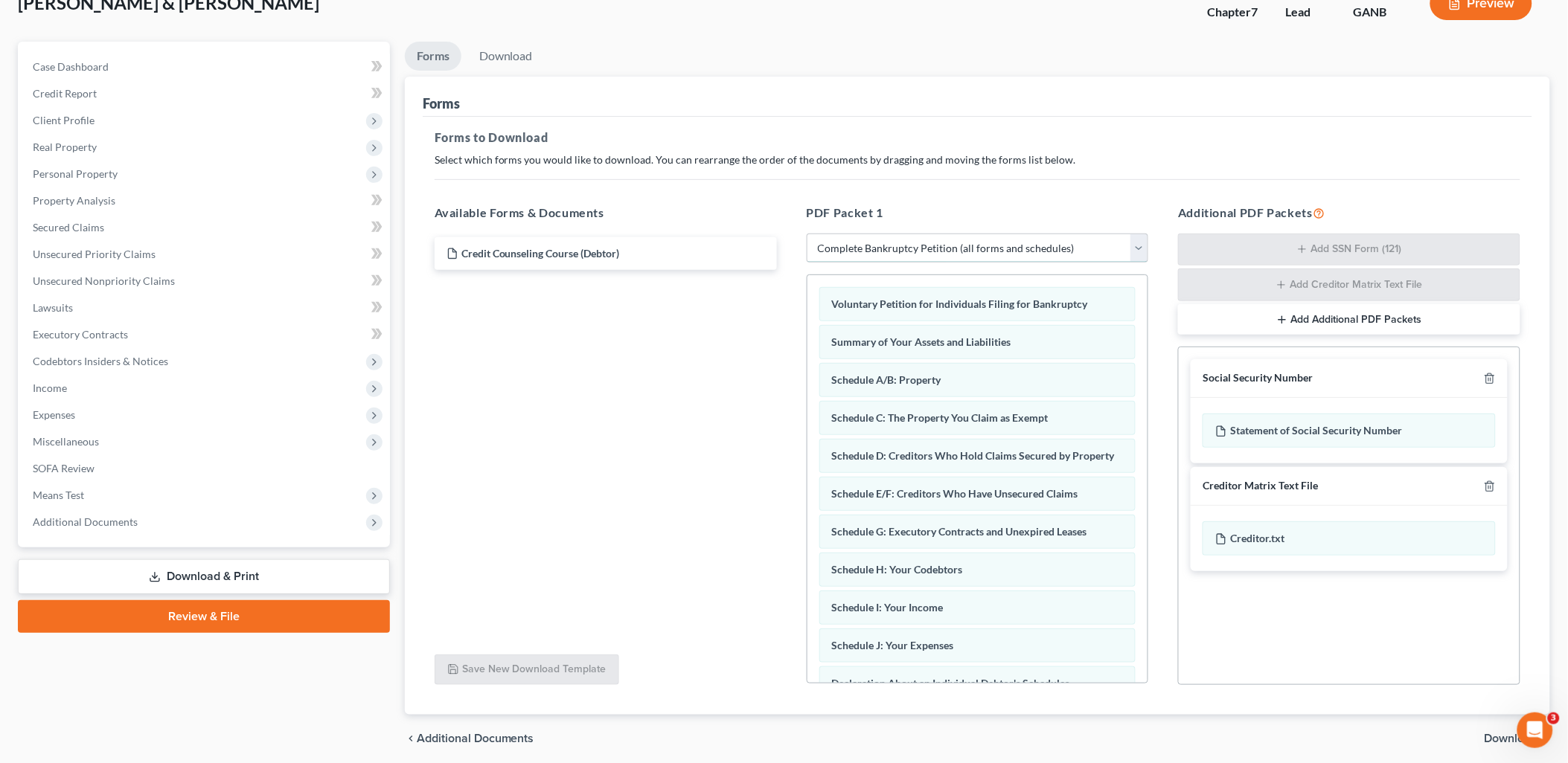
scroll to position [157, 0]
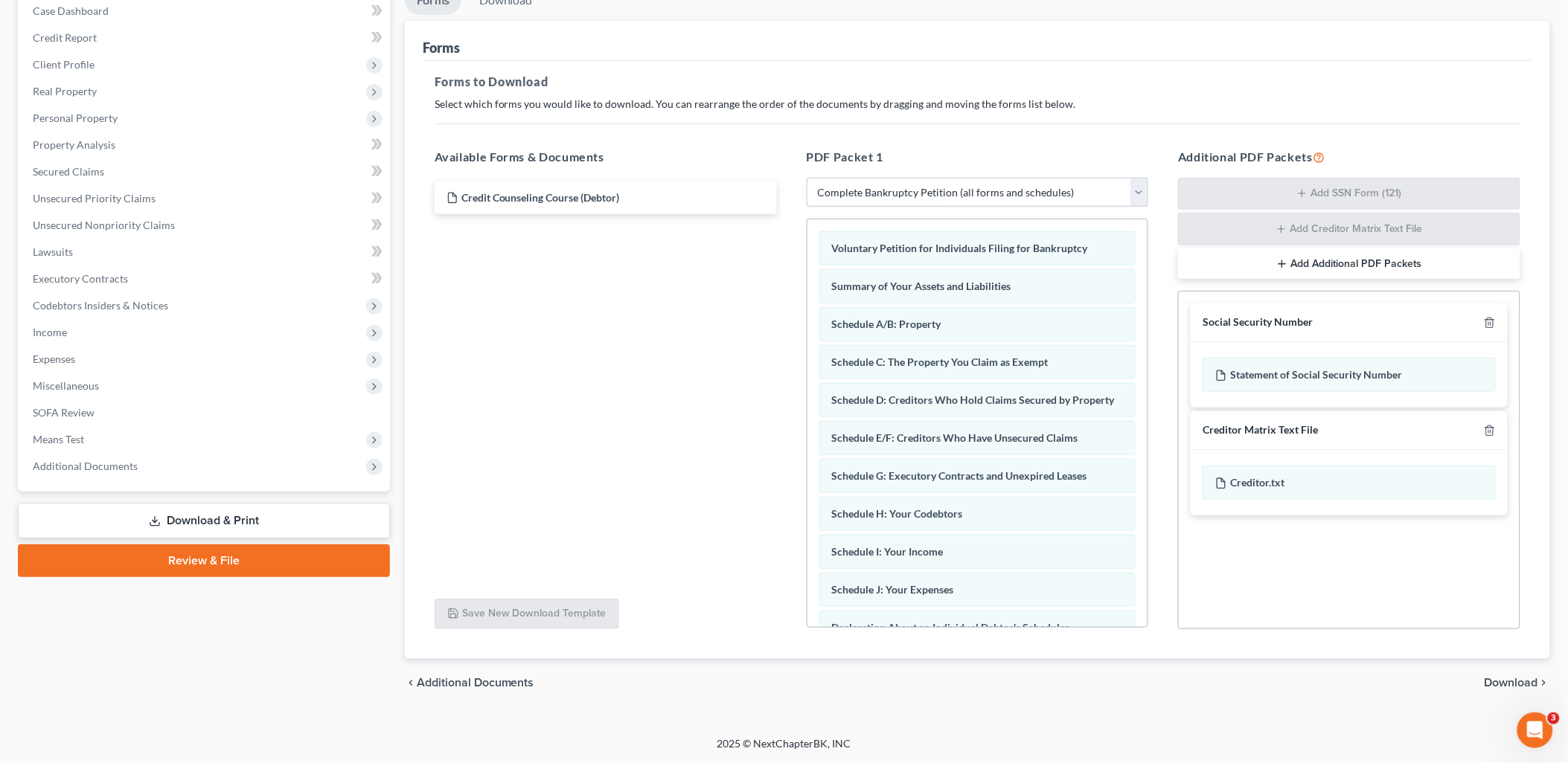
click at [1489, 329] on div "Social Security Number" at bounding box center [1349, 323] width 317 height 39
click at [1490, 325] on icon "button" at bounding box center [1490, 323] width 12 height 12
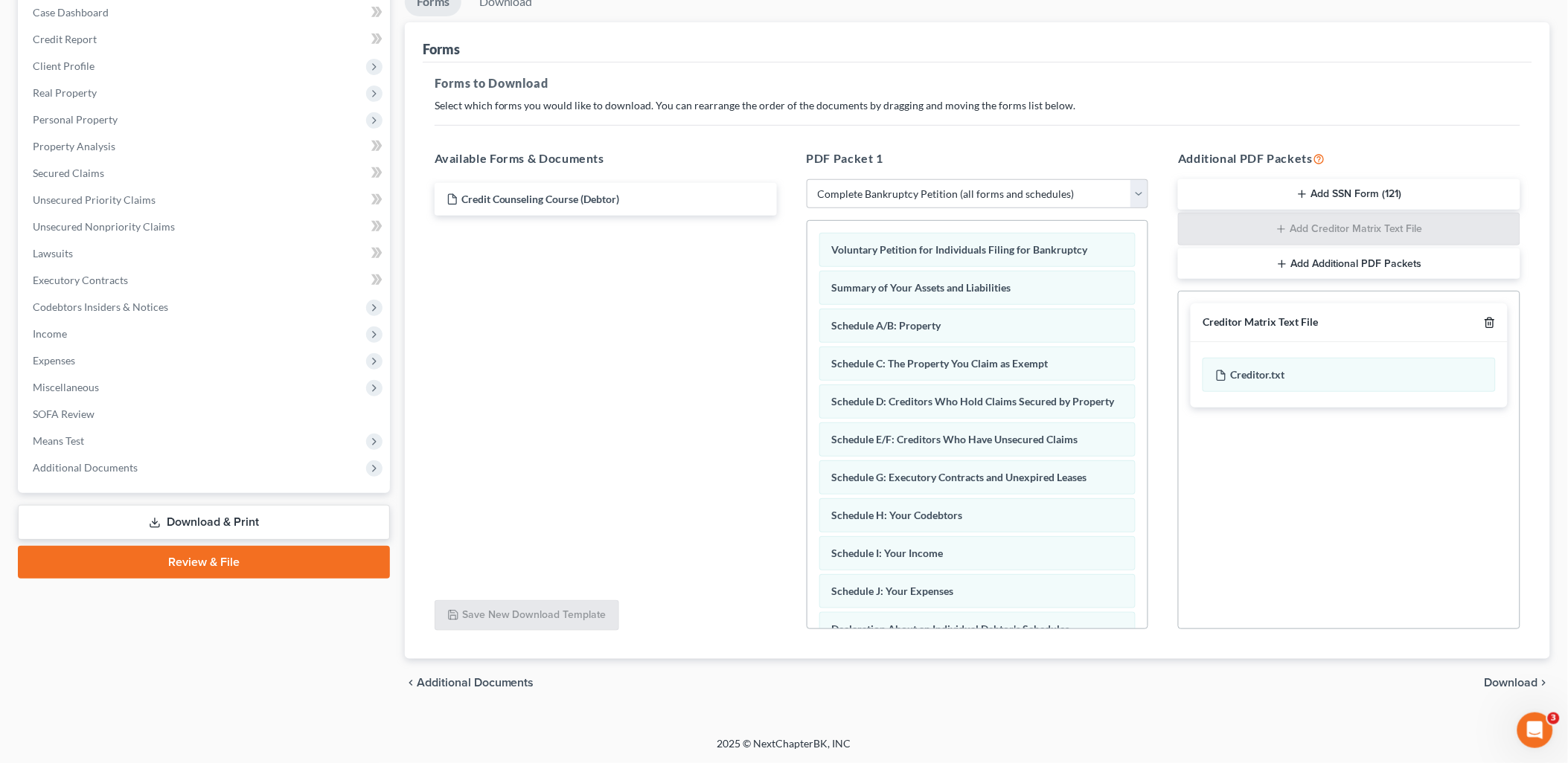
scroll to position [155, 0]
click at [1490, 325] on icon "button" at bounding box center [1490, 324] width 12 height 12
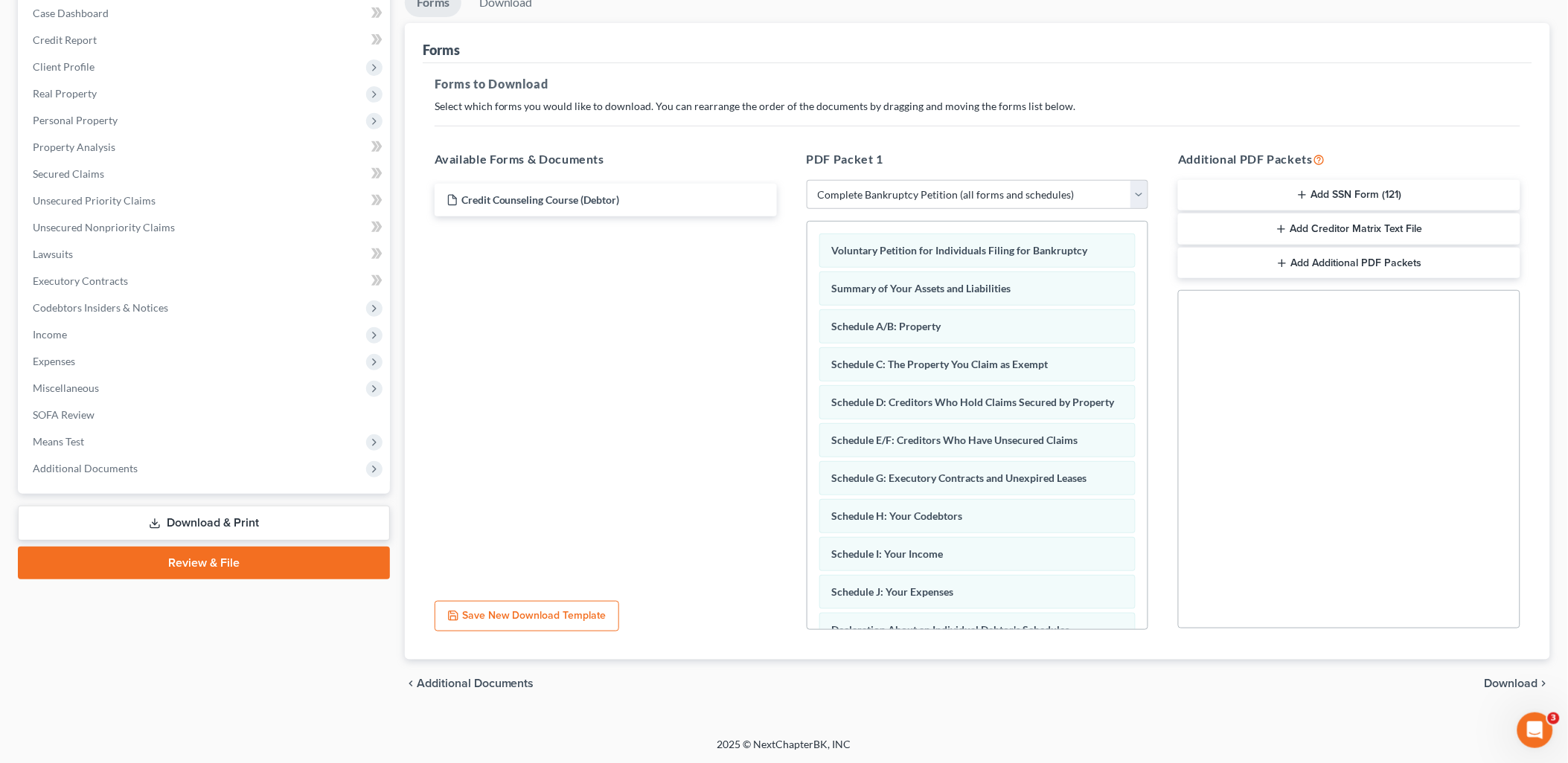
click at [1497, 681] on span "Download" at bounding box center [1510, 684] width 53 height 12
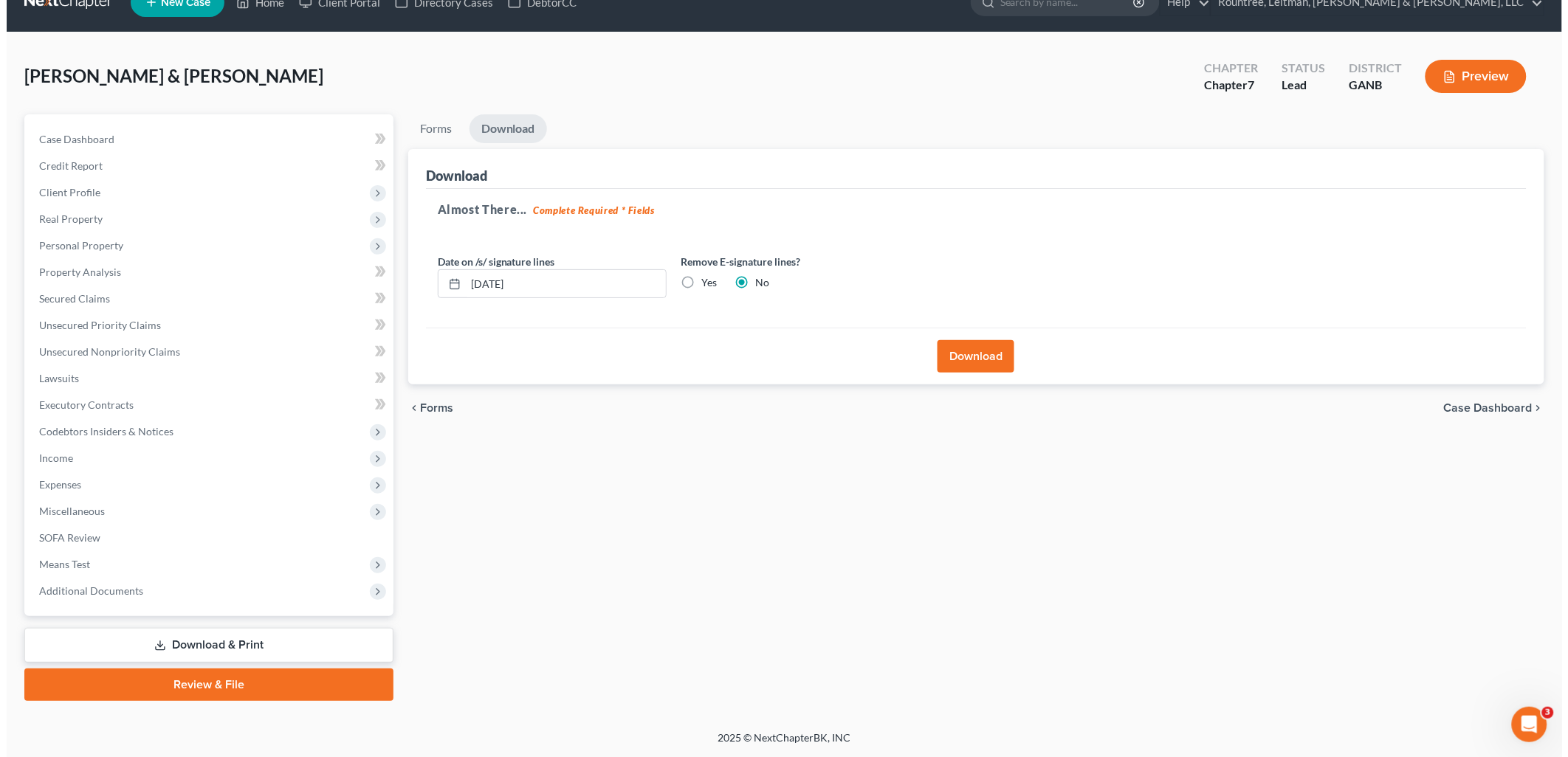
scroll to position [25, 0]
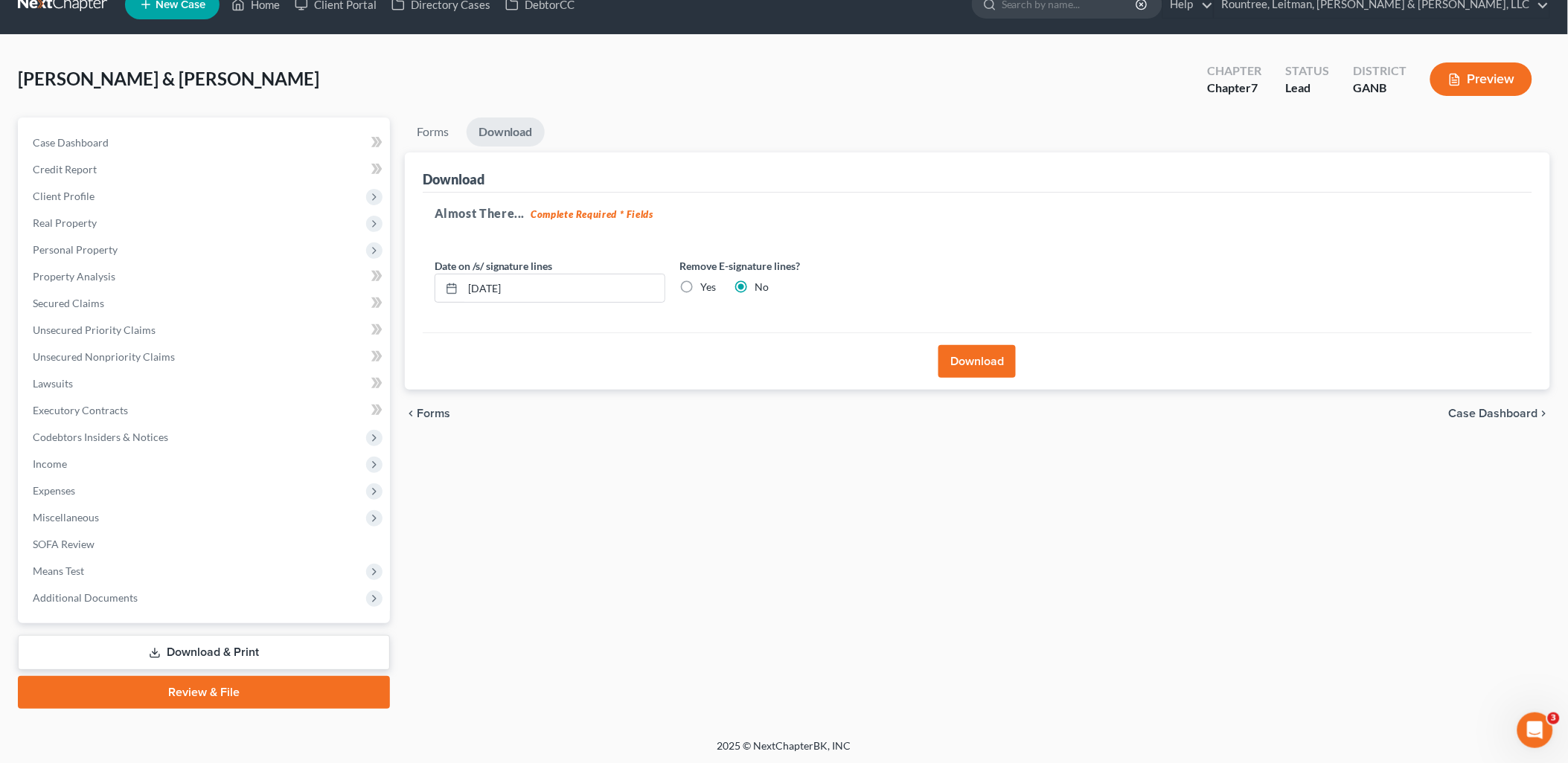
click at [987, 358] on button "Download" at bounding box center [977, 361] width 77 height 33
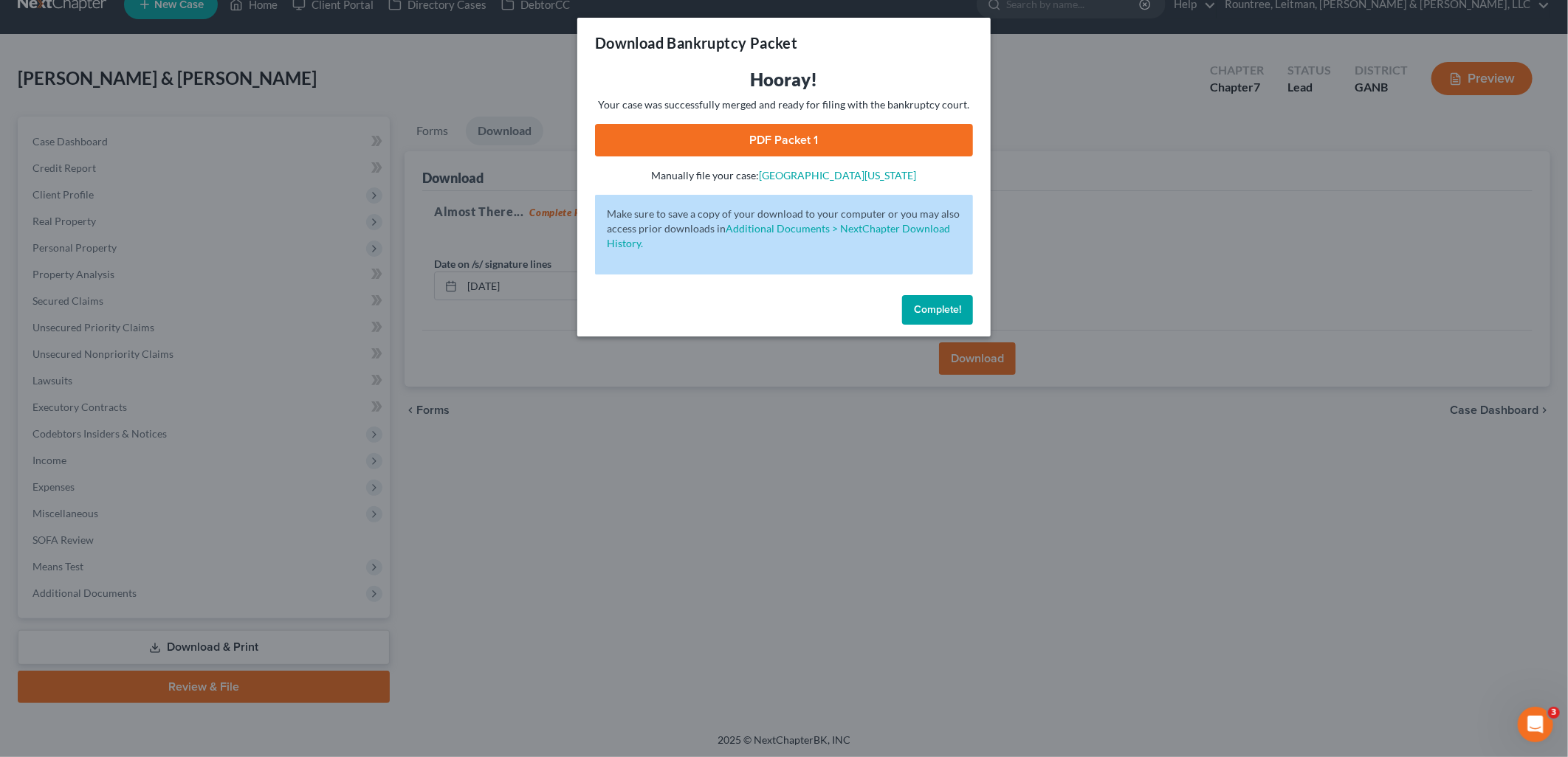
click at [798, 148] on link "PDF Packet 1" at bounding box center [784, 140] width 378 height 33
